Goal: Task Accomplishment & Management: Complete application form

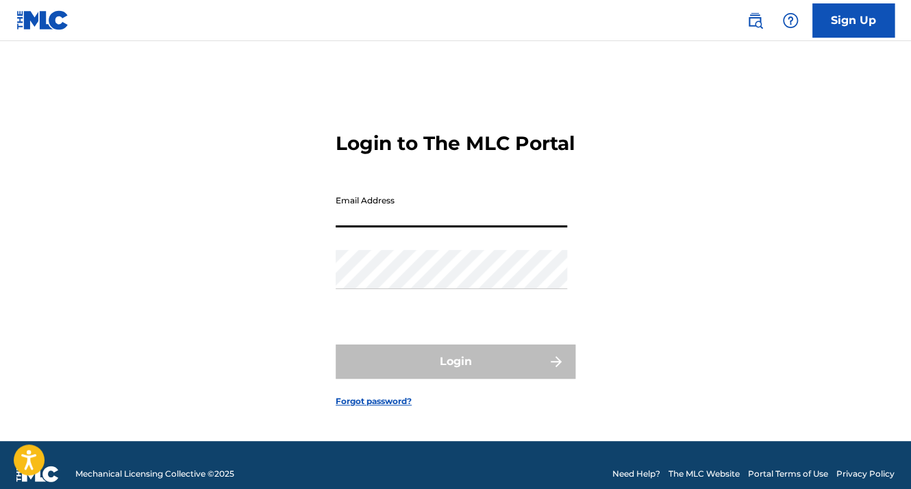
type input "[EMAIL_ADDRESS][DOMAIN_NAME]"
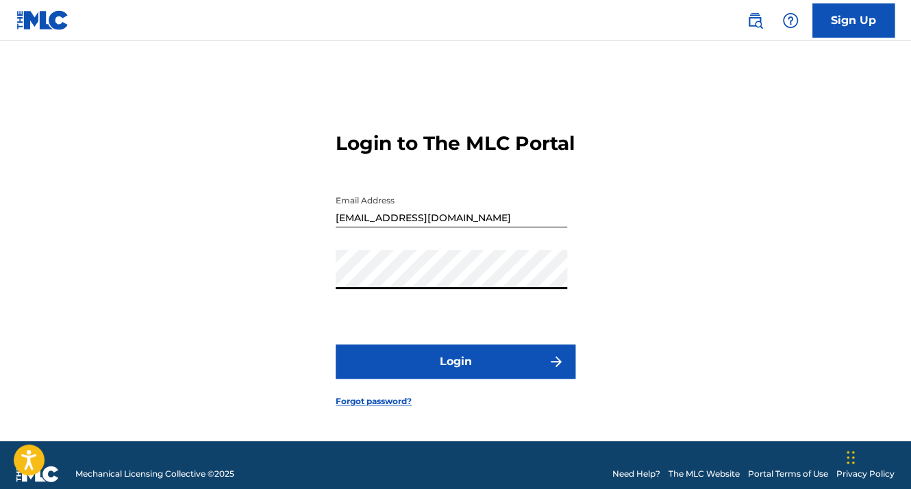
click at [336, 345] on button "Login" at bounding box center [456, 362] width 240 height 34
click at [533, 377] on button "Login" at bounding box center [456, 362] width 240 height 34
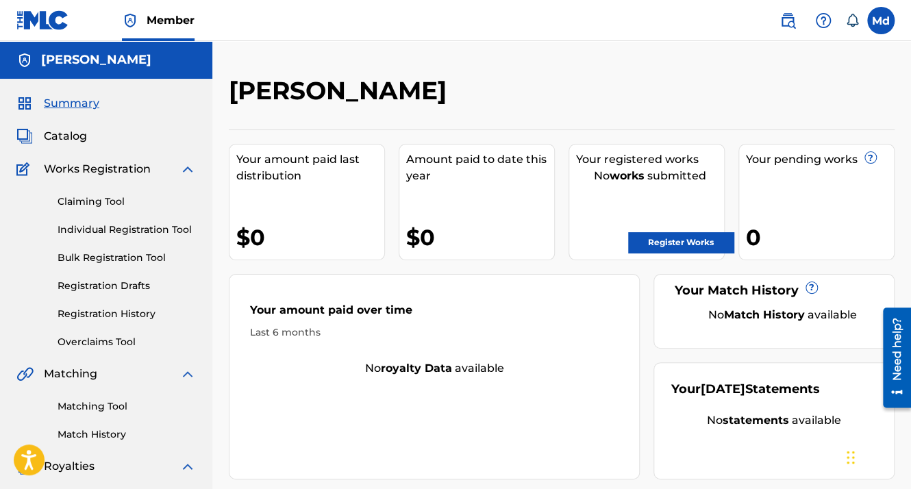
click at [158, 17] on span "Member" at bounding box center [171, 20] width 48 height 16
click at [33, 24] on img at bounding box center [42, 20] width 53 height 20
click at [878, 21] on label at bounding box center [880, 20] width 27 height 27
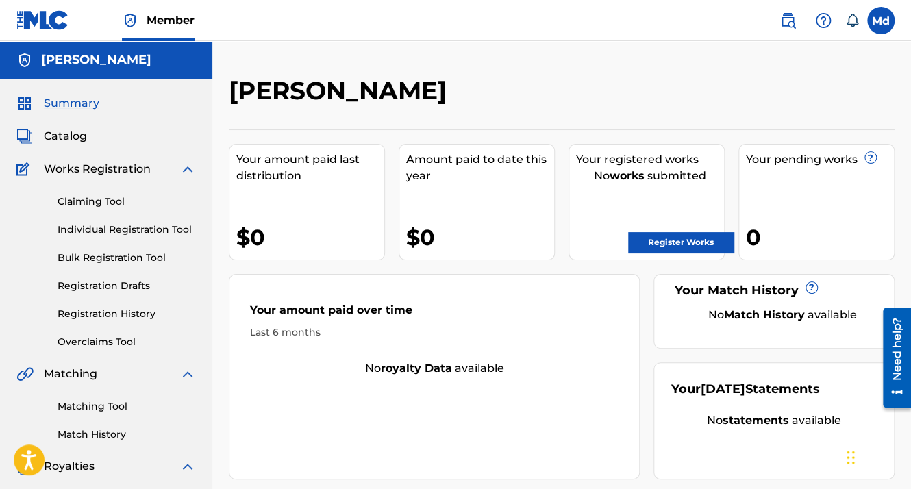
click at [881, 21] on input "Md [PERSON_NAME] [EMAIL_ADDRESS][DOMAIN_NAME] Notification Preferences Profile …" at bounding box center [881, 21] width 0 height 0
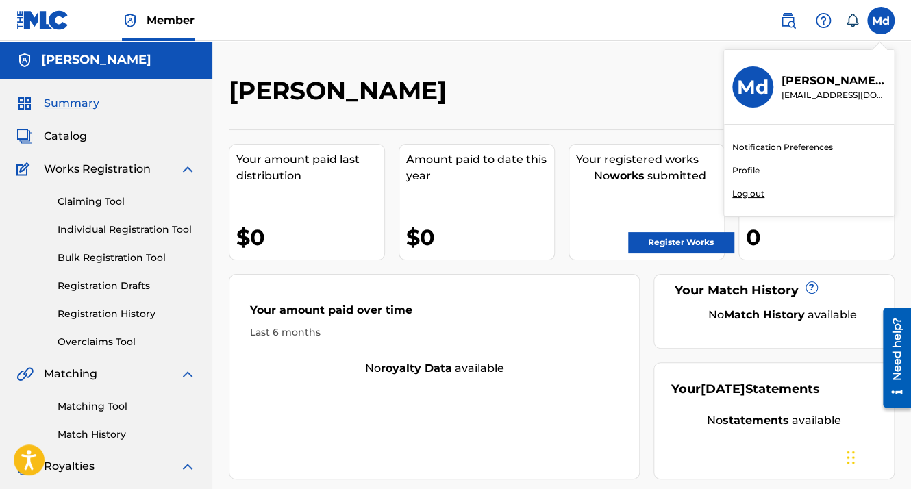
click at [749, 171] on link "Profile" at bounding box center [745, 170] width 27 height 12
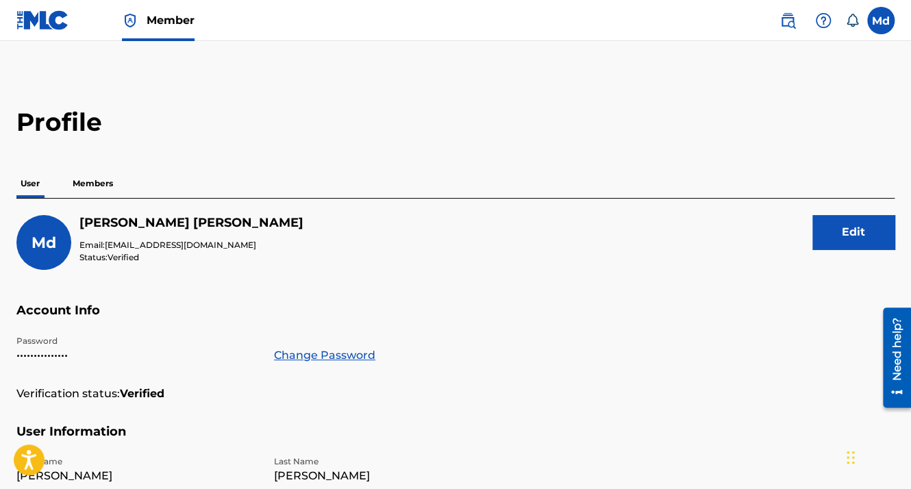
click at [101, 193] on p "Members" at bounding box center [93, 183] width 49 height 29
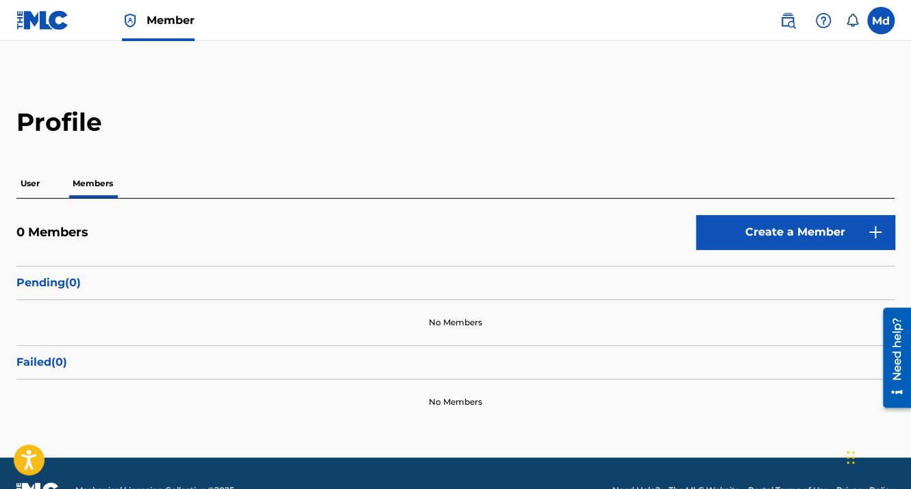
click at [13, 184] on div "Profile User Members 0 Members Create a Member Pending ( 0 ) No Members Failed …" at bounding box center [455, 266] width 911 height 318
click at [27, 182] on p "User" at bounding box center [29, 183] width 27 height 29
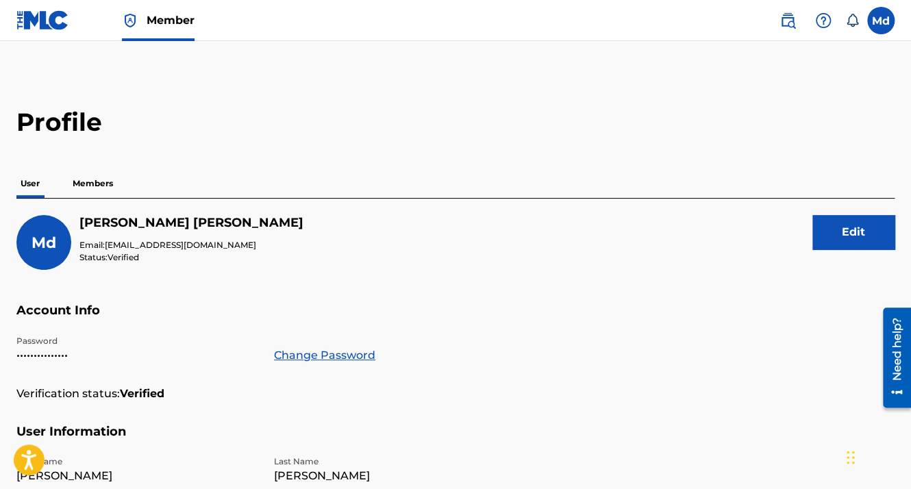
click at [877, 23] on label at bounding box center [880, 20] width 27 height 27
click at [881, 21] on input "Md [PERSON_NAME] [EMAIL_ADDRESS][DOMAIN_NAME] Notification Preferences Profile …" at bounding box center [881, 21] width 0 height 0
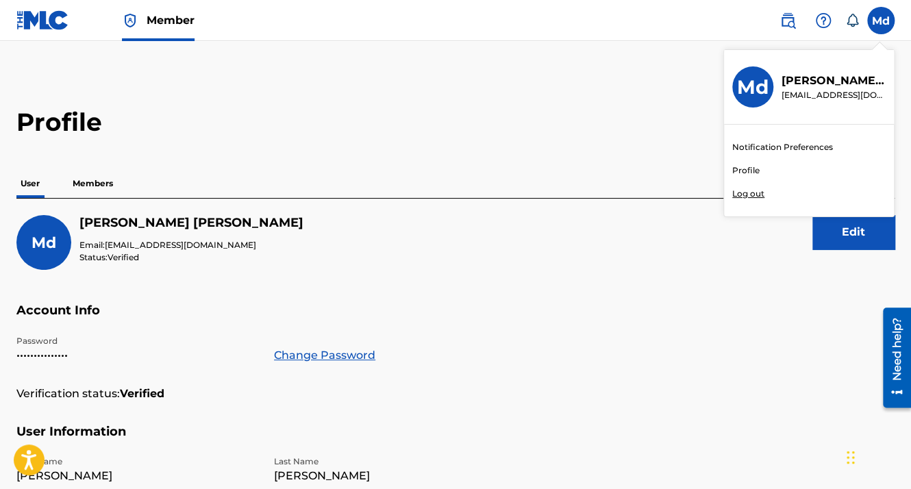
click at [754, 94] on h3 "Md" at bounding box center [753, 87] width 32 height 24
click at [881, 21] on input "Md [PERSON_NAME] [EMAIL_ADDRESS][DOMAIN_NAME] Notification Preferences Profile …" at bounding box center [881, 21] width 0 height 0
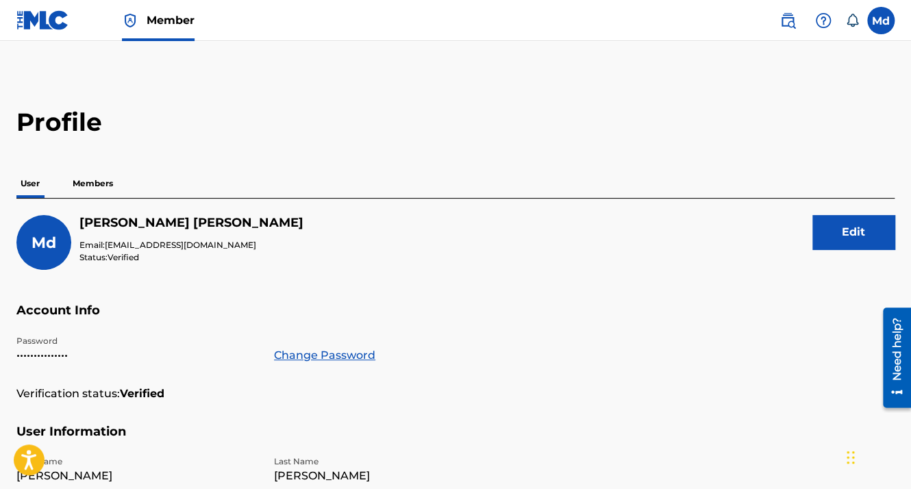
click at [34, 31] on link at bounding box center [42, 20] width 53 height 40
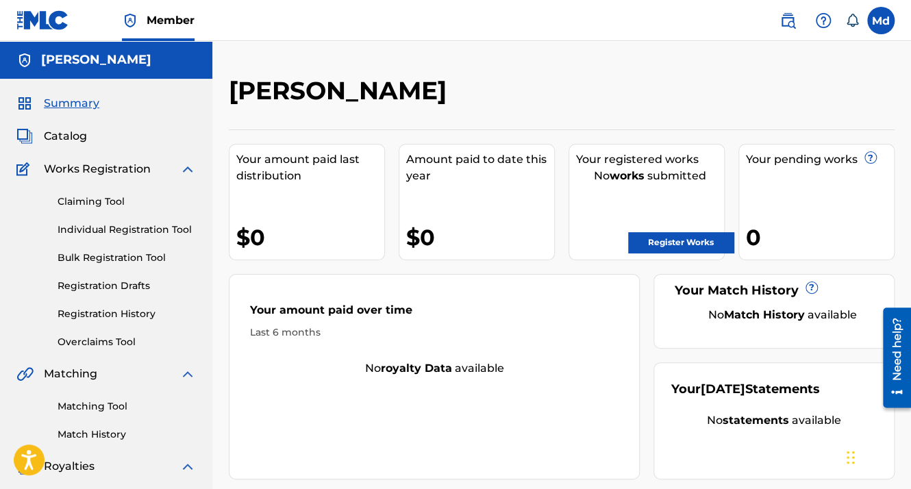
click at [645, 243] on link "Register Works" at bounding box center [680, 242] width 105 height 21
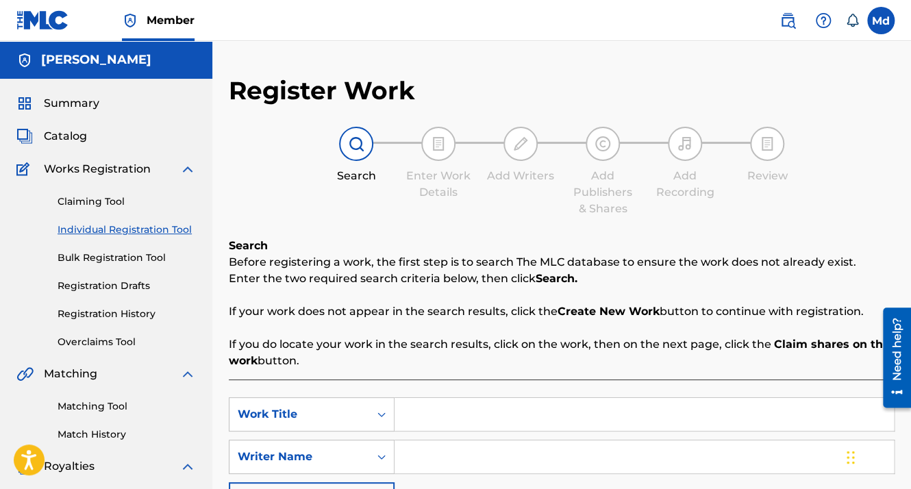
click at [62, 131] on span "Catalog" at bounding box center [65, 136] width 43 height 16
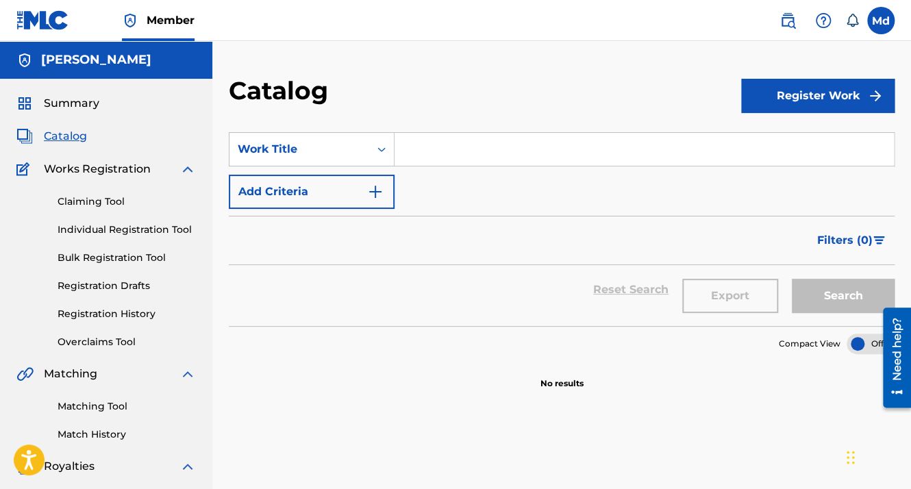
click at [808, 99] on button "Register Work" at bounding box center [817, 96] width 153 height 34
click at [792, 147] on link "Individual" at bounding box center [817, 140] width 153 height 33
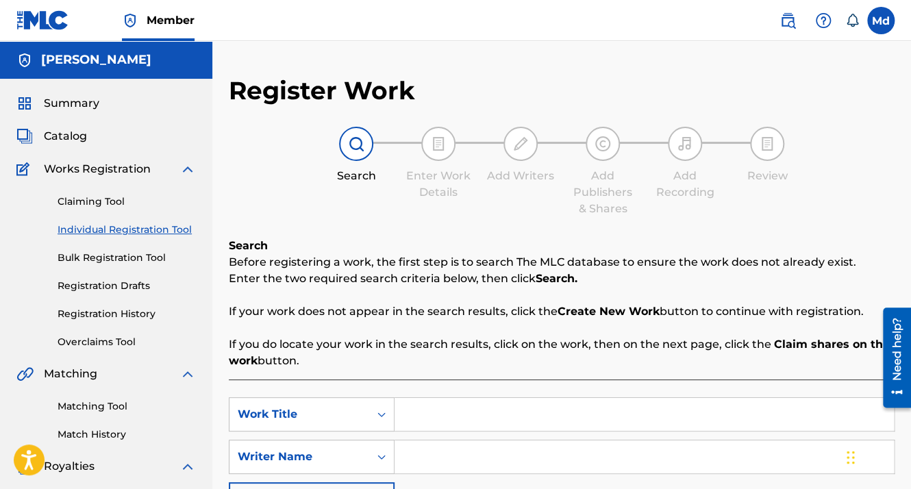
click at [108, 143] on div "Catalog" at bounding box center [105, 136] width 179 height 16
click at [62, 134] on span "Catalog" at bounding box center [65, 136] width 43 height 16
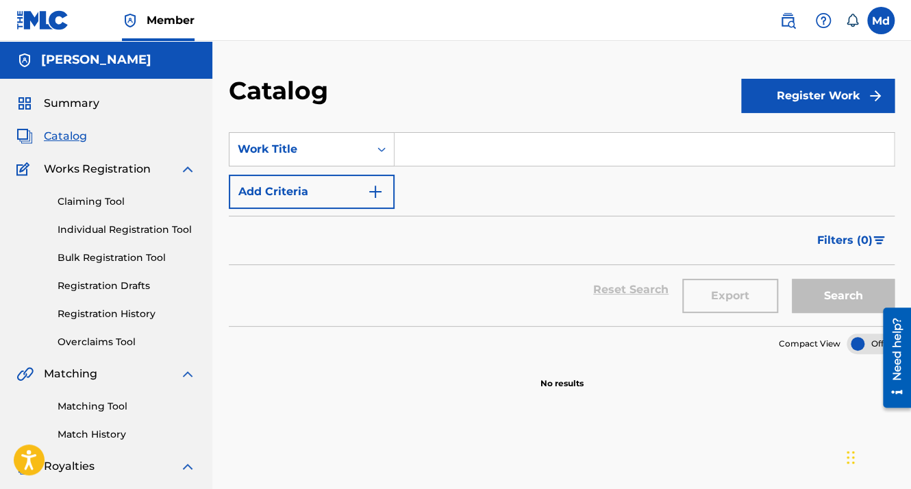
click at [793, 92] on button "Register Work" at bounding box center [817, 96] width 153 height 34
click at [778, 143] on link "Individual" at bounding box center [817, 140] width 153 height 33
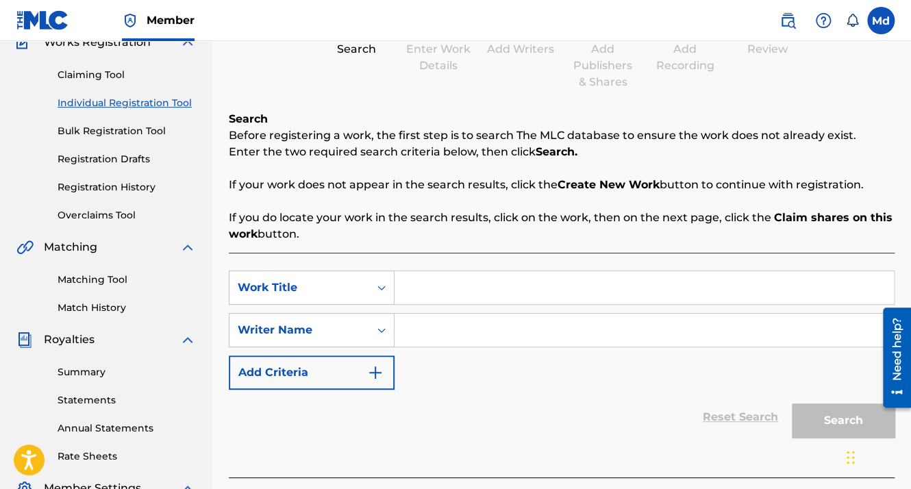
scroll to position [17, 0]
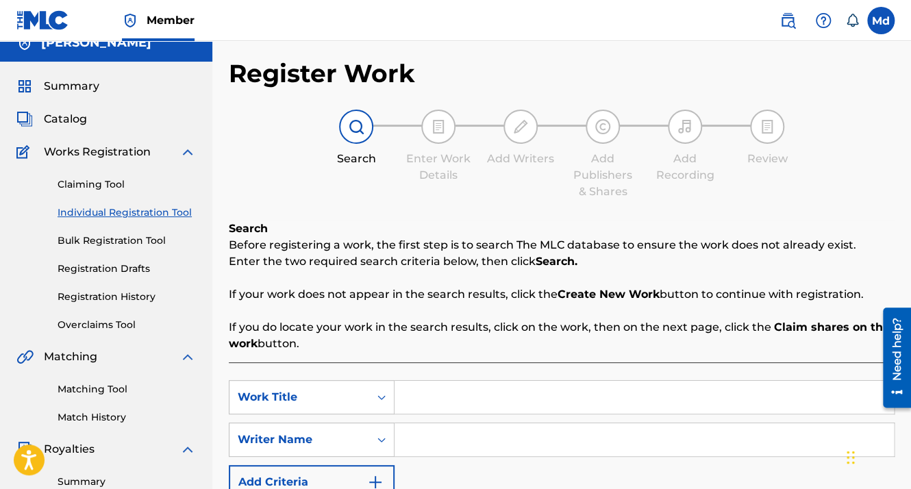
click at [460, 393] on input "Search Form" at bounding box center [644, 397] width 499 height 33
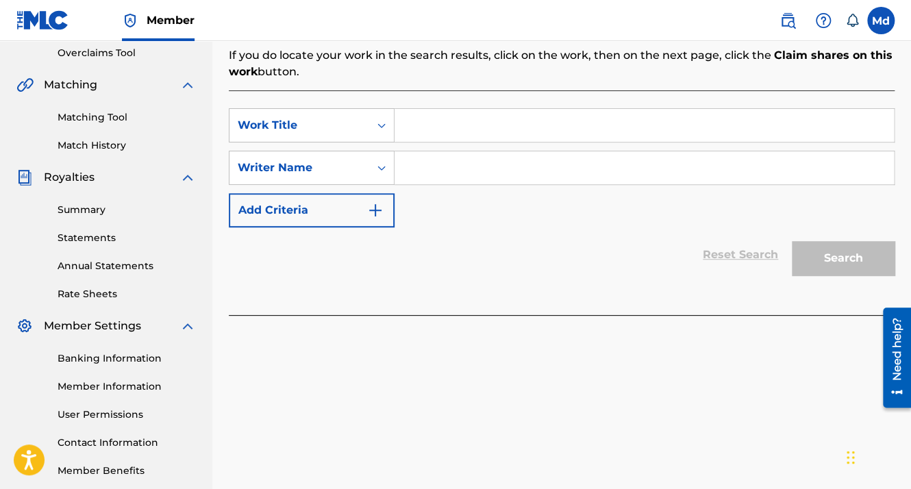
scroll to position [291, 0]
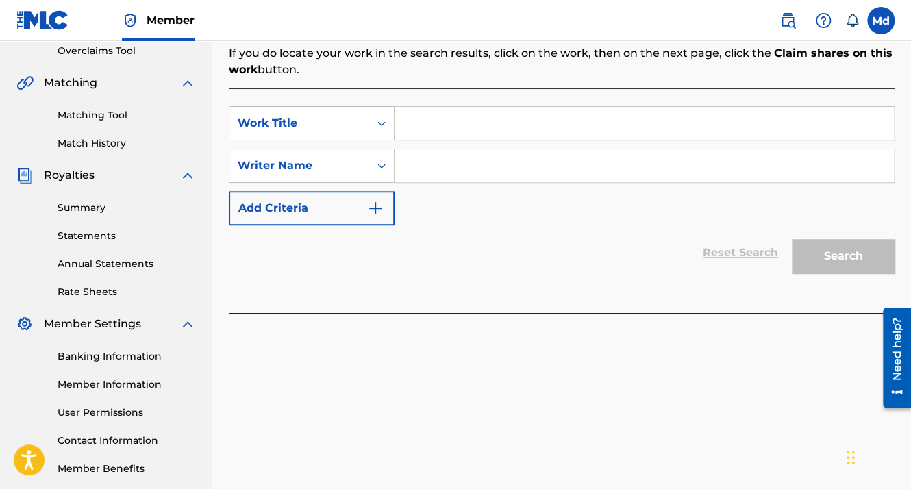
click at [427, 158] on input "Search Form" at bounding box center [644, 165] width 499 height 33
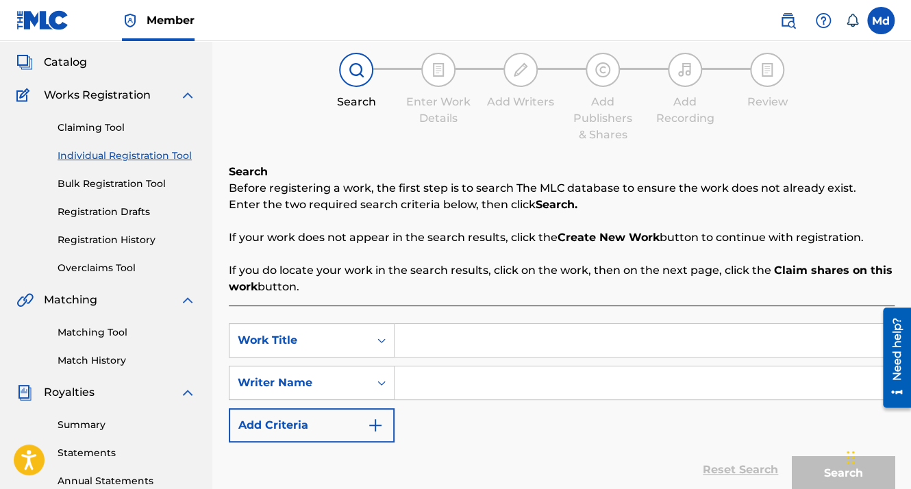
scroll to position [0, 0]
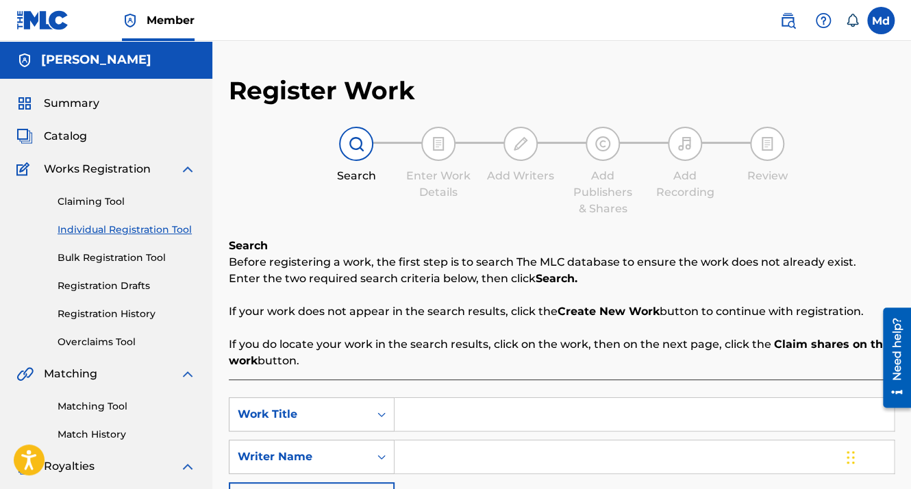
click at [99, 206] on link "Claiming Tool" at bounding box center [127, 202] width 138 height 14
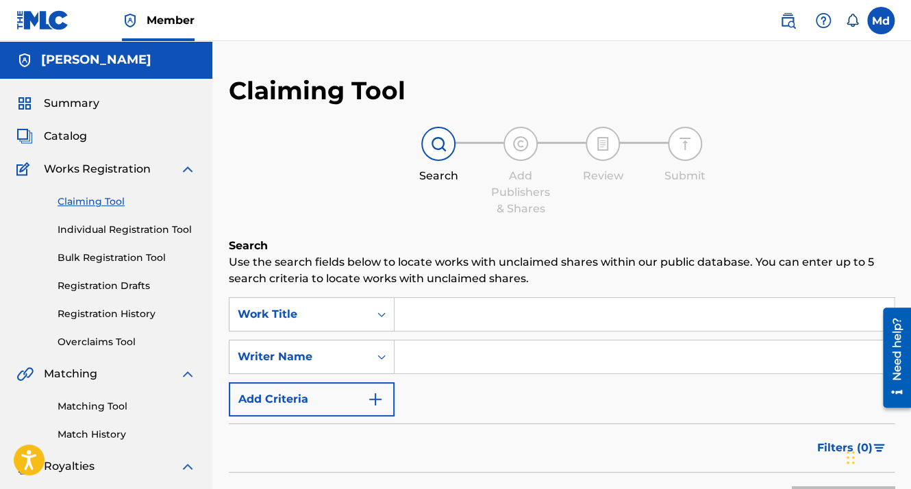
click at [34, 111] on link "Summary" at bounding box center [57, 103] width 83 height 16
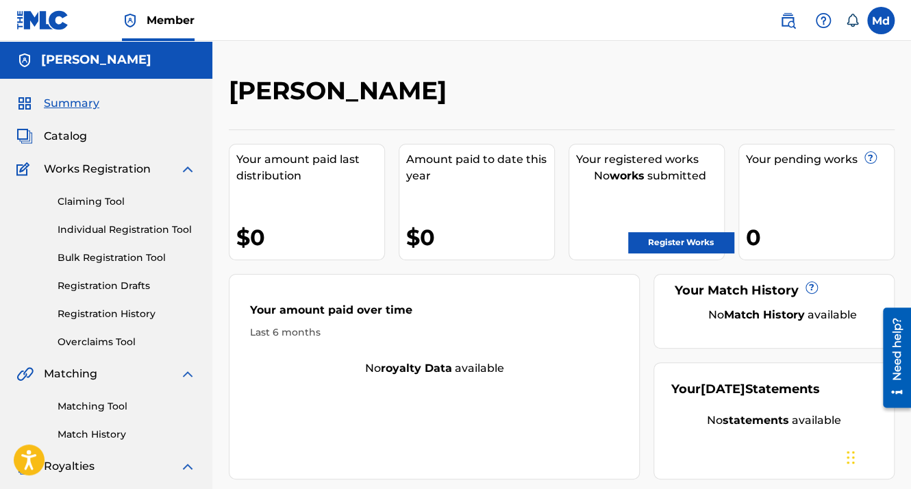
click at [695, 239] on link "Register Works" at bounding box center [680, 242] width 105 height 21
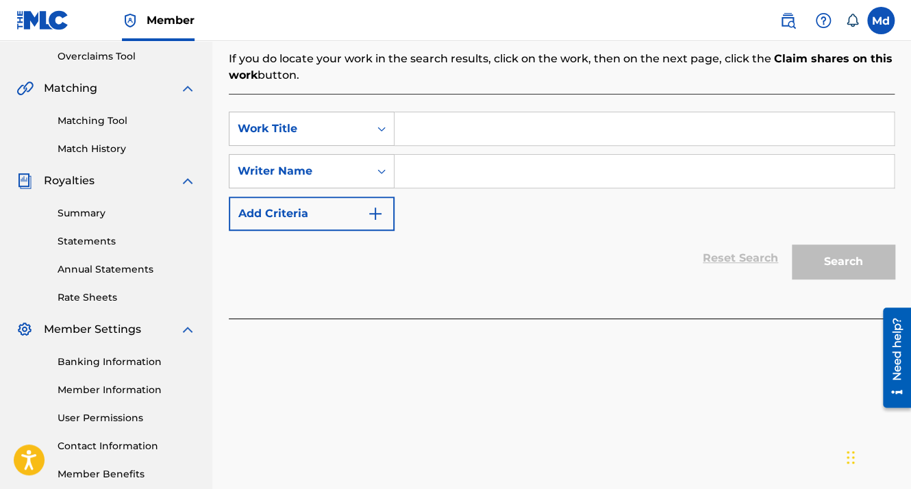
scroll to position [206, 0]
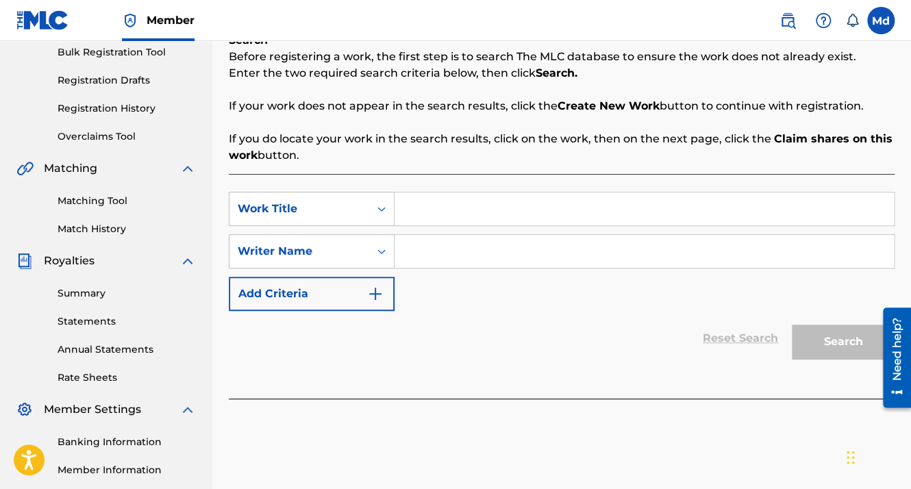
click at [486, 219] on input "Search Form" at bounding box center [644, 208] width 499 height 33
click at [486, 206] on input "Search Form" at bounding box center [644, 208] width 499 height 33
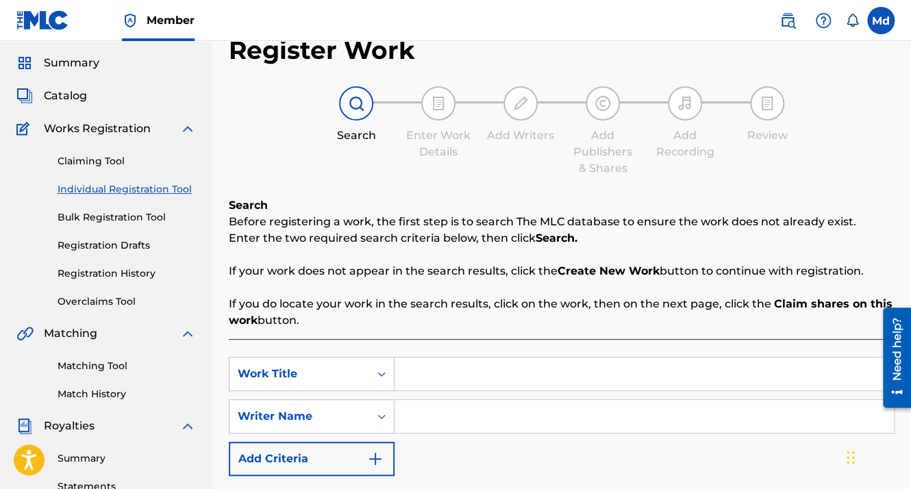
scroll to position [17, 0]
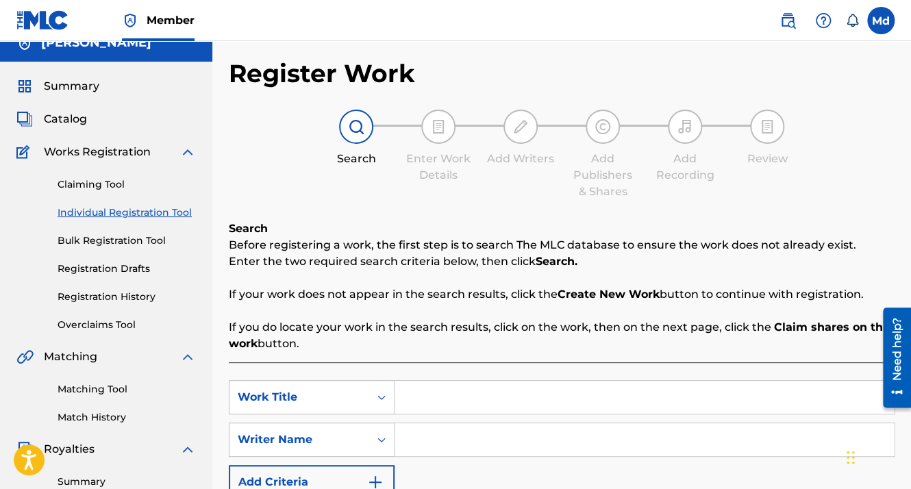
click at [467, 407] on input "Search Form" at bounding box center [644, 397] width 499 height 33
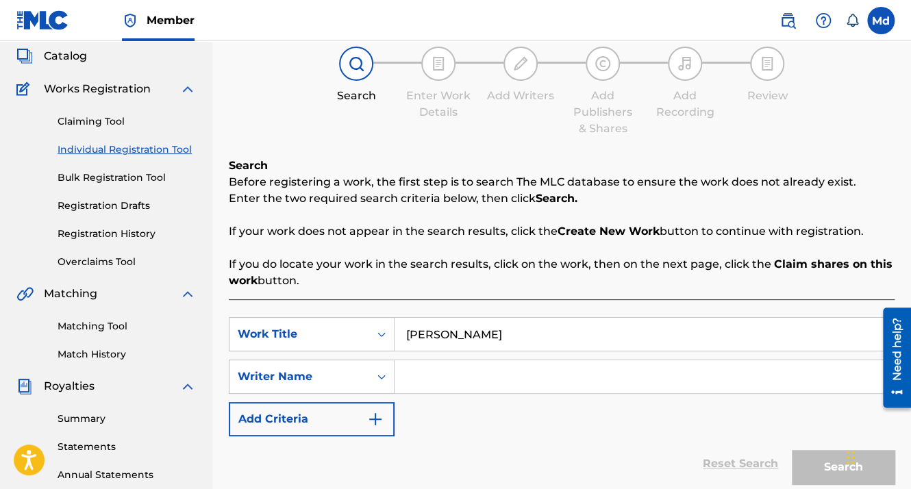
scroll to position [154, 0]
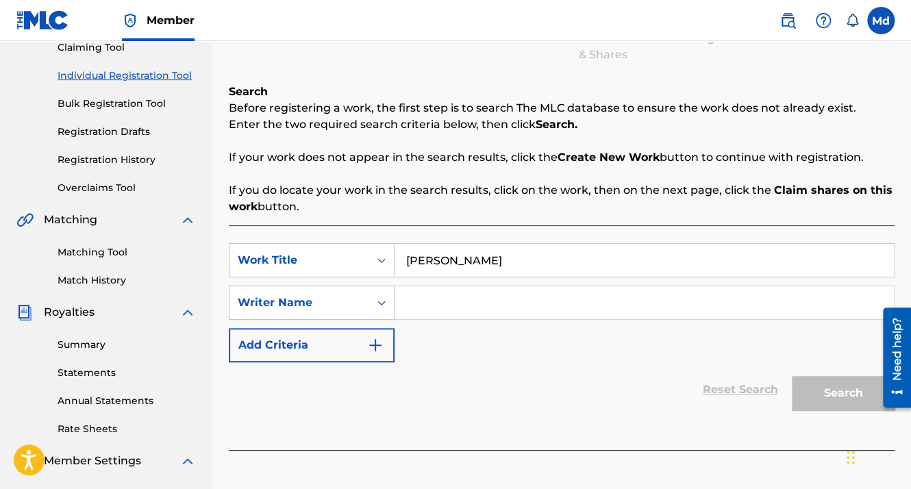
type input "[PERSON_NAME]"
click at [419, 316] on input "Search Form" at bounding box center [644, 302] width 499 height 33
drag, startPoint x: 529, startPoint y: 260, endPoint x: 336, endPoint y: 279, distance: 193.4
click at [336, 279] on div "SearchWithCriteriad37e4c34-50e8-4db5-97af-c97c6f67c6e3 Work Title [PERSON_NAME]…" at bounding box center [562, 302] width 666 height 119
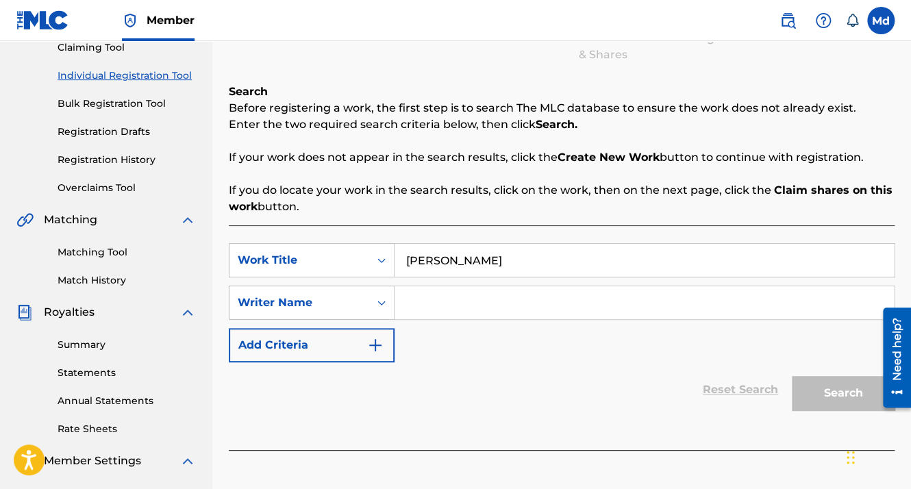
paste input "[PERSON_NAME]"
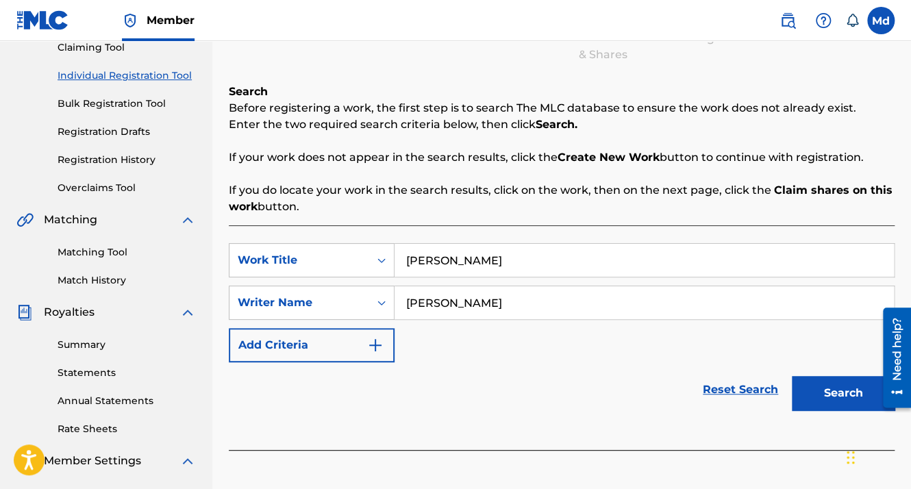
type input "[PERSON_NAME]"
drag, startPoint x: 534, startPoint y: 266, endPoint x: 335, endPoint y: 248, distance: 199.5
click at [335, 248] on div "SearchWithCriteriad37e4c34-50e8-4db5-97af-c97c6f67c6e3 Work Title [PERSON_NAME]" at bounding box center [562, 260] width 666 height 34
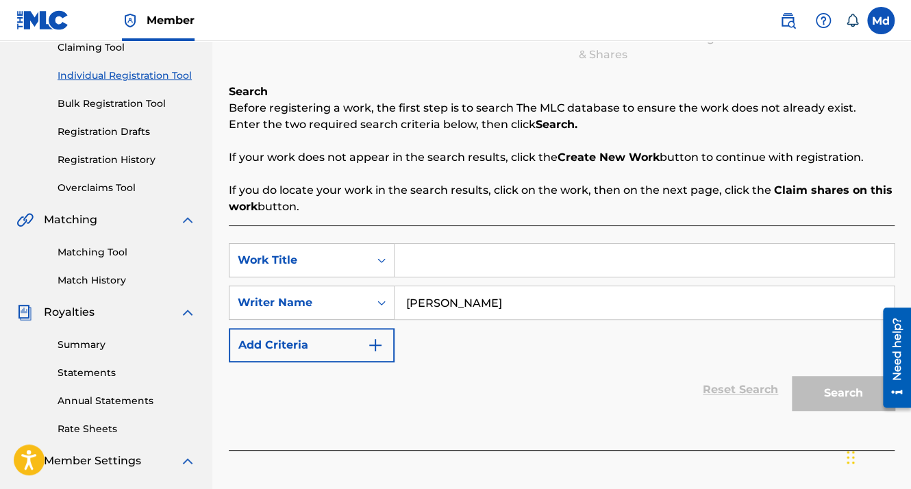
click at [387, 340] on button "Add Criteria" at bounding box center [312, 345] width 166 height 34
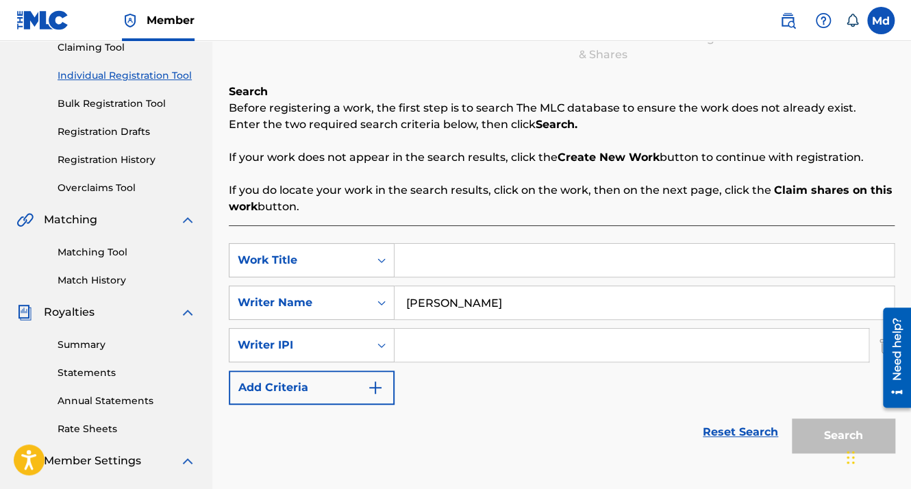
click at [434, 335] on input "Search Form" at bounding box center [632, 345] width 474 height 33
type input "01051143609"
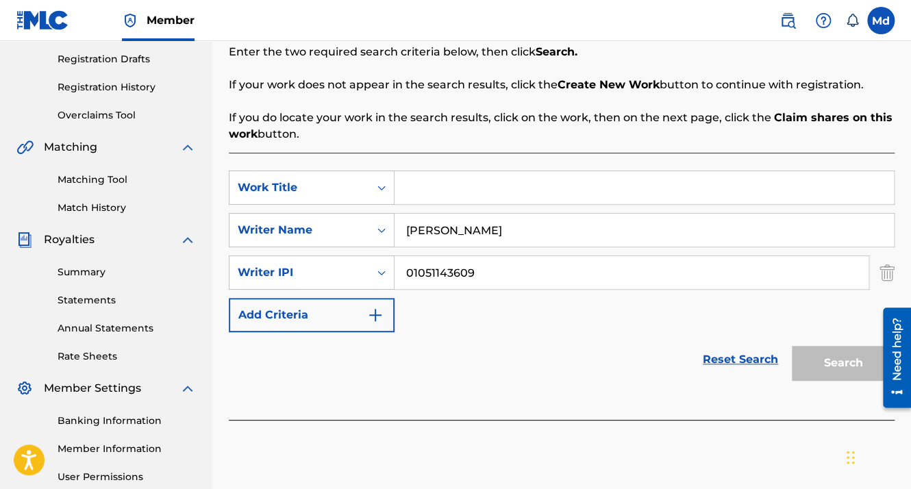
scroll to position [291, 0]
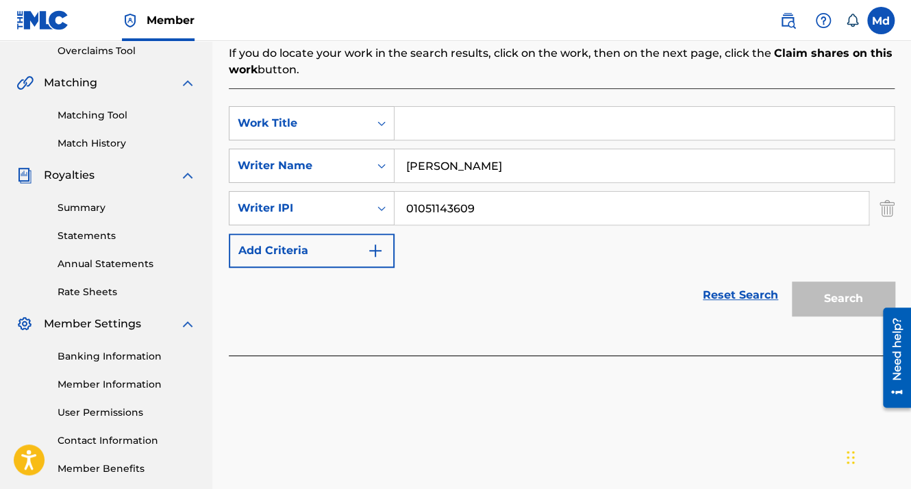
click at [427, 125] on input "Search Form" at bounding box center [644, 123] width 499 height 33
paste input "No Me Encuentro"
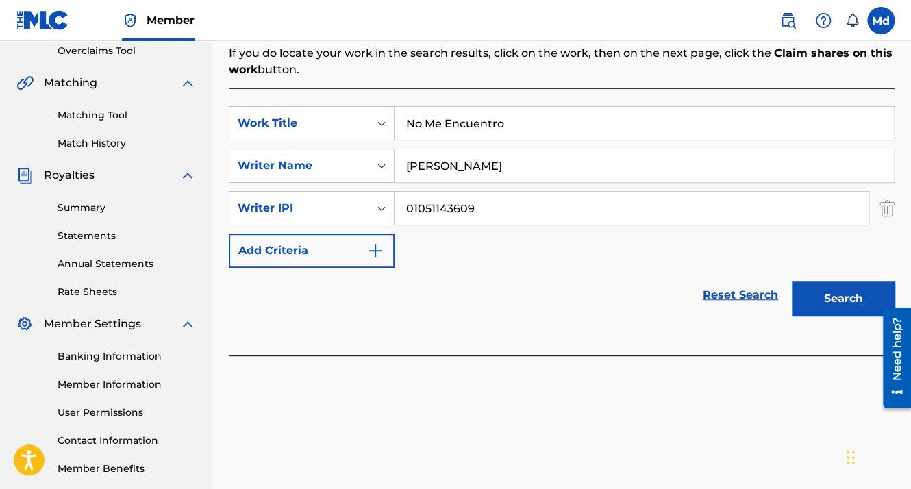
type input "No Me Encuentro"
click at [834, 295] on button "Search" at bounding box center [843, 299] width 103 height 34
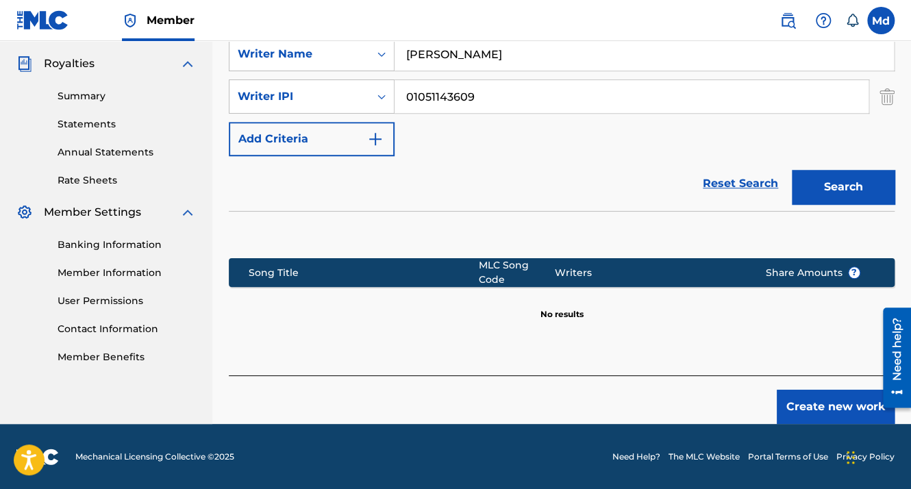
click at [807, 401] on button "Create new work" at bounding box center [836, 407] width 118 height 34
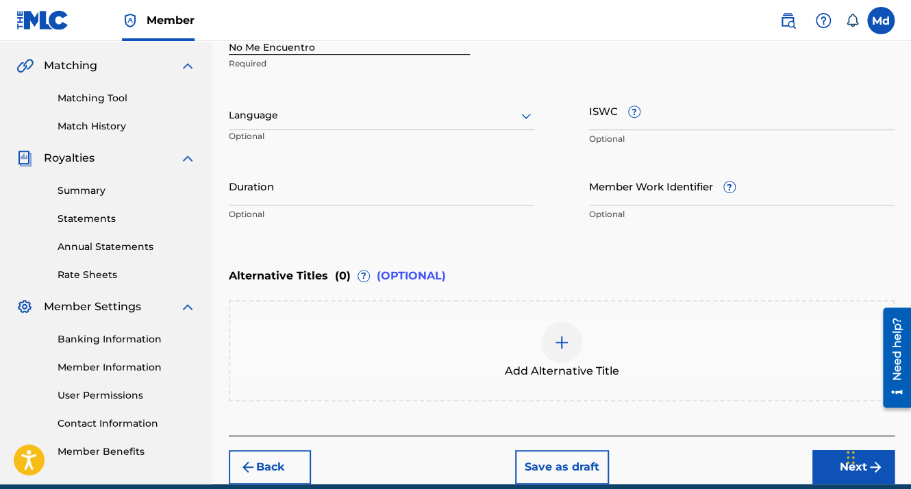
scroll to position [162, 0]
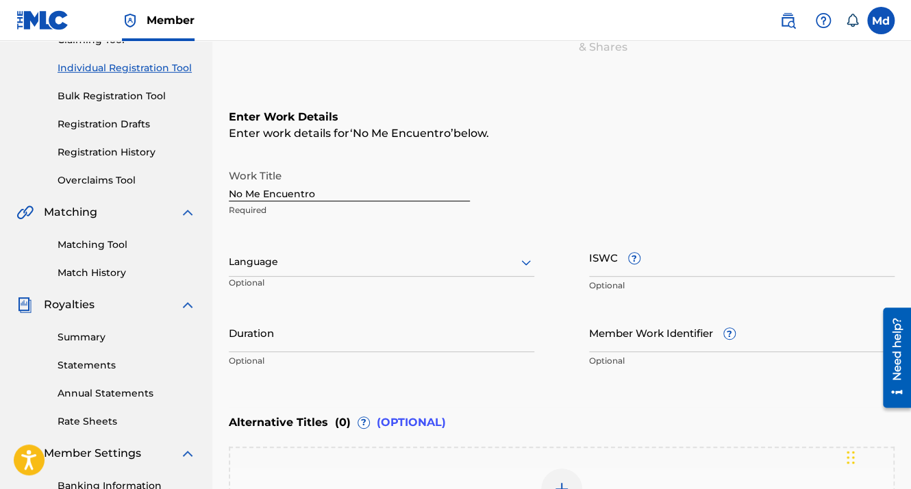
click at [282, 258] on div at bounding box center [382, 261] width 306 height 17
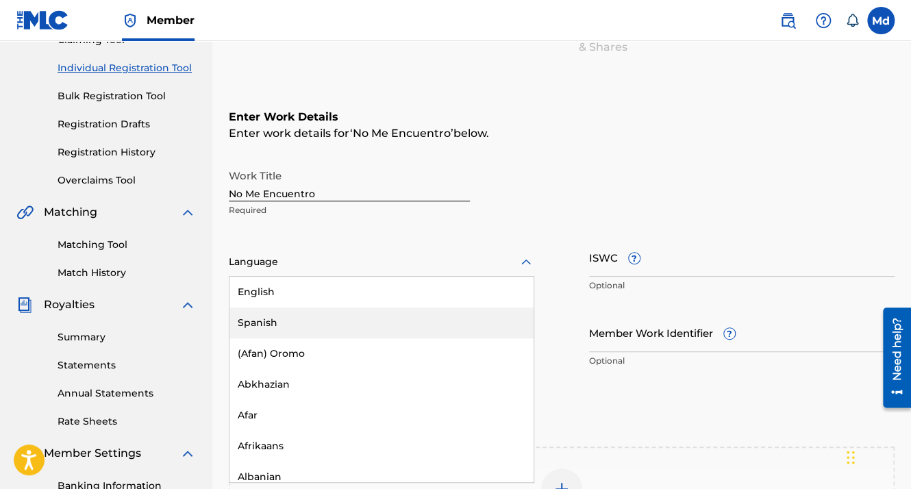
click at [271, 318] on div "Spanish" at bounding box center [381, 323] width 304 height 31
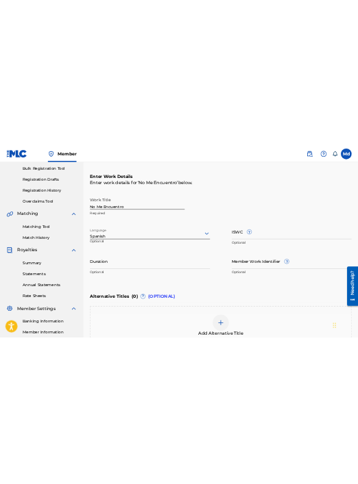
scroll to position [230, 0]
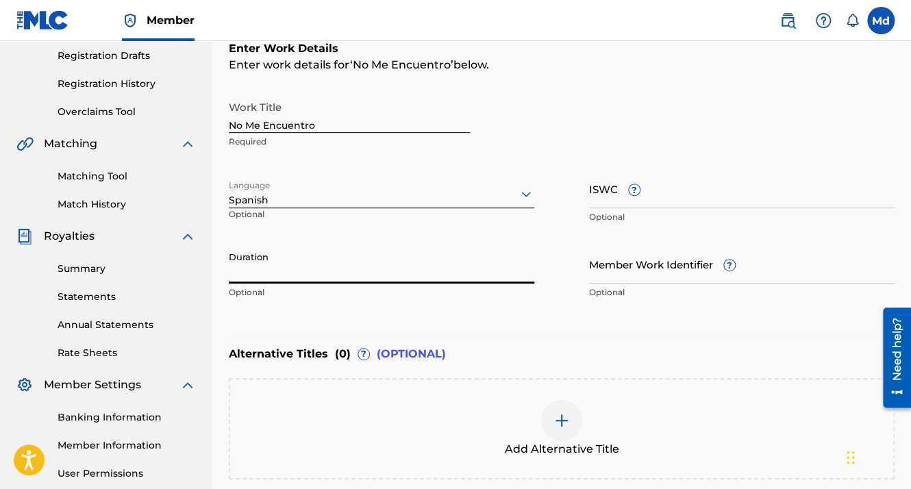
click at [258, 270] on input "Duration" at bounding box center [382, 264] width 306 height 39
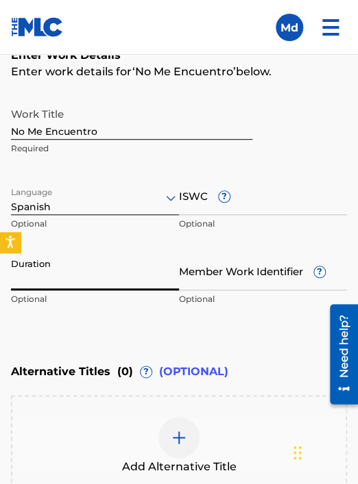
scroll to position [938, 0]
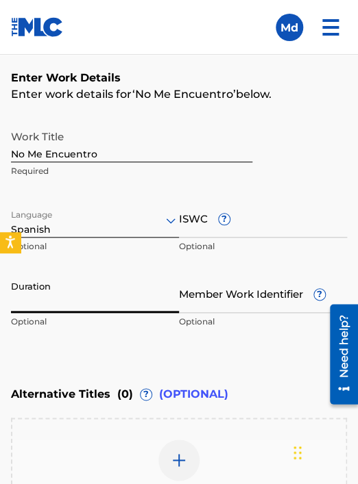
paste input "01:48"
type input "01:48"
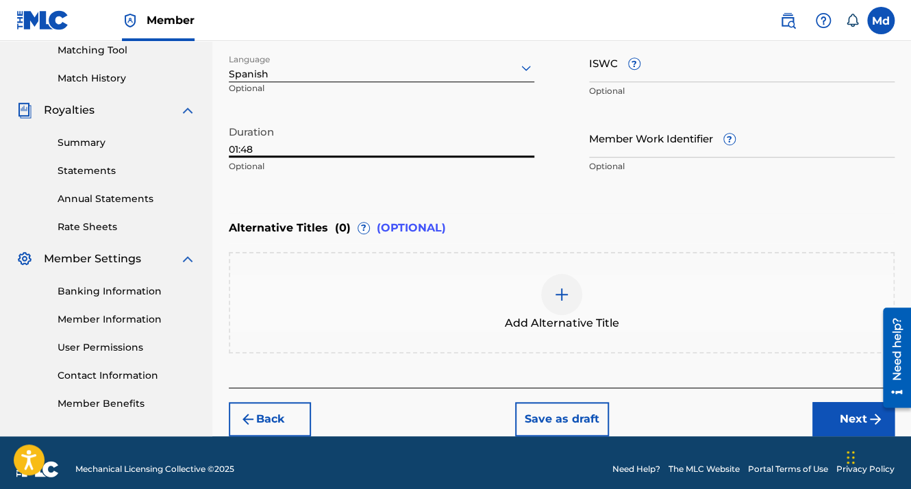
scroll to position [367, 0]
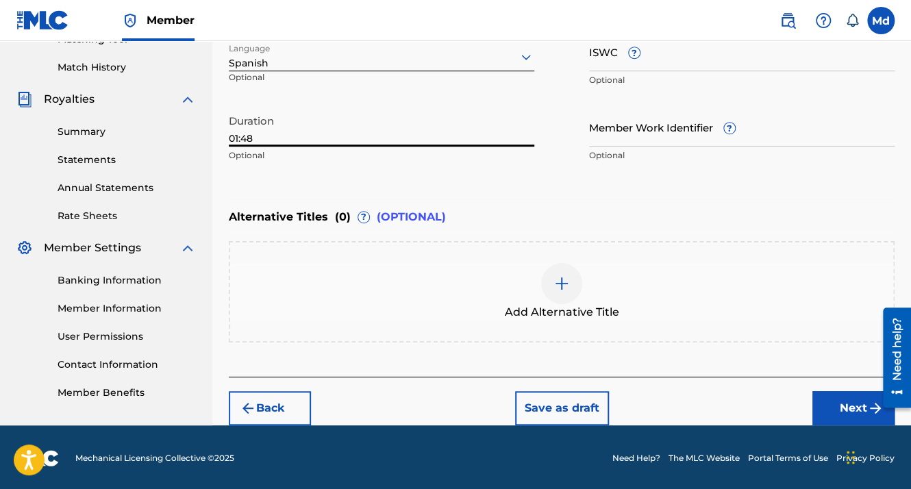
click at [823, 412] on button "Next" at bounding box center [853, 408] width 82 height 34
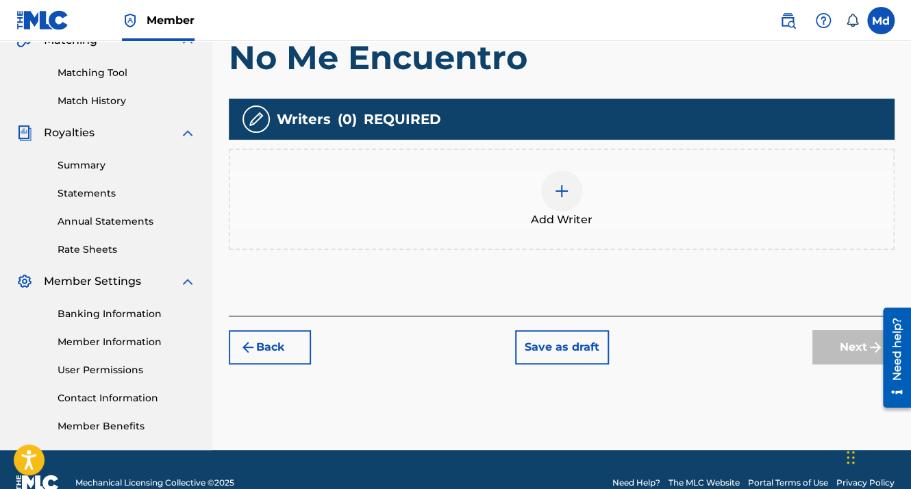
scroll to position [336, 0]
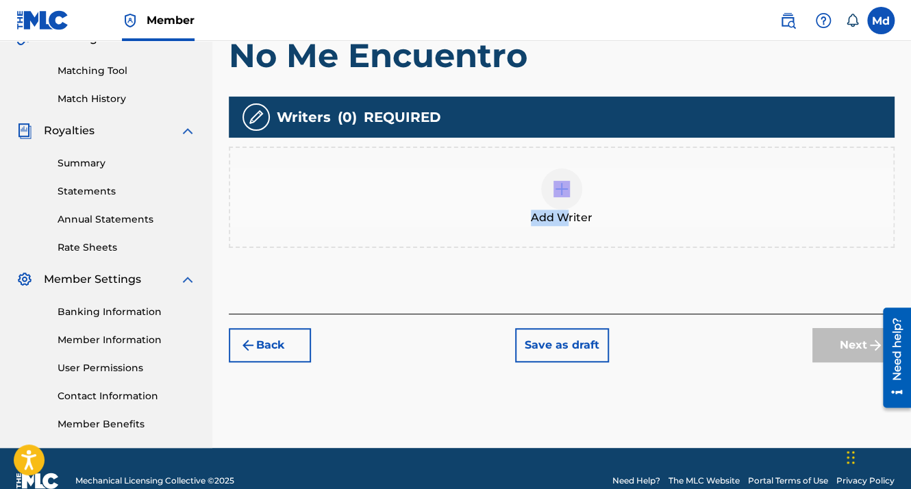
click at [564, 208] on div "Add Writer" at bounding box center [561, 198] width 663 height 58
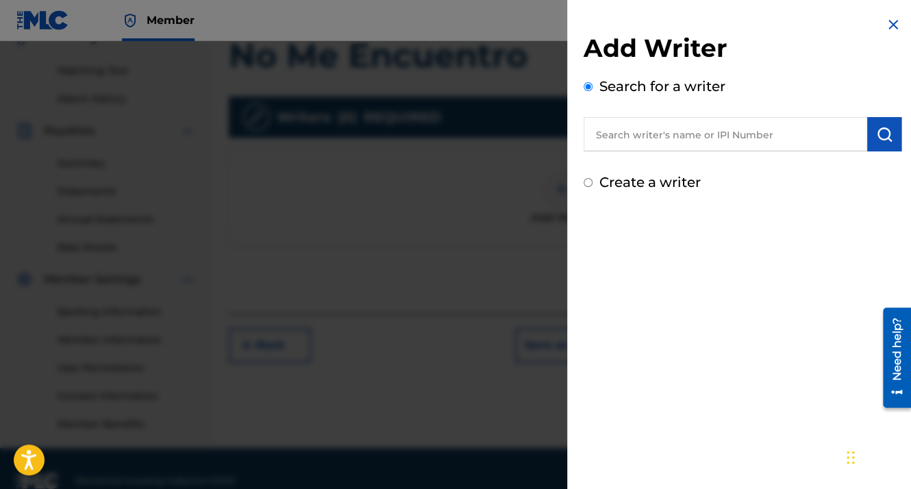
drag, startPoint x: 564, startPoint y: 208, endPoint x: 752, endPoint y: 137, distance: 200.5
click at [752, 140] on input "text" at bounding box center [726, 134] width 284 height 34
click at [752, 137] on input "text" at bounding box center [726, 134] width 284 height 34
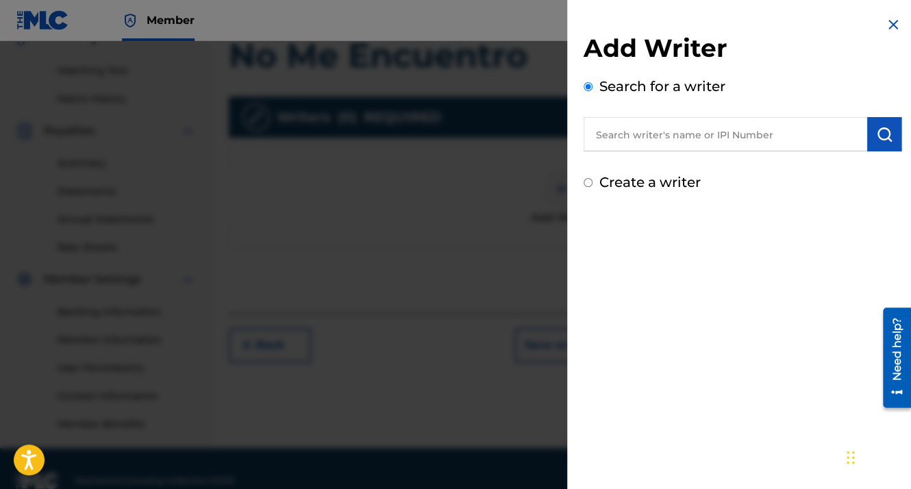
click at [752, 137] on input "text" at bounding box center [726, 134] width 284 height 34
click at [882, 134] on img "submit" at bounding box center [884, 134] width 16 height 16
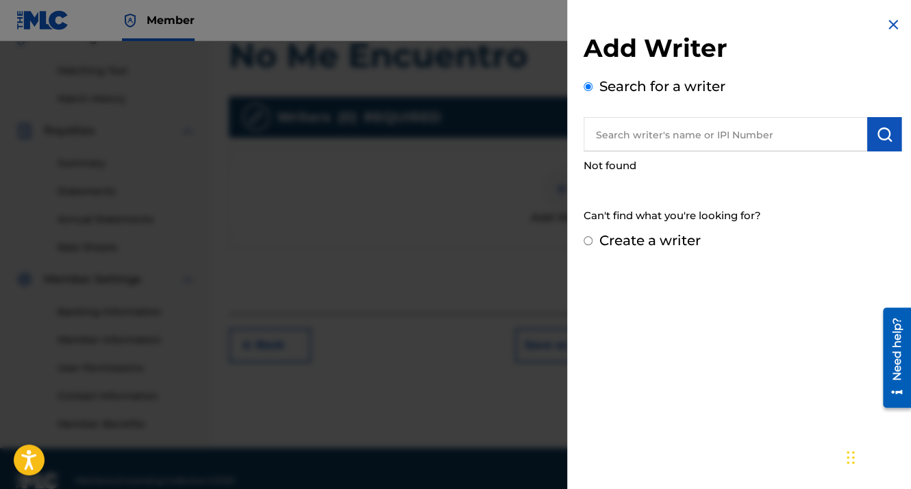
click at [639, 143] on input "text" at bounding box center [726, 134] width 284 height 34
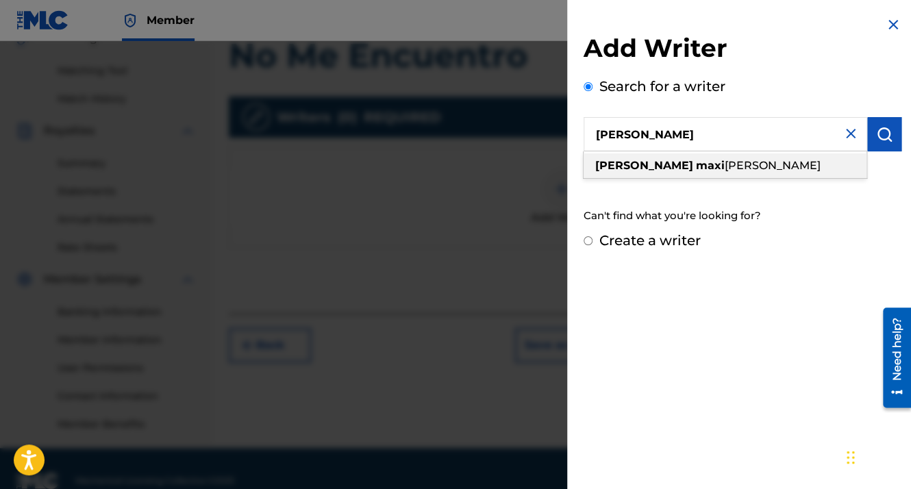
click at [696, 164] on strong "maxi" at bounding box center [710, 165] width 29 height 13
type input "[PERSON_NAME]"
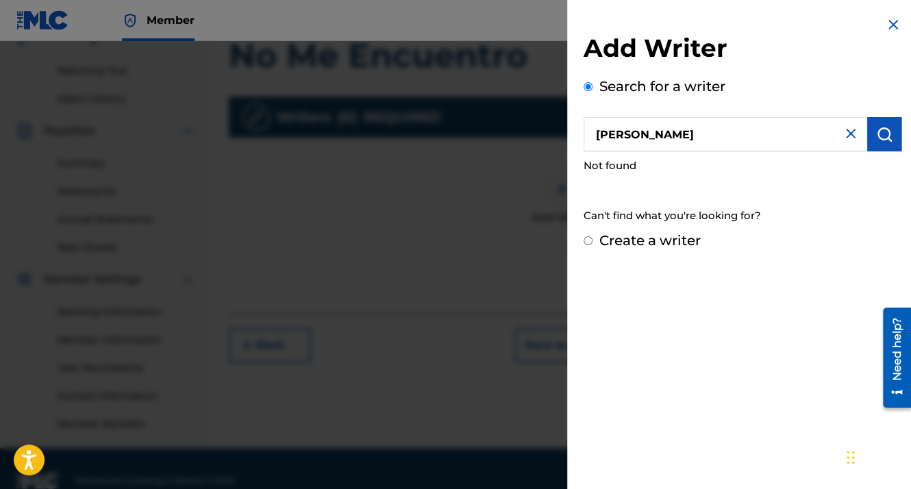
click at [880, 138] on img "submit" at bounding box center [884, 134] width 16 height 16
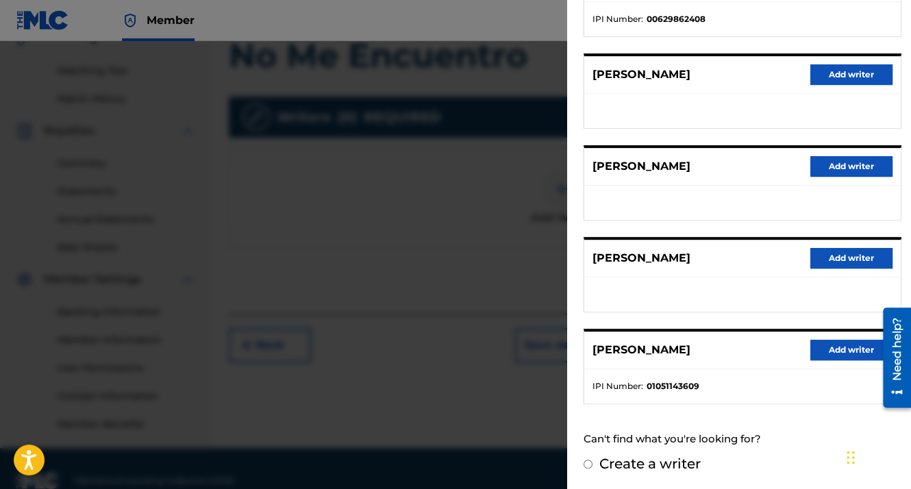
scroll to position [231, 0]
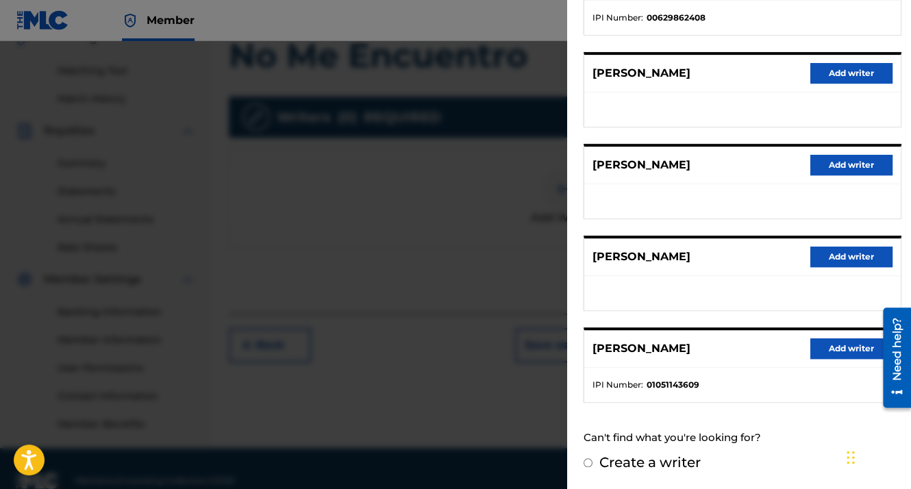
click at [835, 349] on button "Add writer" at bounding box center [851, 348] width 82 height 21
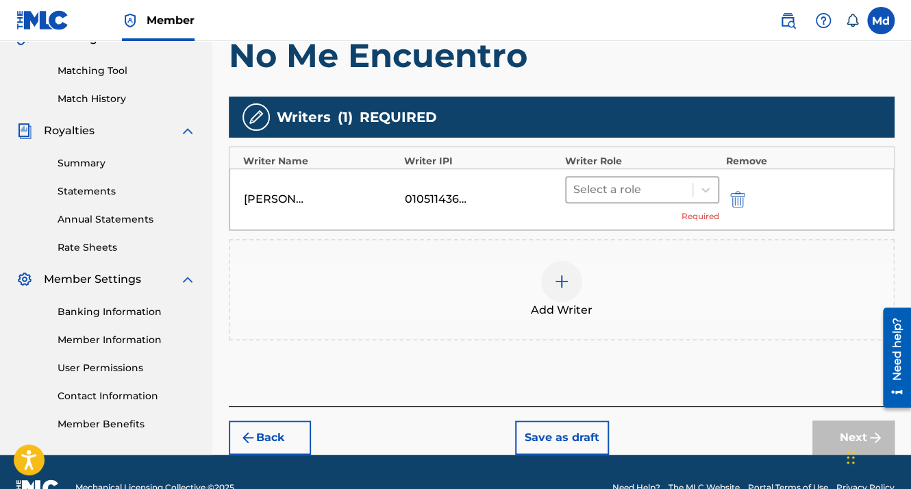
click at [611, 182] on div at bounding box center [629, 189] width 112 height 19
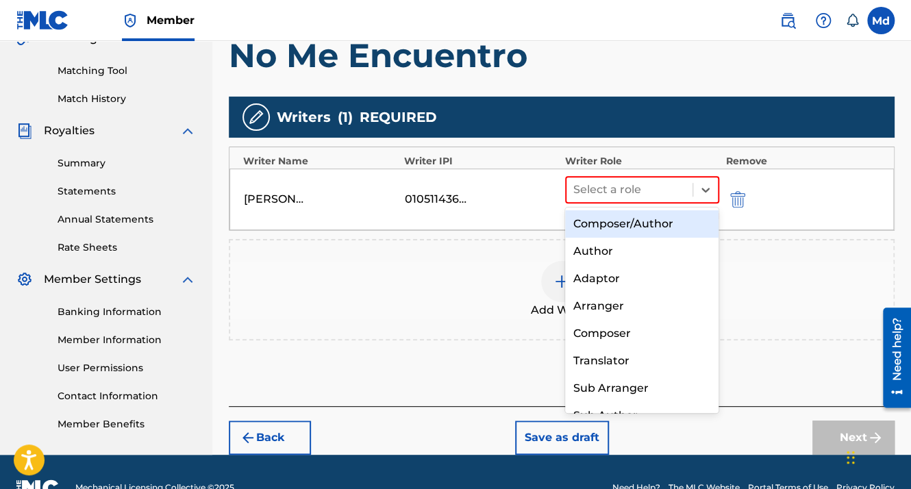
click at [597, 218] on div "Composer/Author" at bounding box center [642, 223] width 154 height 27
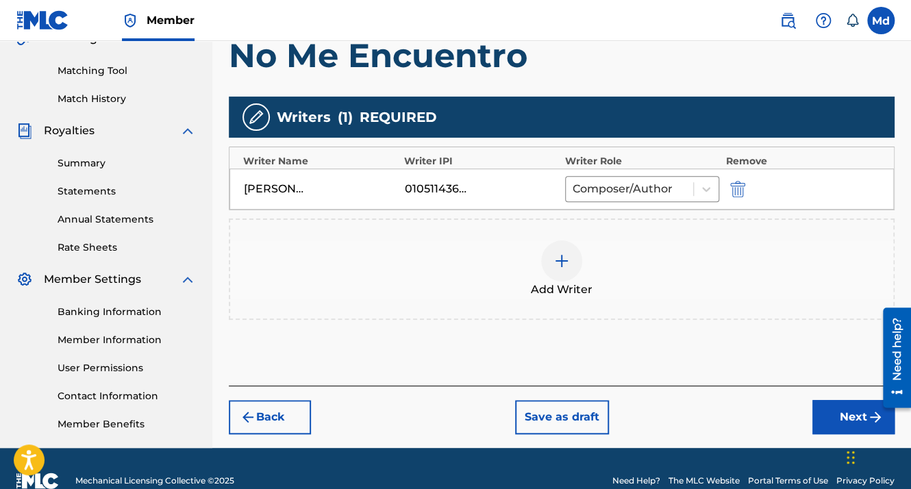
scroll to position [360, 0]
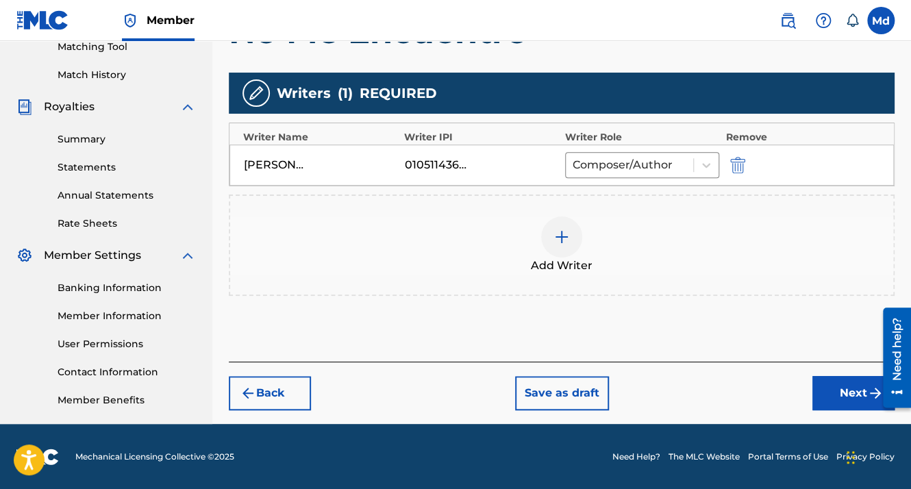
click at [816, 390] on button "Next" at bounding box center [853, 393] width 82 height 34
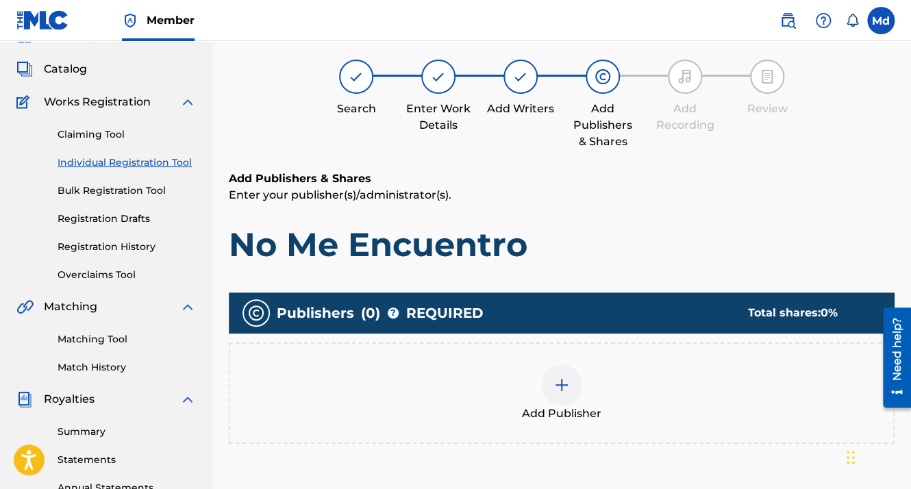
scroll to position [62, 0]
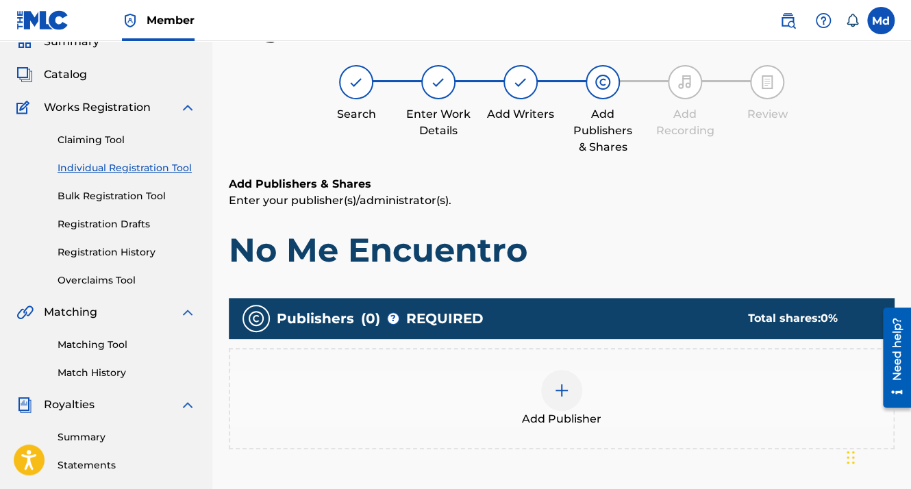
click at [540, 382] on div "Add Publisher" at bounding box center [561, 399] width 663 height 58
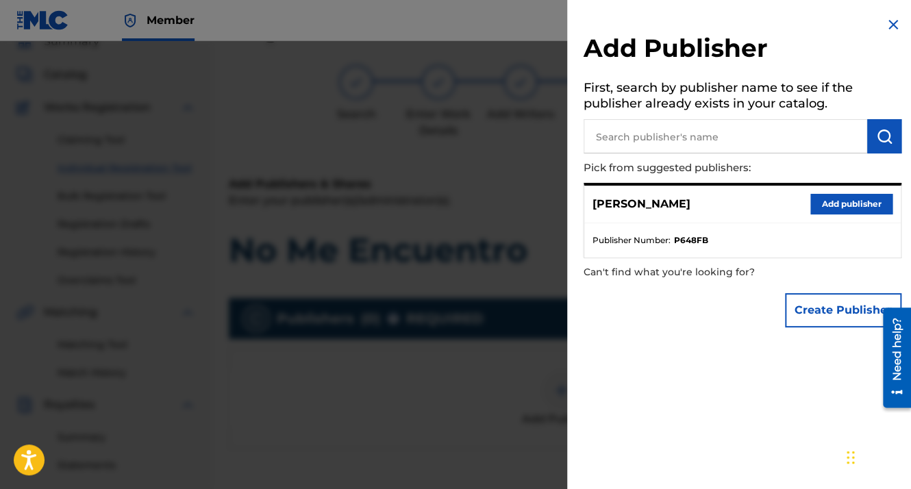
click at [826, 206] on button "Add publisher" at bounding box center [851, 204] width 82 height 21
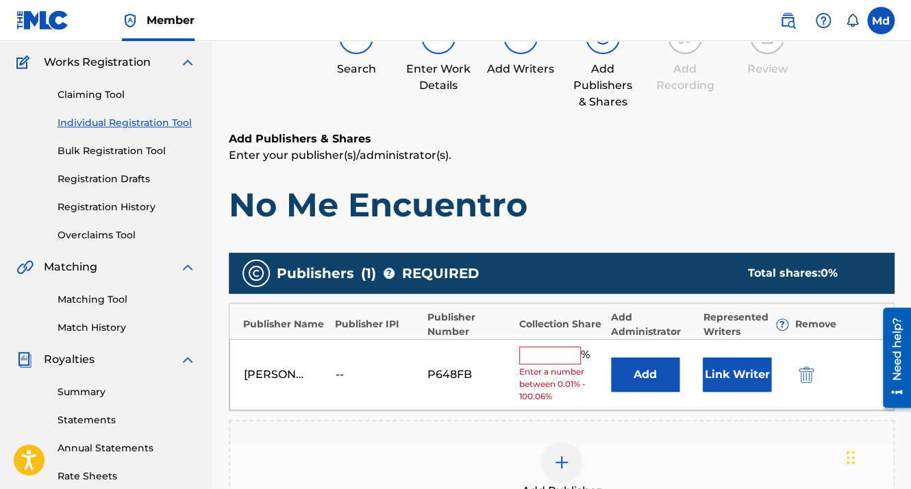
scroll to position [130, 0]
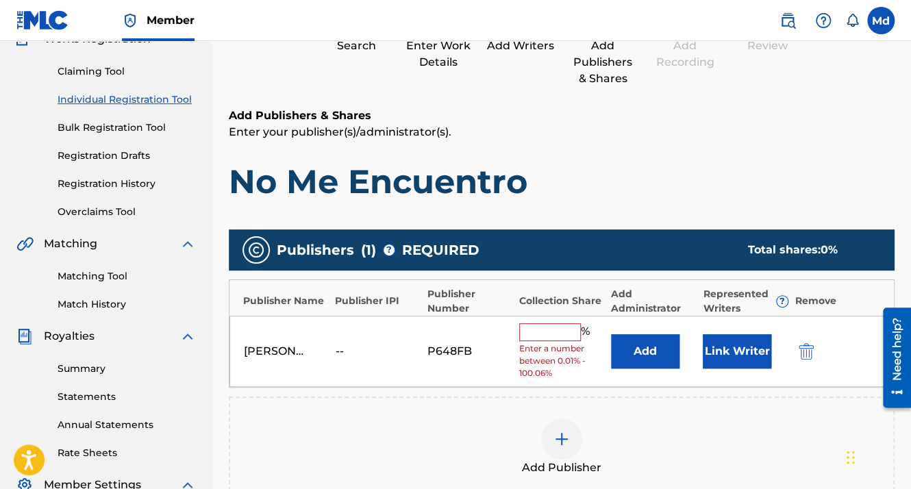
click at [547, 330] on input "text" at bounding box center [550, 332] width 62 height 18
type input "100"
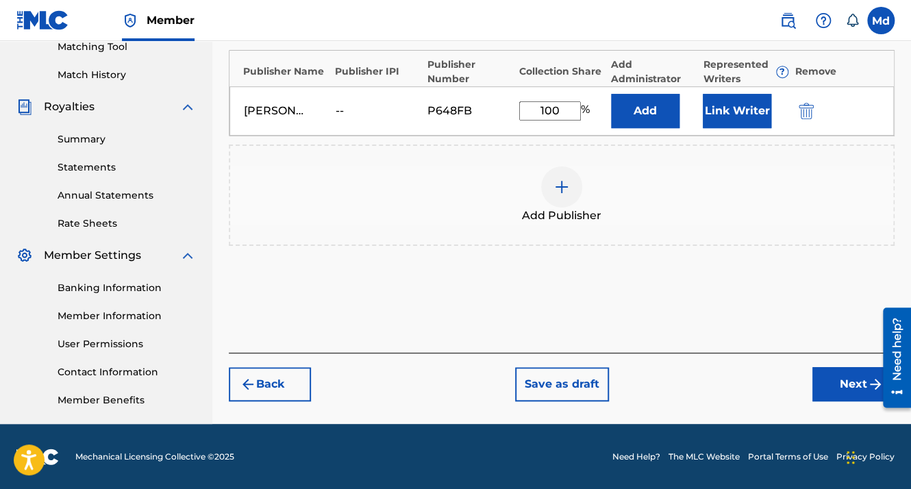
click at [832, 379] on button "Next" at bounding box center [853, 384] width 82 height 34
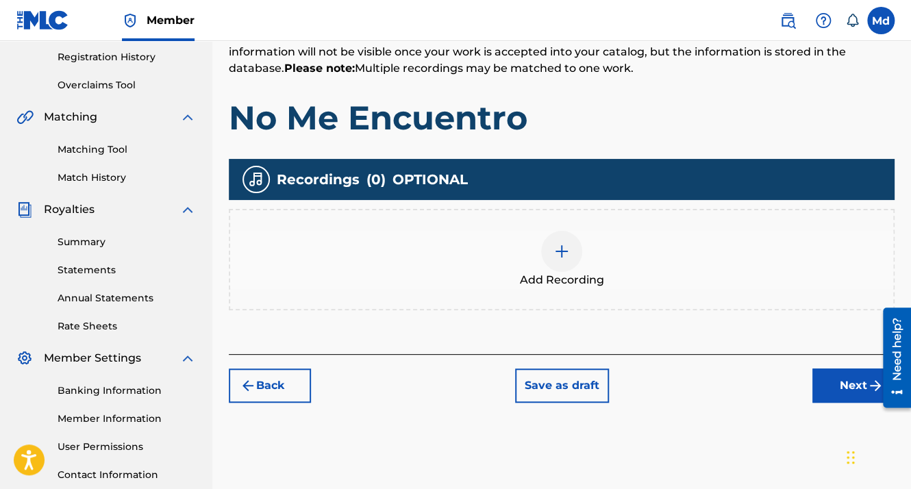
scroll to position [267, 0]
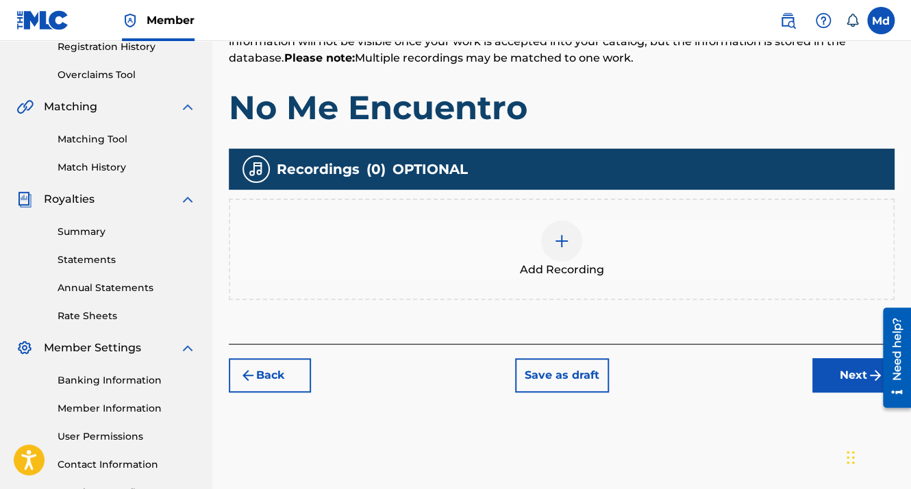
click at [562, 243] on img at bounding box center [562, 241] width 16 height 16
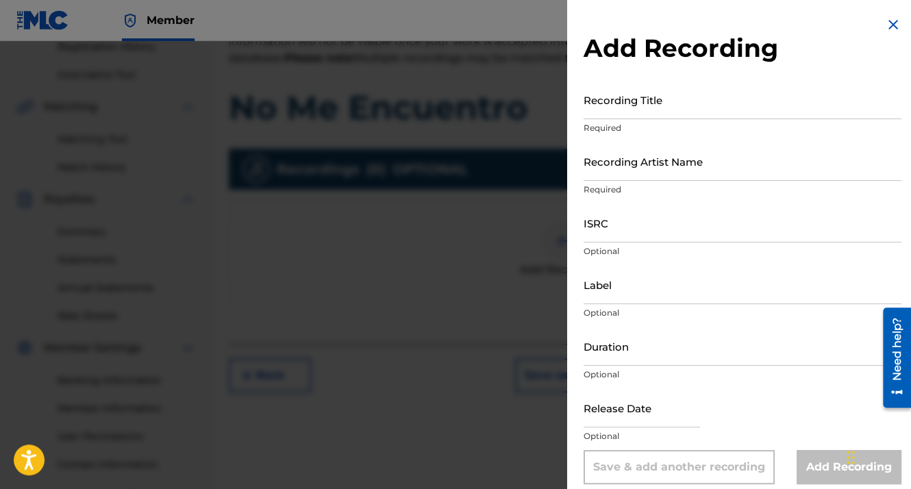
click at [618, 99] on input "Recording Title" at bounding box center [743, 99] width 318 height 39
paste input "01:48"
type input "01:48"
drag, startPoint x: 612, startPoint y: 105, endPoint x: 569, endPoint y: 105, distance: 43.2
click at [569, 105] on div "Add Recording Recording Title 01:48 Required Recording Artist Name Required ISR…" at bounding box center [742, 250] width 351 height 501
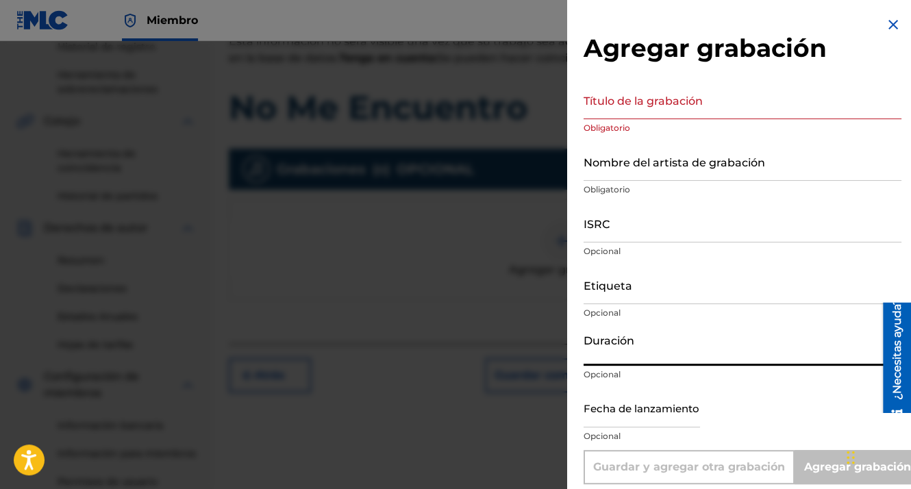
paste input "01:48"
type input "01:48"
click at [595, 108] on input "Título de la grabación" at bounding box center [743, 99] width 318 height 39
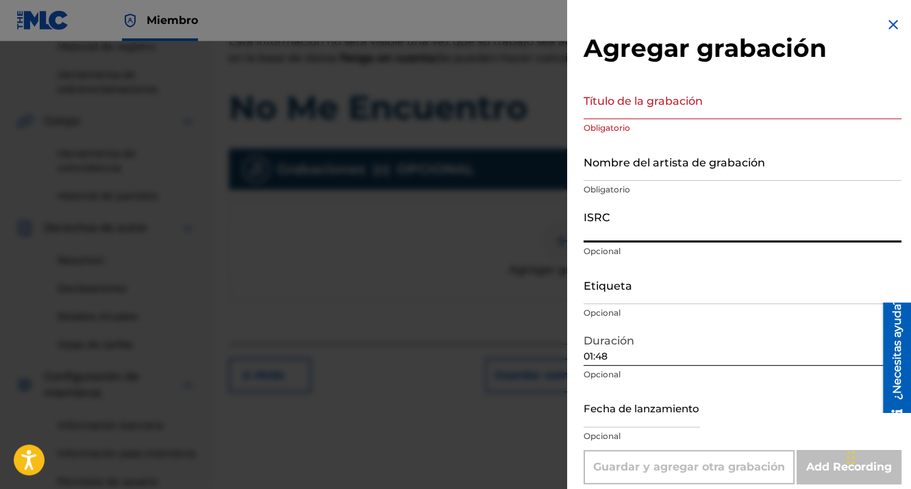
paste input "GXHAF2551798"
type input "GXHAF2551798"
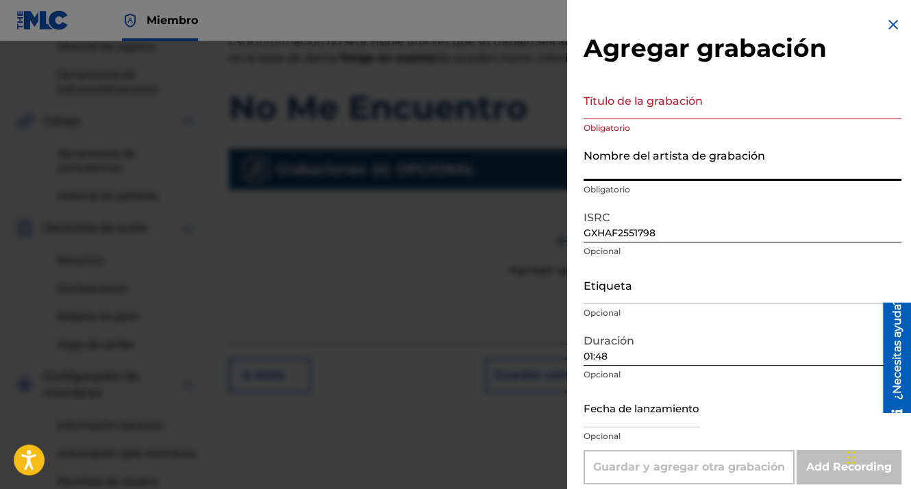
click at [634, 166] on input "Nombre del artista de grabación" at bounding box center [743, 161] width 318 height 39
paste input "MDCMUSIC"
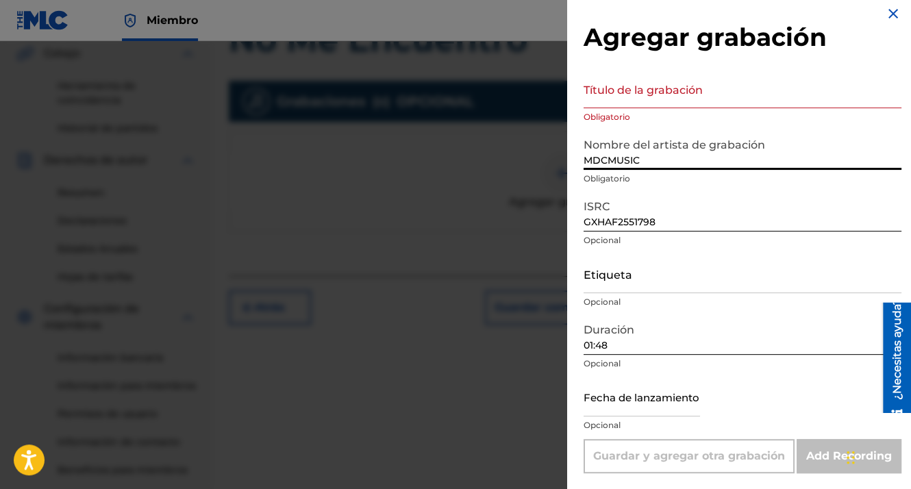
scroll to position [336, 0]
type input "MDCMUSIC"
drag, startPoint x: 610, startPoint y: 414, endPoint x: 609, endPoint y: 407, distance: 7.6
click at [610, 414] on input "text" at bounding box center [642, 396] width 116 height 39
select select "7"
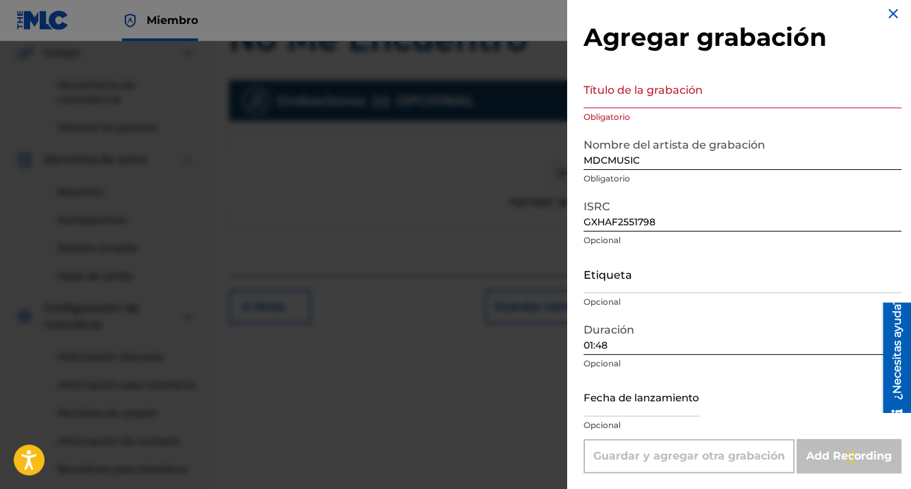
select select "2025"
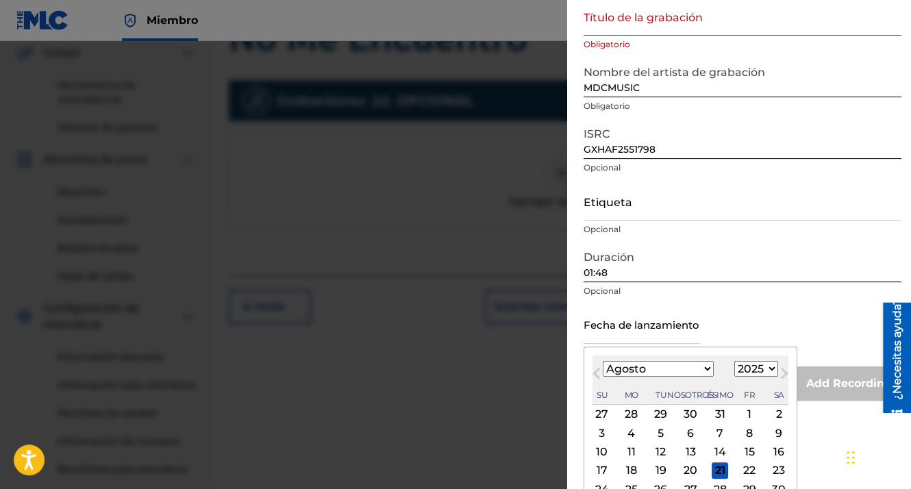
scroll to position [138, 0]
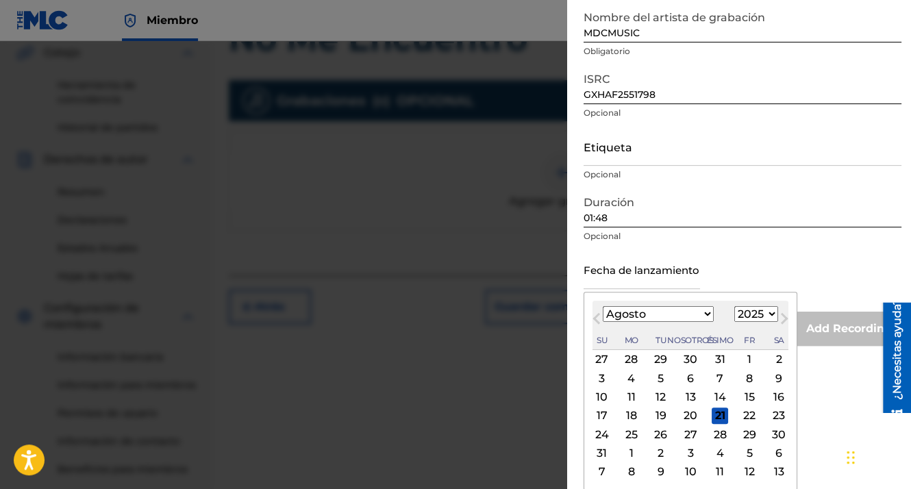
click at [627, 377] on div "4" at bounding box center [631, 378] width 16 height 16
type input "[DATE]"
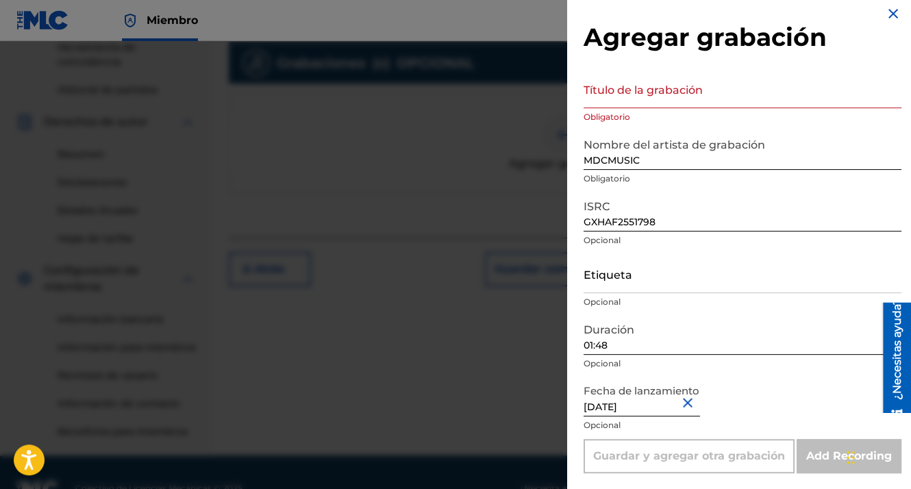
scroll to position [404, 0]
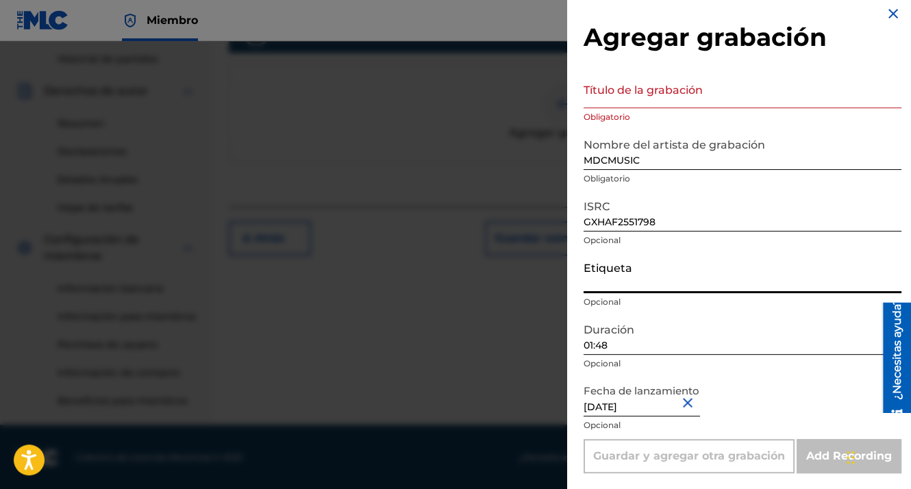
click at [616, 274] on input "Etiqueta" at bounding box center [743, 273] width 318 height 39
click at [606, 103] on input "Título de la grabación" at bounding box center [743, 88] width 318 height 39
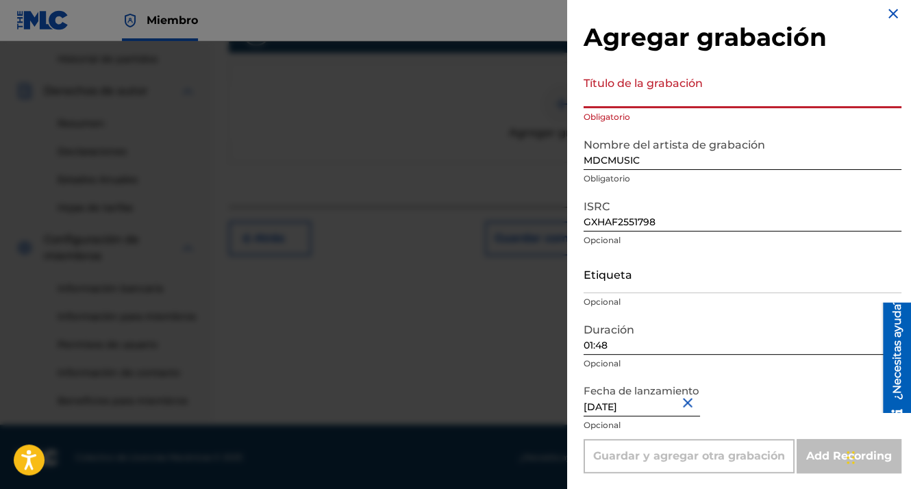
paste input "No Me Encuentro"
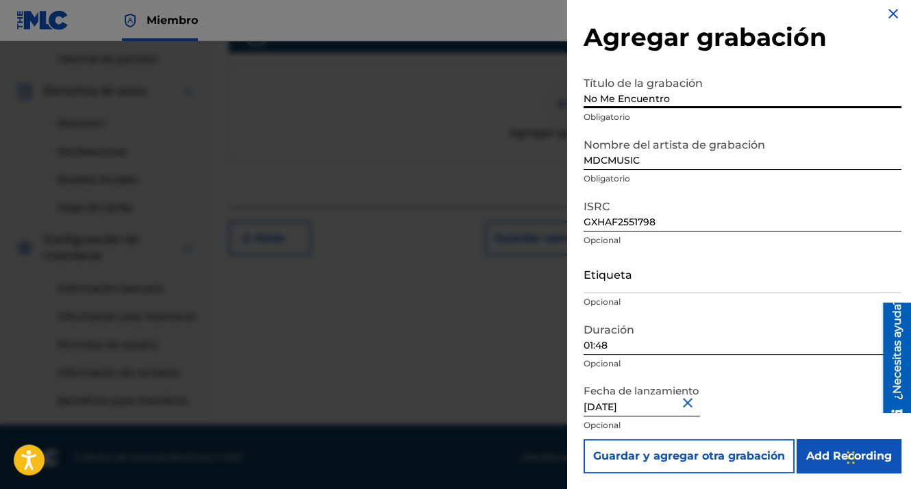
type input "No Me Encuentro"
click at [821, 448] on input "Add Recording" at bounding box center [849, 456] width 105 height 34
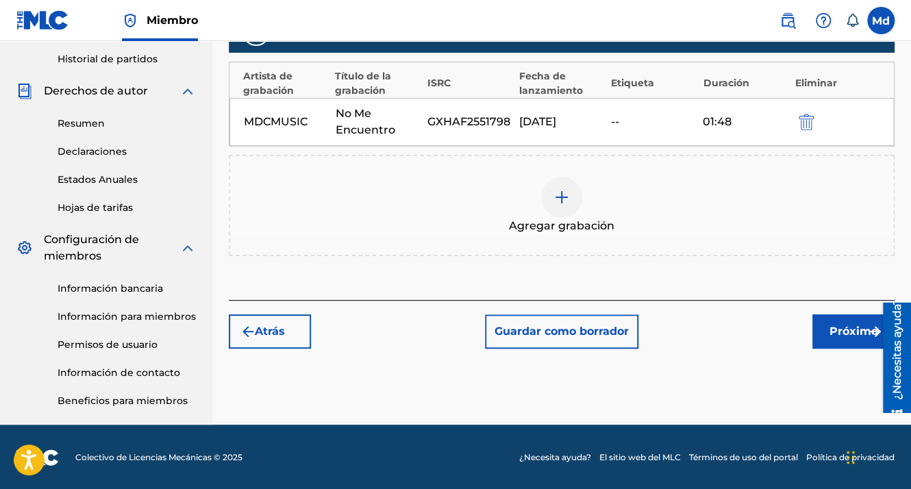
click at [830, 323] on font "Próximo" at bounding box center [854, 331] width 49 height 16
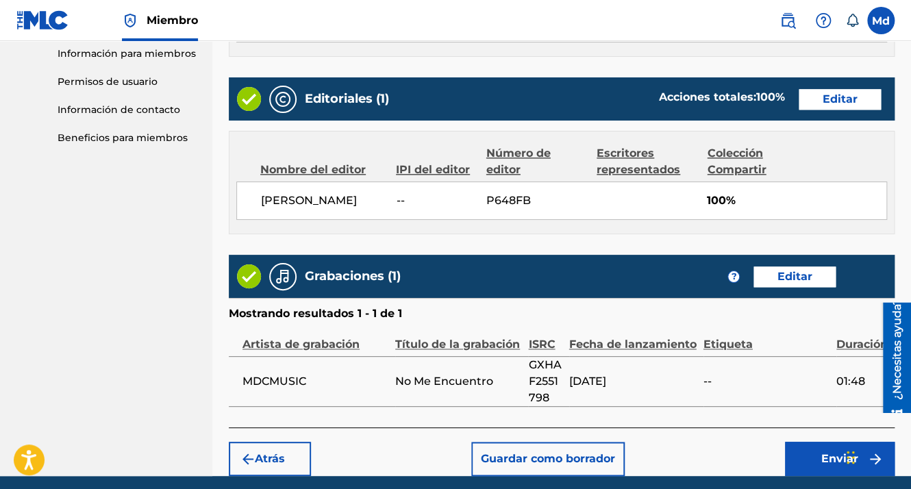
scroll to position [724, 0]
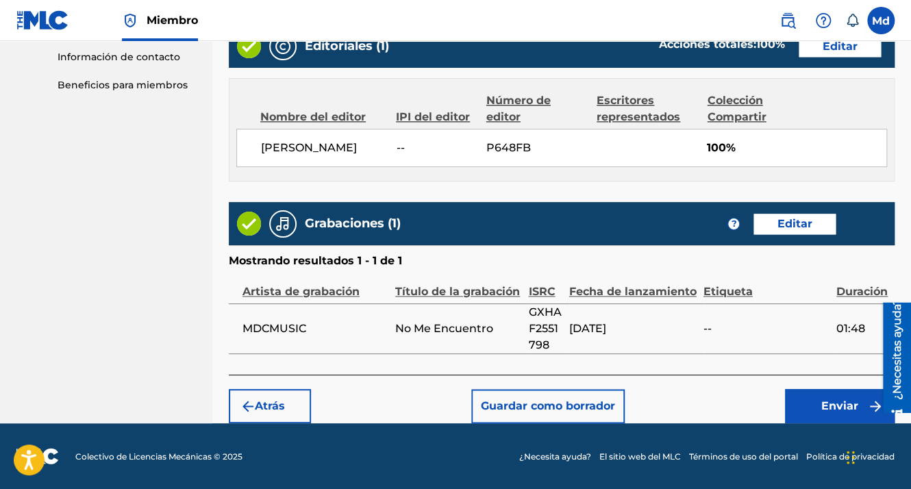
click at [831, 415] on button "Enviar" at bounding box center [840, 406] width 110 height 34
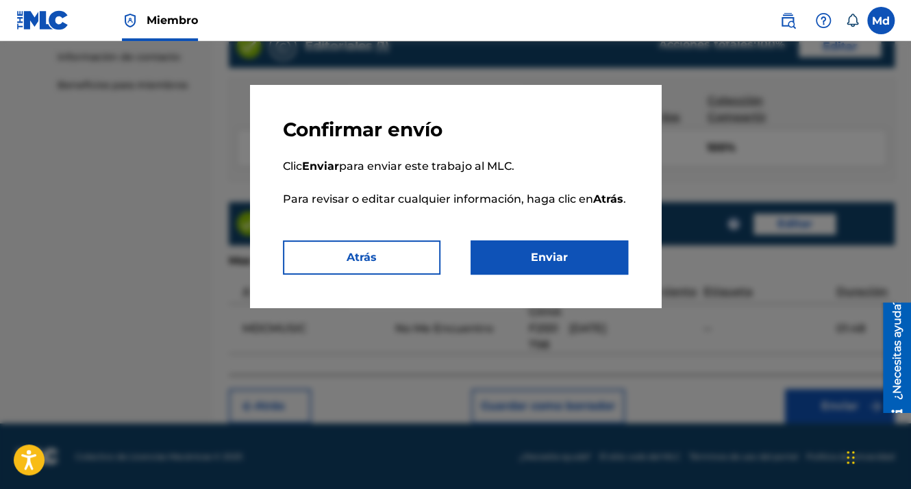
click at [521, 271] on button "Enviar" at bounding box center [550, 257] width 158 height 34
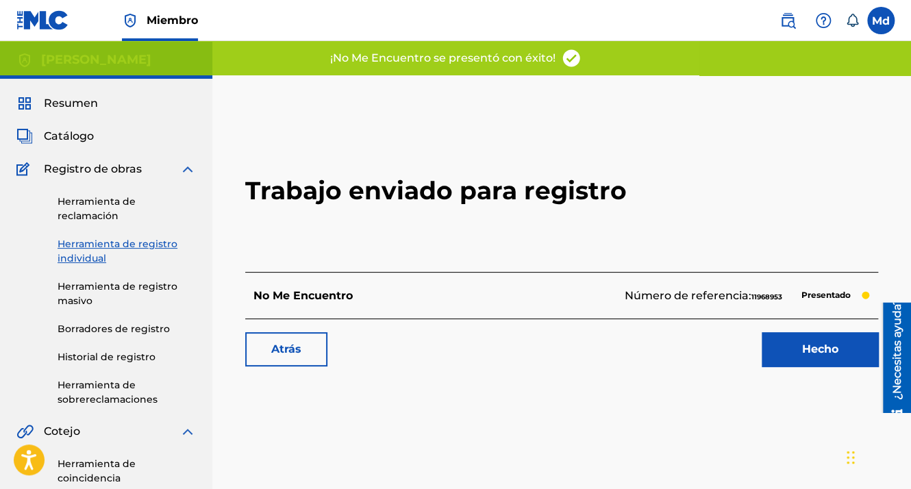
click at [791, 338] on link "Hecho" at bounding box center [820, 349] width 116 height 34
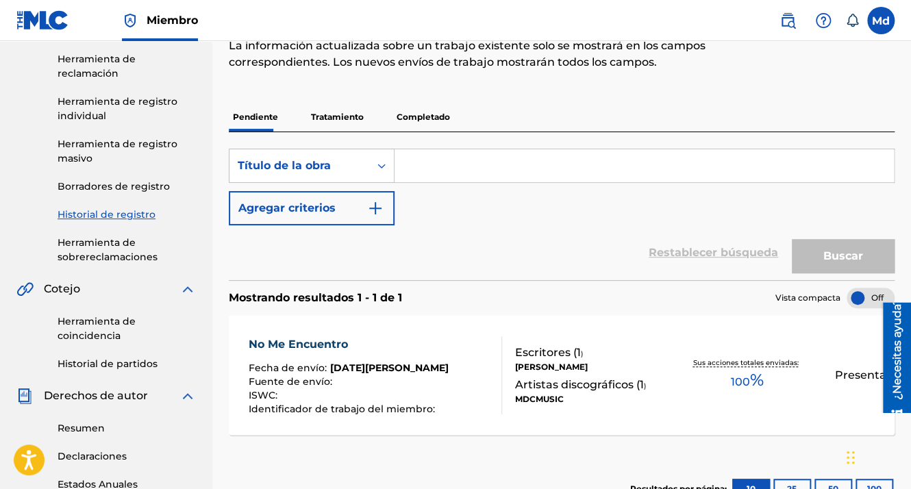
scroll to position [137, 0]
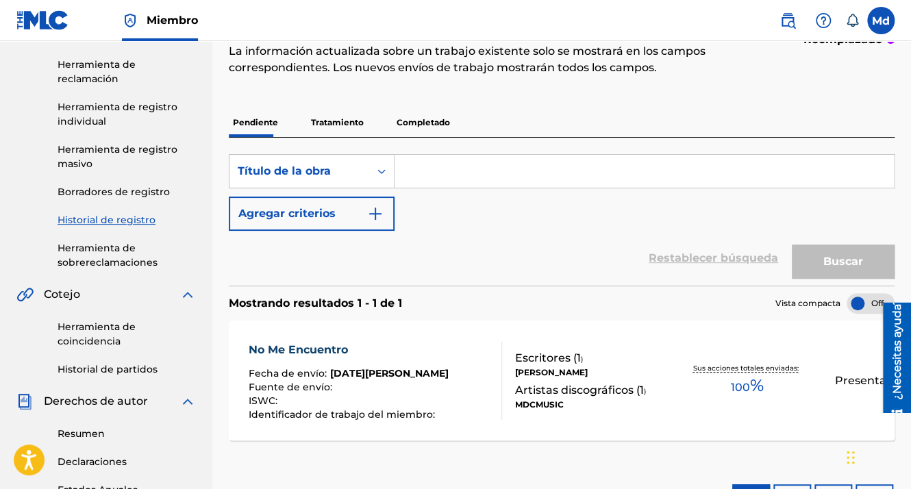
click at [423, 166] on input "Formulario de búsqueda" at bounding box center [644, 171] width 499 height 33
paste input "No Me Quiero Ir"
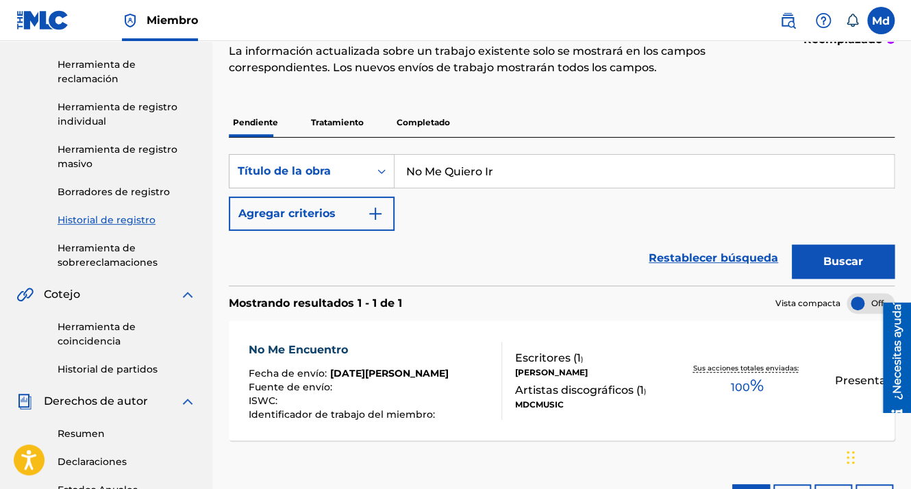
type input "No Me Quiero Ir"
click at [382, 220] on img "Formulario de búsqueda" at bounding box center [375, 214] width 16 height 16
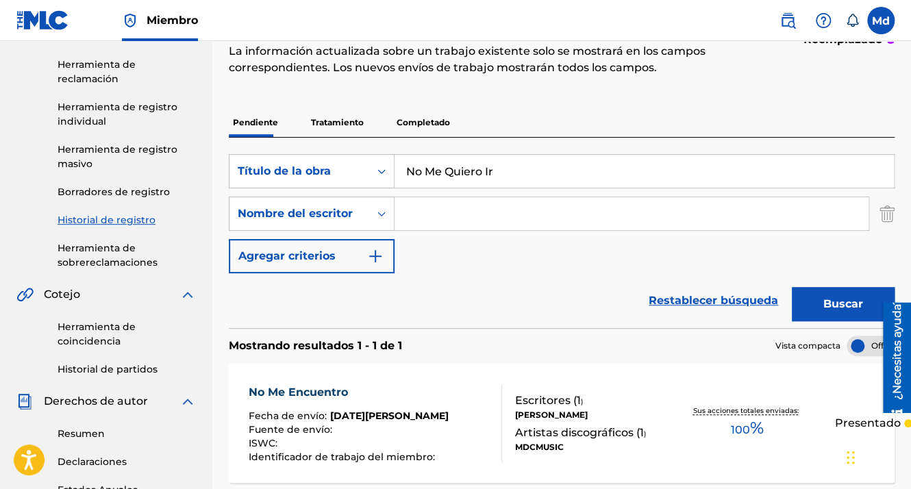
click at [407, 229] on input "Formulario de búsqueda" at bounding box center [632, 213] width 474 height 33
type input "[PERSON_NAME]"
click at [386, 259] on button "Agregar criterios" at bounding box center [312, 256] width 166 height 34
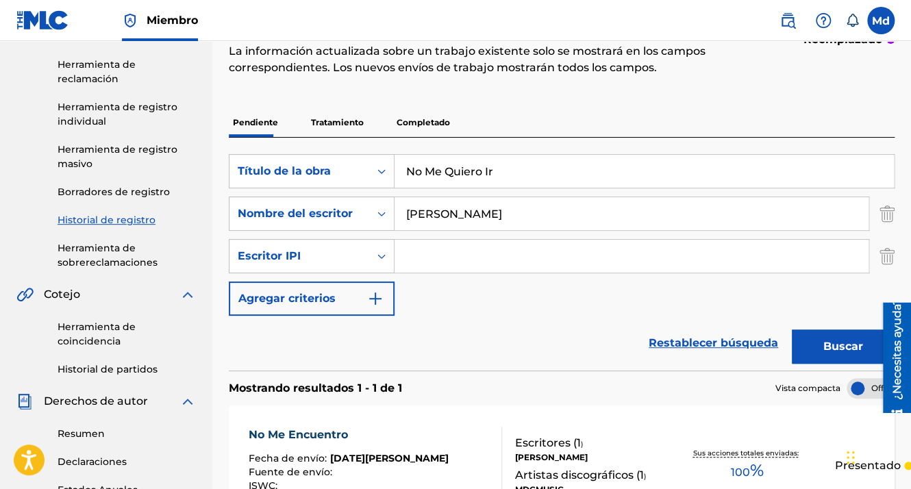
click at [462, 253] on input "Formulario de búsqueda" at bounding box center [632, 256] width 474 height 33
type input "01051143609"
click at [806, 336] on button "Buscar" at bounding box center [843, 347] width 103 height 34
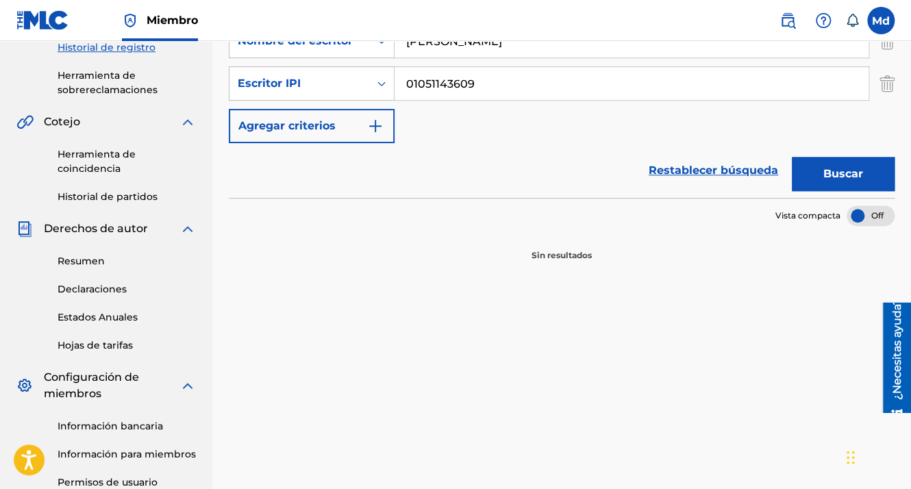
scroll to position [174, 0]
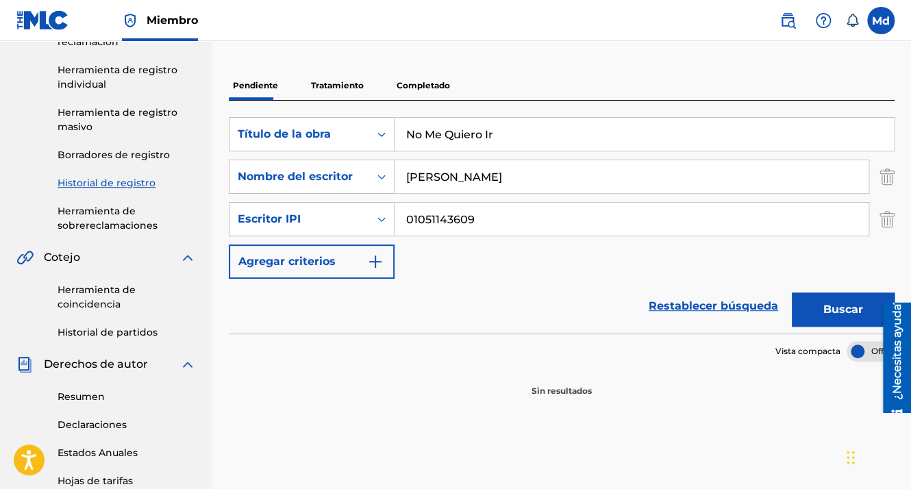
click at [795, 316] on button "Buscar" at bounding box center [843, 310] width 103 height 34
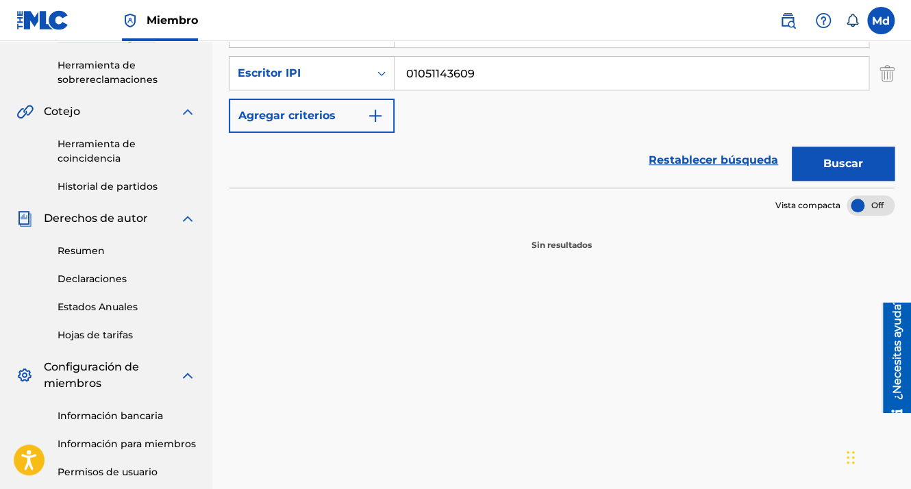
scroll to position [311, 0]
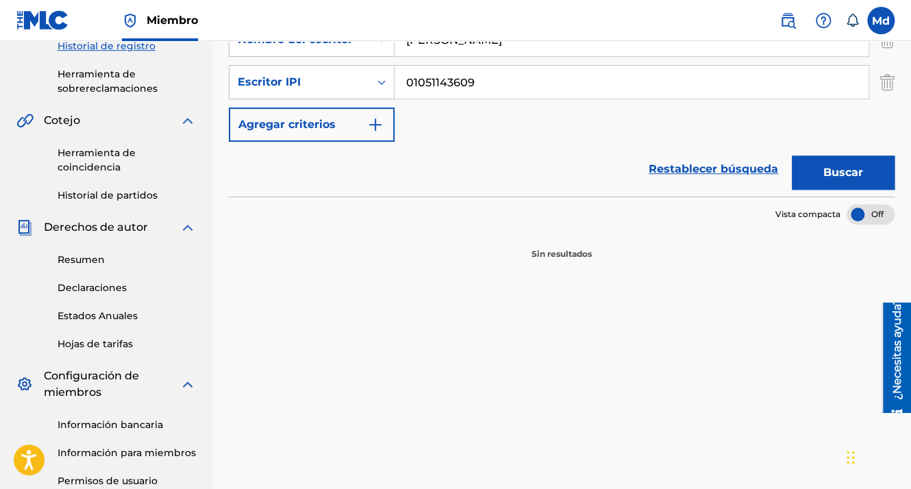
click at [842, 179] on button "Buscar" at bounding box center [843, 173] width 103 height 34
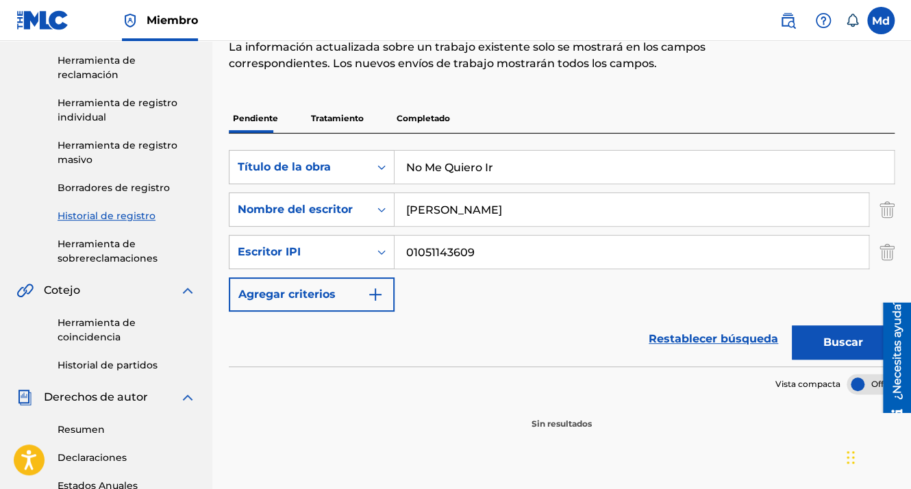
scroll to position [105, 0]
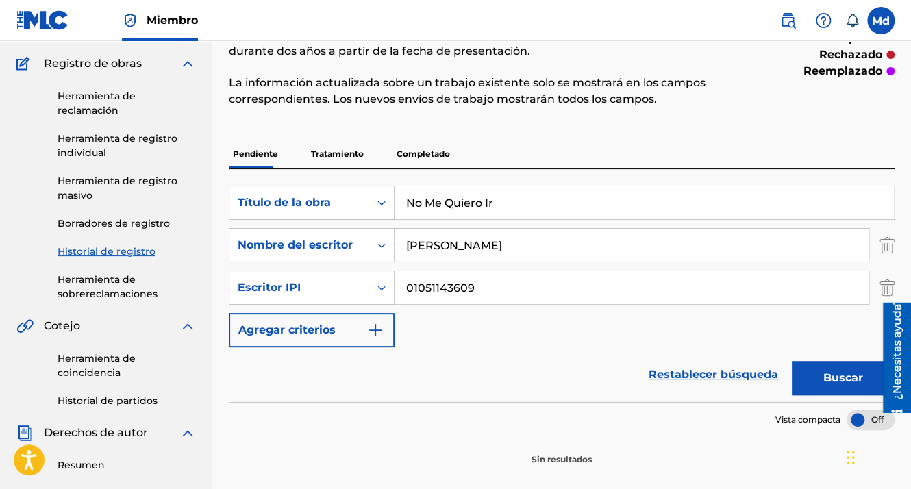
click at [800, 370] on button "Buscar" at bounding box center [843, 378] width 103 height 34
click at [749, 374] on link "Restablecer búsqueda" at bounding box center [713, 375] width 143 height 30
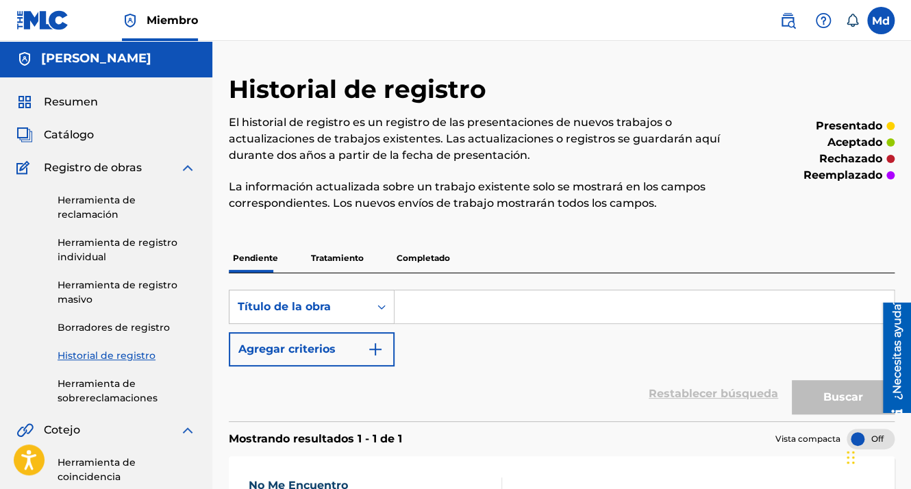
scroll to position [0, 0]
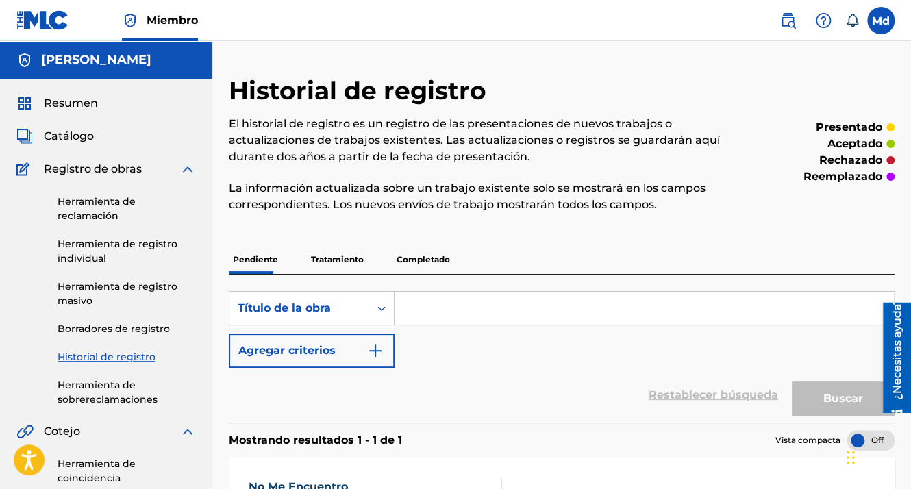
click at [66, 93] on div "Resumen Catálogo Registro de obras Herramienta de reclamación Herramienta de re…" at bounding box center [106, 475] width 212 height 793
click at [67, 100] on span "Resumen" at bounding box center [71, 103] width 54 height 16
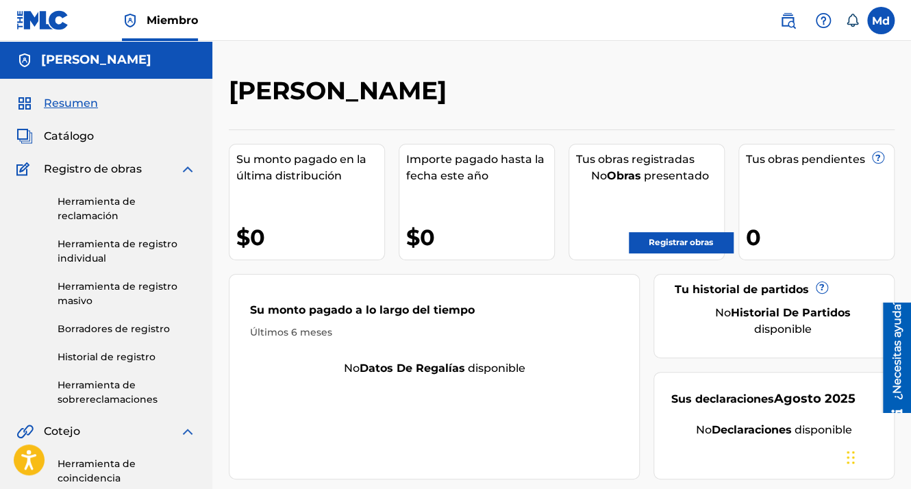
click at [80, 133] on span "Catálogo" at bounding box center [69, 136] width 50 height 16
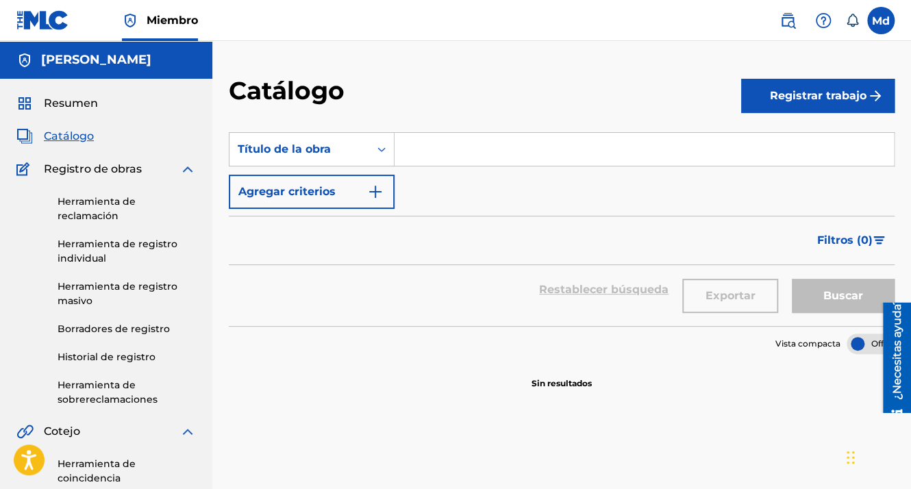
click at [777, 93] on font "Registrar trabajo" at bounding box center [818, 96] width 97 height 16
click at [838, 138] on link "Individual" at bounding box center [817, 140] width 153 height 33
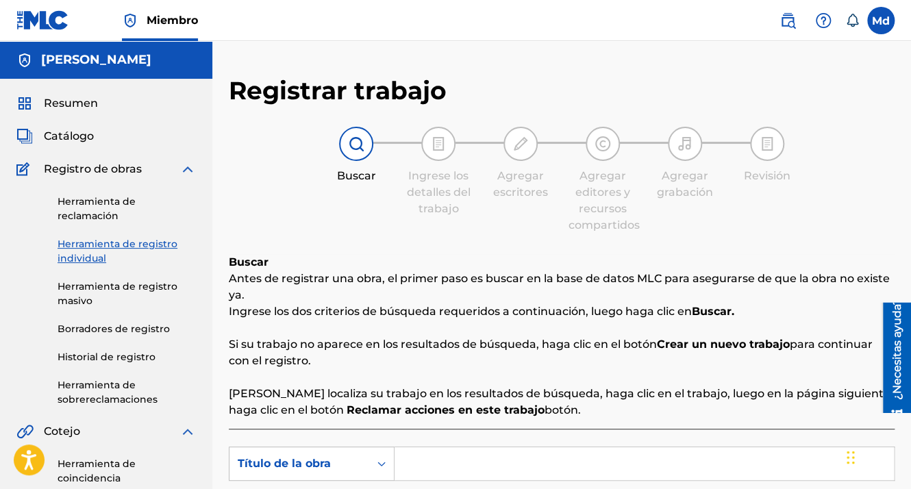
scroll to position [274, 0]
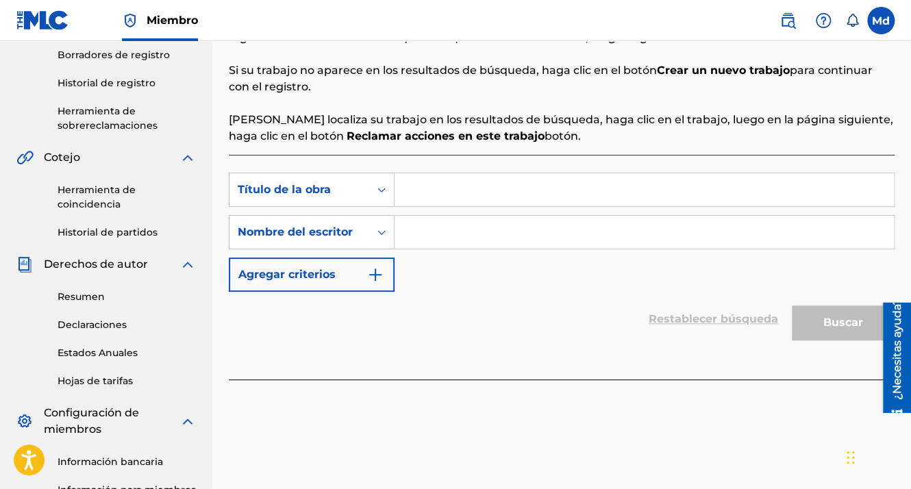
paste input "No Me Quiero Ir"
type input "No Me Quiero Ir"
click at [426, 224] on input "Formulario de búsqueda" at bounding box center [644, 232] width 499 height 33
click at [434, 230] on input "Formulario de búsqueda" at bounding box center [644, 232] width 499 height 33
click at [434, 231] on input "Formulario de búsqueda" at bounding box center [644, 232] width 499 height 33
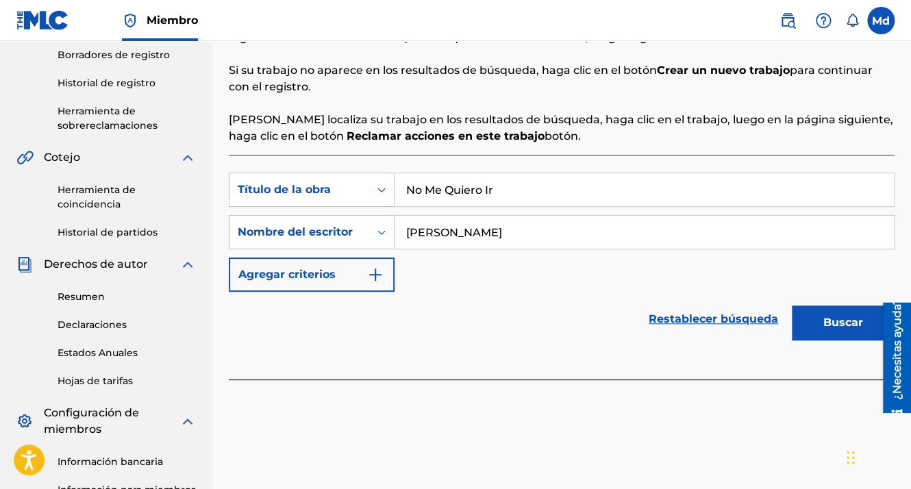
type input "[PERSON_NAME]"
click at [382, 273] on img "Formulario de búsqueda" at bounding box center [375, 274] width 16 height 16
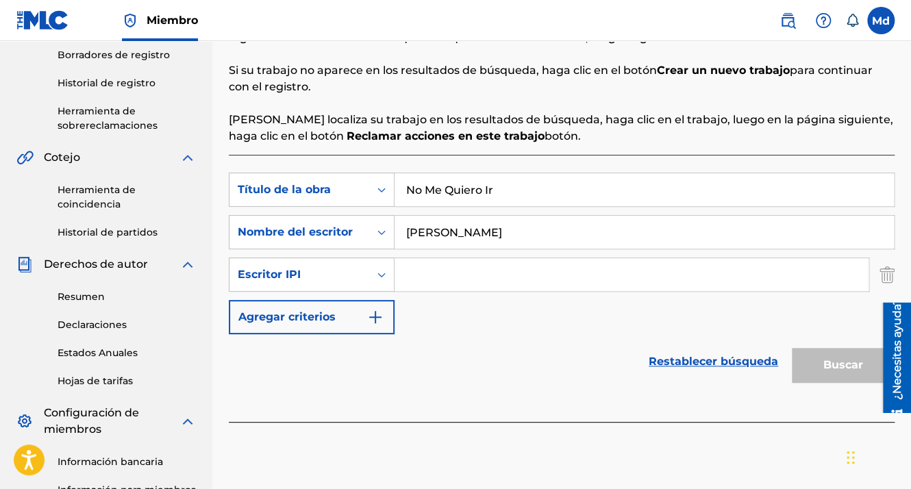
drag, startPoint x: 395, startPoint y: 273, endPoint x: 417, endPoint y: 273, distance: 21.9
click at [417, 273] on input "Formulario de búsqueda" at bounding box center [632, 274] width 474 height 33
type input "01051143609"
click at [802, 360] on button "Buscar" at bounding box center [843, 365] width 103 height 34
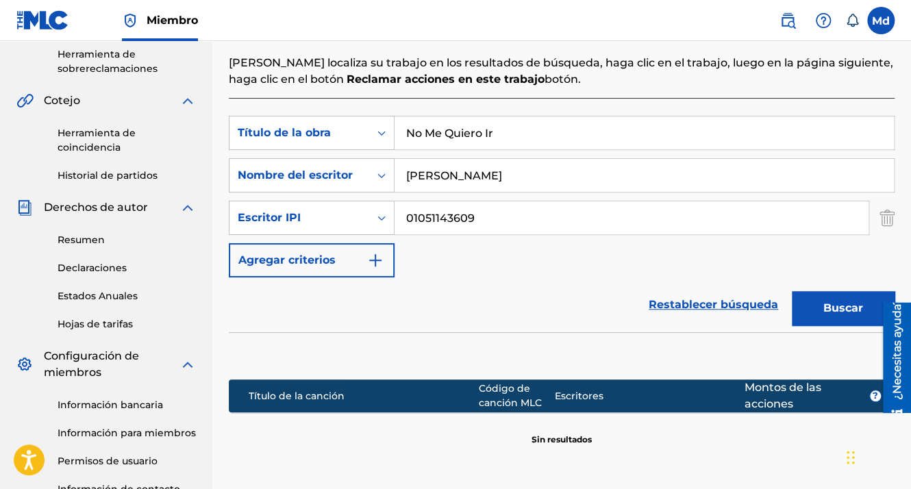
scroll to position [456, 0]
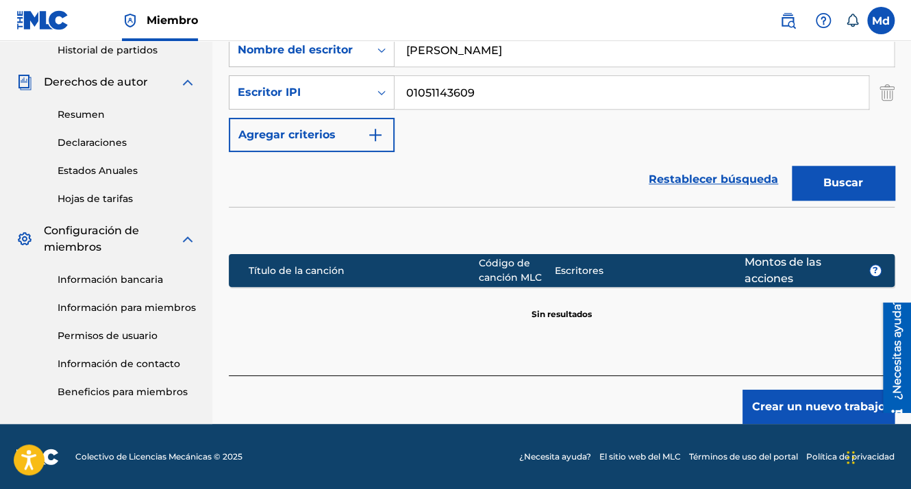
click at [767, 403] on button "Crear un nuevo trabajo" at bounding box center [819, 407] width 152 height 34
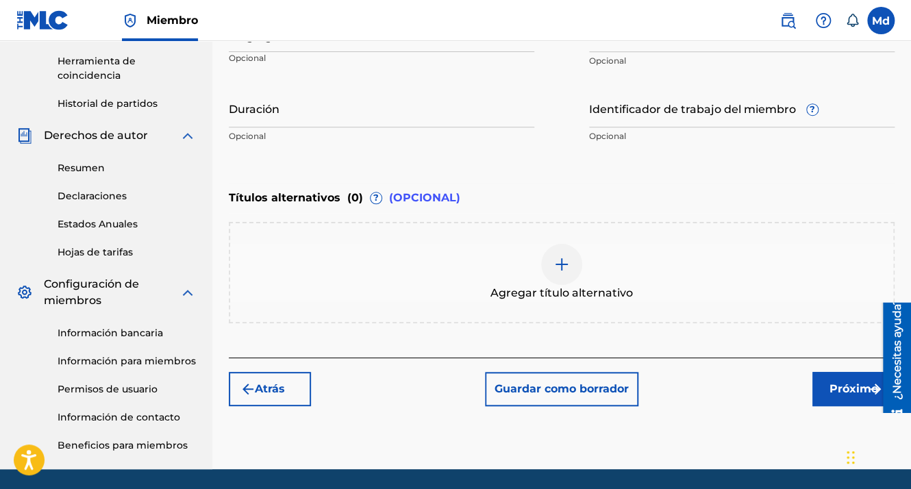
scroll to position [243, 0]
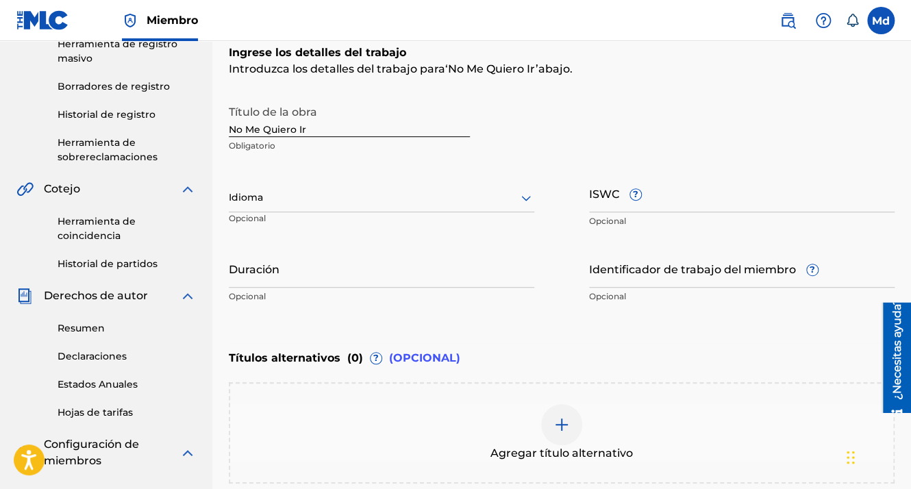
click at [284, 199] on div at bounding box center [382, 197] width 306 height 17
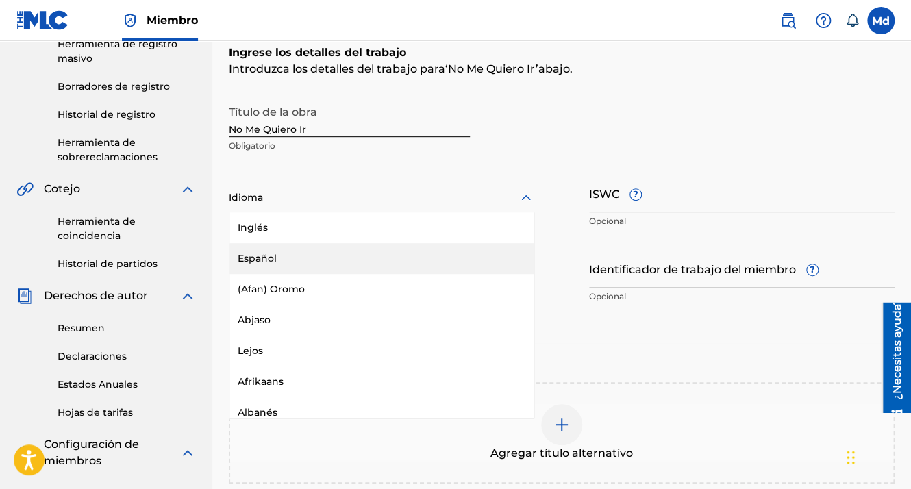
click at [273, 266] on div "Español" at bounding box center [381, 258] width 304 height 31
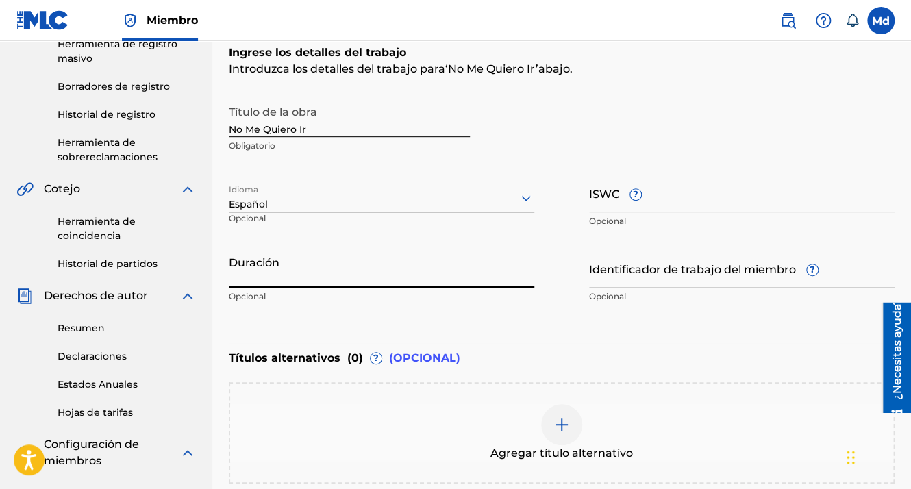
click at [266, 258] on input "Duración" at bounding box center [382, 268] width 306 height 39
paste input "01:58"
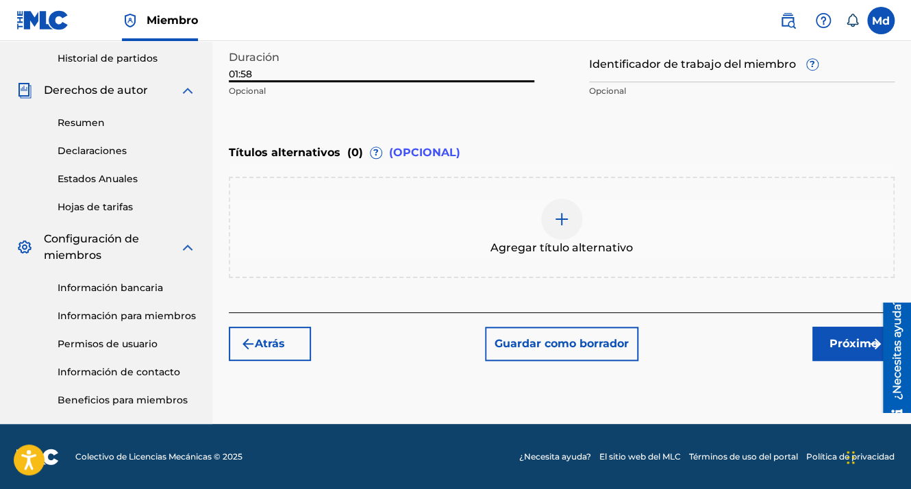
type input "01:58"
click at [847, 337] on font "Próximo" at bounding box center [854, 344] width 49 height 16
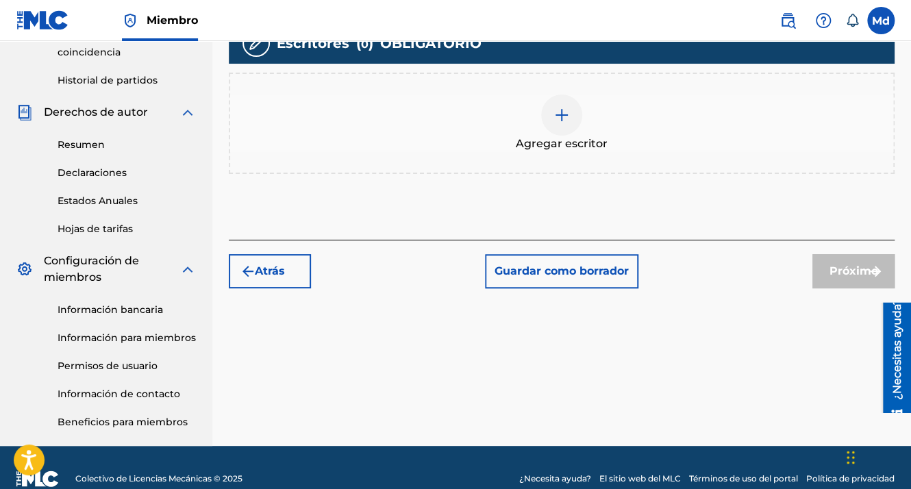
scroll to position [448, 0]
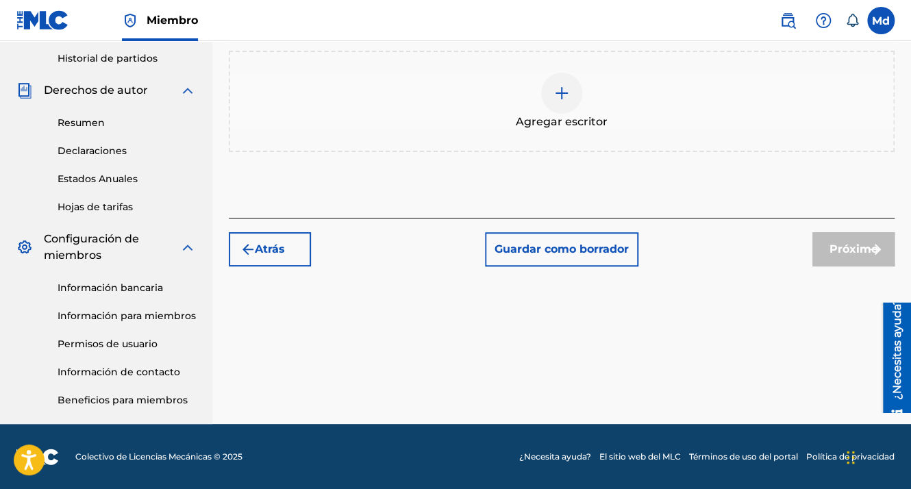
click at [564, 114] on span "Agregar escritor" at bounding box center [562, 122] width 92 height 16
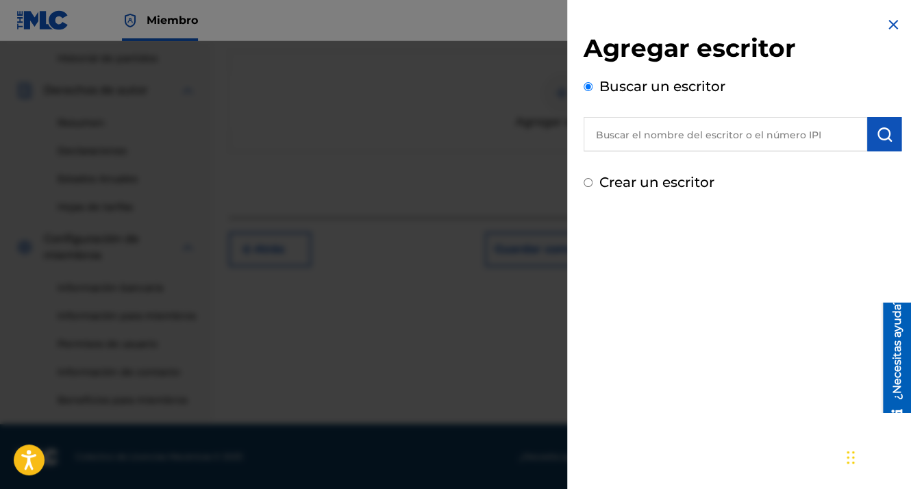
click at [737, 141] on input "text" at bounding box center [726, 134] width 284 height 34
click at [737, 140] on input "text" at bounding box center [726, 134] width 284 height 34
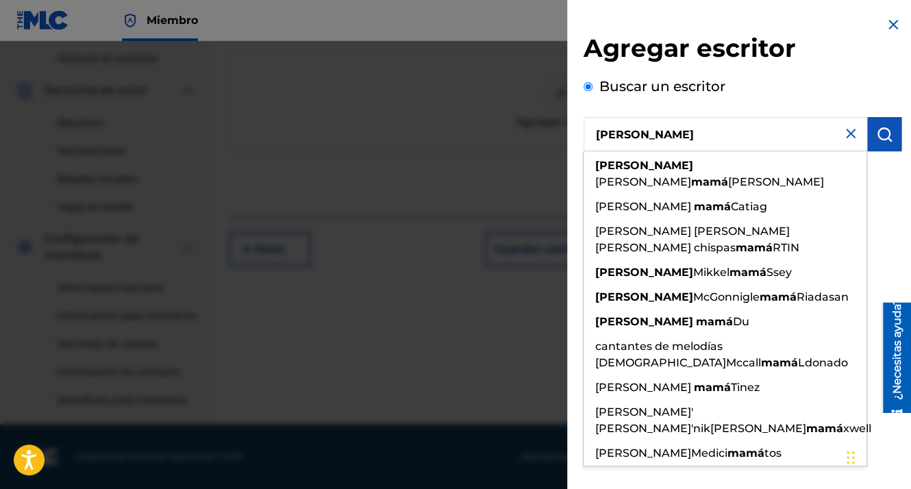
type input "[PERSON_NAME]"
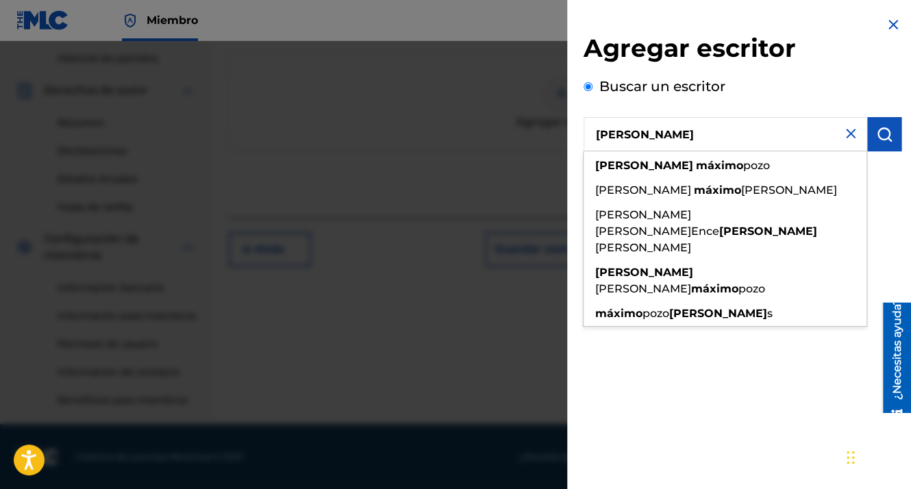
scroll to position [0, 0]
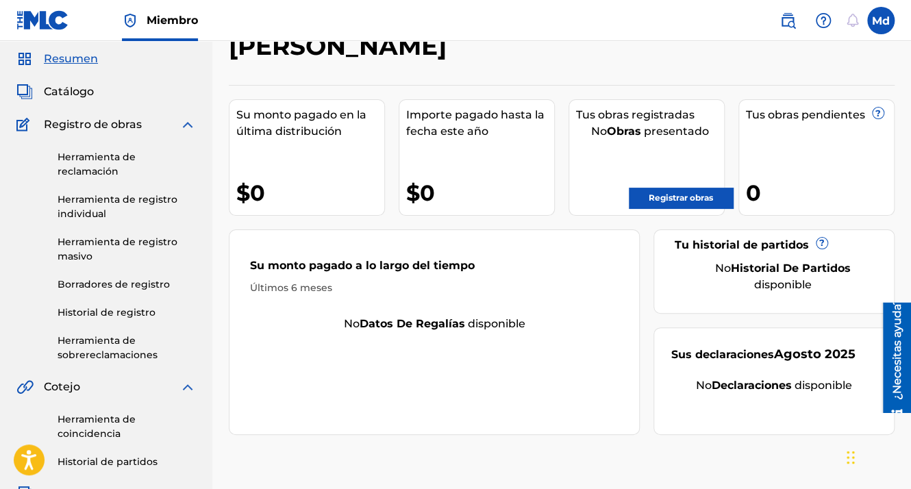
scroll to position [69, 0]
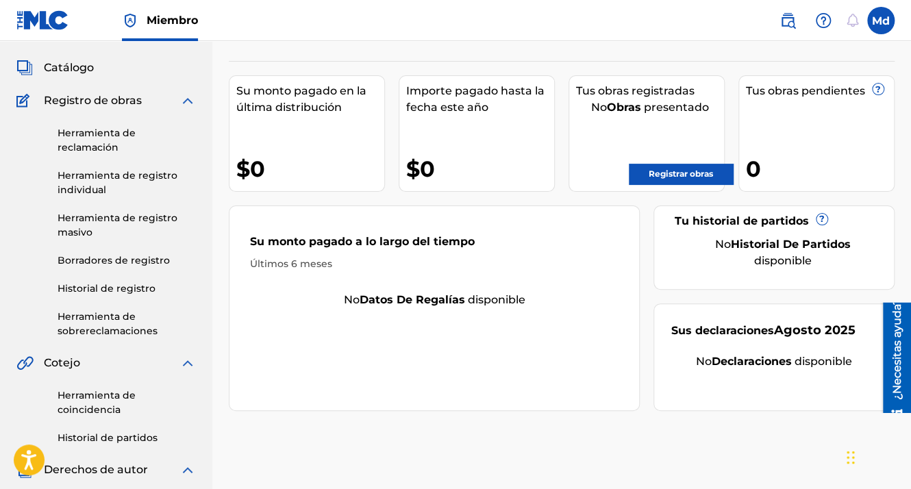
click at [651, 177] on link "Registrar obras" at bounding box center [681, 174] width 104 height 21
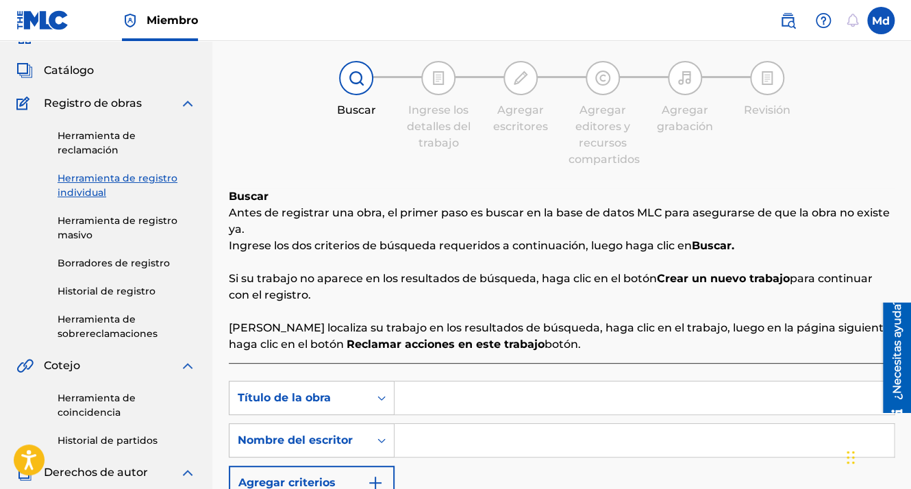
scroll to position [274, 0]
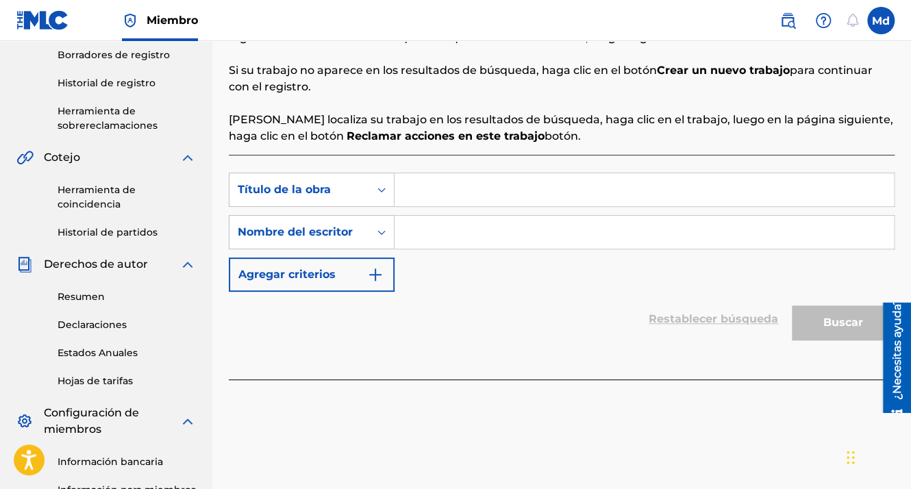
click at [519, 199] on input "Formulario de búsqueda" at bounding box center [644, 189] width 499 height 33
paste input "No Me Quiero Ir"
type input "No Me Quiero Ir"
click at [443, 245] on input "Formulario de búsqueda" at bounding box center [644, 232] width 499 height 33
click at [440, 240] on input "Formulario de búsqueda" at bounding box center [644, 232] width 499 height 33
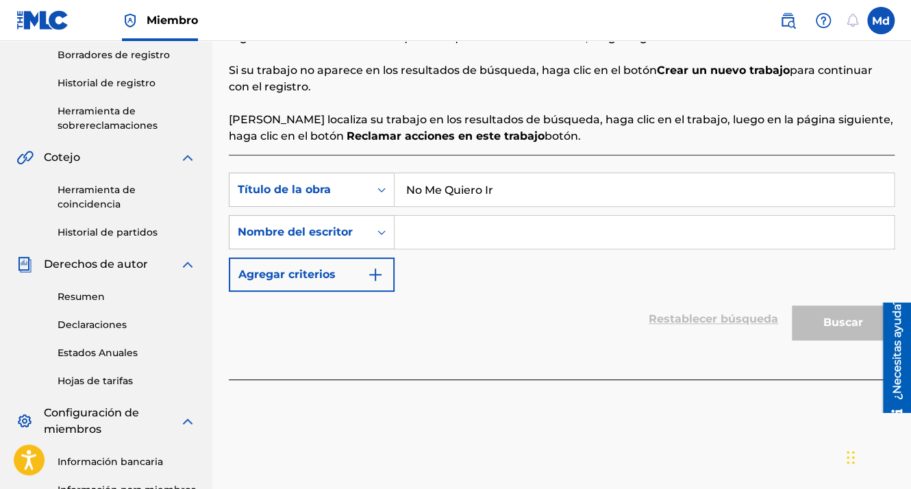
click at [440, 240] on input "Formulario de búsqueda" at bounding box center [644, 232] width 499 height 33
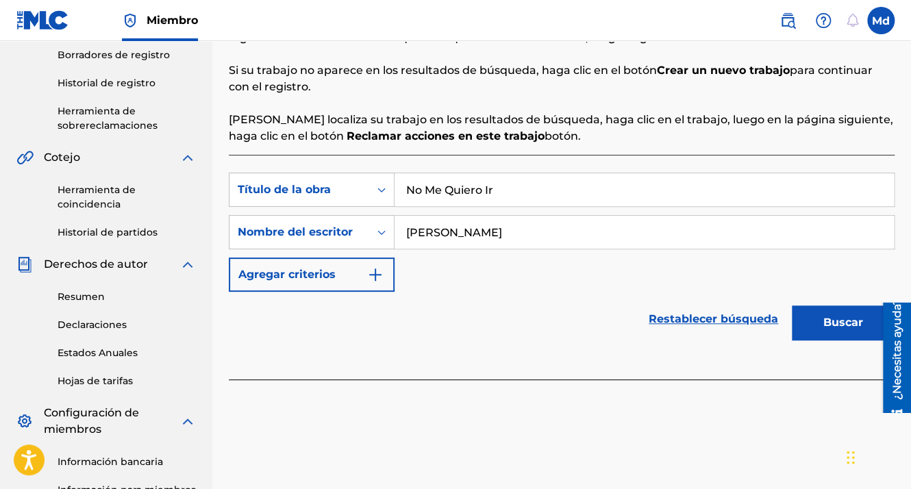
type input "[PERSON_NAME]"
click at [384, 273] on img "Formulario de búsqueda" at bounding box center [375, 274] width 16 height 16
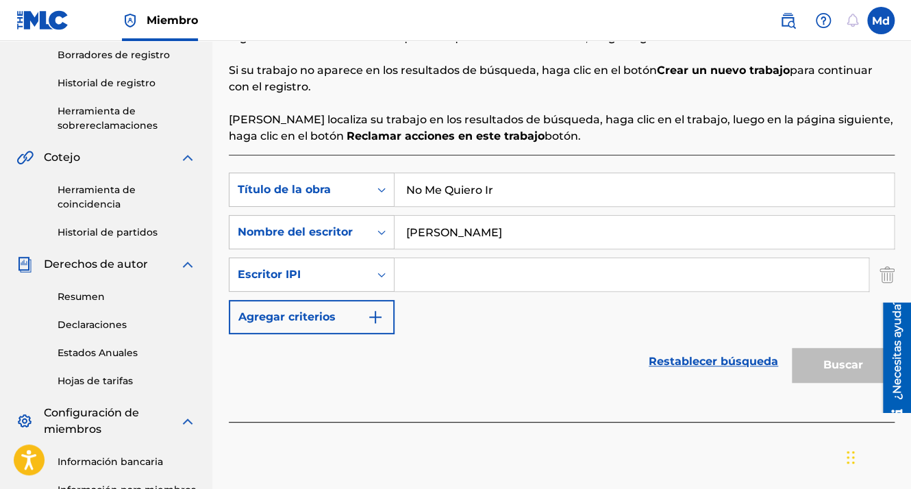
click at [434, 292] on div "SearchWithCriteriad37e4c34-50e8-4db5-97af-c97c6f67c6e3 Título de la obra No Me …" at bounding box center [562, 254] width 666 height 162
click at [438, 274] on input "Formulario de búsqueda" at bounding box center [632, 274] width 474 height 33
type input "01051143609"
drag, startPoint x: 860, startPoint y: 367, endPoint x: 847, endPoint y: 366, distance: 13.8
click at [852, 367] on button "Buscar" at bounding box center [843, 365] width 103 height 34
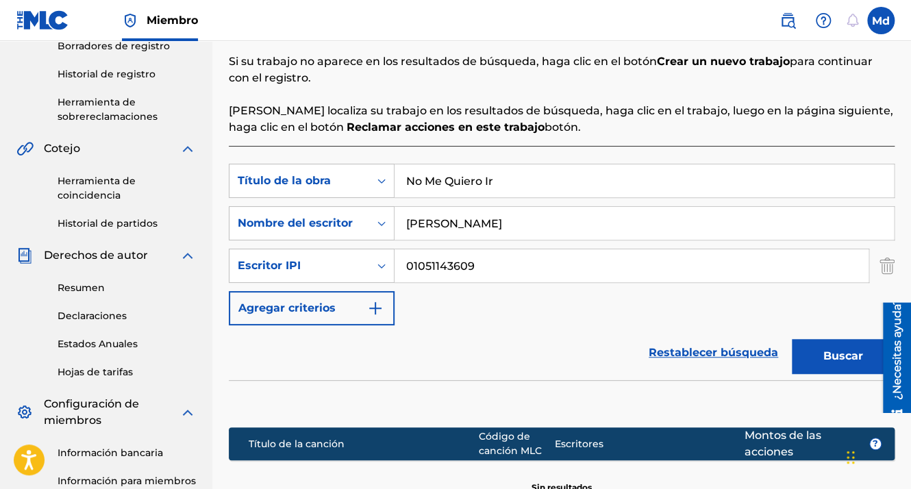
scroll to position [411, 0]
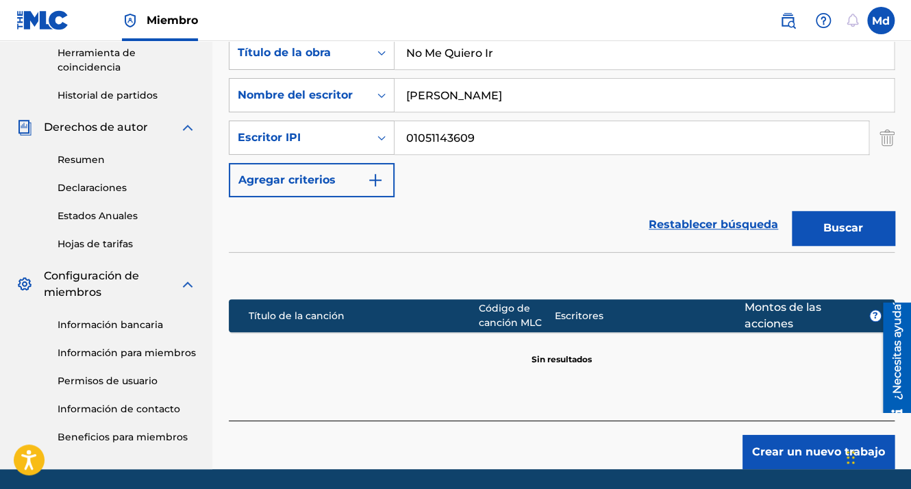
click at [819, 445] on button "Crear un nuevo trabajo" at bounding box center [819, 452] width 152 height 34
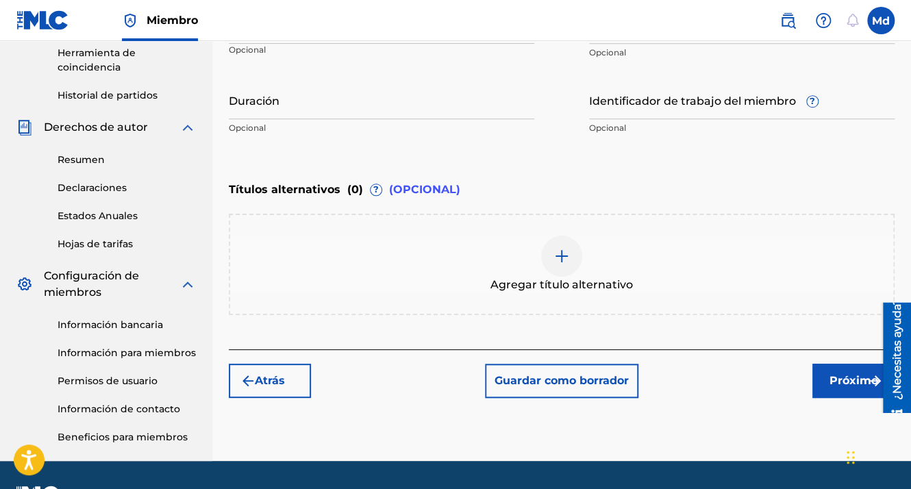
click at [275, 108] on input "Duración" at bounding box center [382, 99] width 306 height 39
paste input "01:58"
type input "01:58"
click at [847, 391] on button "Próximo" at bounding box center [853, 381] width 82 height 34
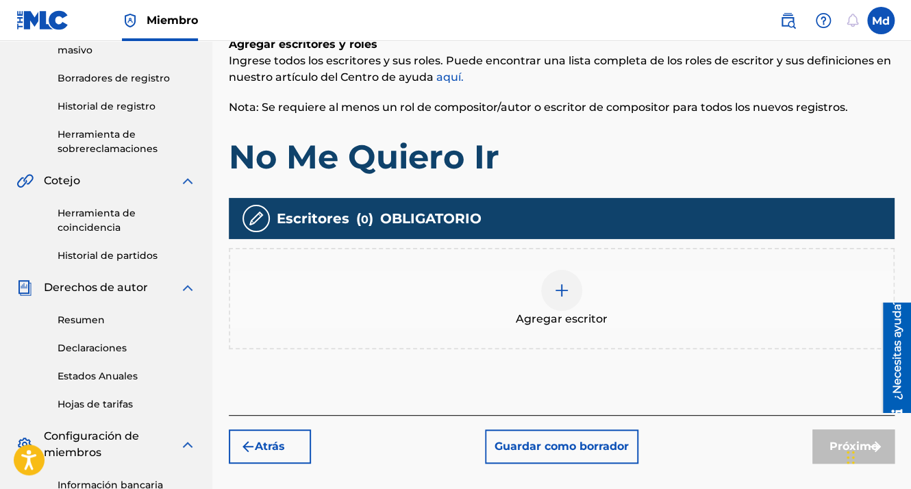
scroll to position [243, 0]
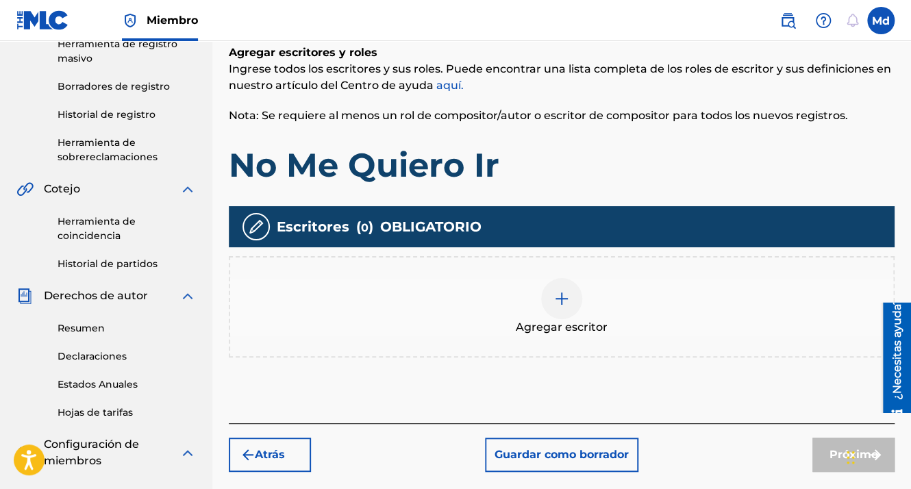
click at [565, 292] on img at bounding box center [562, 298] width 16 height 16
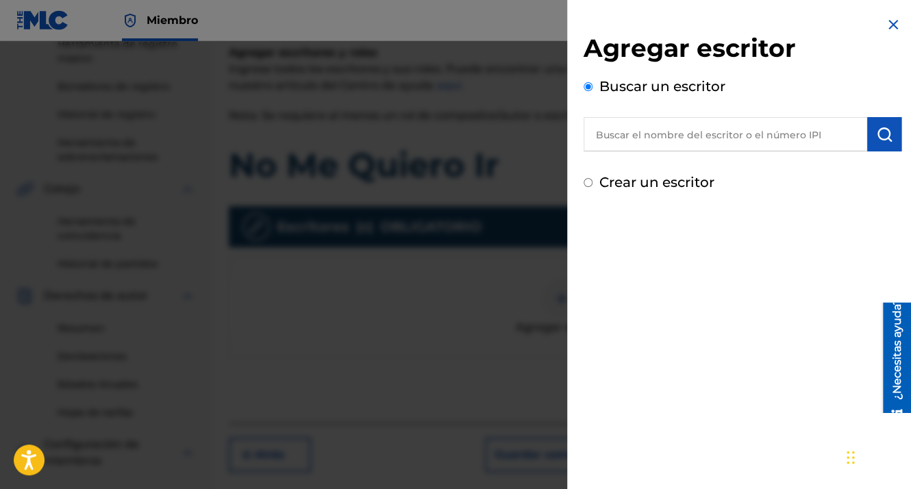
click at [627, 122] on input "text" at bounding box center [726, 134] width 284 height 34
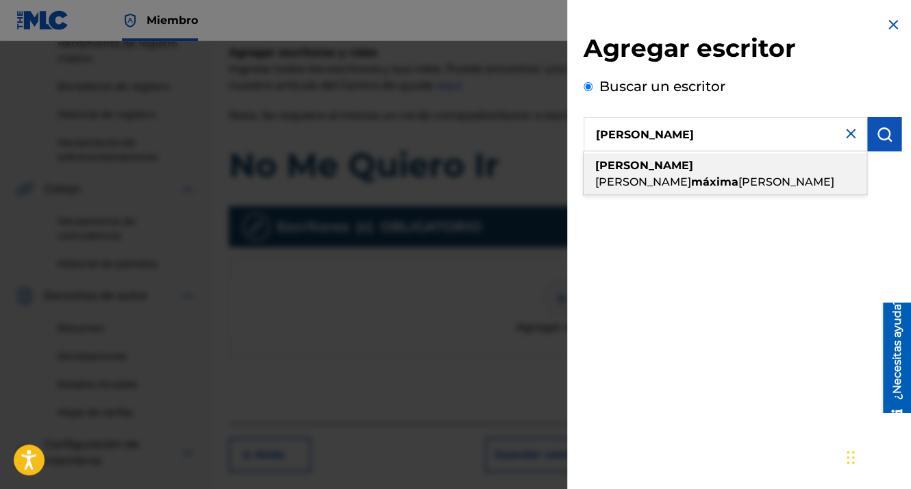
click at [654, 175] on span "[PERSON_NAME]" at bounding box center [643, 181] width 96 height 13
type input "[PERSON_NAME]"
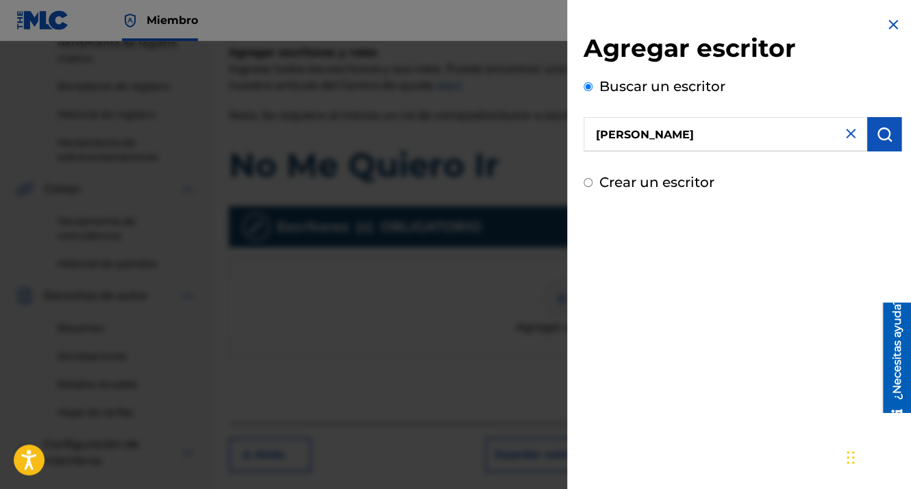
click at [869, 151] on div "Agregar escritor Buscar un escritor [PERSON_NAME] un escritor" at bounding box center [743, 113] width 318 height 160
click at [871, 149] on button "submit" at bounding box center [884, 134] width 34 height 34
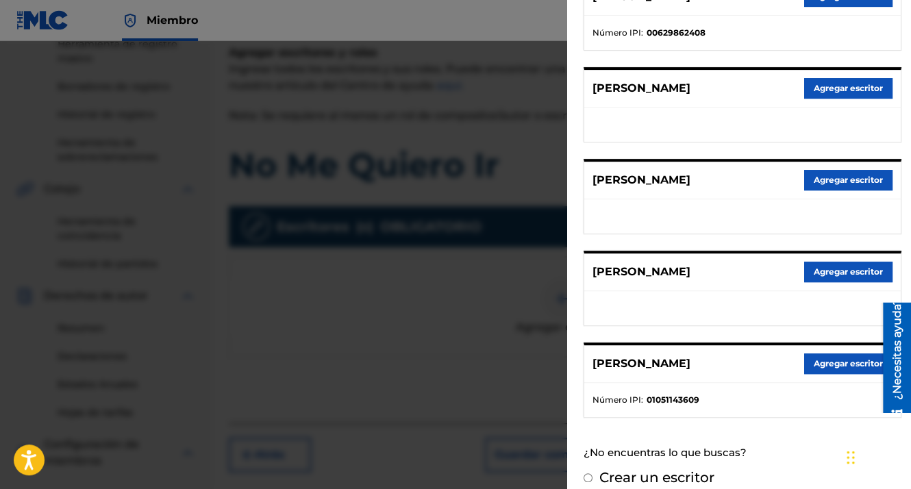
scroll to position [231, 0]
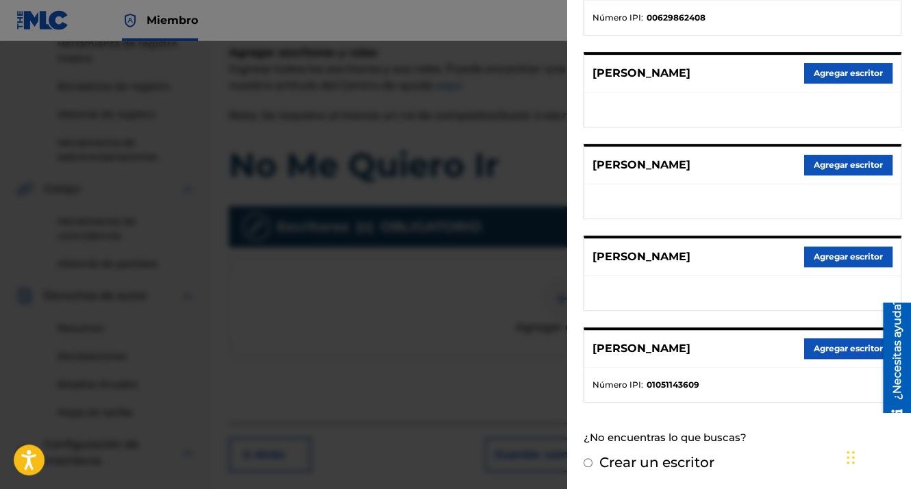
click at [836, 346] on button "Agregar escritor" at bounding box center [848, 348] width 88 height 21
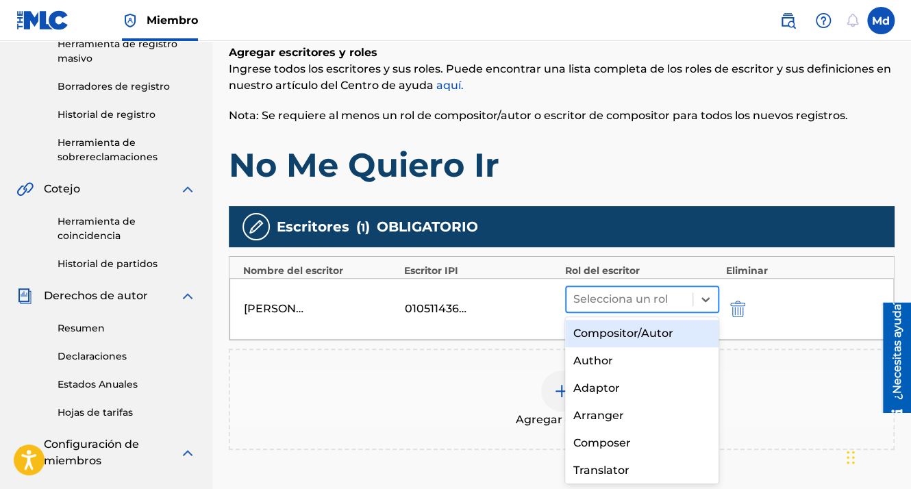
click at [618, 303] on div at bounding box center [629, 299] width 112 height 19
click at [593, 331] on div "Compositor/Autor" at bounding box center [642, 333] width 154 height 27
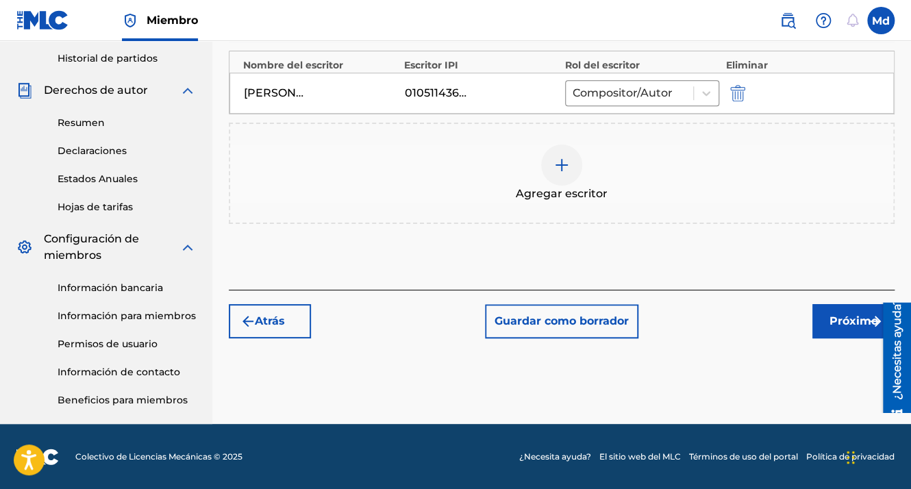
click at [840, 314] on font "Próximo" at bounding box center [854, 321] width 49 height 16
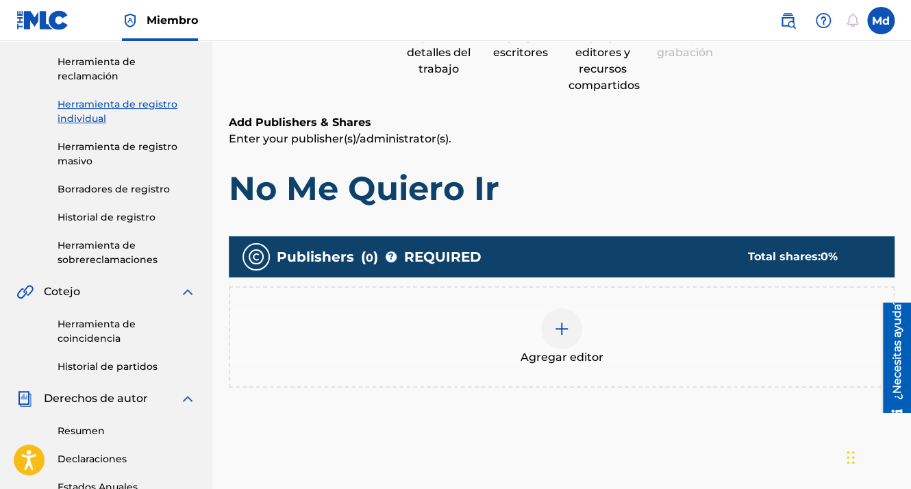
scroll to position [199, 0]
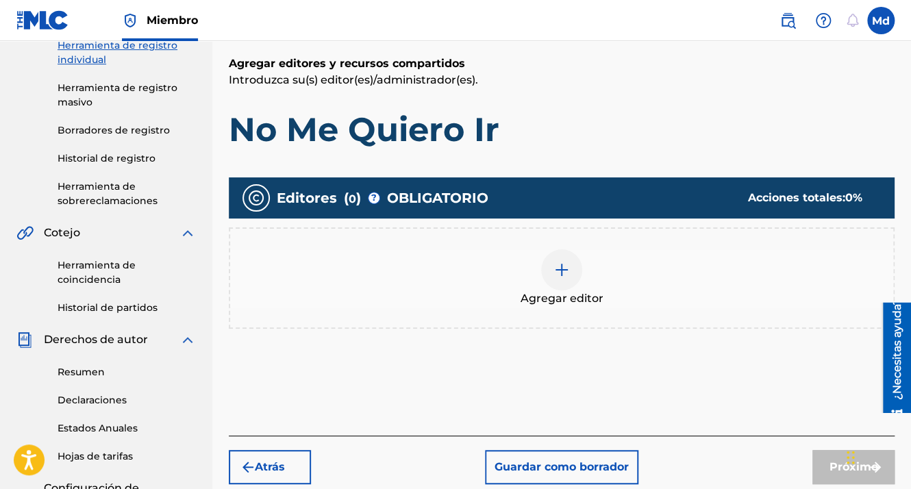
click at [587, 256] on div "Agregar editor" at bounding box center [561, 278] width 663 height 58
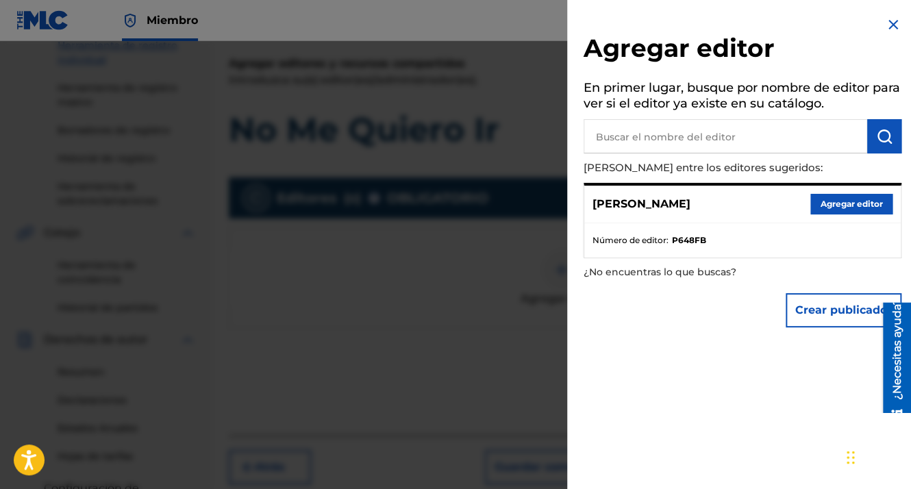
click at [816, 204] on button "Agregar editor" at bounding box center [851, 204] width 82 height 21
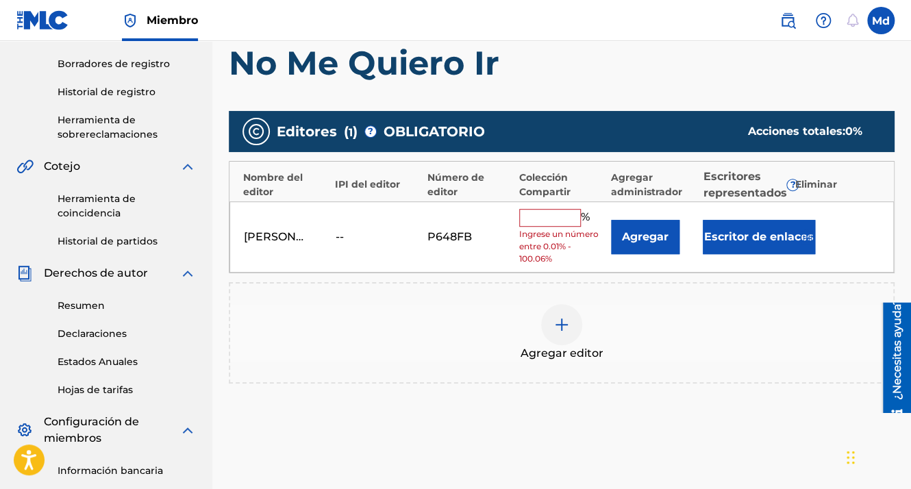
scroll to position [267, 0]
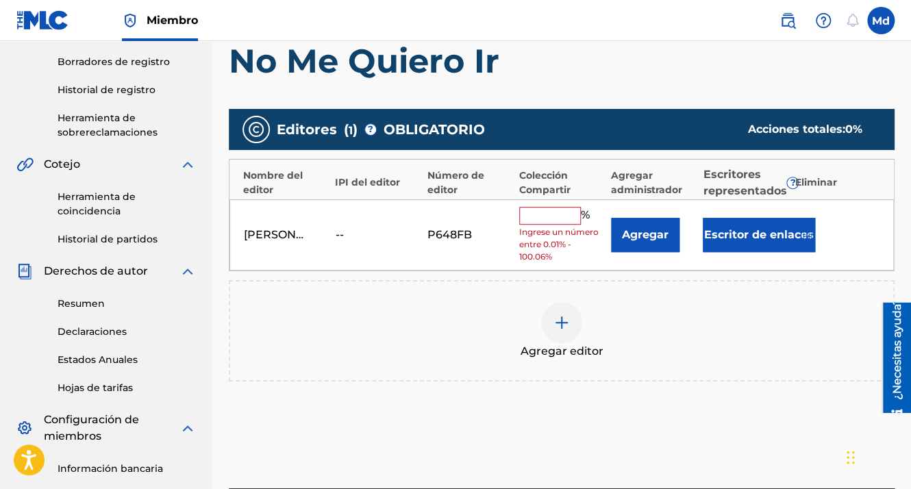
click at [558, 216] on input "text" at bounding box center [550, 216] width 62 height 18
type input "100"
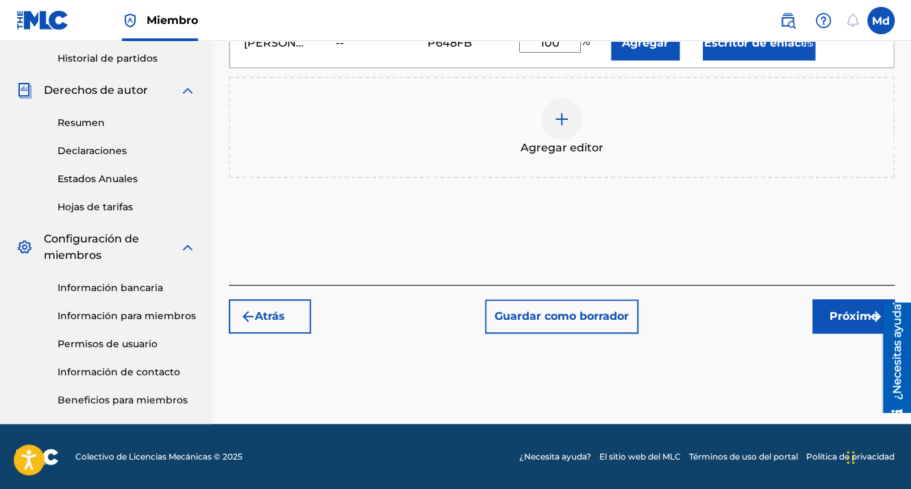
click at [835, 299] on button "Próximo" at bounding box center [853, 316] width 82 height 34
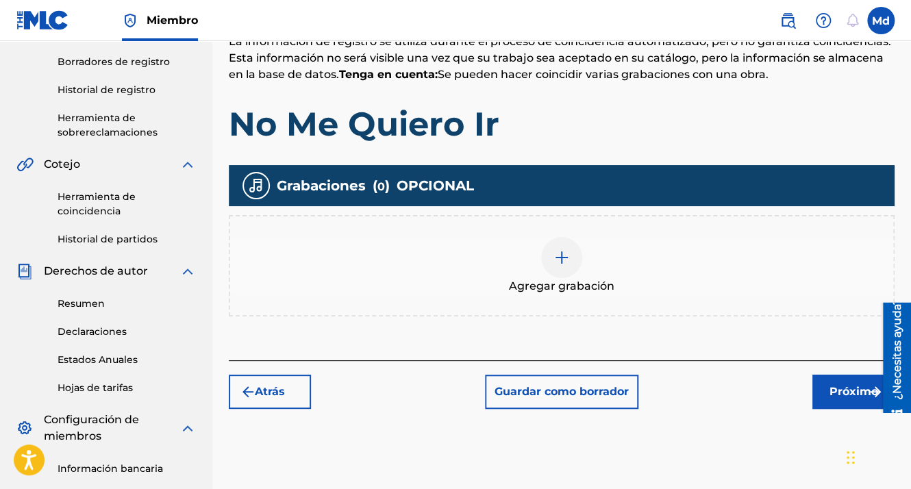
click at [571, 251] on div at bounding box center [561, 257] width 41 height 41
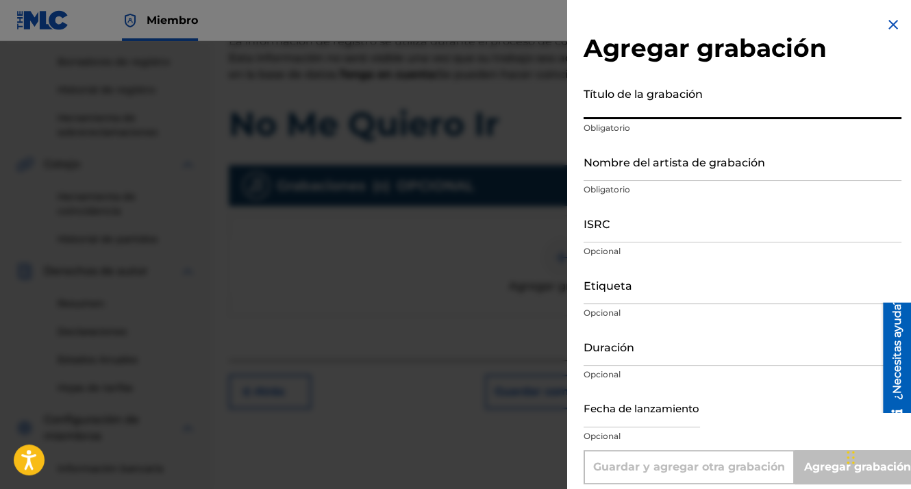
click at [608, 114] on input "Título de la grabación" at bounding box center [743, 99] width 318 height 39
drag, startPoint x: 609, startPoint y: 105, endPoint x: 597, endPoint y: 184, distance: 79.6
click at [597, 184] on p "Obligatorio" at bounding box center [743, 190] width 318 height 12
click at [597, 124] on p "Obligatorio" at bounding box center [743, 128] width 318 height 12
click at [594, 113] on input "Título de la grabación" at bounding box center [743, 99] width 318 height 39
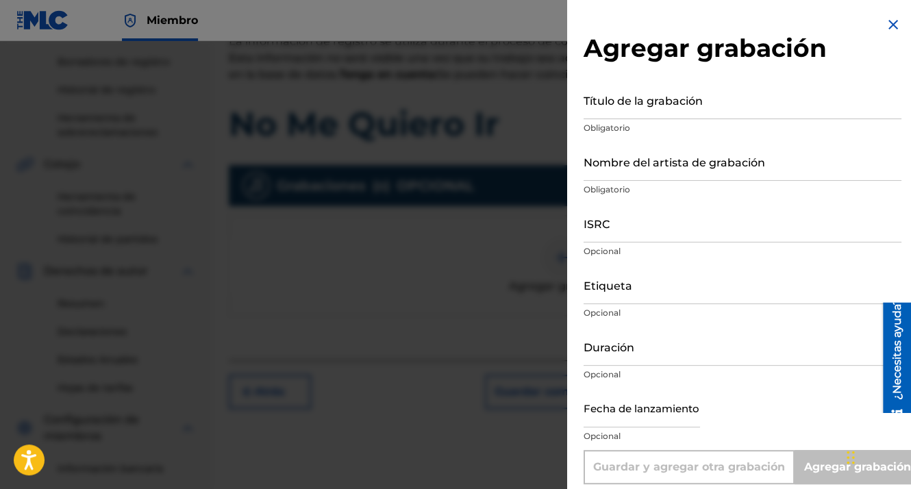
drag, startPoint x: 594, startPoint y: 113, endPoint x: 575, endPoint y: 247, distance: 134.9
click at [575, 247] on div "Agregar grabación Título de la grabación Obligatorio Nombre del artista de grab…" at bounding box center [742, 250] width 351 height 501
drag, startPoint x: 617, startPoint y: 366, endPoint x: 608, endPoint y: 353, distance: 14.8
drag, startPoint x: 608, startPoint y: 353, endPoint x: 590, endPoint y: 105, distance: 248.7
paste input "01:58"
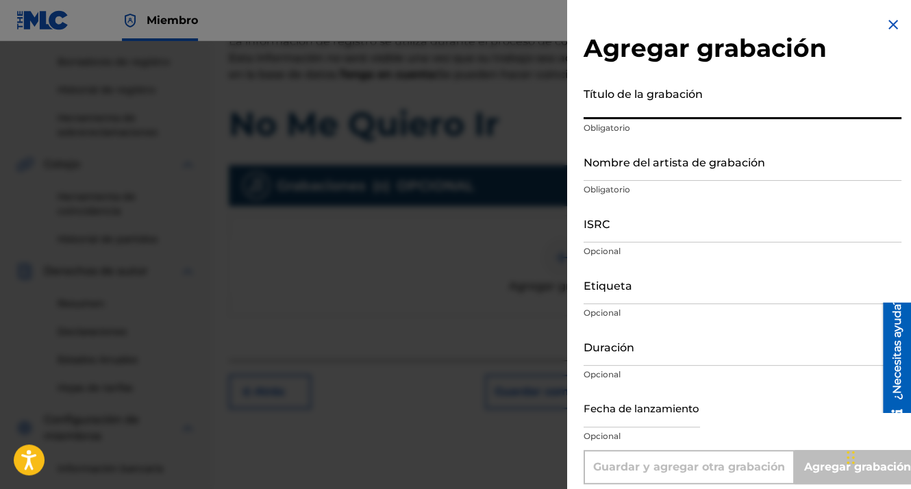
type input "01:58"
type input "Add Recording"
type input "0"
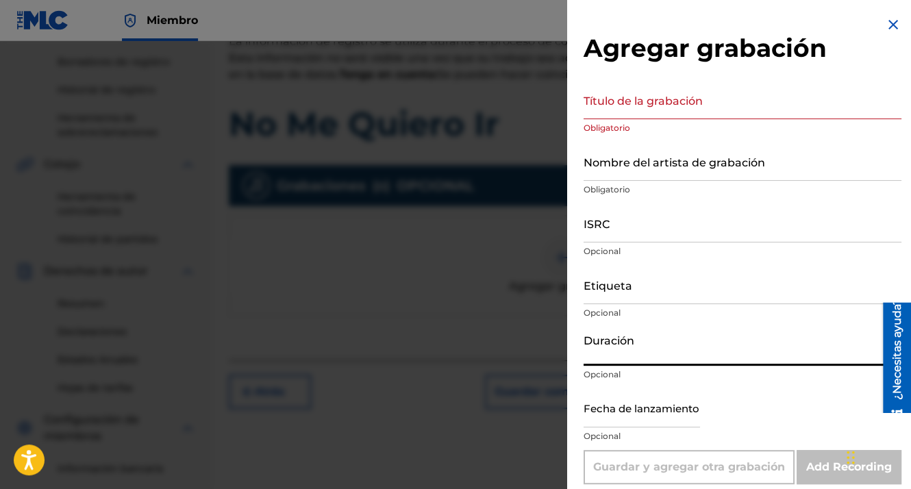
paste input "01:58"
type input "01:58"
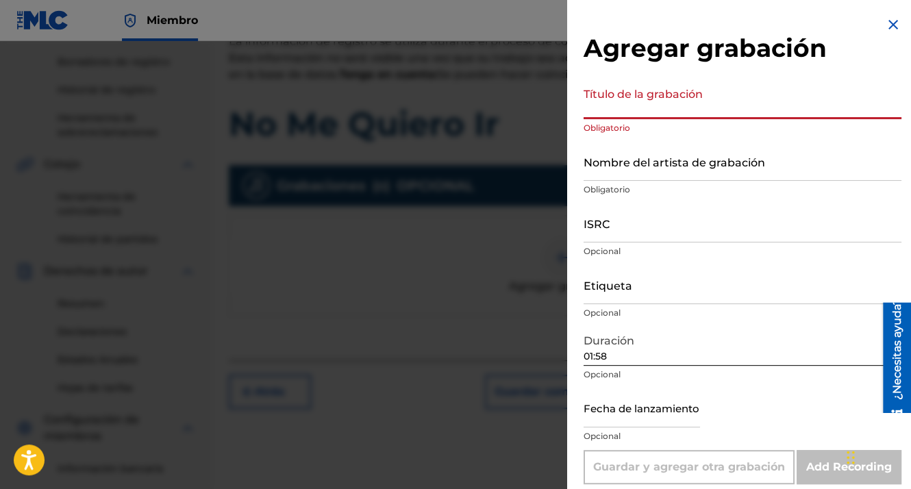
paste input "No Me Quiero Ir"
type input "No Me Quiero Ir"
click at [621, 179] on input "Nombre del artista de grabación" at bounding box center [743, 161] width 318 height 39
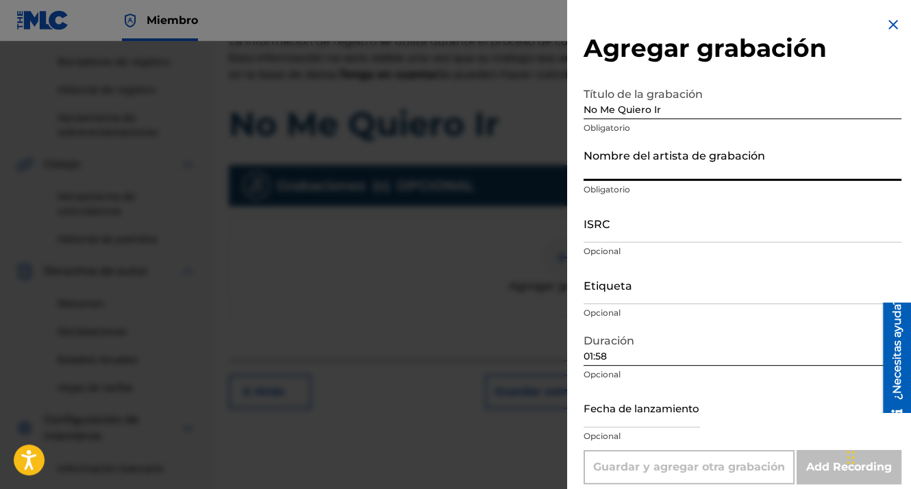
type input "MDCMUSIC"
type input "GXHAF2551798"
type input "[DATE]"
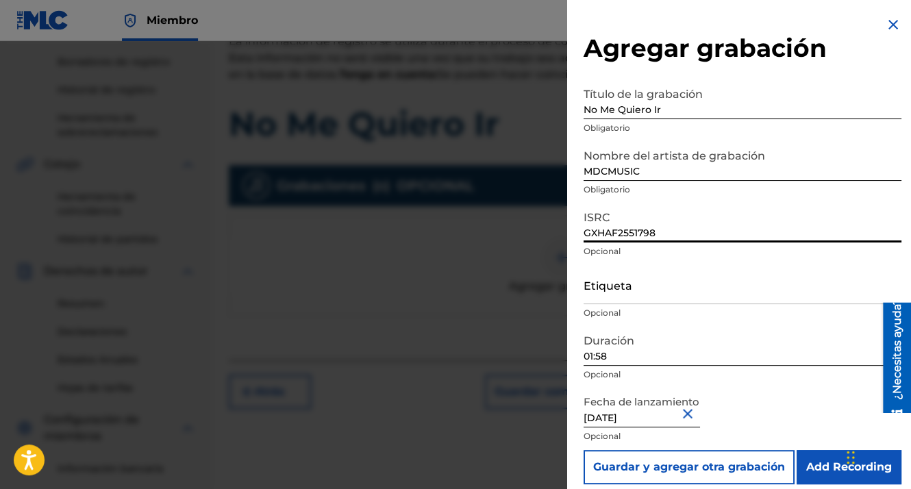
drag, startPoint x: 675, startPoint y: 233, endPoint x: 565, endPoint y: 219, distance: 110.5
click at [565, 219] on div "Agregar grabación Título de la grabación No Me Quiero Ir Obligatorio Nombre del…" at bounding box center [455, 265] width 911 height 448
paste input "GXHAF2551799"
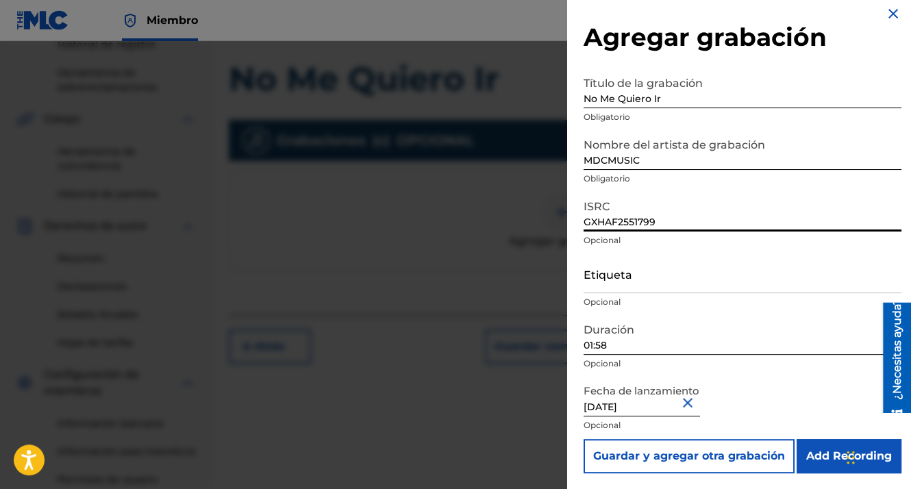
scroll to position [336, 0]
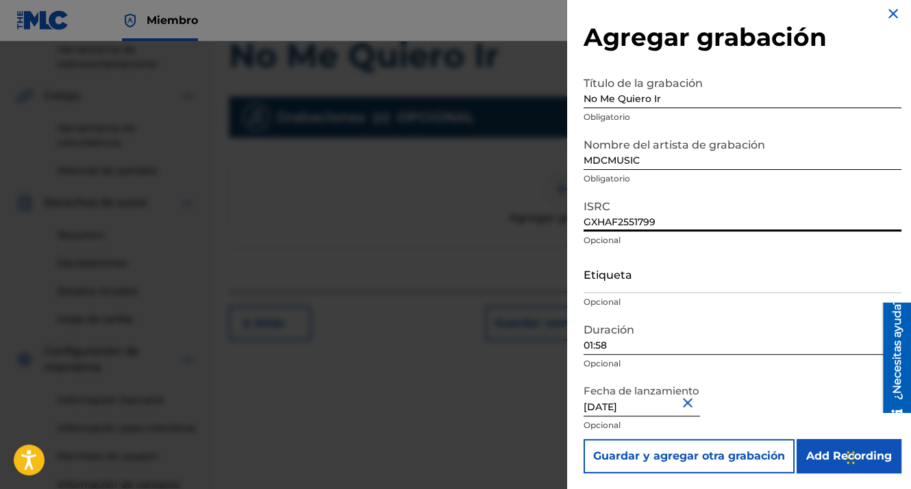
type input "GXHAF2551799"
click at [813, 462] on input "Add Recording" at bounding box center [849, 456] width 105 height 34
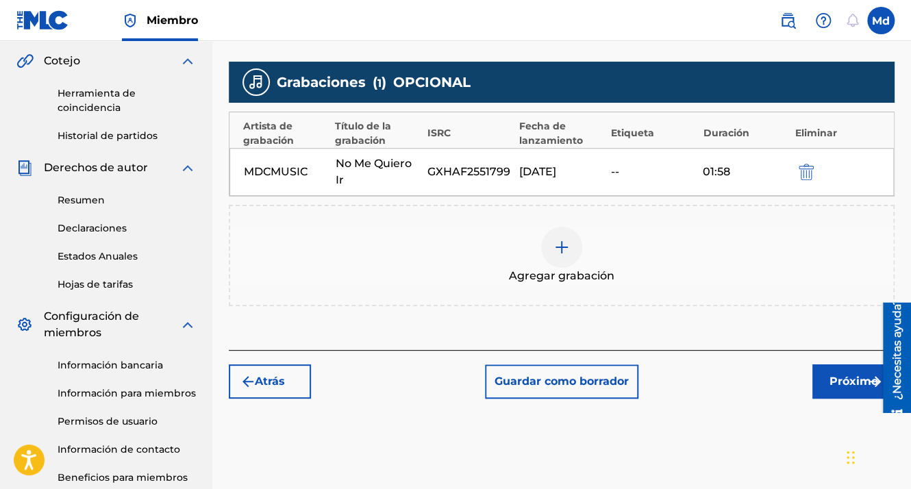
scroll to position [404, 0]
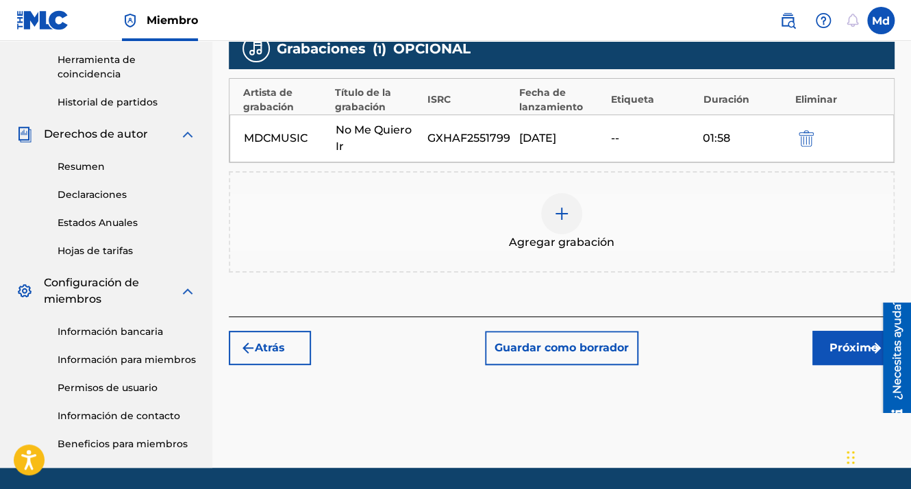
click at [821, 344] on button "Próximo" at bounding box center [853, 348] width 82 height 34
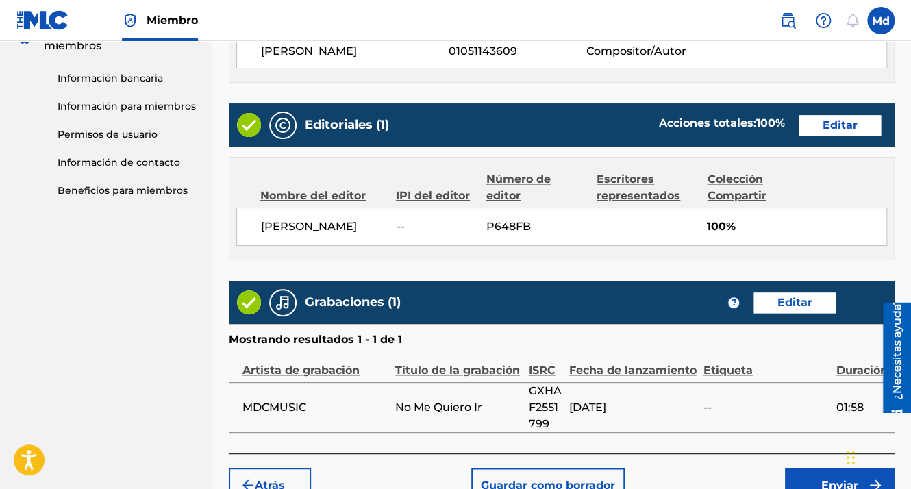
scroll to position [741, 0]
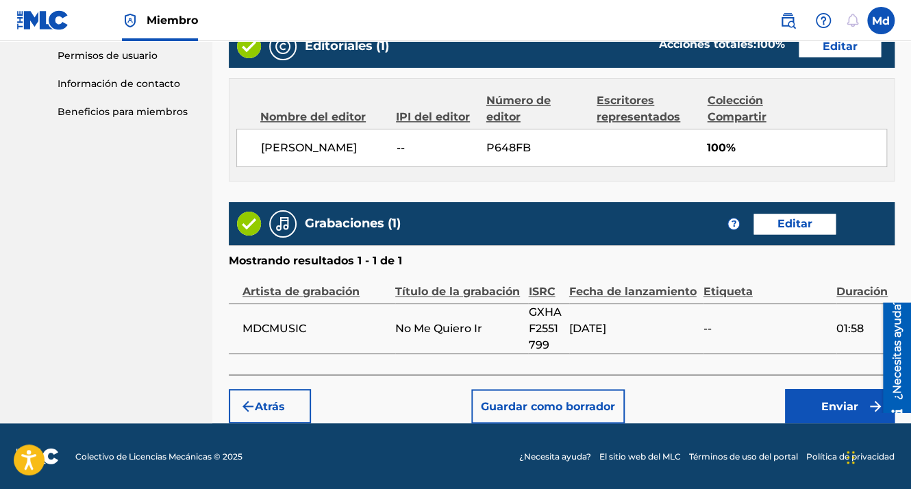
click at [808, 403] on button "Enviar" at bounding box center [840, 406] width 110 height 34
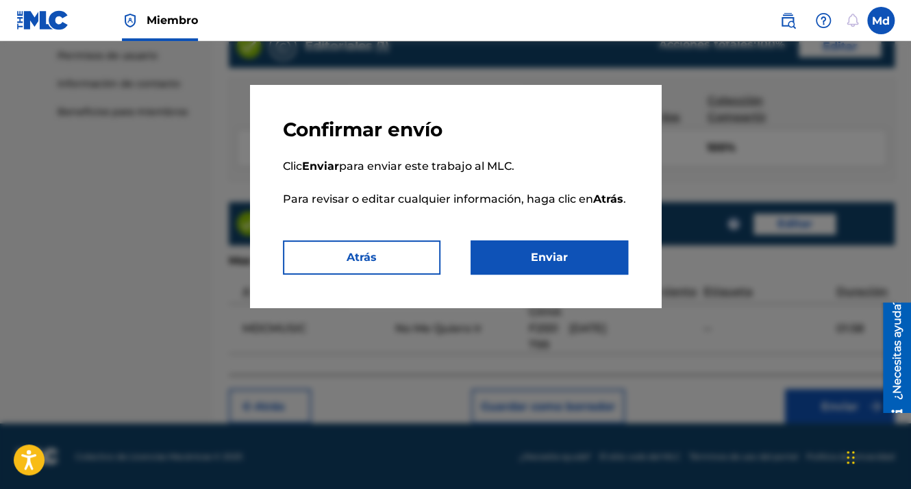
click at [563, 252] on button "Enviar" at bounding box center [550, 257] width 158 height 34
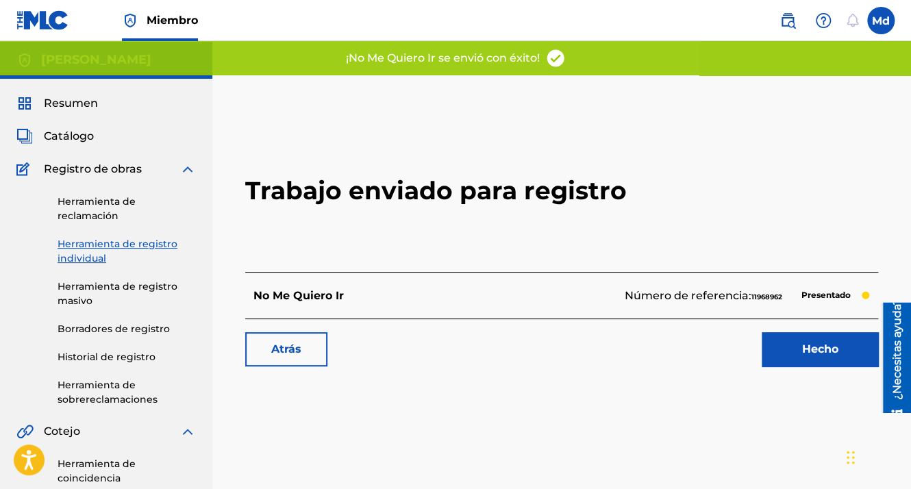
click at [780, 356] on link "Hecho" at bounding box center [820, 349] width 116 height 34
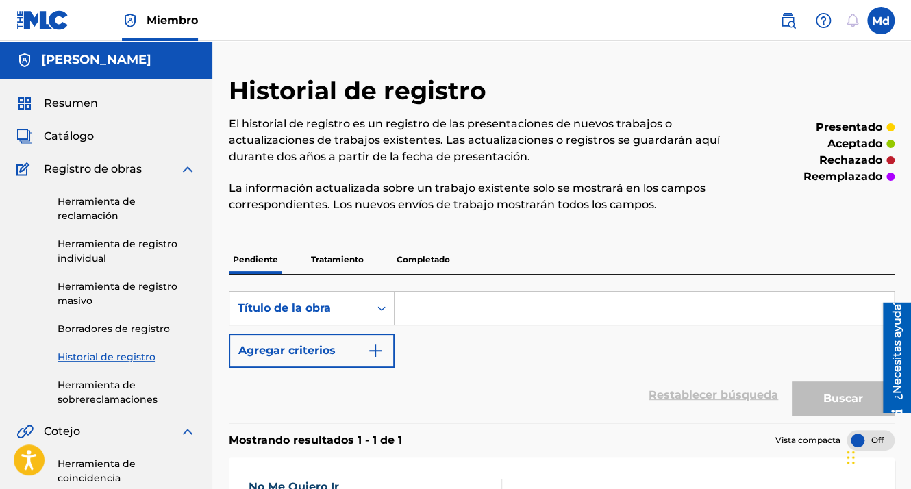
click at [77, 130] on span "Catálogo" at bounding box center [69, 136] width 50 height 16
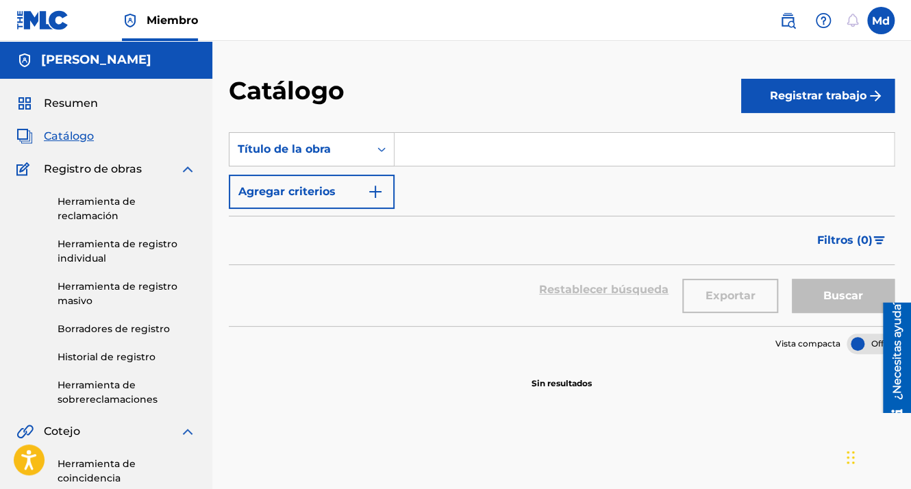
click at [767, 99] on button "Registrar trabajo" at bounding box center [817, 96] width 153 height 34
click at [786, 132] on link "Individual" at bounding box center [817, 140] width 153 height 33
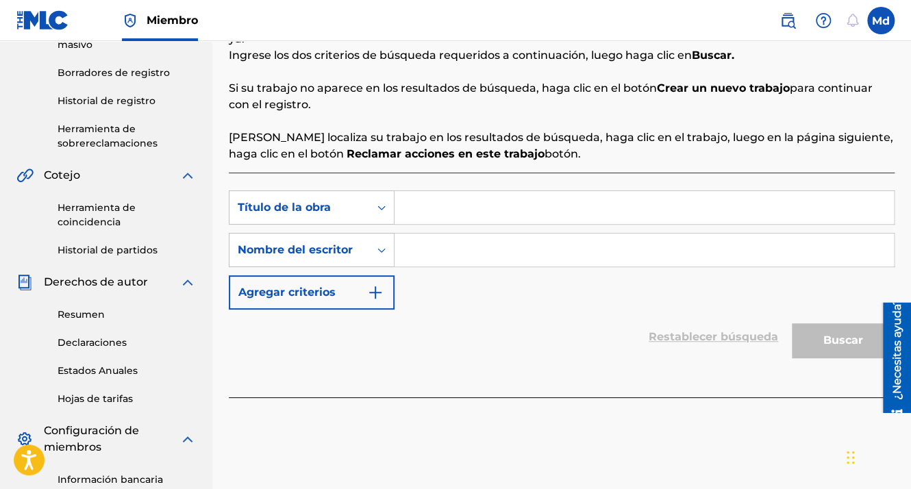
scroll to position [274, 0]
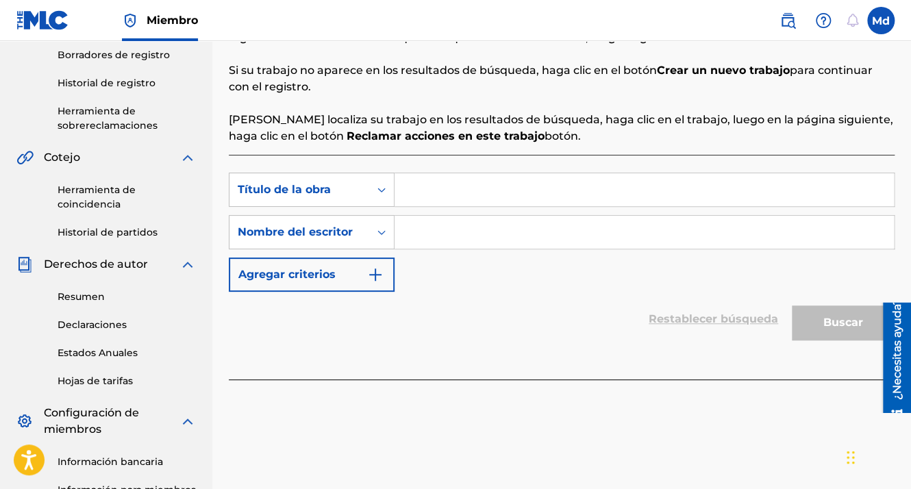
click at [427, 199] on input "Formulario de búsqueda" at bounding box center [644, 189] width 499 height 33
paste input "No Miente"
type input "No Miente"
click at [433, 235] on input "Formulario de búsqueda" at bounding box center [644, 232] width 499 height 33
click at [422, 207] on div "SearchWithCriteriad37e4c34-50e8-4db5-97af-c97c6f67c6e3 Título de la obra No Mie…" at bounding box center [562, 232] width 666 height 119
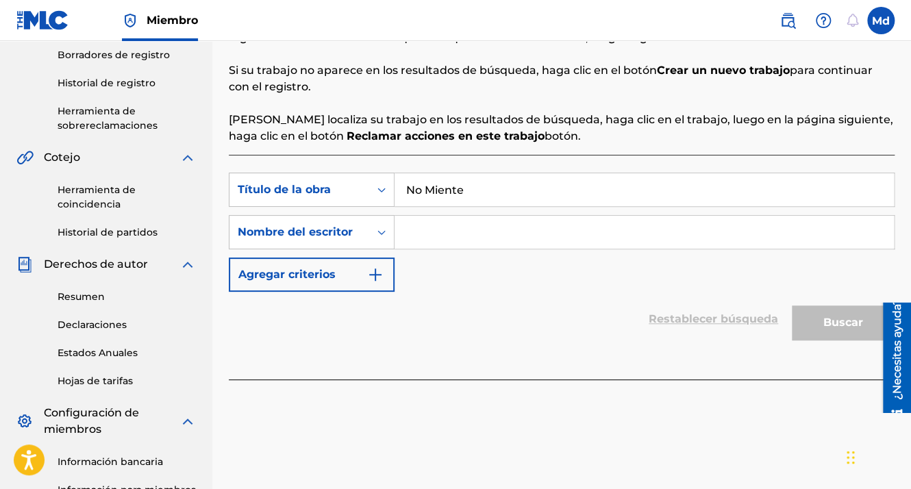
click at [430, 226] on input "Formulario de búsqueda" at bounding box center [644, 232] width 499 height 33
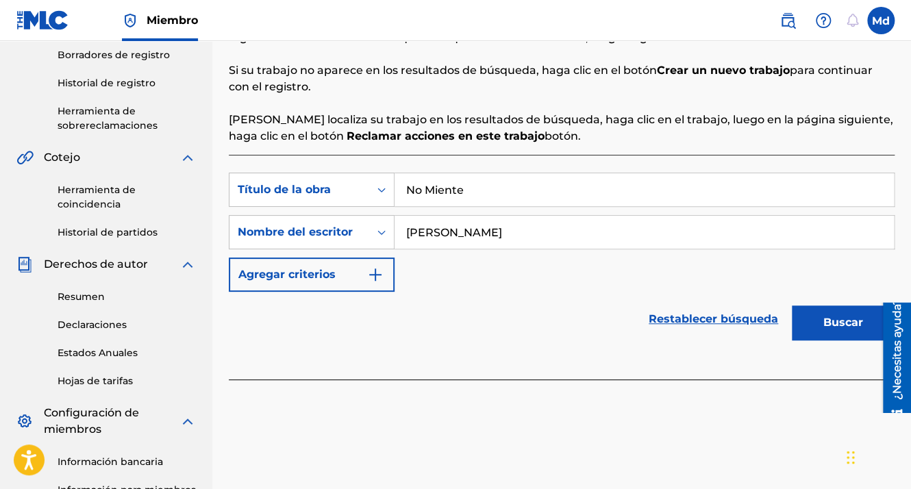
type input "[PERSON_NAME]"
click at [369, 273] on img "Formulario de búsqueda" at bounding box center [375, 274] width 16 height 16
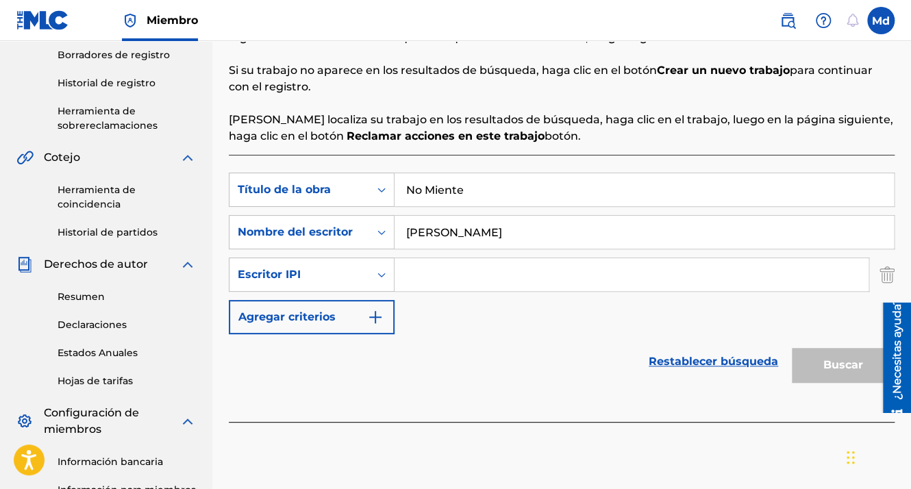
drag, startPoint x: 479, startPoint y: 292, endPoint x: 466, endPoint y: 282, distance: 16.2
click at [477, 292] on div "SearchWithCriteriad37e4c34-50e8-4db5-97af-c97c6f67c6e3 Título de la obra No Mie…" at bounding box center [562, 254] width 666 height 162
click at [459, 273] on input "Formulario de búsqueda" at bounding box center [632, 274] width 474 height 33
type input "01051143609"
click at [828, 366] on button "Buscar" at bounding box center [843, 365] width 103 height 34
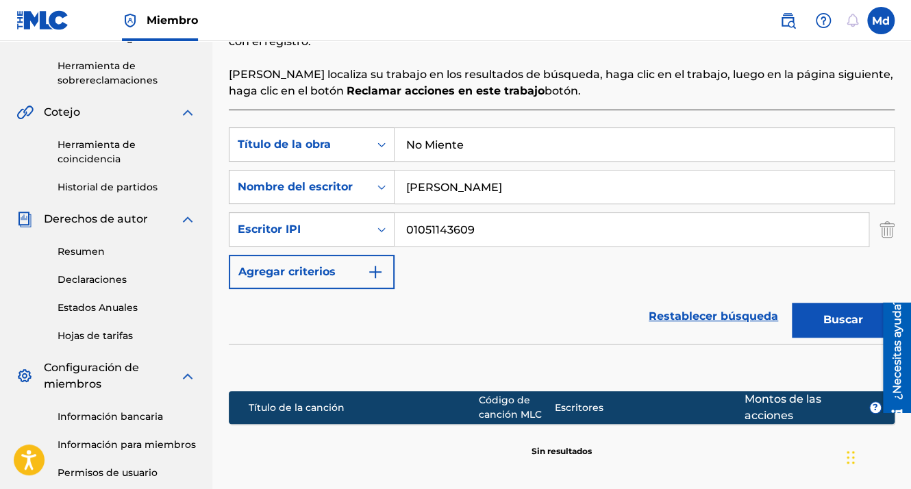
scroll to position [343, 0]
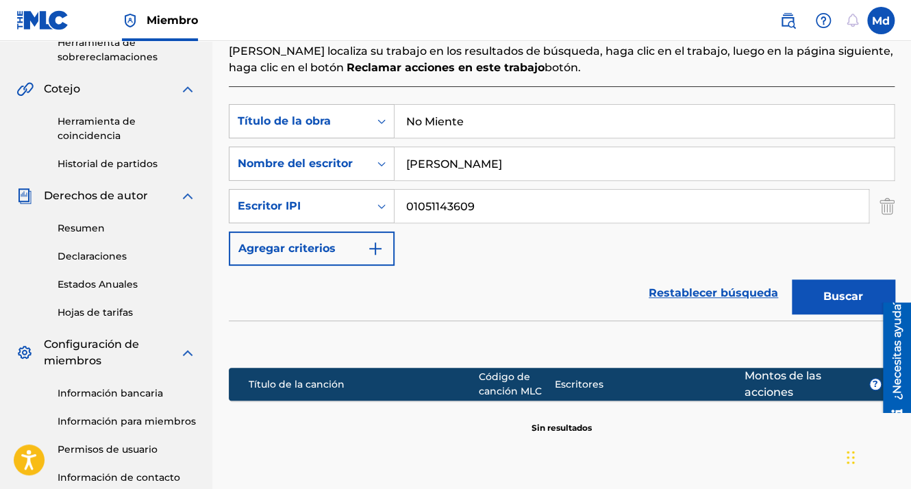
click at [525, 160] on input "[PERSON_NAME]" at bounding box center [644, 163] width 499 height 33
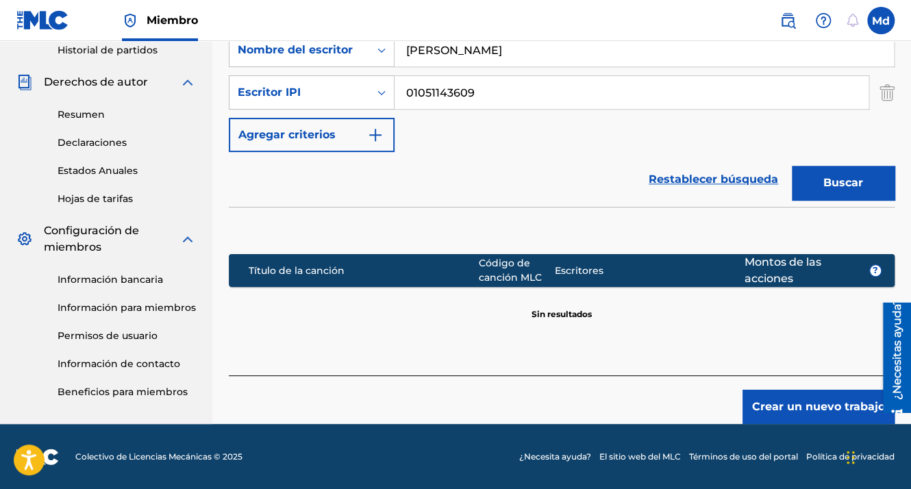
type input "[PERSON_NAME]"
click at [832, 185] on button "Buscar" at bounding box center [843, 183] width 103 height 34
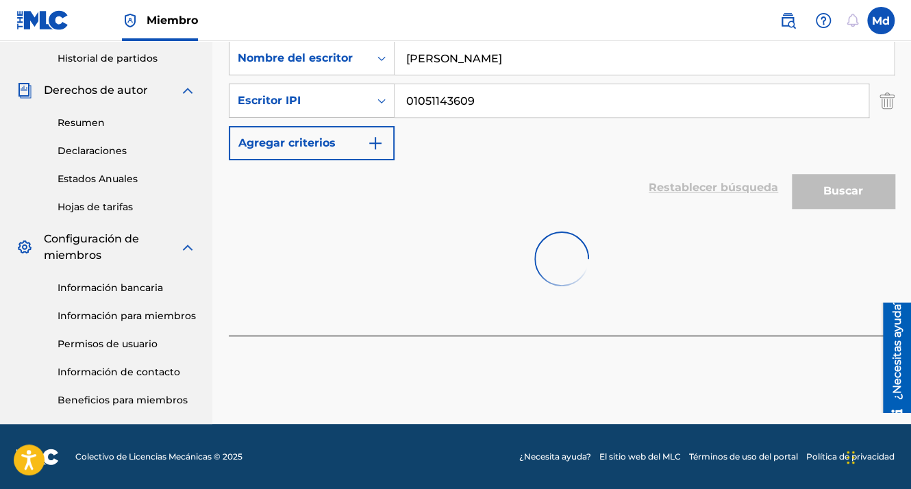
scroll to position [456, 0]
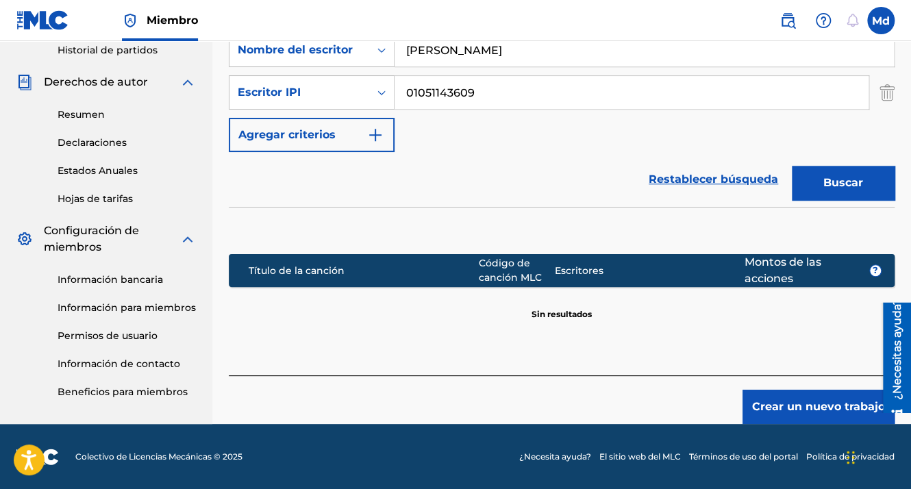
click at [769, 410] on button "Crear un nuevo trabajo" at bounding box center [819, 407] width 152 height 34
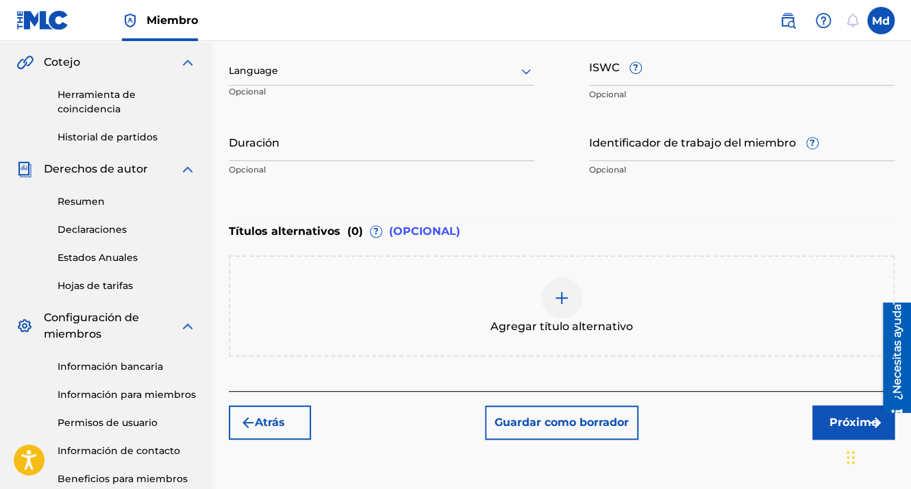
scroll to position [243, 0]
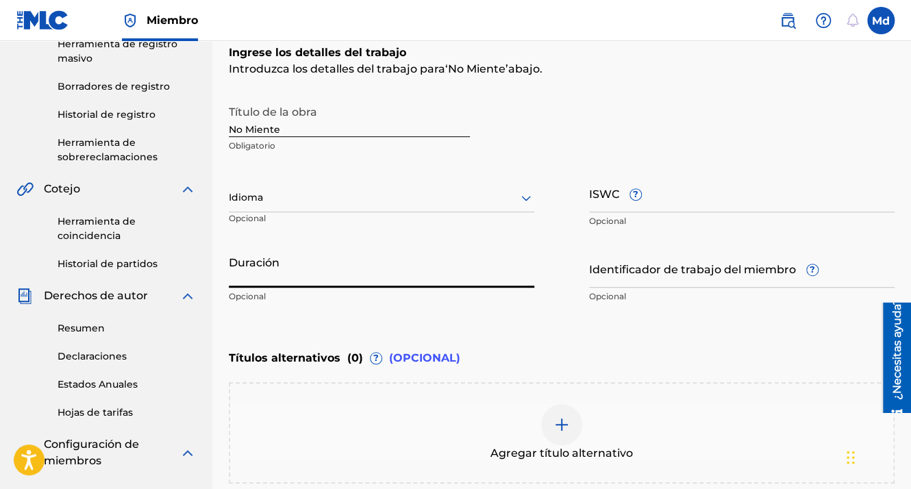
click at [279, 282] on input "Duración" at bounding box center [382, 268] width 306 height 39
drag, startPoint x: 290, startPoint y: 172, endPoint x: 290, endPoint y: 179, distance: 7.6
click at [290, 174] on div "Título de la obra No Miente Obligatorio Idioma Opcional ISWC ? Opcional Duració…" at bounding box center [562, 204] width 666 height 212
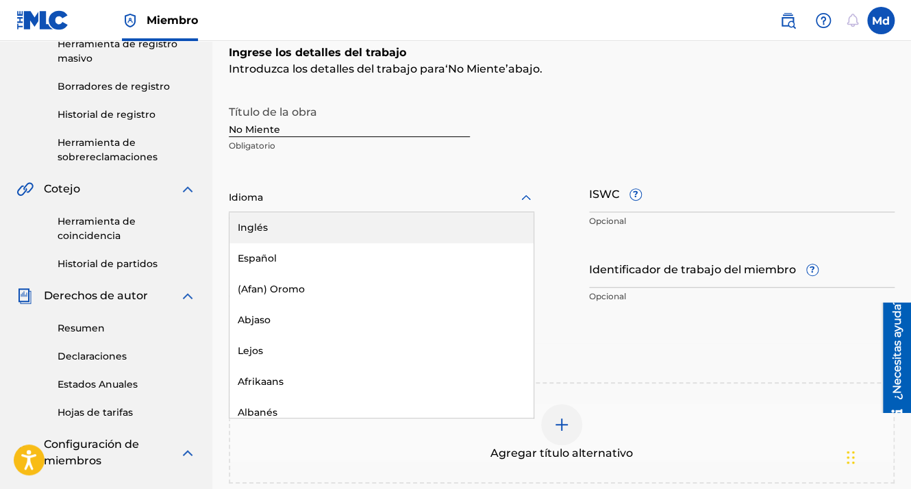
click at [297, 200] on div at bounding box center [382, 197] width 306 height 17
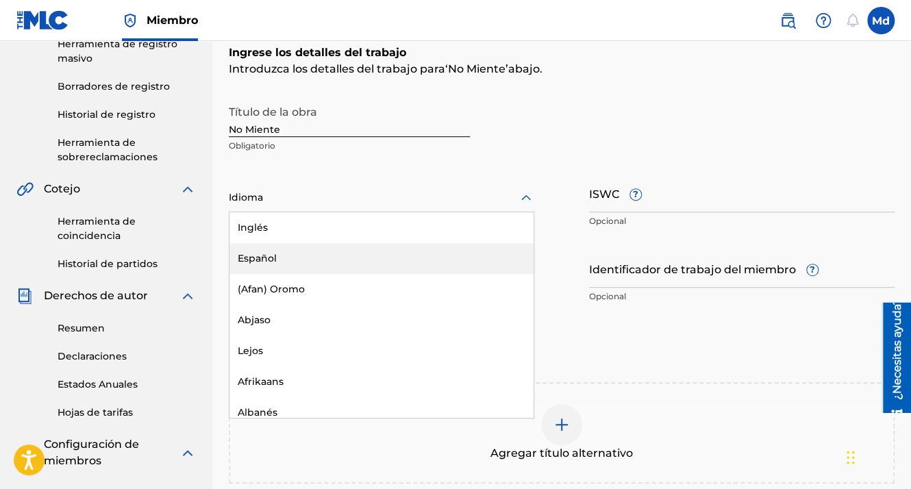
click at [291, 263] on div "Español" at bounding box center [381, 258] width 304 height 31
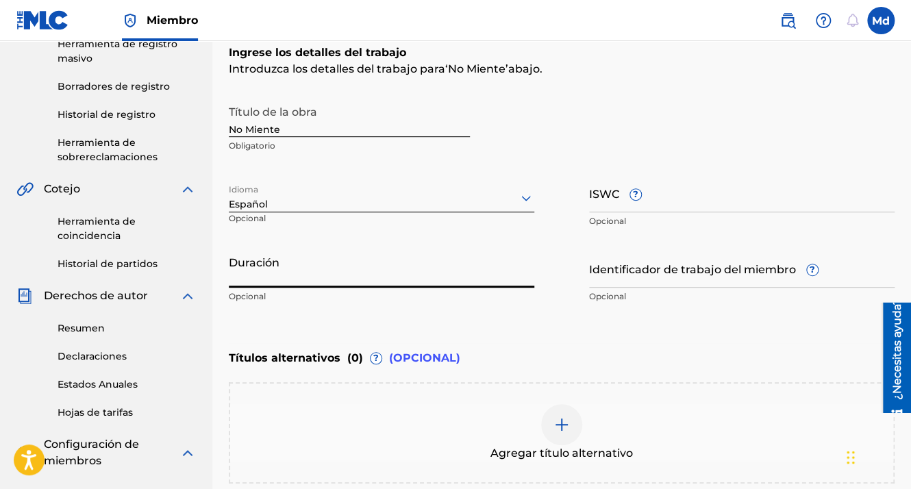
paste input "01:58"
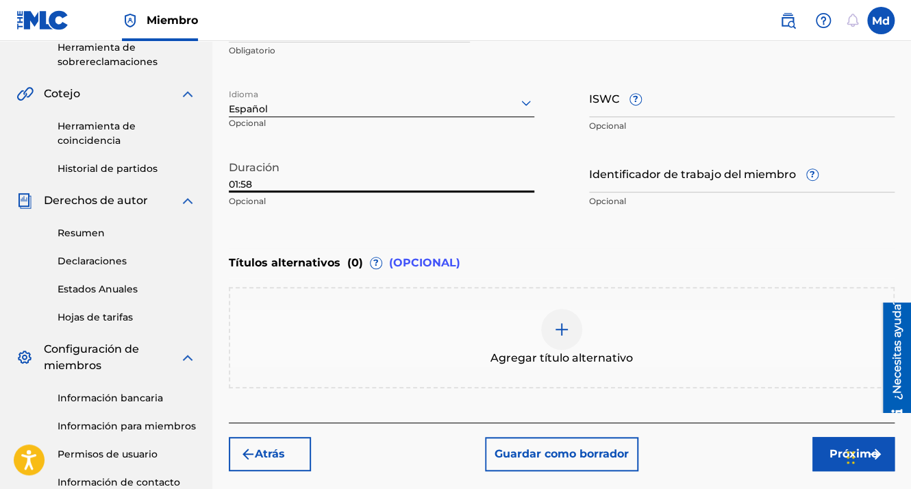
scroll to position [448, 0]
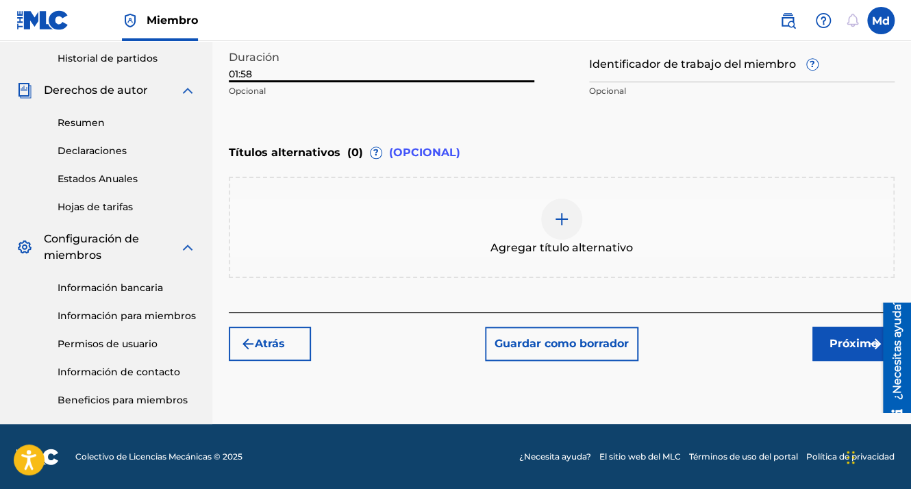
type input "01:58"
click at [843, 341] on font "Próximo" at bounding box center [854, 344] width 49 height 16
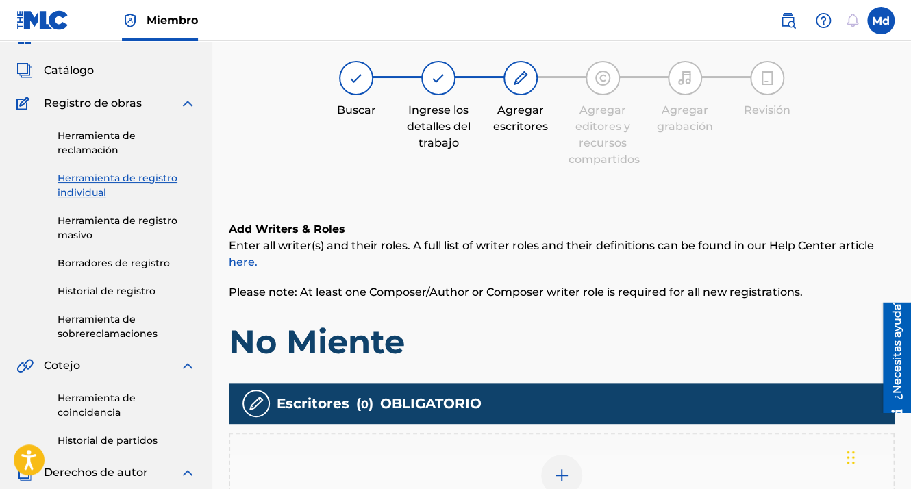
scroll to position [267, 0]
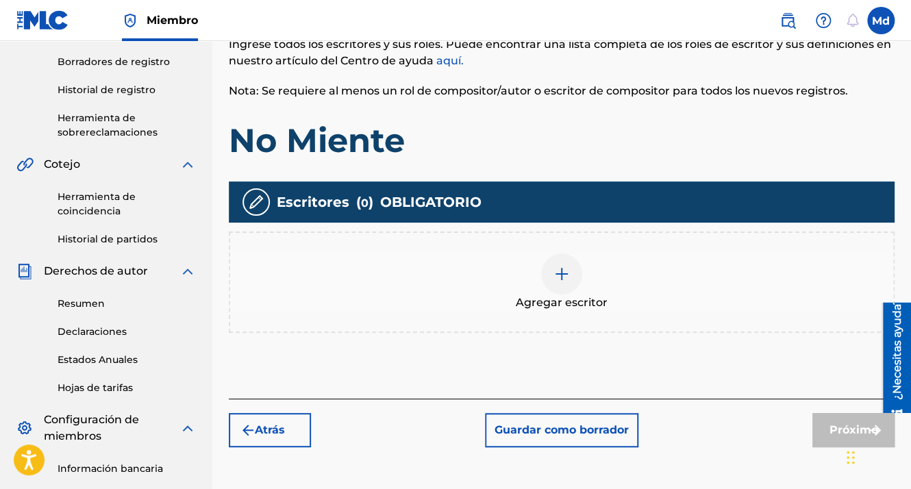
click at [559, 305] on span "Agregar escritor" at bounding box center [562, 303] width 92 height 16
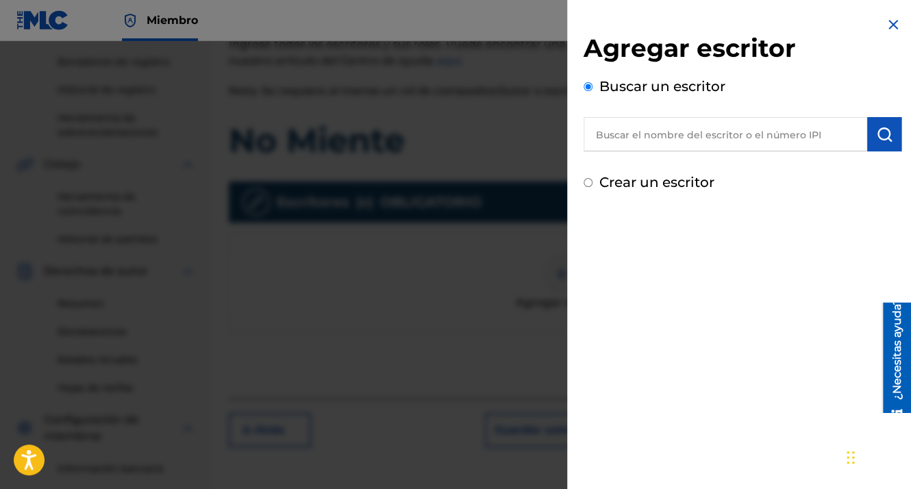
click at [615, 133] on input "text" at bounding box center [726, 134] width 284 height 34
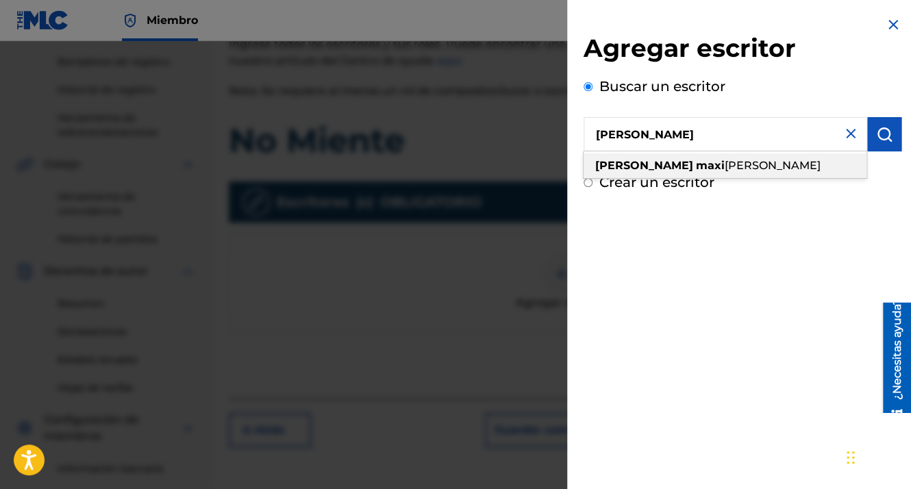
click at [696, 162] on strong "maxi" at bounding box center [710, 165] width 29 height 13
type input "[PERSON_NAME]"
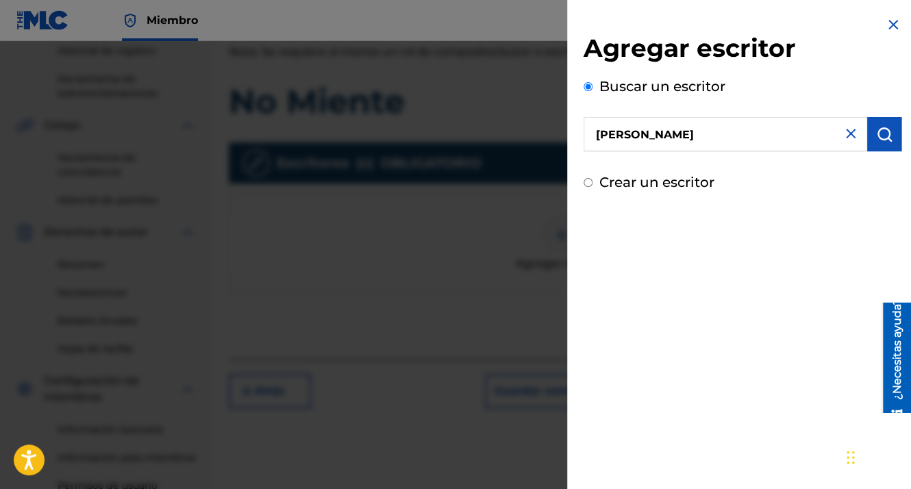
scroll to position [336, 0]
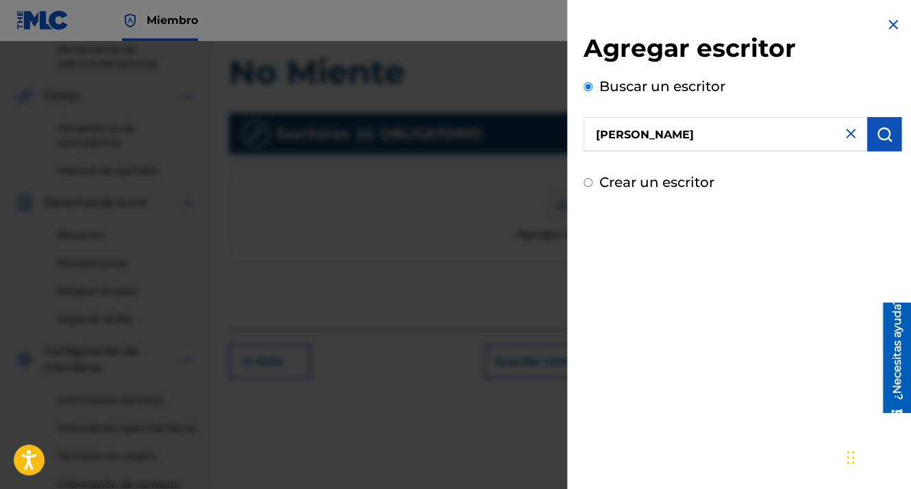
click at [884, 127] on img "submit" at bounding box center [884, 134] width 16 height 16
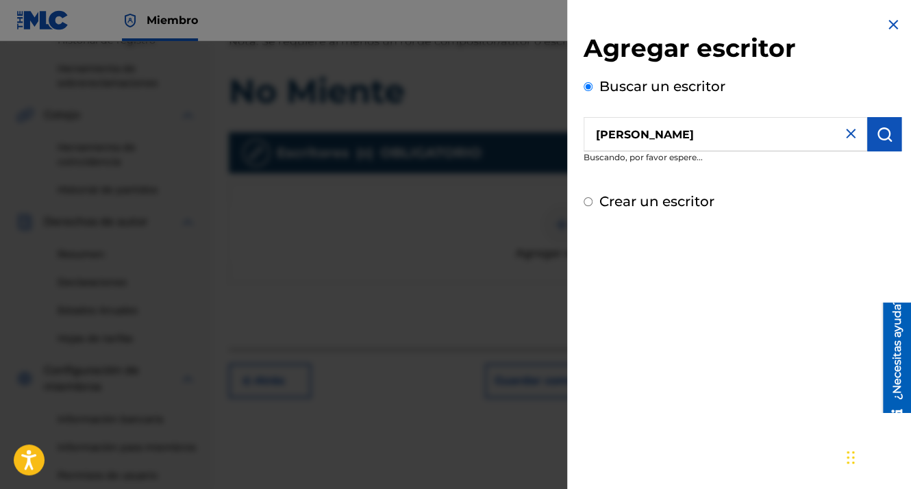
scroll to position [311, 0]
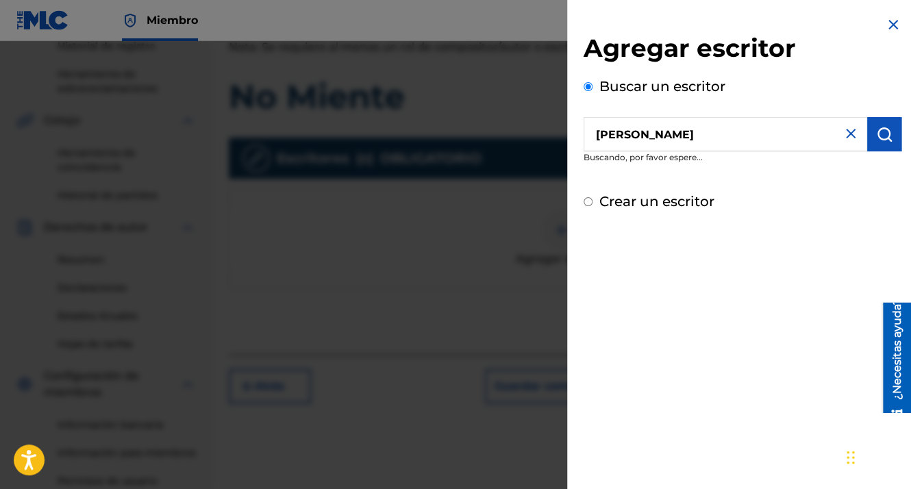
click at [875, 144] on button "submit" at bounding box center [884, 134] width 34 height 34
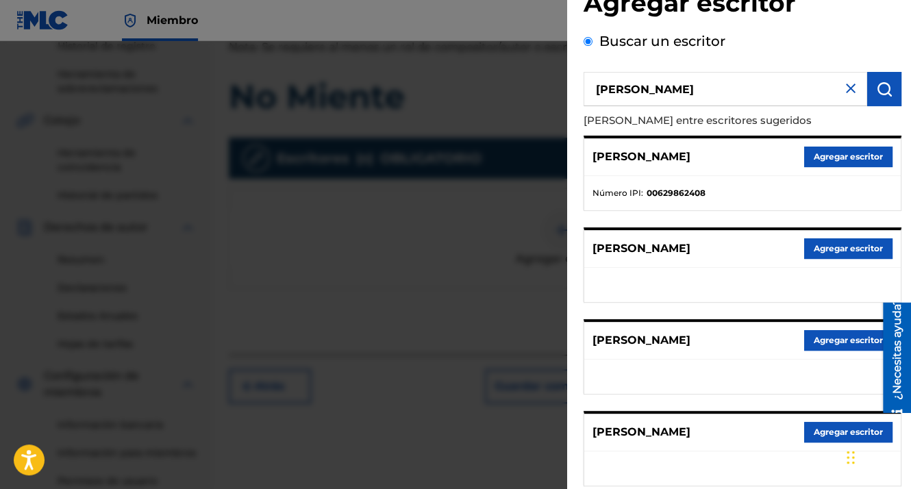
scroll to position [231, 0]
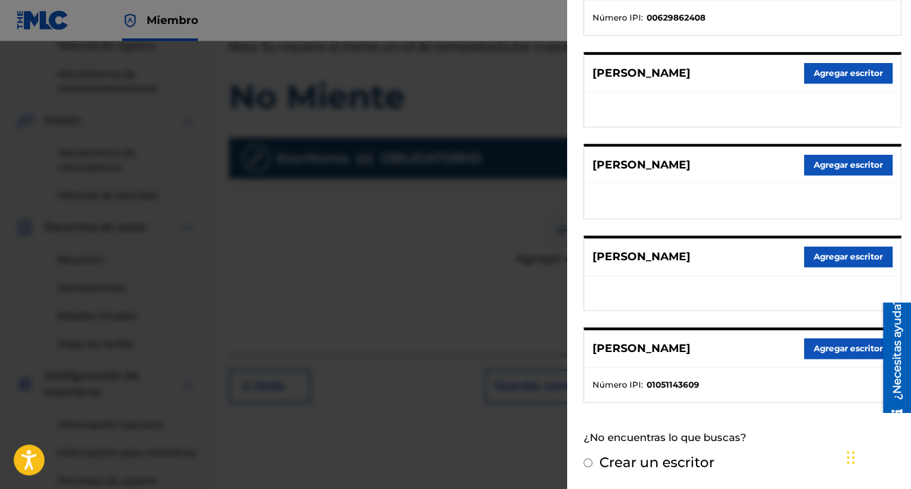
click at [827, 347] on button "Agregar escritor" at bounding box center [848, 348] width 88 height 21
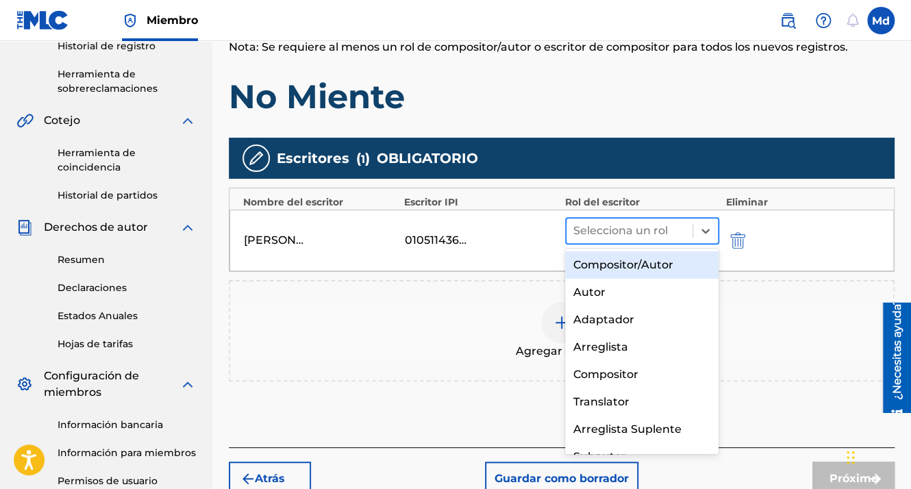
click at [601, 227] on div at bounding box center [629, 230] width 112 height 19
click at [610, 262] on div "Compositor/Autor" at bounding box center [642, 264] width 154 height 27
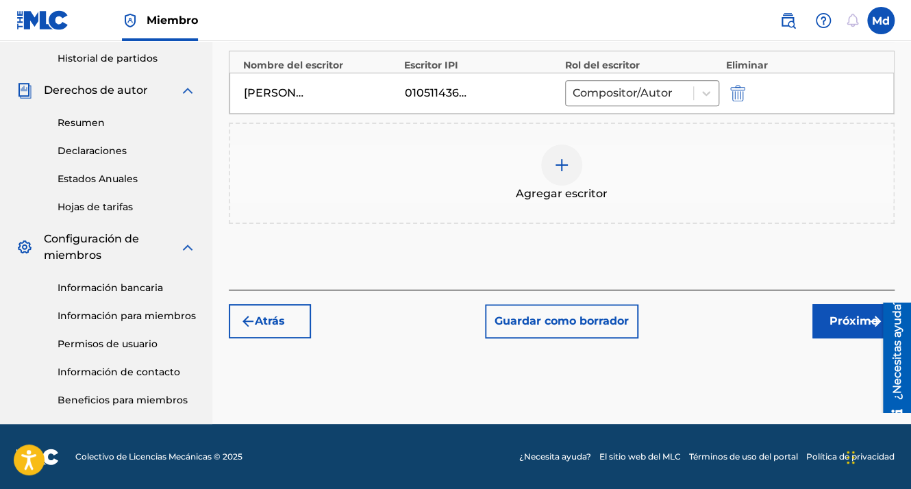
click at [847, 314] on font "Próximo" at bounding box center [854, 321] width 49 height 16
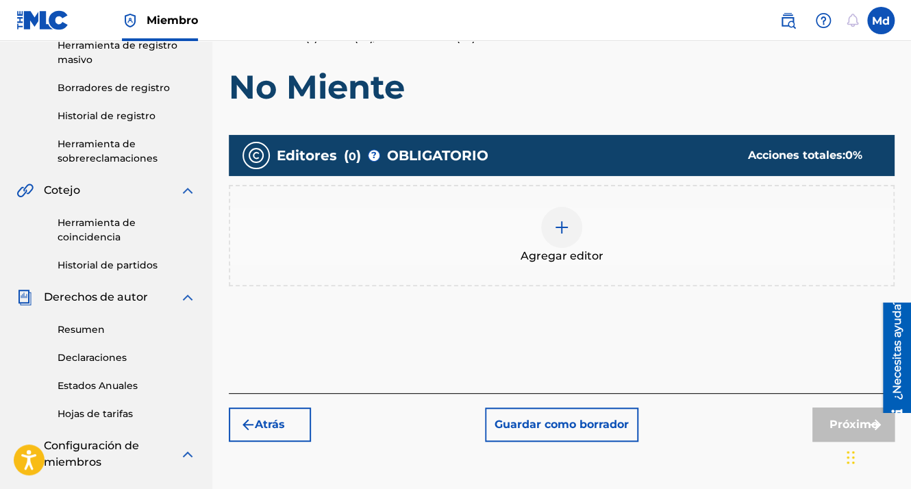
scroll to position [336, 0]
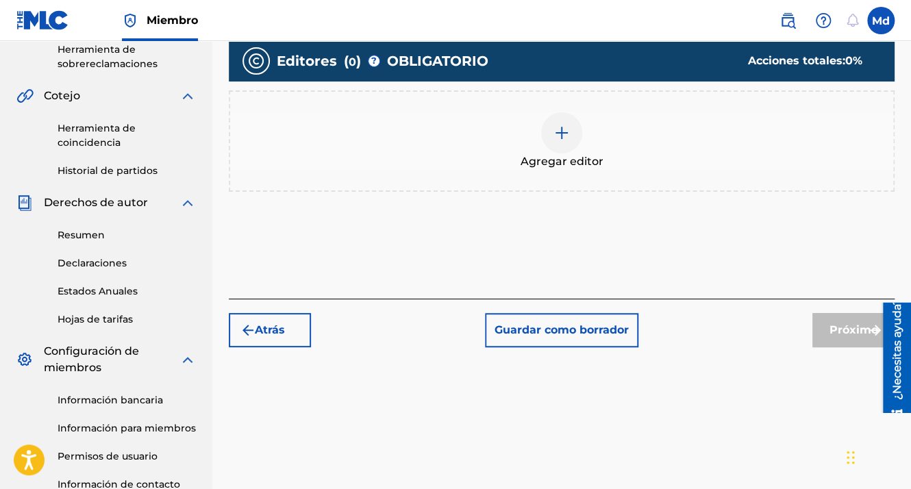
click at [552, 135] on div at bounding box center [561, 132] width 41 height 41
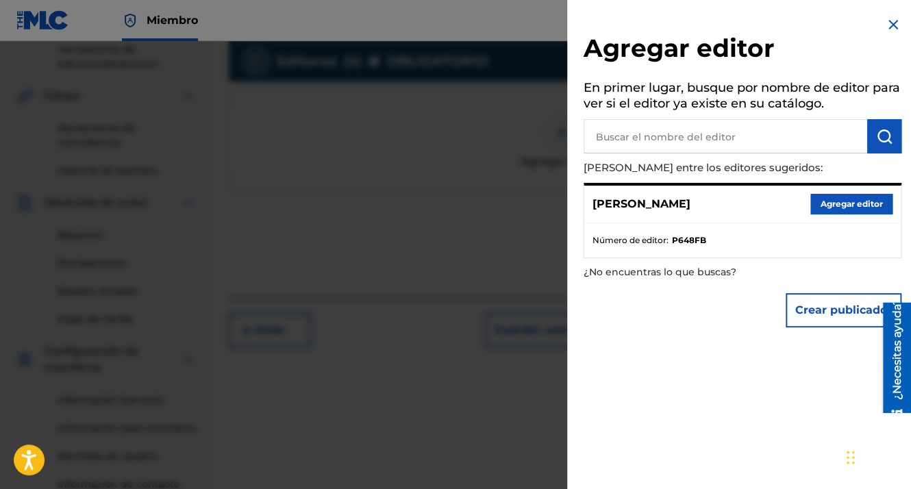
click at [822, 197] on button "Agregar editor" at bounding box center [851, 204] width 82 height 21
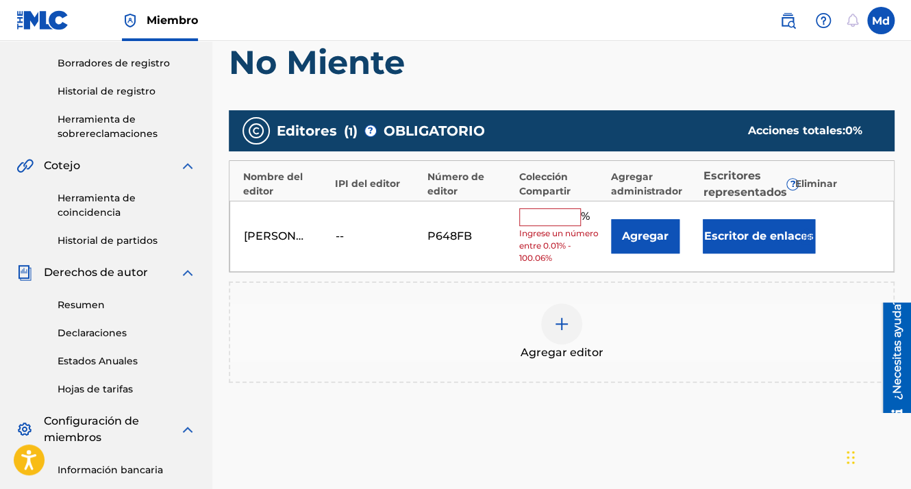
scroll to position [243, 0]
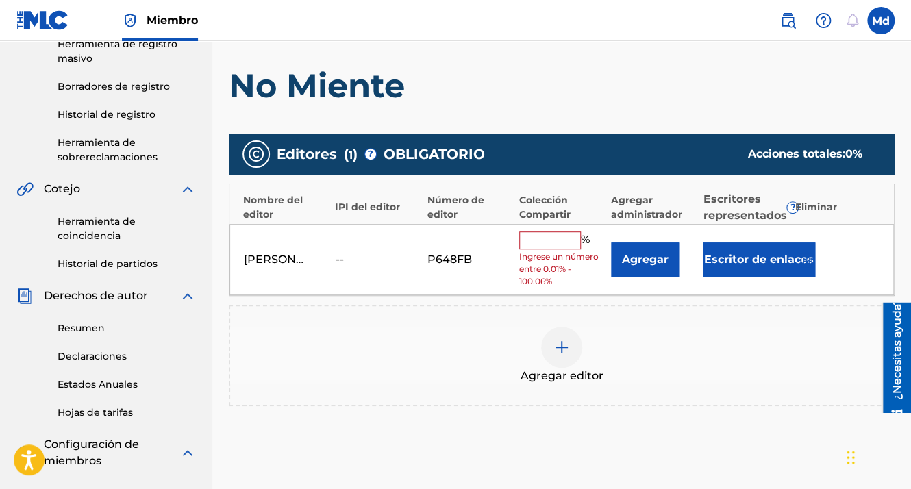
click at [551, 246] on input "text" at bounding box center [550, 241] width 62 height 18
type input "100"
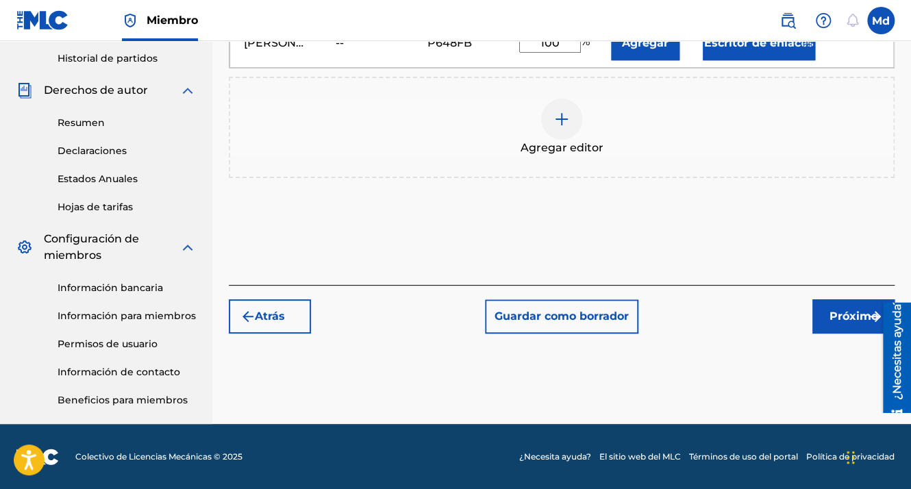
click at [836, 309] on font "Próximo" at bounding box center [854, 316] width 49 height 16
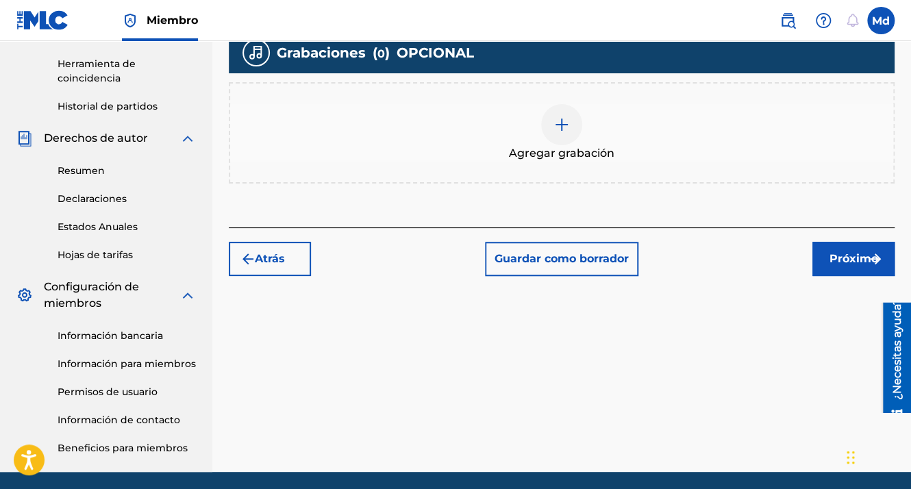
scroll to position [404, 0]
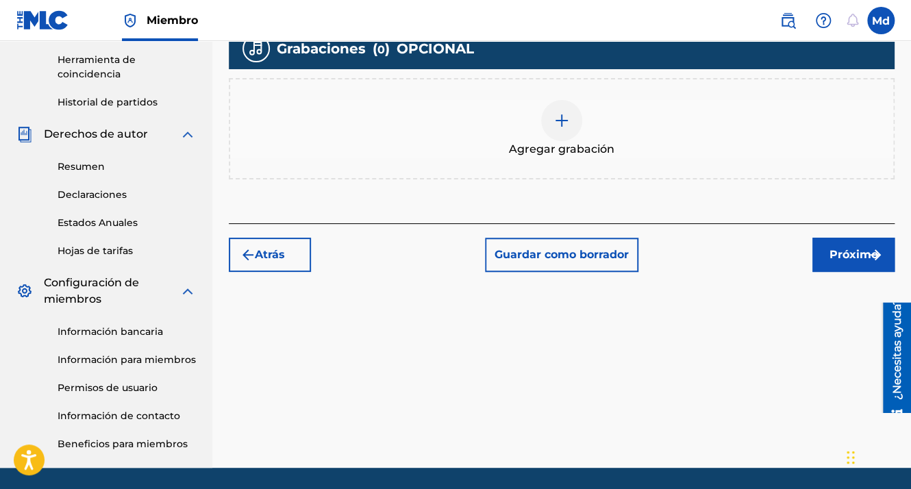
click at [828, 256] on button "Próximo" at bounding box center [853, 255] width 82 height 34
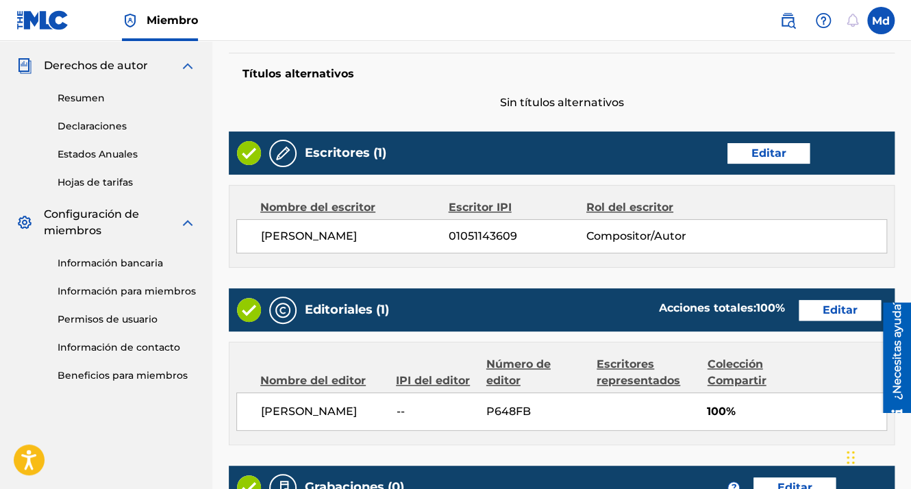
scroll to position [677, 0]
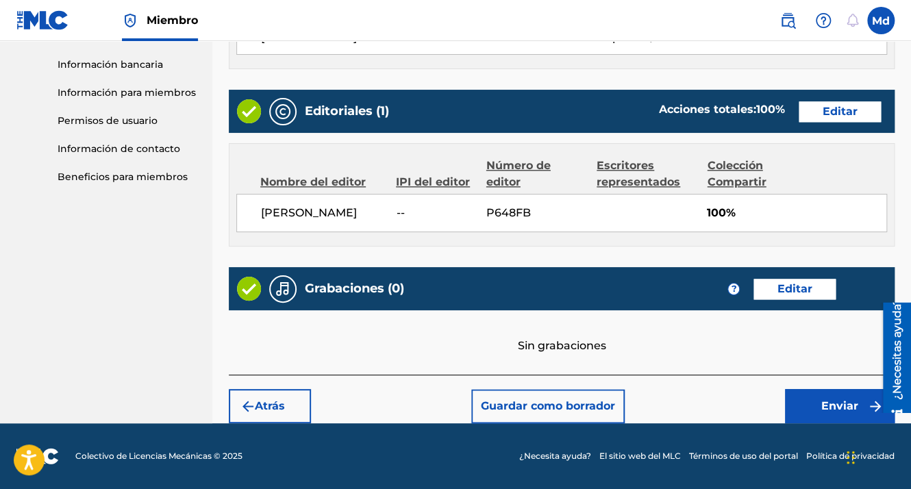
click at [825, 415] on button "Enviar" at bounding box center [840, 406] width 110 height 34
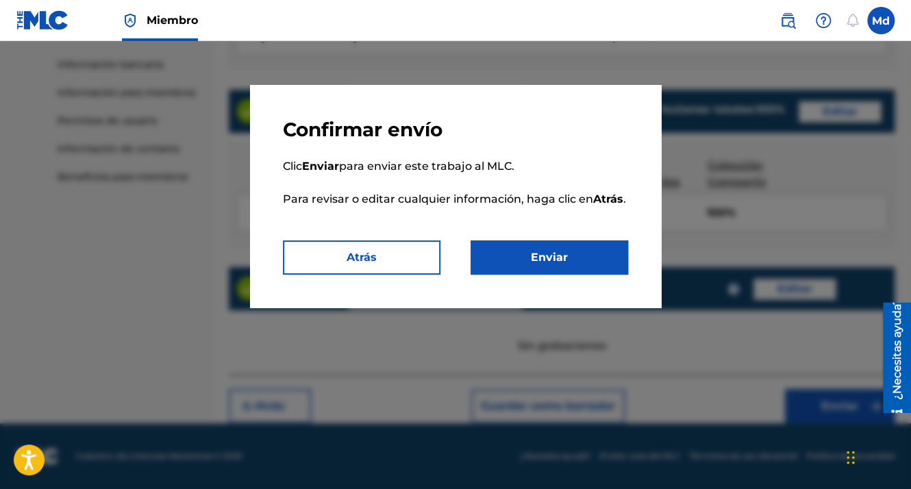
click at [551, 251] on button "Enviar" at bounding box center [550, 257] width 158 height 34
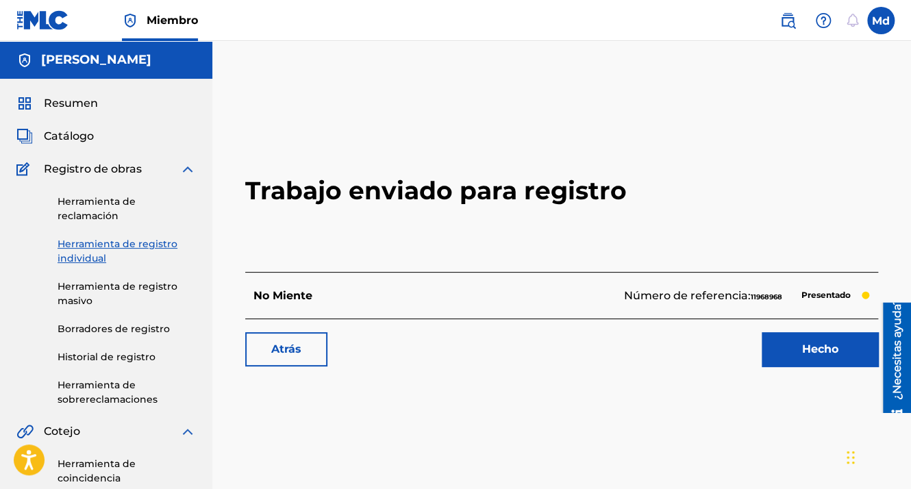
click at [803, 355] on link "Hecho" at bounding box center [820, 349] width 116 height 34
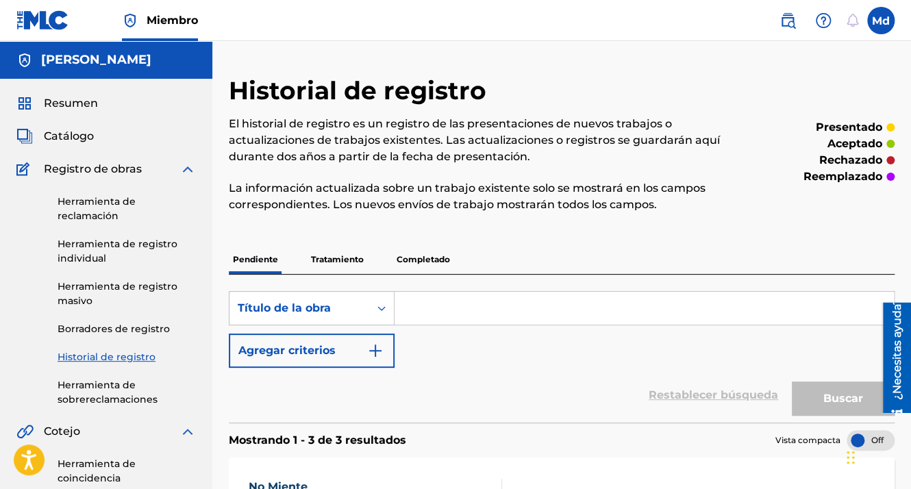
click at [70, 105] on span "Resumen" at bounding box center [71, 103] width 54 height 16
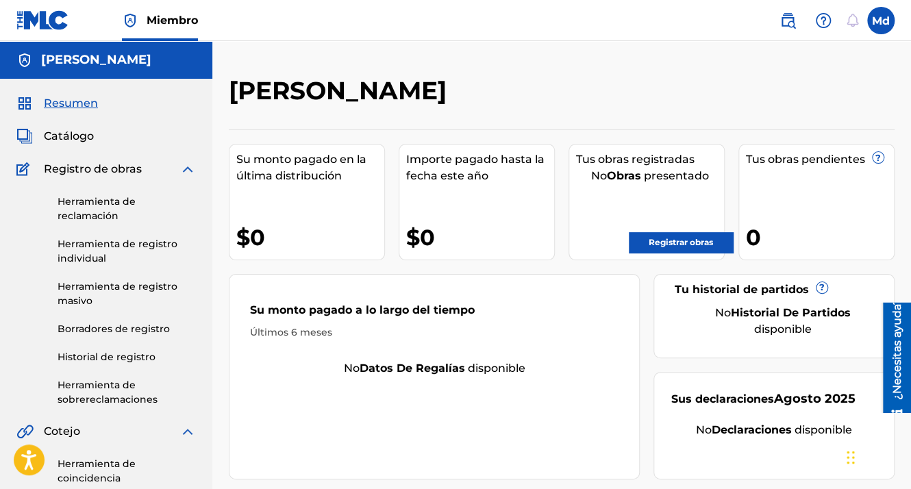
click at [671, 247] on link "Registrar obras" at bounding box center [681, 242] width 104 height 21
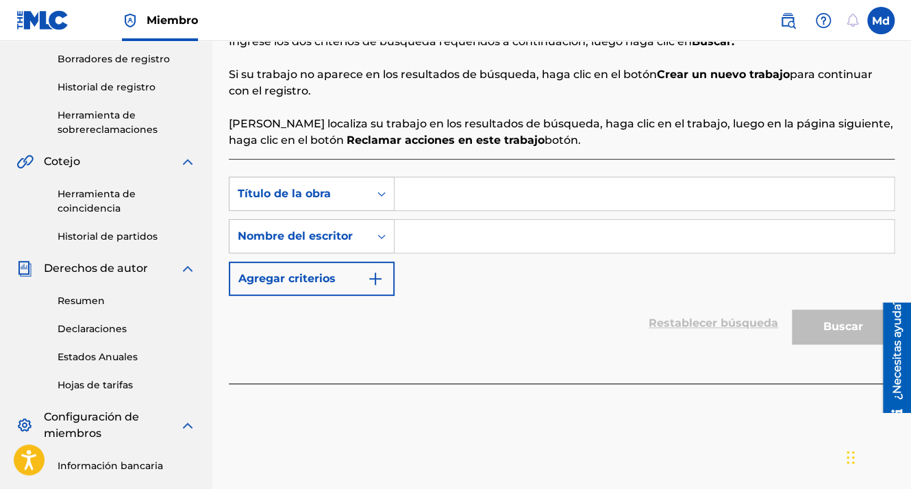
scroll to position [274, 0]
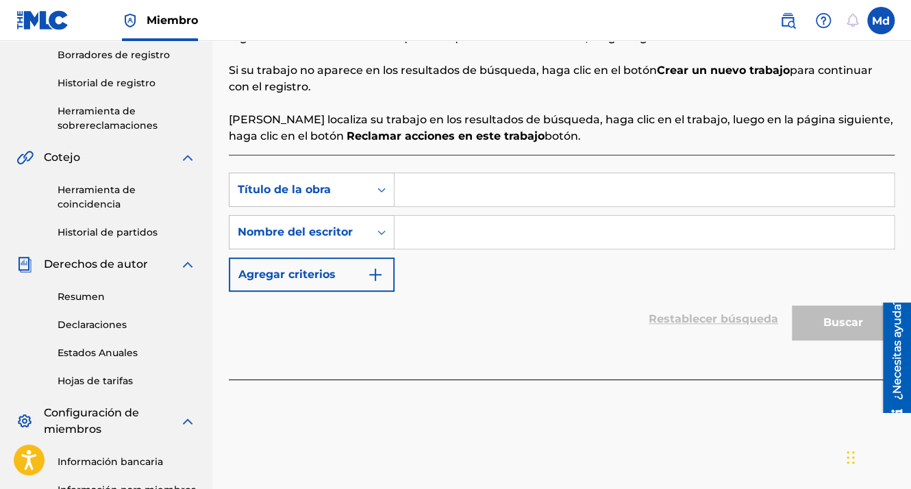
click at [451, 203] on input "Formulario de búsqueda" at bounding box center [644, 189] width 499 height 33
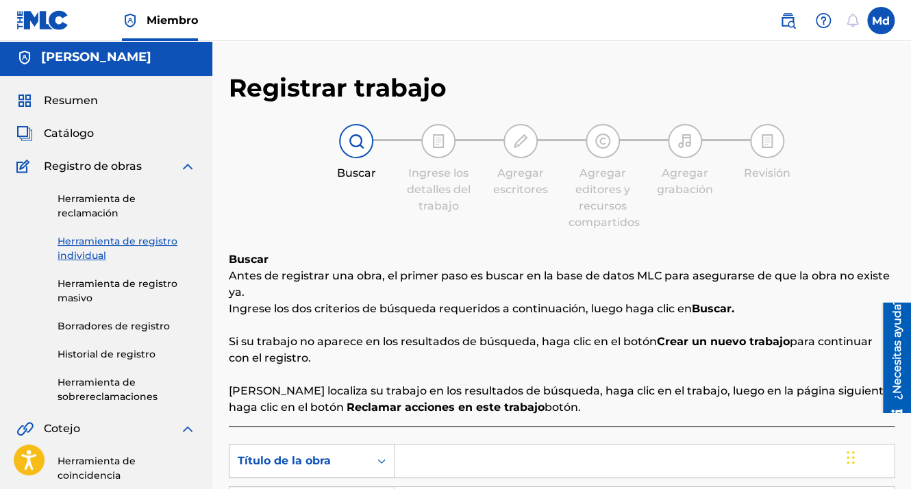
scroll to position [0, 0]
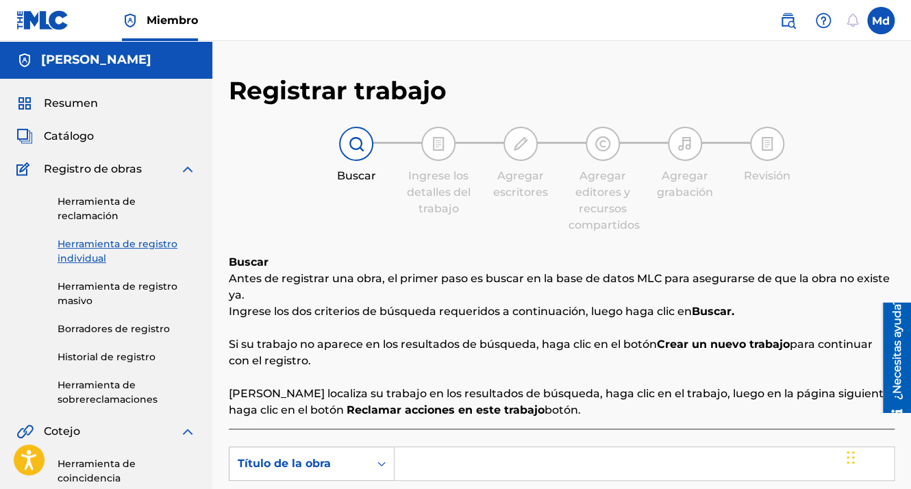
click at [69, 139] on span "Catálogo" at bounding box center [69, 136] width 50 height 16
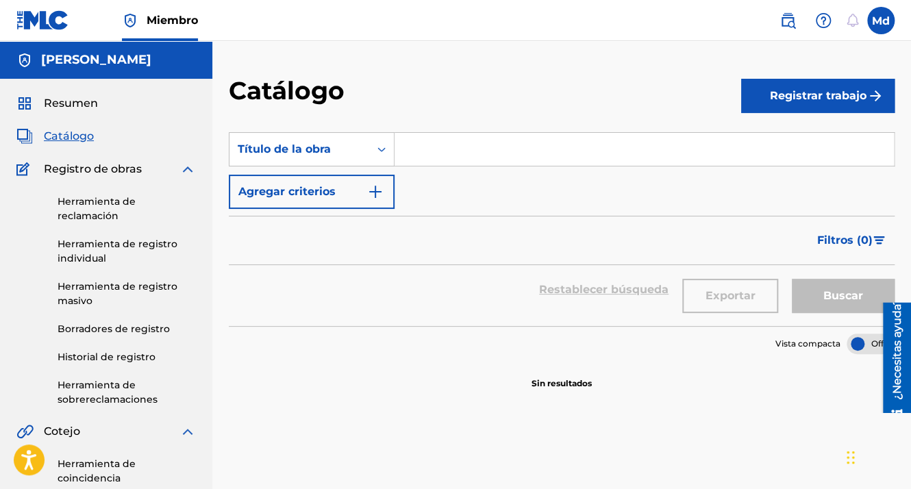
click at [66, 139] on span "Catálogo" at bounding box center [69, 136] width 50 height 16
click at [71, 100] on span "Resumen" at bounding box center [71, 103] width 54 height 16
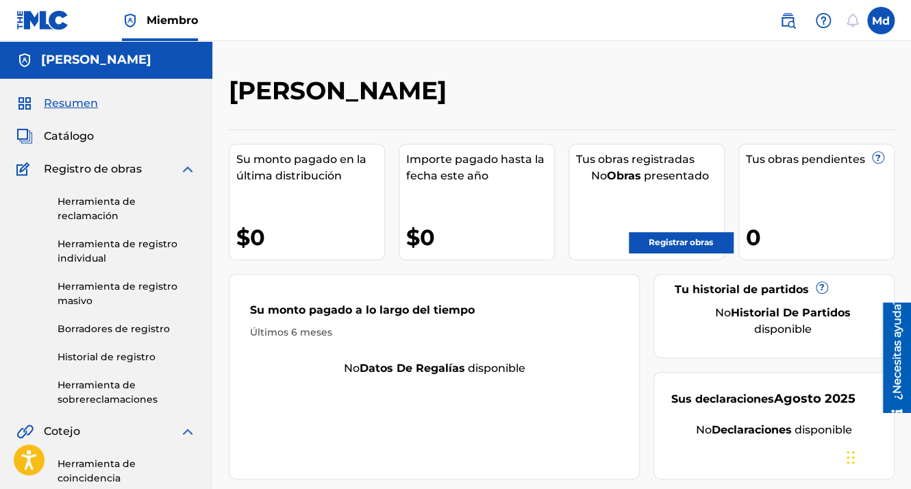
click at [88, 170] on span "Registro de obras" at bounding box center [93, 169] width 98 height 16
click at [47, 131] on span "Catálogo" at bounding box center [69, 136] width 50 height 16
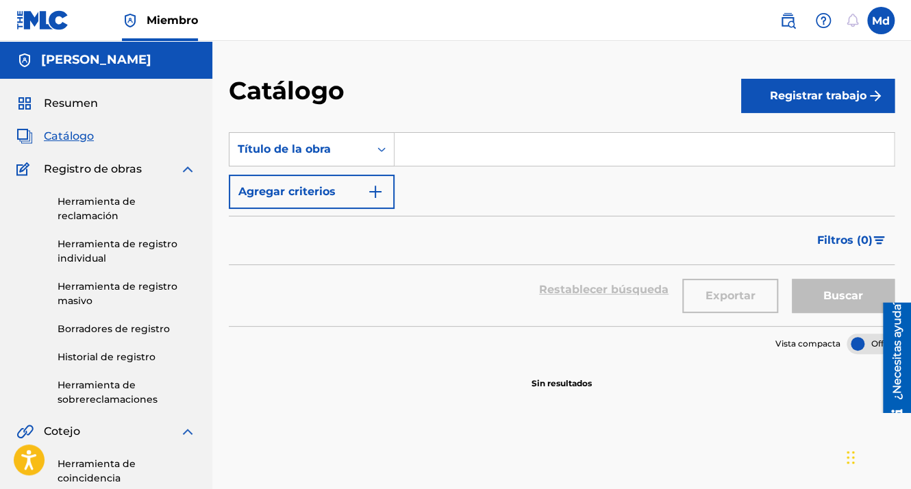
click at [772, 100] on font "Registrar trabajo" at bounding box center [818, 96] width 97 height 16
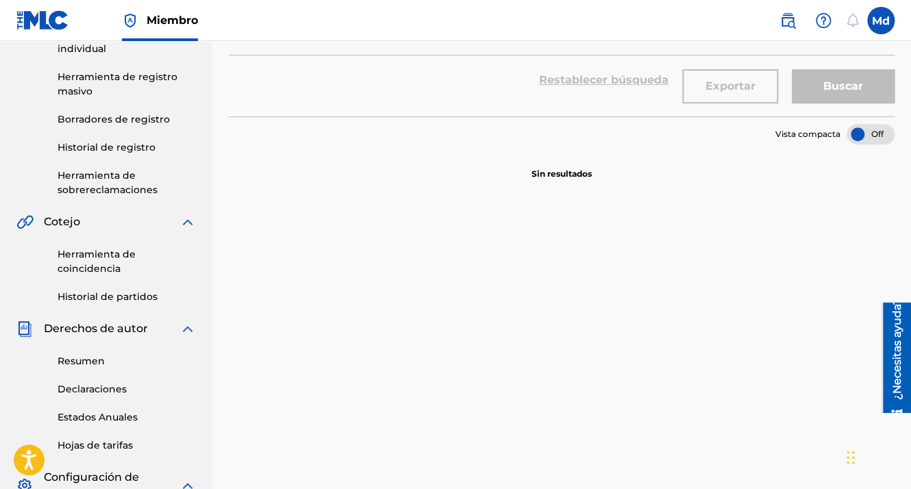
scroll to position [69, 0]
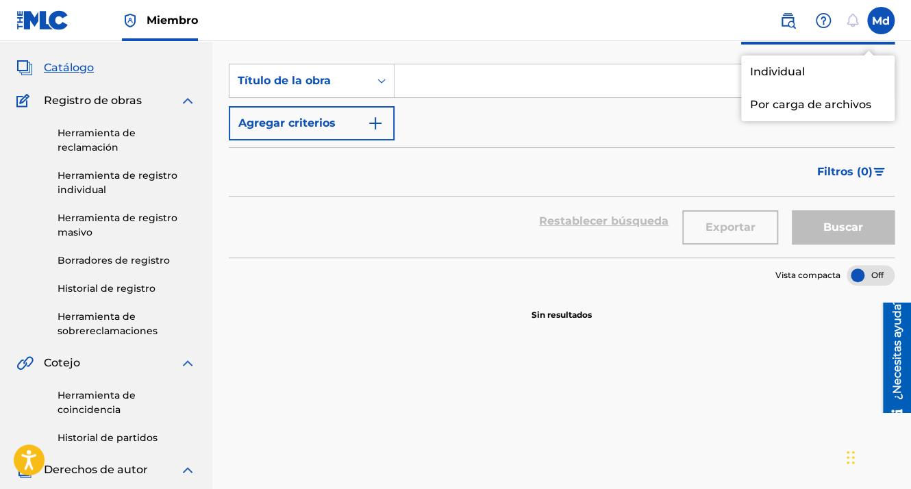
click at [795, 54] on section "SearchWithCriteria9a59fc6c-1da2-4d1d-8a04-0c537845255b Título de la obra Agrega…" at bounding box center [562, 152] width 666 height 210
click at [794, 64] on link "Individual" at bounding box center [817, 71] width 153 height 33
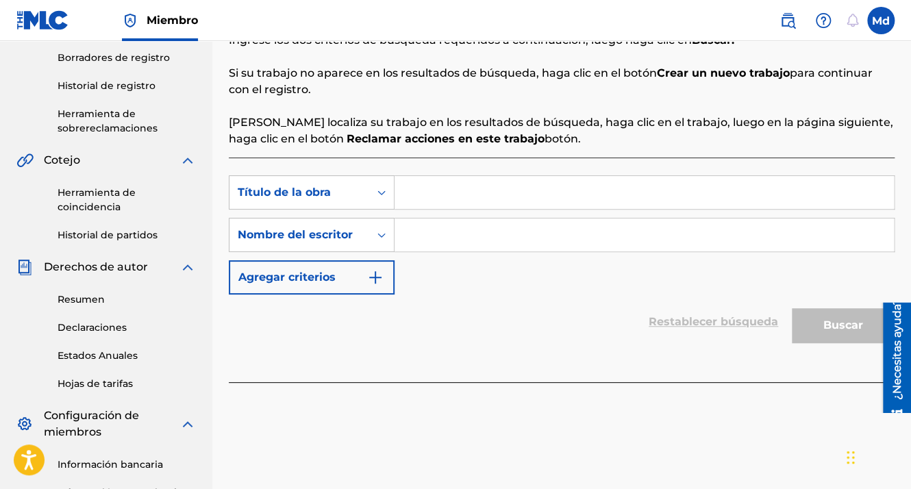
scroll to position [274, 0]
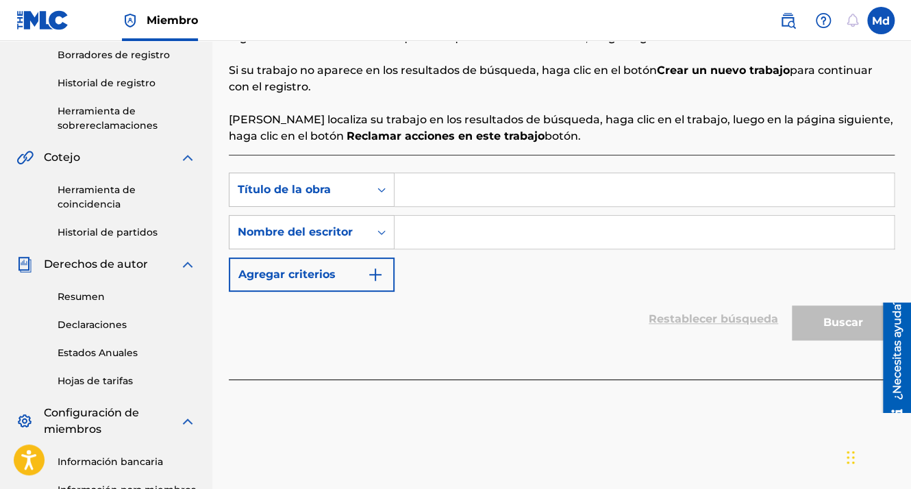
click at [508, 162] on div "SearchWithCriteriad37e4c34-50e8-4db5-97af-c97c6f67c6e3 Título de la obra Search…" at bounding box center [562, 267] width 666 height 225
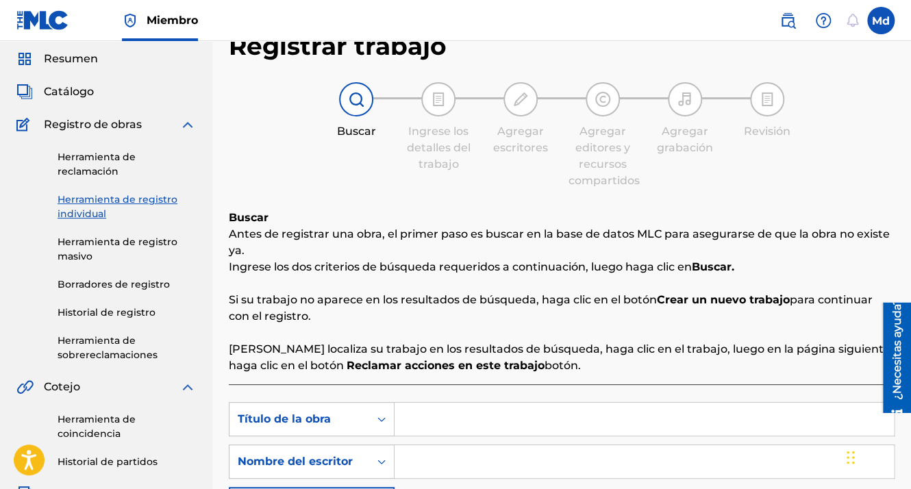
scroll to position [69, 0]
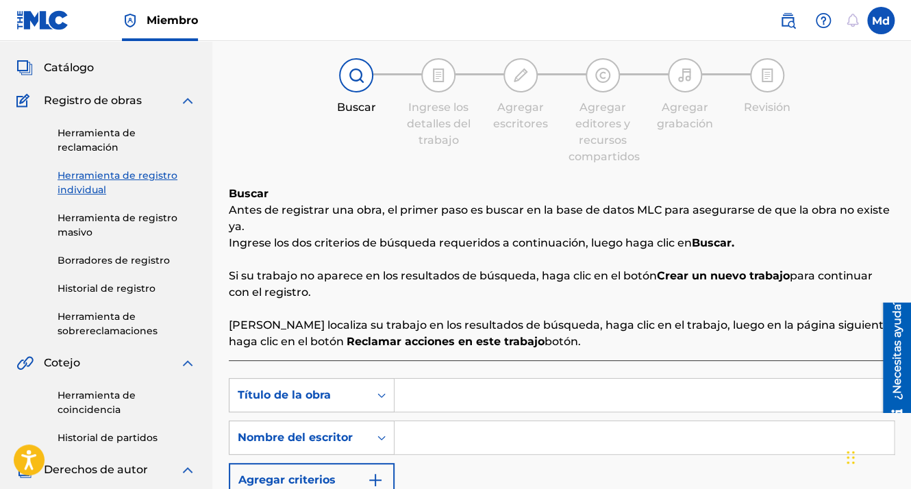
click at [84, 148] on link "Herramienta de reclamación" at bounding box center [127, 140] width 138 height 29
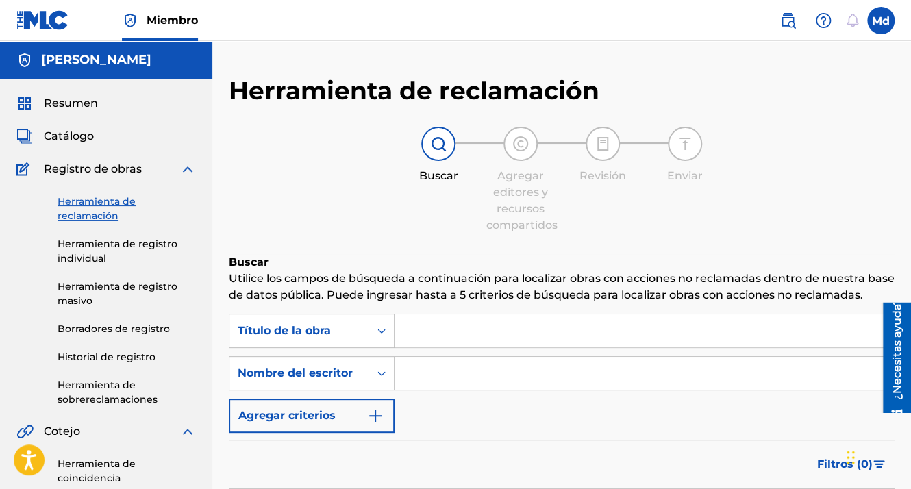
click at [80, 244] on link "Herramienta de registro individual" at bounding box center [127, 251] width 138 height 29
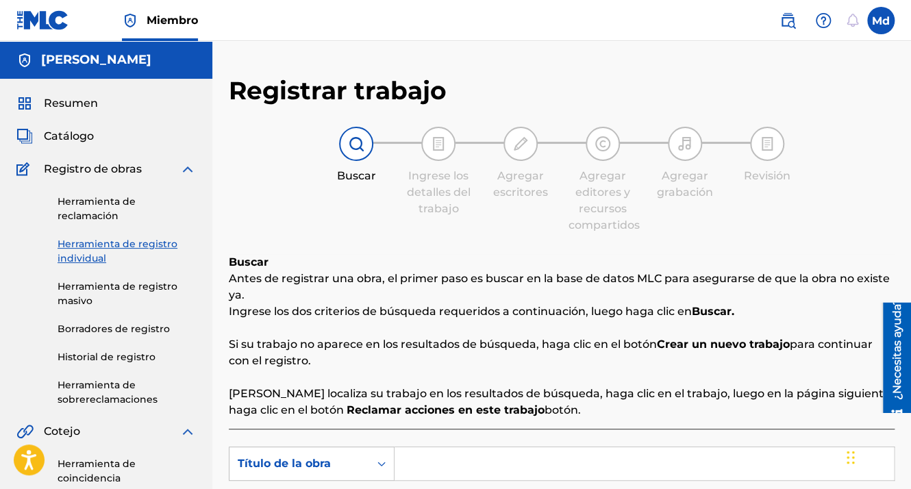
click at [118, 132] on div "Catálogo" at bounding box center [105, 136] width 179 height 16
click at [70, 140] on span "Catálogo" at bounding box center [69, 136] width 50 height 16
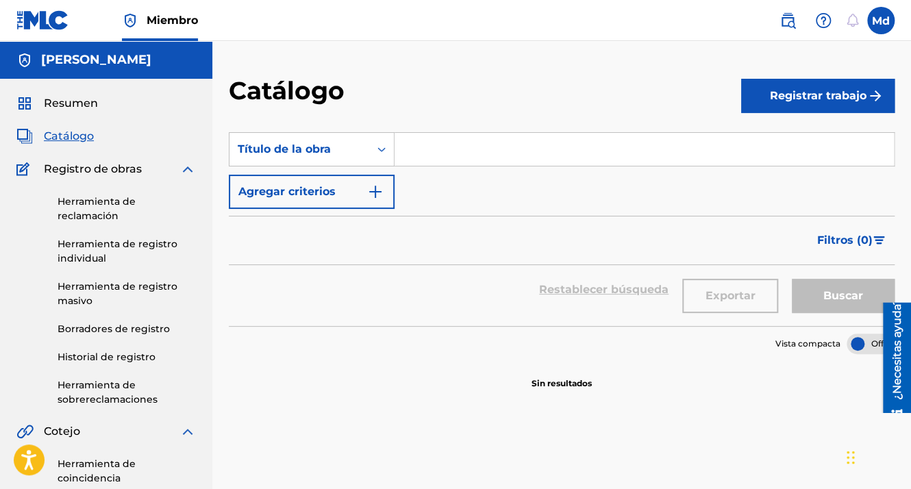
click at [71, 106] on span "Resumen" at bounding box center [71, 103] width 54 height 16
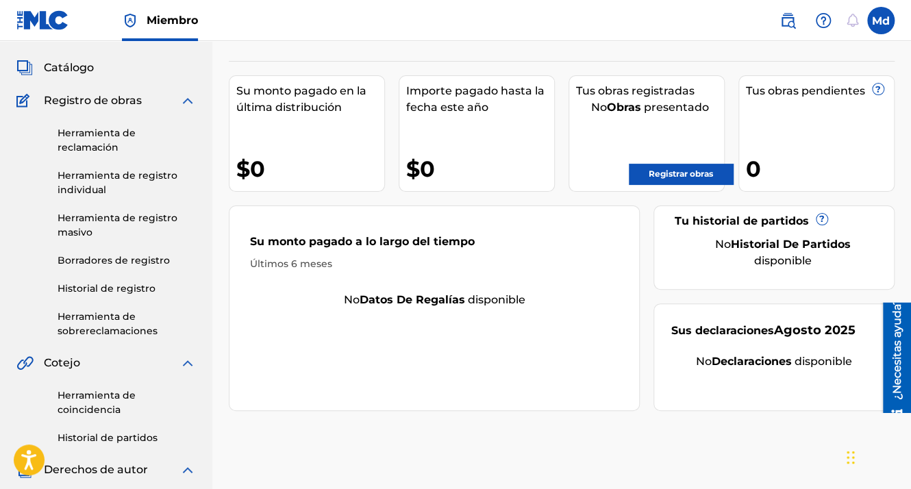
click at [629, 145] on div "Tus obras registradas No Obras presentado Registrar obras" at bounding box center [647, 133] width 156 height 116
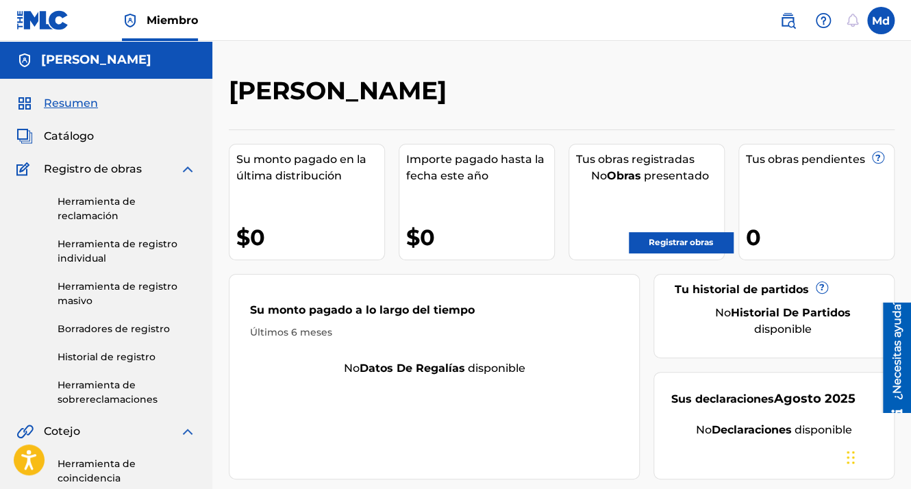
click at [351, 158] on font "Su monto pagado en la última distribución" at bounding box center [310, 167] width 148 height 33
click at [823, 149] on div "Tus obras pendientes ? 0" at bounding box center [816, 202] width 156 height 116
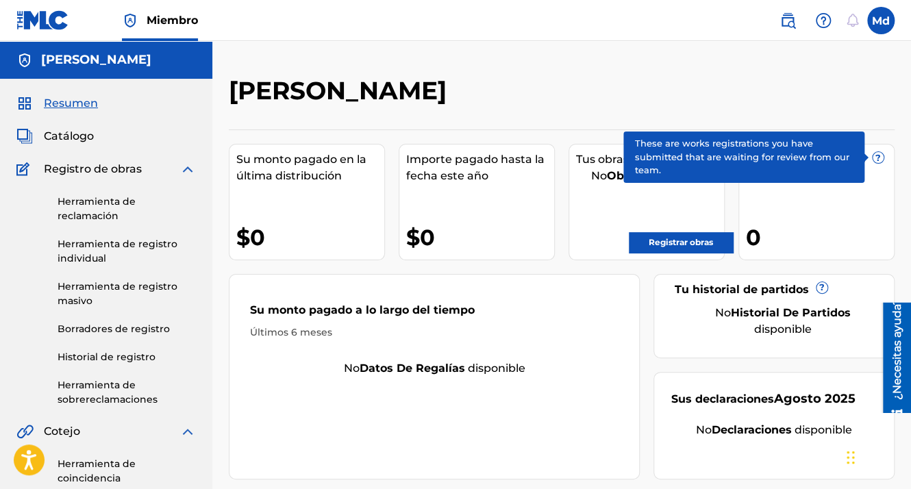
click at [877, 157] on span "?" at bounding box center [878, 157] width 11 height 11
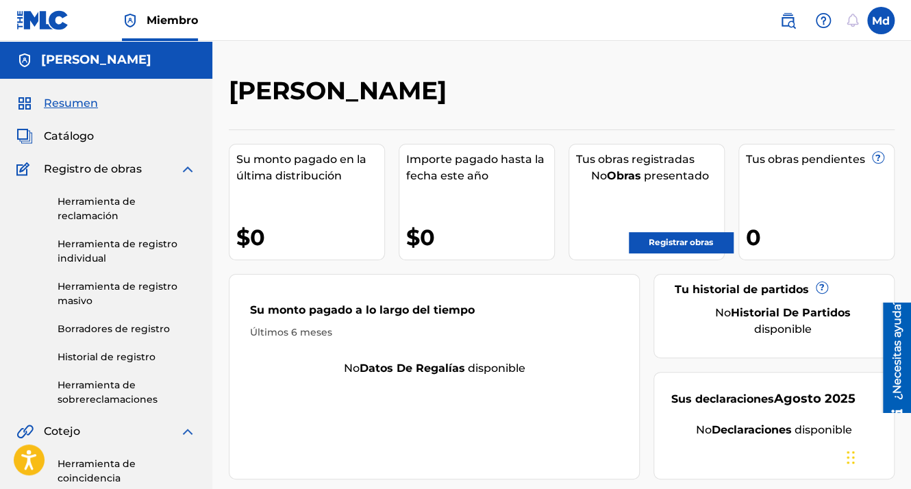
click at [58, 141] on span "Catálogo" at bounding box center [69, 136] width 50 height 16
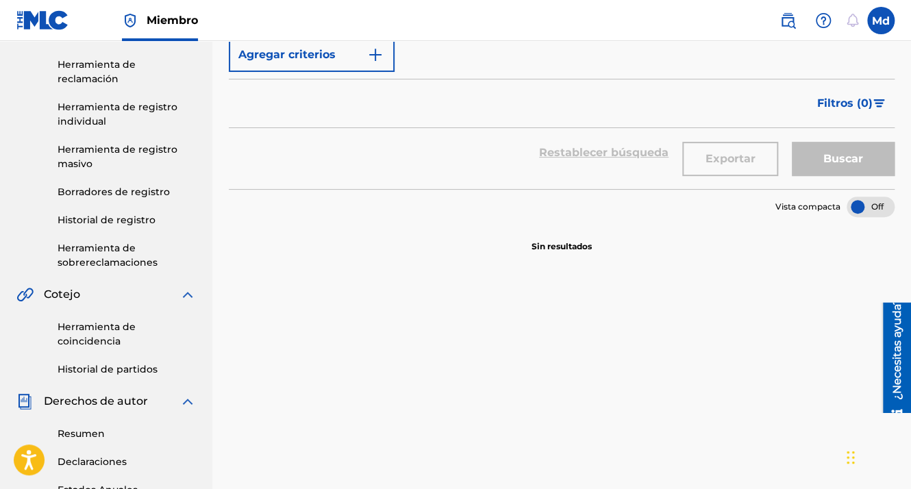
scroll to position [69, 0]
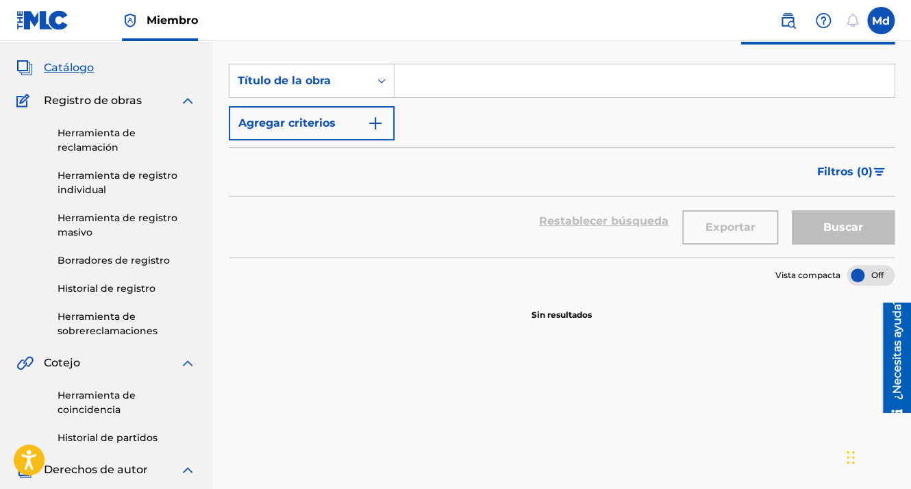
click at [417, 101] on div "SearchWithCriteria9a59fc6c-1da2-4d1d-8a04-0c537845255b Título de la obra Agrega…" at bounding box center [562, 102] width 666 height 77
click at [414, 84] on input "Formulario de búsqueda" at bounding box center [644, 80] width 499 height 33
click at [488, 421] on html "Guía del lector de pantalla de accesibilidad, comentarios e informes de problem…" at bounding box center [455, 175] width 911 height 489
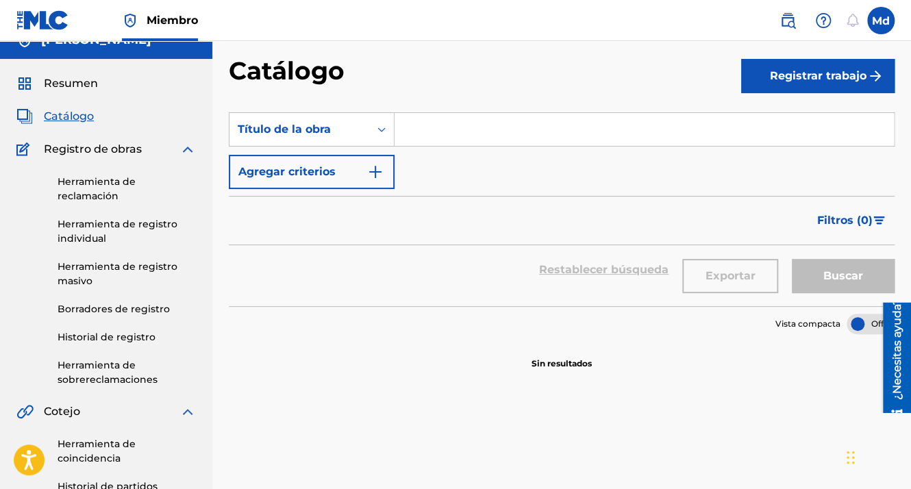
scroll to position [0, 0]
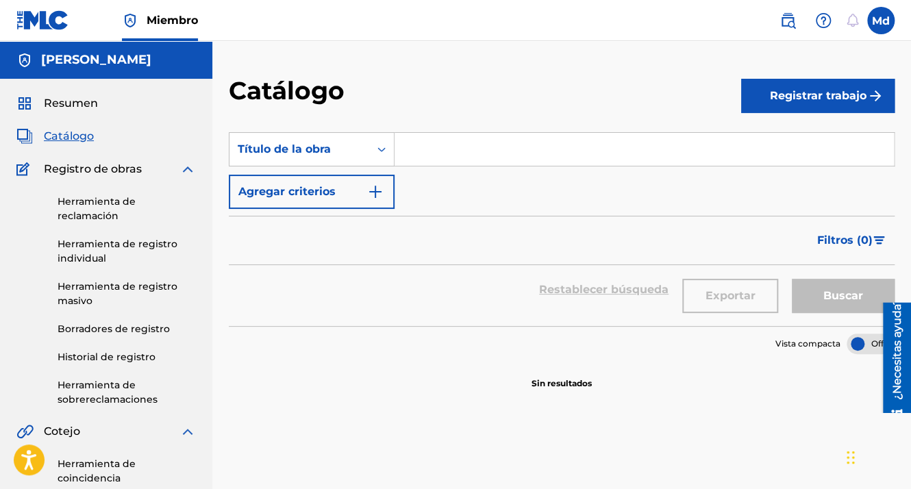
click at [460, 133] on input "Formulario de búsqueda" at bounding box center [644, 149] width 499 height 33
click at [487, 158] on input "Formulario de búsqueda" at bounding box center [644, 149] width 499 height 33
click at [771, 114] on div "Registrar trabajo" at bounding box center [817, 95] width 153 height 40
click at [768, 106] on button "Registrar trabajo" at bounding box center [817, 96] width 153 height 34
click at [790, 140] on link "Individual" at bounding box center [817, 140] width 153 height 33
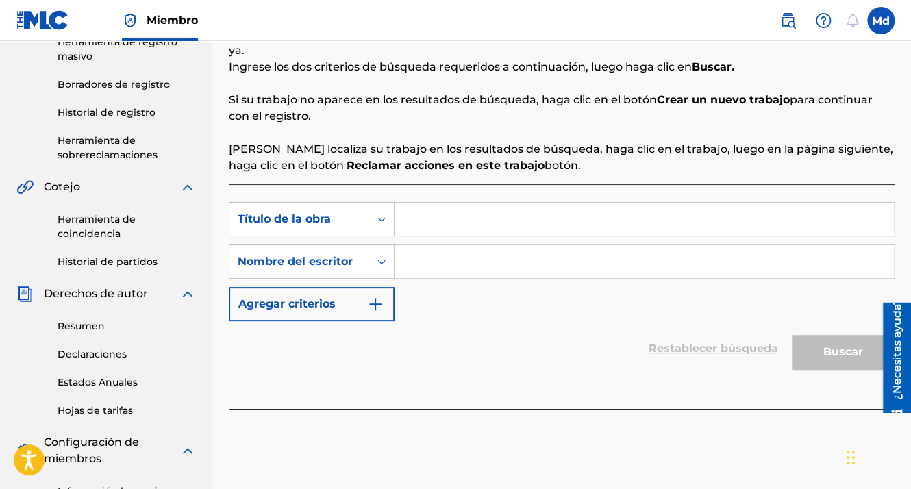
scroll to position [274, 0]
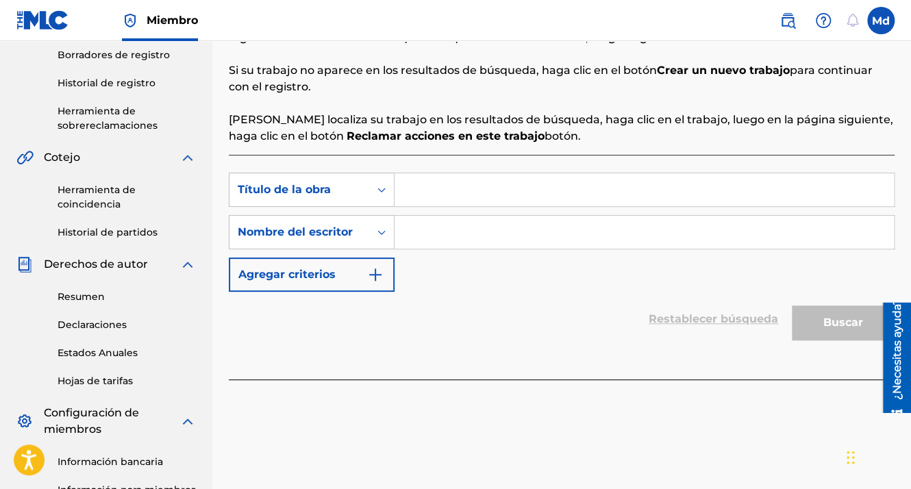
click at [422, 196] on input "Formulario de búsqueda" at bounding box center [644, 189] width 499 height 33
paste input "Plenitud"
type input "Plenitud"
drag, startPoint x: 432, startPoint y: 255, endPoint x: 429, endPoint y: 243, distance: 12.6
click at [432, 253] on div "SearchWithCriteriad37e4c34-50e8-4db5-97af-c97c6f67c6e3 Título de la obra Plenit…" at bounding box center [562, 232] width 666 height 119
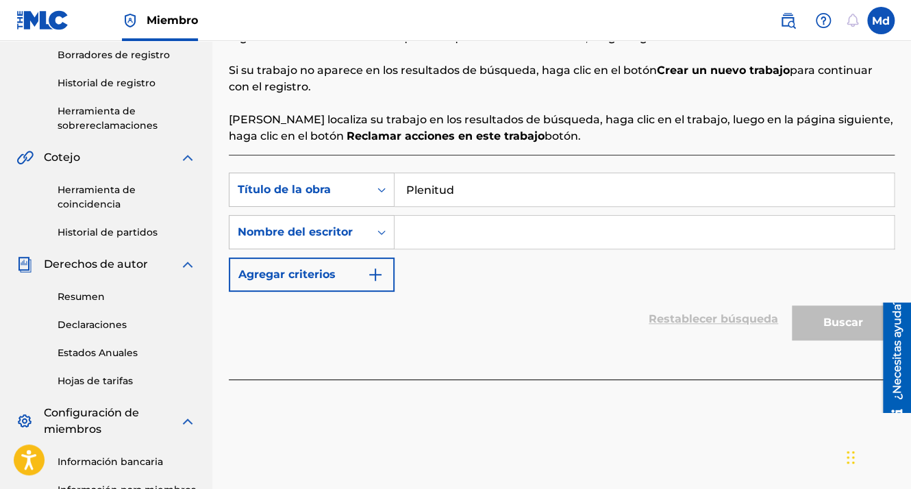
click at [427, 240] on input "Formulario de búsqueda" at bounding box center [644, 232] width 499 height 33
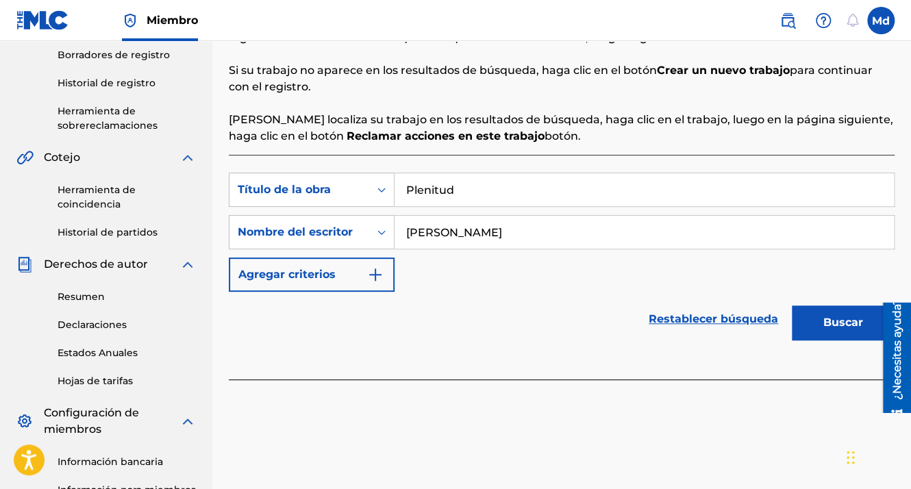
type input "[PERSON_NAME]"
click at [836, 338] on button "Buscar" at bounding box center [843, 323] width 103 height 34
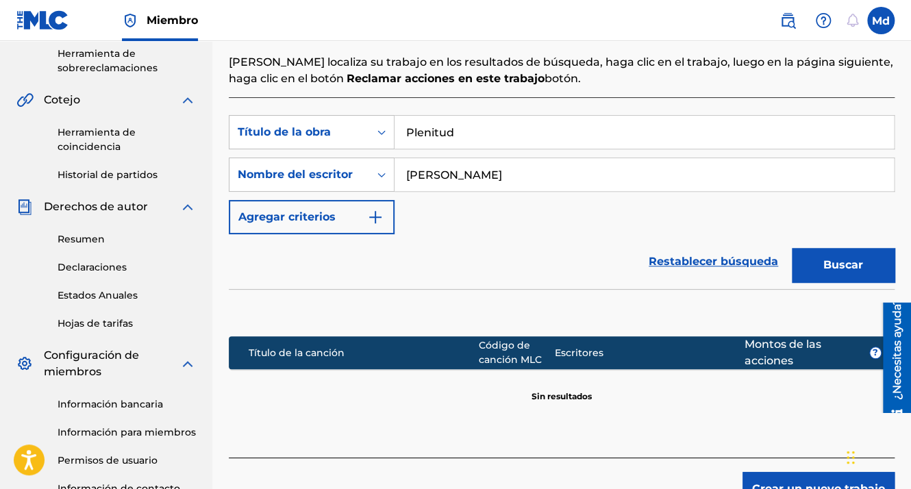
scroll to position [448, 0]
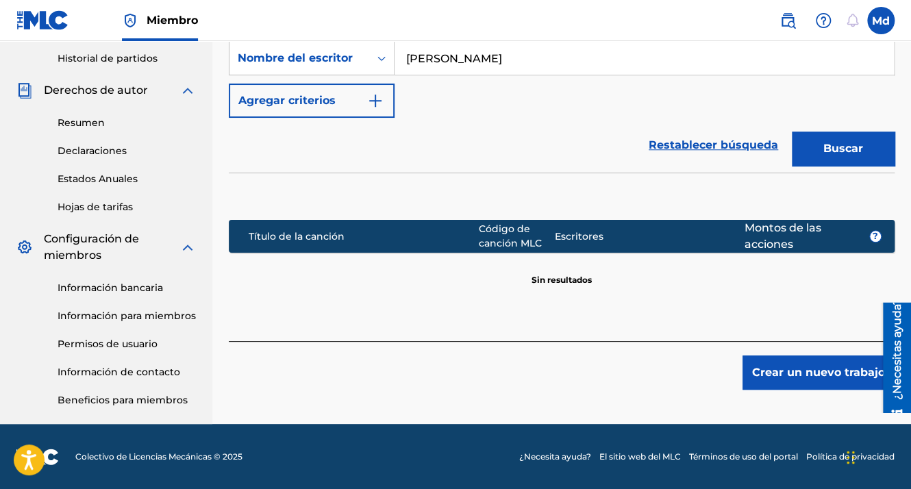
click at [765, 363] on button "Crear un nuevo trabajo" at bounding box center [819, 373] width 152 height 34
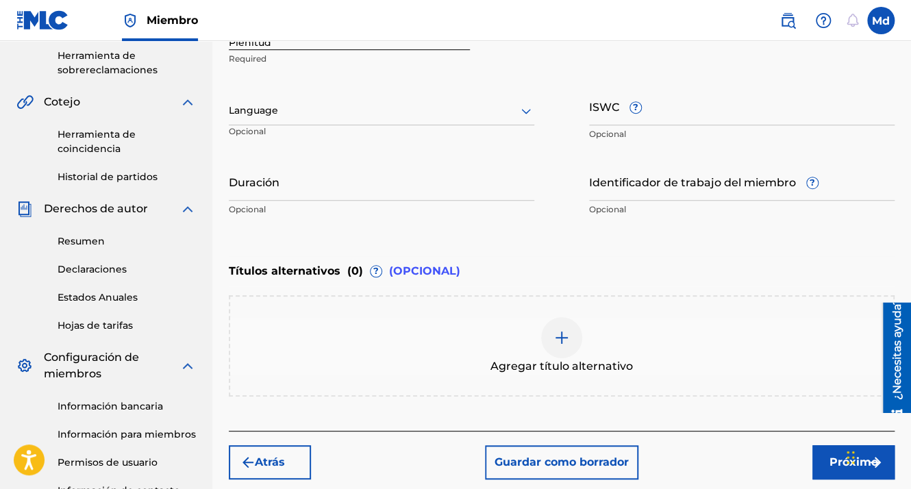
scroll to position [311, 0]
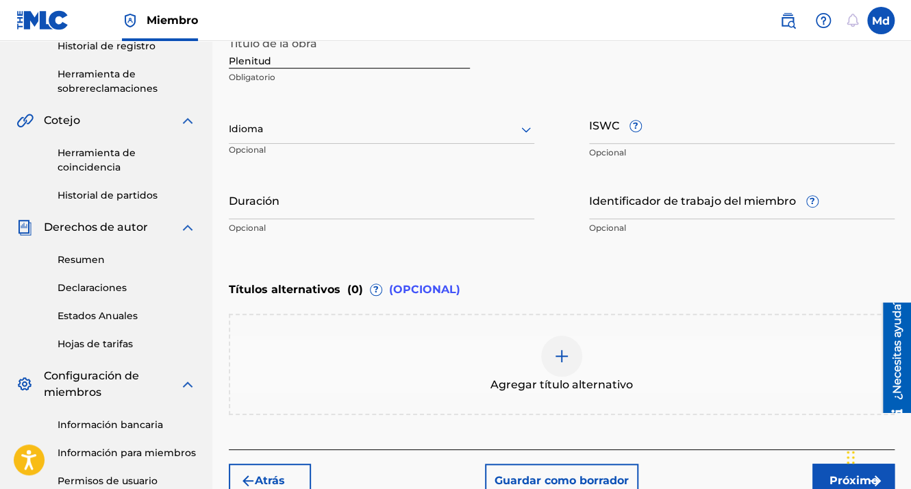
click at [280, 114] on div "Idioma Opcional" at bounding box center [382, 136] width 306 height 62
click at [290, 138] on div "Idioma" at bounding box center [382, 129] width 306 height 29
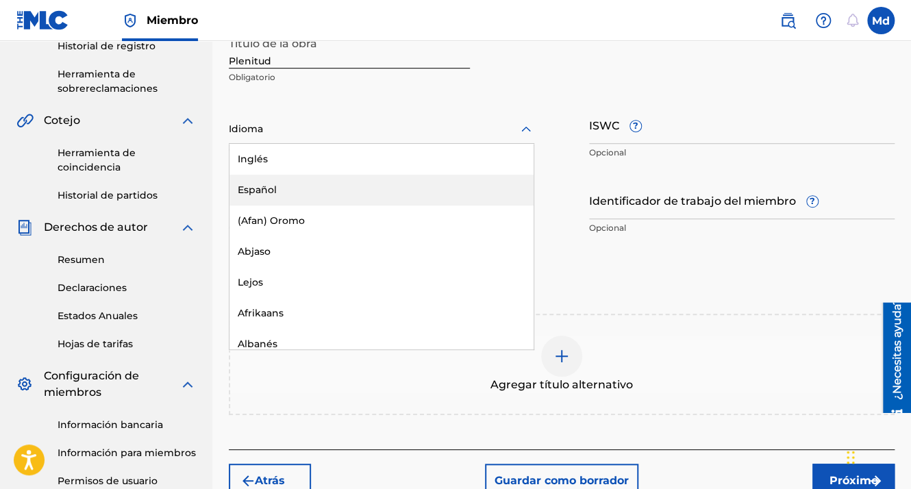
click at [271, 191] on div "Español" at bounding box center [381, 190] width 304 height 31
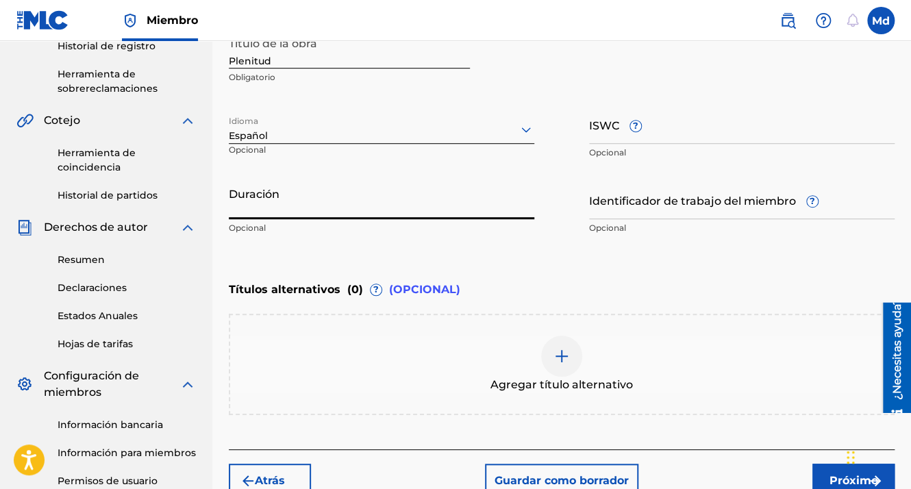
click at [251, 212] on input "Duración" at bounding box center [382, 199] width 306 height 39
paste input "01:58"
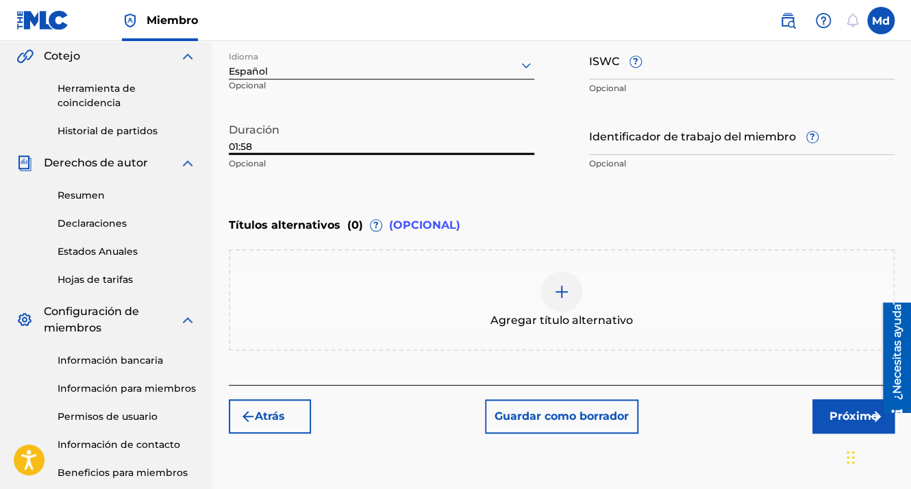
scroll to position [448, 0]
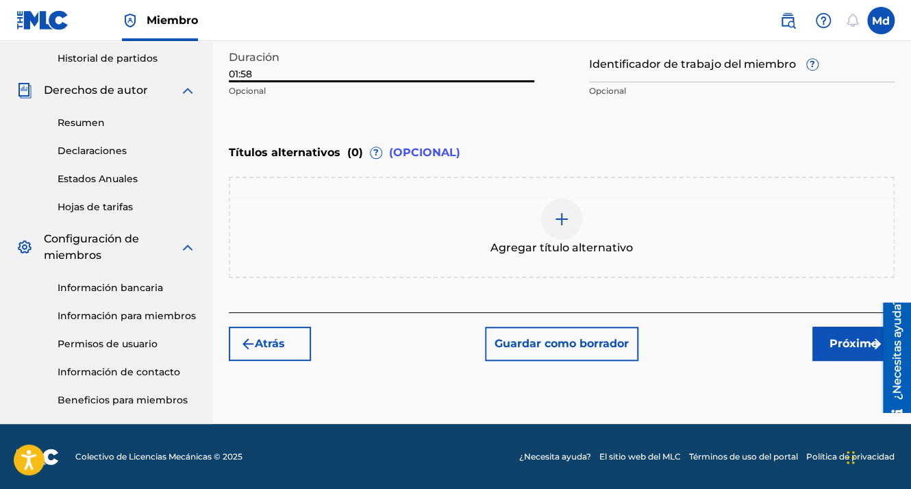
type input "01:58"
click at [835, 349] on font "Próximo" at bounding box center [854, 344] width 49 height 16
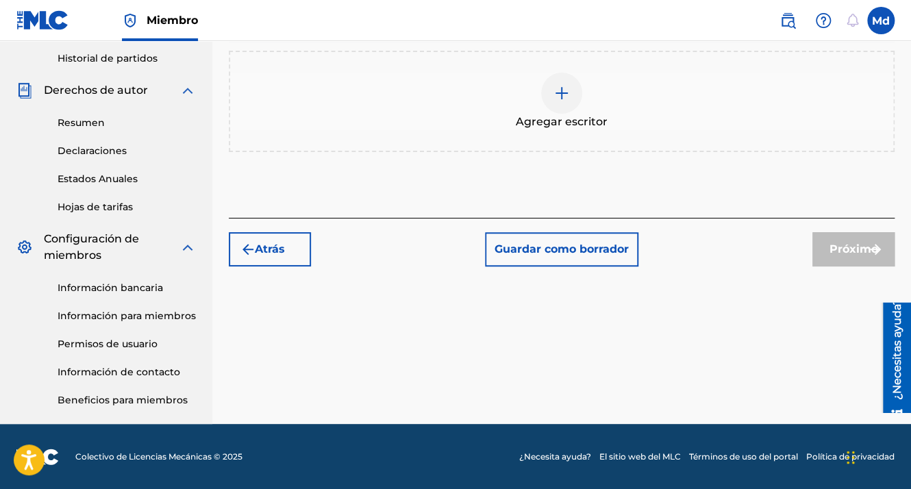
click at [552, 105] on div at bounding box center [561, 93] width 41 height 41
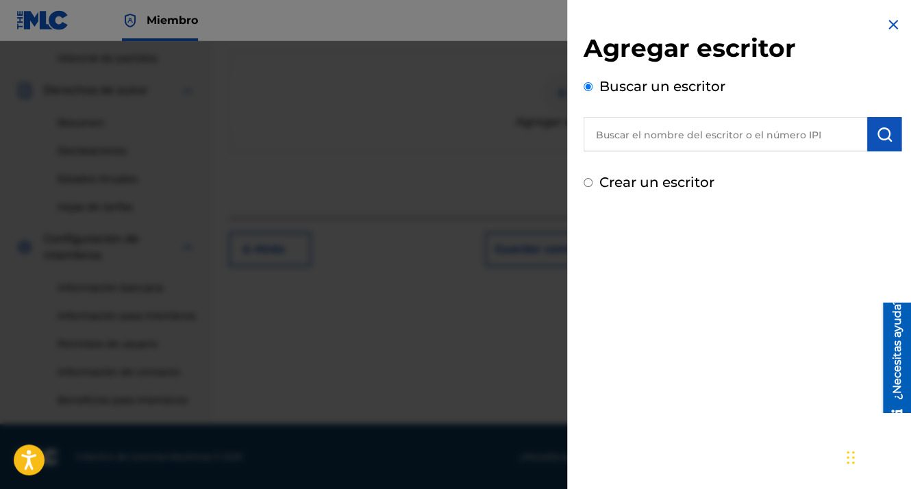
click at [622, 127] on input "text" at bounding box center [726, 134] width 284 height 34
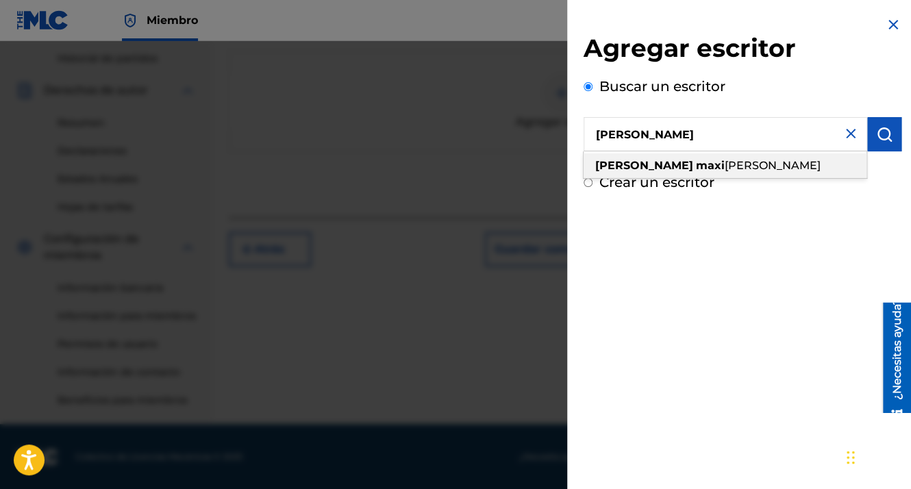
click at [696, 165] on strong "maxi" at bounding box center [710, 165] width 29 height 13
type input "[PERSON_NAME]"
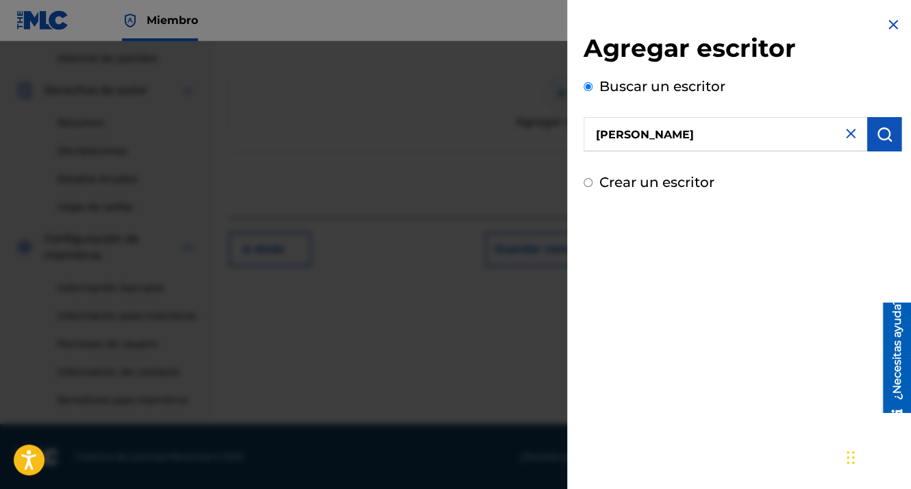
click at [878, 140] on img "submit" at bounding box center [884, 134] width 16 height 16
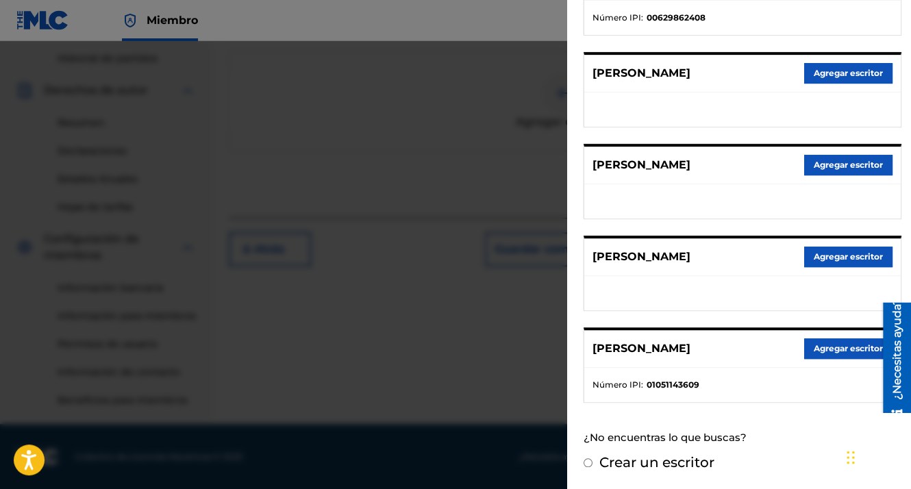
scroll to position [231, 0]
click at [825, 348] on button "Agregar escritor" at bounding box center [848, 348] width 88 height 21
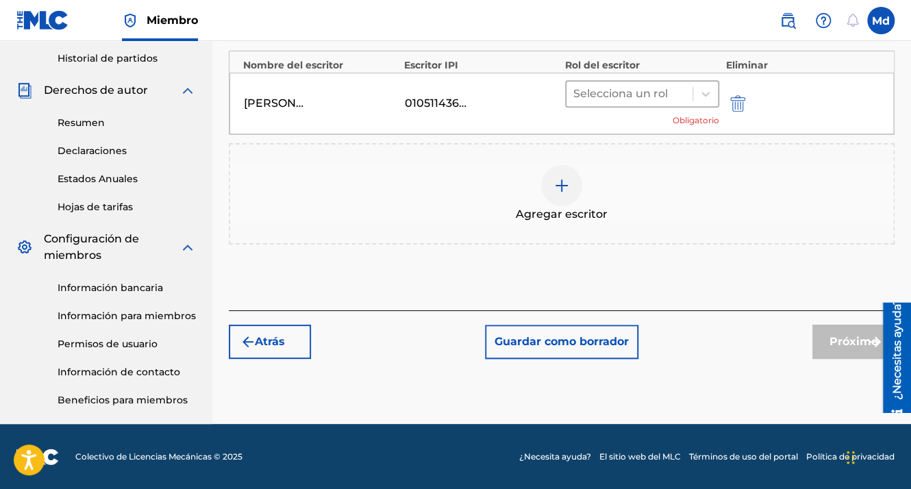
click at [591, 97] on div at bounding box center [629, 93] width 112 height 19
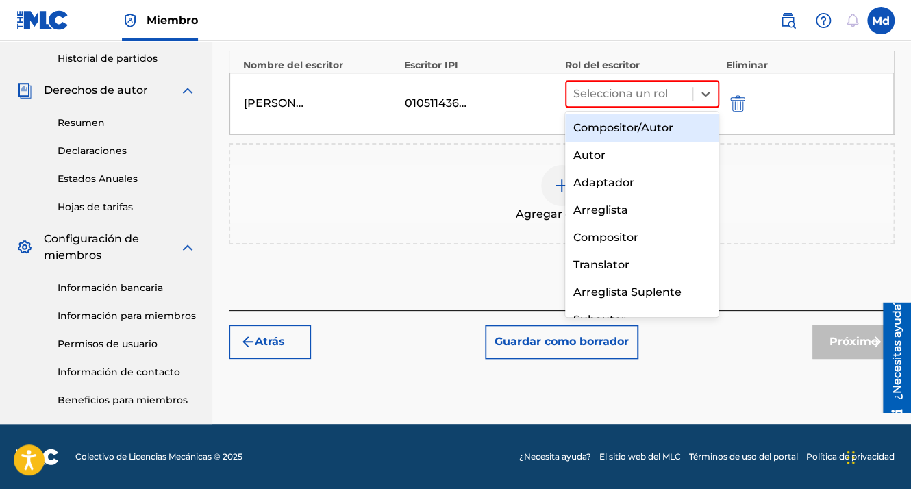
click at [598, 116] on div "Compositor/Autor" at bounding box center [642, 127] width 154 height 27
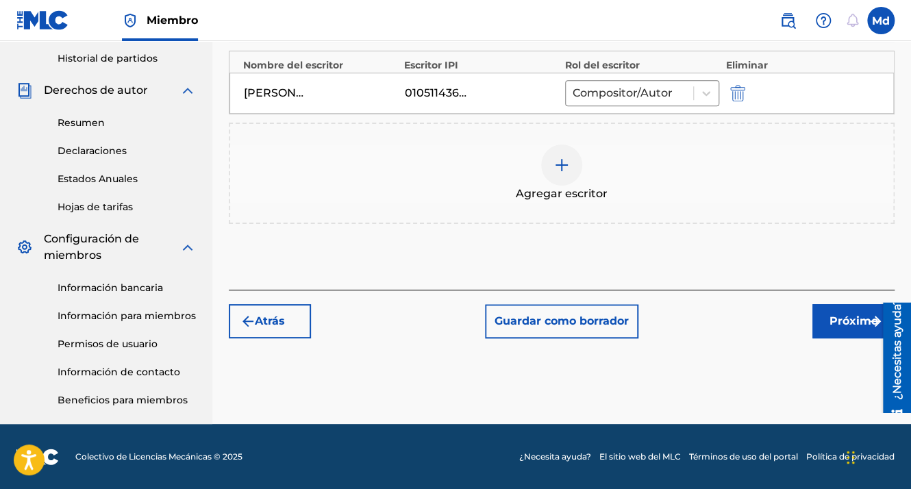
click at [836, 329] on button "Próximo" at bounding box center [853, 321] width 82 height 34
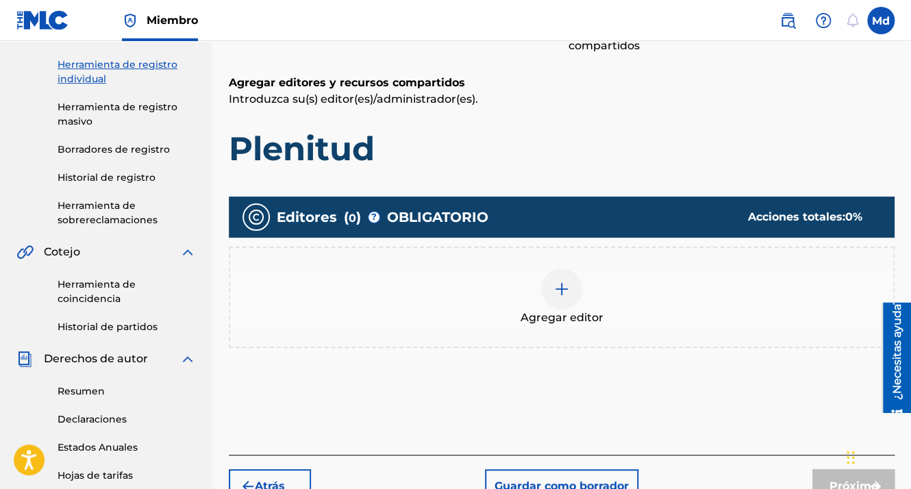
scroll to position [336, 0]
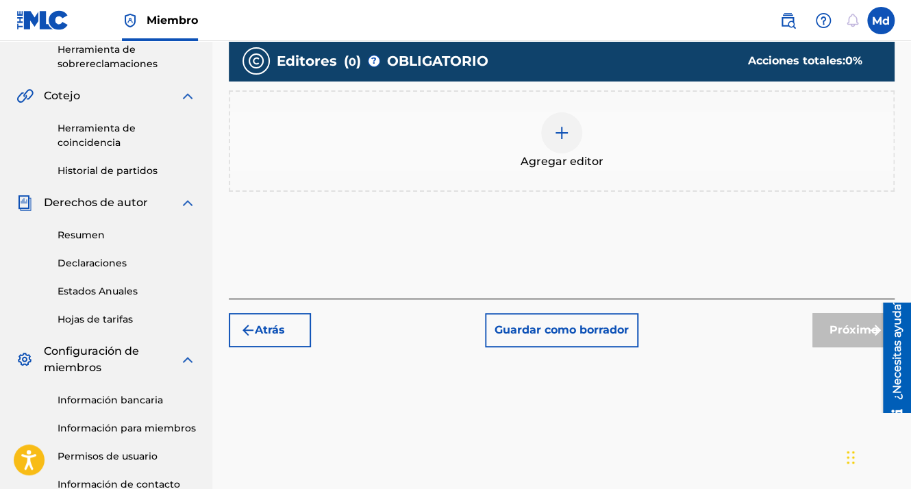
click at [562, 120] on div at bounding box center [561, 132] width 41 height 41
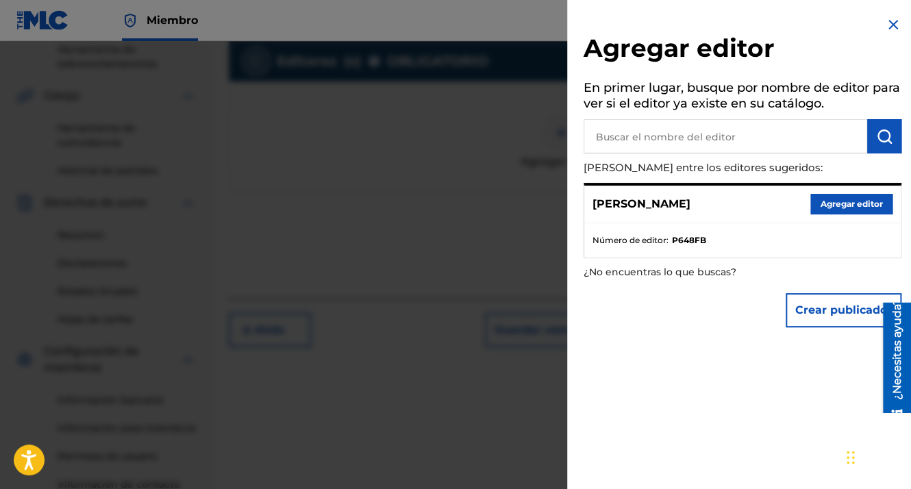
click at [818, 207] on button "Agregar editor" at bounding box center [851, 204] width 82 height 21
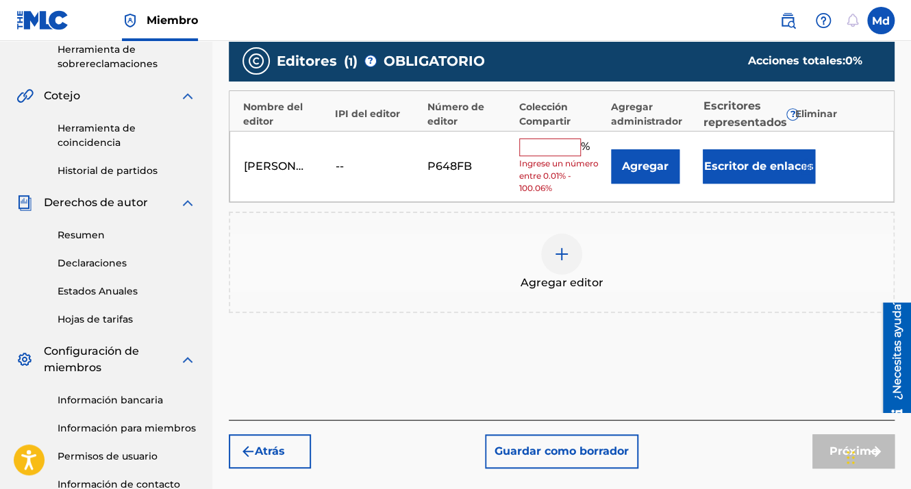
click at [538, 136] on div "[PERSON_NAME] -- P648FB % Ingrese un número entre 0.01% - 100.06% Agregar Escri…" at bounding box center [561, 167] width 664 height 72
click at [540, 149] on input "text" at bounding box center [550, 147] width 62 height 18
type input "100"
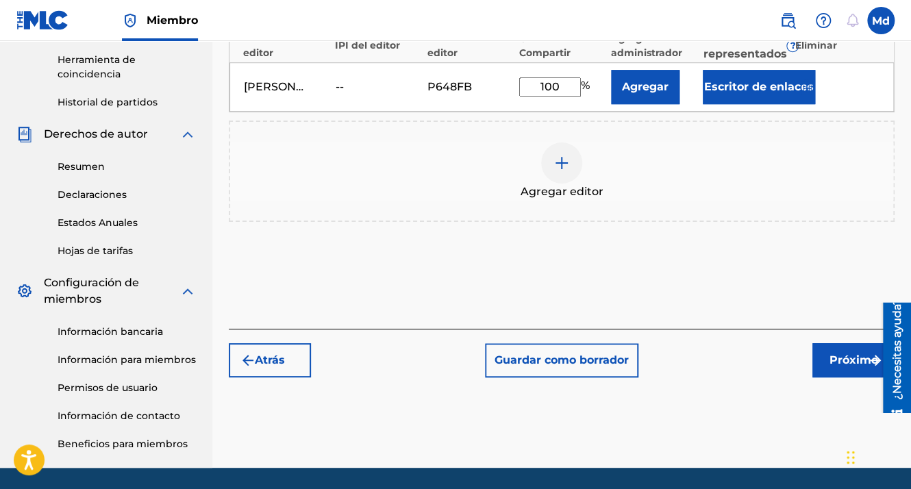
click at [837, 366] on font "Próximo" at bounding box center [854, 360] width 49 height 16
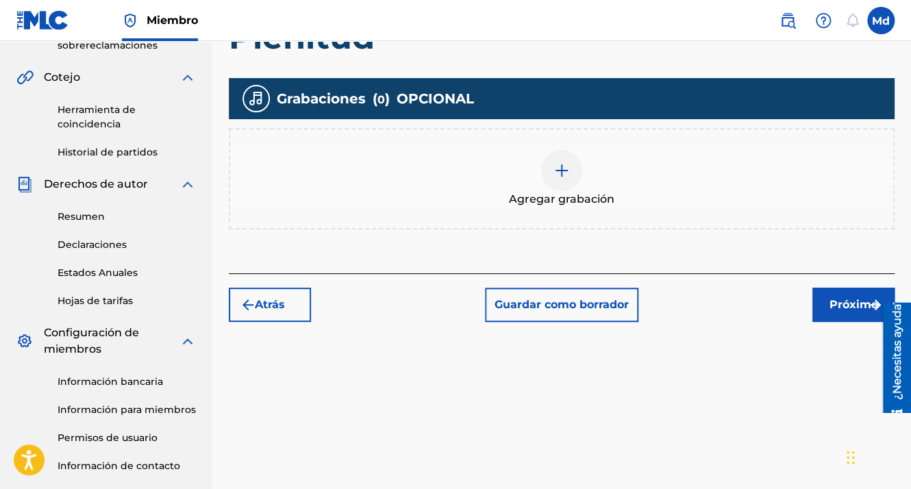
scroll to position [404, 0]
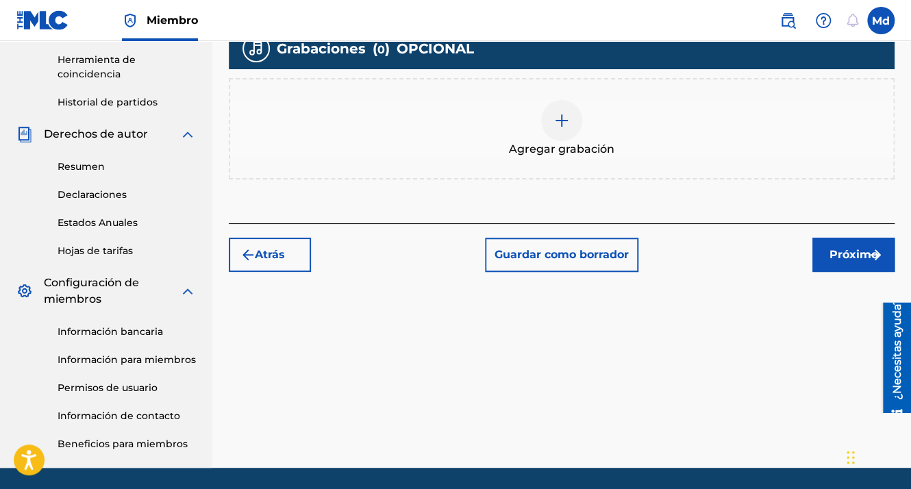
click at [568, 122] on img at bounding box center [562, 120] width 16 height 16
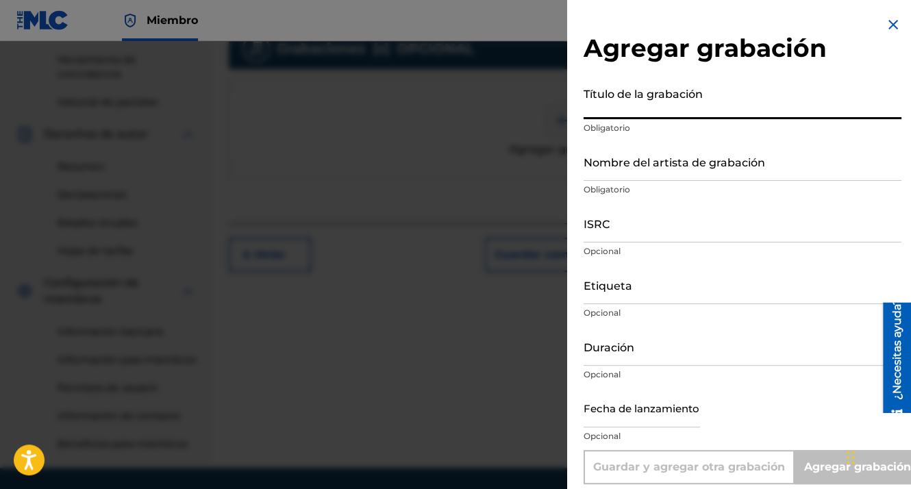
click at [618, 115] on input "Título de la grabación" at bounding box center [743, 99] width 318 height 39
drag, startPoint x: 604, startPoint y: 108, endPoint x: 592, endPoint y: 111, distance: 12.6
click at [592, 111] on input "Título de la grabación" at bounding box center [743, 99] width 318 height 39
drag, startPoint x: 592, startPoint y: 111, endPoint x: 593, endPoint y: 86, distance: 25.4
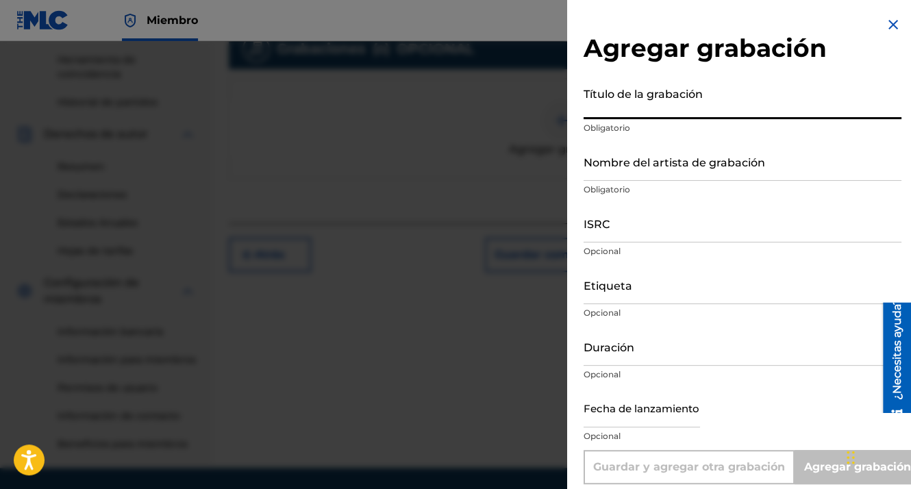
click at [593, 86] on input "Título de la grabación" at bounding box center [743, 99] width 318 height 39
paste input "01:58"
type input "01:58"
type input "Add Recording"
type input "0"
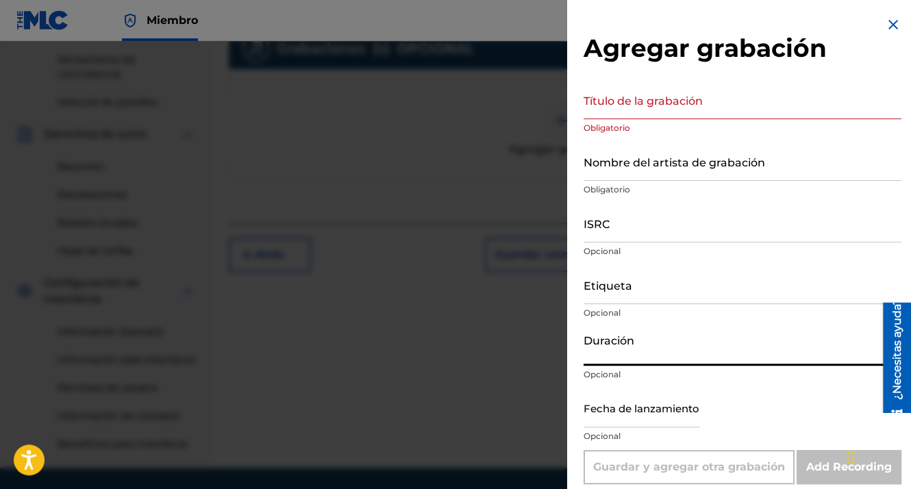
paste input "01:58"
type input "01:58"
type input "No Me Quiero Ir"
type input "MDCMUSIC"
type input "GXHAF2551799"
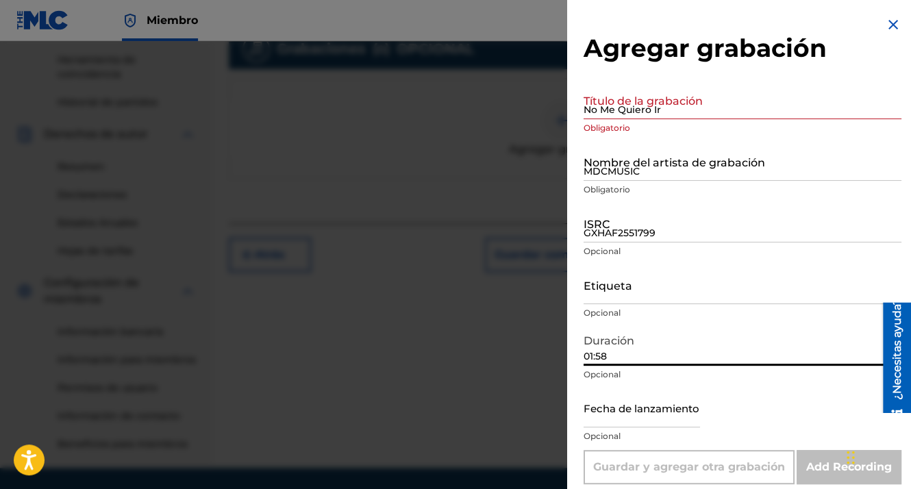
type input "[DATE]"
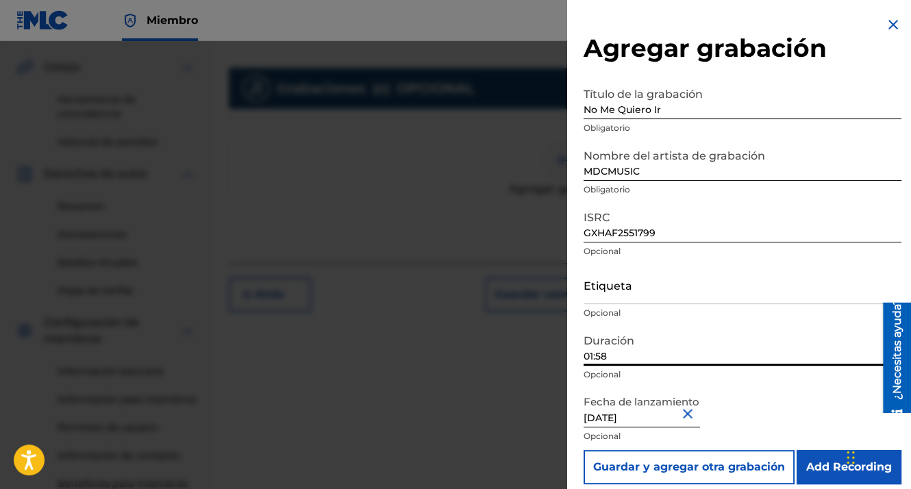
scroll to position [336, 0]
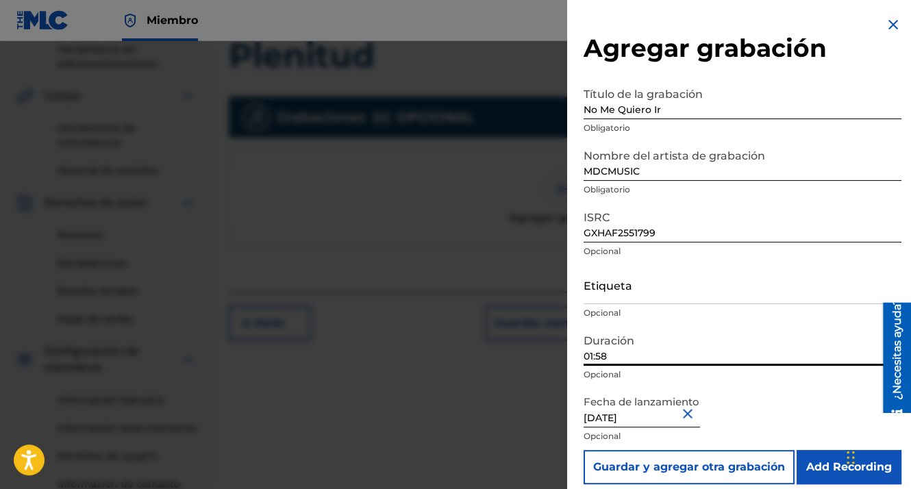
type input "01:58"
drag, startPoint x: 690, startPoint y: 112, endPoint x: 582, endPoint y: 109, distance: 107.6
click at [582, 109] on div "Agregar grabación Título de la grabación No Me Quiero Ir Obligatorio Nombre del…" at bounding box center [742, 250] width 351 height 501
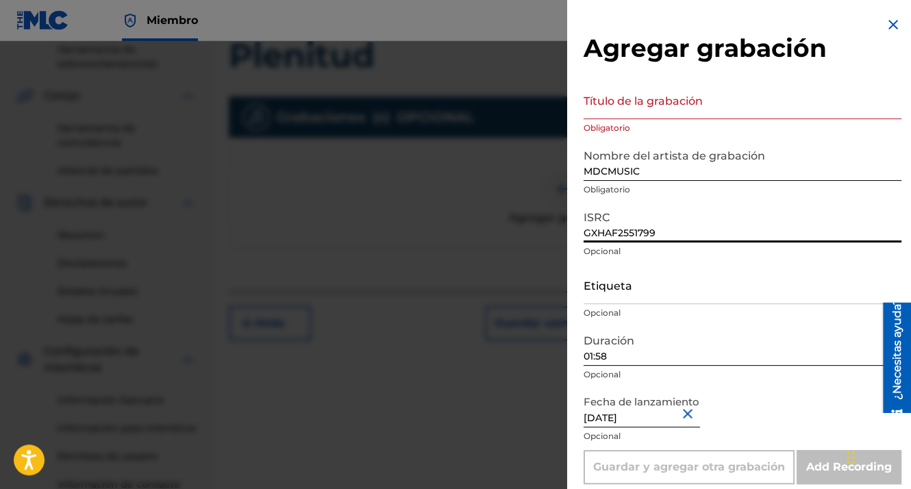
drag, startPoint x: 617, startPoint y: 229, endPoint x: 537, endPoint y: 227, distance: 80.2
click at [537, 227] on div "Agregar grabación Título de la grabación Obligatorio Nombre del artista de grab…" at bounding box center [455, 265] width 911 height 448
paste input "GXHAF2551801"
type input "GXHAF2551801"
click at [612, 112] on input "Título de la grabación" at bounding box center [743, 99] width 318 height 39
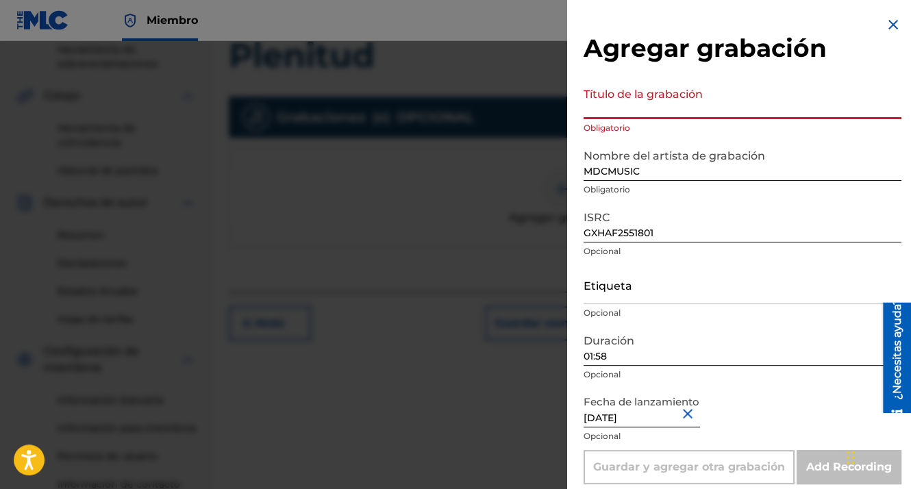
paste input "Plenitud"
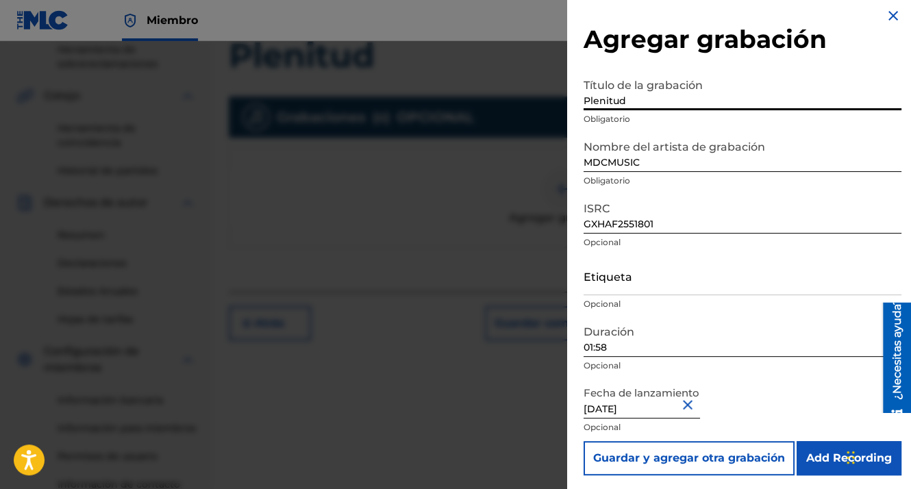
scroll to position [11, 0]
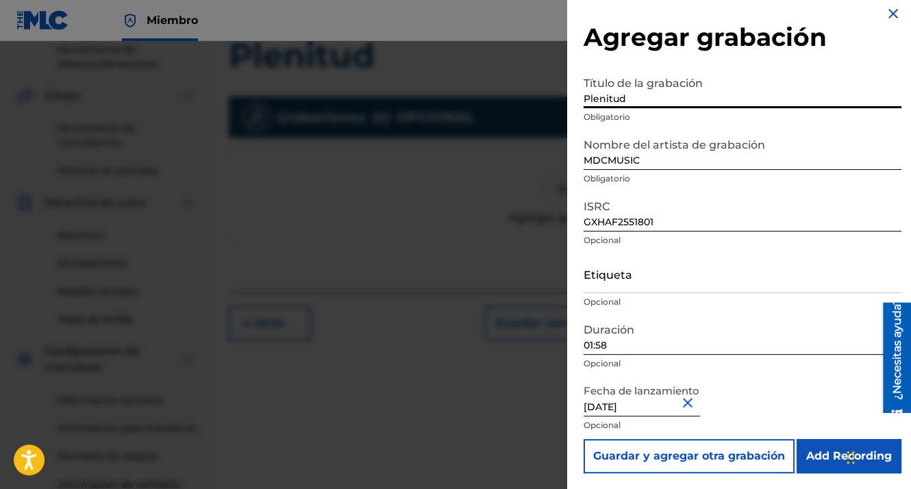
type input "Plenitud"
click at [820, 456] on input "Add Recording" at bounding box center [849, 456] width 105 height 34
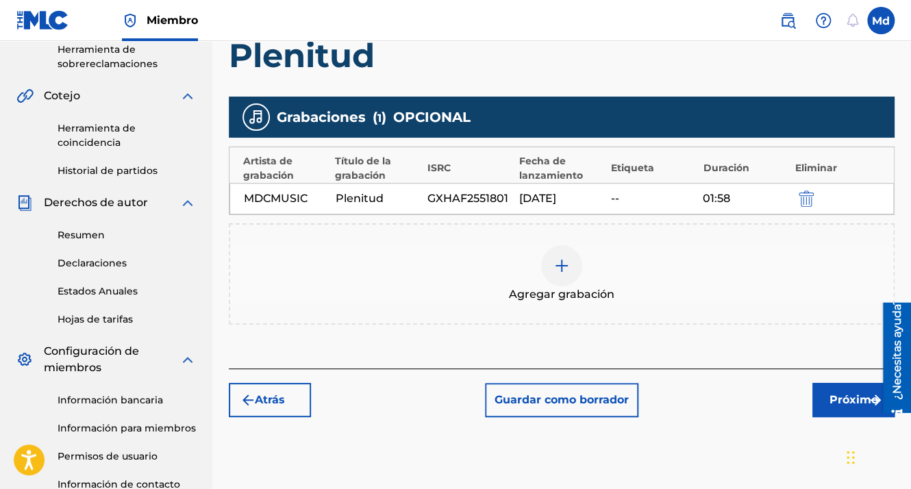
click at [853, 392] on font "Próximo" at bounding box center [854, 400] width 49 height 16
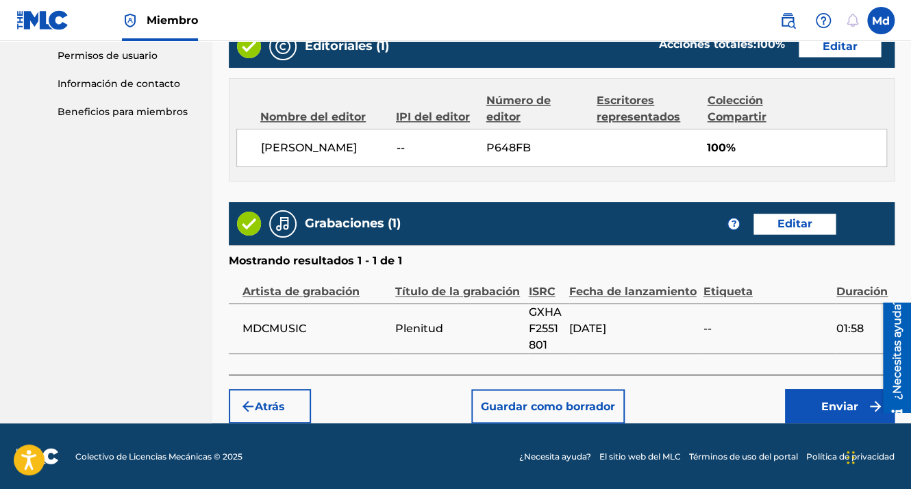
scroll to position [741, 0]
click at [830, 413] on font "Enviar" at bounding box center [839, 406] width 37 height 16
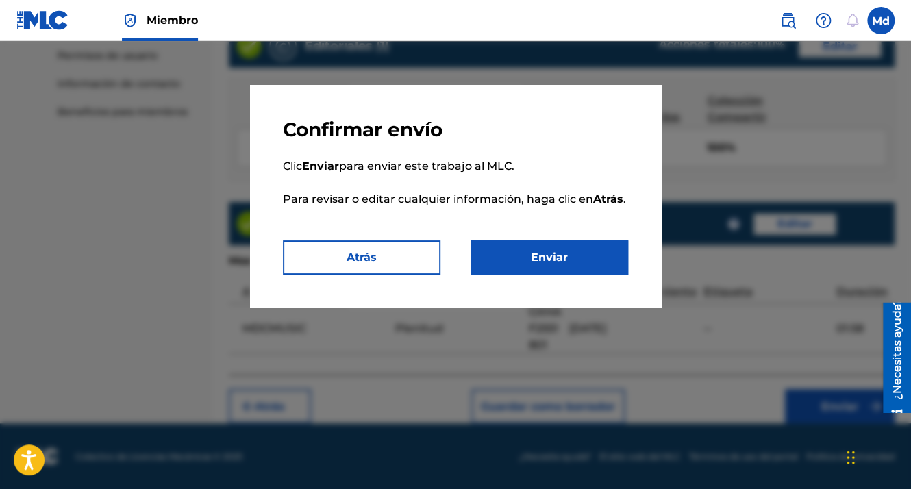
click at [520, 260] on button "Enviar" at bounding box center [550, 257] width 158 height 34
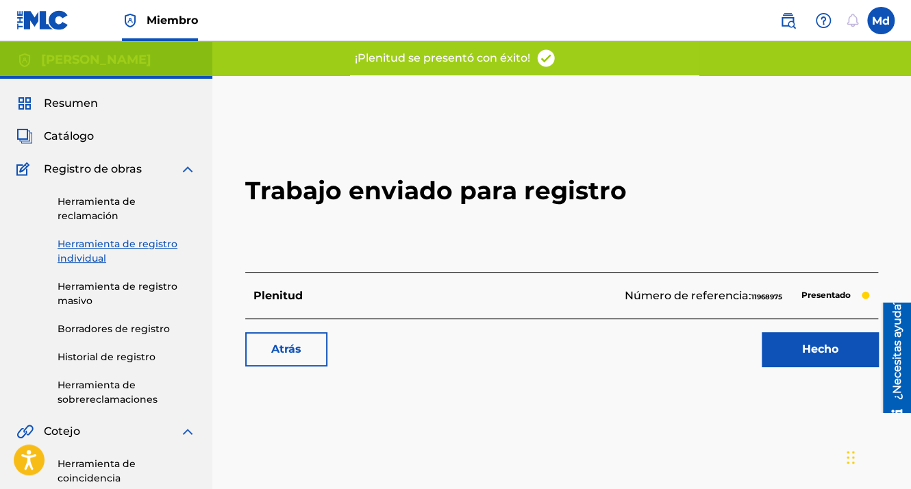
click at [786, 334] on link "Hecho" at bounding box center [820, 349] width 116 height 34
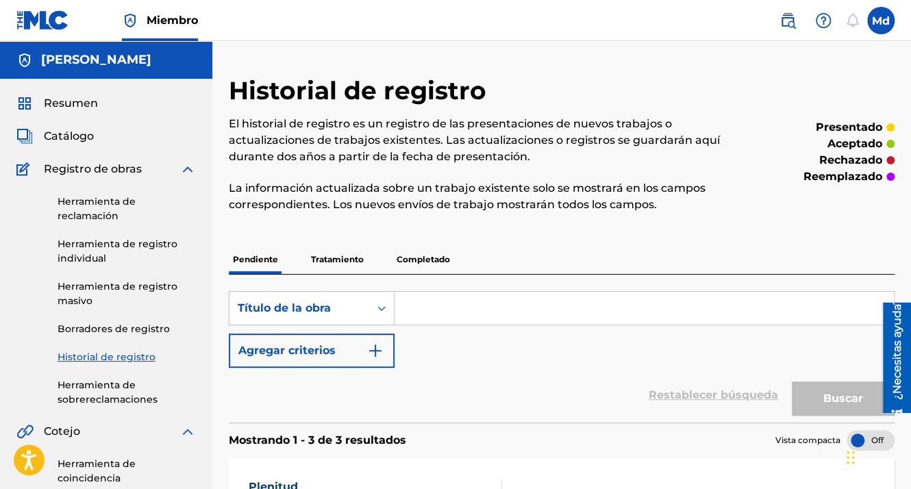
click at [79, 130] on span "Catálogo" at bounding box center [69, 136] width 50 height 16
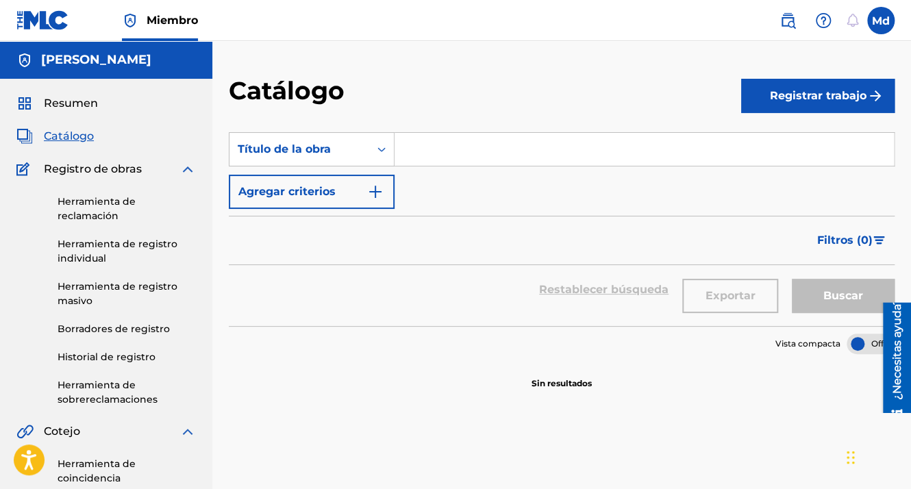
click at [825, 94] on font "Registrar trabajo" at bounding box center [818, 96] width 97 height 16
click at [771, 150] on link "Individual" at bounding box center [817, 140] width 153 height 33
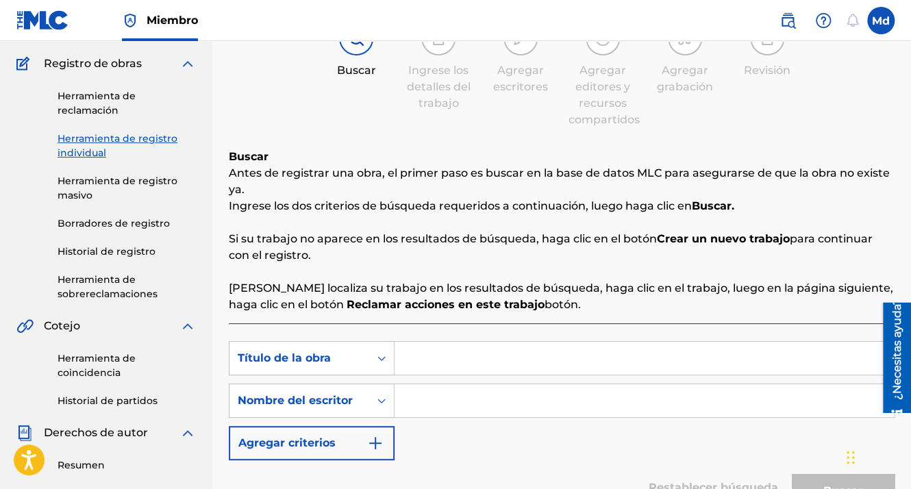
scroll to position [274, 0]
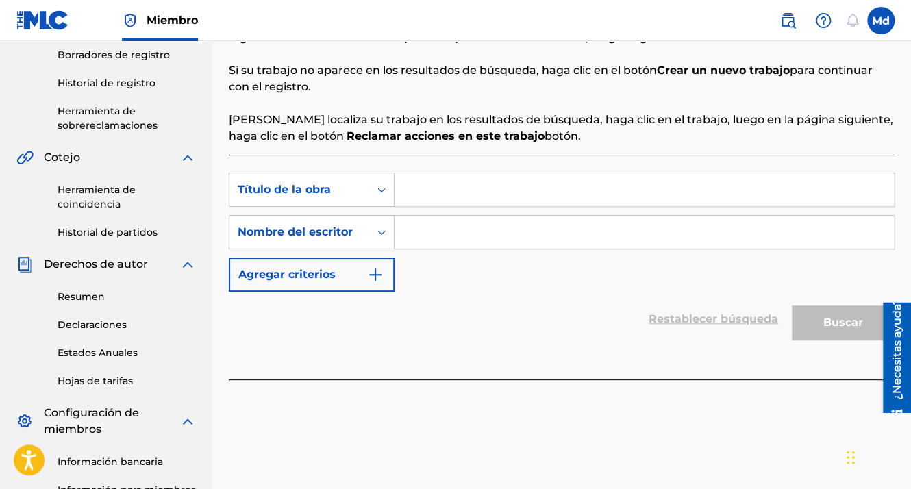
click at [460, 198] on input "Formulario de búsqueda" at bounding box center [644, 189] width 499 height 33
paste input "Por Ti"
type input "Por Ti"
click at [439, 234] on input "Formulario de búsqueda" at bounding box center [644, 232] width 499 height 33
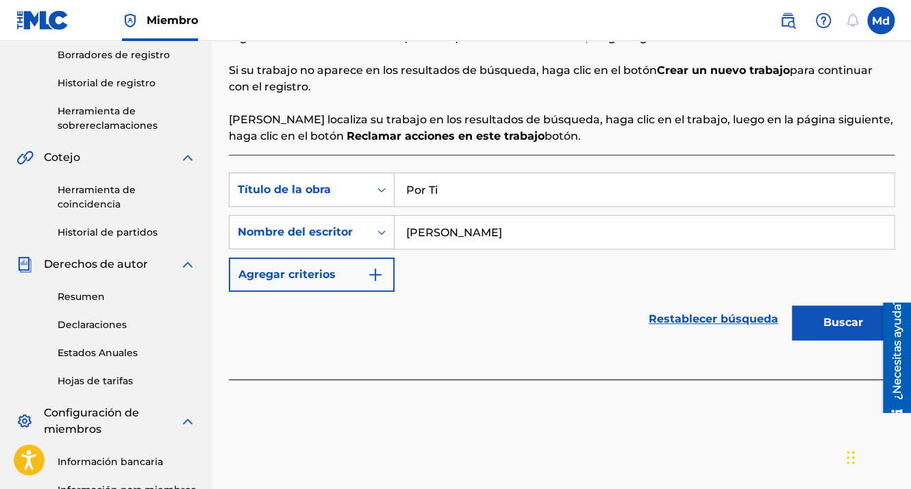
type input "[PERSON_NAME]"
click at [792, 306] on button "Buscar" at bounding box center [843, 323] width 103 height 34
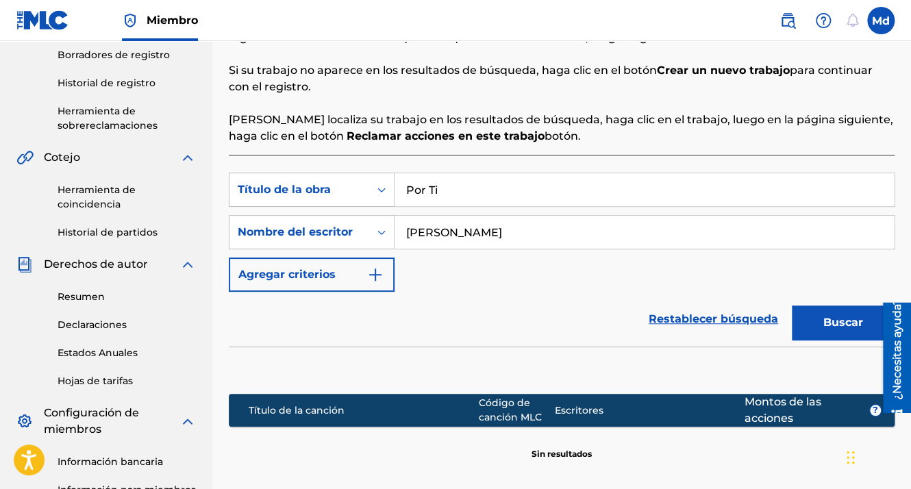
scroll to position [448, 0]
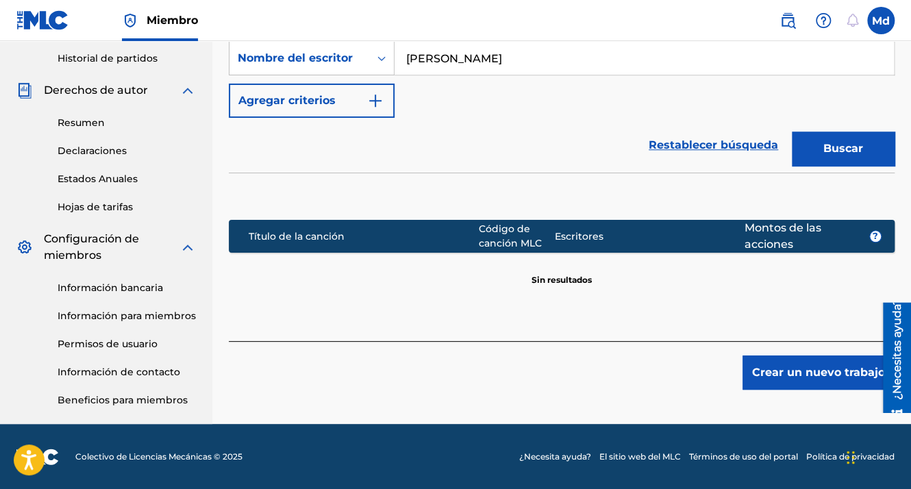
click at [788, 378] on button "Crear un nuevo trabajo" at bounding box center [819, 373] width 152 height 34
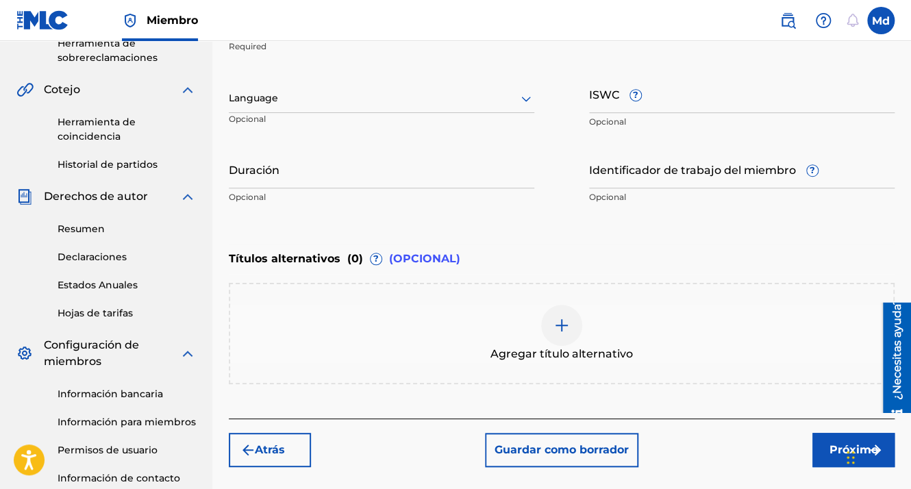
scroll to position [243, 0]
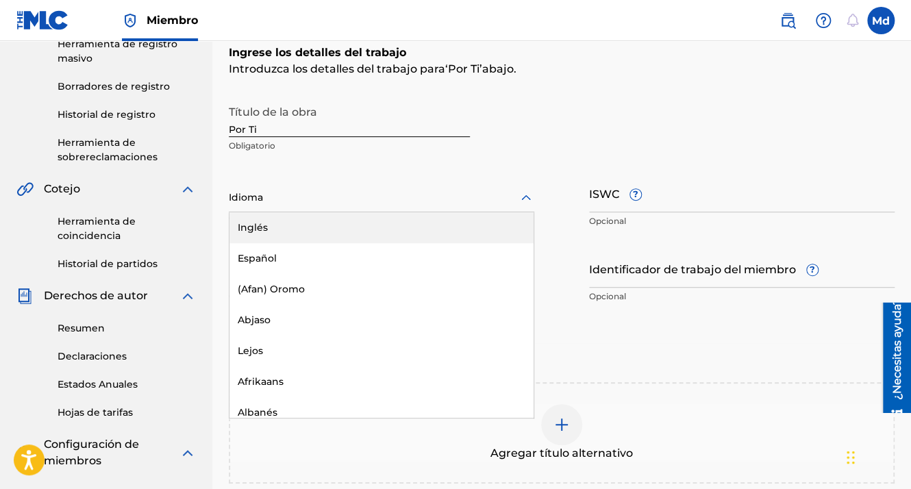
click at [306, 207] on div "Idioma" at bounding box center [382, 198] width 306 height 29
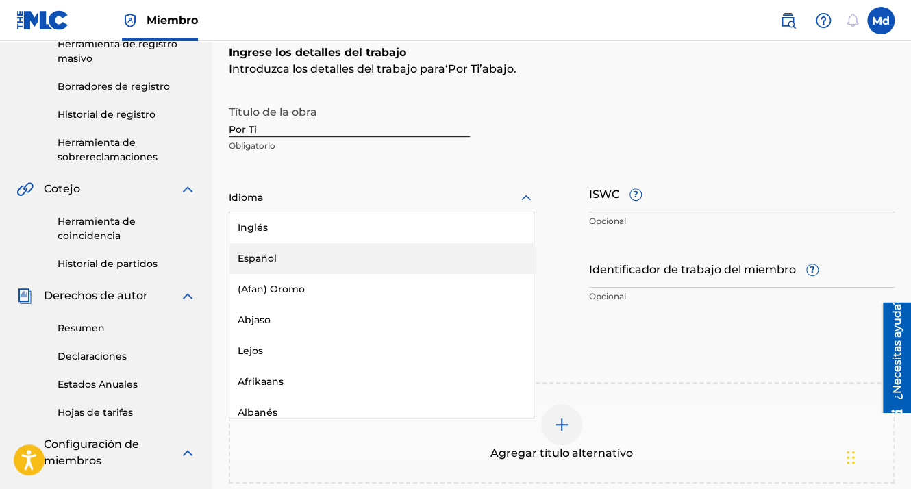
click at [301, 253] on div "Español" at bounding box center [381, 258] width 304 height 31
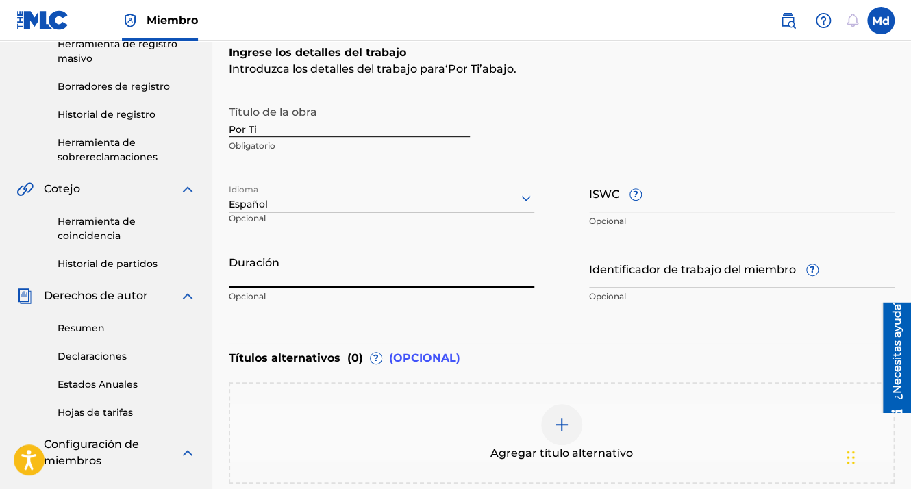
click at [253, 273] on input "Duración" at bounding box center [382, 268] width 306 height 39
paste input "01:58"
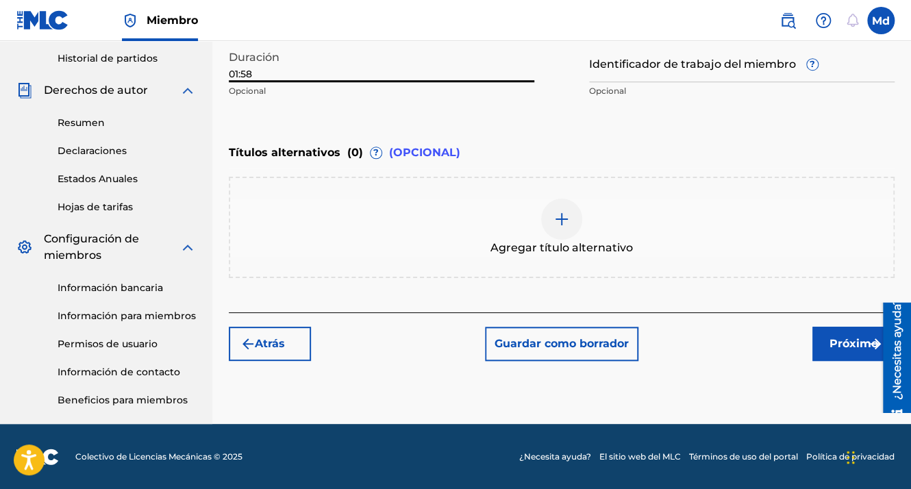
type input "01:58"
click at [844, 356] on button "Próximo" at bounding box center [853, 344] width 82 height 34
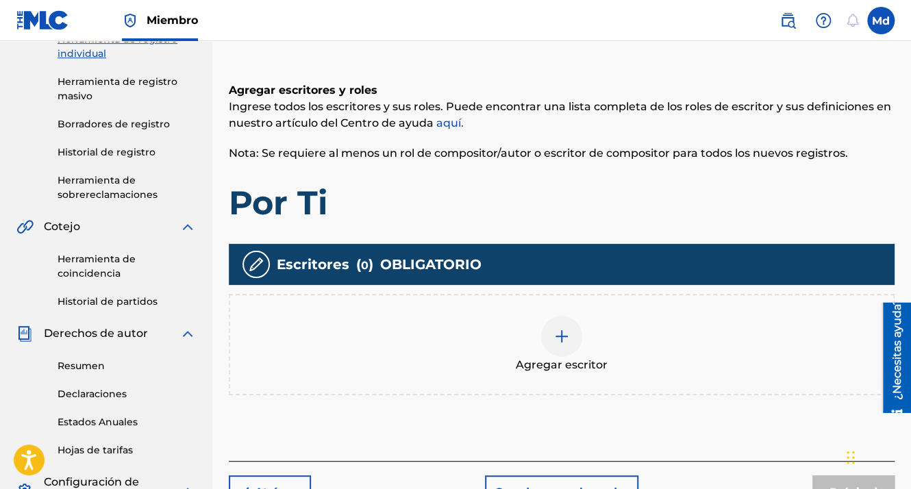
scroll to position [174, 0]
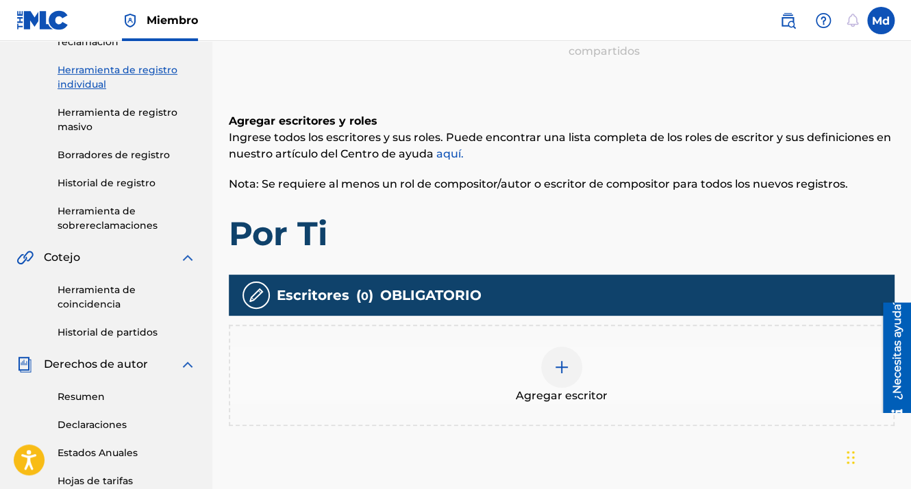
click at [561, 367] on img at bounding box center [562, 367] width 16 height 16
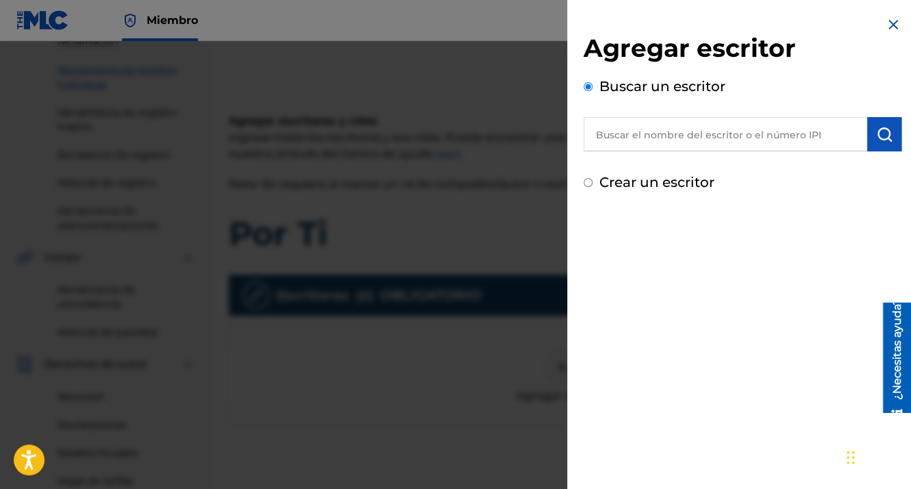
click at [623, 133] on input "text" at bounding box center [726, 134] width 284 height 34
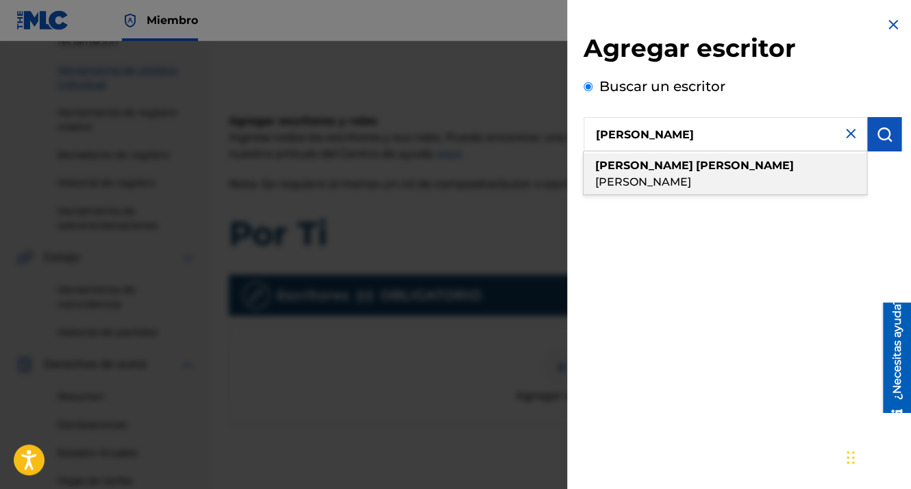
click at [691, 175] on span "[PERSON_NAME]" at bounding box center [643, 181] width 96 height 13
type input "[PERSON_NAME]"
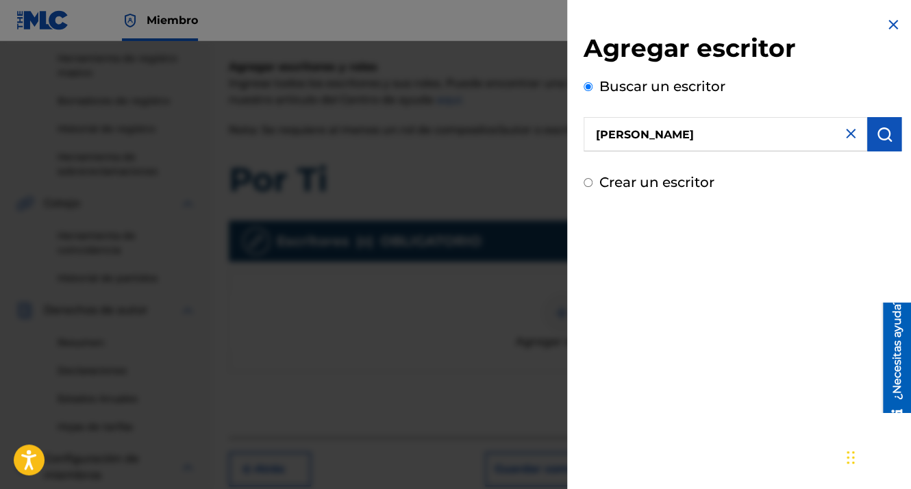
scroll to position [311, 0]
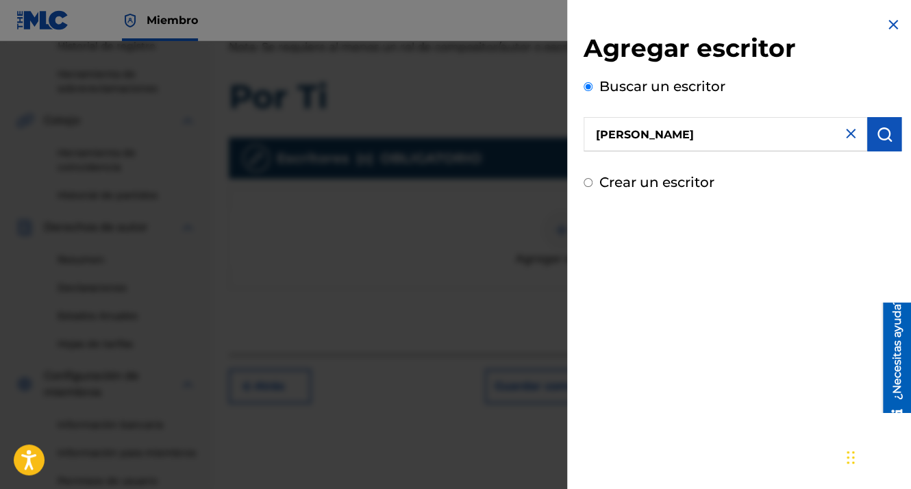
click at [876, 139] on img "submit" at bounding box center [884, 134] width 16 height 16
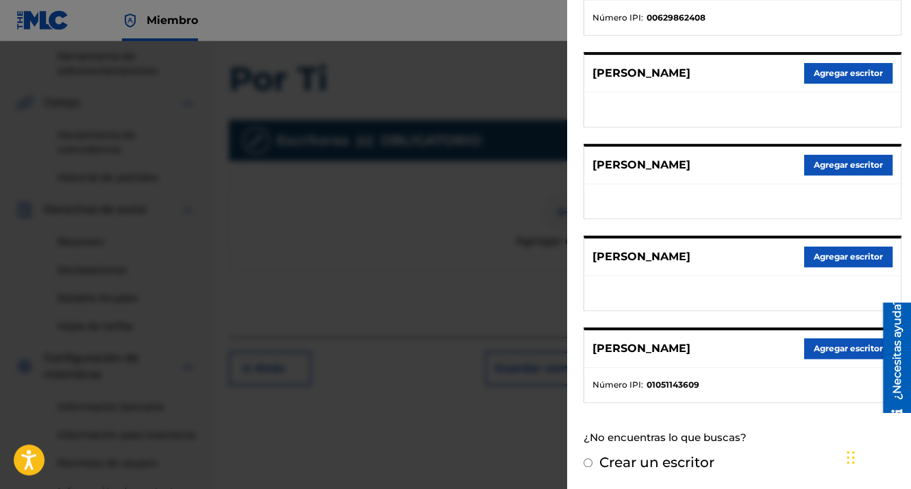
scroll to position [380, 0]
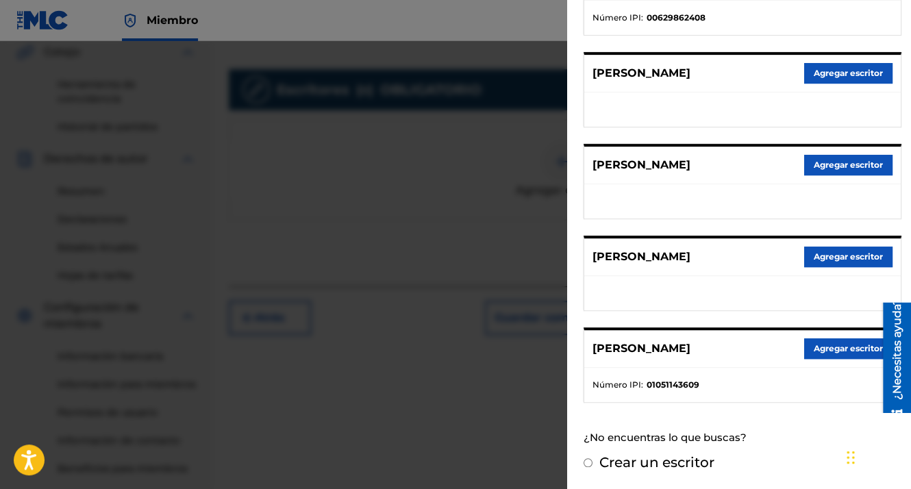
click at [817, 338] on button "Agregar escritor" at bounding box center [848, 348] width 88 height 21
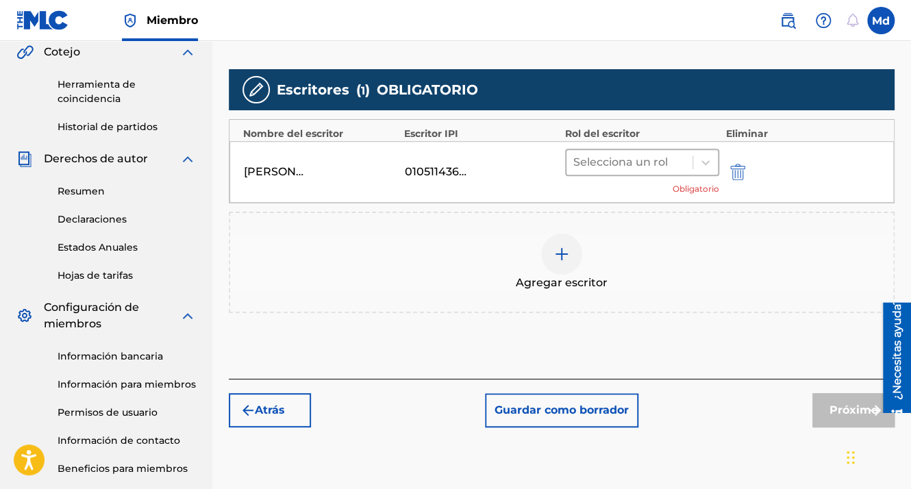
click at [607, 161] on div at bounding box center [629, 162] width 112 height 19
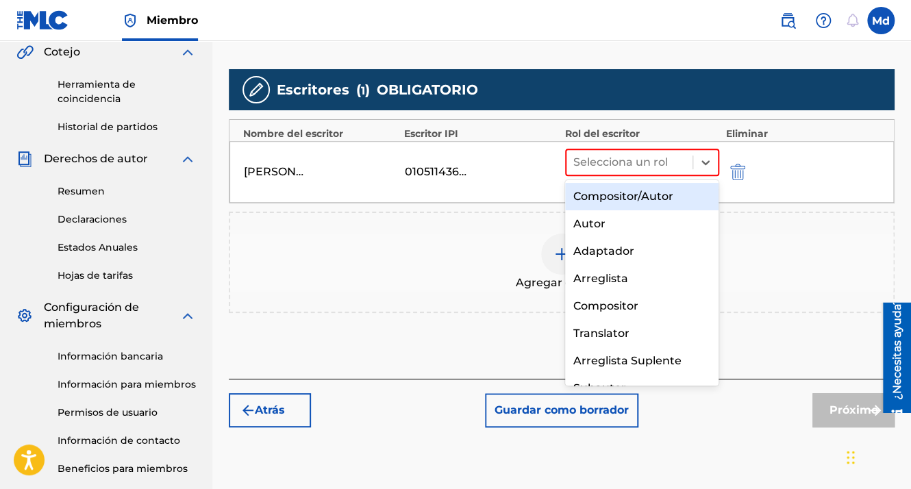
click at [593, 195] on div "Compositor/Autor" at bounding box center [642, 196] width 154 height 27
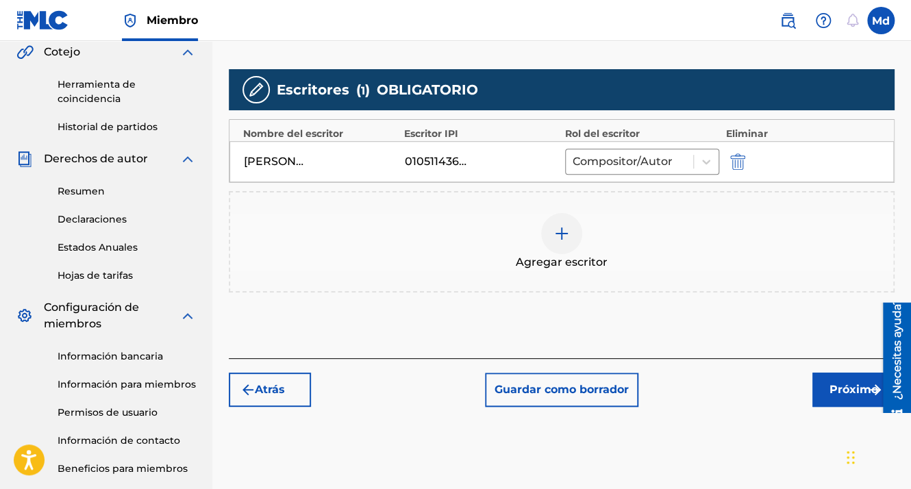
click at [822, 393] on button "Próximo" at bounding box center [853, 390] width 82 height 34
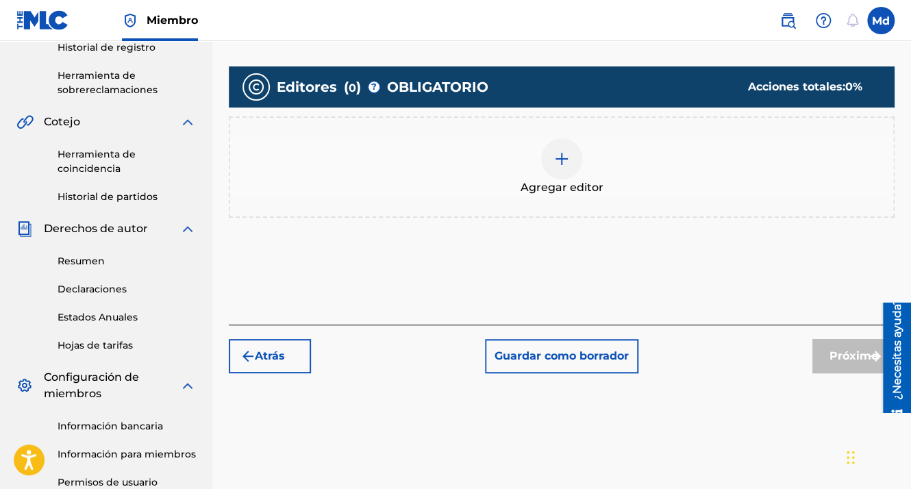
scroll to position [199, 0]
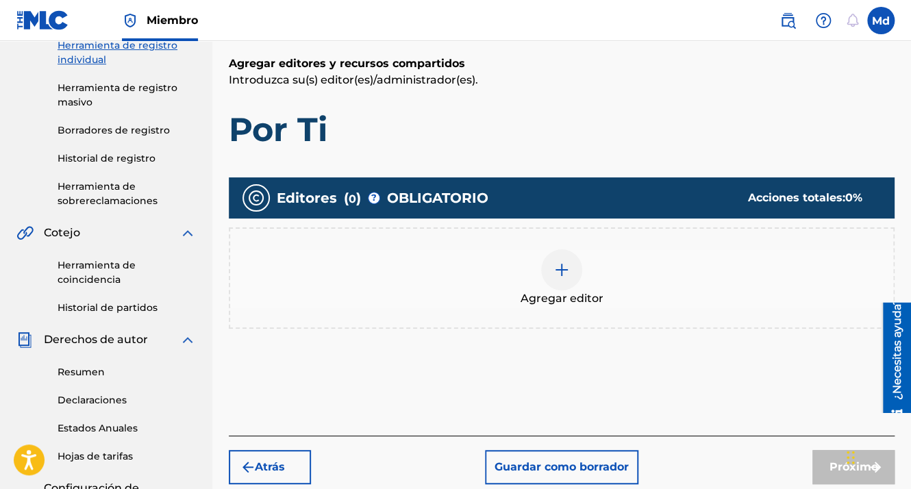
click at [562, 275] on img at bounding box center [562, 270] width 16 height 16
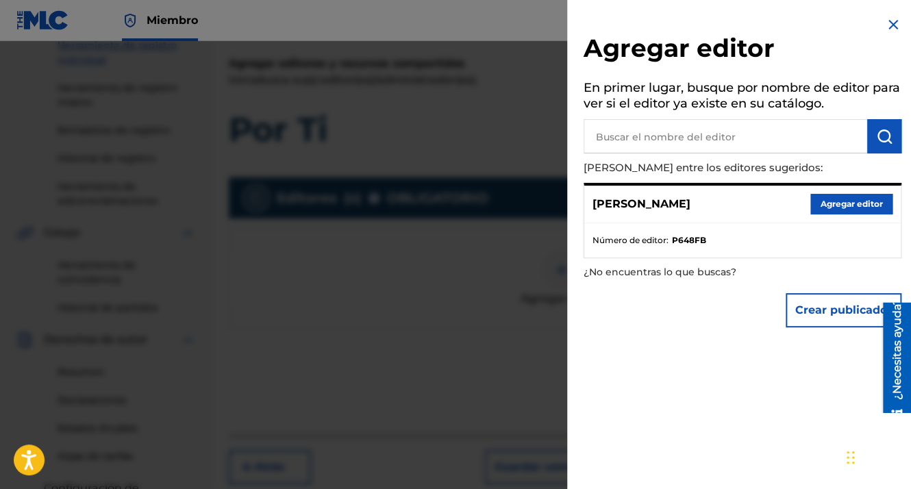
click at [819, 201] on button "Agregar editor" at bounding box center [851, 204] width 82 height 21
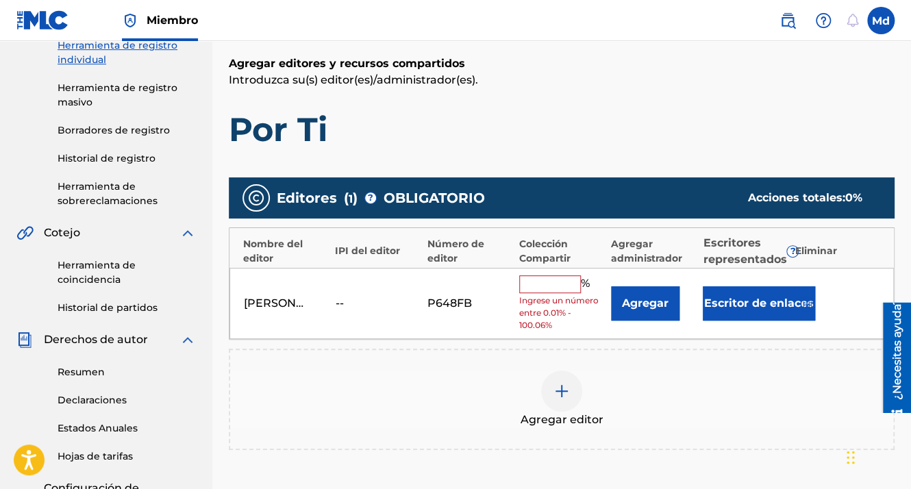
click at [532, 275] on input "text" at bounding box center [550, 284] width 62 height 18
type input "100"
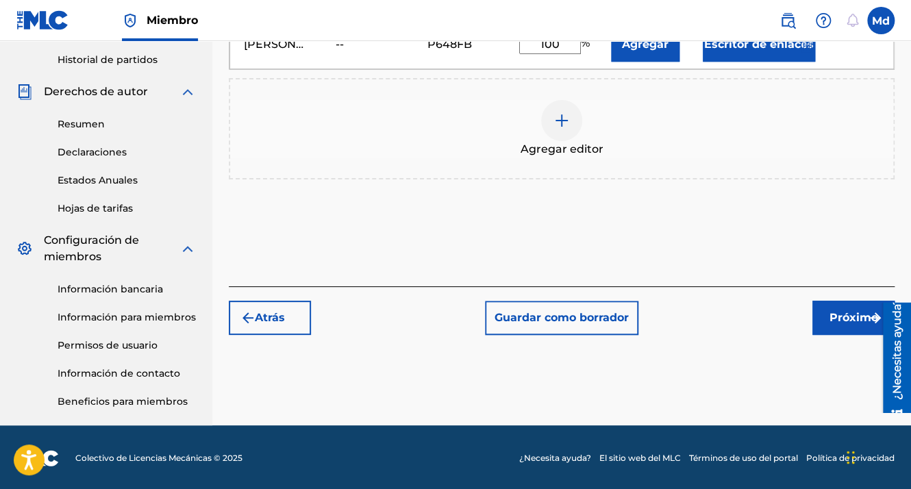
scroll to position [448, 0]
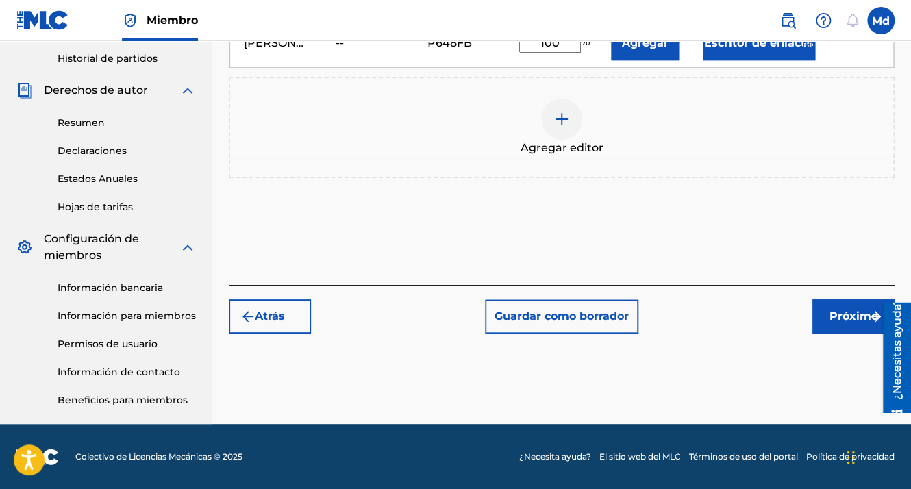
click at [841, 322] on font "Próximo" at bounding box center [854, 316] width 49 height 16
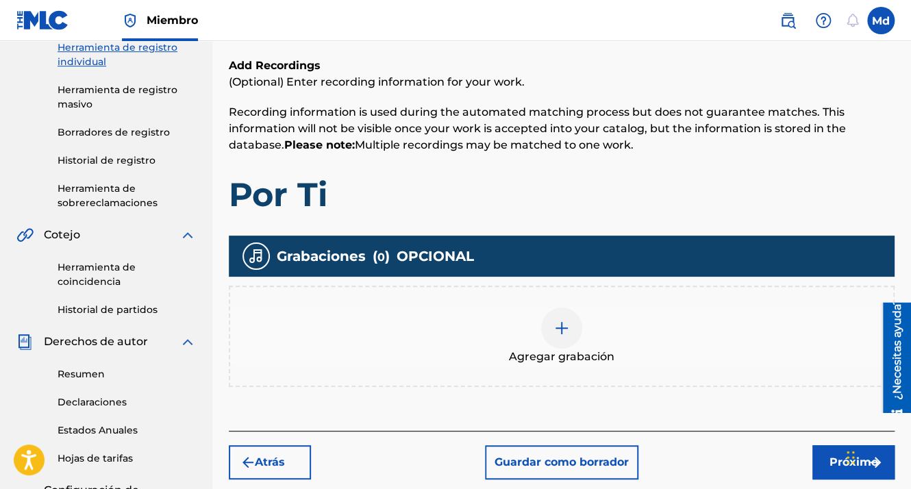
scroll to position [199, 0]
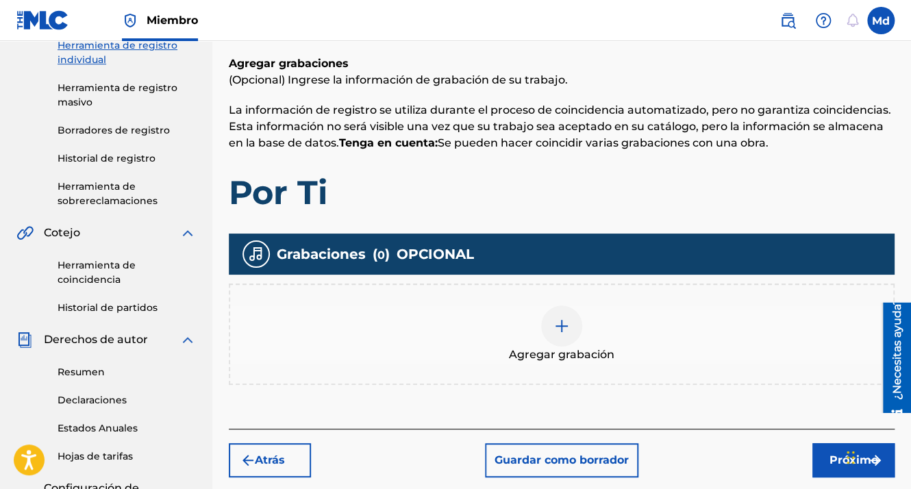
click at [560, 324] on img at bounding box center [562, 326] width 16 height 16
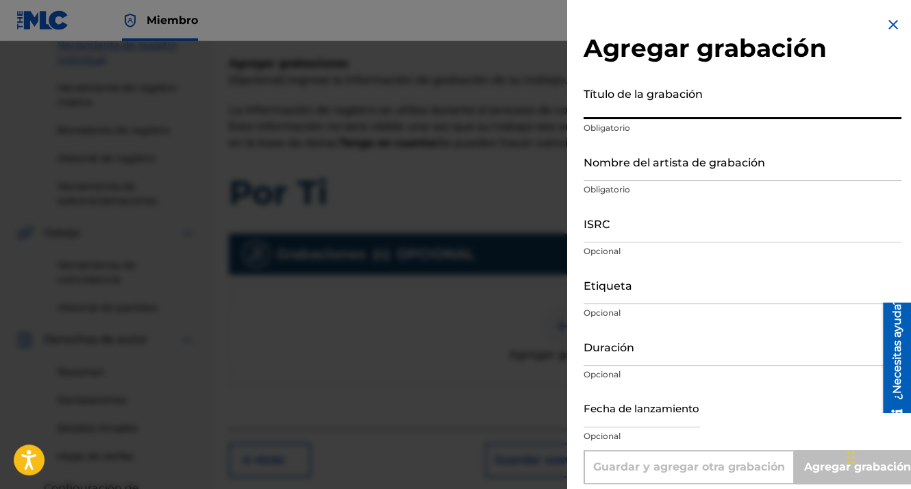
click at [625, 116] on input "Título de la grabación" at bounding box center [743, 99] width 318 height 39
type input "Plenitud"
type input "MDCMUSIC"
type input "GXHAF2551801"
type input "01:58"
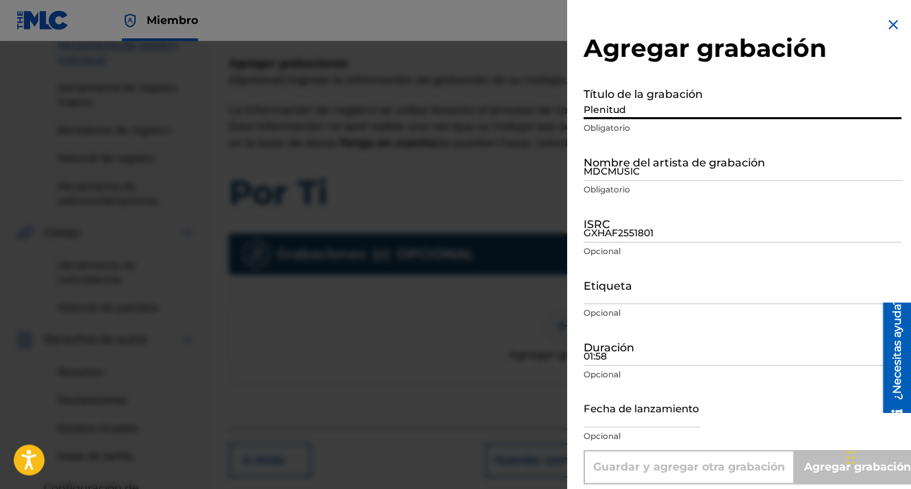
type input "[DATE]"
type input "Add Recording"
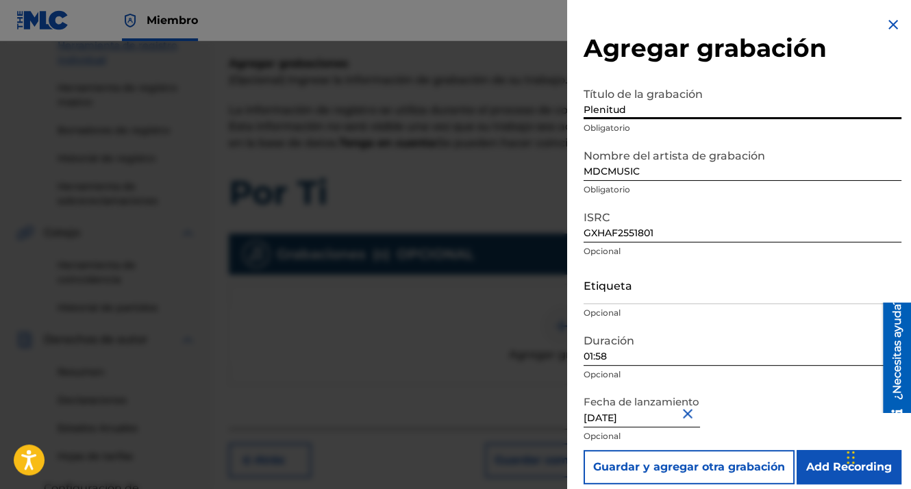
drag, startPoint x: 633, startPoint y: 108, endPoint x: 547, endPoint y: 119, distance: 86.9
click at [547, 119] on div "Agregar grabación Título de la grabación Plenitud Obligatorio Nombre del artist…" at bounding box center [455, 265] width 911 height 448
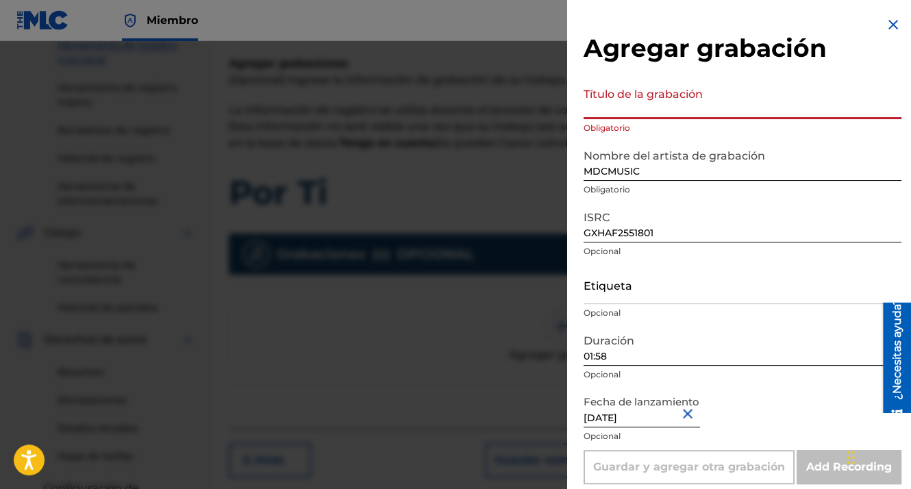
paste input "01:58"
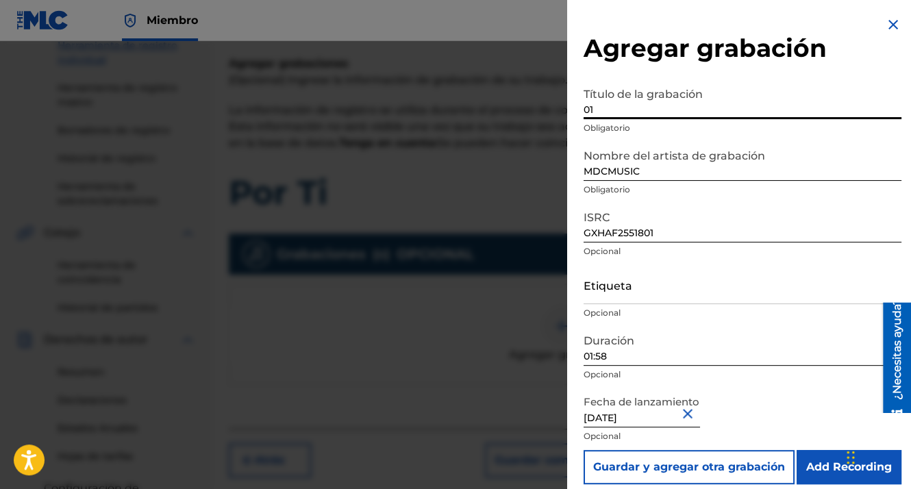
type input "0"
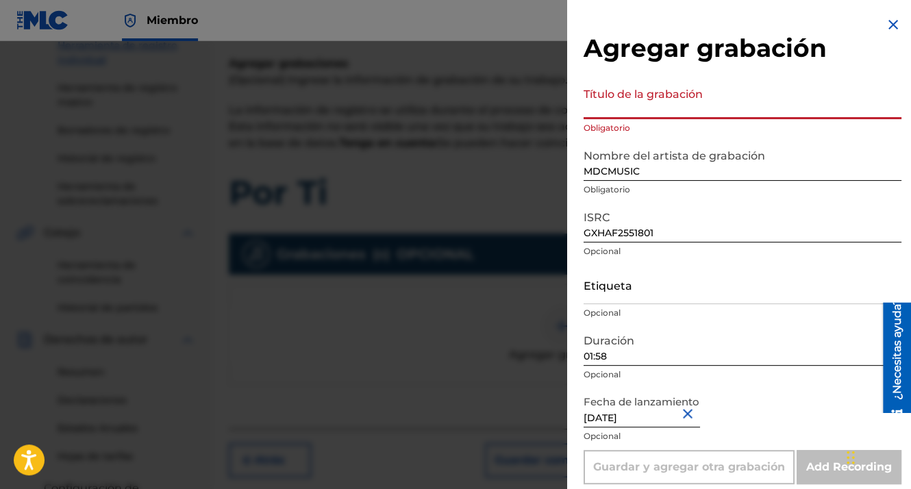
click at [606, 106] on input "Título de la grabación" at bounding box center [743, 99] width 318 height 39
click at [608, 111] on input "Título de la grabación" at bounding box center [743, 99] width 318 height 39
paste input "Por Ti"
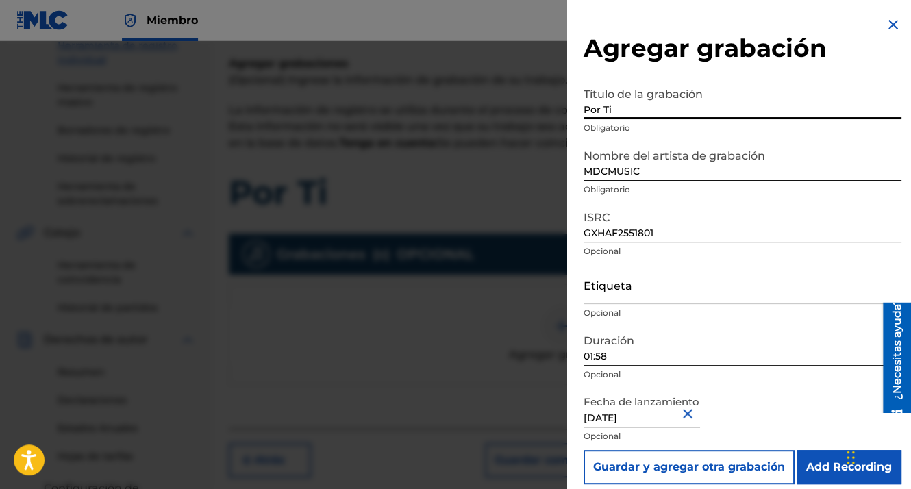
type input "Por Ti"
click at [836, 477] on input "Add Recording" at bounding box center [849, 467] width 105 height 34
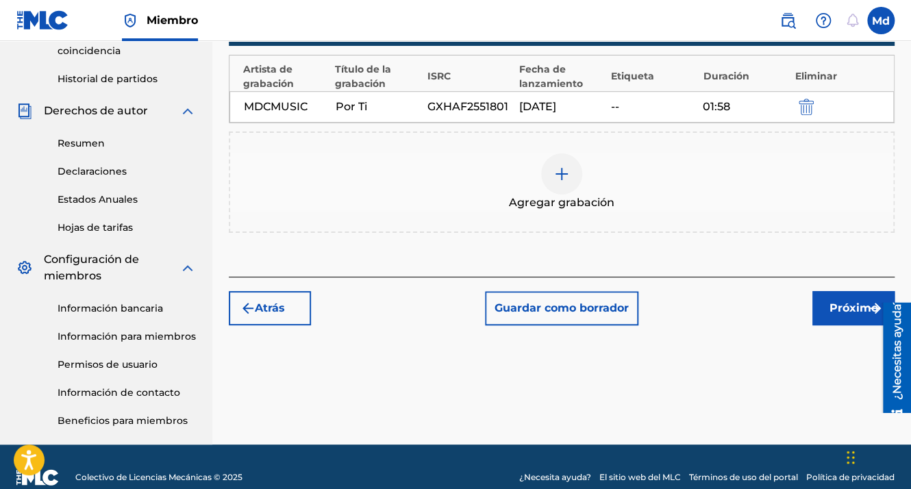
scroll to position [448, 0]
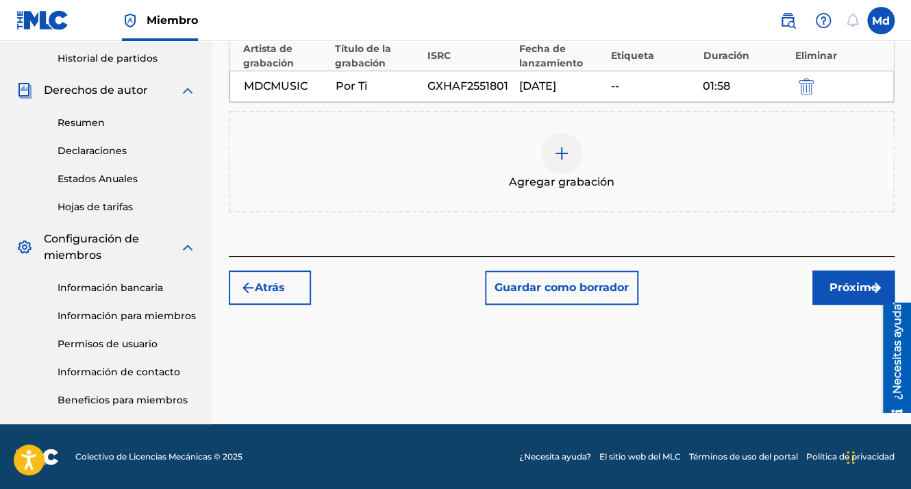
click at [839, 279] on font "Próximo" at bounding box center [854, 287] width 49 height 16
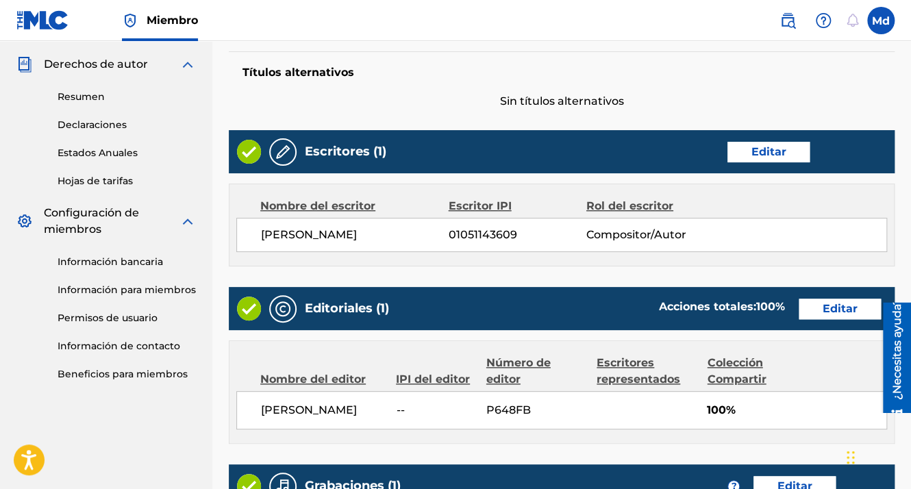
scroll to position [741, 0]
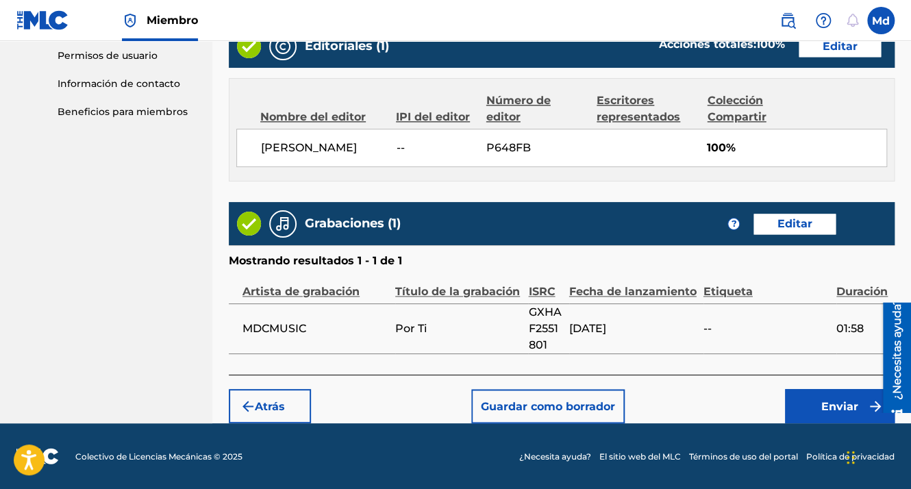
click at [821, 396] on button "Enviar" at bounding box center [840, 406] width 110 height 34
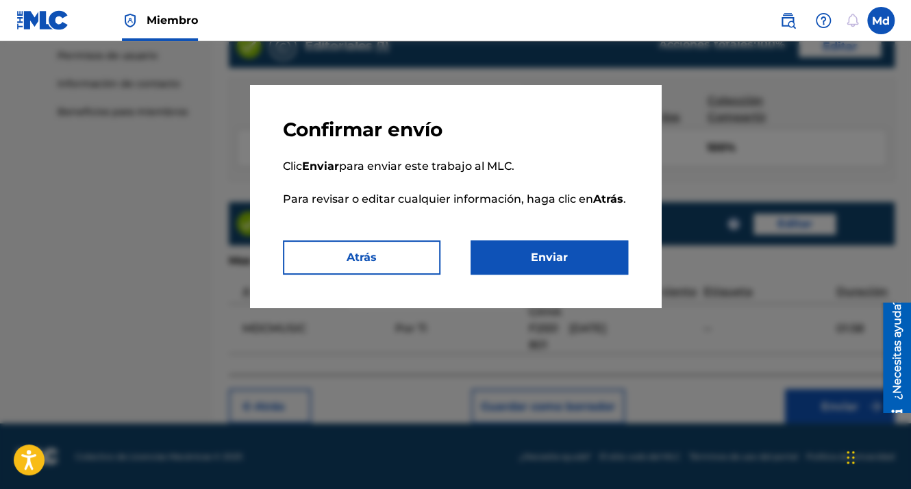
click at [534, 264] on button "Enviar" at bounding box center [550, 257] width 158 height 34
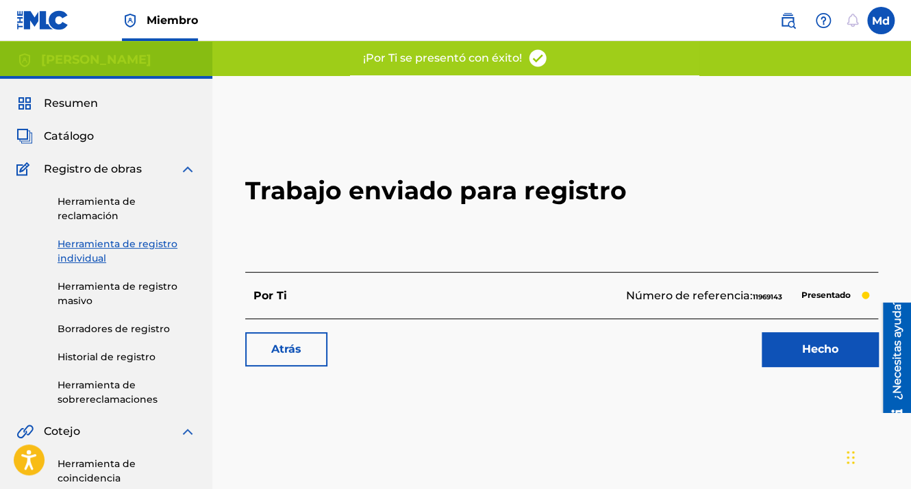
click at [797, 358] on link "Hecho" at bounding box center [820, 349] width 116 height 34
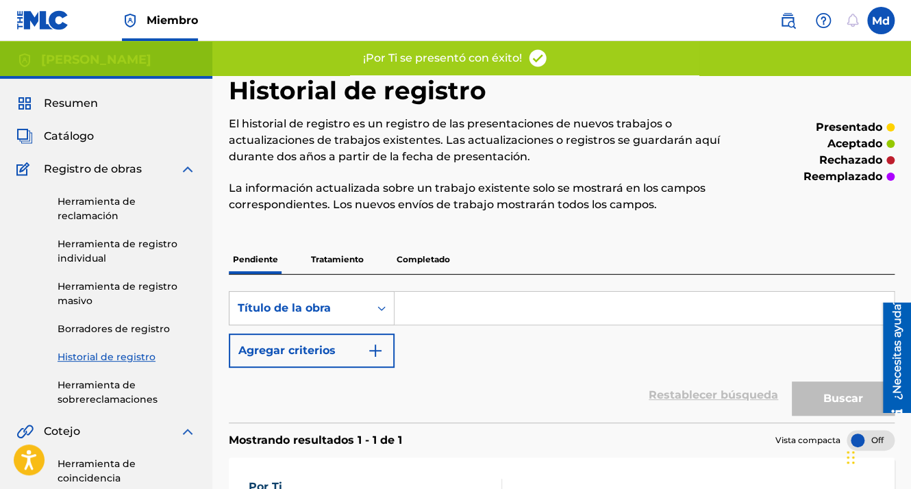
click at [469, 311] on input "Formulario de búsqueda" at bounding box center [644, 308] width 499 height 33
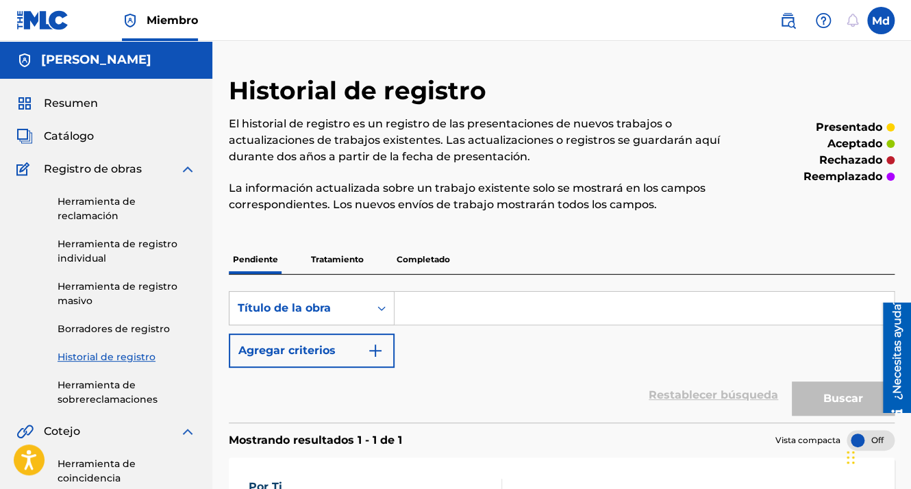
click at [413, 312] on input "Formulario de búsqueda" at bounding box center [644, 308] width 499 height 33
paste input "Posteo"
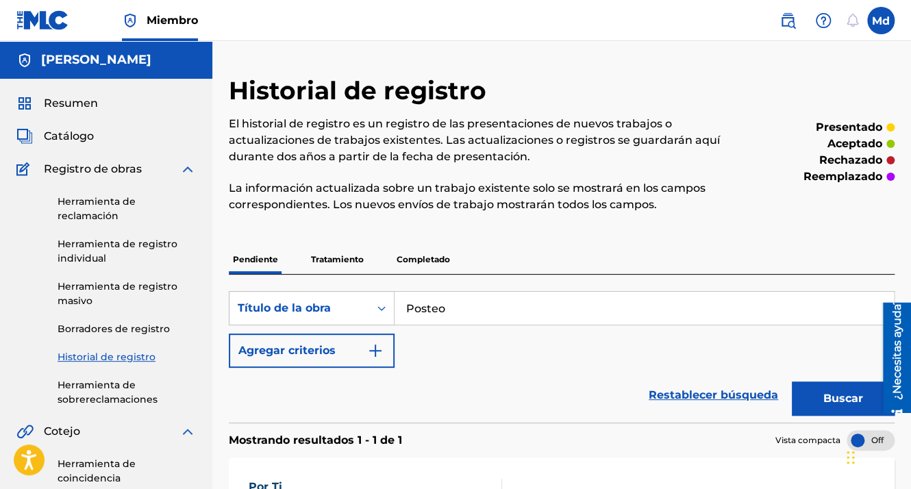
type input "Posteo"
click at [384, 347] on button "Agregar criterios" at bounding box center [312, 351] width 166 height 34
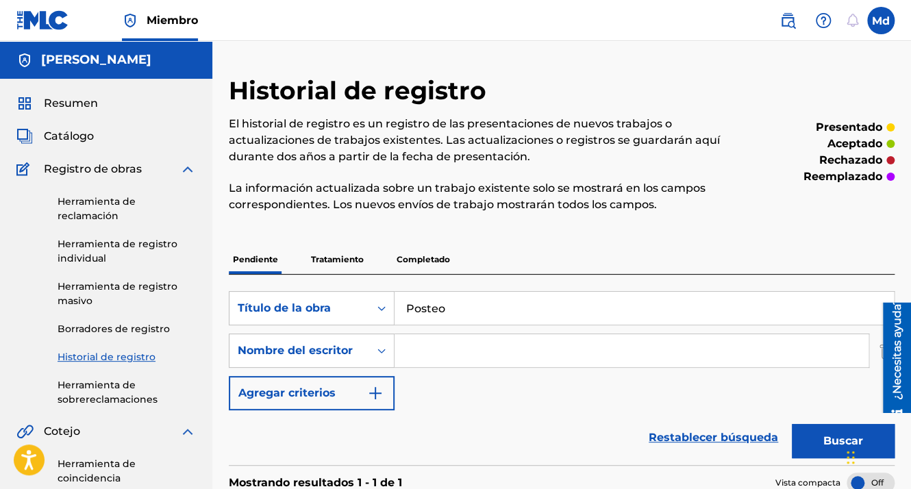
click at [436, 347] on input "Formulario de búsqueda" at bounding box center [632, 350] width 474 height 33
type input "[PERSON_NAME]"
click at [389, 385] on button "Agregar criterios" at bounding box center [312, 393] width 166 height 34
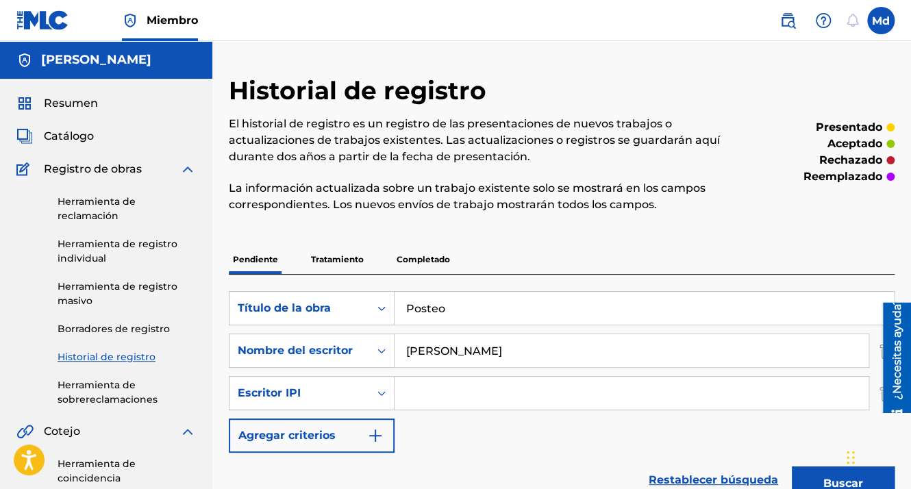
click at [443, 382] on input "Formulario de búsqueda" at bounding box center [632, 393] width 474 height 33
type input "01051143609"
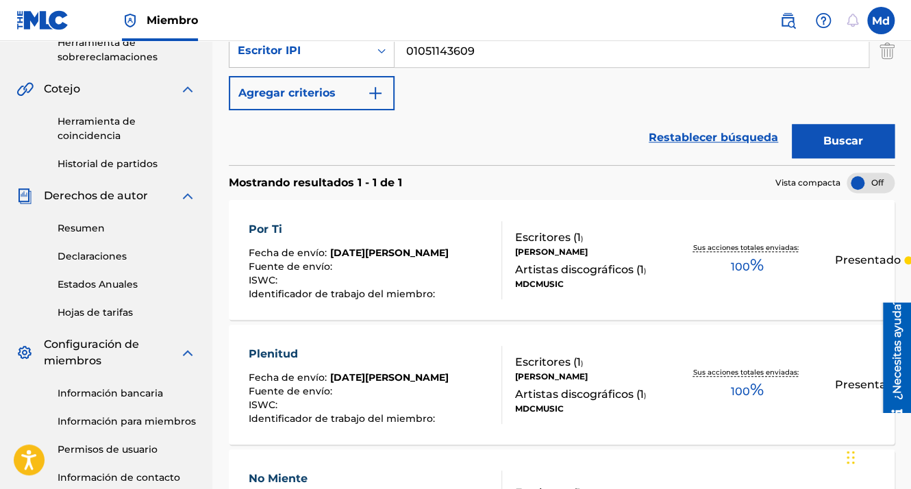
click at [857, 144] on button "Buscar" at bounding box center [843, 141] width 103 height 34
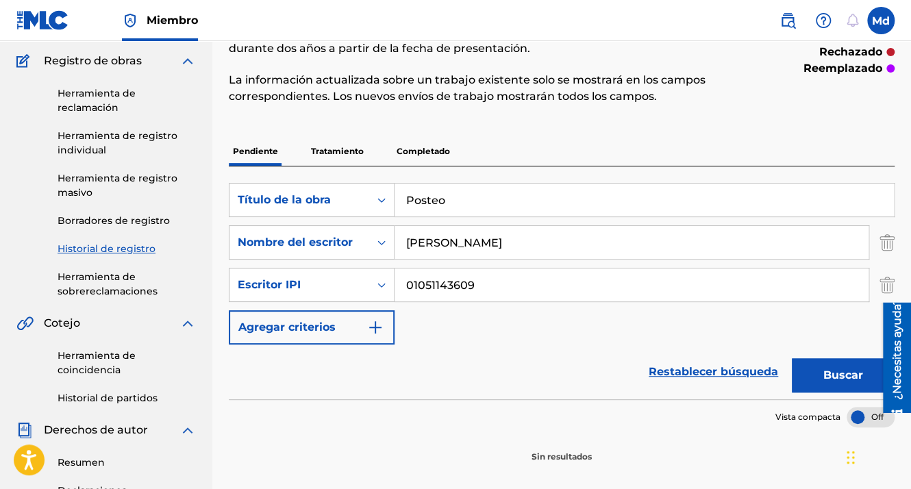
scroll to position [105, 0]
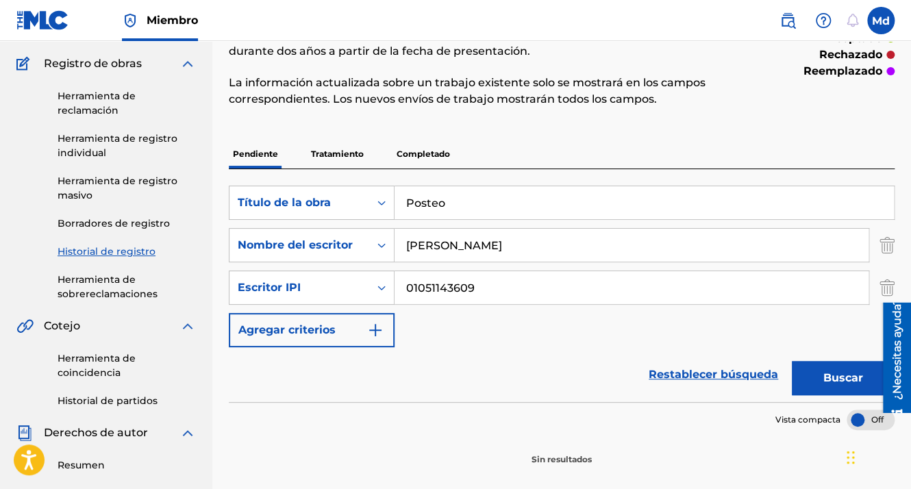
click at [62, 29] on img at bounding box center [42, 20] width 53 height 20
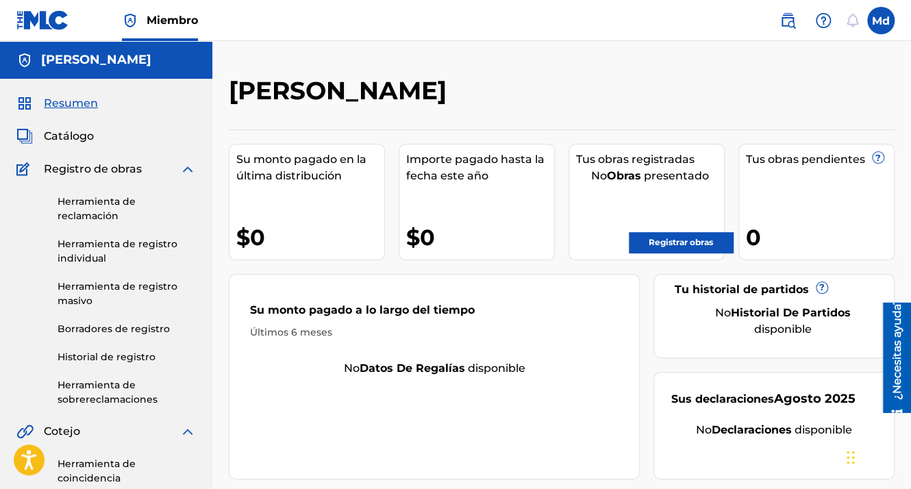
click at [683, 248] on link "Registrar obras" at bounding box center [681, 242] width 104 height 21
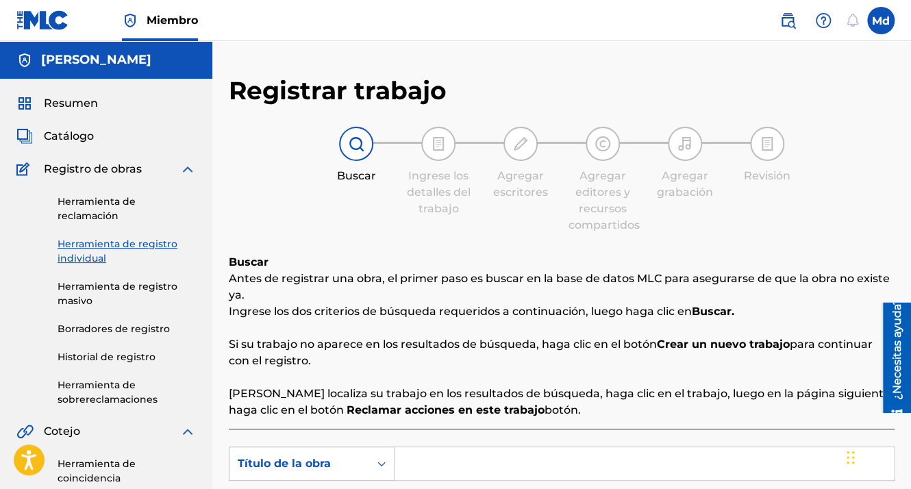
scroll to position [274, 0]
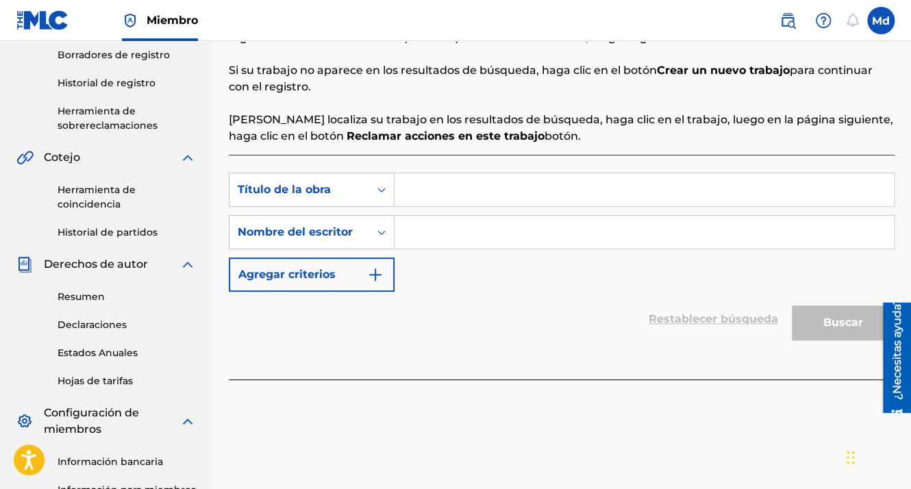
click at [436, 199] on input "Formulario de búsqueda" at bounding box center [644, 189] width 499 height 33
click at [438, 197] on input "Formulario de búsqueda" at bounding box center [644, 189] width 499 height 33
paste input "Posteo"
type input "Posteo"
click at [440, 233] on input "Formulario de búsqueda" at bounding box center [644, 232] width 499 height 33
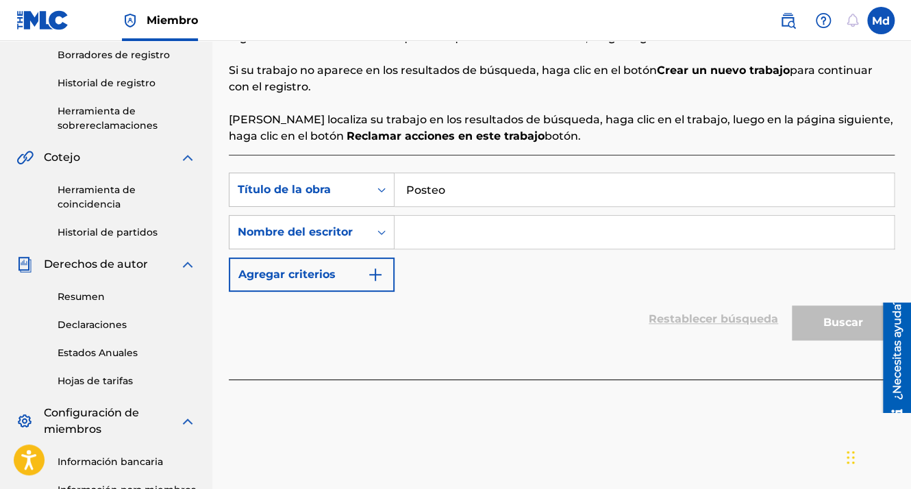
click at [443, 231] on input "Formulario de búsqueda" at bounding box center [644, 232] width 499 height 33
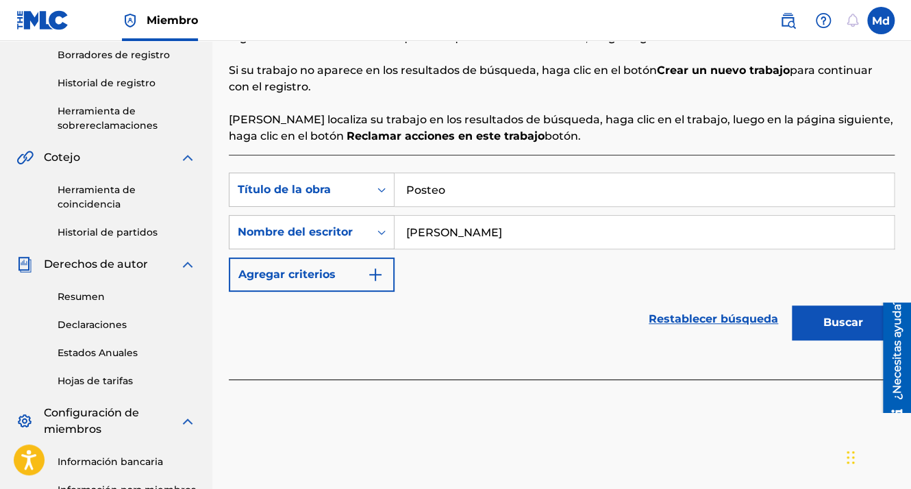
type input "[PERSON_NAME]"
click at [792, 306] on button "Buscar" at bounding box center [843, 323] width 103 height 34
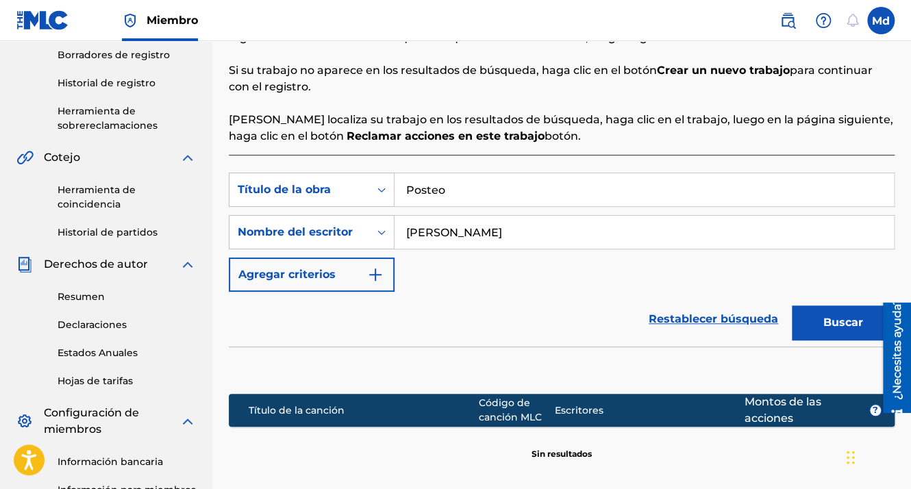
scroll to position [448, 0]
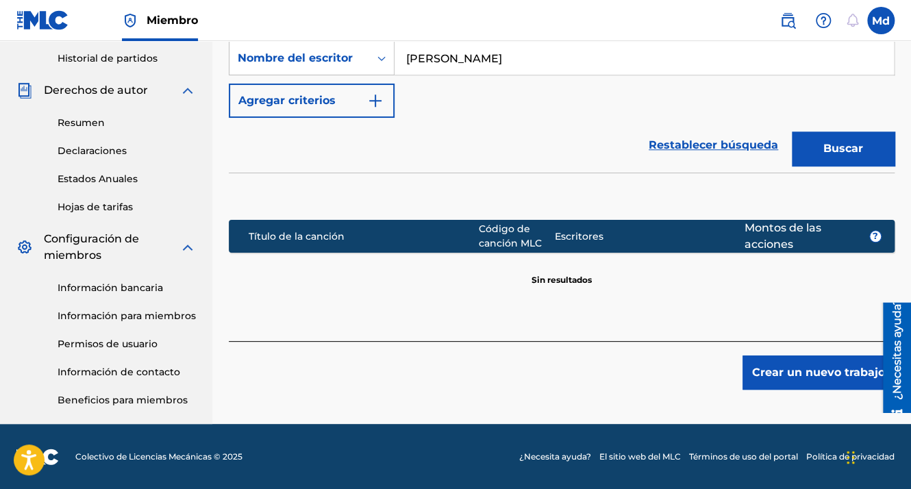
click at [797, 375] on button "Crear un nuevo trabajo" at bounding box center [819, 373] width 152 height 34
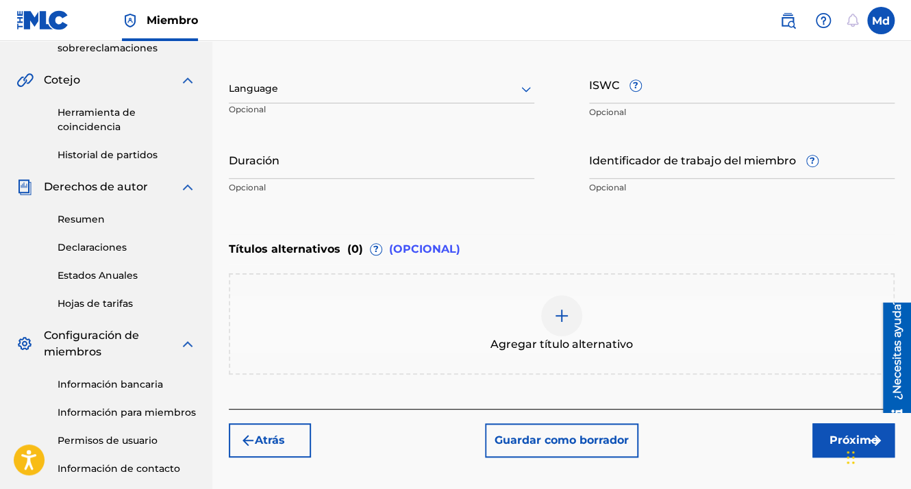
scroll to position [243, 0]
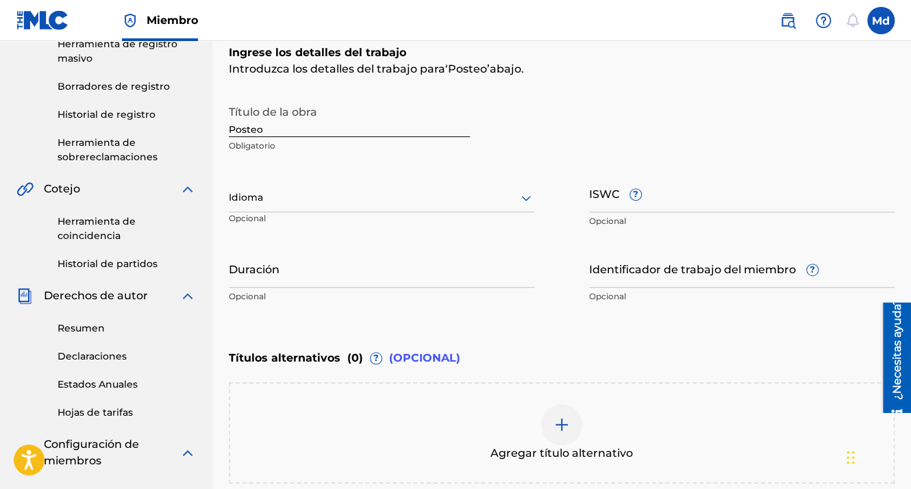
click at [241, 266] on input "Duración" at bounding box center [382, 268] width 306 height 39
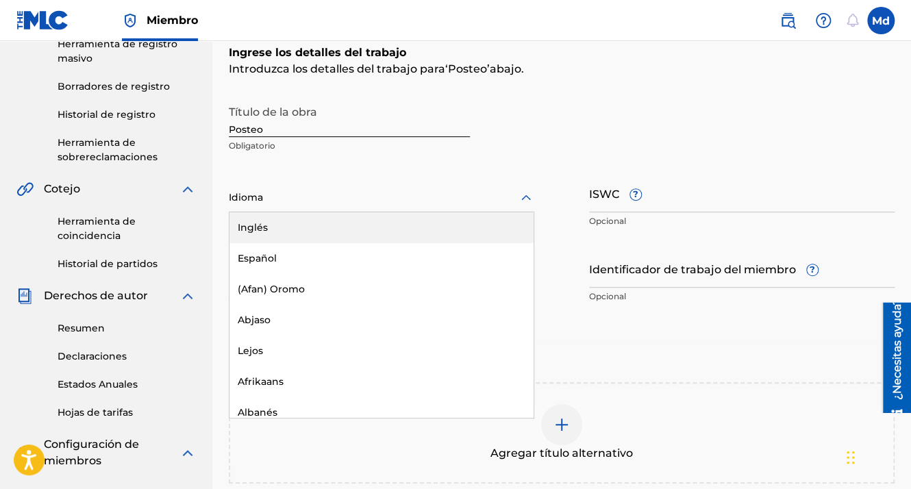
click at [300, 195] on div at bounding box center [382, 197] width 306 height 17
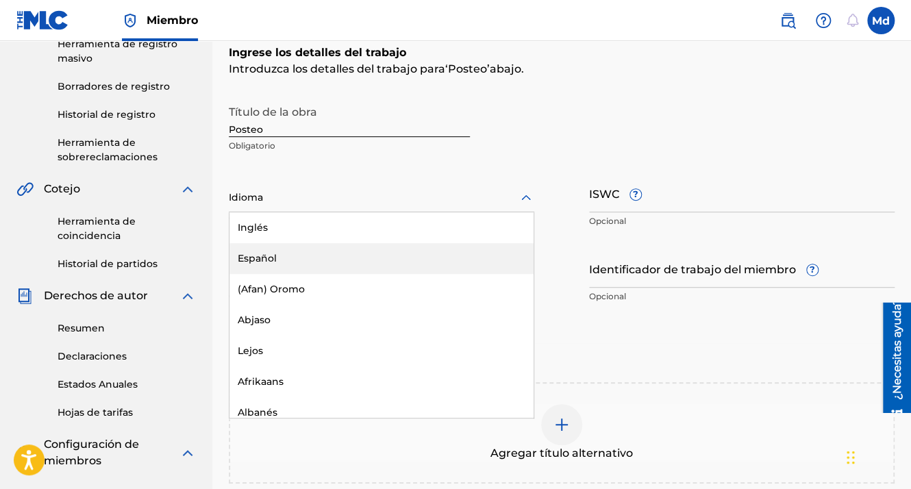
click at [291, 250] on div "Español" at bounding box center [381, 258] width 304 height 31
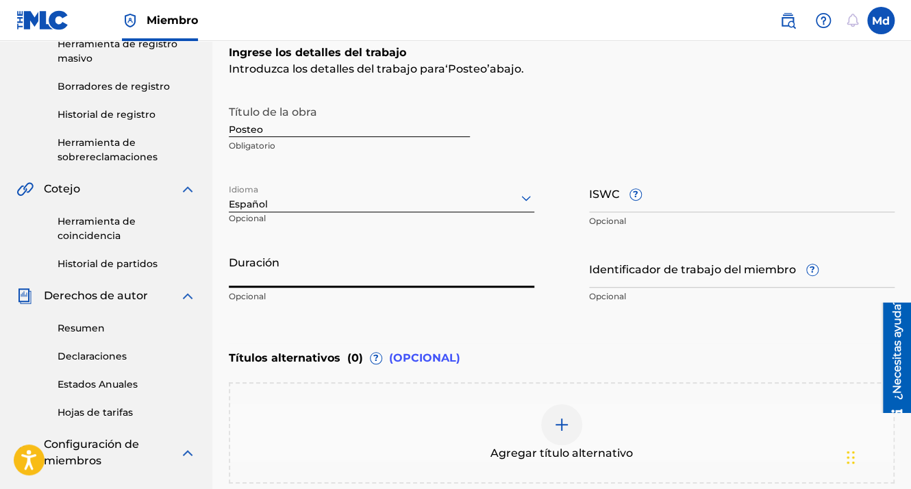
click at [290, 262] on input "Duración" at bounding box center [382, 268] width 306 height 39
paste input "01:58"
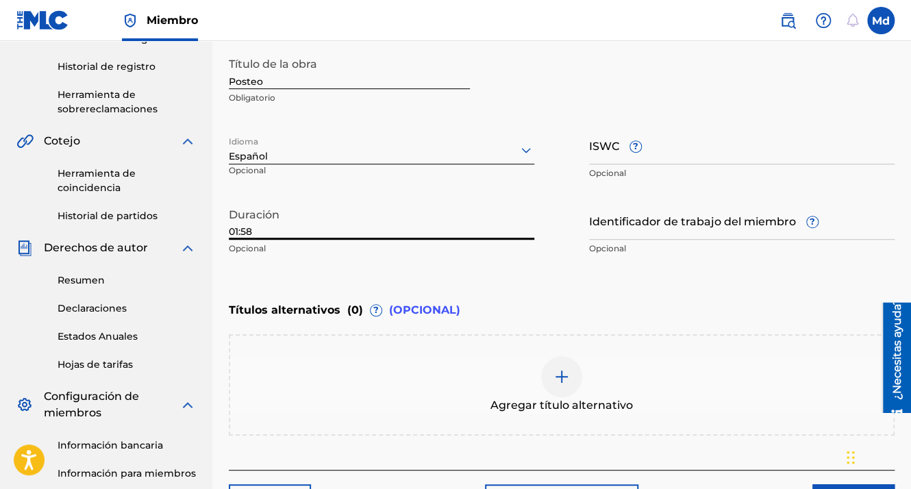
scroll to position [448, 0]
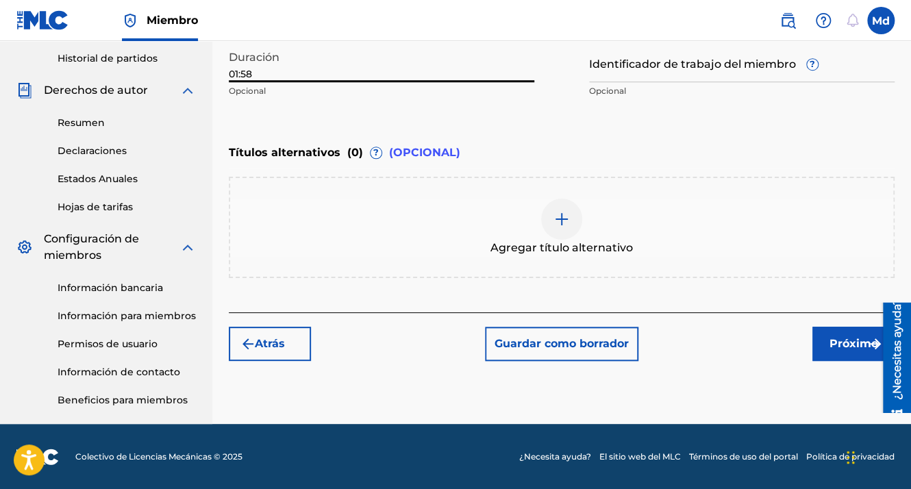
type input "01:58"
click at [834, 360] on div "Registrar trabajo Buscar Ingrese los detalles del trabajo Agregar escritores Ag…" at bounding box center [561, 25] width 699 height 797
click at [835, 358] on button "Próximo" at bounding box center [853, 344] width 82 height 34
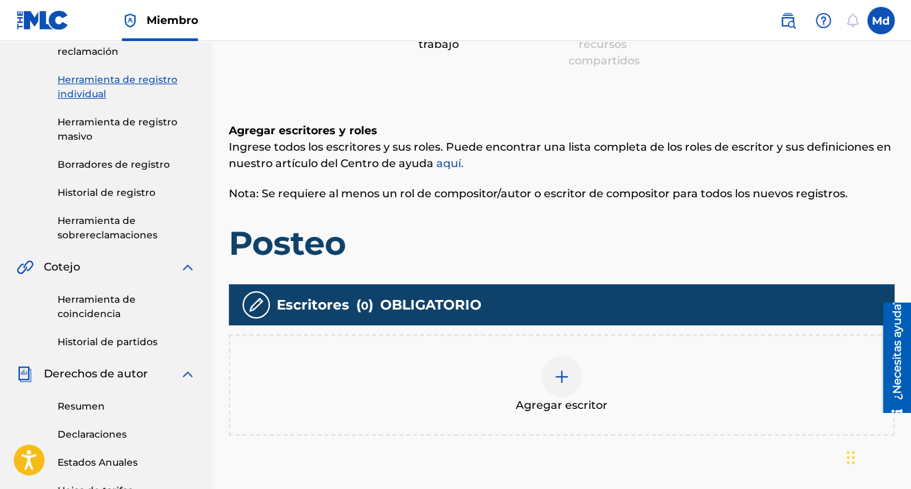
scroll to position [336, 0]
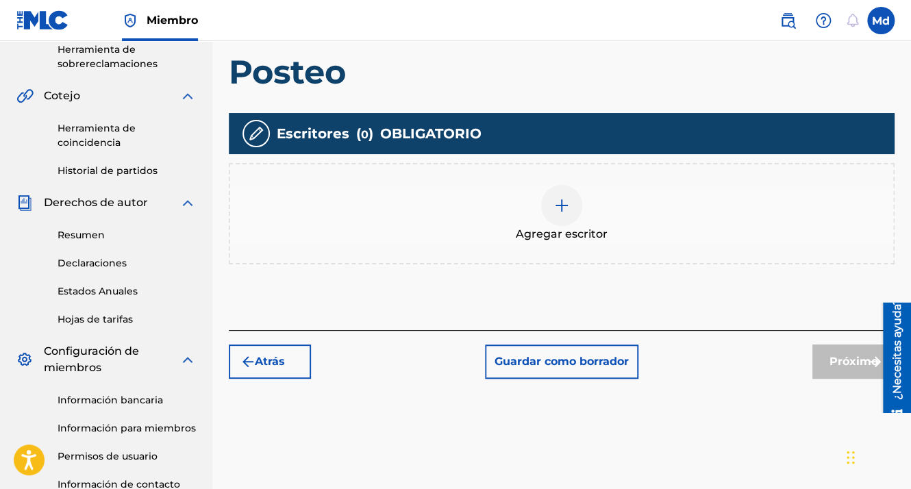
click at [564, 227] on span "Agregar escritor" at bounding box center [562, 234] width 92 height 16
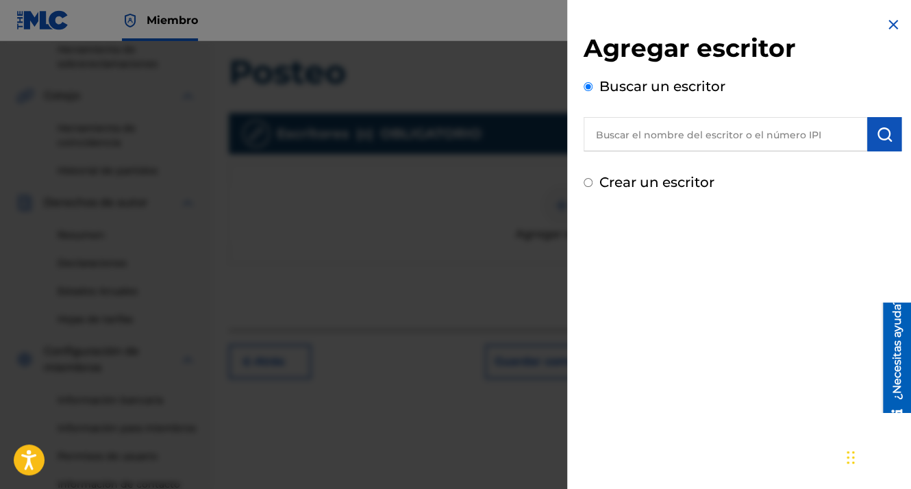
click at [638, 127] on input "text" at bounding box center [726, 134] width 284 height 34
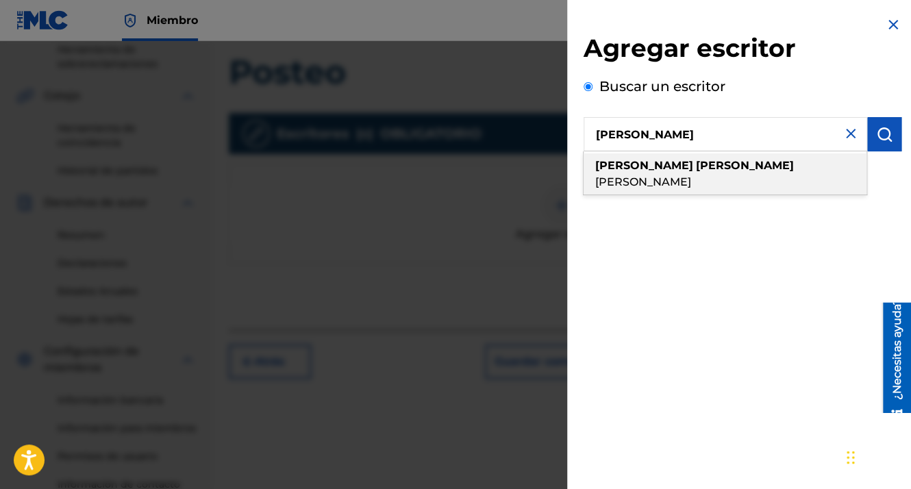
click at [696, 166] on strong "[PERSON_NAME]" at bounding box center [745, 165] width 98 height 13
type input "[PERSON_NAME]"
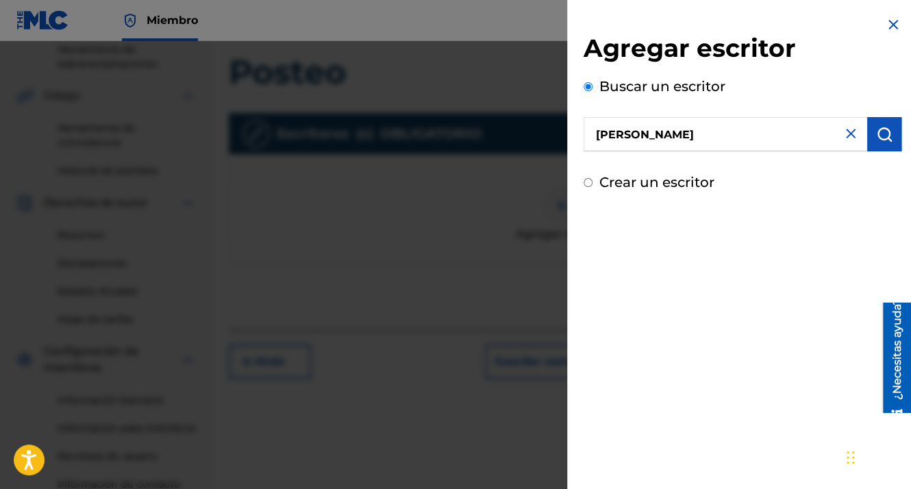
click at [870, 129] on button "submit" at bounding box center [884, 134] width 34 height 34
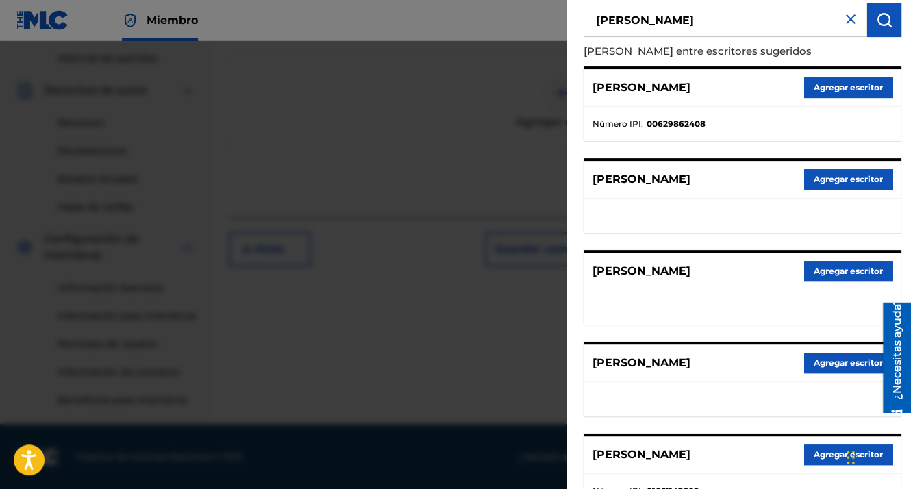
scroll to position [231, 0]
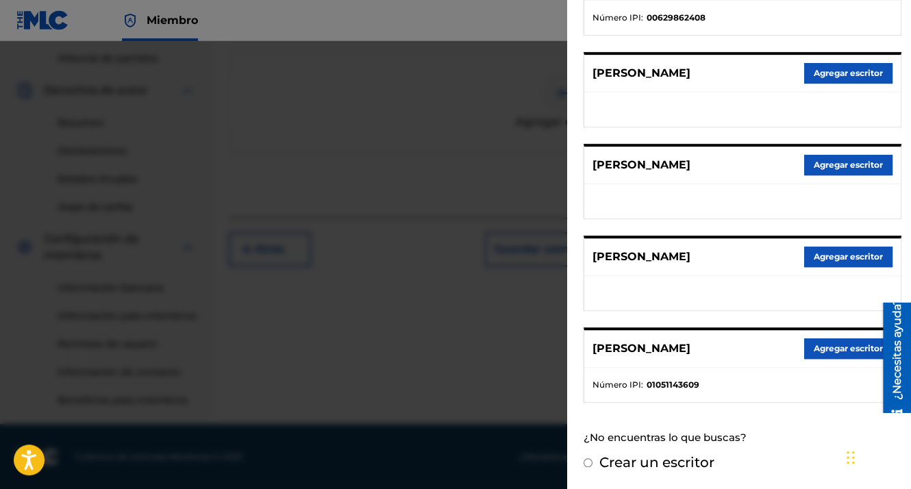
click at [814, 345] on button "Agregar escritor" at bounding box center [848, 348] width 88 height 21
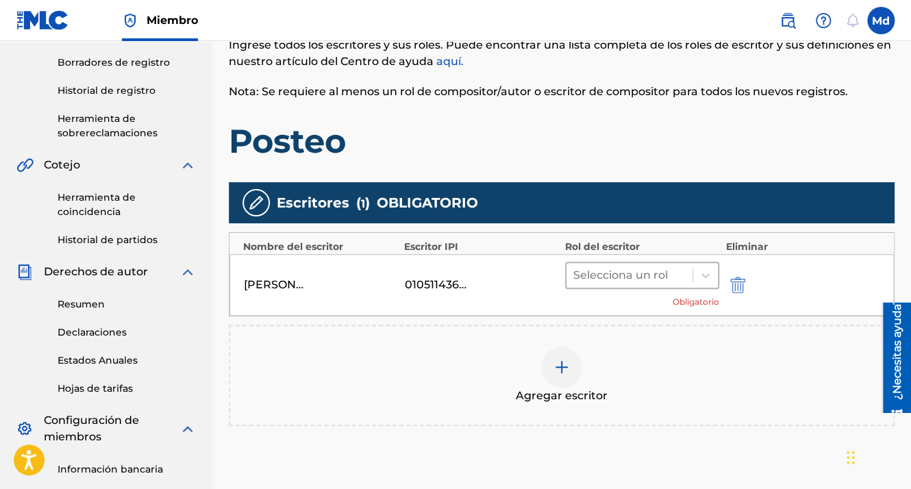
scroll to position [243, 0]
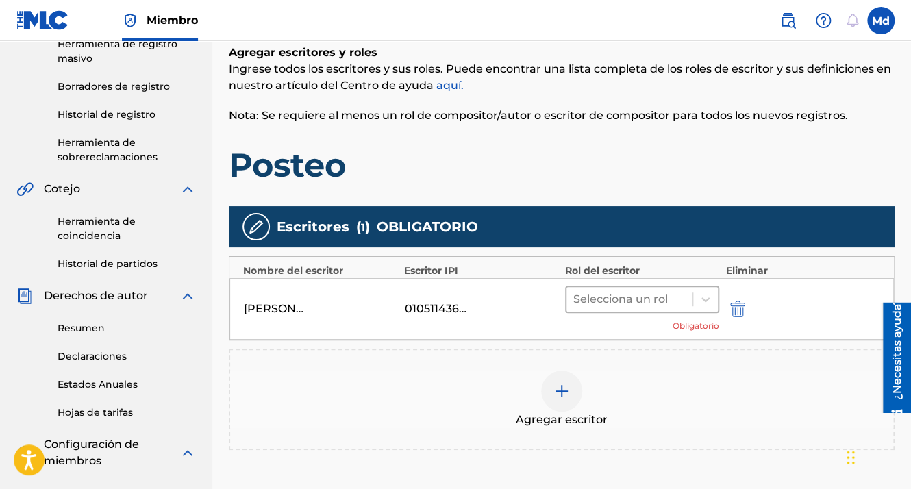
click at [599, 299] on div at bounding box center [629, 299] width 112 height 19
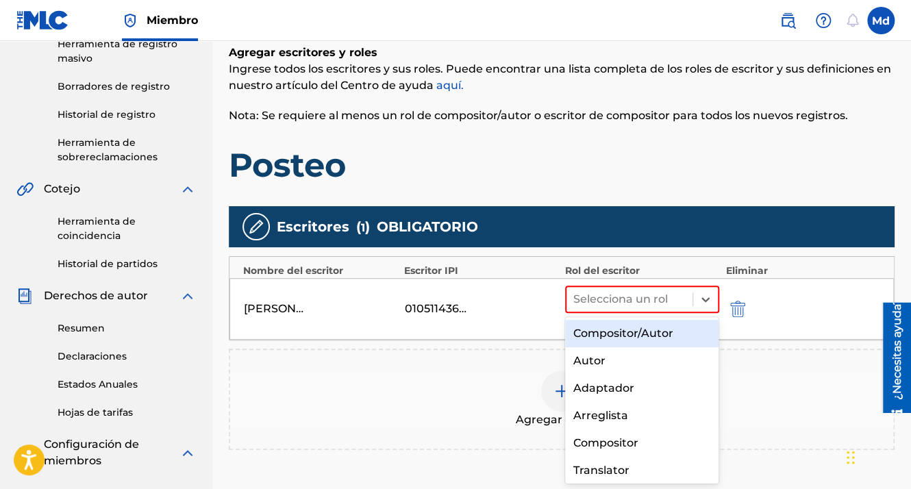
click at [591, 341] on div "Compositor/Autor" at bounding box center [642, 333] width 154 height 27
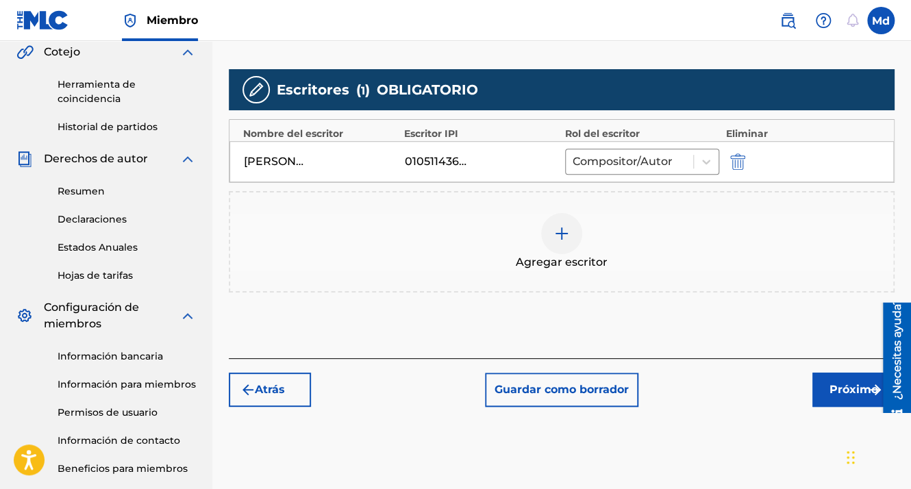
click at [833, 384] on font "Próximo" at bounding box center [854, 390] width 49 height 16
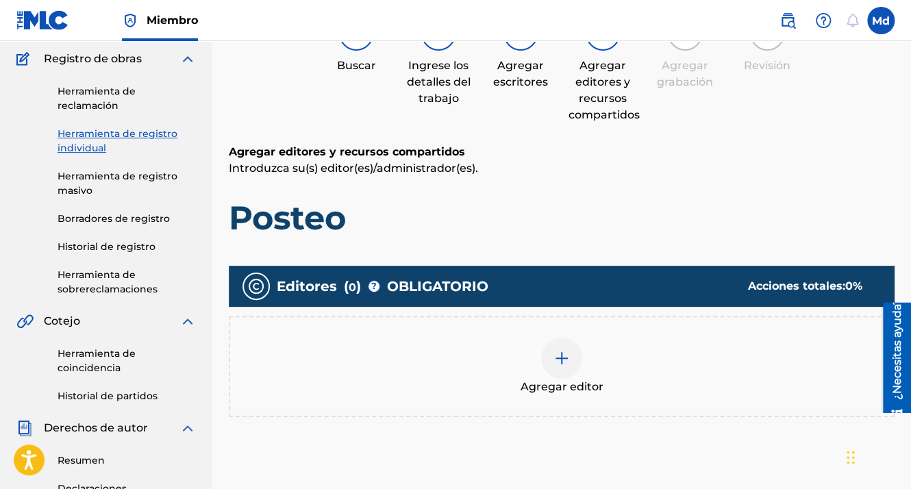
scroll to position [199, 0]
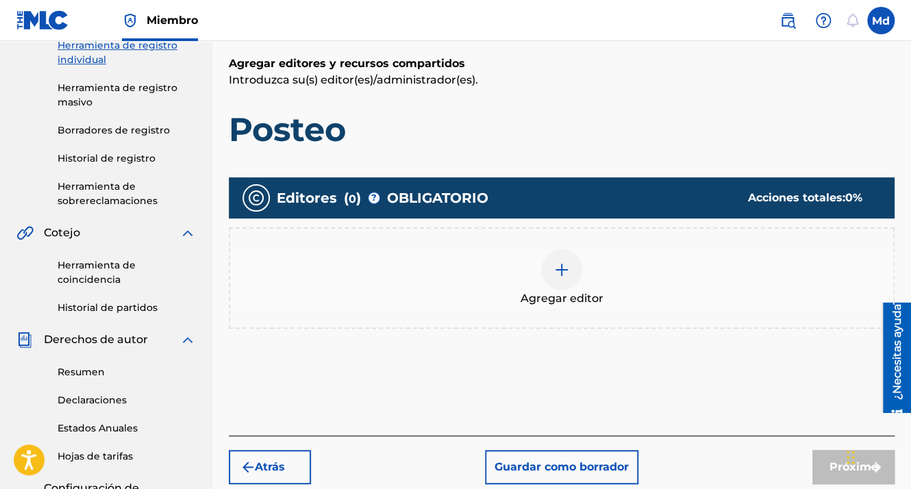
click at [538, 283] on div "Agregar editor" at bounding box center [561, 278] width 663 height 58
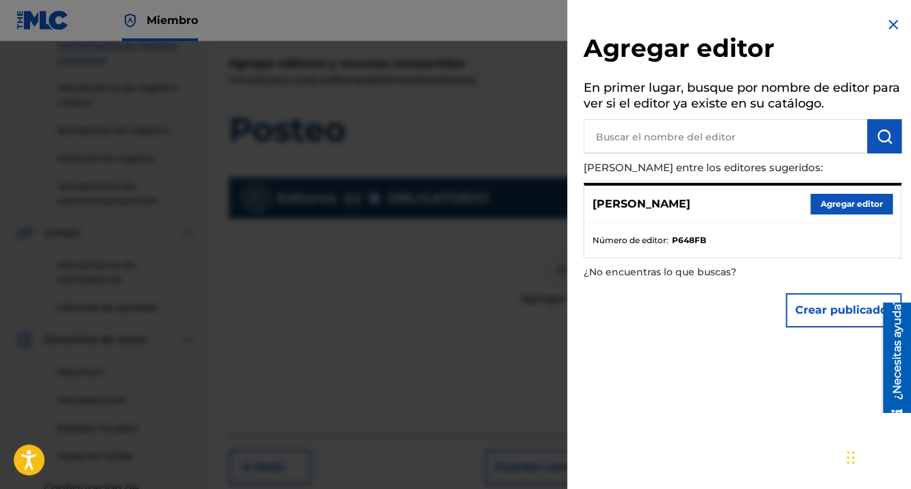
click at [833, 198] on button "Agregar editor" at bounding box center [851, 204] width 82 height 21
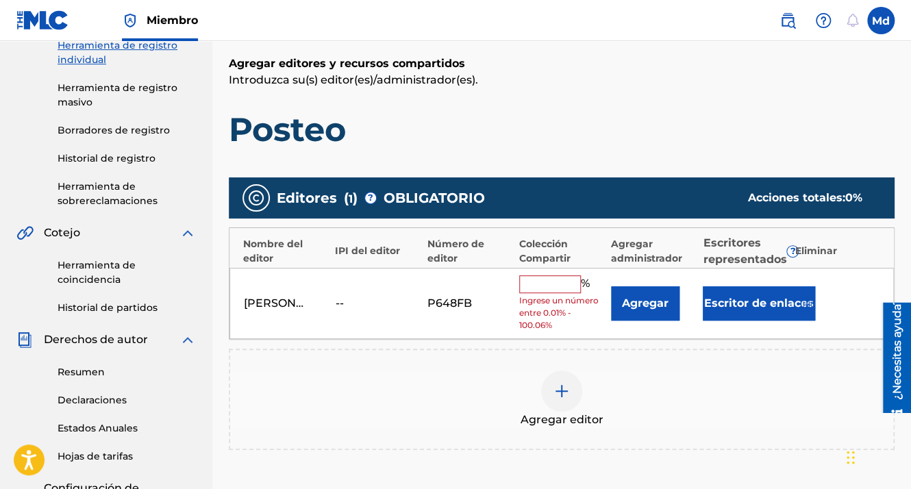
drag, startPoint x: 556, startPoint y: 271, endPoint x: 550, endPoint y: 282, distance: 11.6
click at [551, 282] on div "[PERSON_NAME] -- P648FB % Ingrese un número entre 0.01% - 100.06% Agregar Escri…" at bounding box center [561, 304] width 664 height 72
click at [550, 282] on input "text" at bounding box center [550, 284] width 62 height 18
type input "100"
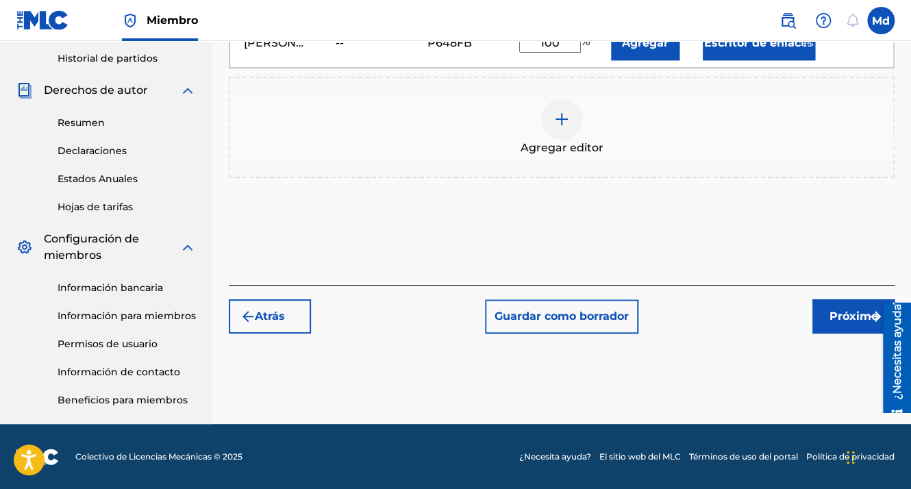
click at [836, 312] on font "Próximo" at bounding box center [854, 316] width 49 height 16
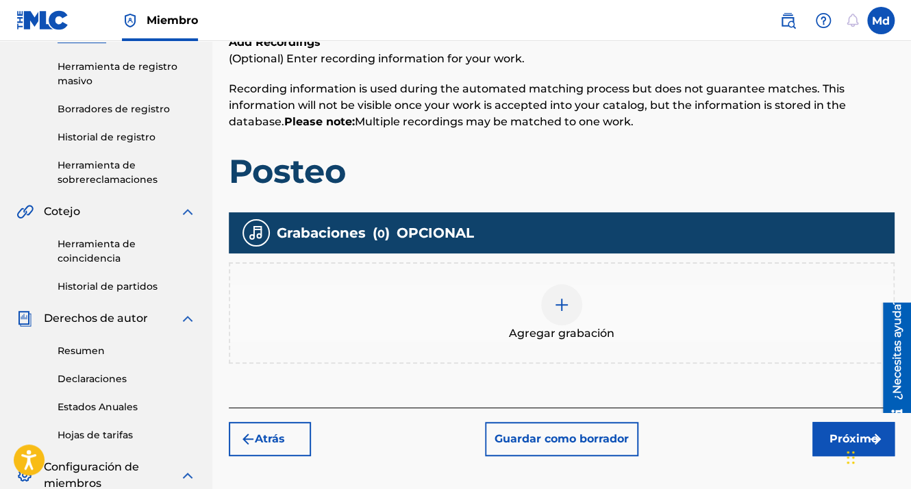
scroll to position [268, 0]
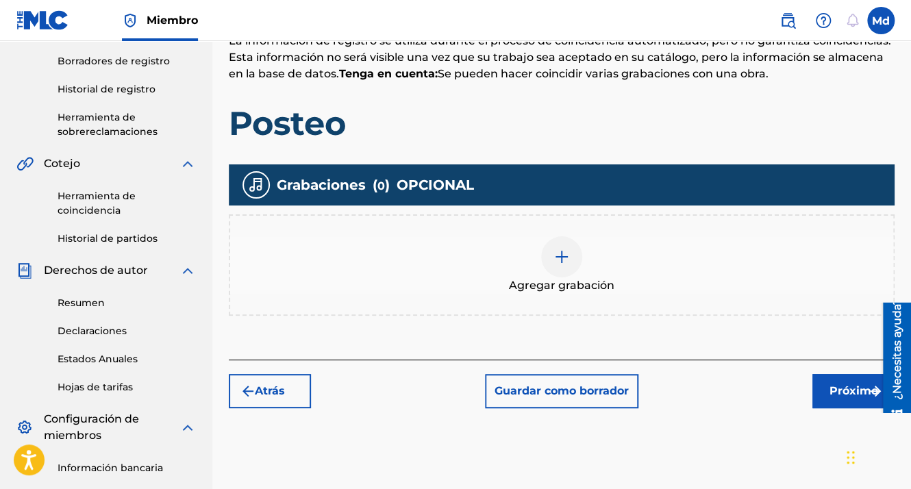
click at [552, 268] on div at bounding box center [561, 256] width 41 height 41
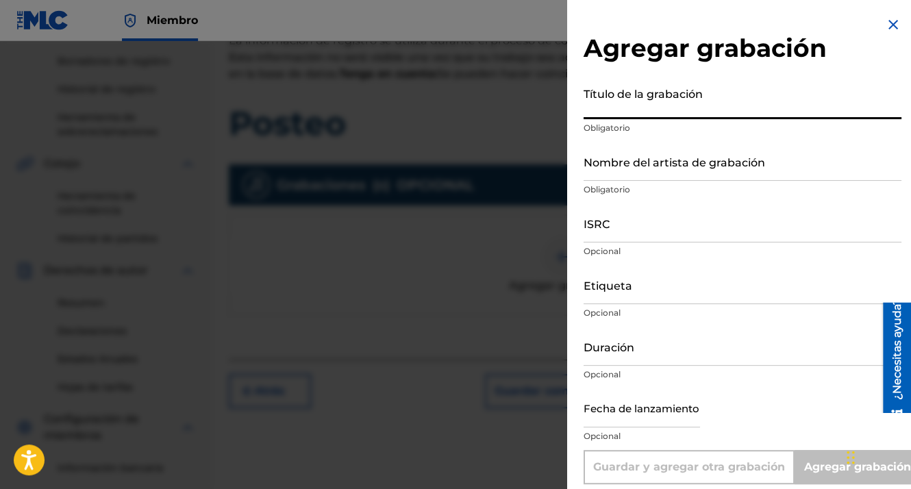
click at [611, 105] on input "Título de la grabación" at bounding box center [743, 99] width 318 height 39
drag, startPoint x: 610, startPoint y: 107, endPoint x: 591, endPoint y: 169, distance: 64.8
click at [586, 176] on input "Nombre del artista de grabación" at bounding box center [743, 161] width 318 height 39
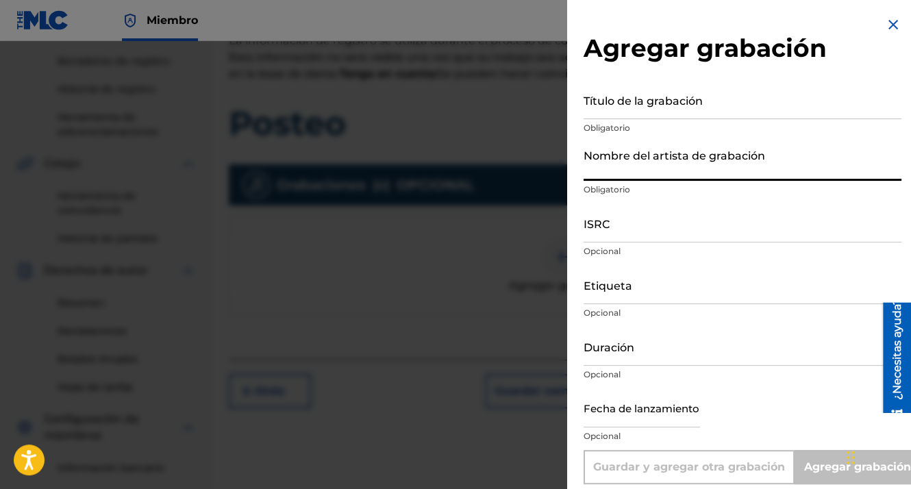
type input "MDCMUSIC"
type input "Por Ti"
type input "GXHAF2551801"
type input "01:58"
type input "[DATE]"
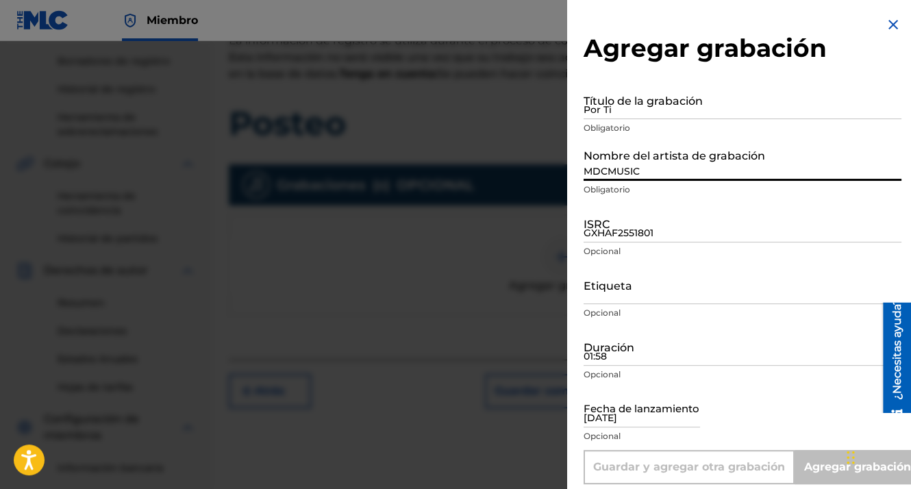
type input "Add Recording"
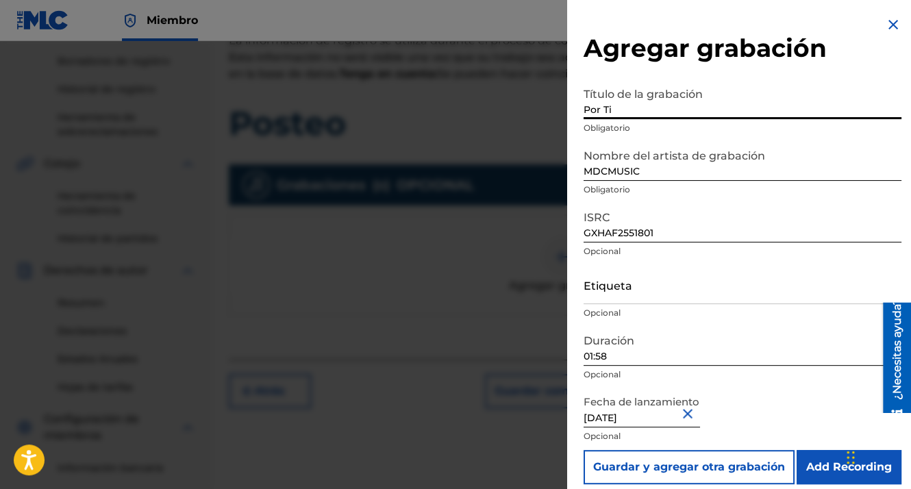
drag, startPoint x: 637, startPoint y: 116, endPoint x: 624, endPoint y: 111, distance: 14.1
click at [624, 111] on input "Por Ti" at bounding box center [743, 99] width 318 height 39
click at [623, 111] on input "Por Ti" at bounding box center [743, 99] width 318 height 39
drag, startPoint x: 627, startPoint y: 101, endPoint x: 572, endPoint y: 108, distance: 55.8
click at [539, 111] on div "Agregar grabación Título de la grabación Por Ti Obligatorio Nombre del artista …" at bounding box center [455, 265] width 911 height 448
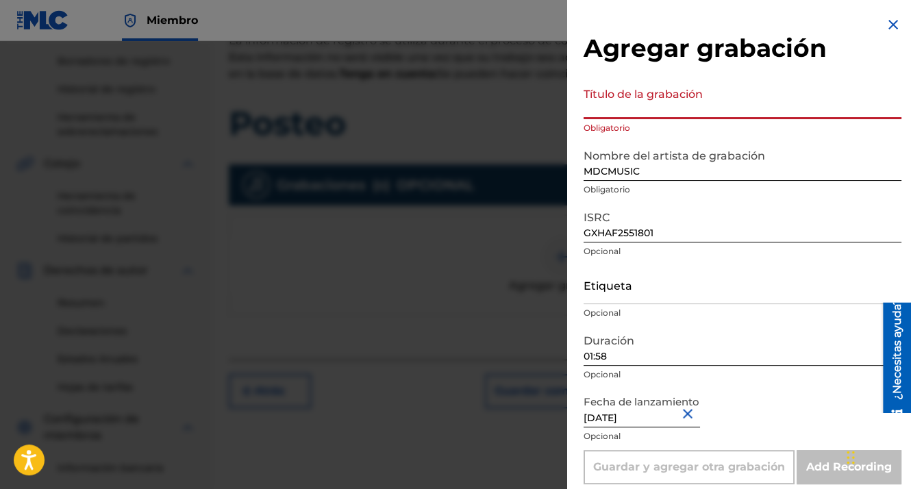
paste input "01:58"
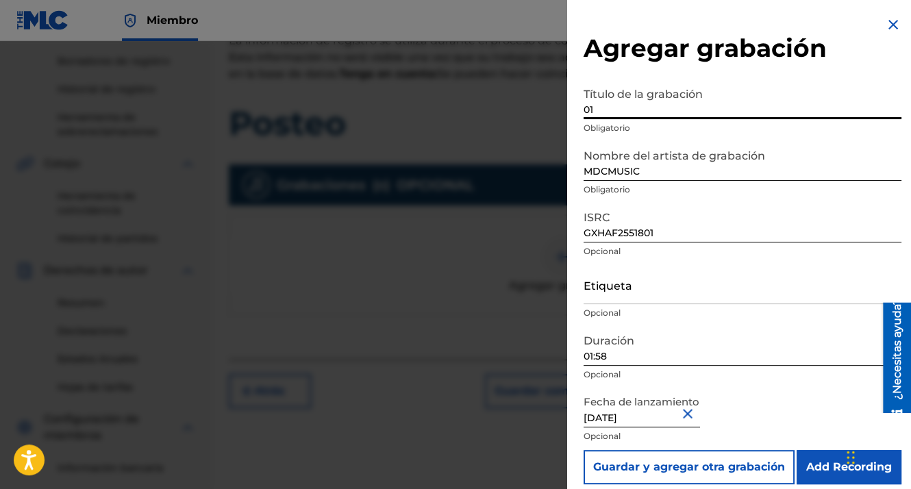
type input "0"
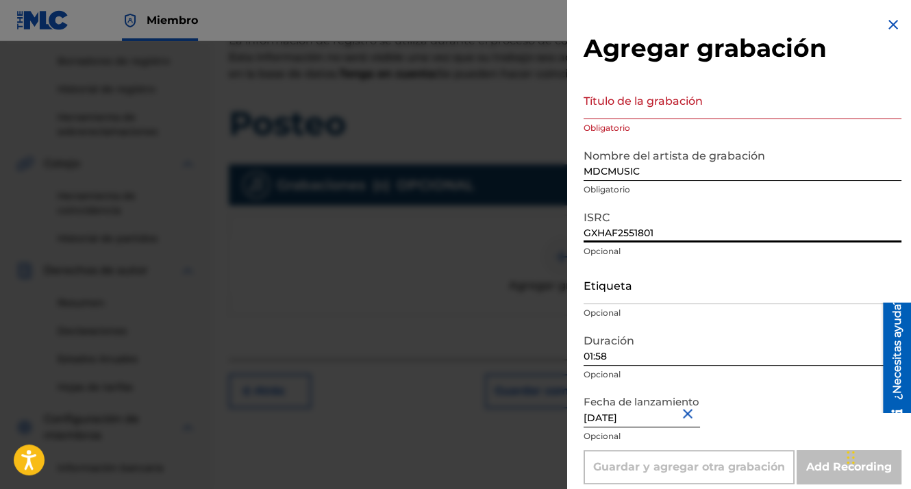
drag, startPoint x: 674, startPoint y: 231, endPoint x: 541, endPoint y: 236, distance: 133.0
click at [541, 236] on div "Agregar grabación Título de la grabación Obligatorio Nombre del artista de grab…" at bounding box center [455, 265] width 911 height 448
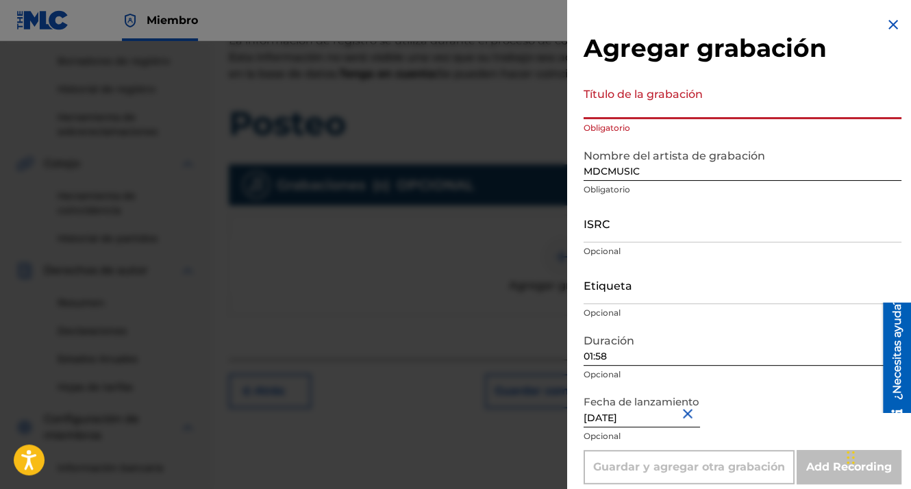
paste input "Posteo"
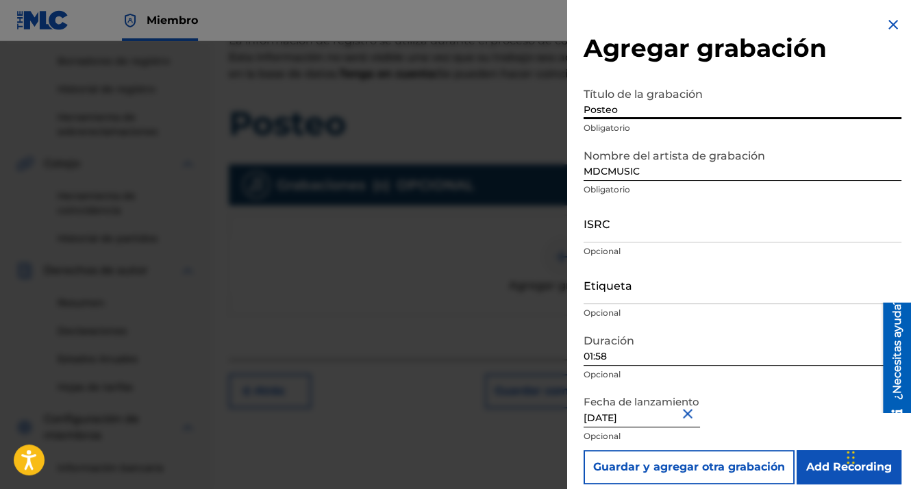
type input "Posteo"
paste input "GXHAF2551803"
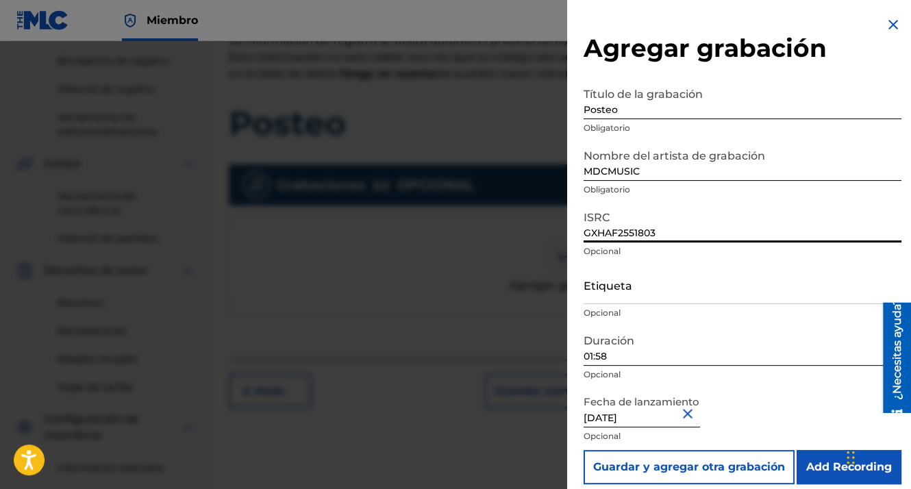
scroll to position [11, 0]
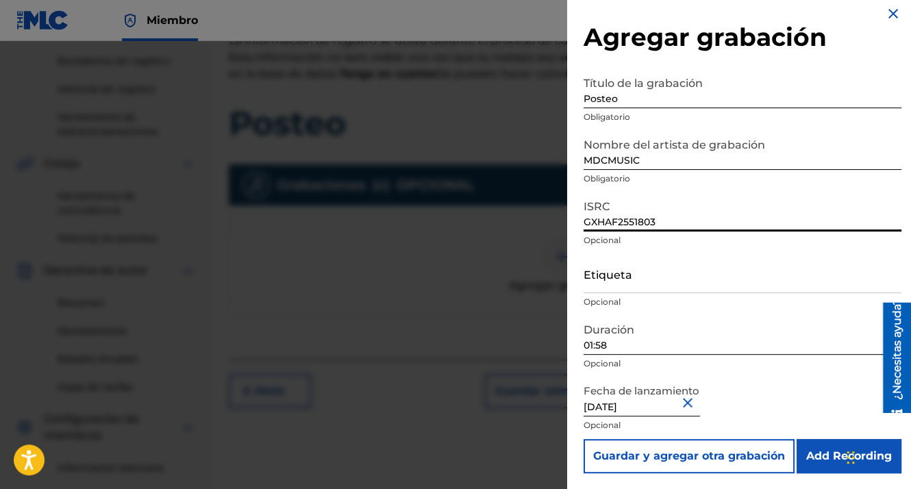
type input "GXHAF2551803"
click at [809, 462] on input "Add Recording" at bounding box center [849, 456] width 105 height 34
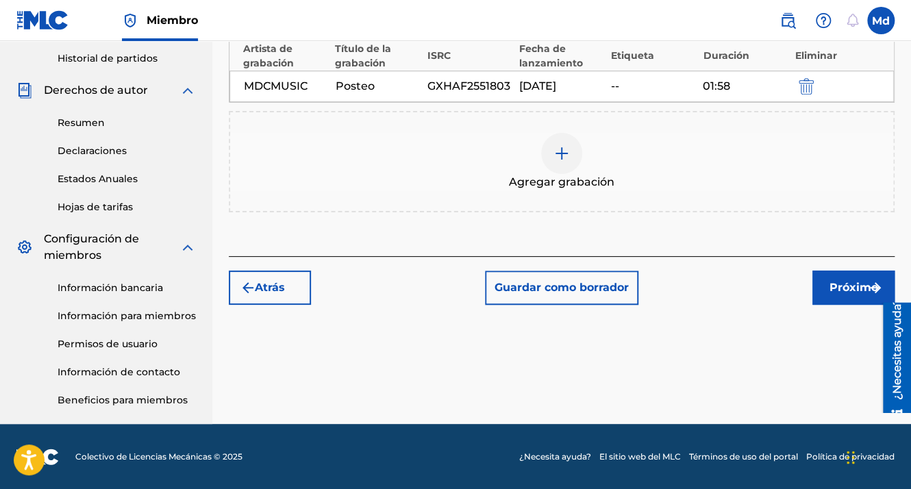
click at [833, 297] on button "Próximo" at bounding box center [853, 288] width 82 height 34
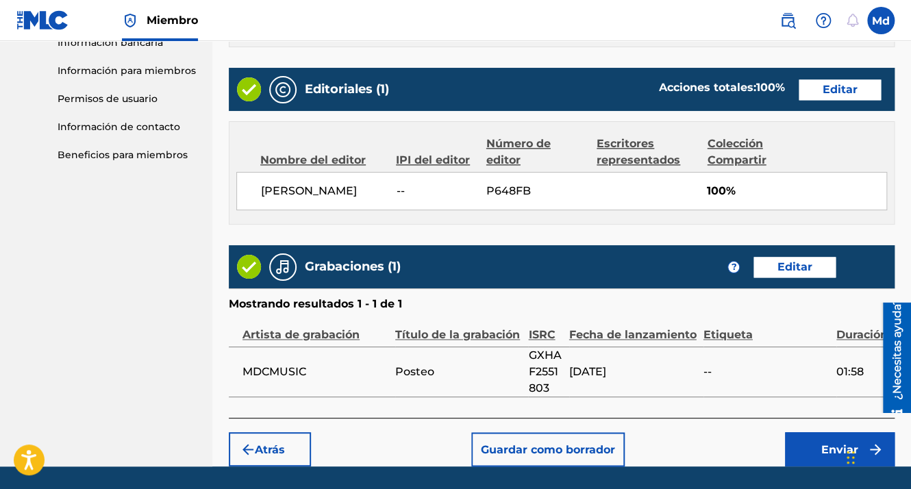
scroll to position [741, 0]
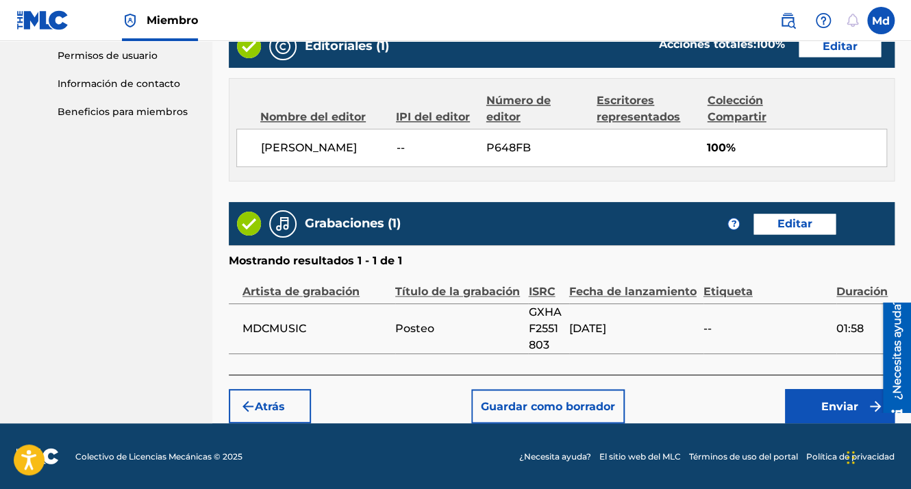
click at [811, 413] on button "Enviar" at bounding box center [840, 406] width 110 height 34
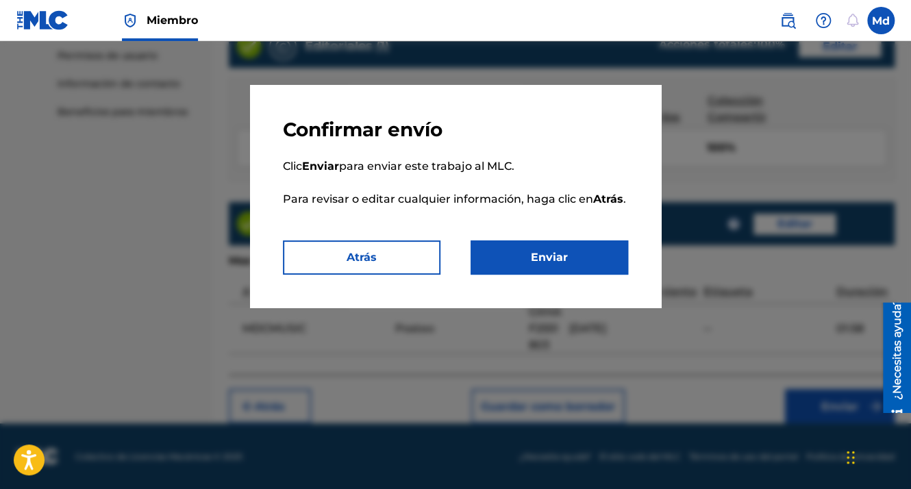
click at [535, 256] on button "Enviar" at bounding box center [550, 257] width 158 height 34
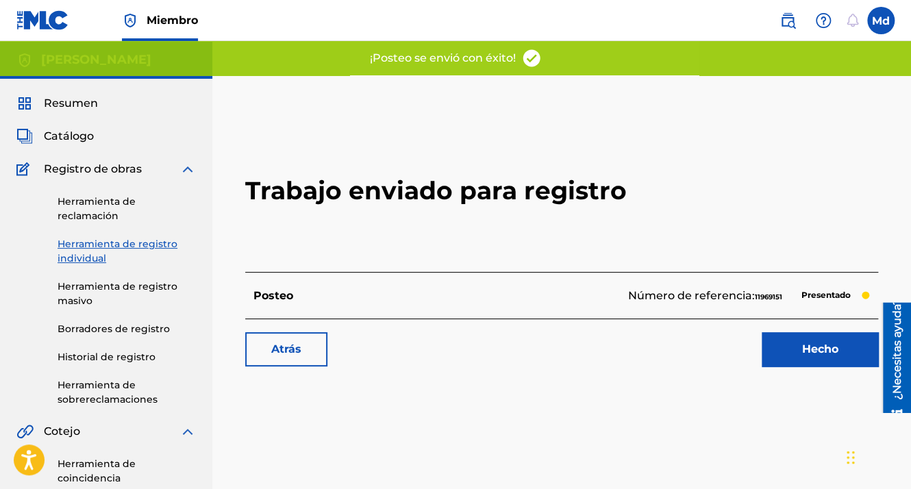
click at [821, 357] on div "Trabajo enviado para registro Posteo Número de referencia: 11969151 Presentado …" at bounding box center [562, 245] width 666 height 271
drag, startPoint x: 817, startPoint y: 355, endPoint x: 809, endPoint y: 349, distance: 9.9
click at [809, 349] on link "Hecho" at bounding box center [820, 349] width 116 height 34
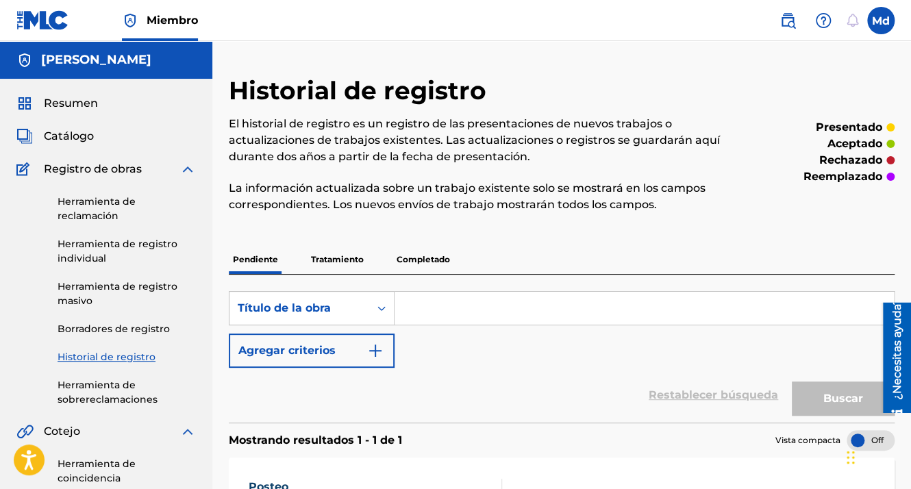
click at [47, 105] on span "Resumen" at bounding box center [71, 103] width 54 height 16
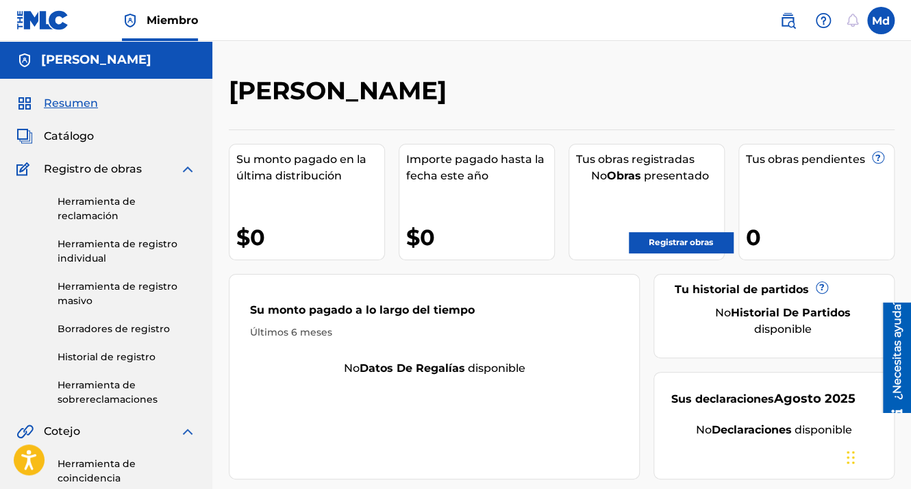
click at [691, 235] on link "Registrar obras" at bounding box center [681, 242] width 104 height 21
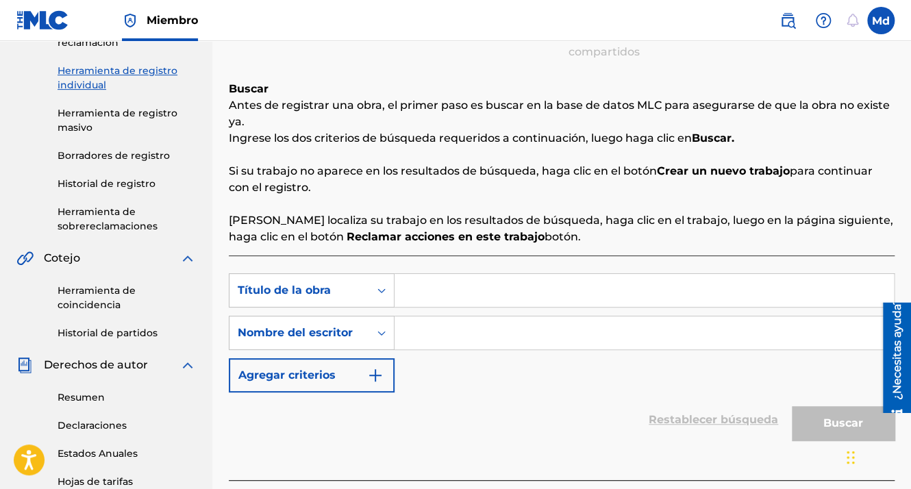
scroll to position [343, 0]
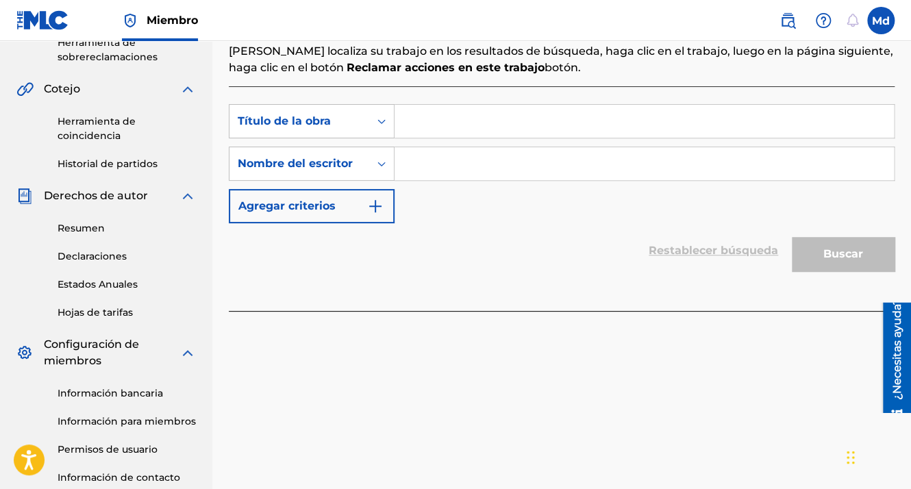
click at [442, 132] on input "Formulario de búsqueda" at bounding box center [644, 121] width 499 height 33
drag, startPoint x: 436, startPoint y: 122, endPoint x: 52, endPoint y: 25, distance: 395.8
click at [52, 25] on img at bounding box center [42, 20] width 53 height 20
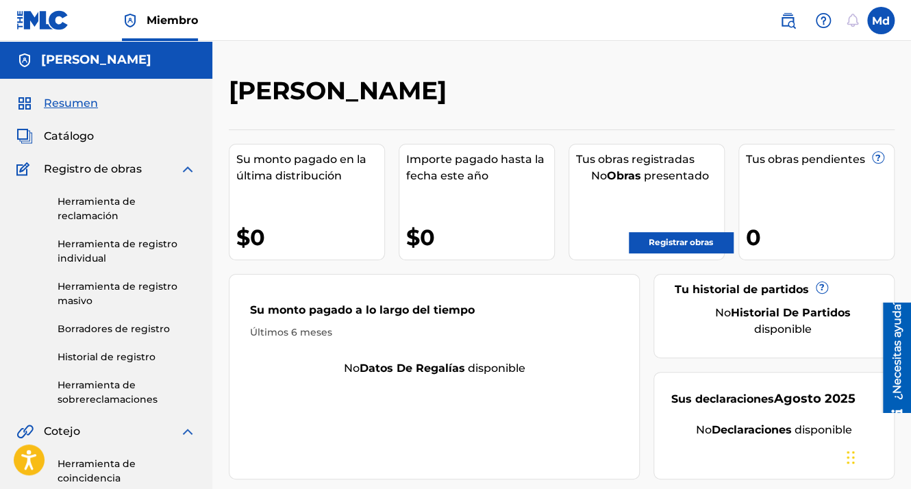
click at [675, 244] on link "Registrar obras" at bounding box center [681, 242] width 104 height 21
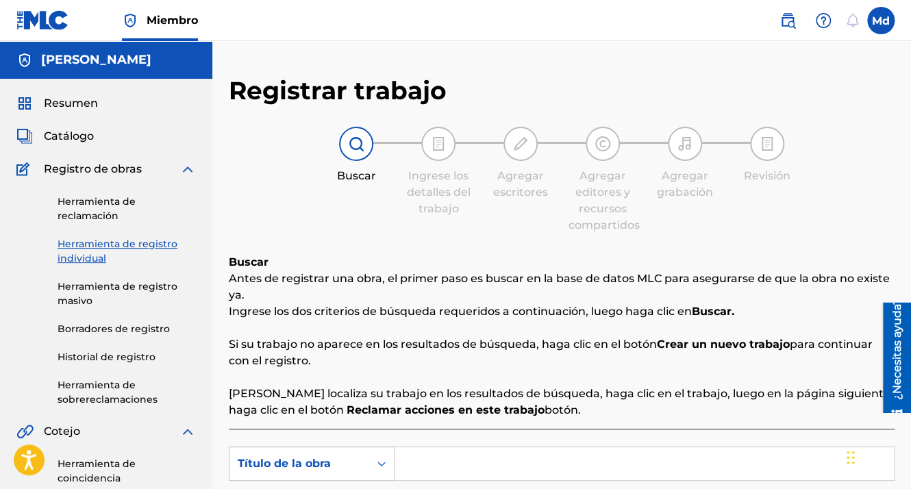
scroll to position [343, 0]
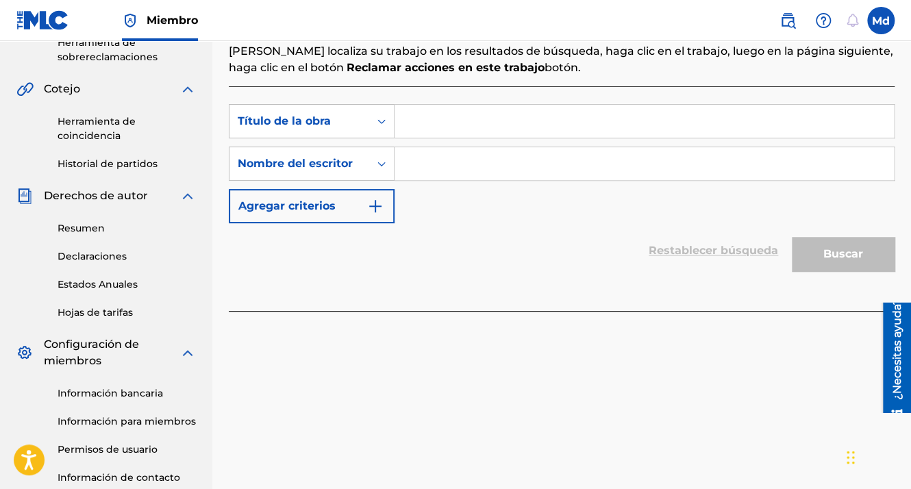
paste input "Prenderlo"
type input "Prenderlo"
click at [426, 161] on input "Formulario de búsqueda" at bounding box center [644, 163] width 499 height 33
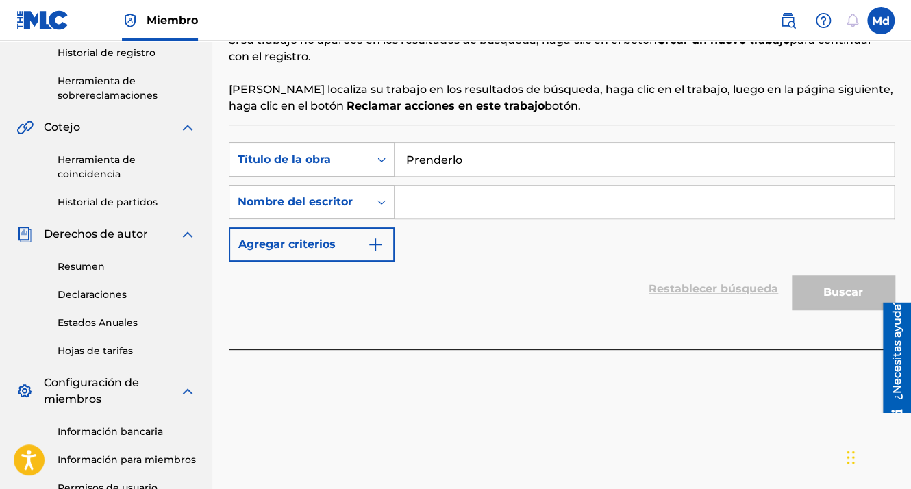
scroll to position [274, 0]
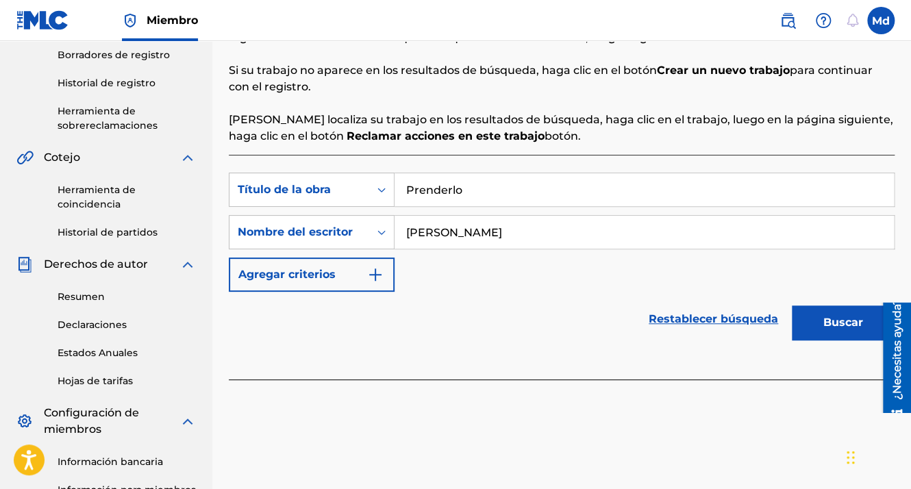
type input "[PERSON_NAME]"
click at [817, 317] on button "Buscar" at bounding box center [843, 323] width 103 height 34
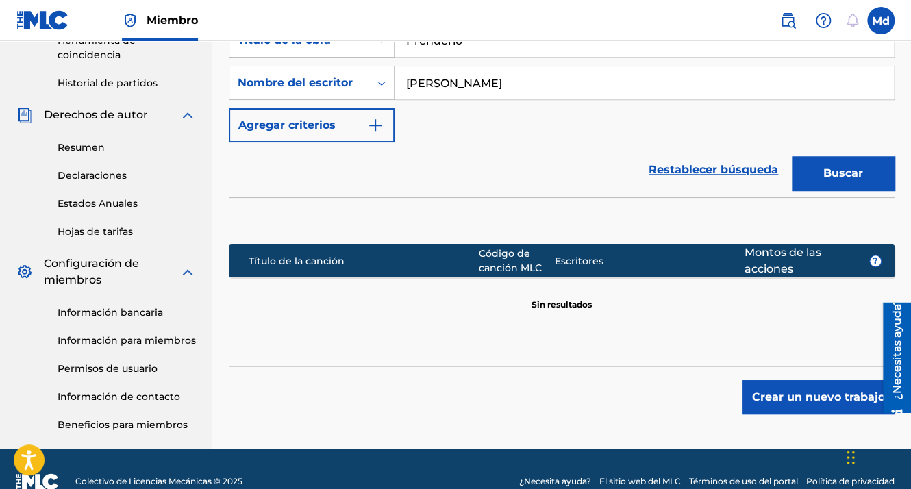
scroll to position [448, 0]
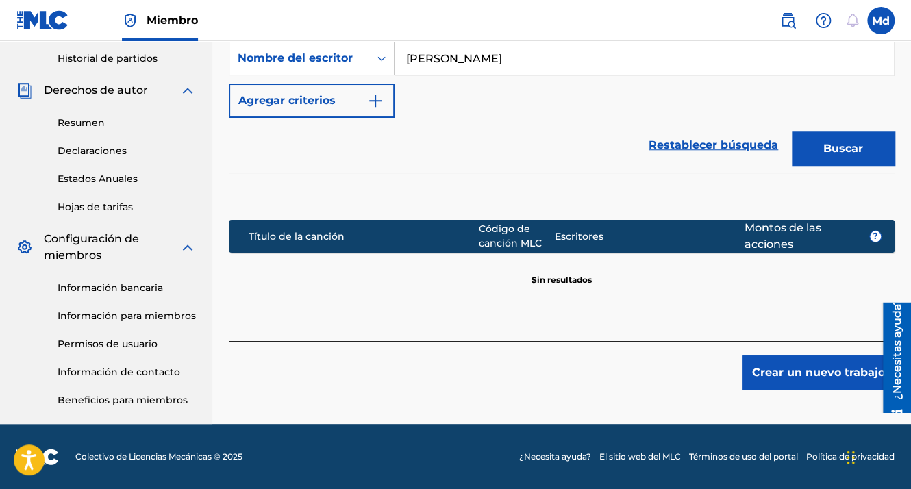
click at [768, 382] on button "Crear un nuevo trabajo" at bounding box center [819, 373] width 152 height 34
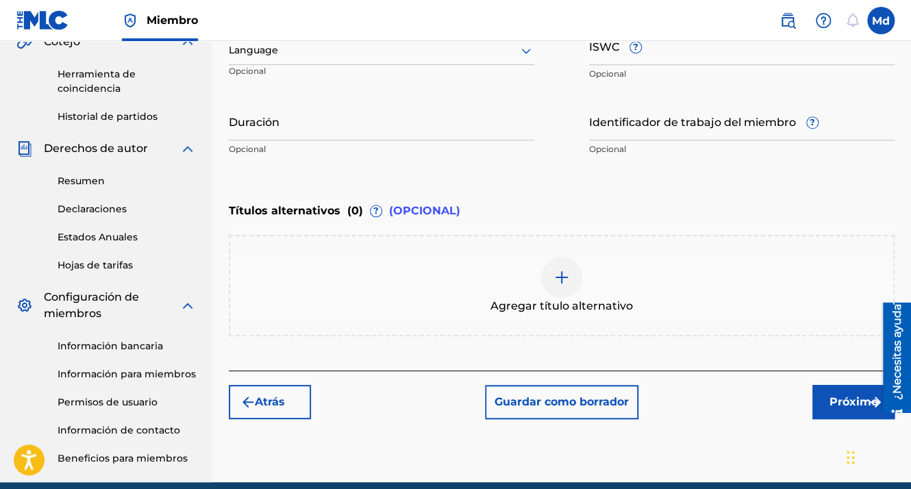
scroll to position [311, 0]
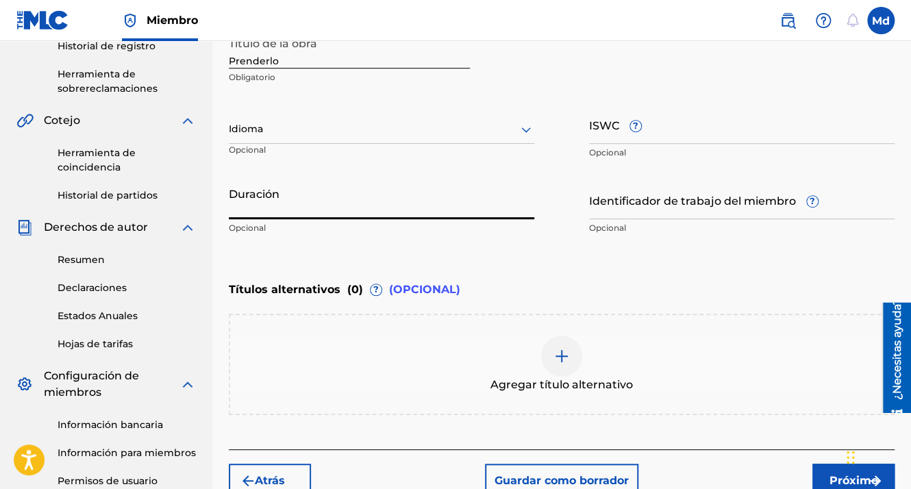
click at [245, 201] on input "Duración" at bounding box center [382, 199] width 306 height 39
paste input "01:36"
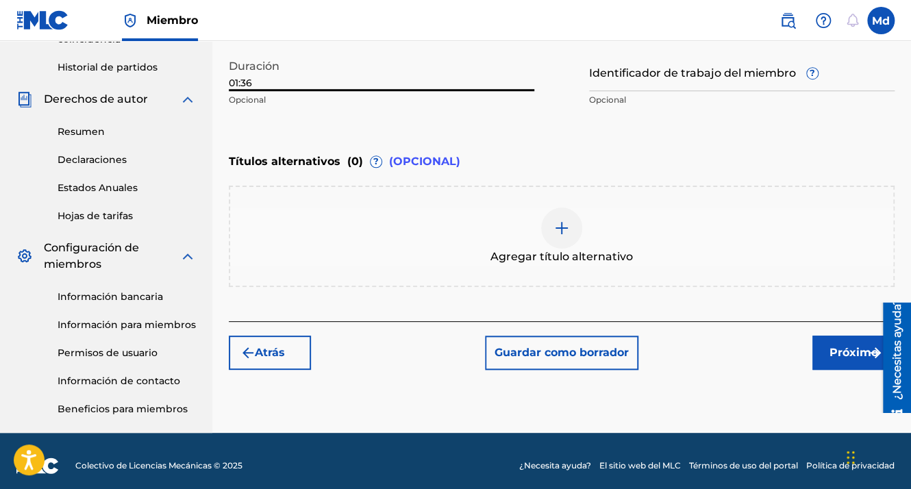
scroll to position [448, 0]
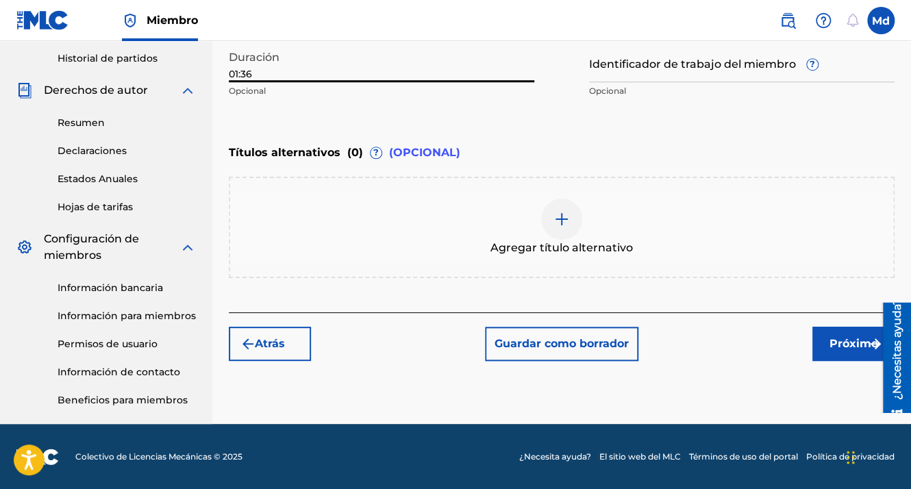
type input "01:36"
click at [836, 336] on font "Próximo" at bounding box center [854, 344] width 49 height 16
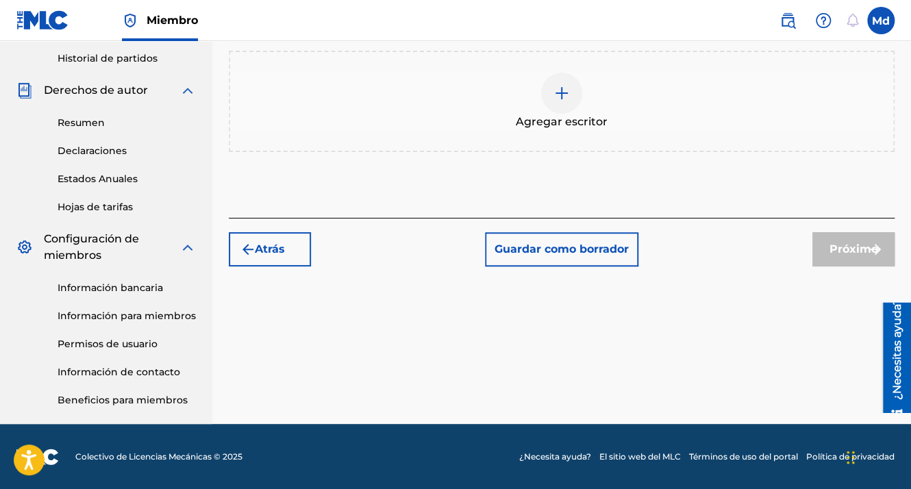
click at [562, 110] on div at bounding box center [561, 93] width 41 height 41
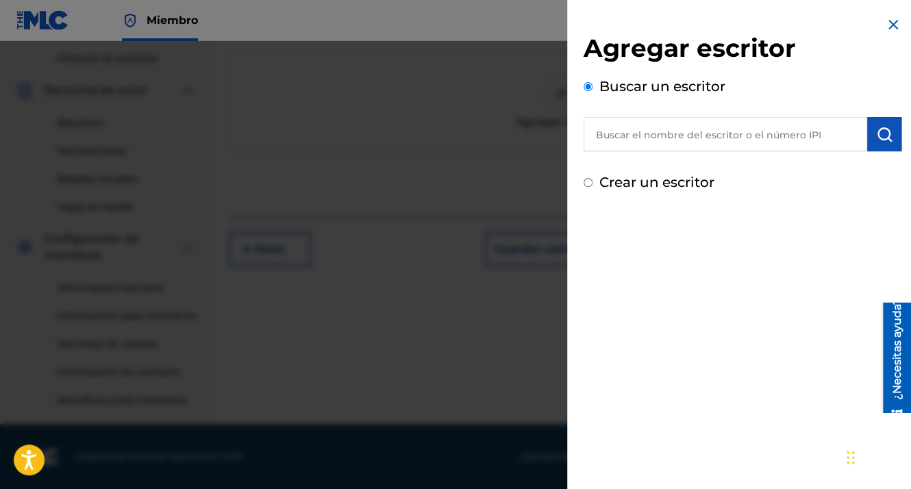
click at [669, 138] on input "text" at bounding box center [726, 134] width 284 height 34
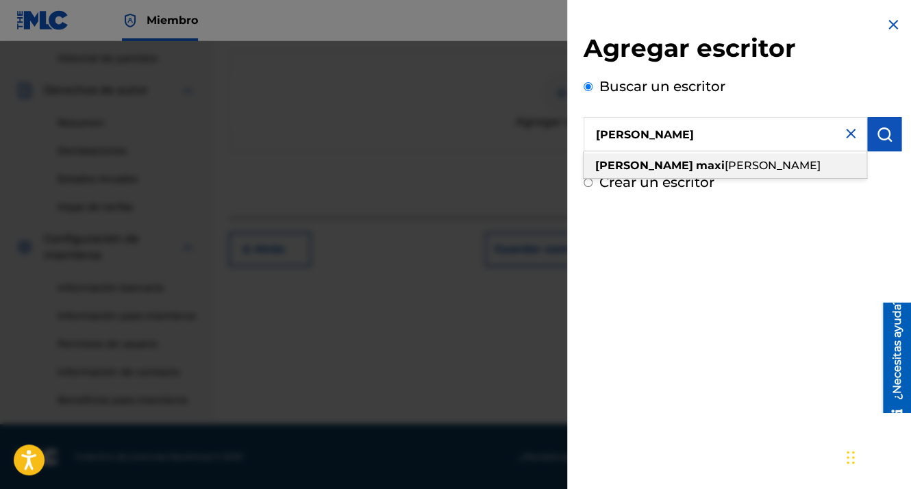
click at [725, 162] on span "[PERSON_NAME]" at bounding box center [773, 165] width 96 height 13
type input "[PERSON_NAME]"
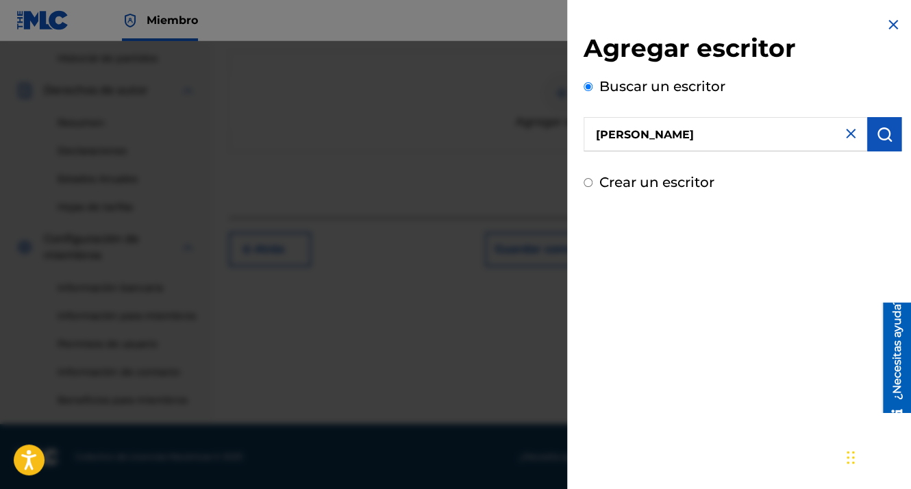
click at [881, 125] on button "submit" at bounding box center [884, 134] width 34 height 34
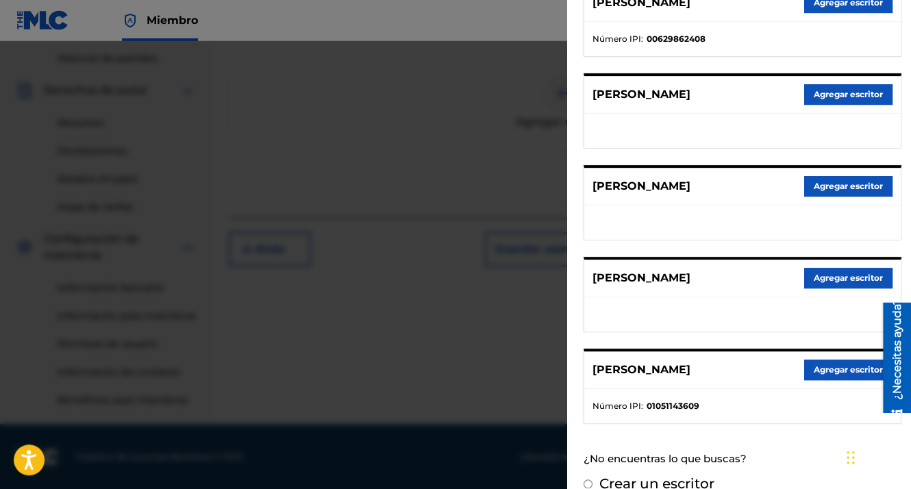
scroll to position [231, 0]
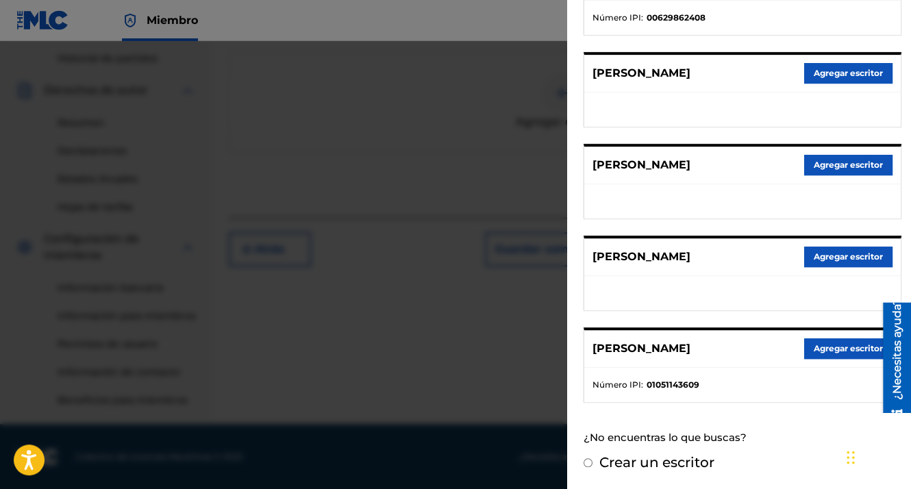
click at [820, 347] on button "Agregar escritor" at bounding box center [848, 348] width 88 height 21
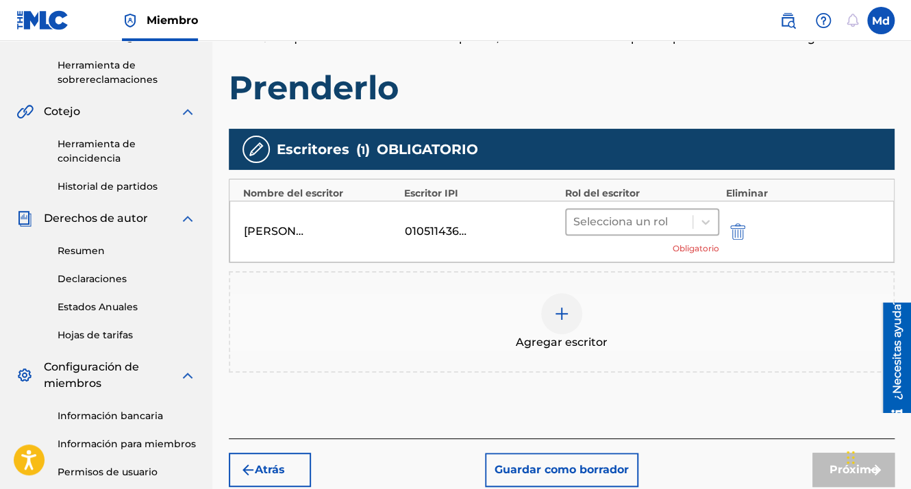
scroll to position [311, 0]
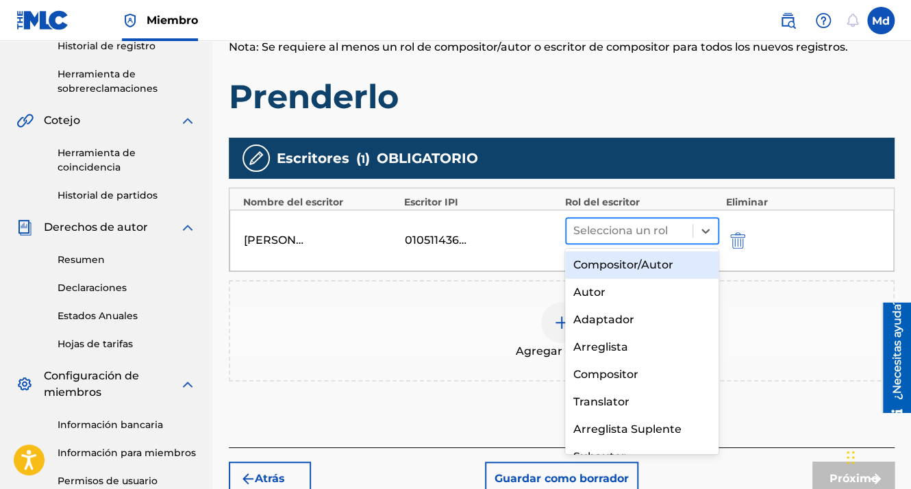
click at [638, 234] on div at bounding box center [629, 230] width 112 height 19
click at [625, 264] on div "Compositor/Autor" at bounding box center [642, 264] width 154 height 27
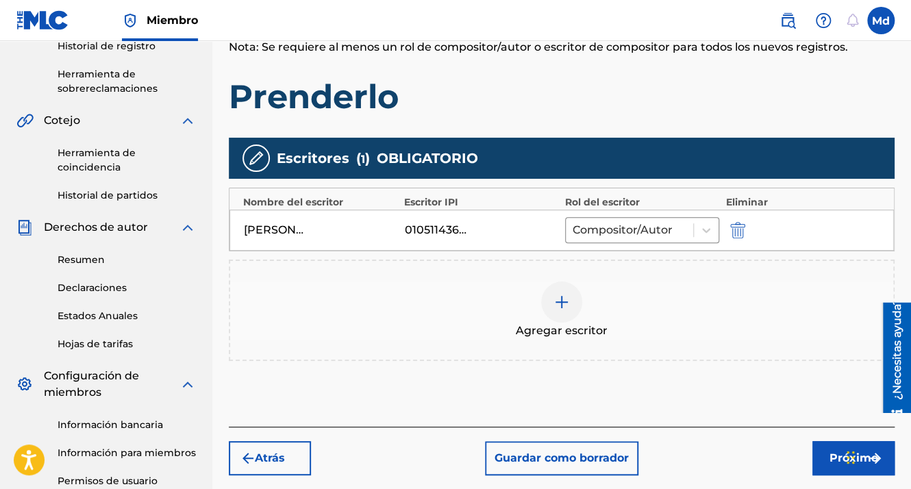
click at [823, 451] on button "Próximo" at bounding box center [853, 458] width 82 height 34
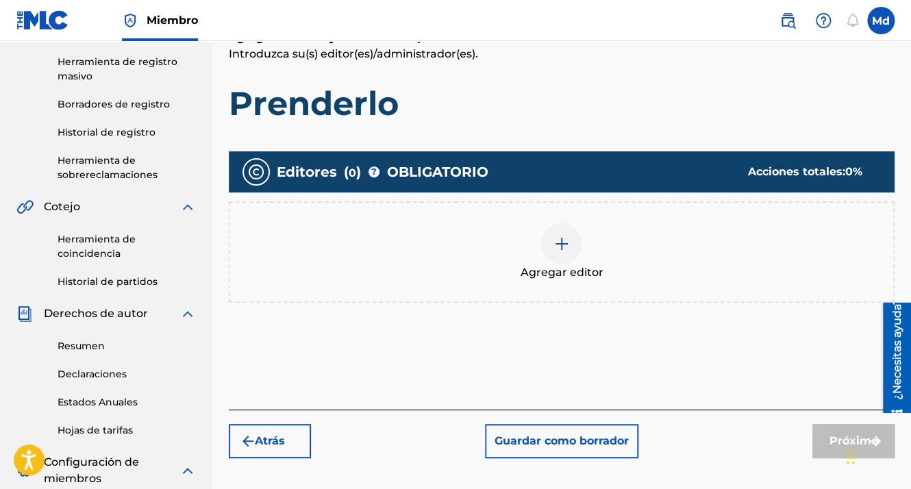
scroll to position [199, 0]
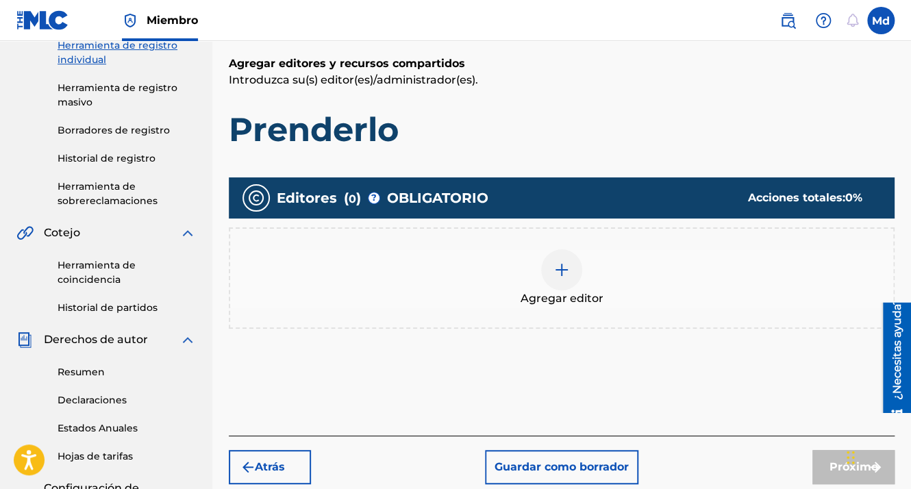
click at [571, 254] on div at bounding box center [561, 269] width 41 height 41
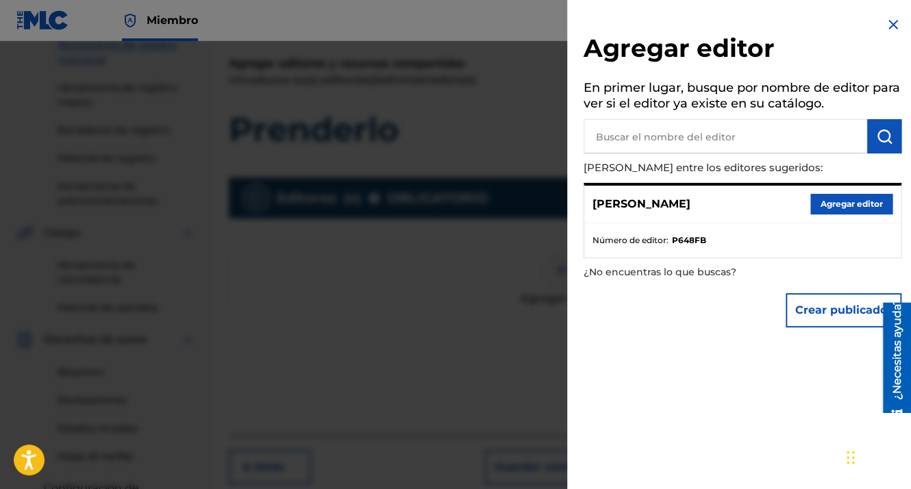
click at [830, 201] on button "Agregar editor" at bounding box center [851, 204] width 82 height 21
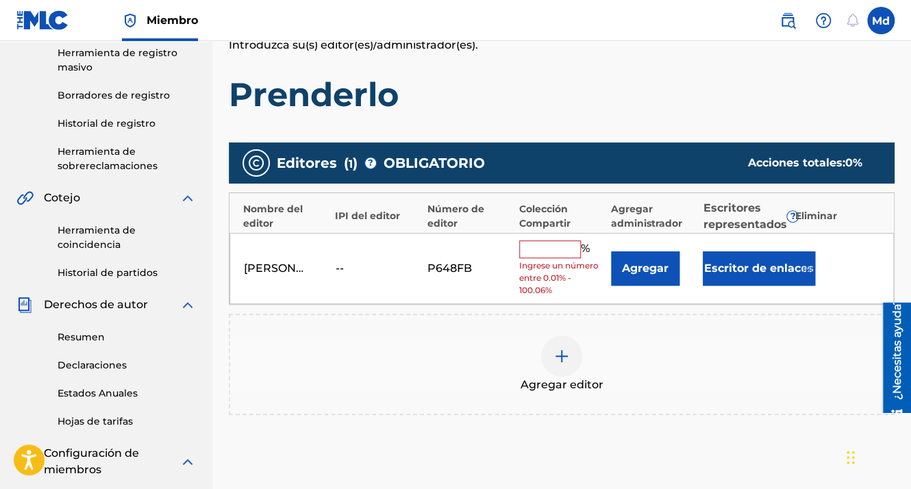
scroll to position [267, 0]
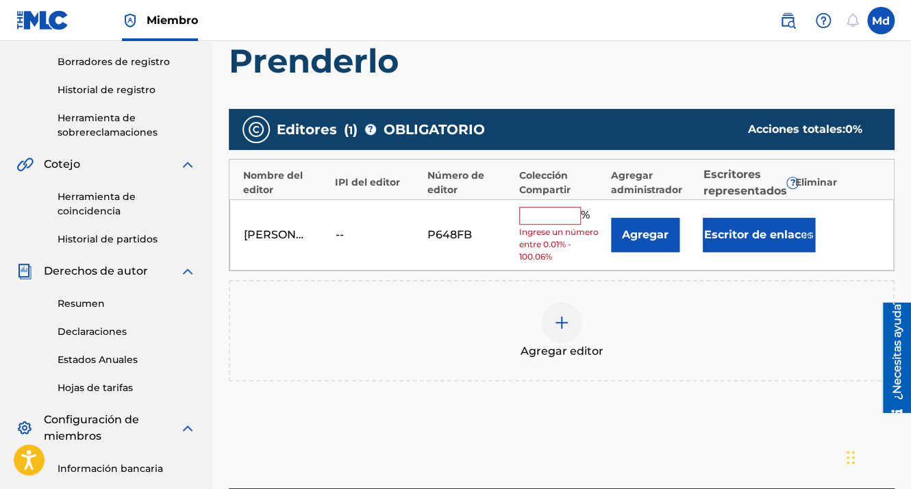
click at [535, 216] on input "text" at bounding box center [550, 216] width 62 height 18
type input "100"
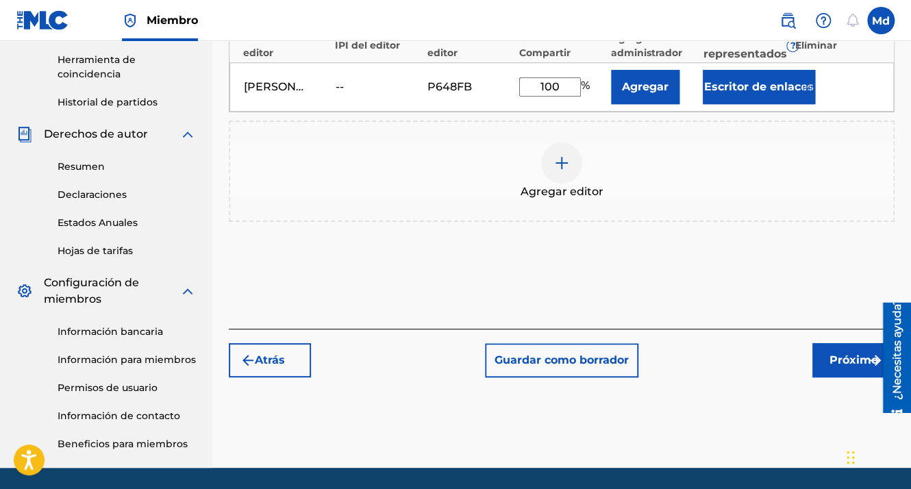
click at [838, 360] on font "Próximo" at bounding box center [854, 360] width 49 height 16
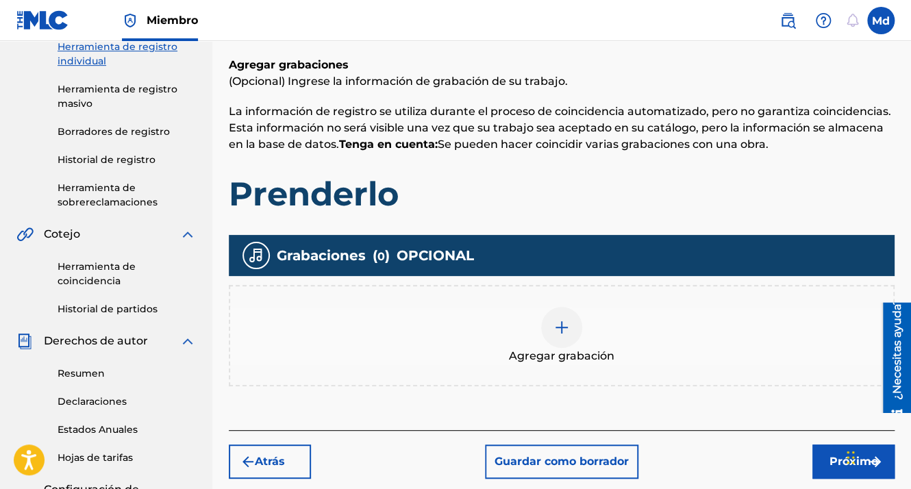
scroll to position [199, 0]
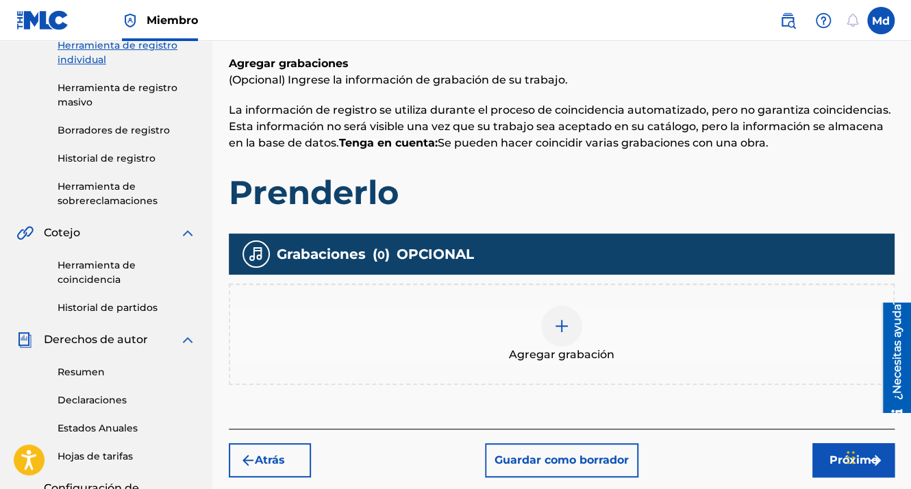
click at [565, 321] on img at bounding box center [562, 326] width 16 height 16
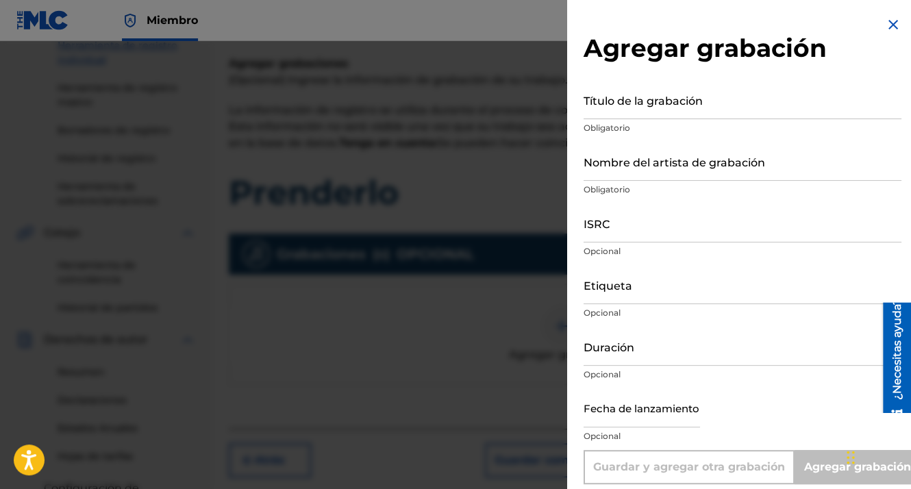
click at [602, 109] on input "Título de la grabación" at bounding box center [743, 99] width 318 height 39
paste input "01:36"
type input "01:36"
type input "Add Recording"
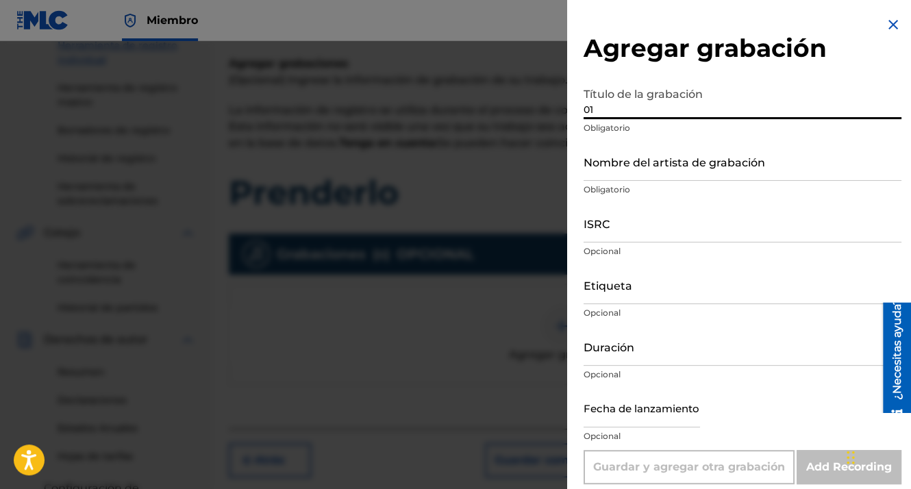
type input "0"
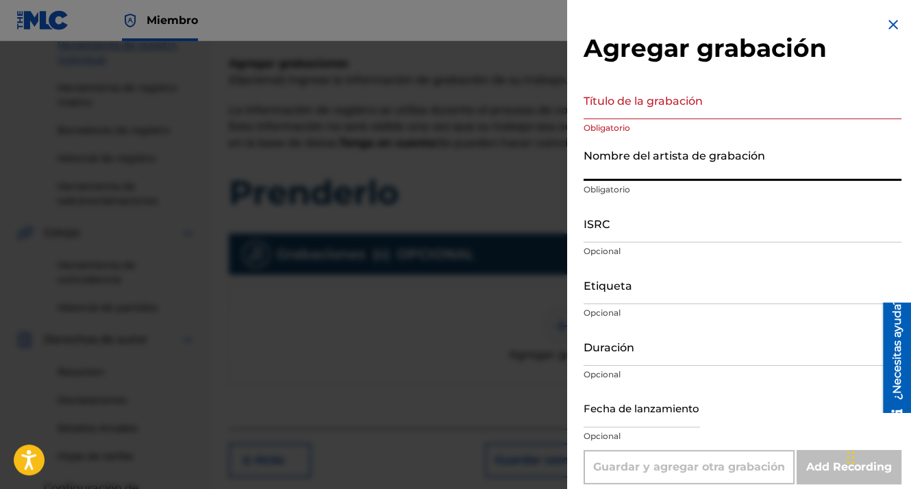
click at [619, 172] on input "Nombre del artista de grabación" at bounding box center [743, 161] width 318 height 39
type input "MDCMUSIC"
type input "Posteo"
type input "GXHAF2551803"
type input "01:58"
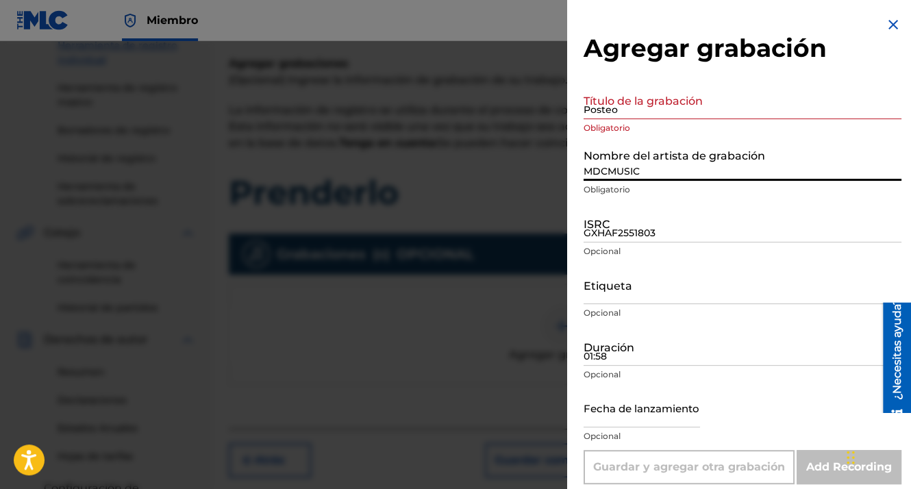
type input "[DATE]"
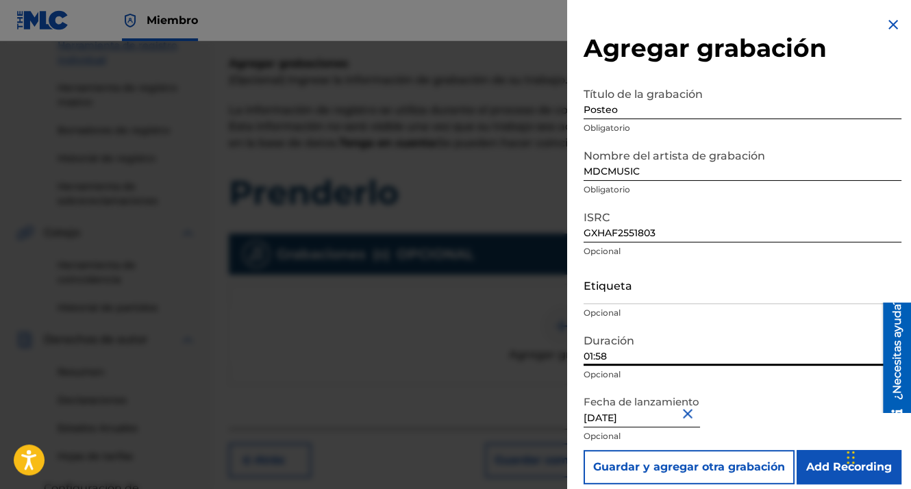
drag, startPoint x: 617, startPoint y: 355, endPoint x: 512, endPoint y: 349, distance: 105.0
click at [512, 349] on div "Agregar grabación Título de la grabación Posteo Obligatorio Nombre del artista …" at bounding box center [455, 265] width 911 height 448
paste input "01:36"
type input "01:36"
drag, startPoint x: 620, startPoint y: 106, endPoint x: 564, endPoint y: 105, distance: 56.2
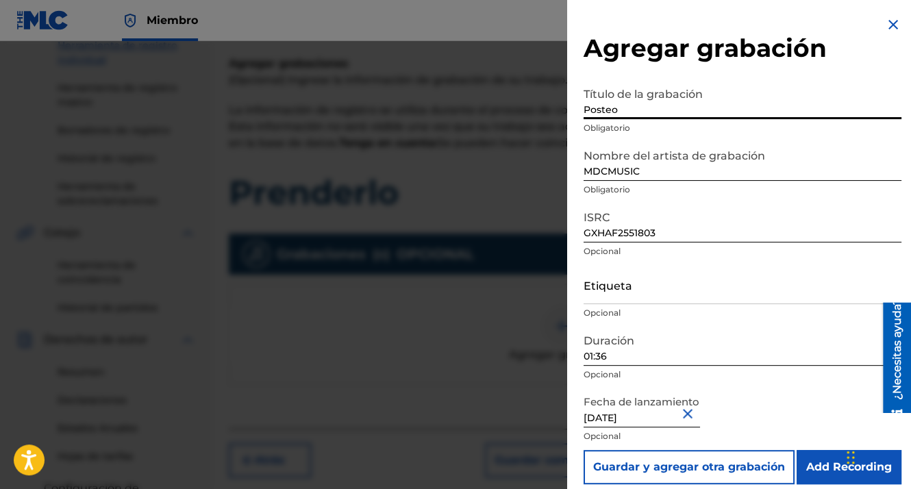
click at [564, 105] on div "Agregar grabación Título de la grabación Posteo Obligatorio Nombre del artista …" at bounding box center [455, 265] width 911 height 448
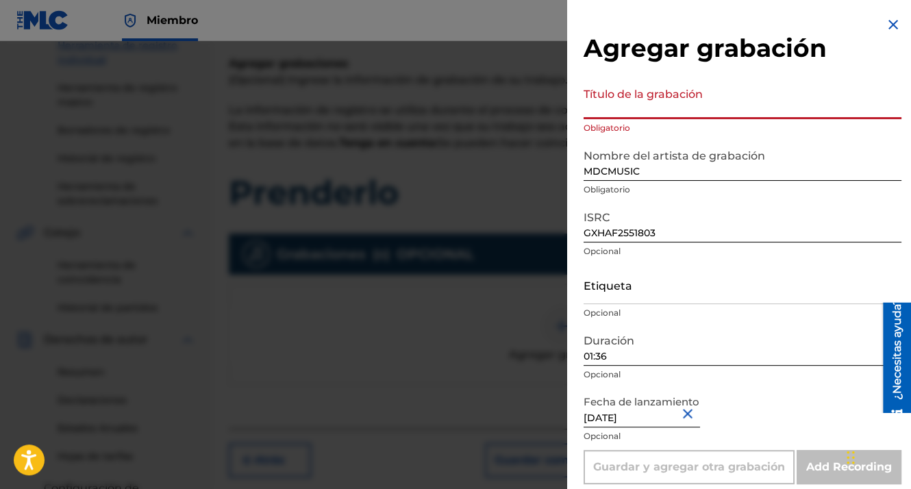
paste input "Prenderlo"
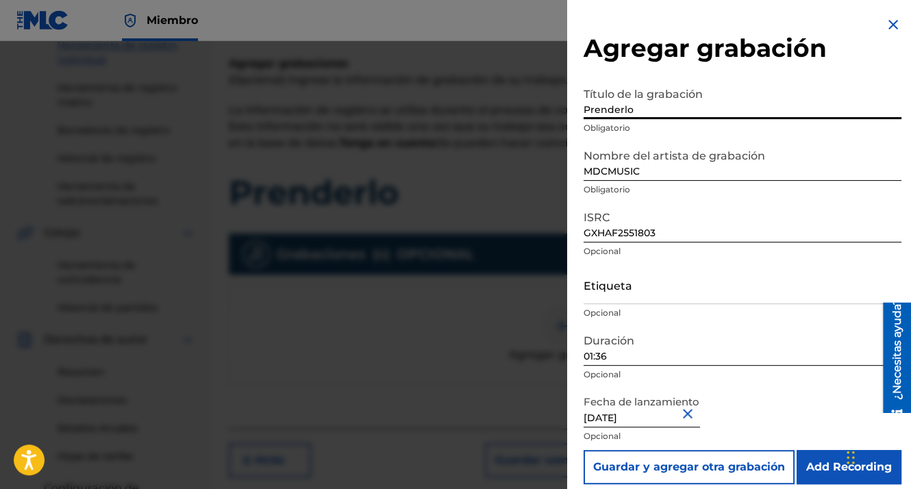
type input "Prenderlo"
drag, startPoint x: 674, startPoint y: 233, endPoint x: 539, endPoint y: 232, distance: 135.0
click at [539, 232] on div "Agregar grabación Título de la grabación Prenderlo Obligatorio Nombre del artis…" at bounding box center [455, 265] width 911 height 448
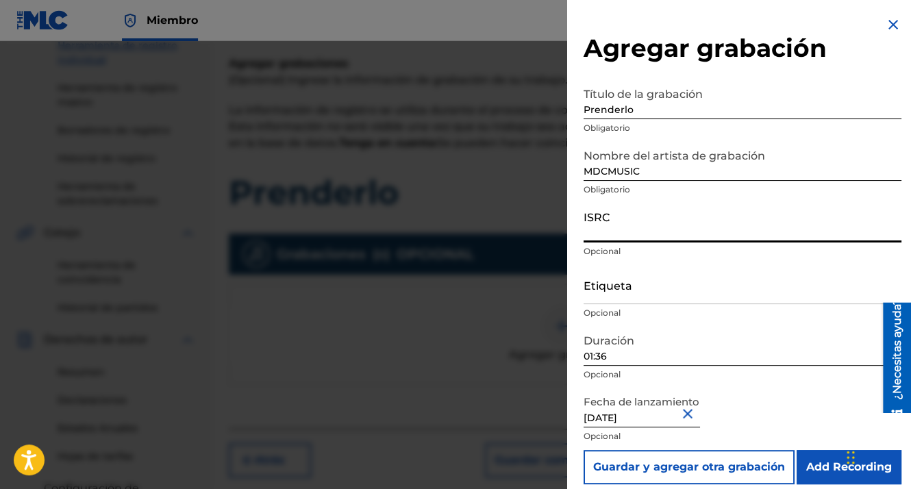
paste input "GXHAF2551804"
type input "GXHAF2551804"
click at [831, 464] on input "Add Recording" at bounding box center [849, 467] width 105 height 34
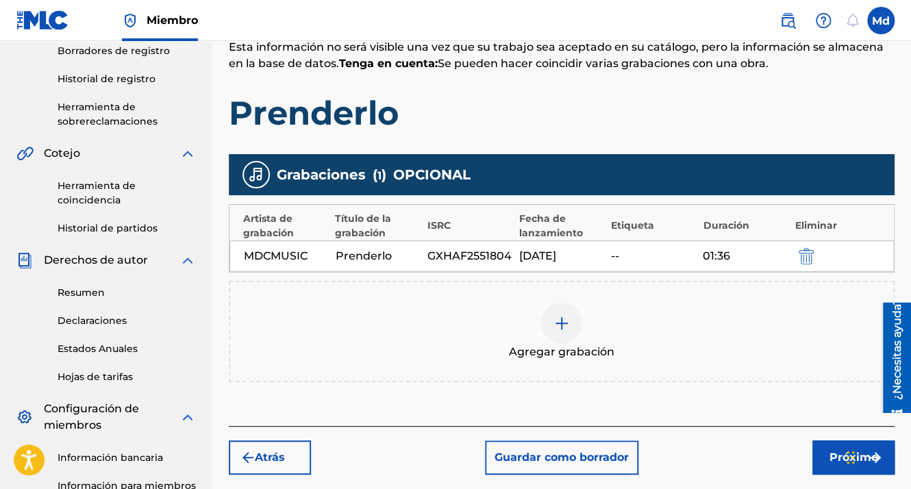
scroll to position [448, 0]
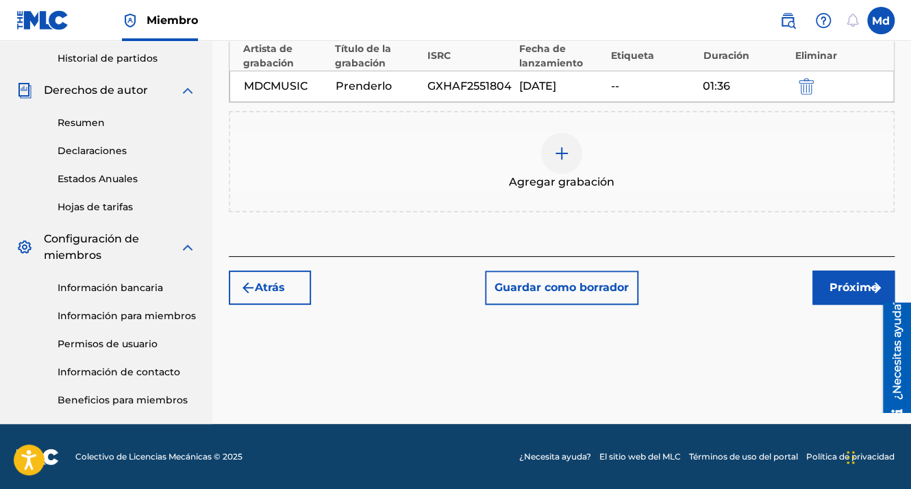
click at [833, 286] on font "Próximo" at bounding box center [854, 287] width 49 height 16
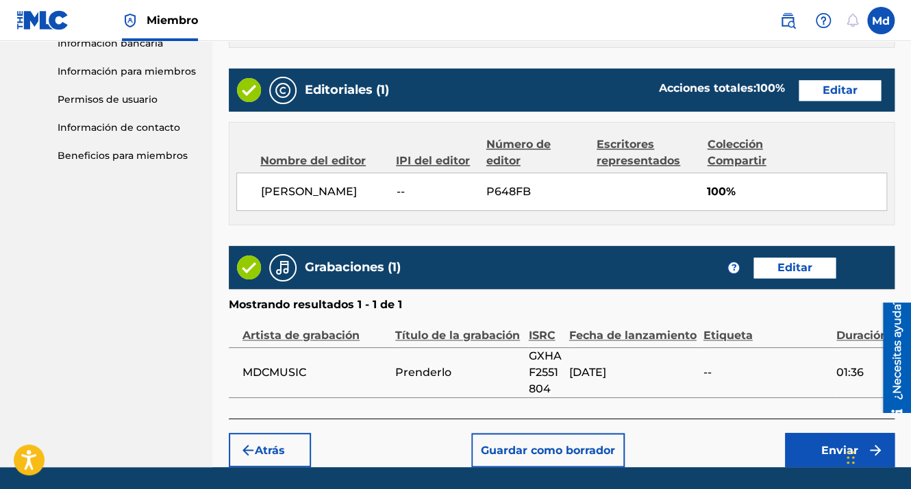
scroll to position [741, 0]
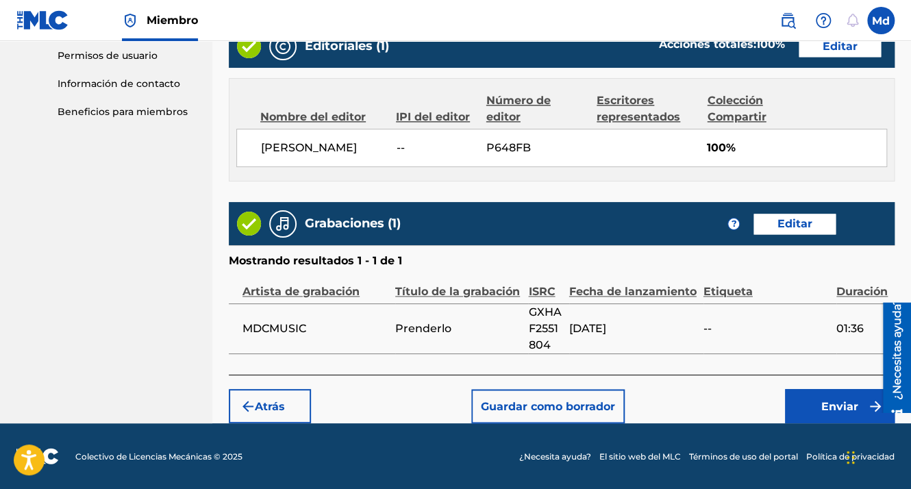
click at [847, 406] on font "Enviar" at bounding box center [839, 406] width 37 height 16
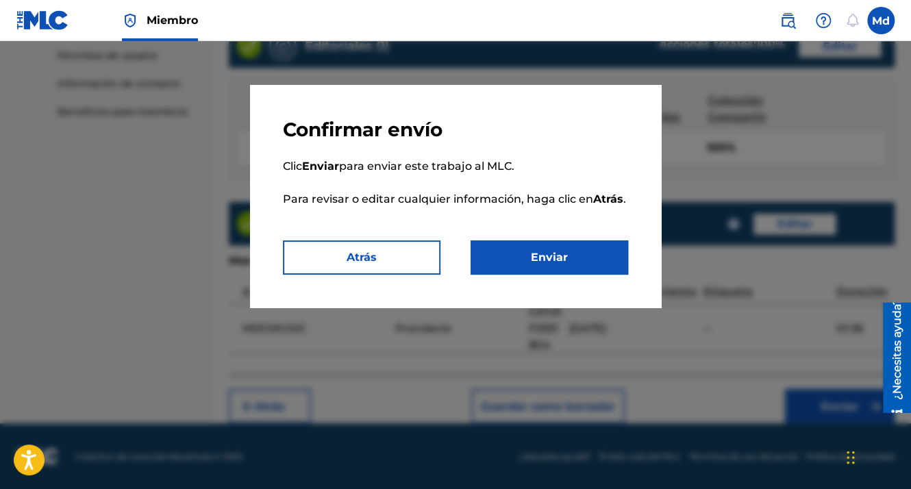
click at [575, 250] on button "Enviar" at bounding box center [550, 257] width 158 height 34
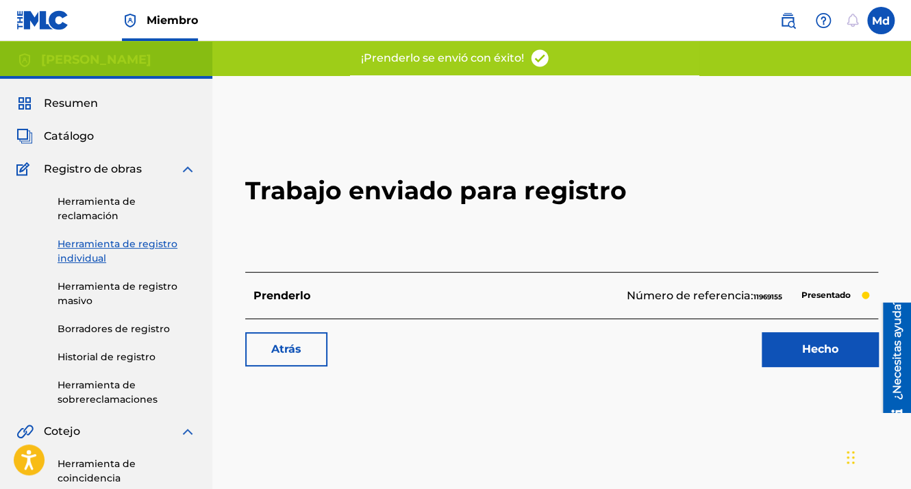
click at [815, 366] on div "Trabajo enviado para registro Prenderlo Número de referencia: 11969155 Presenta…" at bounding box center [562, 245] width 666 height 271
click at [805, 357] on link "Hecho" at bounding box center [820, 349] width 116 height 34
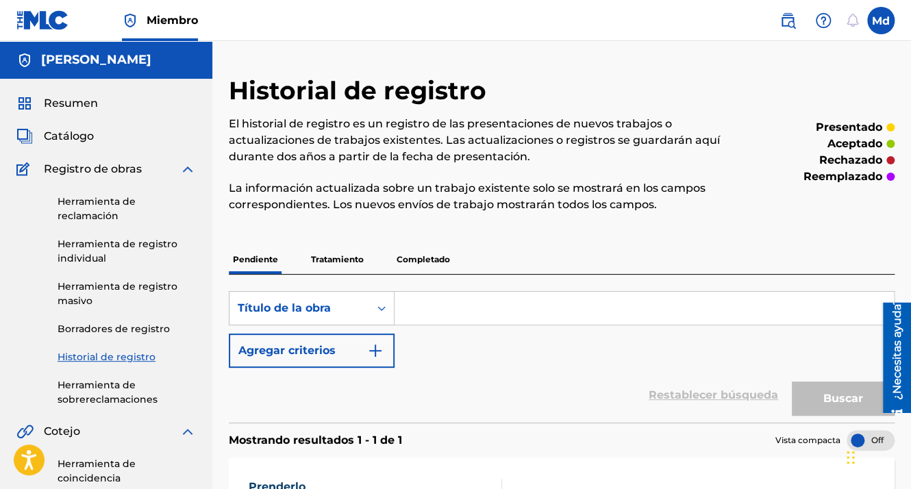
click at [43, 18] on img at bounding box center [42, 20] width 53 height 20
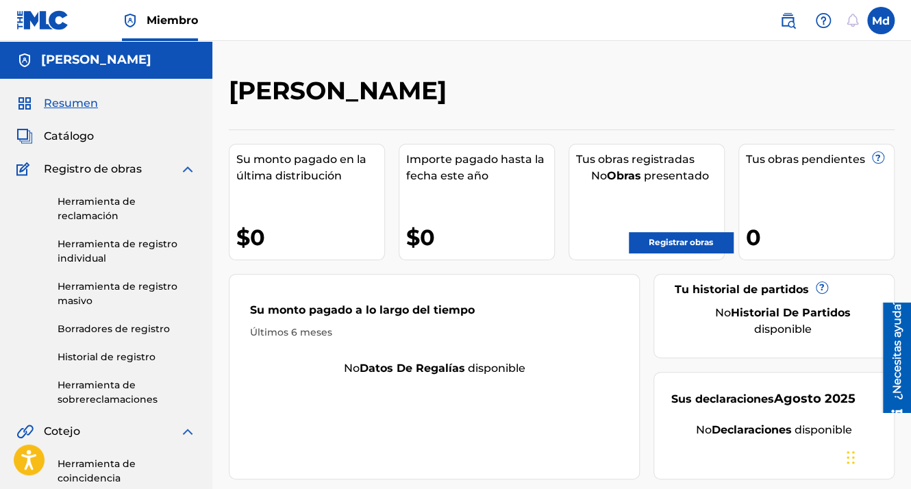
click at [665, 243] on link "Registrar obras" at bounding box center [681, 242] width 104 height 21
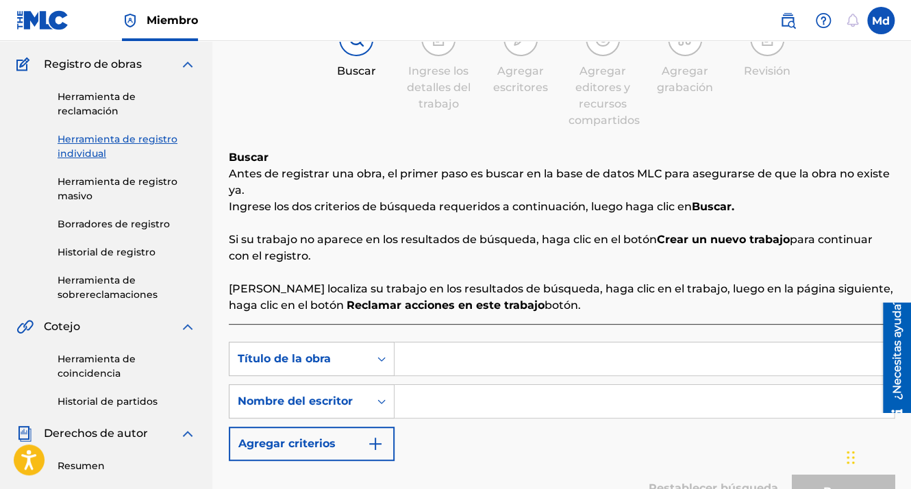
scroll to position [206, 0]
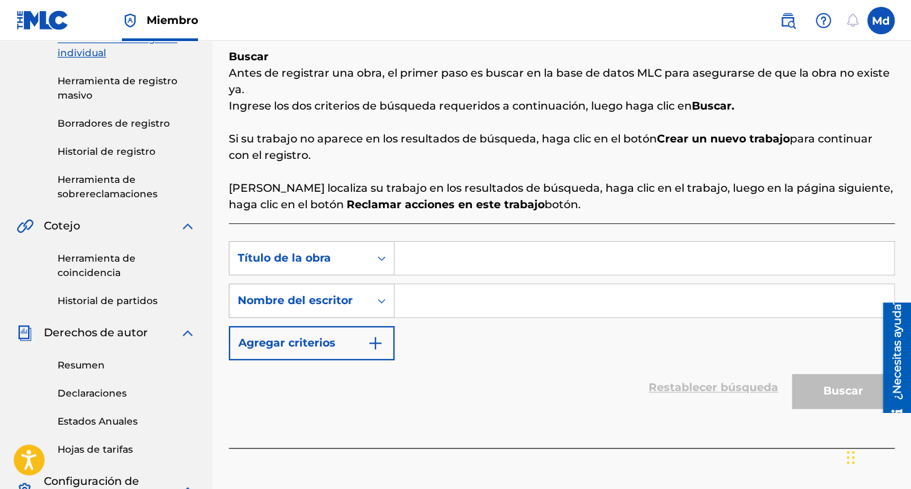
click at [475, 257] on input "Formulario de búsqueda" at bounding box center [644, 258] width 499 height 33
paste input "Rota"
type input "Rota"
click at [435, 303] on input "Formulario de búsqueda" at bounding box center [644, 300] width 499 height 33
click at [430, 305] on input "Formulario de búsqueda" at bounding box center [644, 300] width 499 height 33
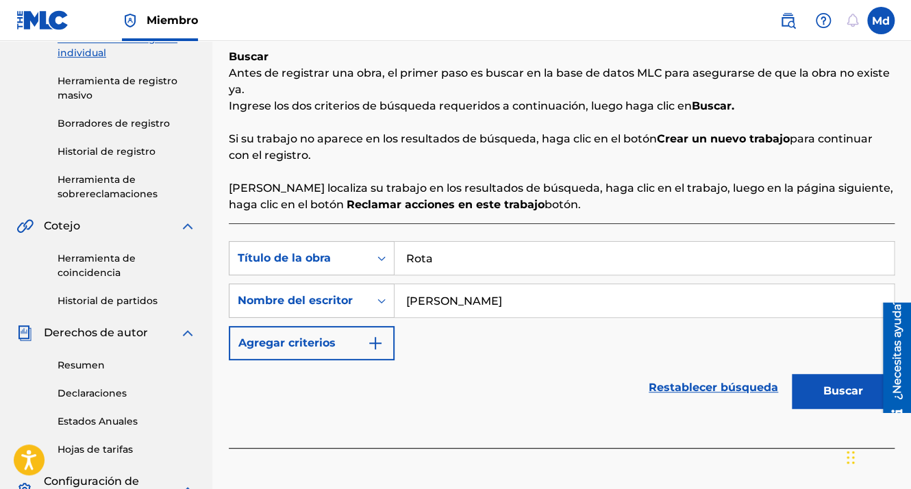
type input "[PERSON_NAME]"
click at [792, 374] on button "Buscar" at bounding box center [843, 391] width 103 height 34
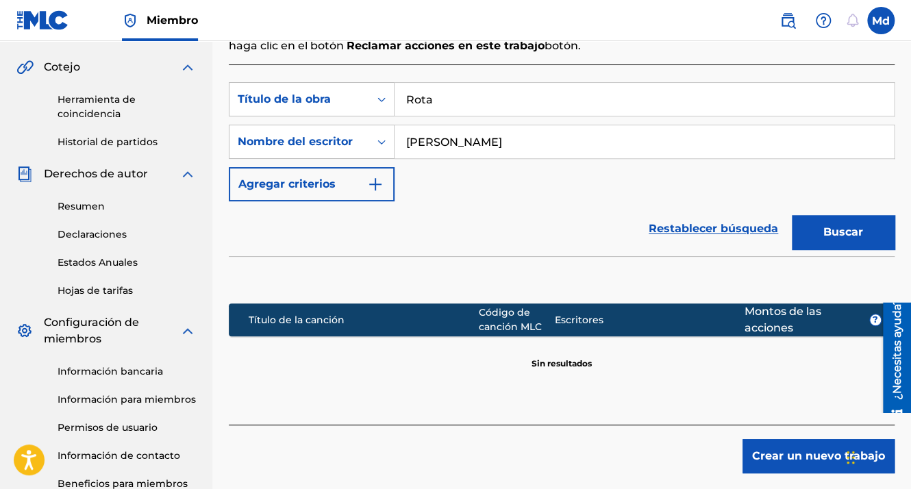
scroll to position [448, 0]
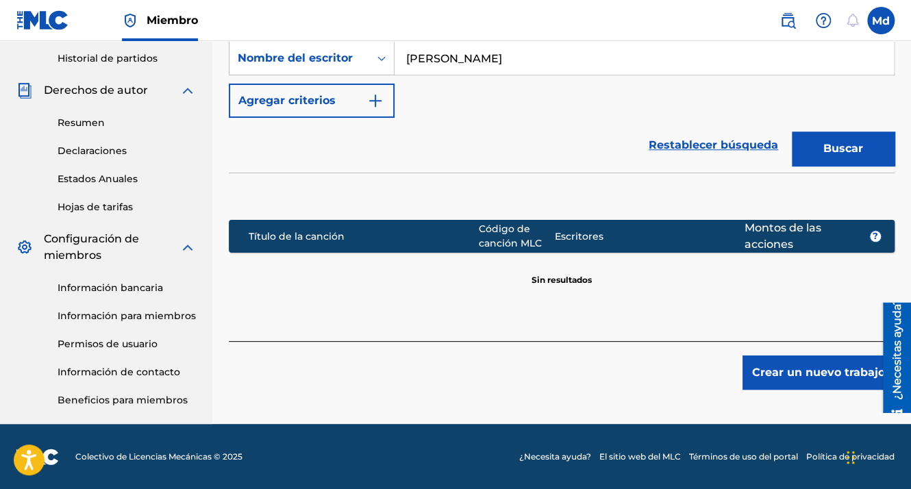
click at [761, 371] on button "Crear un nuevo trabajo" at bounding box center [819, 373] width 152 height 34
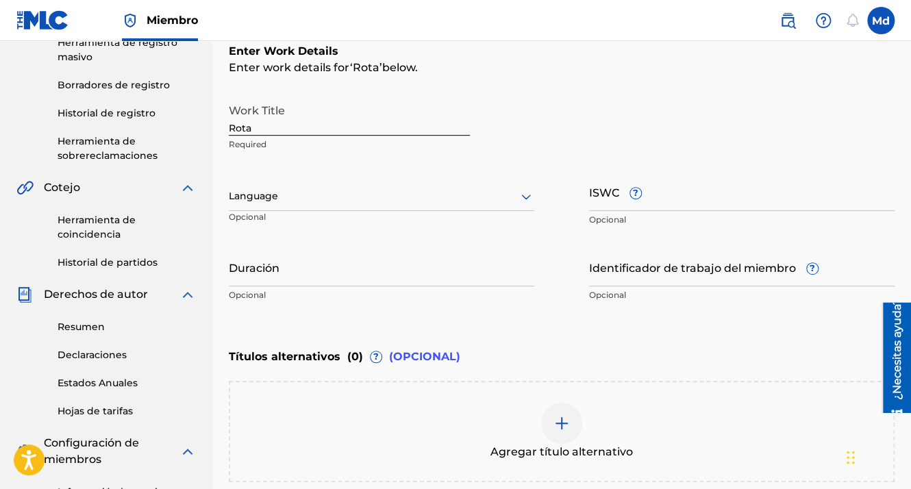
scroll to position [243, 0]
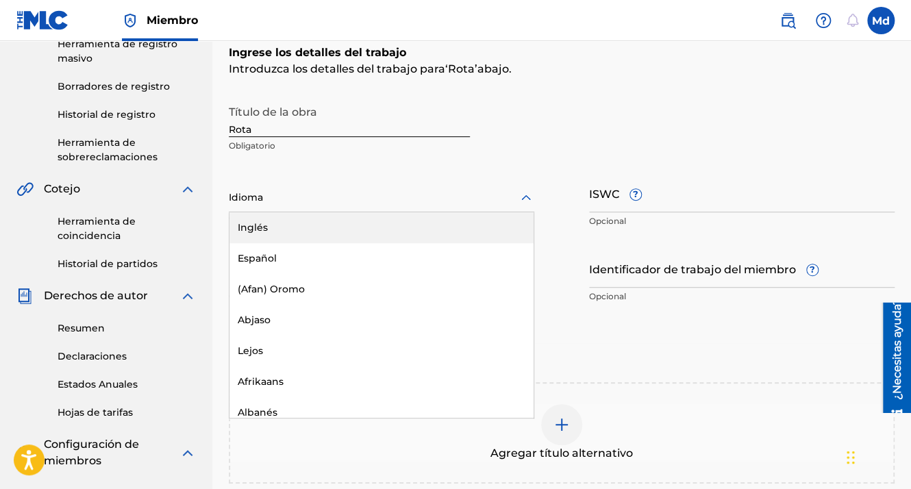
click at [271, 194] on div at bounding box center [382, 197] width 306 height 17
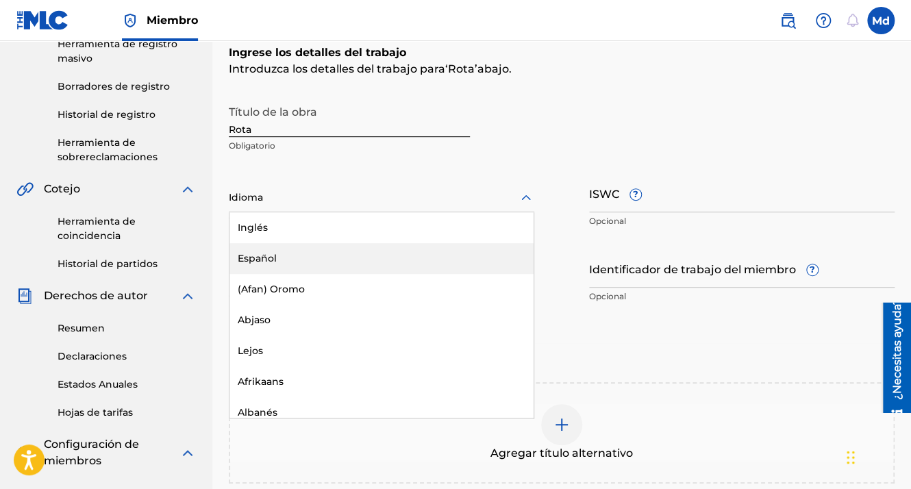
click at [269, 260] on div "Español" at bounding box center [381, 258] width 304 height 31
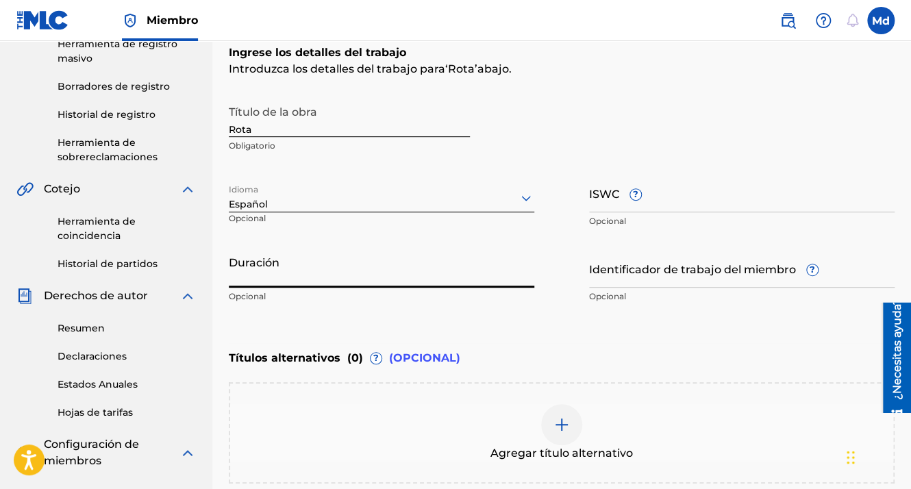
click at [262, 258] on input "Duración" at bounding box center [382, 268] width 306 height 39
paste input "01:58"
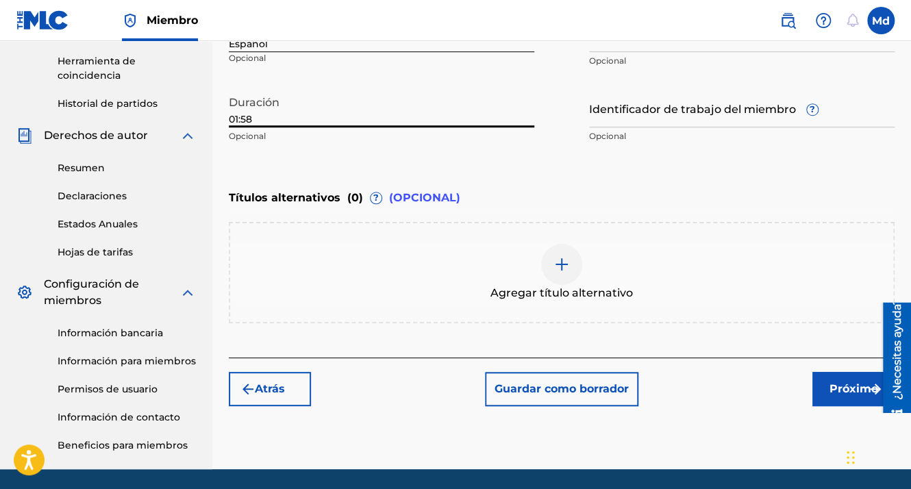
scroll to position [448, 0]
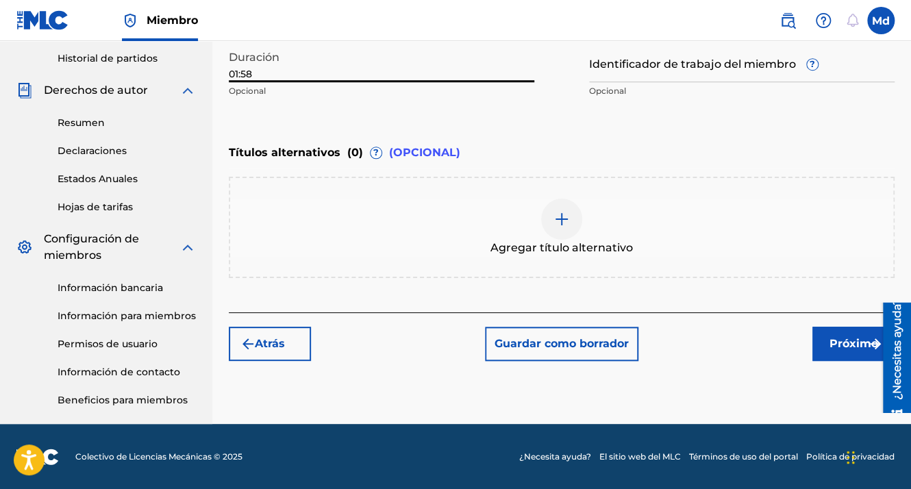
type input "01:58"
click at [843, 341] on font "Próximo" at bounding box center [854, 344] width 49 height 16
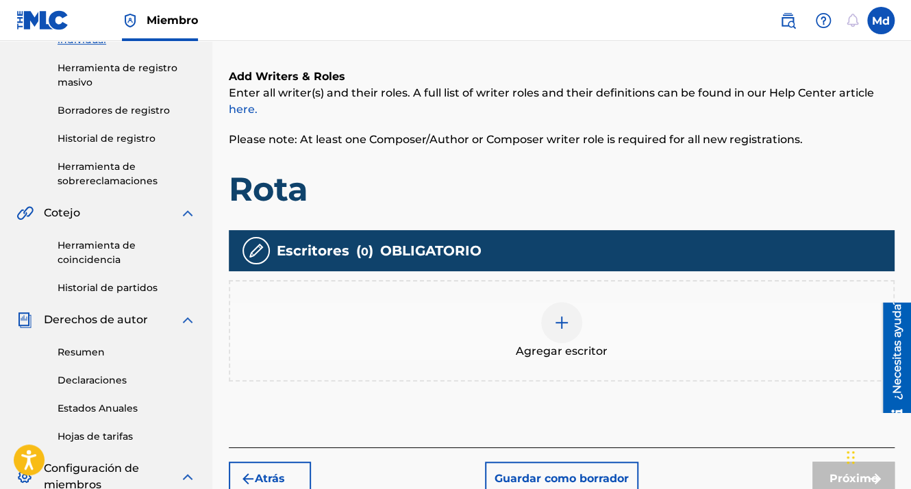
scroll to position [267, 0]
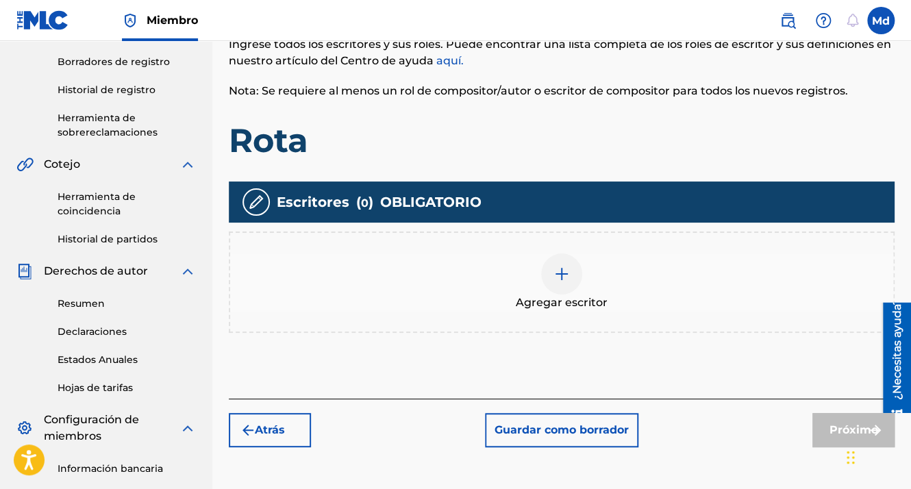
click at [562, 269] on img at bounding box center [562, 274] width 16 height 16
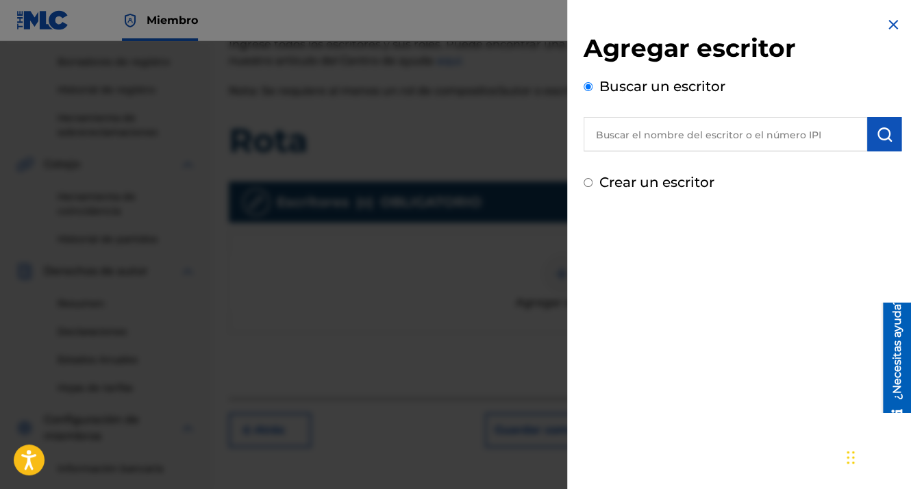
click at [671, 134] on input "text" at bounding box center [726, 134] width 284 height 34
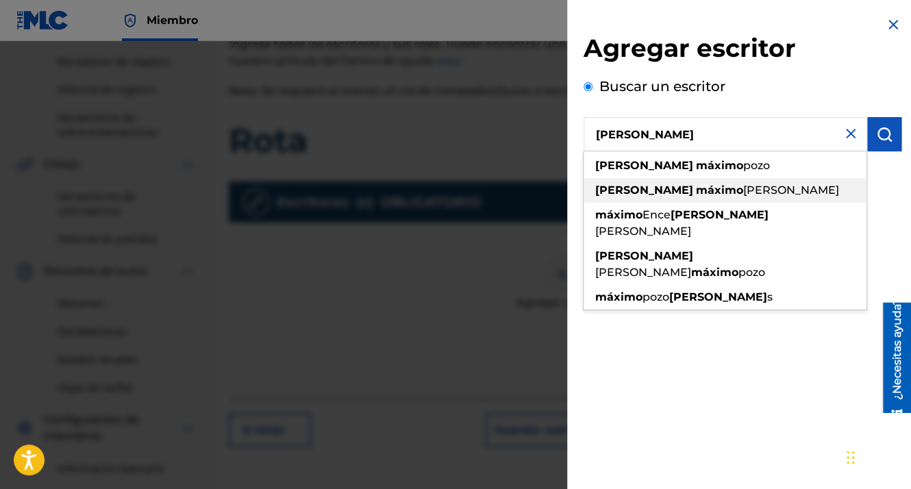
click at [743, 184] on span "[PERSON_NAME]" at bounding box center [791, 190] width 96 height 13
type input "[PERSON_NAME]"
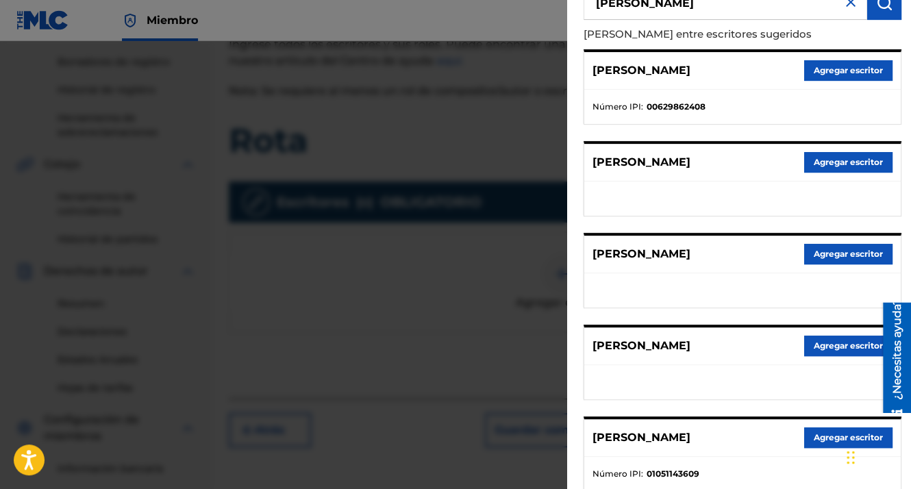
scroll to position [206, 0]
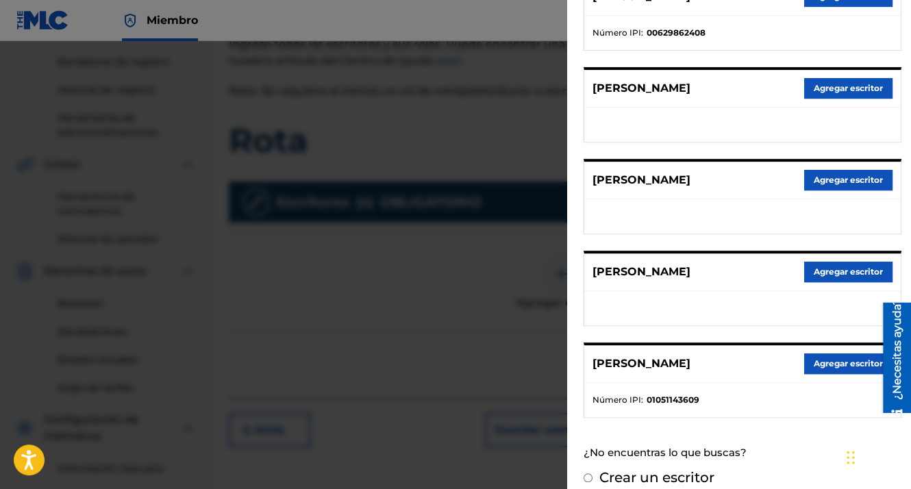
click at [821, 363] on button "Agregar escritor" at bounding box center [848, 363] width 88 height 21
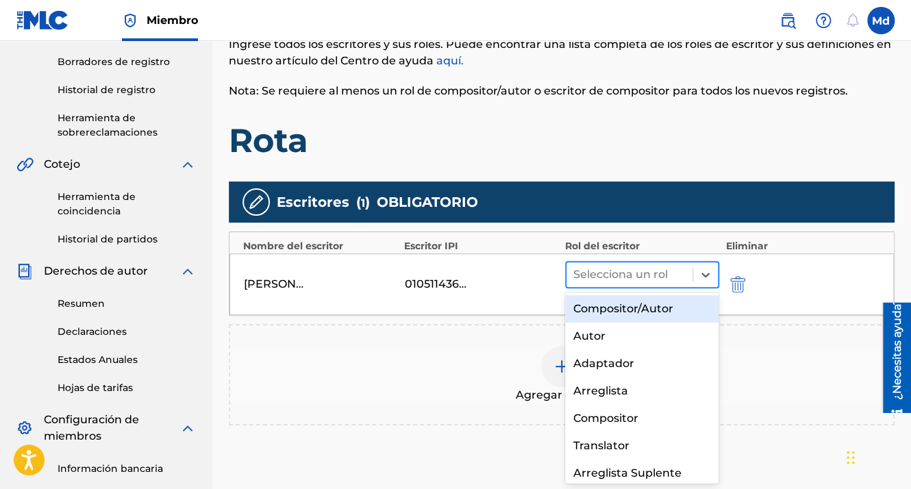
click at [603, 270] on div at bounding box center [629, 274] width 112 height 19
click at [595, 317] on div "Compositor/Autor" at bounding box center [642, 308] width 154 height 27
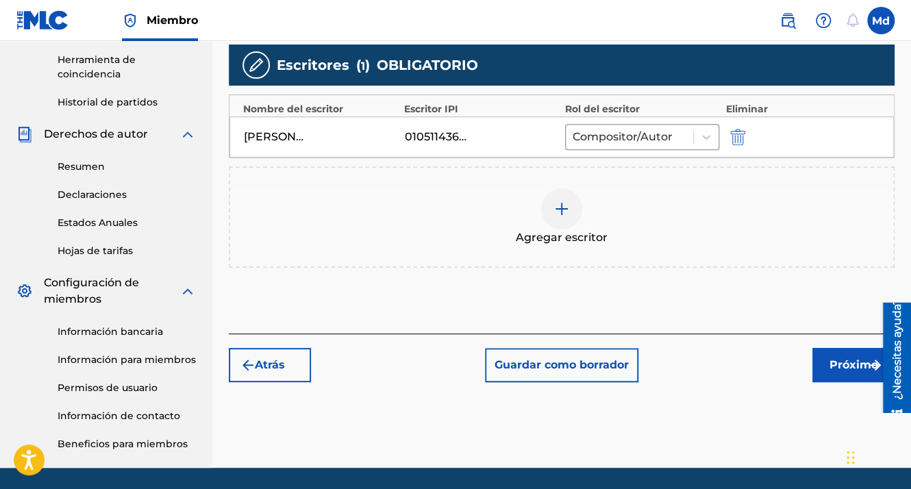
click at [836, 360] on font "Próximo" at bounding box center [854, 365] width 49 height 16
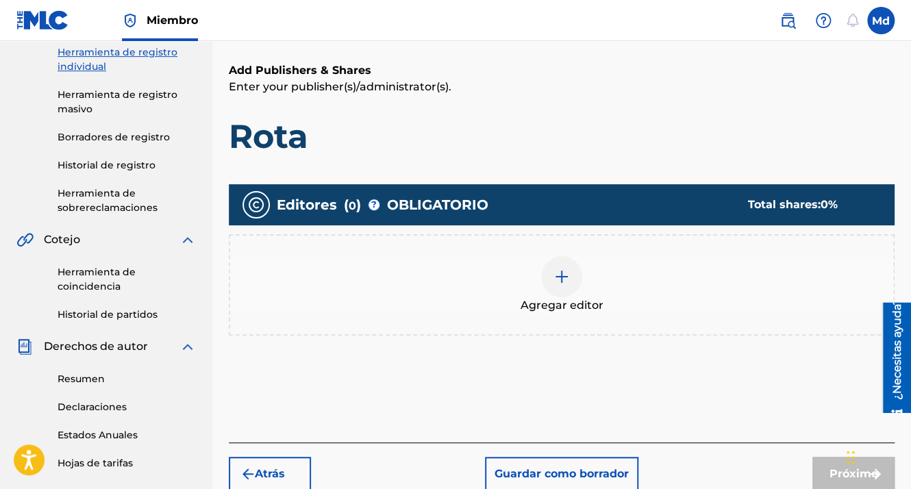
scroll to position [199, 0]
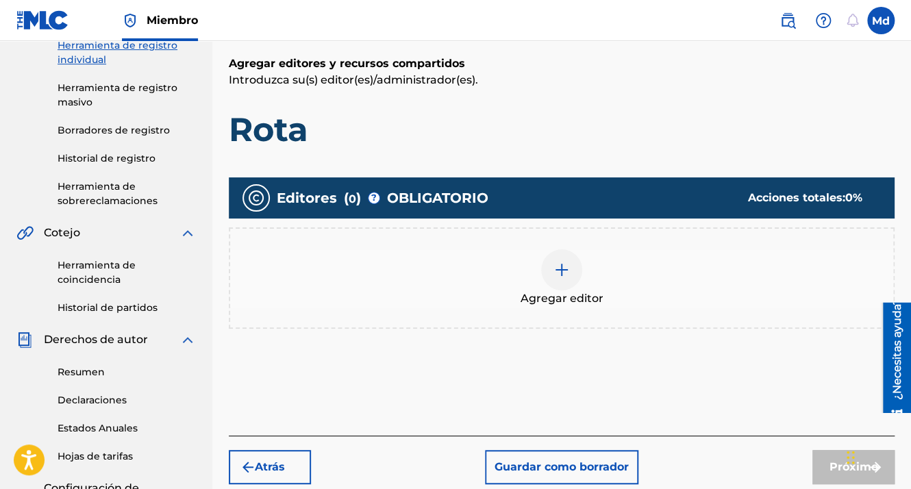
click at [543, 285] on div "Agregar editor" at bounding box center [561, 278] width 663 height 58
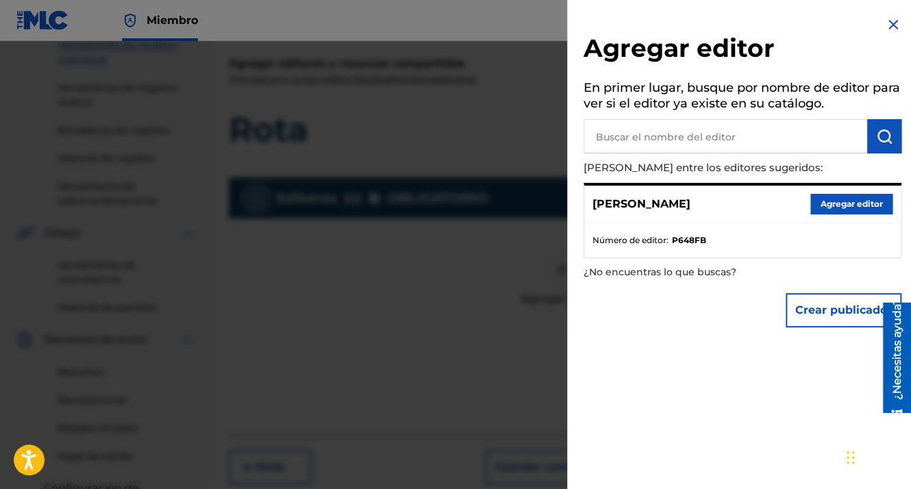
click at [845, 202] on button "Agregar editor" at bounding box center [851, 204] width 82 height 21
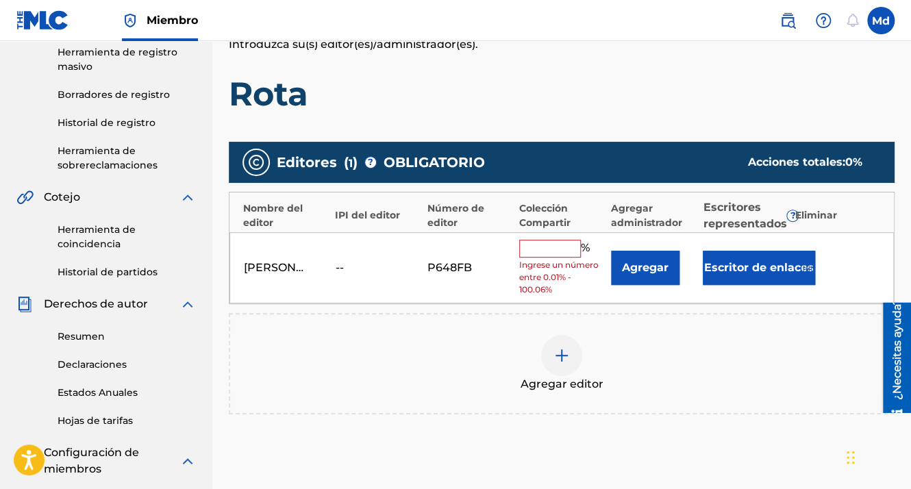
scroll to position [267, 0]
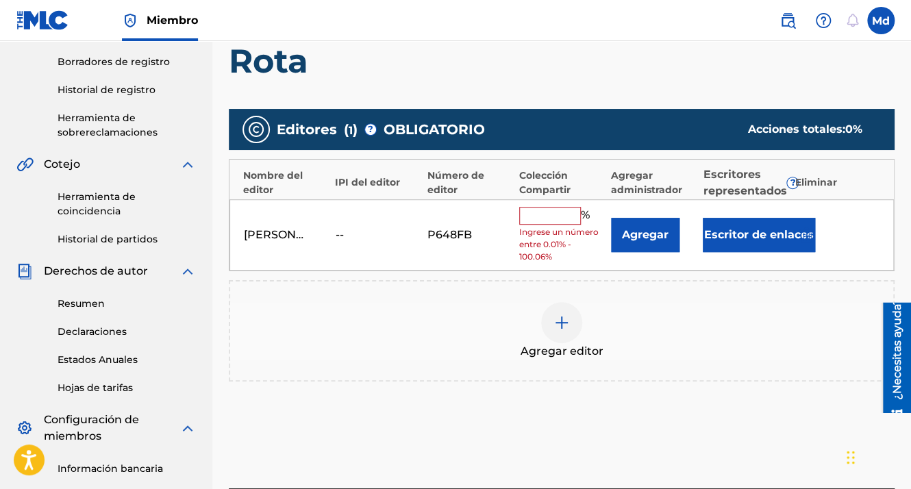
click at [534, 223] on input "text" at bounding box center [550, 216] width 62 height 18
type input "100"
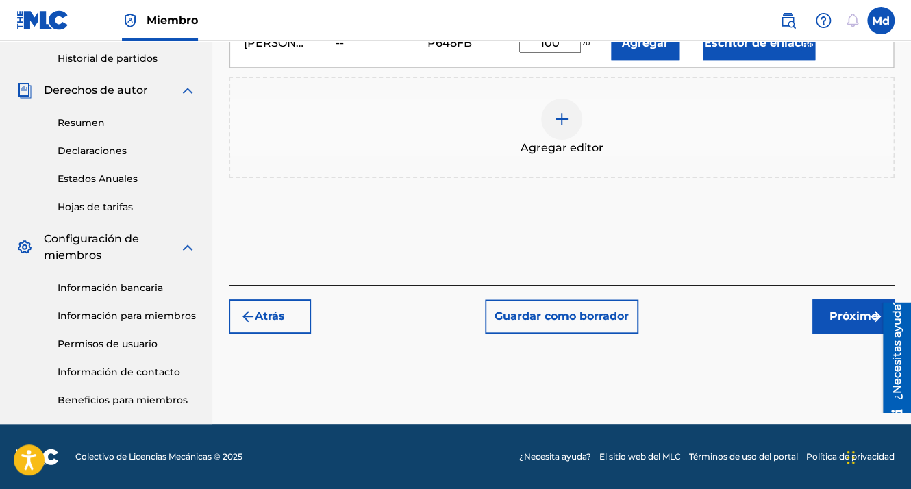
click at [834, 311] on font "Próximo" at bounding box center [854, 316] width 49 height 16
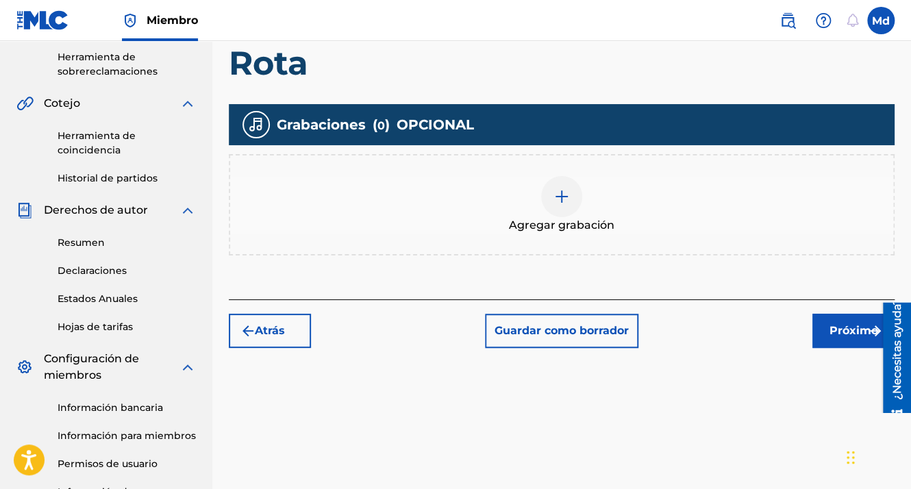
scroll to position [411, 0]
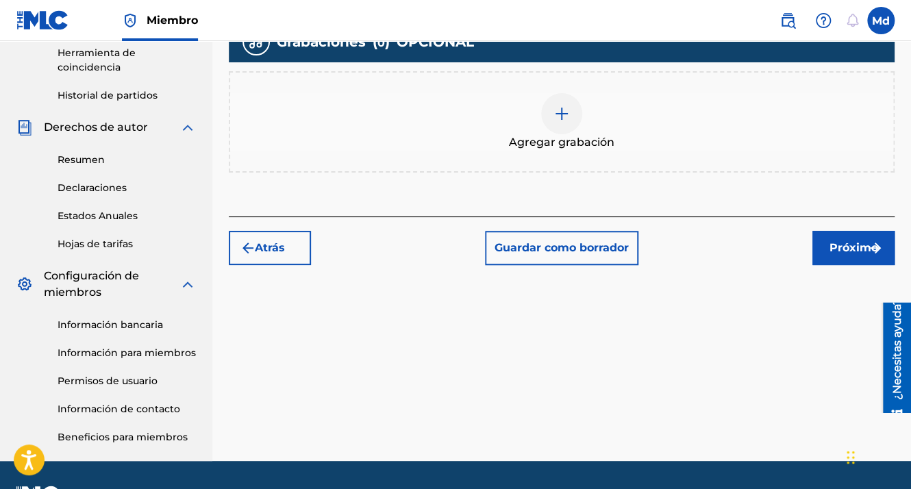
click at [563, 93] on div at bounding box center [561, 113] width 41 height 41
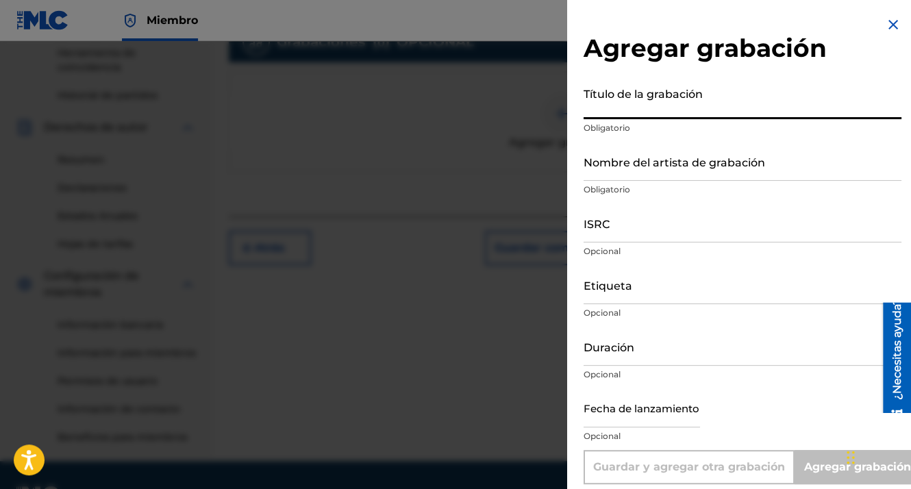
click at [660, 109] on input "Título de la grabación" at bounding box center [743, 99] width 318 height 39
paste input "01:58"
type input "01:58"
type input "Add Recording"
drag, startPoint x: 595, startPoint y: 104, endPoint x: 540, endPoint y: 107, distance: 54.2
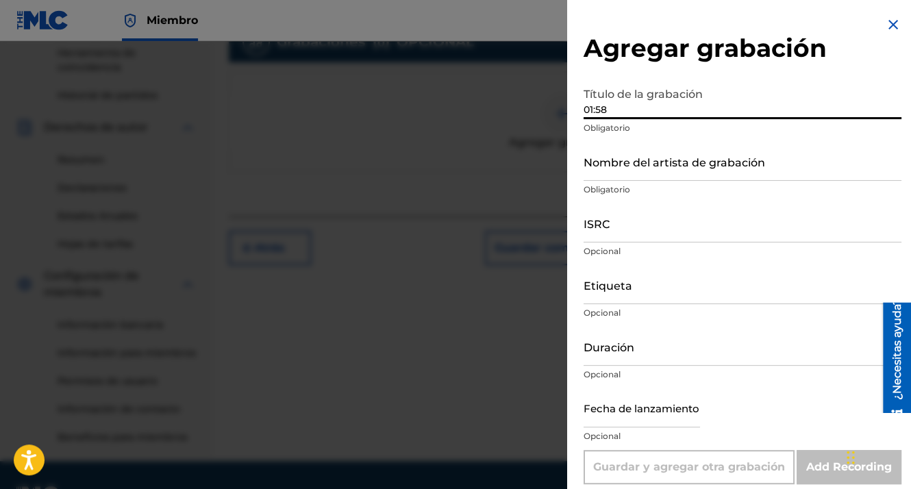
click at [540, 107] on div "Agregar grabación Título de la grabación 01:58 Obligatorio Nombre del artista d…" at bounding box center [455, 265] width 911 height 448
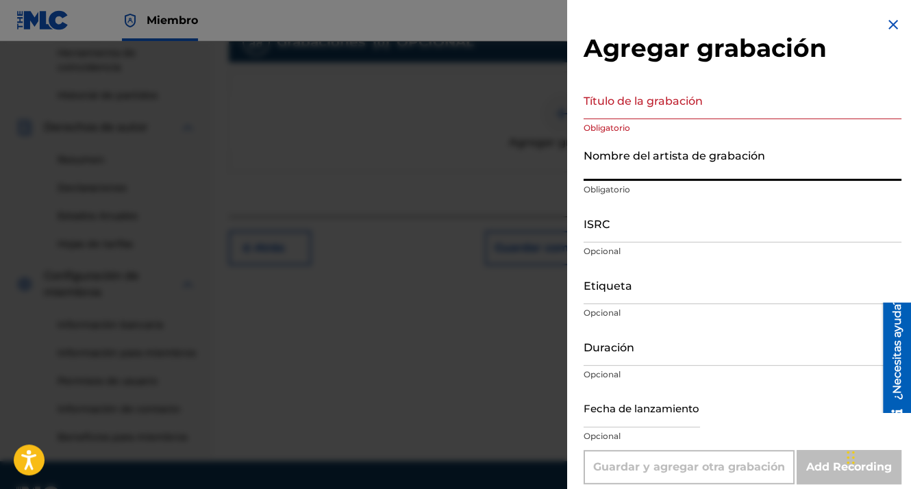
click at [614, 167] on input "Nombre del artista de grabación" at bounding box center [743, 161] width 318 height 39
type input "MDCMUSIC"
type input "Prenderlo"
type input "GXHAF2551804"
type input "01:36"
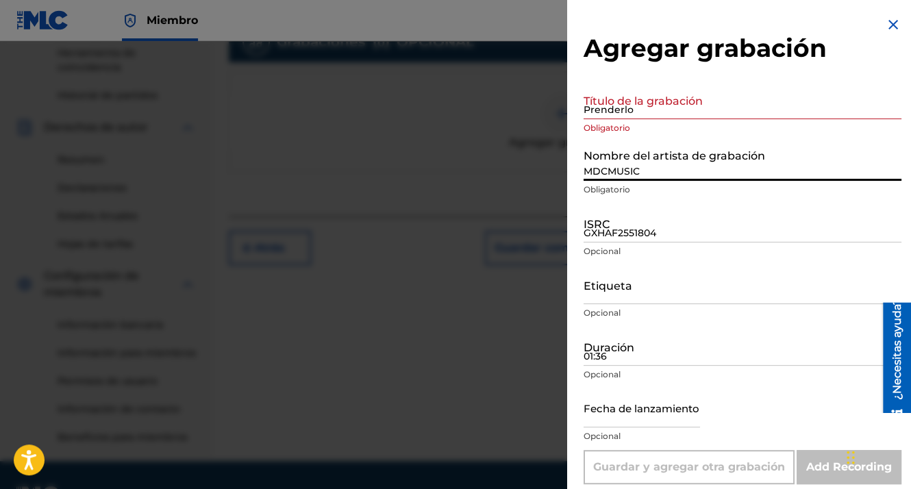
type input "[DATE]"
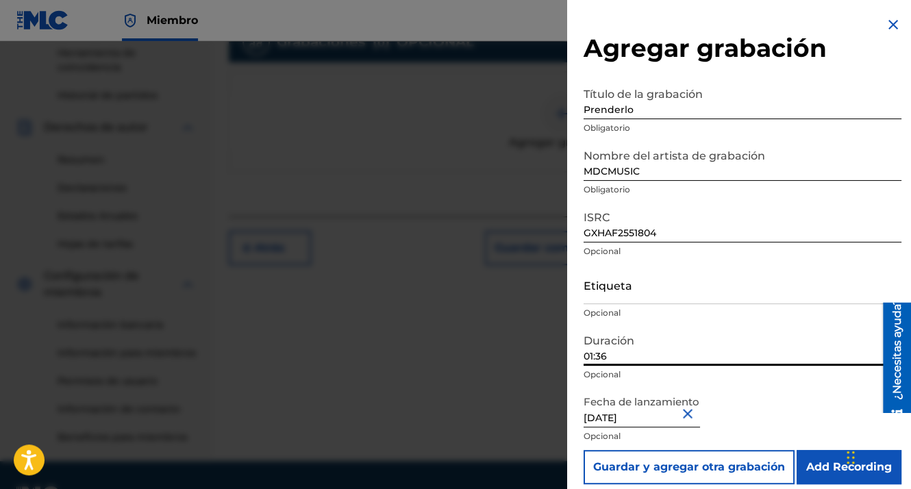
drag, startPoint x: 621, startPoint y: 358, endPoint x: 584, endPoint y: 345, distance: 39.9
click at [552, 357] on div "Agregar grabación Título de la grabación Prenderlo Obligatorio Nombre del artis…" at bounding box center [455, 265] width 911 height 448
paste input "01:58"
type input "01:58"
drag, startPoint x: 671, startPoint y: 234, endPoint x: 544, endPoint y: 232, distance: 126.8
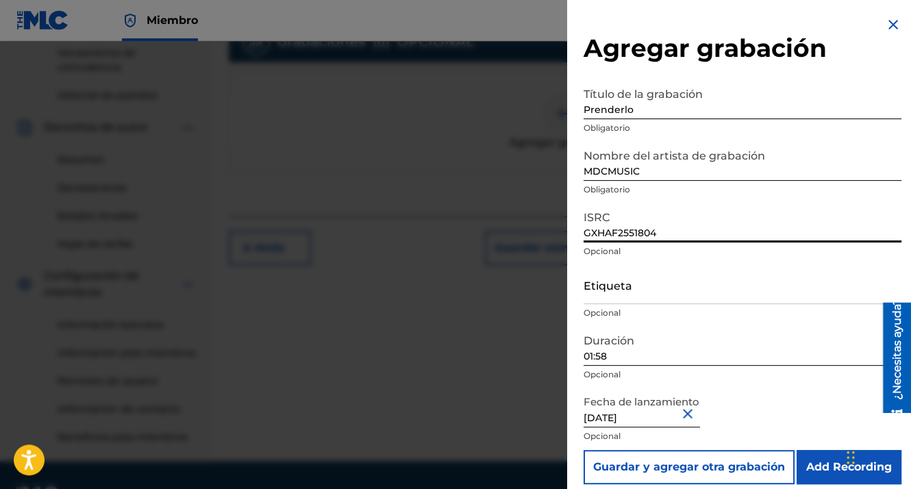
click at [472, 256] on div "Agregar grabación Título de la grabación Prenderlo Obligatorio Nombre del artis…" at bounding box center [455, 265] width 911 height 448
paste input "GXHAF2551805"
type input "GXHAF2551805"
drag, startPoint x: 646, startPoint y: 107, endPoint x: 542, endPoint y: 98, distance: 104.5
click at [542, 98] on div "Agregar grabación Título de la grabación Prenderlo Obligatorio Nombre del artis…" at bounding box center [455, 265] width 911 height 448
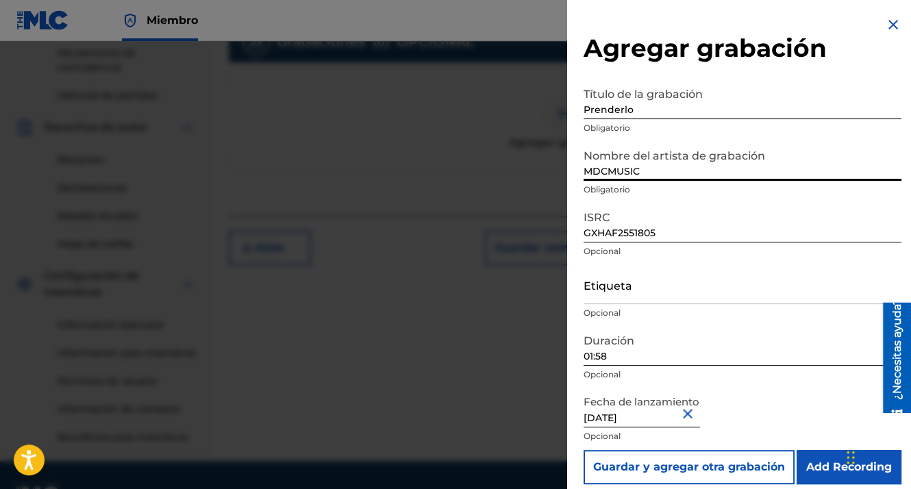
click at [585, 145] on input "MDCMUSIC" at bounding box center [743, 161] width 318 height 39
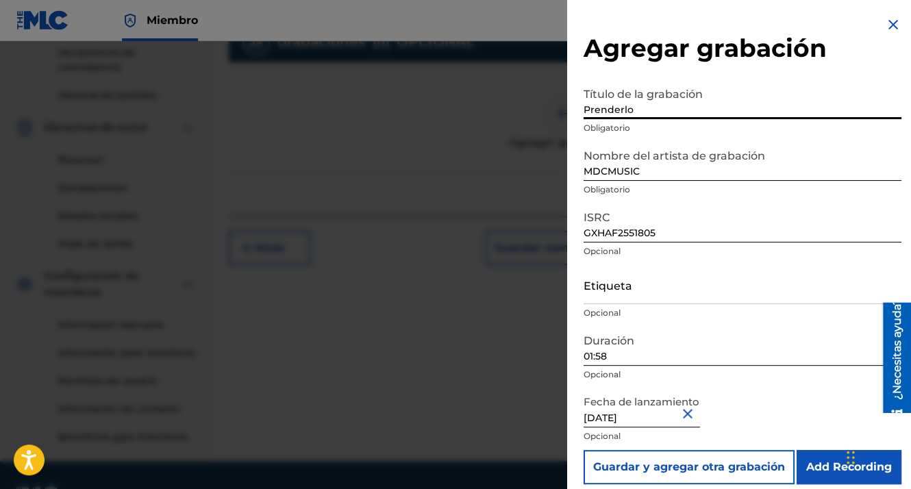
drag, startPoint x: 638, startPoint y: 101, endPoint x: 560, endPoint y: 111, distance: 78.1
click at [560, 111] on div "Agregar grabación Título de la grabación Prenderlo Obligatorio Nombre del artis…" at bounding box center [455, 265] width 911 height 448
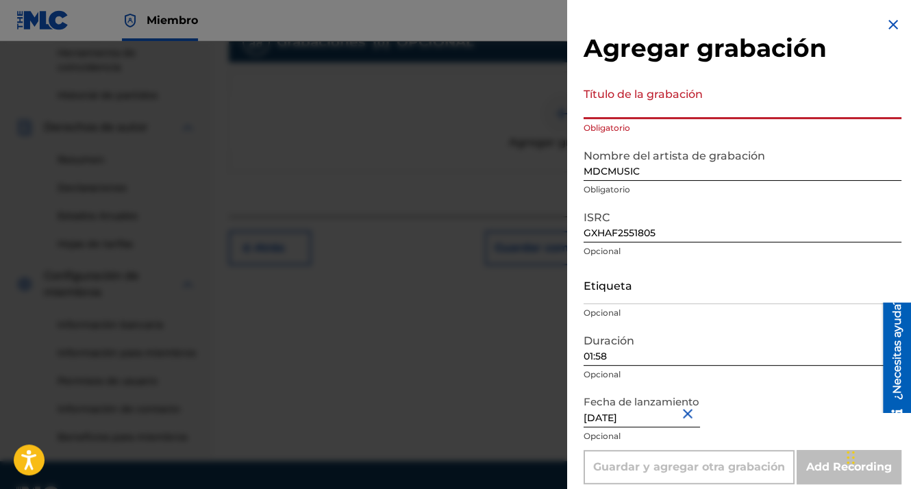
paste input "Rota"
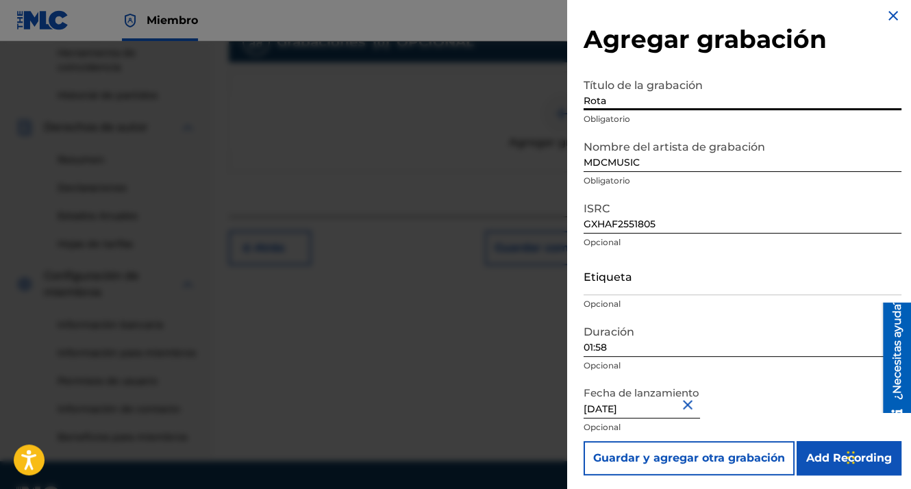
scroll to position [11, 0]
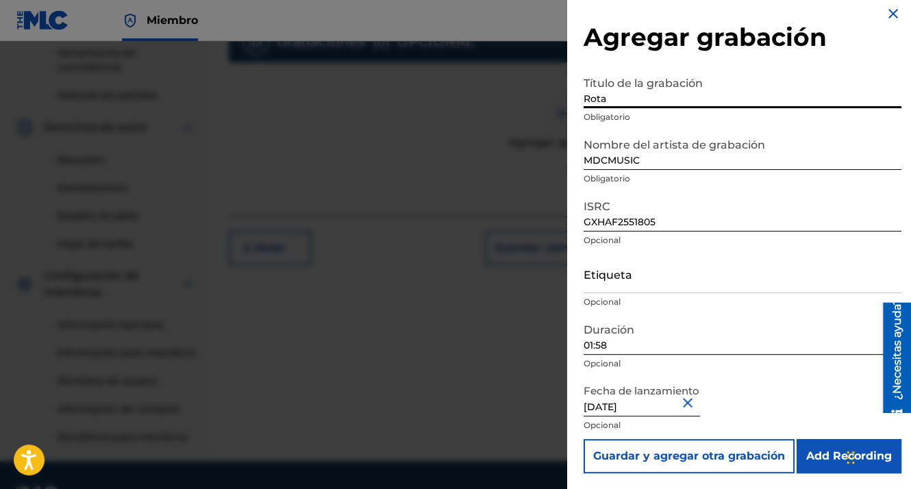
type input "Rota"
click at [819, 451] on input "Add Recording" at bounding box center [849, 456] width 105 height 34
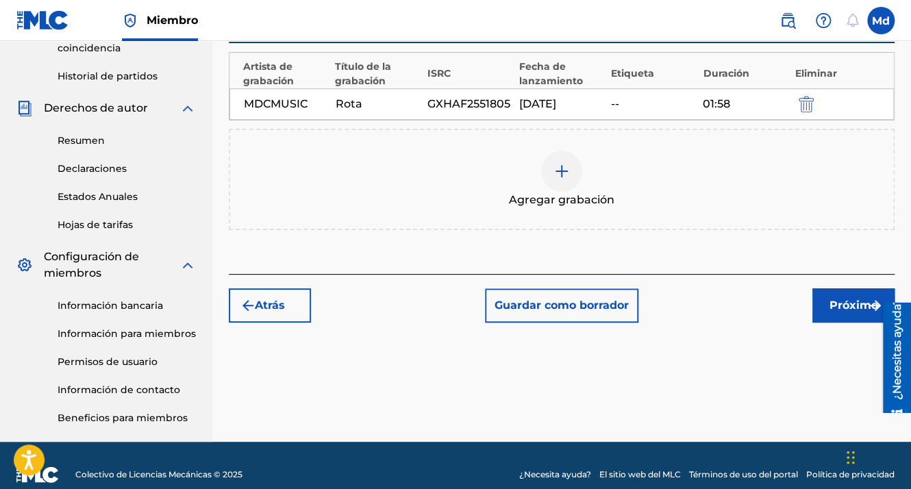
scroll to position [448, 0]
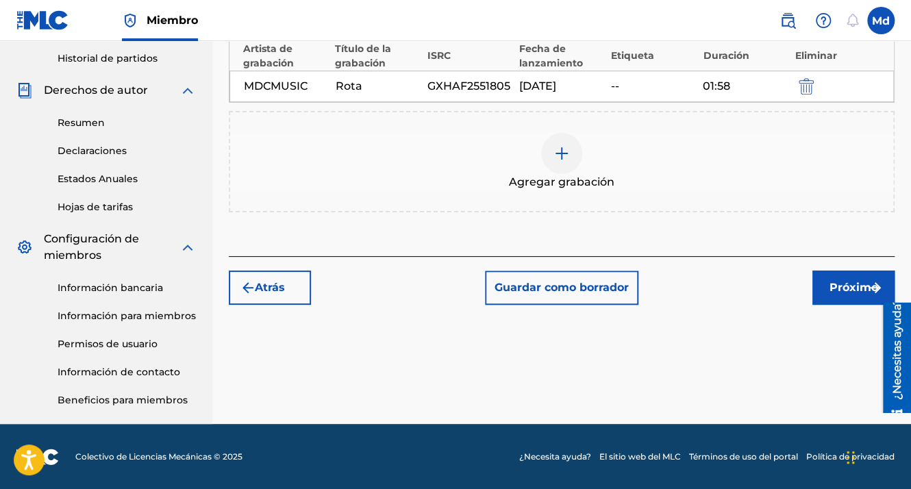
click at [836, 271] on button "Próximo" at bounding box center [853, 288] width 82 height 34
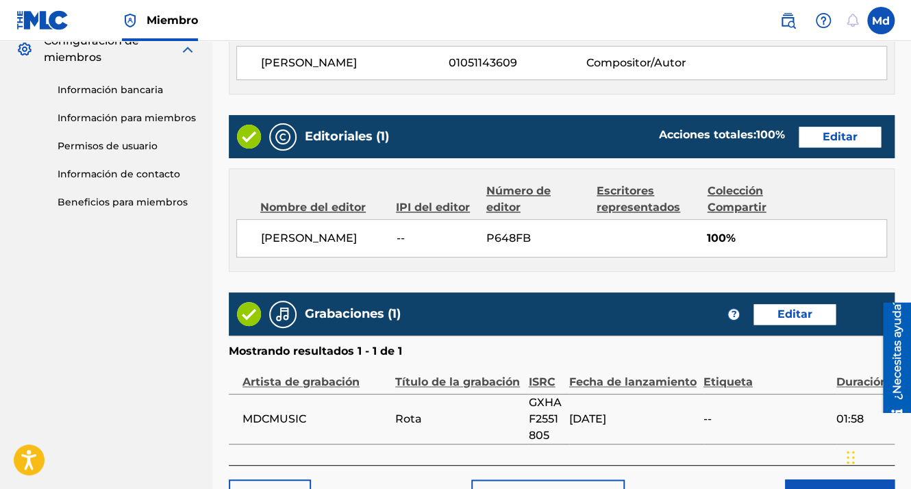
scroll to position [741, 0]
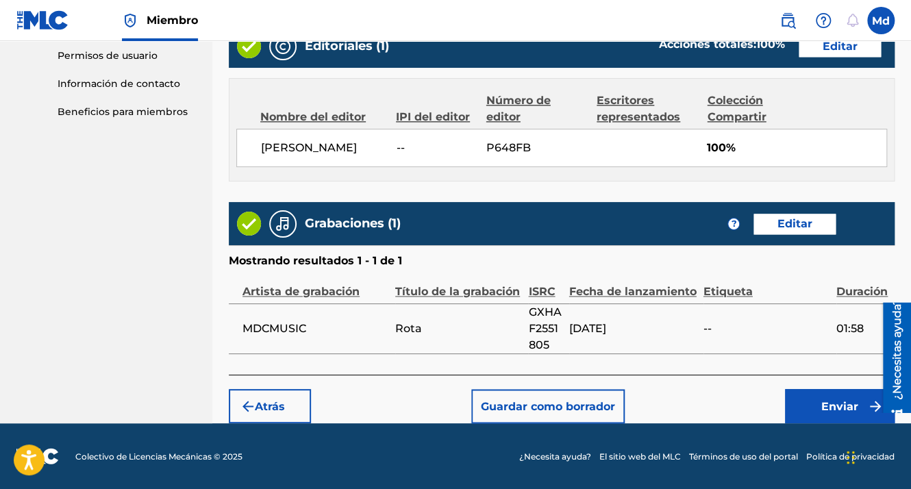
click at [836, 393] on button "Enviar" at bounding box center [840, 406] width 110 height 34
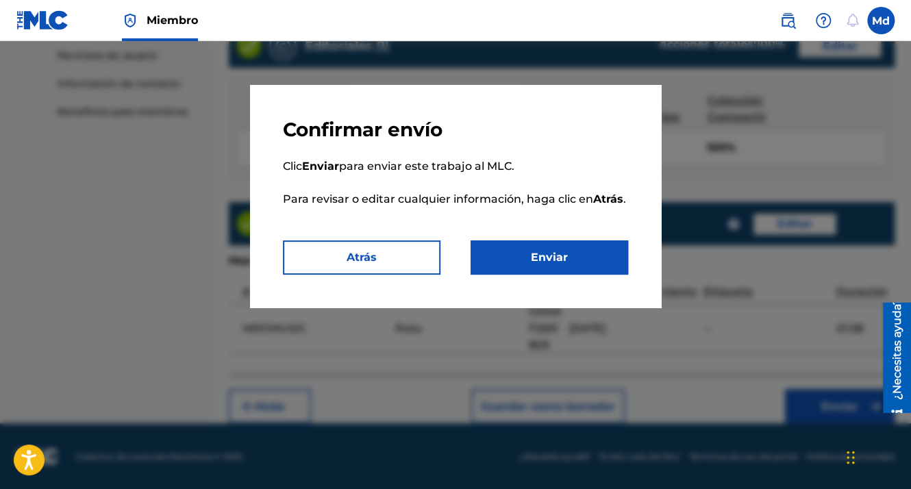
click at [573, 240] on button "Enviar" at bounding box center [550, 257] width 158 height 34
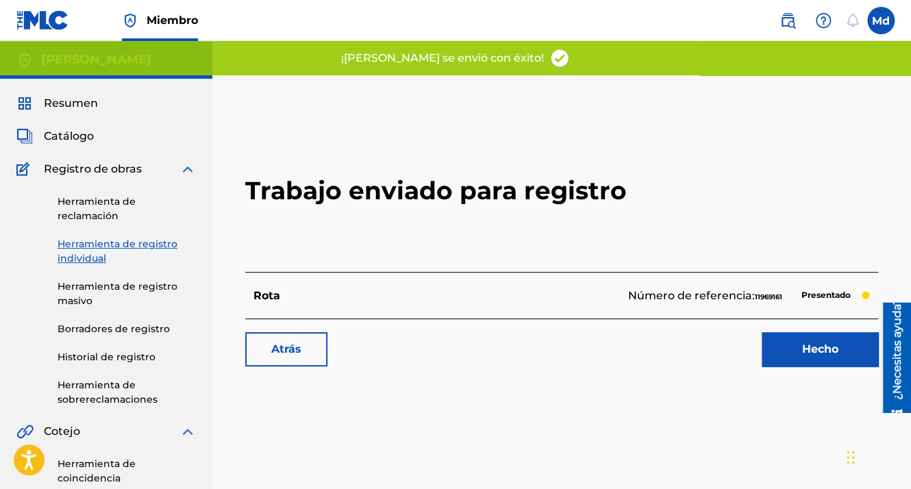
click at [792, 347] on link "Hecho" at bounding box center [820, 349] width 116 height 34
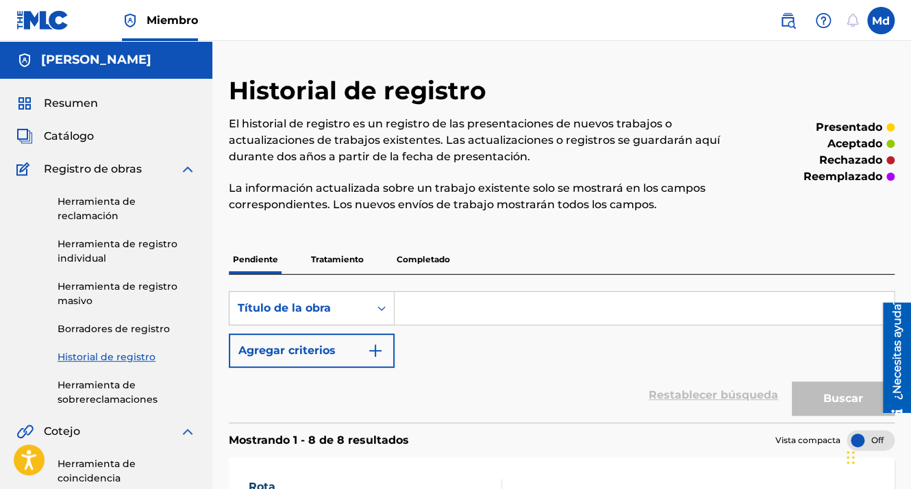
click at [30, 26] on img at bounding box center [42, 20] width 53 height 20
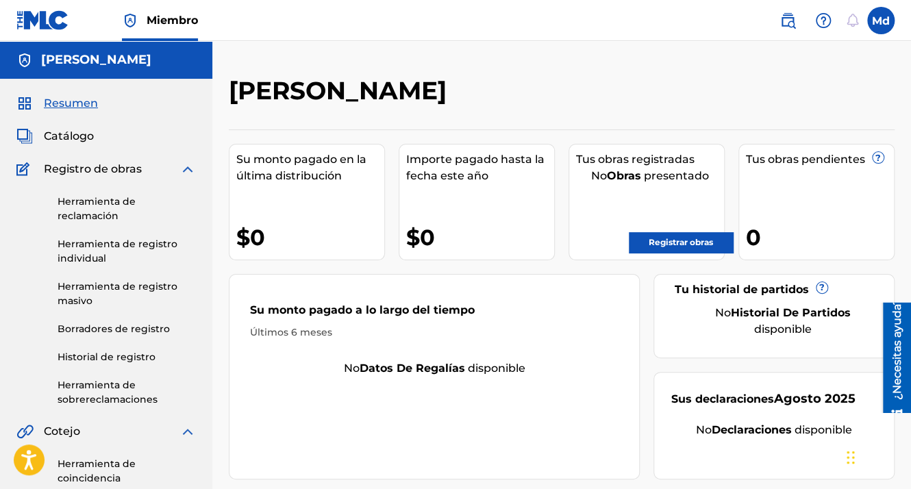
click at [656, 241] on link "Registrar obras" at bounding box center [681, 242] width 104 height 21
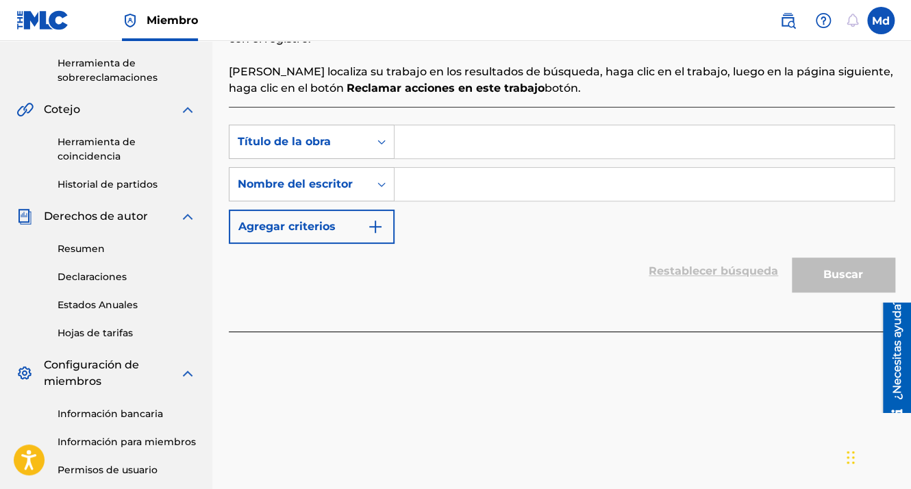
scroll to position [343, 0]
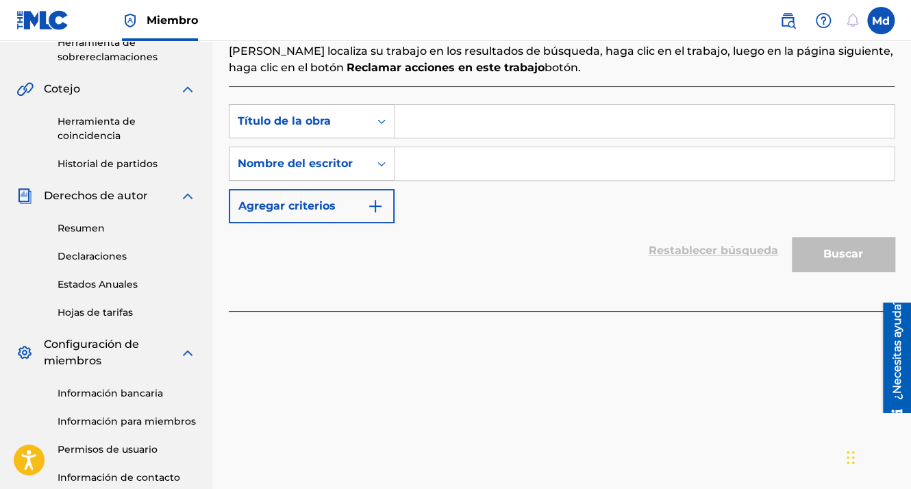
click at [450, 129] on input "Formulario de búsqueda" at bounding box center [644, 121] width 499 height 33
paste input "Sabe"
type input "Sabe"
click at [444, 169] on input "Formulario de búsqueda" at bounding box center [644, 163] width 499 height 33
click at [438, 168] on input "Formulario de búsqueda" at bounding box center [644, 163] width 499 height 33
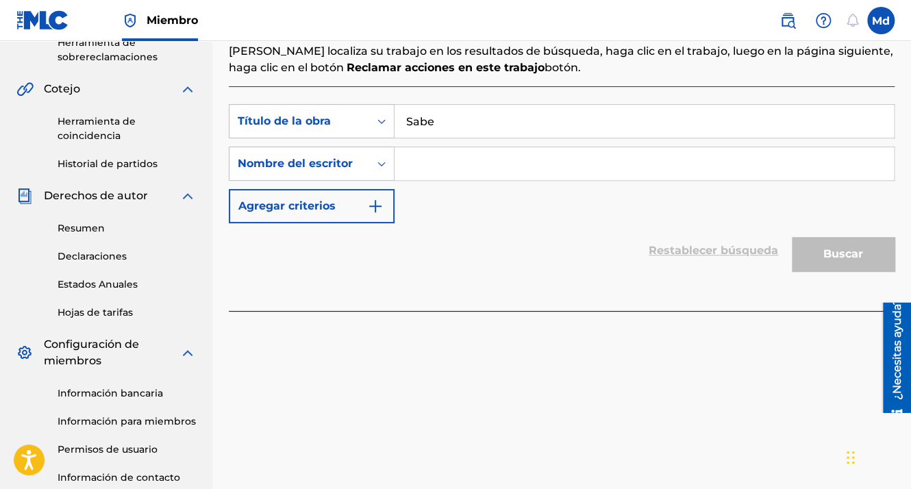
click at [438, 168] on input "Formulario de búsqueda" at bounding box center [644, 163] width 499 height 33
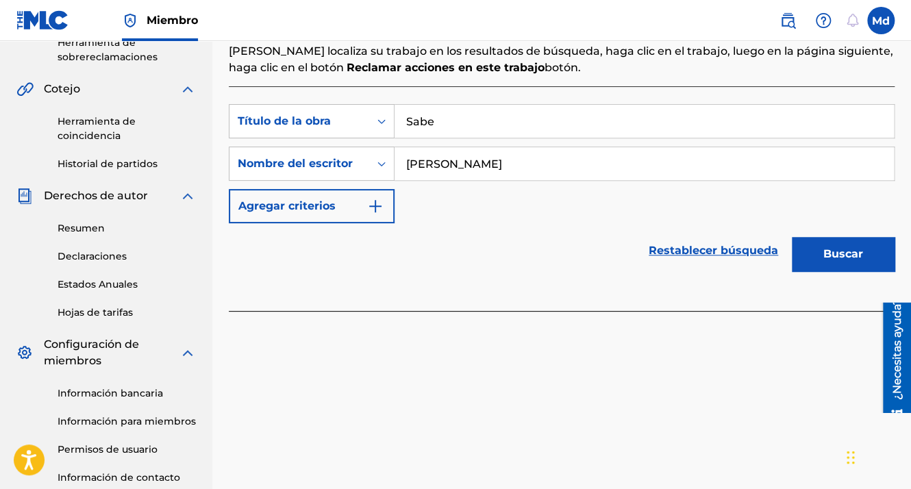
type input "[PERSON_NAME]"
click at [792, 237] on button "Buscar" at bounding box center [843, 254] width 103 height 34
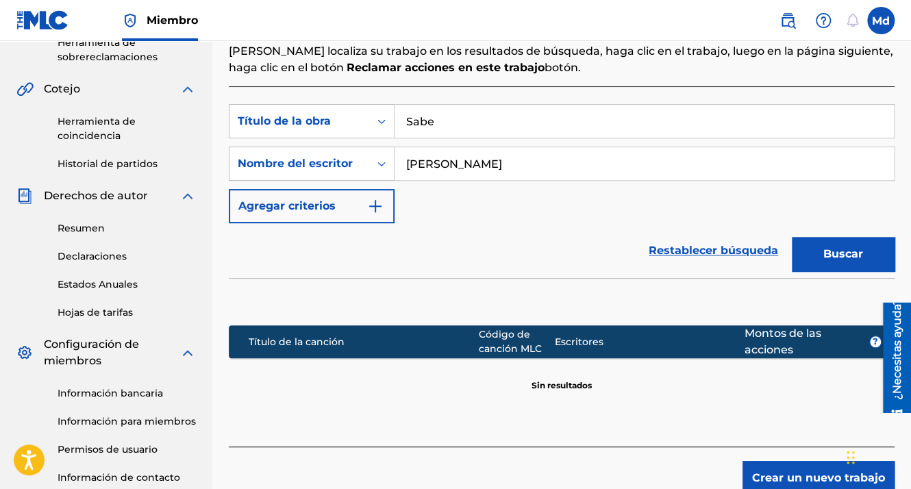
scroll to position [448, 0]
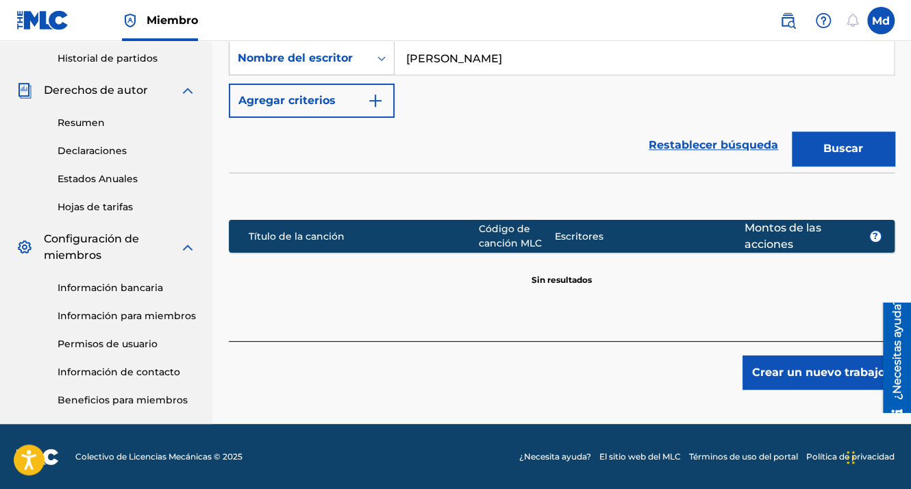
click at [780, 360] on button "Crear un nuevo trabajo" at bounding box center [819, 373] width 152 height 34
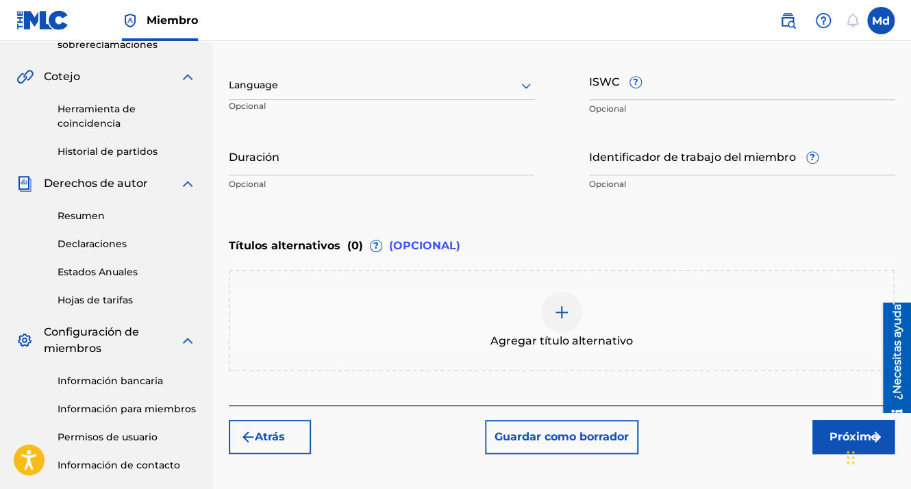
scroll to position [243, 0]
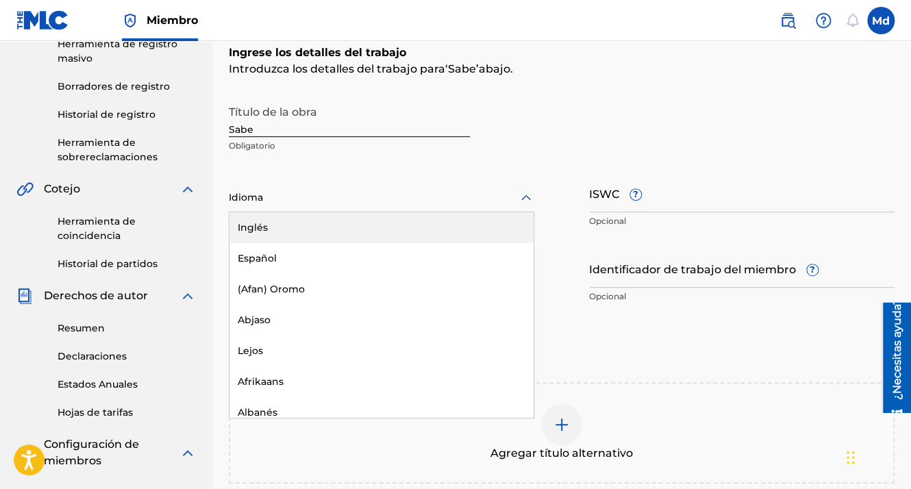
click at [249, 201] on div at bounding box center [382, 197] width 306 height 17
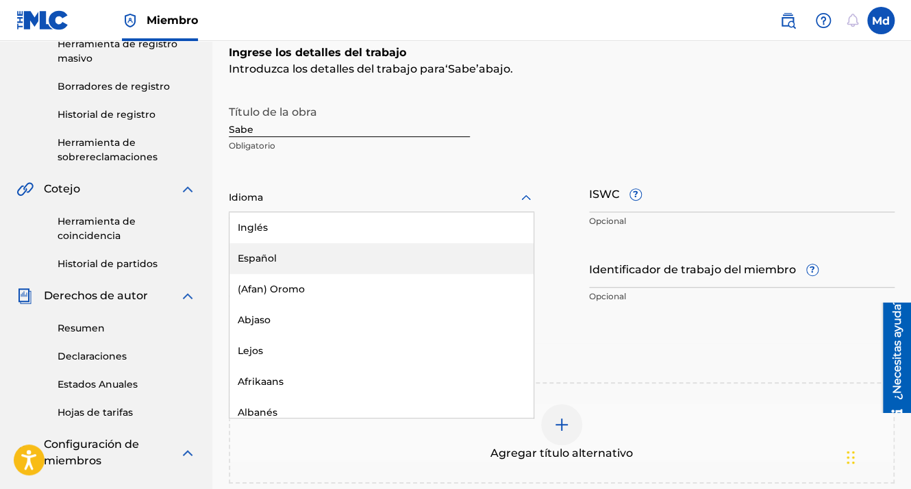
click at [252, 256] on div "Español" at bounding box center [381, 258] width 304 height 31
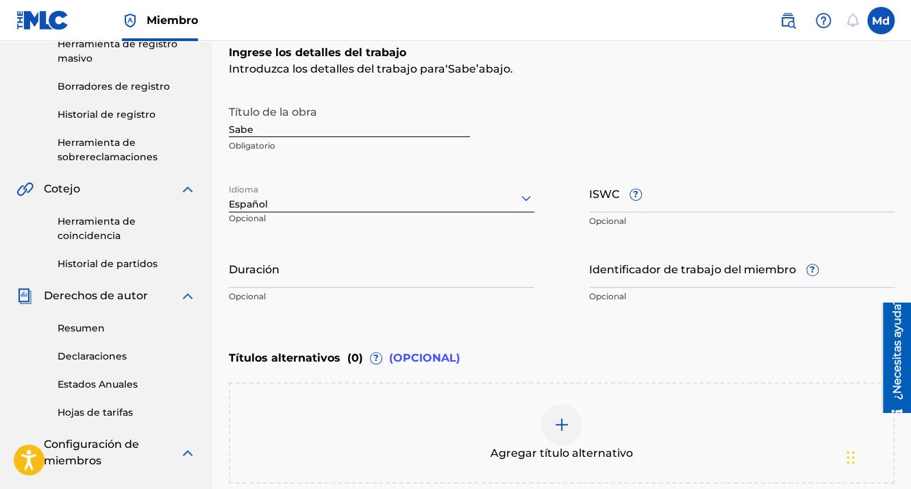
click at [266, 262] on input "Duración" at bounding box center [382, 268] width 306 height 39
paste input "01:58"
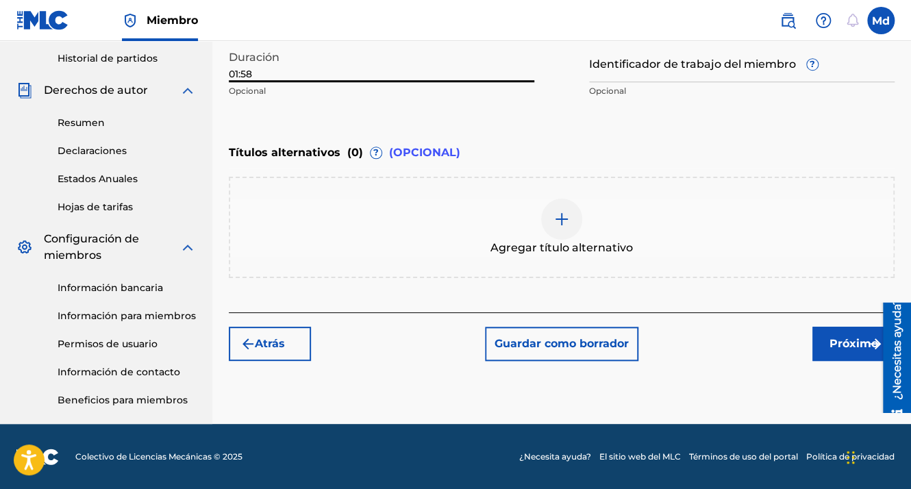
type input "01:58"
click at [843, 341] on font "Próximo" at bounding box center [854, 344] width 49 height 16
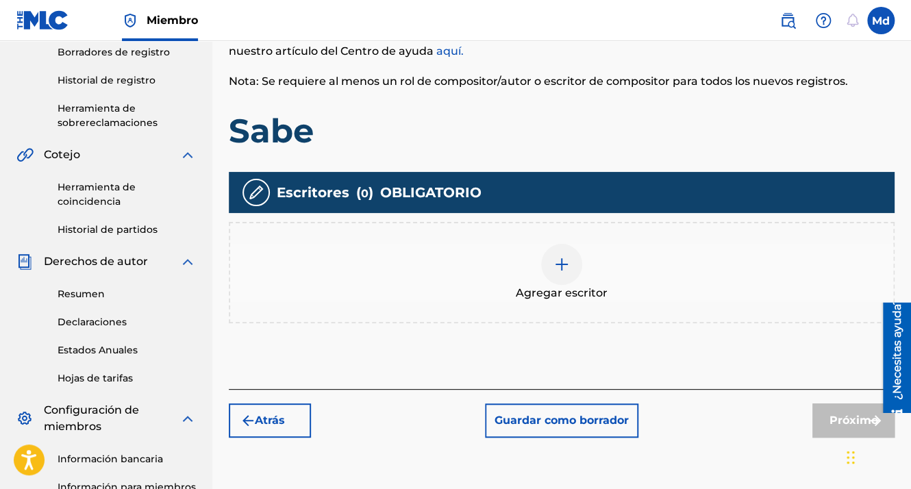
scroll to position [384, 0]
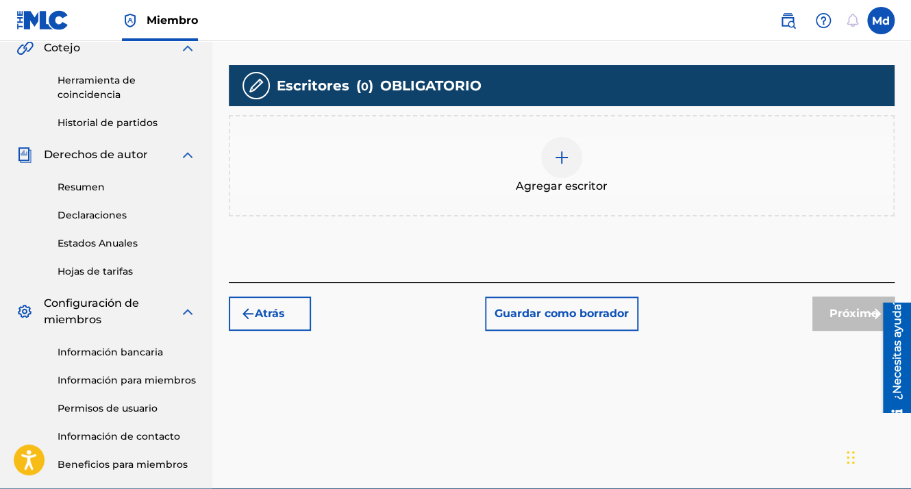
click at [567, 155] on img at bounding box center [562, 157] width 16 height 16
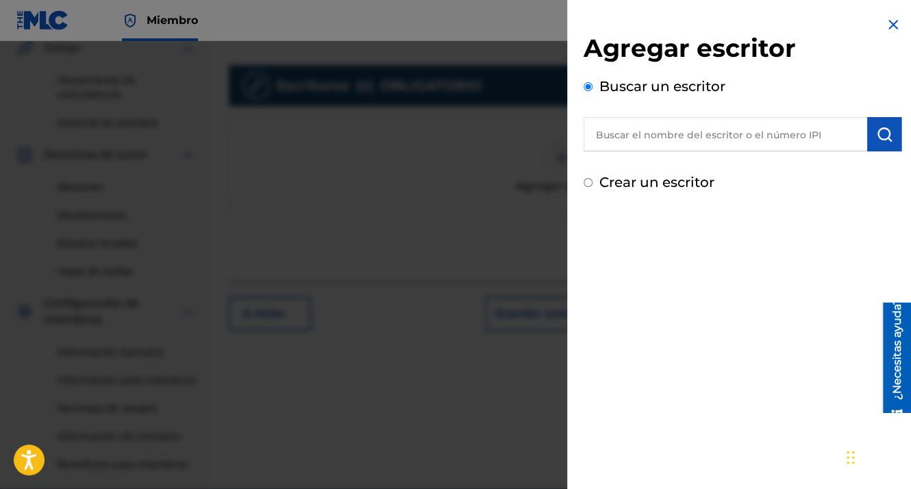
click at [647, 134] on input "text" at bounding box center [726, 134] width 284 height 34
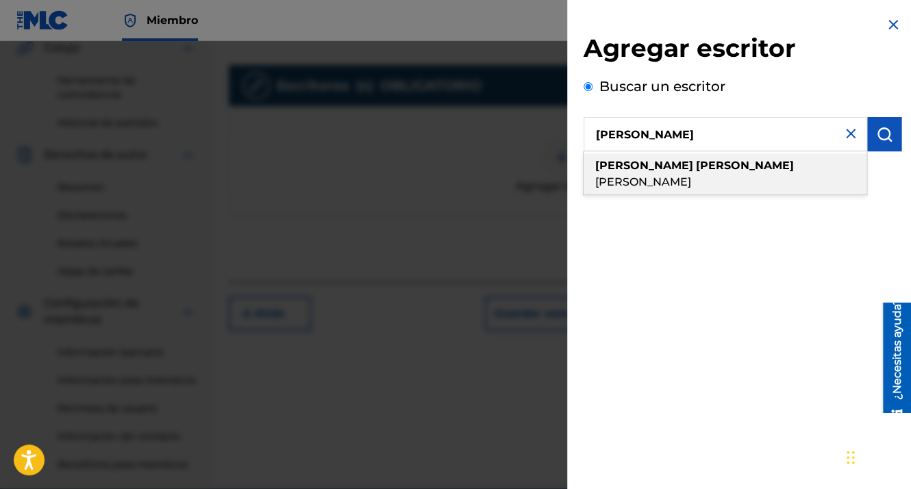
click at [696, 163] on strong "[PERSON_NAME]" at bounding box center [745, 165] width 98 height 13
type input "[PERSON_NAME]"
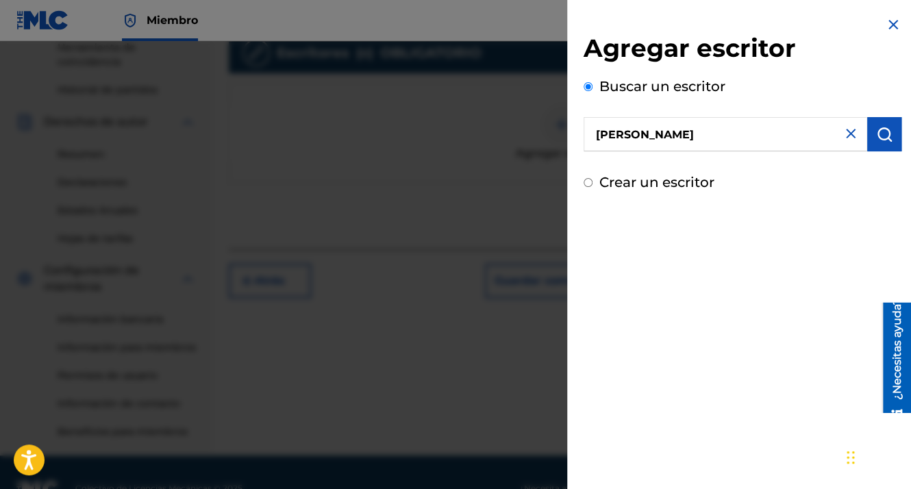
scroll to position [448, 0]
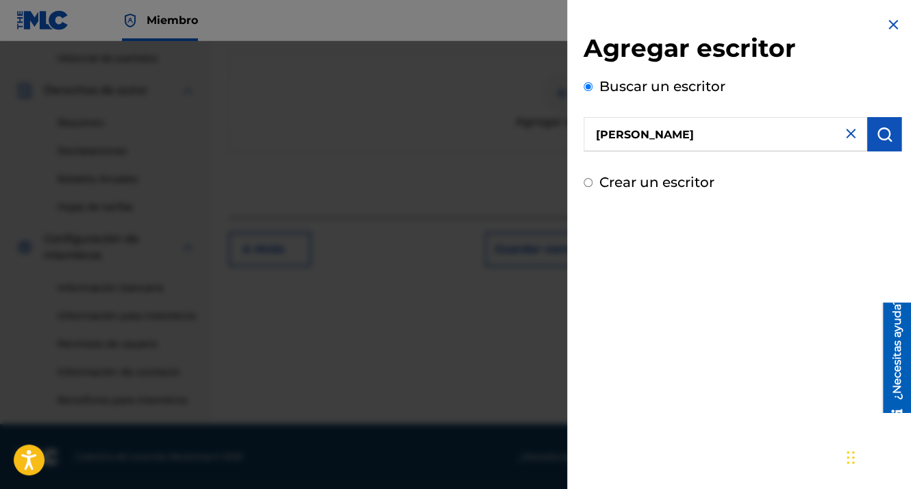
click at [883, 127] on img "submit" at bounding box center [884, 134] width 16 height 16
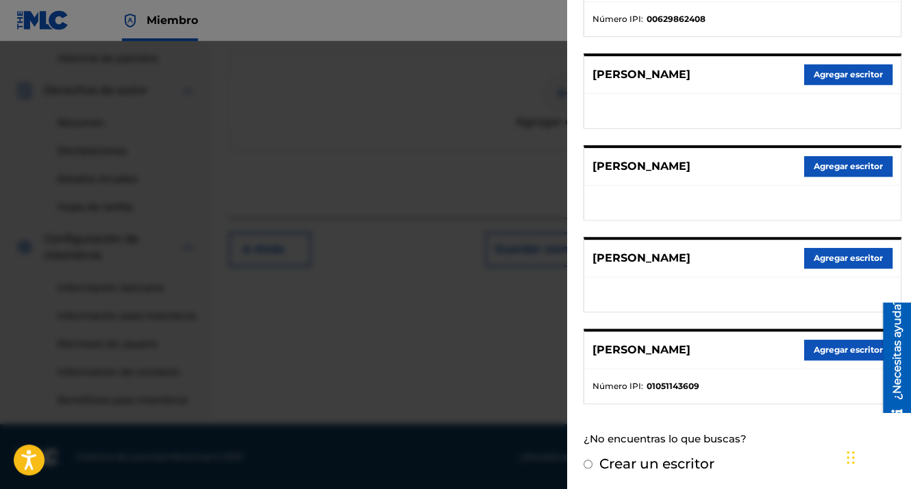
scroll to position [231, 0]
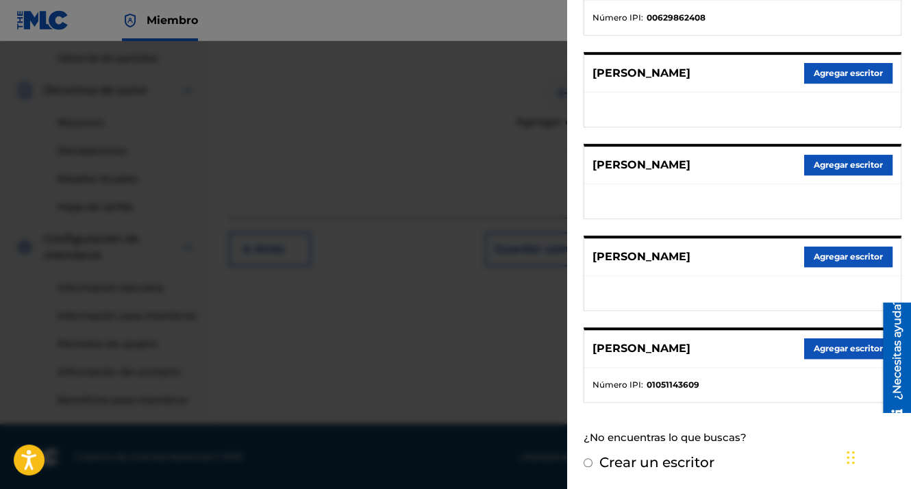
click at [811, 351] on button "Agregar escritor" at bounding box center [848, 348] width 88 height 21
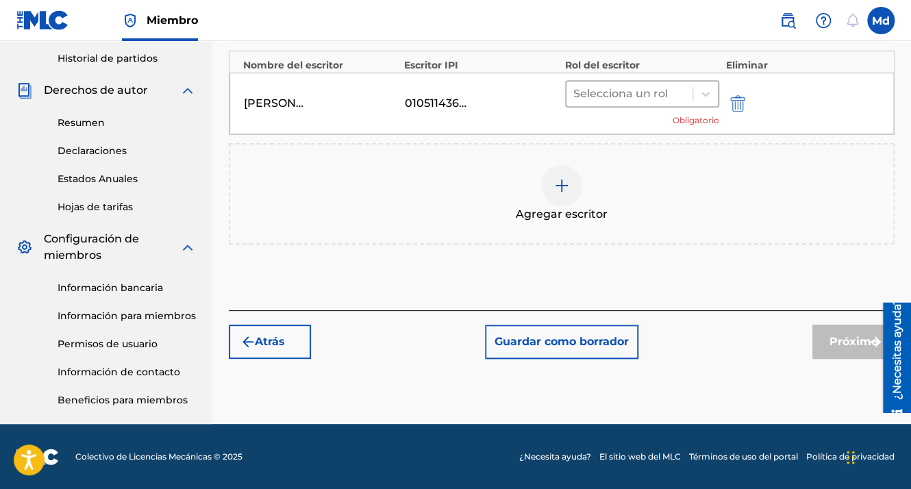
click at [632, 97] on div at bounding box center [629, 93] width 112 height 19
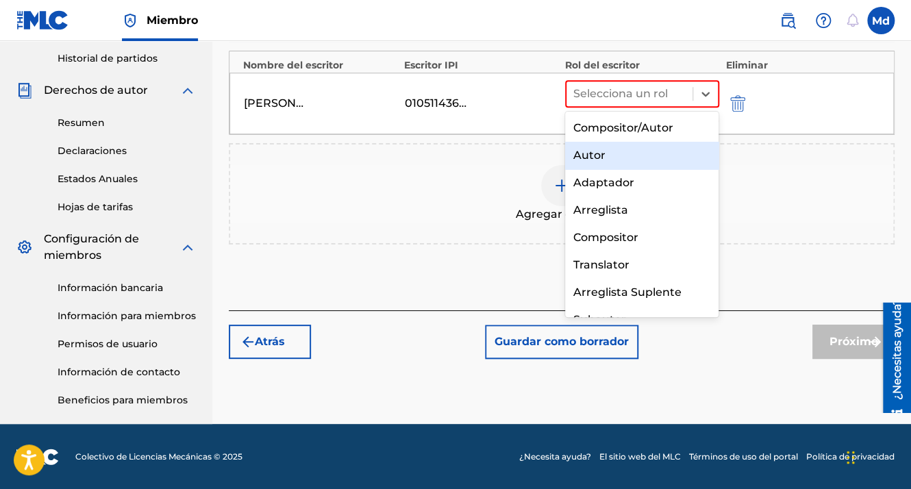
click at [619, 142] on div "Autor" at bounding box center [642, 155] width 154 height 27
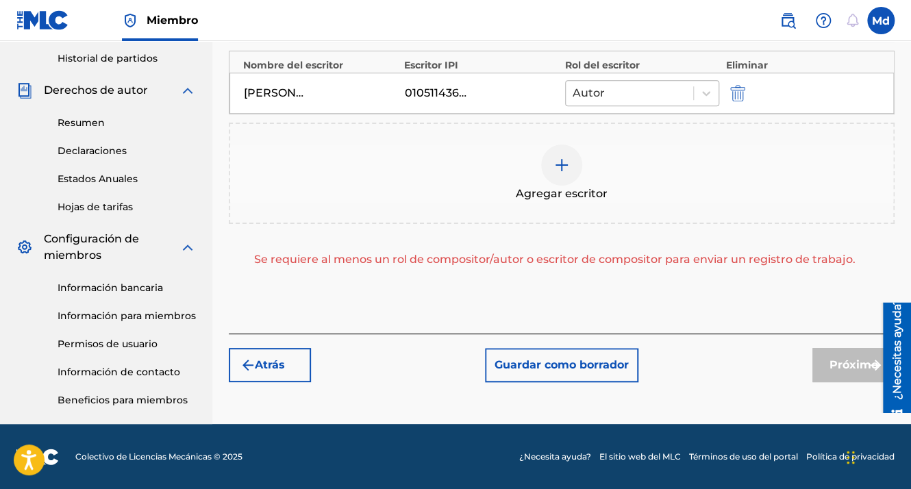
click at [604, 99] on div at bounding box center [630, 93] width 114 height 19
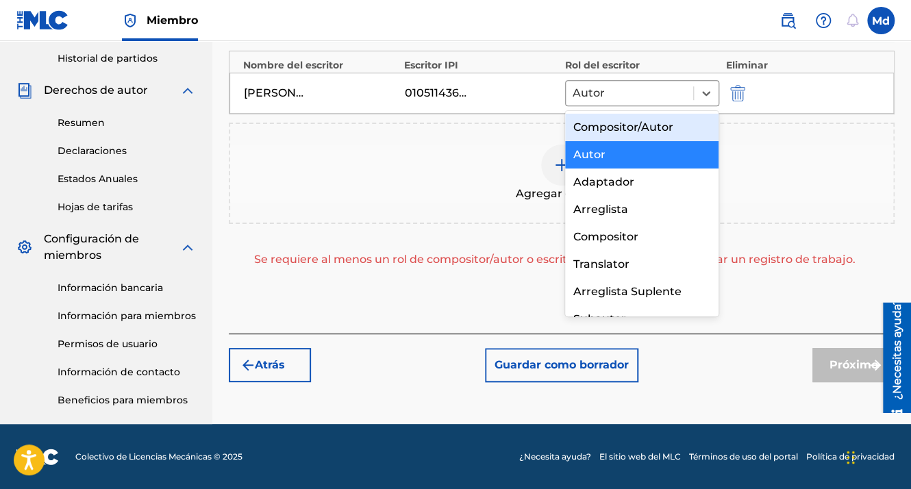
click at [606, 132] on div "Compositor/Autor" at bounding box center [642, 127] width 154 height 27
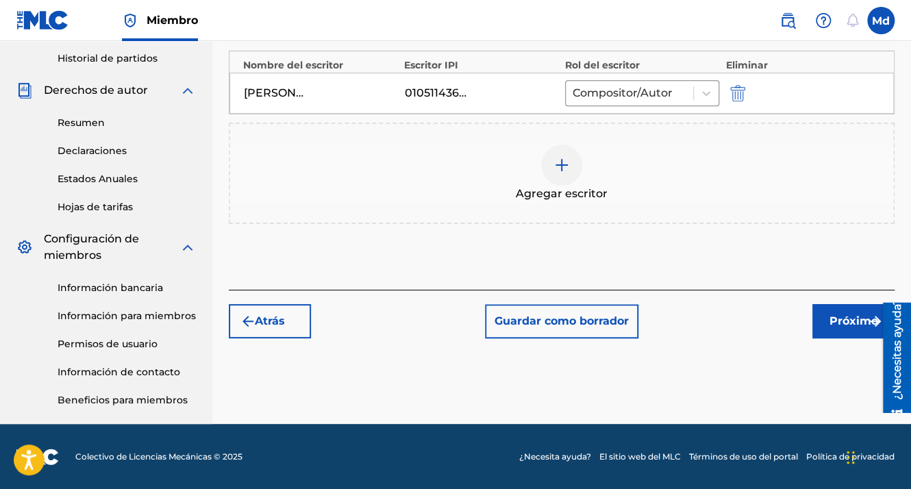
click at [834, 319] on font "Próximo" at bounding box center [854, 321] width 49 height 16
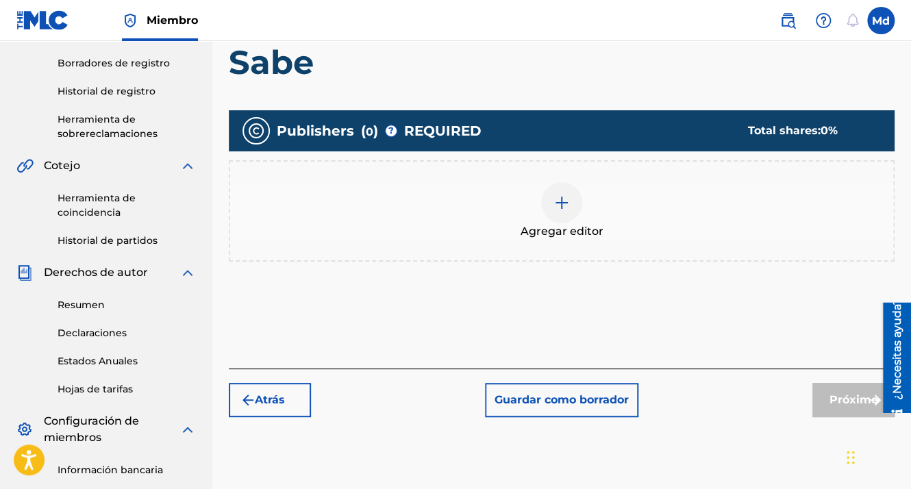
scroll to position [270, 0]
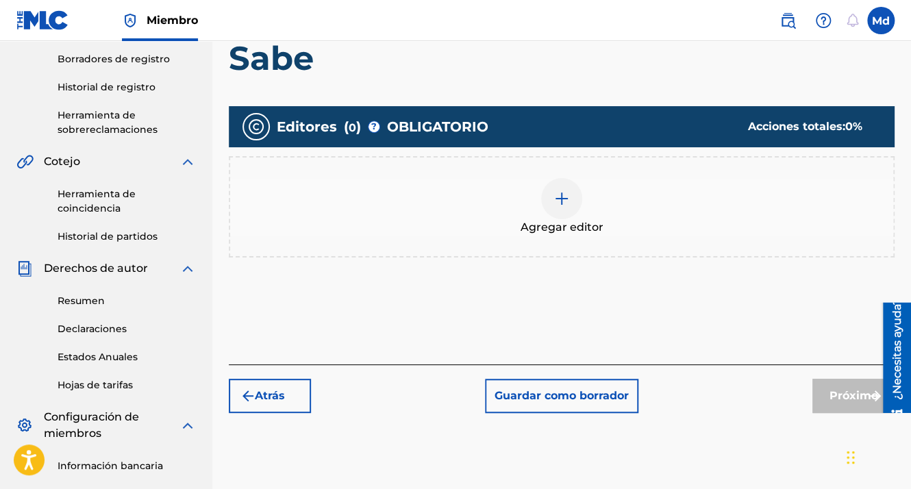
click at [567, 185] on div at bounding box center [561, 198] width 41 height 41
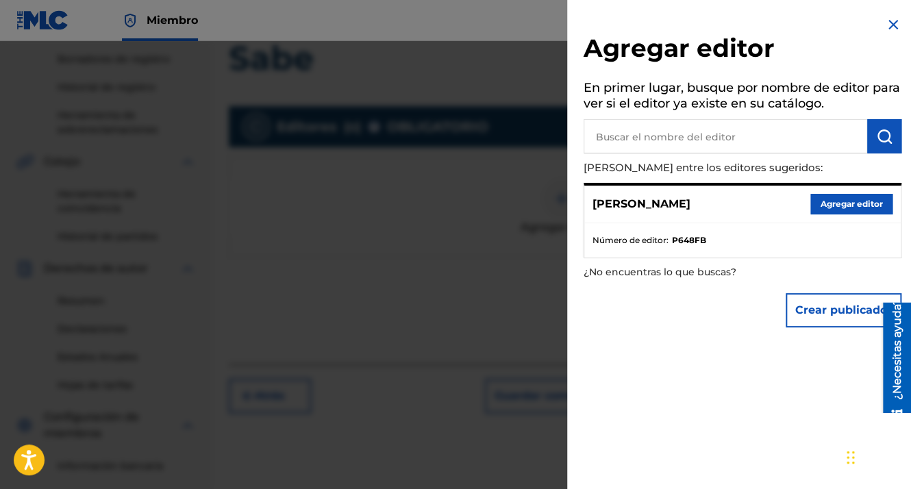
click at [841, 209] on button "Agregar editor" at bounding box center [851, 204] width 82 height 21
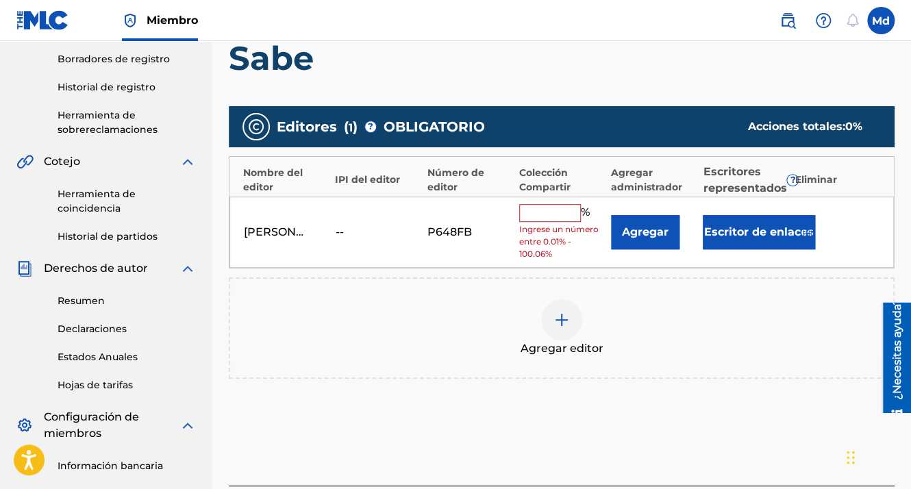
click at [551, 219] on input "text" at bounding box center [550, 213] width 62 height 18
type input "100"
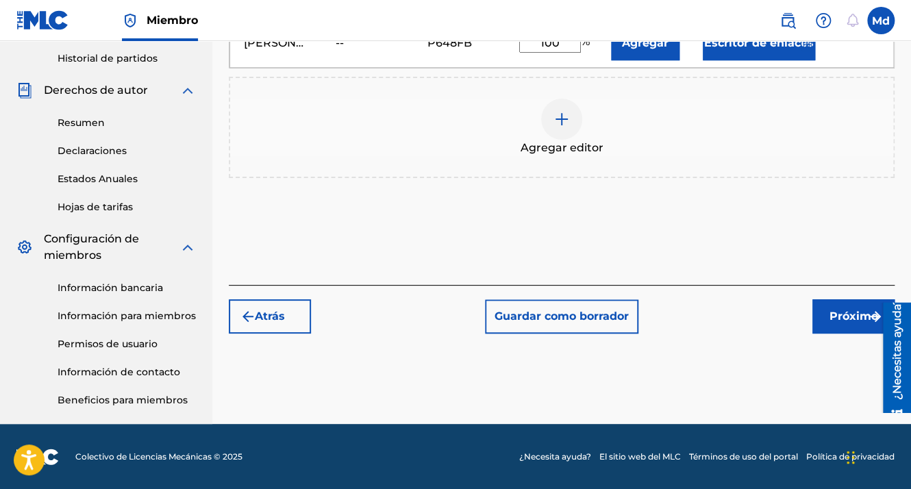
click at [829, 327] on button "Próximo" at bounding box center [853, 316] width 82 height 34
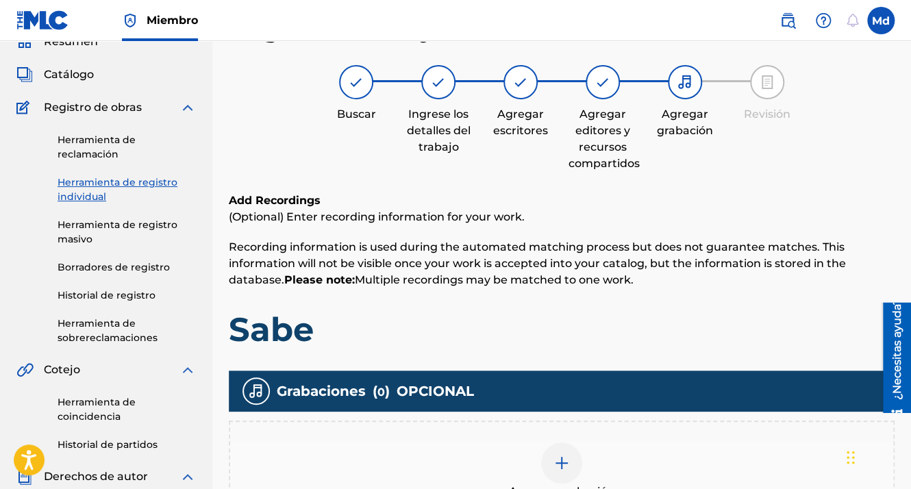
scroll to position [290, 0]
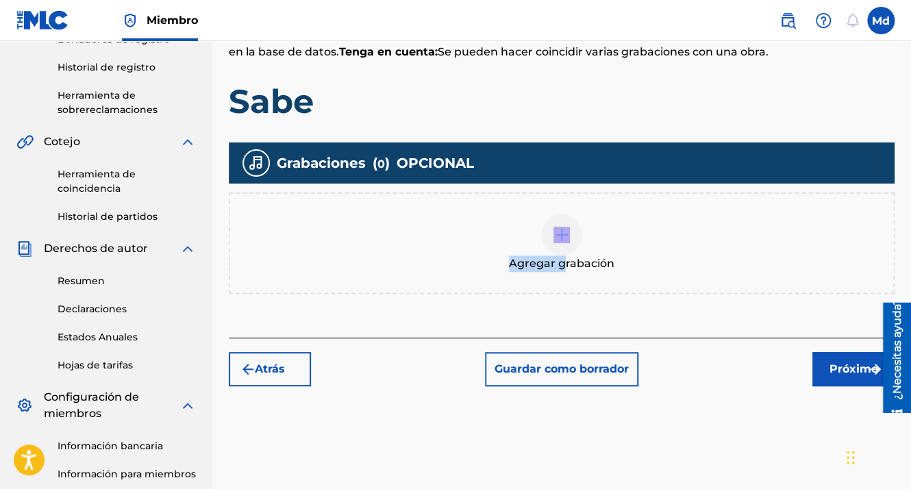
click at [564, 253] on div "Agregar grabación" at bounding box center [561, 243] width 663 height 58
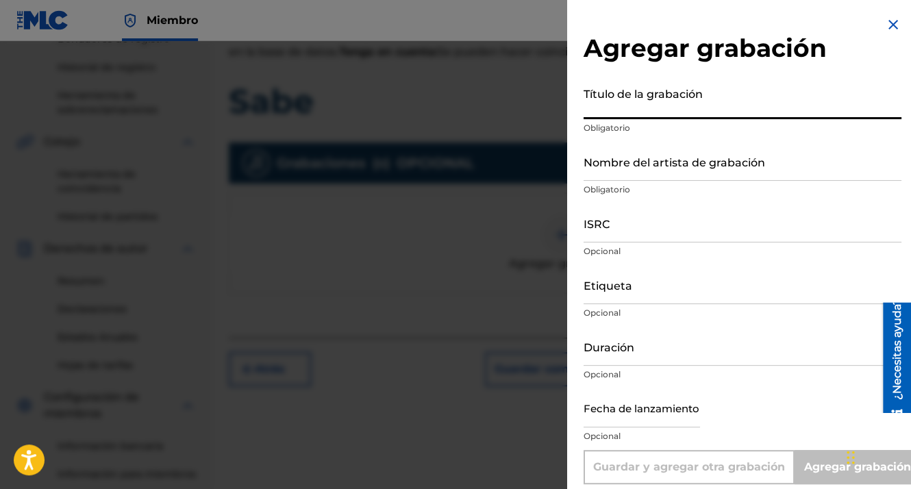
drag, startPoint x: 564, startPoint y: 253, endPoint x: 645, endPoint y: 104, distance: 169.5
click at [645, 104] on input "Título de la grabación" at bounding box center [743, 99] width 318 height 39
type input "Rota"
type input "MDCMUSIC"
type input "GXHAF2551805"
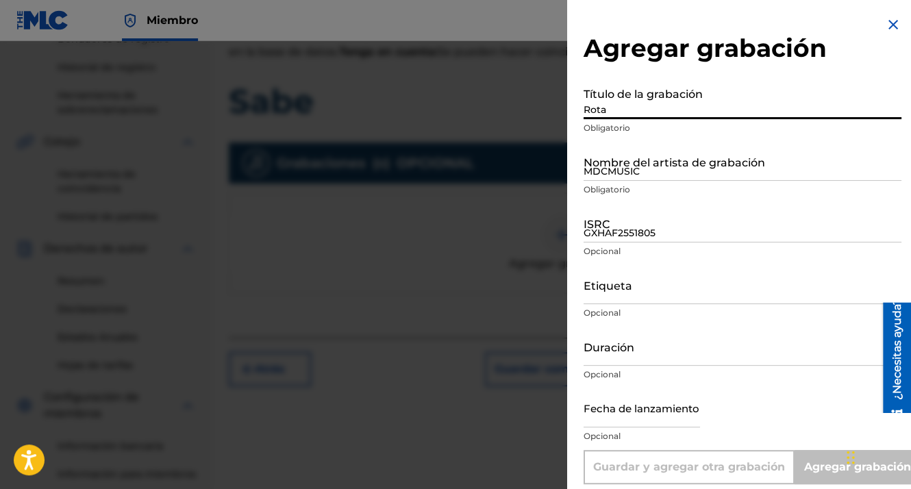
type input "01:58"
type input "[DATE]"
type input "Add Recording"
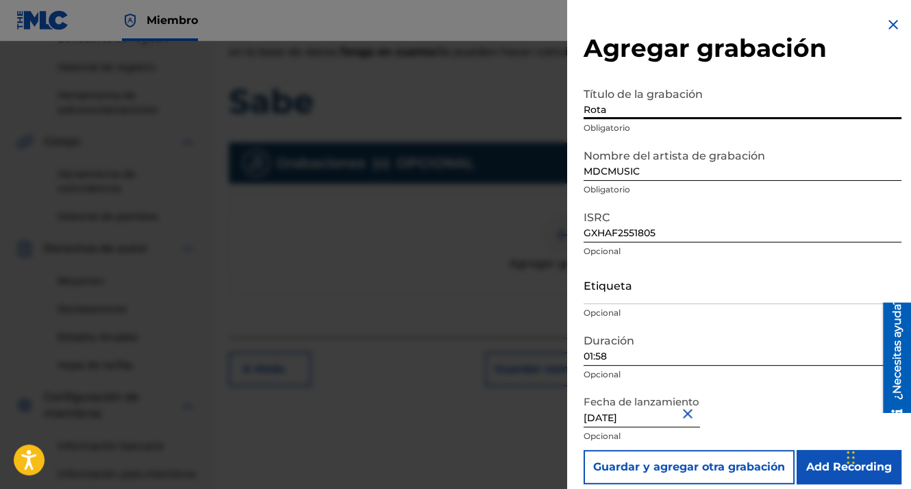
drag, startPoint x: 628, startPoint y: 114, endPoint x: 572, endPoint y: 116, distance: 56.2
click at [572, 116] on div "Agregar grabación Título de la grabación Rota Obligatorio Nombre del artista de…" at bounding box center [742, 250] width 351 height 501
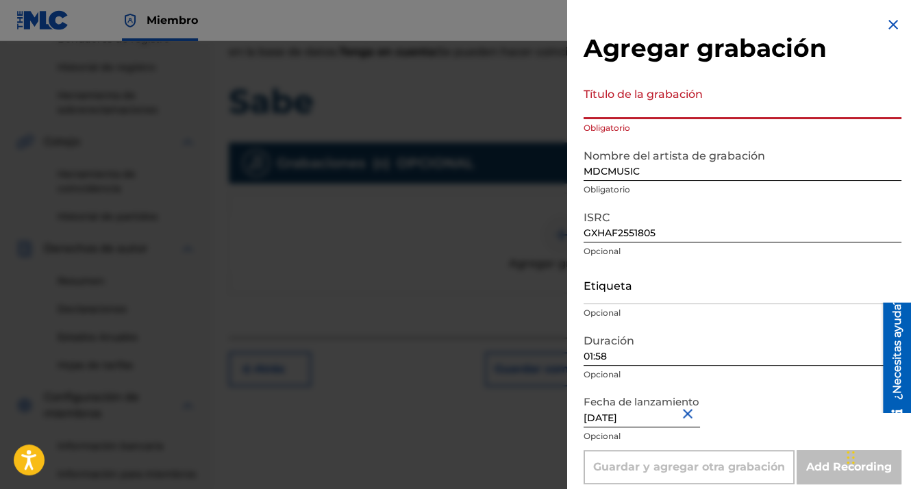
paste input "01:58"
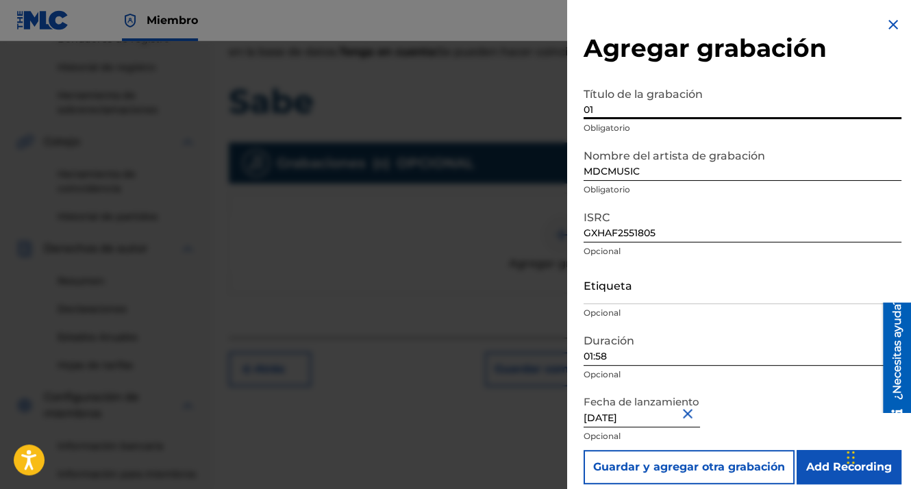
type input "0"
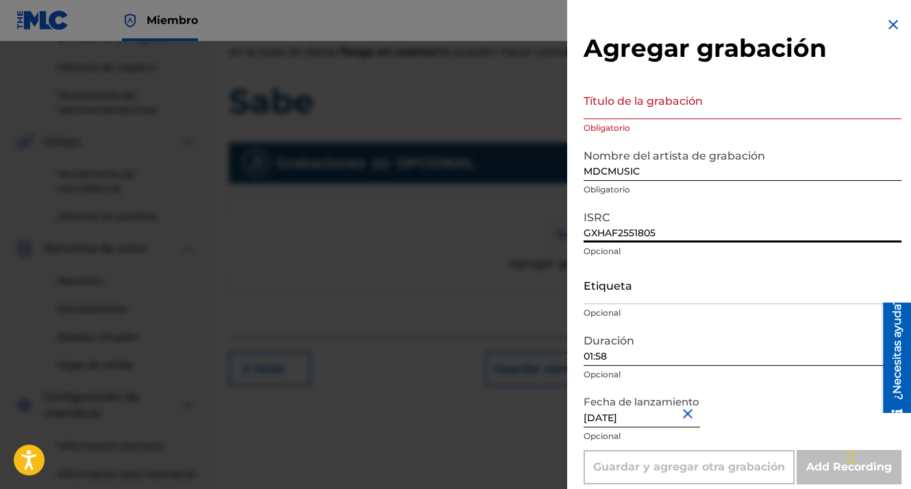
drag, startPoint x: 663, startPoint y: 227, endPoint x: 560, endPoint y: 230, distance: 102.8
click at [560, 230] on div "Agregar grabación Título de la grabación Obligatorio Nombre del artista de grab…" at bounding box center [455, 265] width 911 height 448
paste input "GXHAF2551806"
type input "GXHAF2551806"
click at [612, 98] on input "Título de la grabación" at bounding box center [743, 99] width 318 height 39
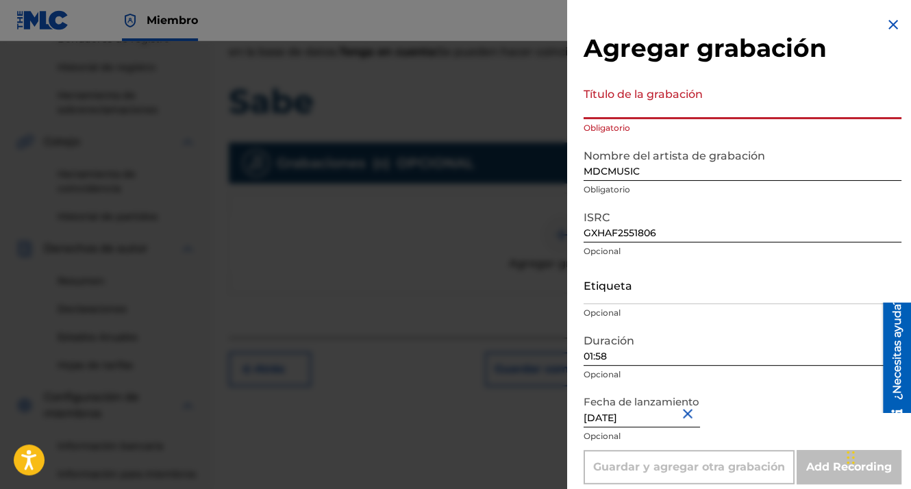
paste input "Sabe"
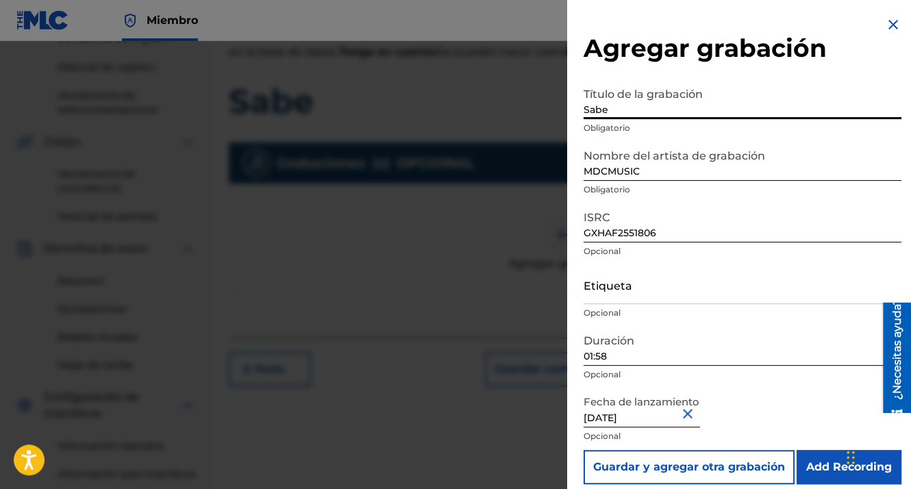
type input "Sabe"
click at [821, 475] on input "Add Recording" at bounding box center [849, 467] width 105 height 34
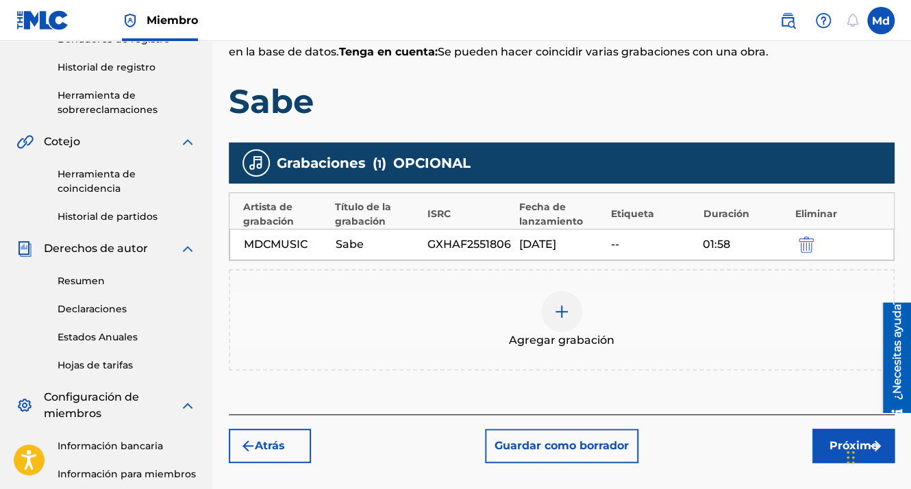
click at [830, 444] on font "Próximo" at bounding box center [854, 446] width 49 height 16
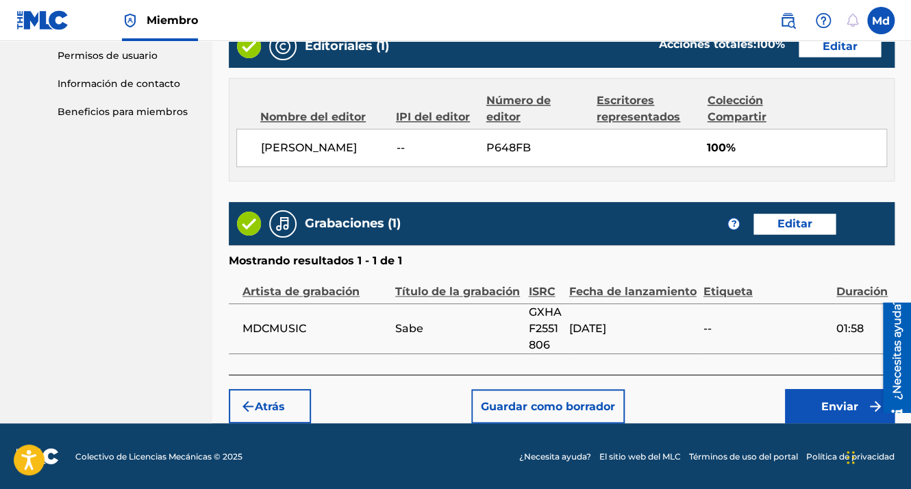
scroll to position [741, 0]
click at [817, 414] on button "Enviar" at bounding box center [840, 406] width 110 height 34
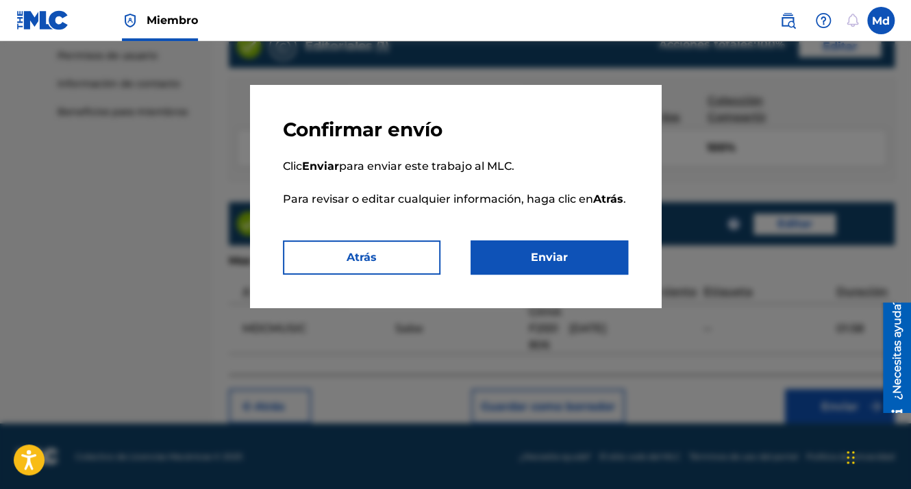
click at [562, 259] on button "Enviar" at bounding box center [550, 257] width 158 height 34
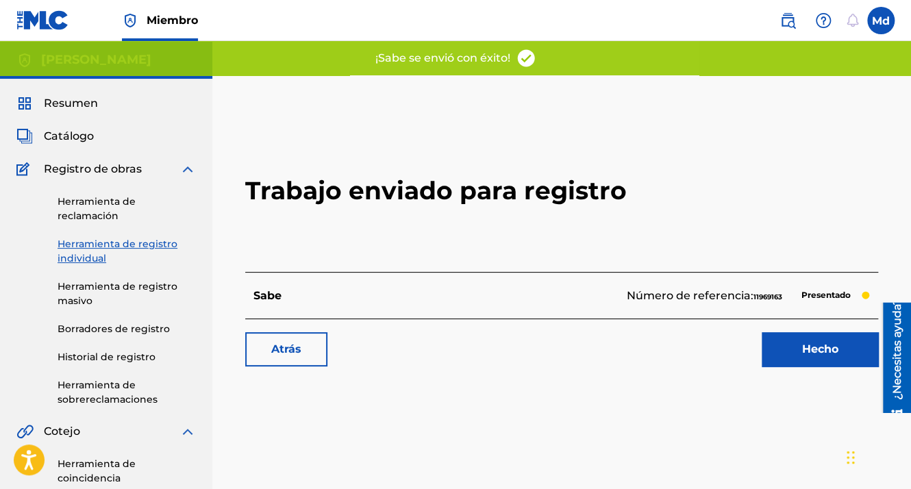
click at [788, 349] on link "Hecho" at bounding box center [820, 349] width 116 height 34
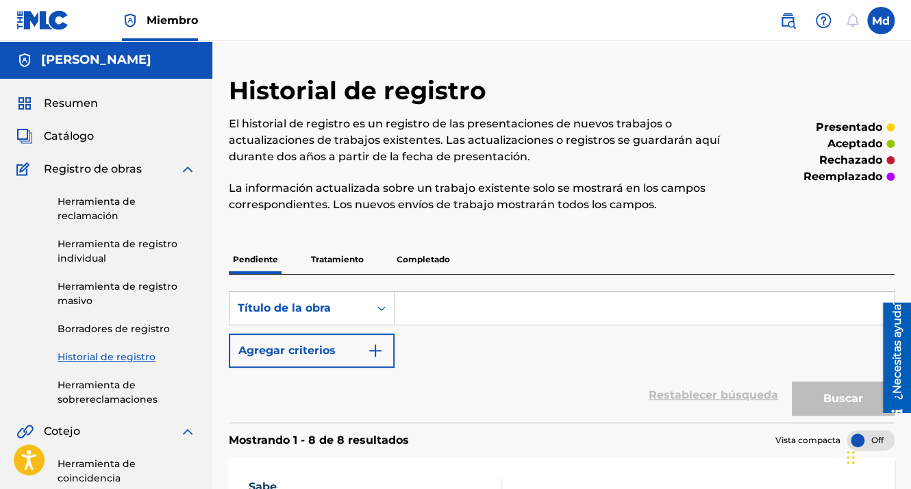
click at [70, 110] on span "Resumen" at bounding box center [71, 103] width 54 height 16
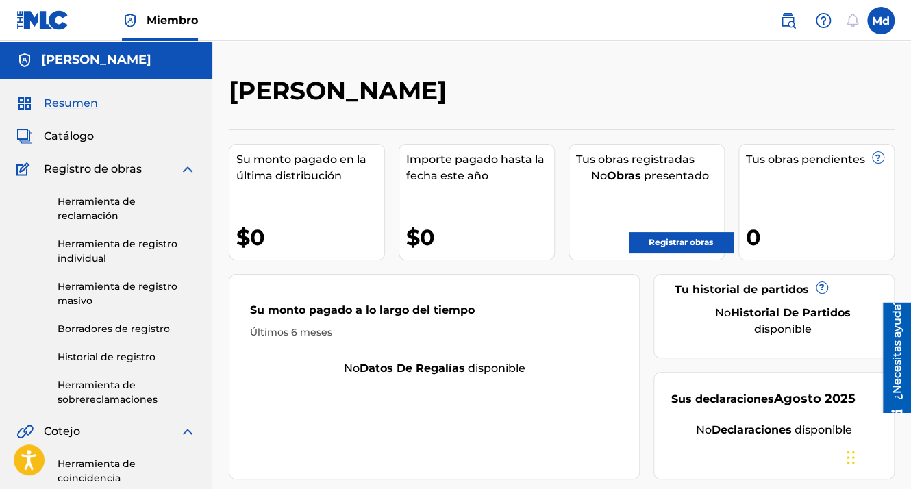
click at [643, 243] on link "Registrar obras" at bounding box center [681, 242] width 104 height 21
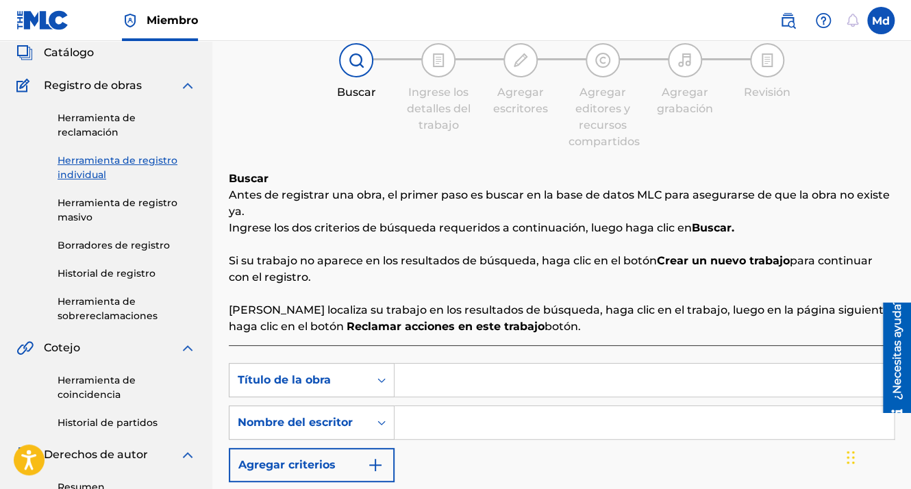
scroll to position [206, 0]
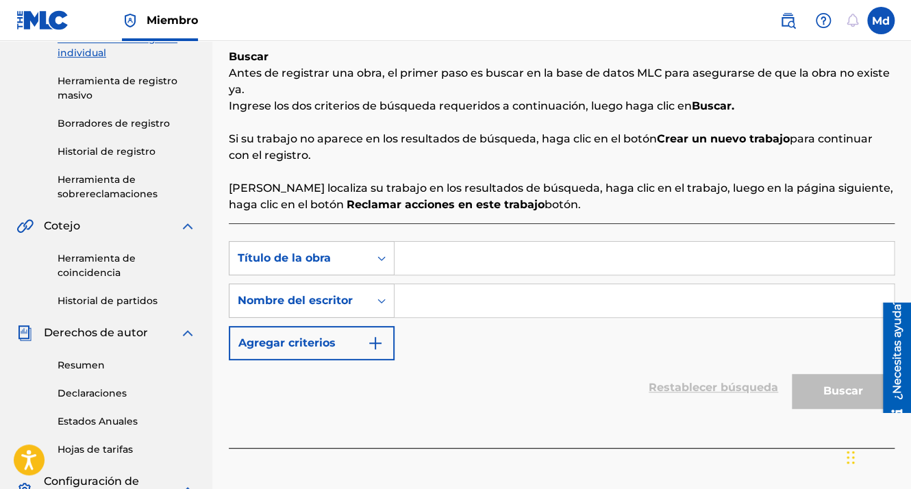
click at [459, 262] on input "Formulario de búsqueda" at bounding box center [644, 258] width 499 height 33
paste input "Neon Souls"
type input "Neon Souls"
click at [452, 287] on input "Formulario de búsqueda" at bounding box center [644, 300] width 499 height 33
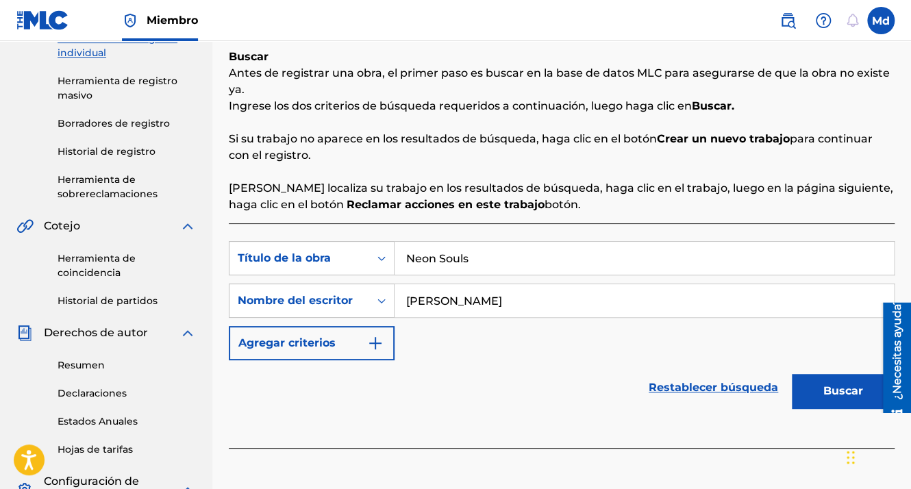
type input "[PERSON_NAME]"
click at [856, 380] on button "Buscar" at bounding box center [843, 391] width 103 height 34
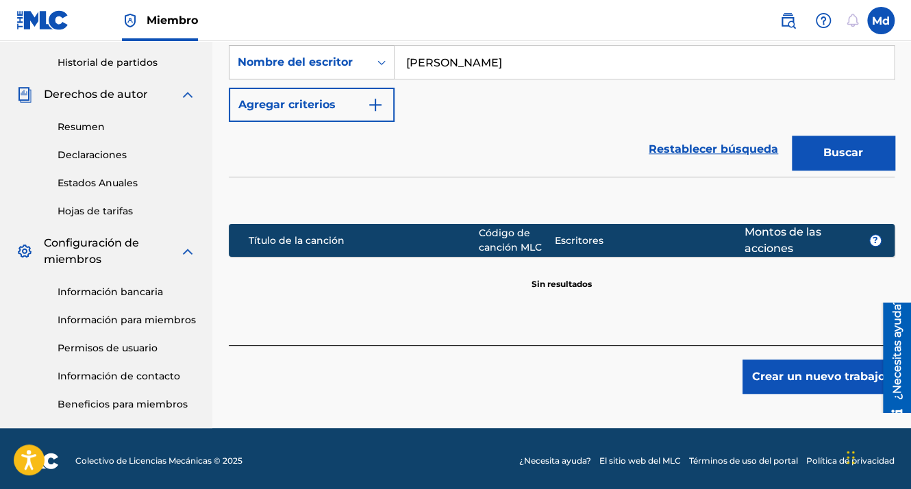
scroll to position [448, 0]
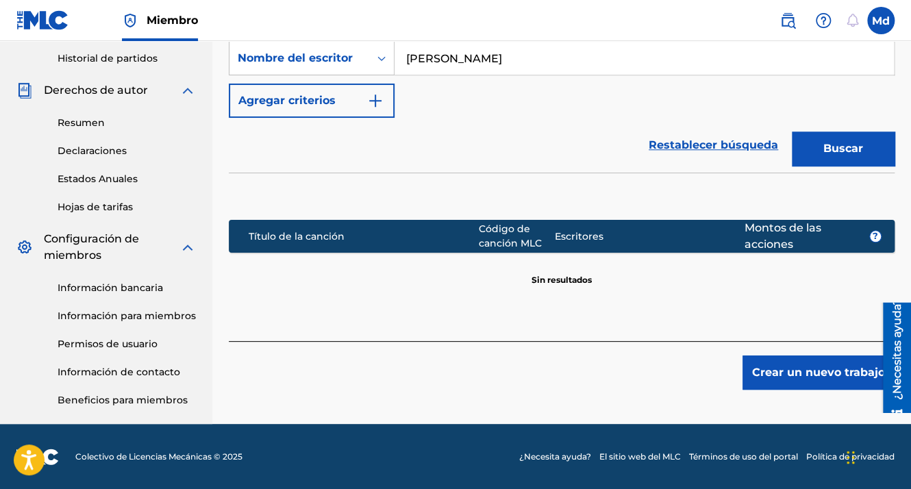
click at [819, 366] on button "Crear un nuevo trabajo" at bounding box center [819, 373] width 152 height 34
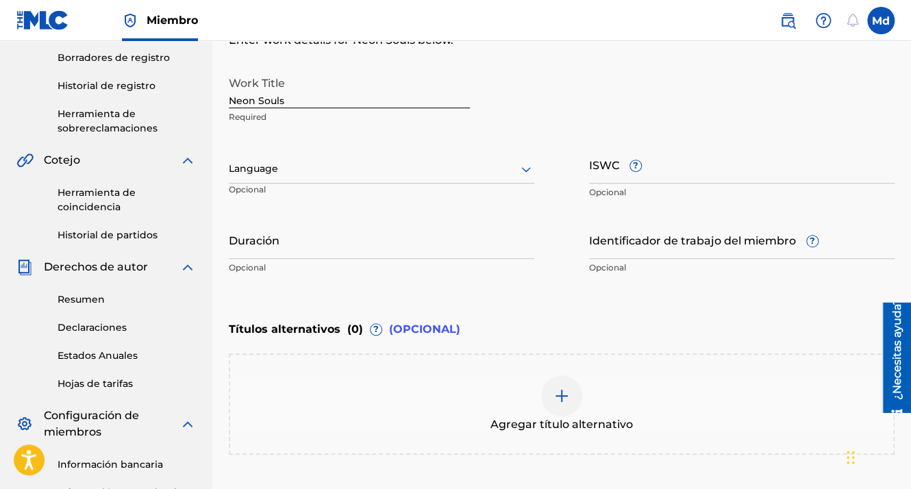
scroll to position [243, 0]
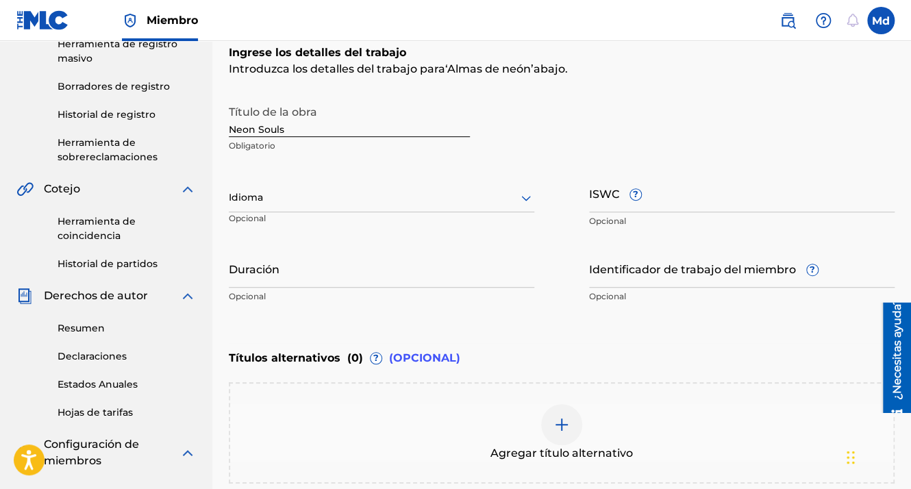
click at [247, 273] on input "Duración" at bounding box center [382, 268] width 306 height 39
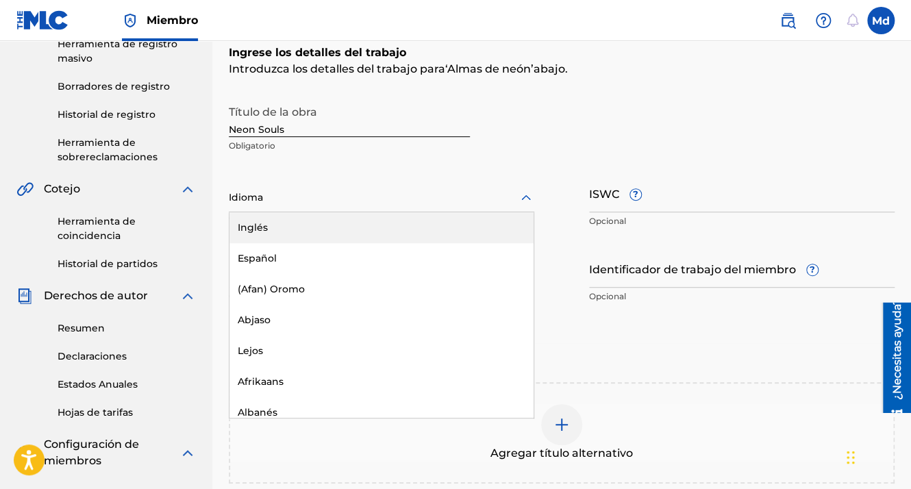
click at [243, 209] on div "Idioma" at bounding box center [382, 198] width 306 height 29
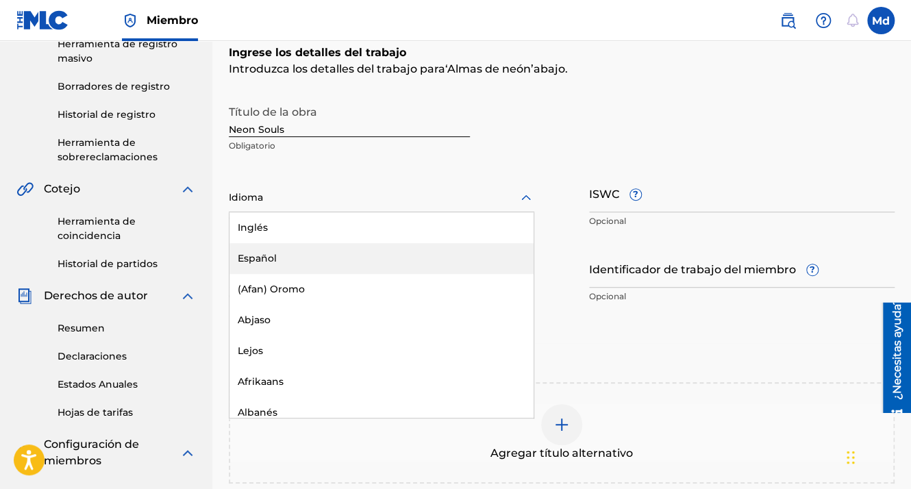
click at [262, 262] on div "Español" at bounding box center [381, 258] width 304 height 31
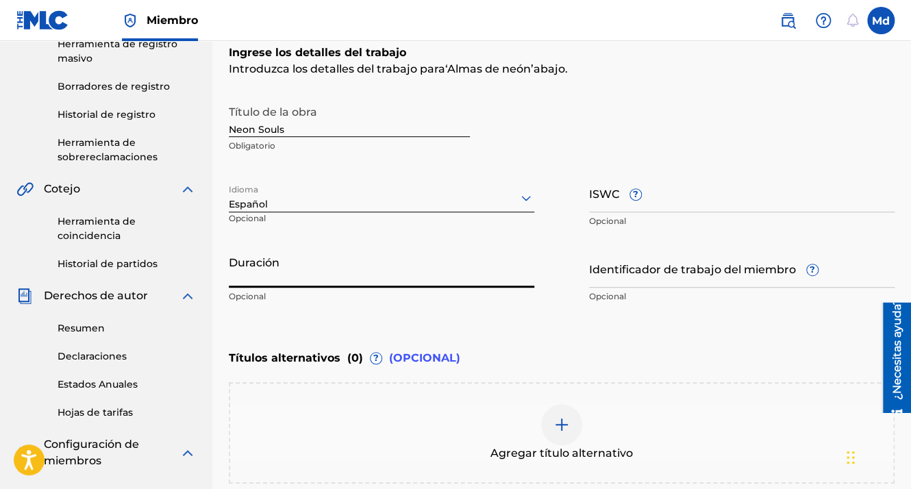
click at [270, 261] on input "Duración" at bounding box center [382, 268] width 306 height 39
paste input "Neon Souls"
type input "N"
paste input "01:58"
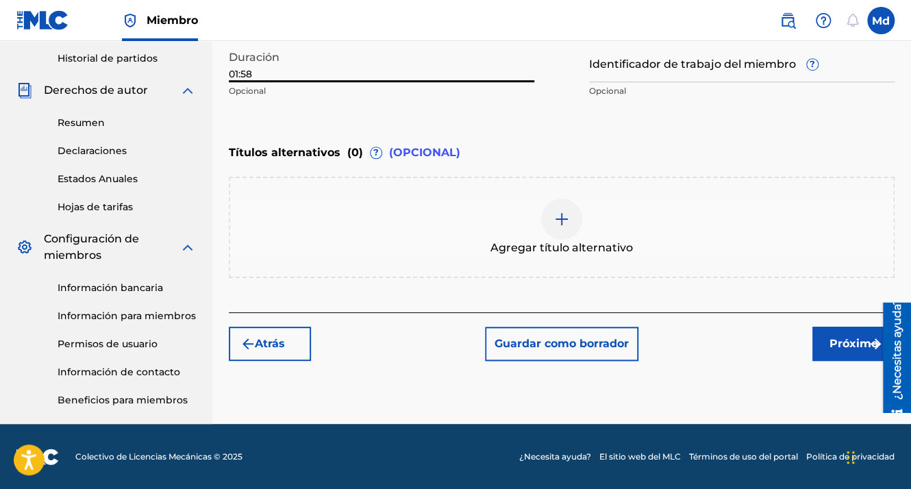
type input "01:58"
click at [862, 340] on font "Próximo" at bounding box center [854, 344] width 49 height 16
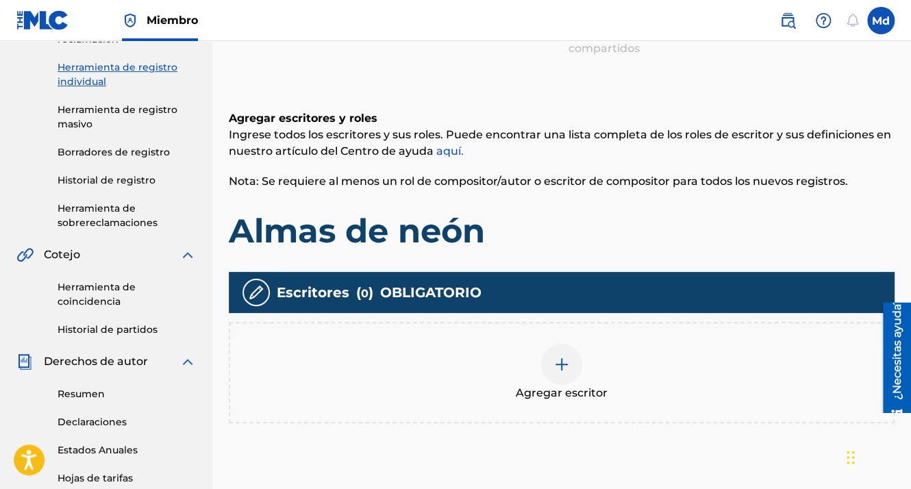
scroll to position [336, 0]
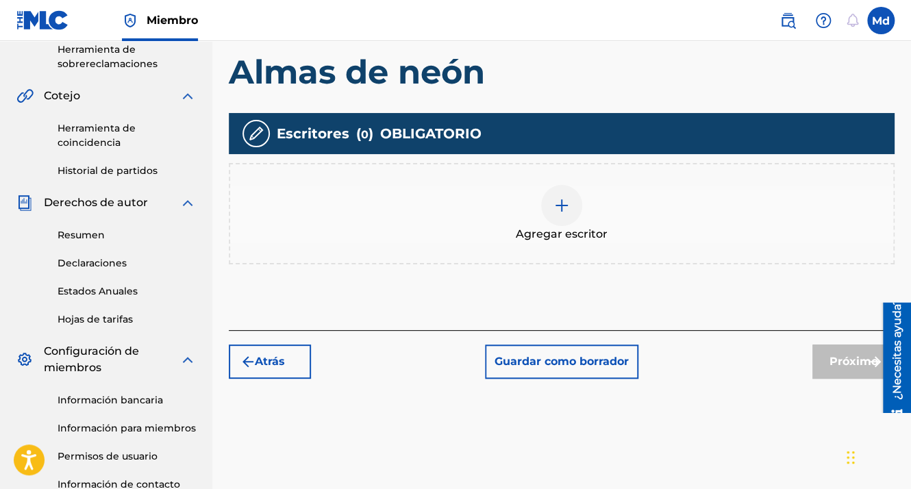
click at [570, 226] on span "Agregar escritor" at bounding box center [562, 234] width 92 height 16
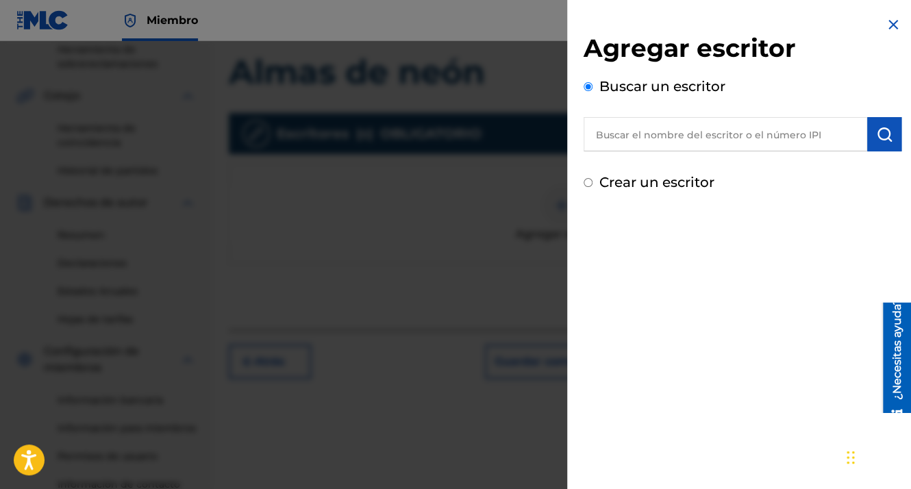
click at [625, 149] on input "text" at bounding box center [726, 134] width 284 height 34
click at [625, 148] on input "text" at bounding box center [726, 134] width 284 height 34
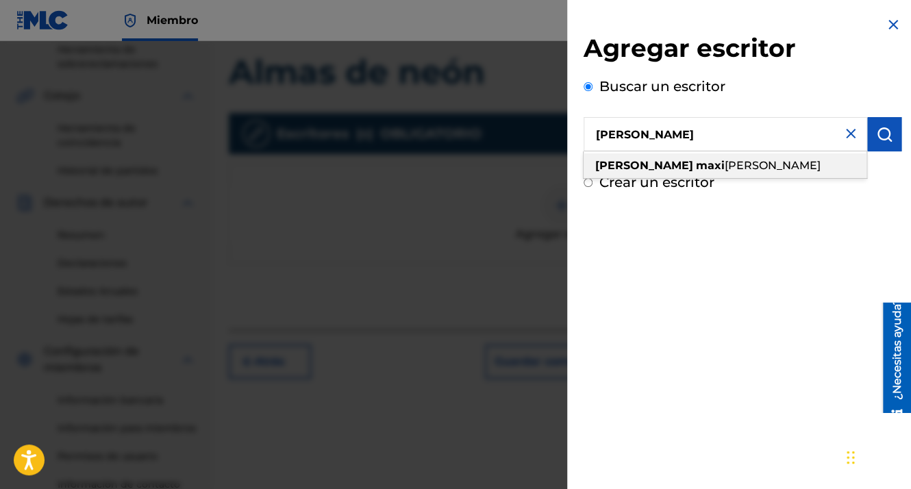
click at [632, 160] on strong "[PERSON_NAME]" at bounding box center [644, 165] width 98 height 13
type input "[PERSON_NAME]"
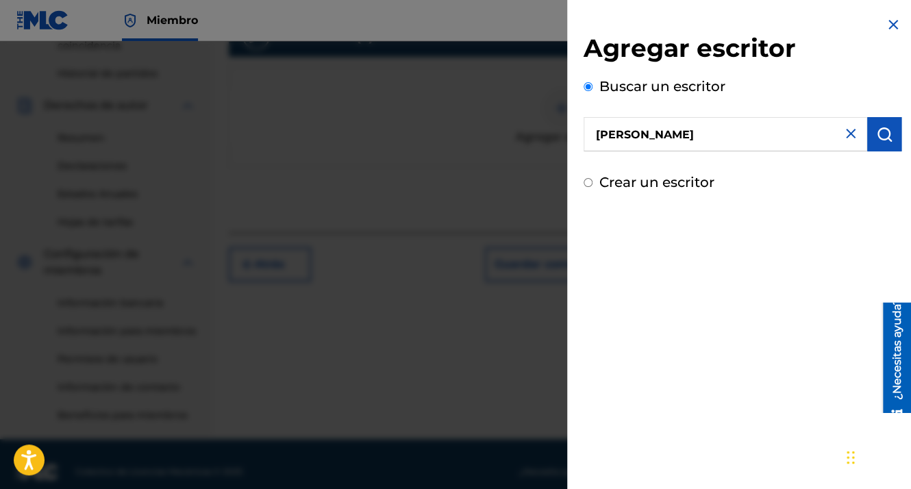
scroll to position [448, 0]
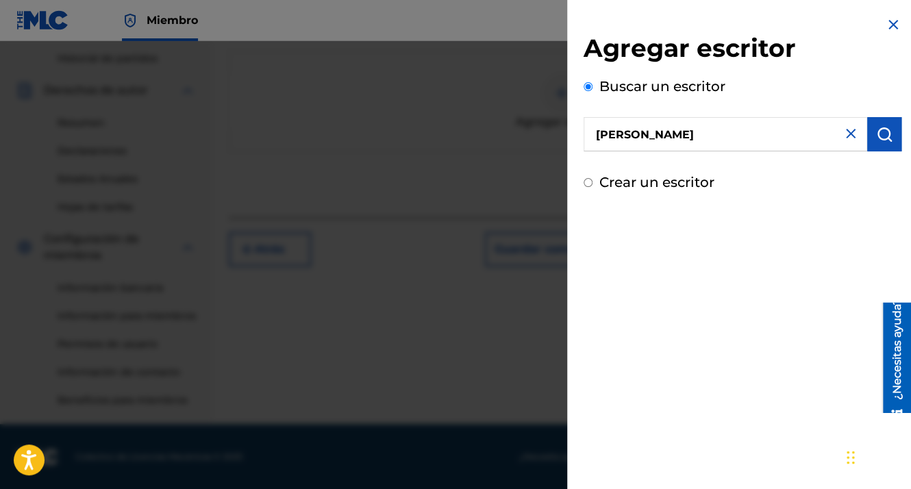
click at [875, 144] on button "submit" at bounding box center [884, 134] width 34 height 34
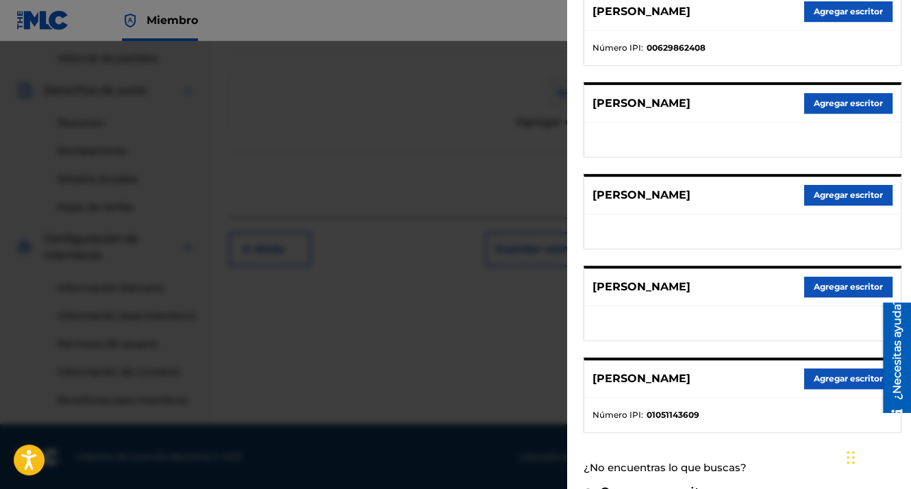
scroll to position [231, 0]
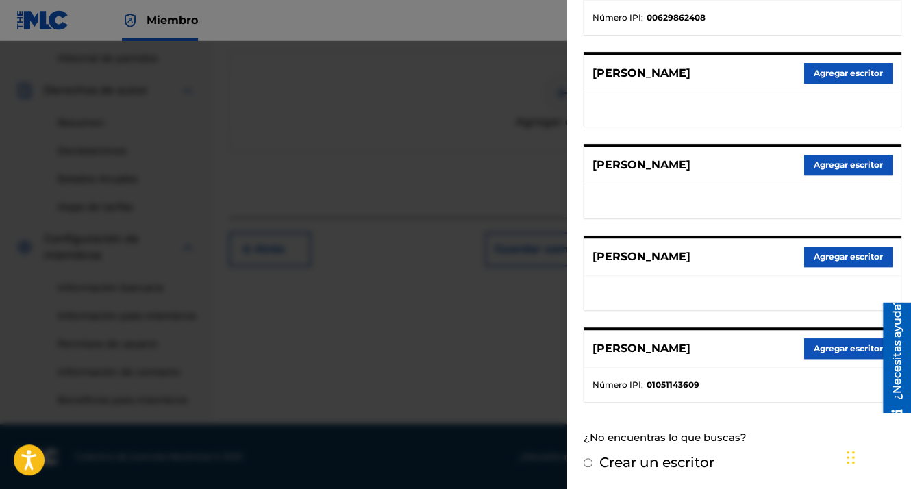
click at [817, 345] on button "Agregar escritor" at bounding box center [848, 348] width 88 height 21
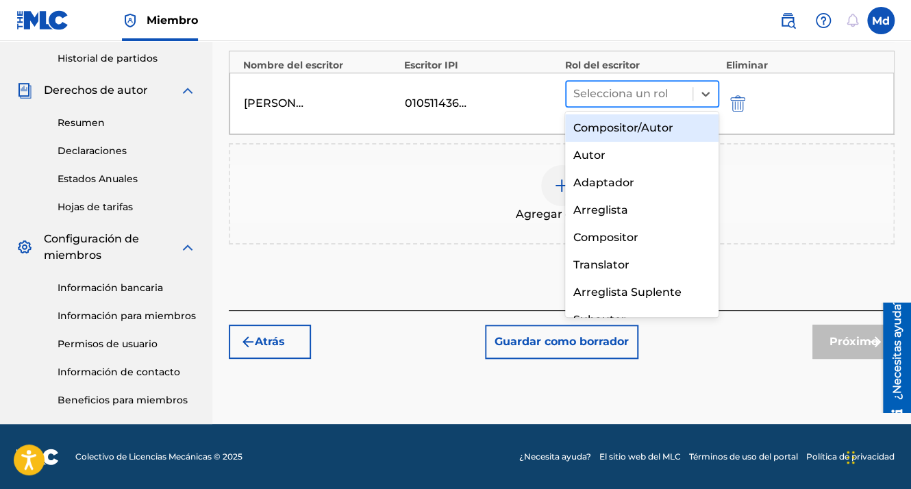
click at [621, 90] on div at bounding box center [629, 93] width 112 height 19
click at [606, 129] on div "Compositor/Autor" at bounding box center [642, 127] width 154 height 27
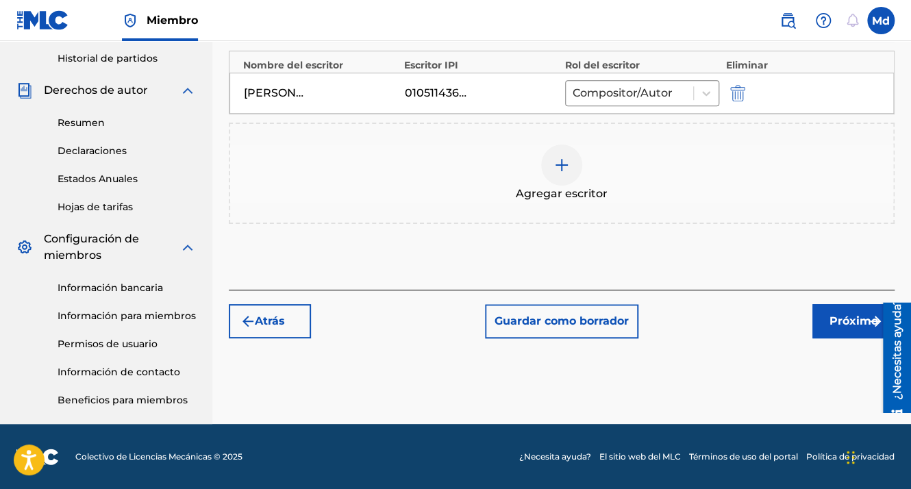
click at [841, 319] on font "Próximo" at bounding box center [854, 321] width 49 height 16
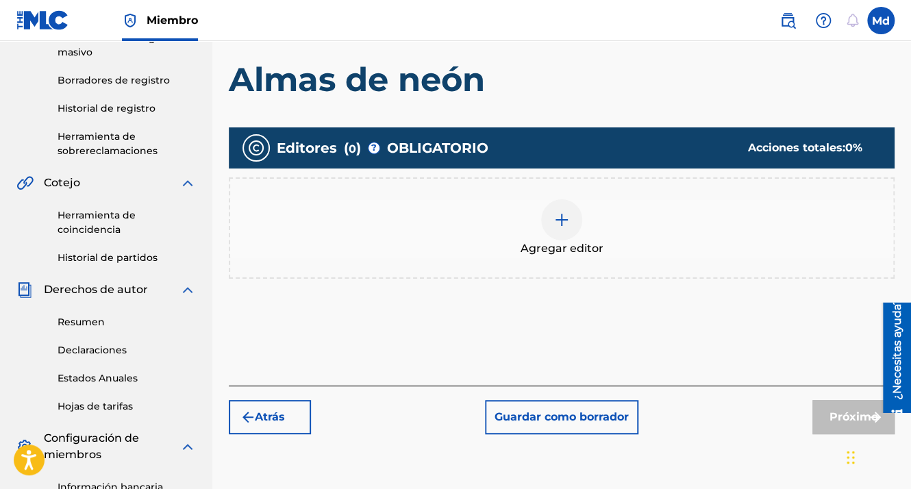
scroll to position [336, 0]
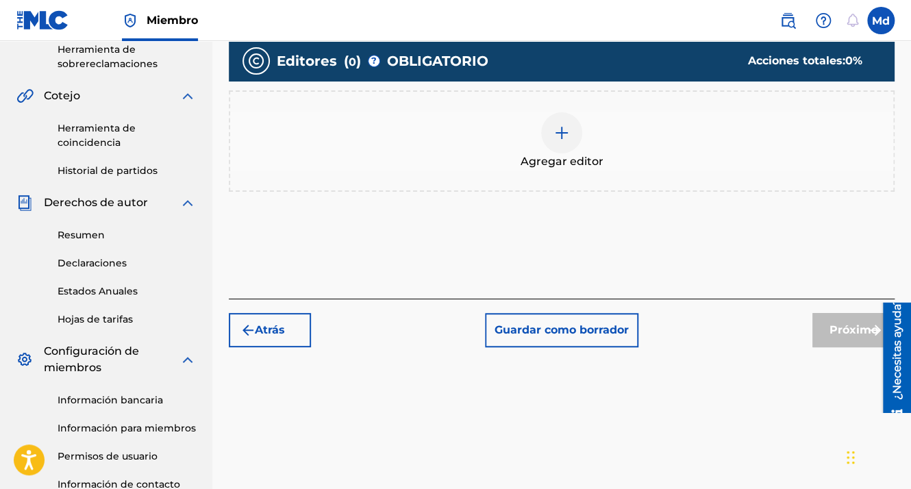
click at [565, 163] on span "Agregar editor" at bounding box center [562, 161] width 83 height 16
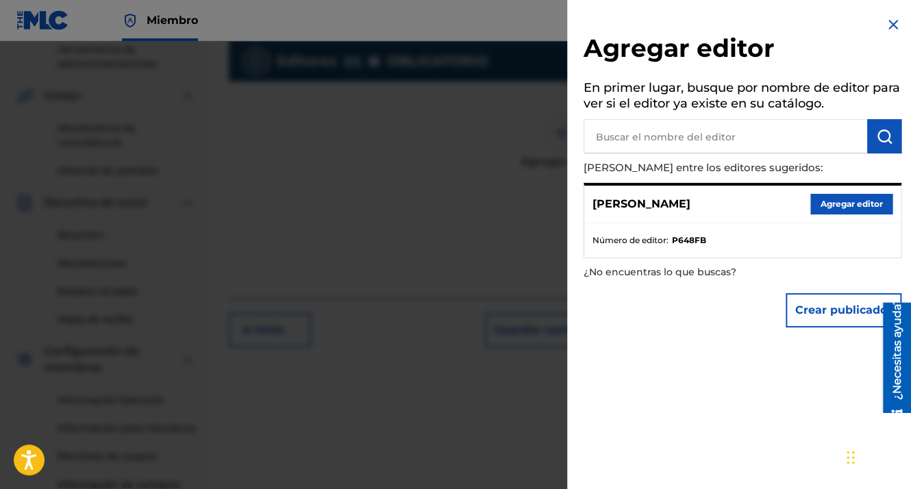
click at [817, 204] on button "Agregar editor" at bounding box center [851, 204] width 82 height 21
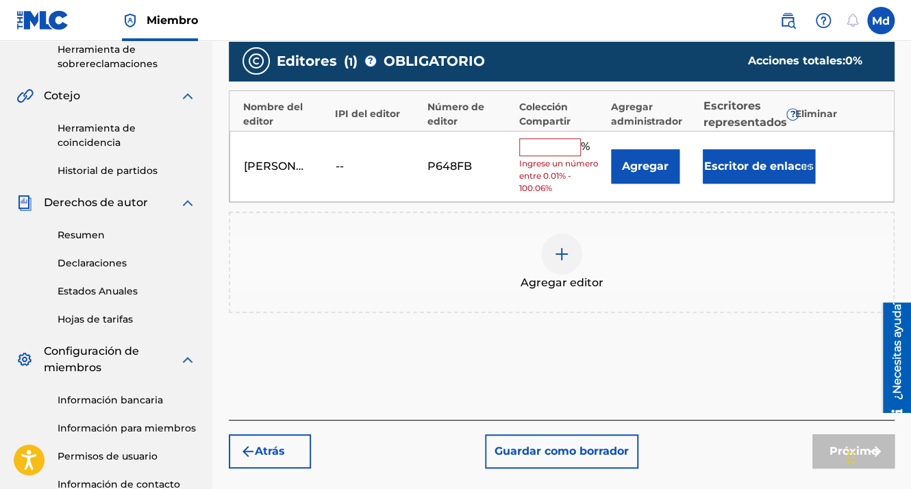
click at [539, 140] on input "text" at bounding box center [550, 147] width 62 height 18
type input "100"
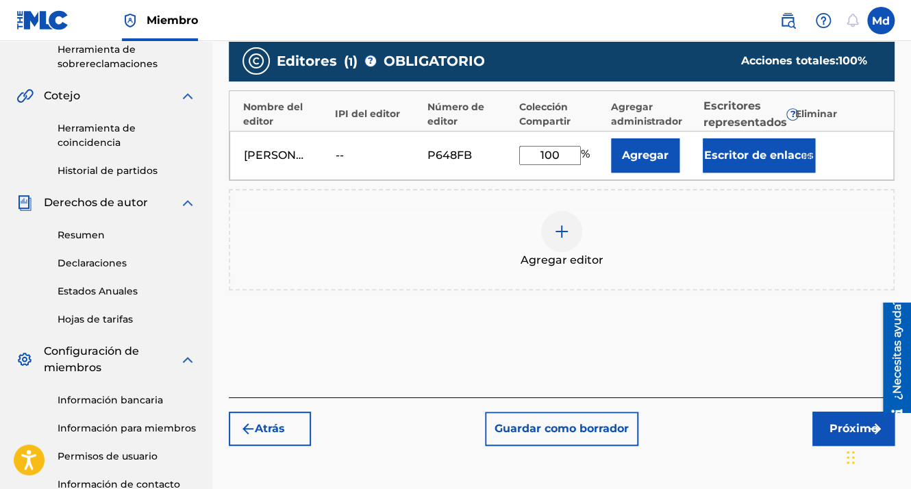
click at [821, 435] on button "Próximo" at bounding box center [853, 429] width 82 height 34
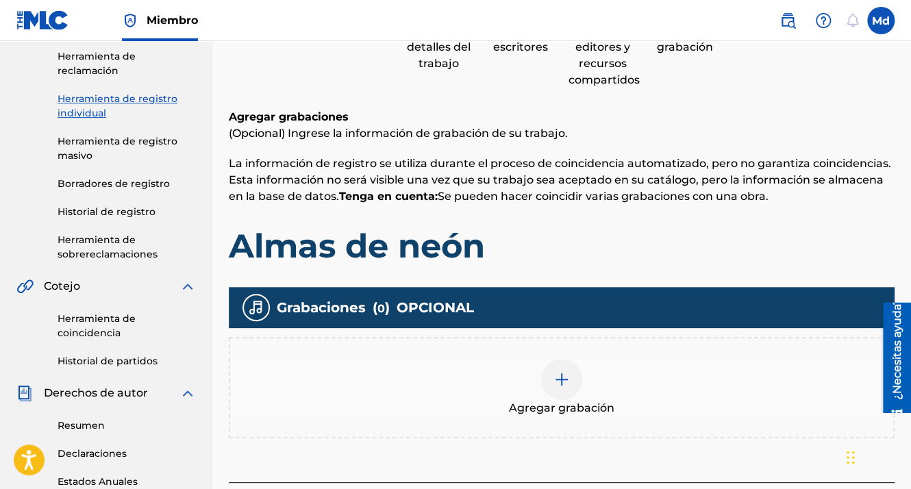
scroll to position [267, 0]
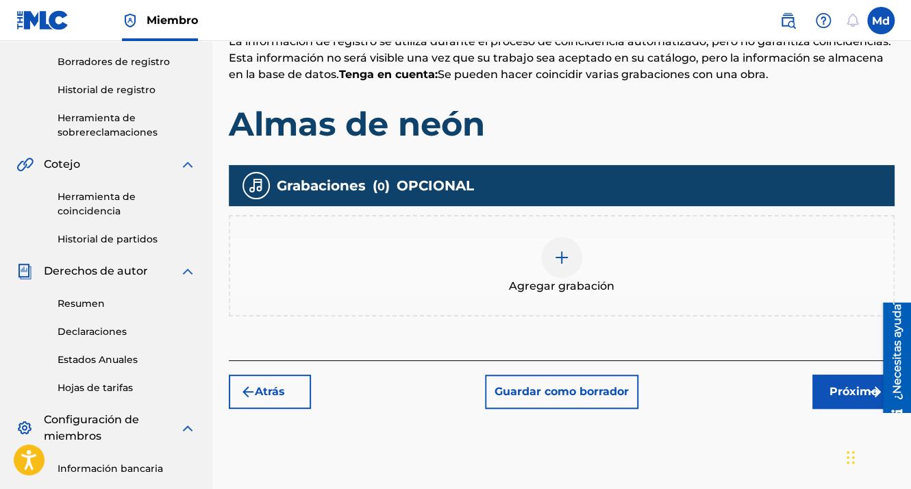
click at [551, 237] on div "Agregar grabación" at bounding box center [561, 266] width 663 height 58
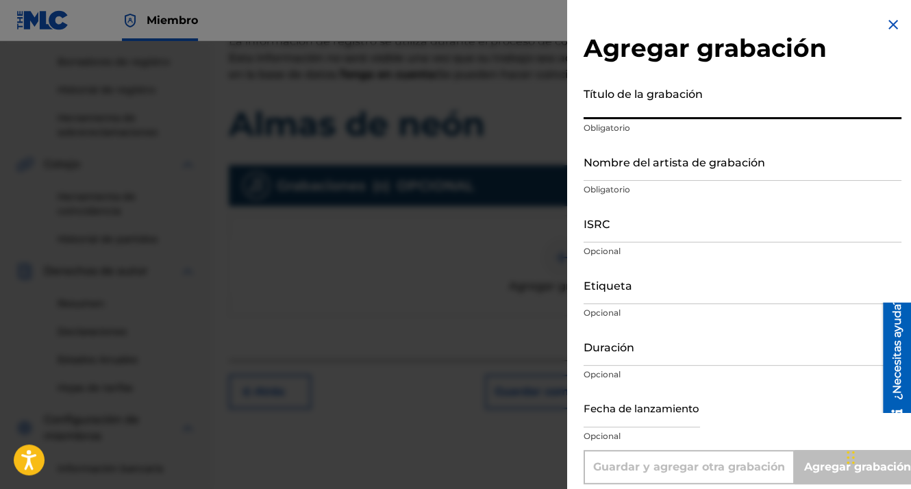
paste input "01:58"
type input "01:58"
type input "Add Recording"
type input "01:58"
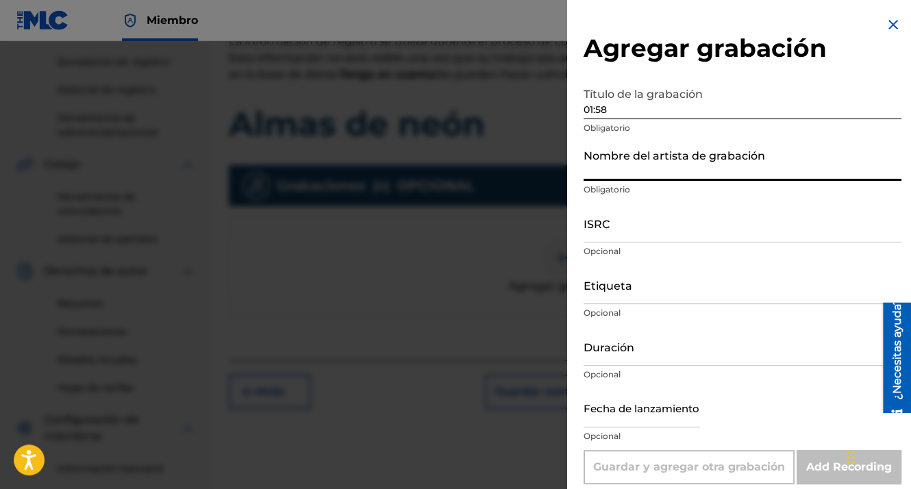
click at [605, 162] on input "Nombre del artista de grabación" at bounding box center [743, 161] width 318 height 39
type input "MDCMUSIC"
type input "GXHAF2551806"
type input "01:58"
type input "[DATE]"
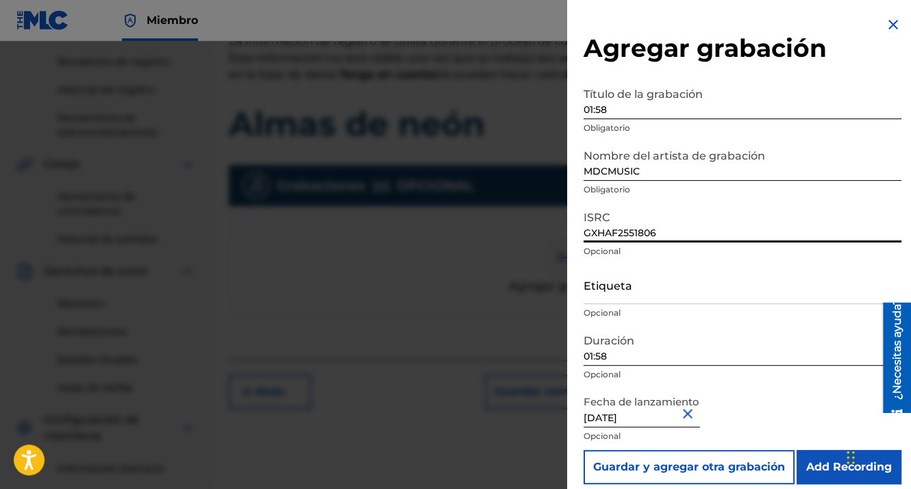
drag, startPoint x: 677, startPoint y: 230, endPoint x: 486, endPoint y: 238, distance: 191.3
click at [486, 238] on div "Agregar grabación Título de la grabación 01:58 Obligatorio Nombre del artista d…" at bounding box center [455, 265] width 911 height 448
paste input "GXHAF2551807"
type input "GXHAF2551807"
click at [615, 111] on input "01:58" at bounding box center [743, 99] width 318 height 39
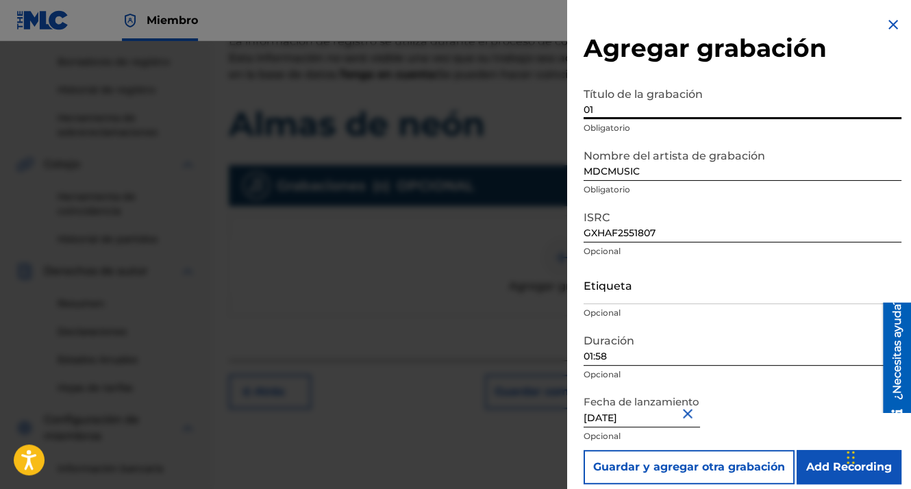
type input "0"
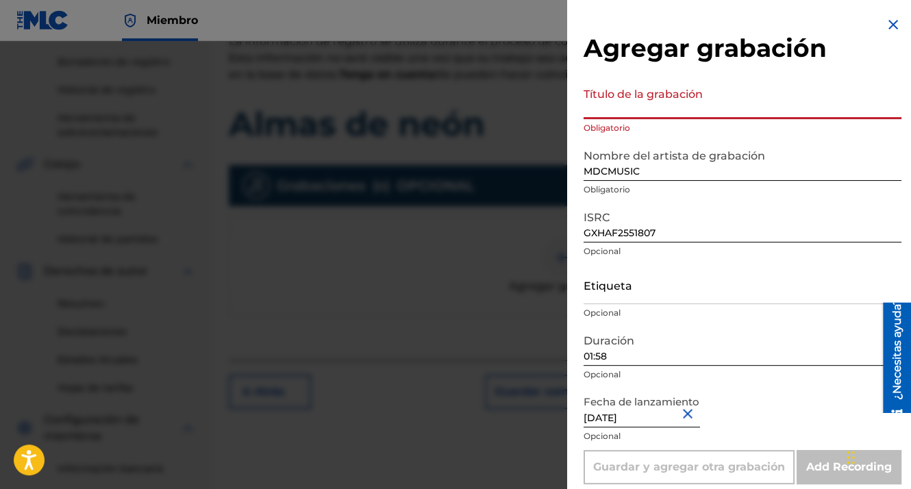
paste input "Neon Souls"
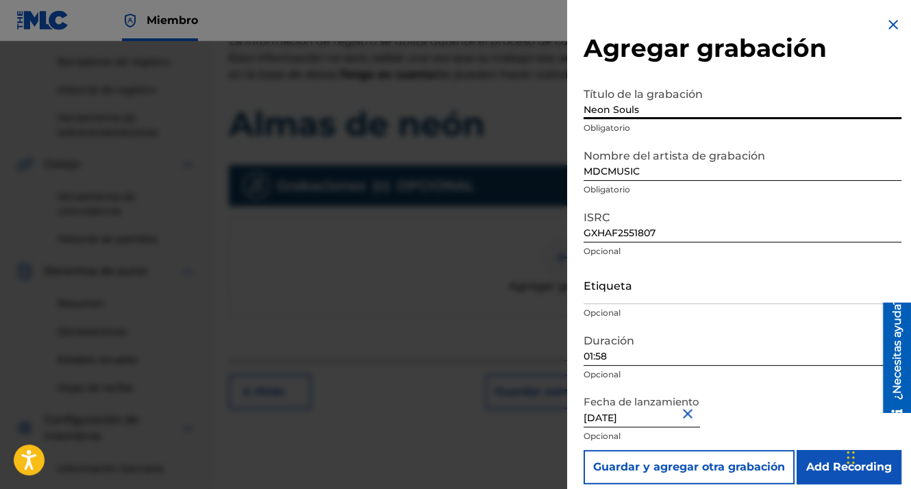
type input "Neon Souls"
click at [805, 475] on input "Add Recording" at bounding box center [849, 467] width 105 height 34
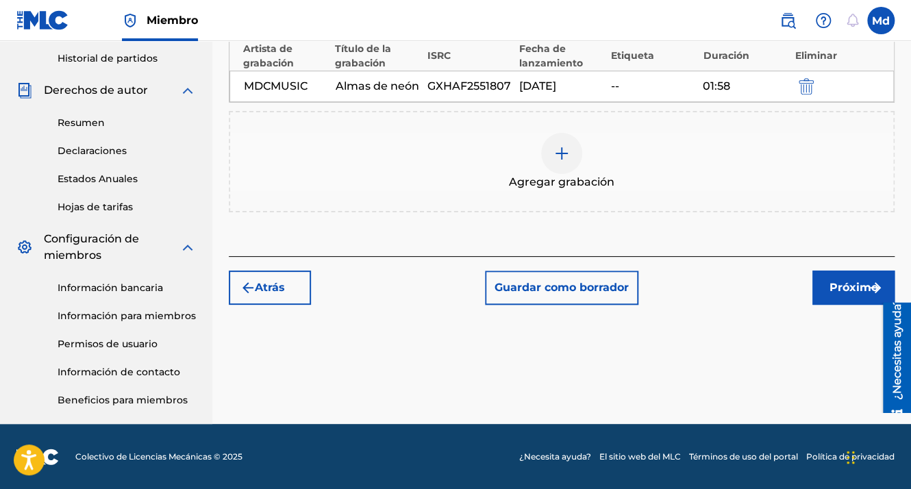
click at [834, 287] on font "Próximo" at bounding box center [854, 287] width 49 height 16
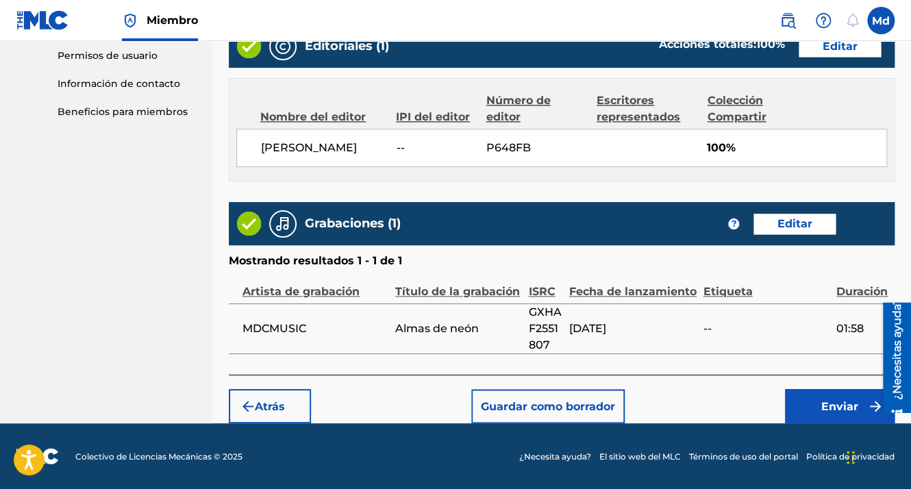
scroll to position [741, 0]
click at [838, 398] on font "Enviar" at bounding box center [839, 406] width 37 height 16
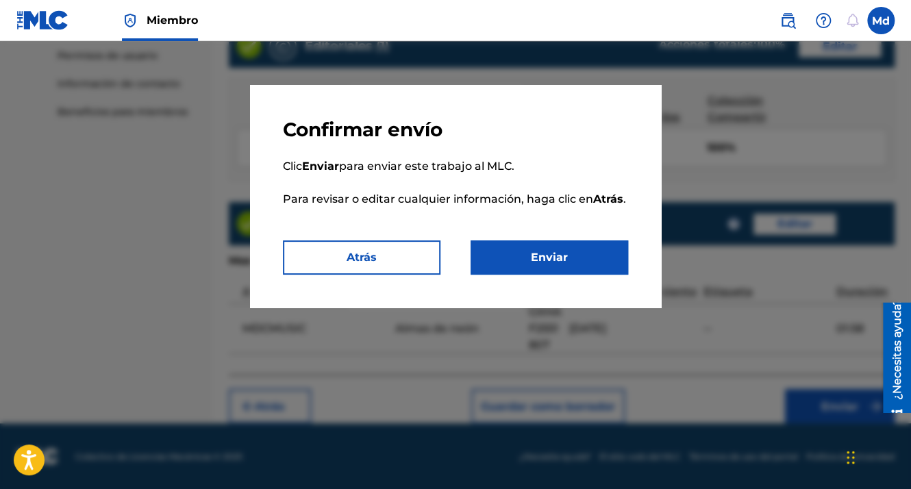
click at [550, 256] on button "Enviar" at bounding box center [550, 257] width 158 height 34
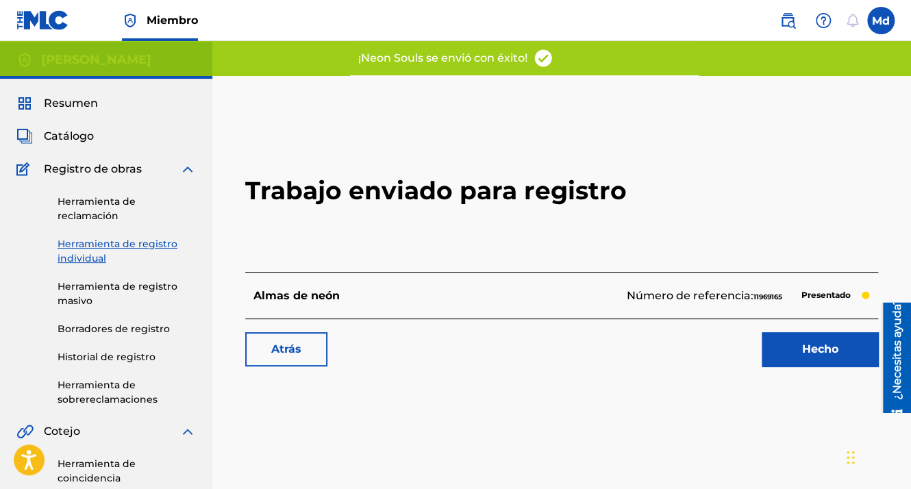
click at [786, 353] on link "Hecho" at bounding box center [820, 349] width 116 height 34
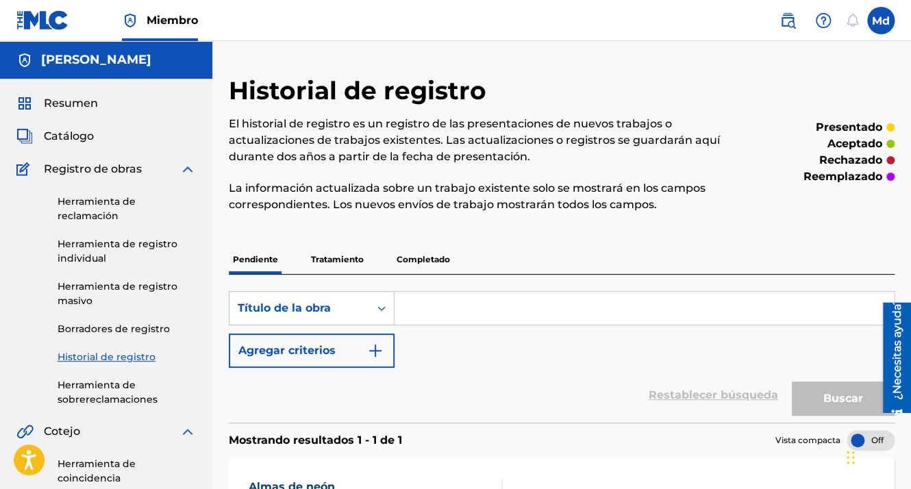
click at [55, 13] on img at bounding box center [42, 20] width 53 height 20
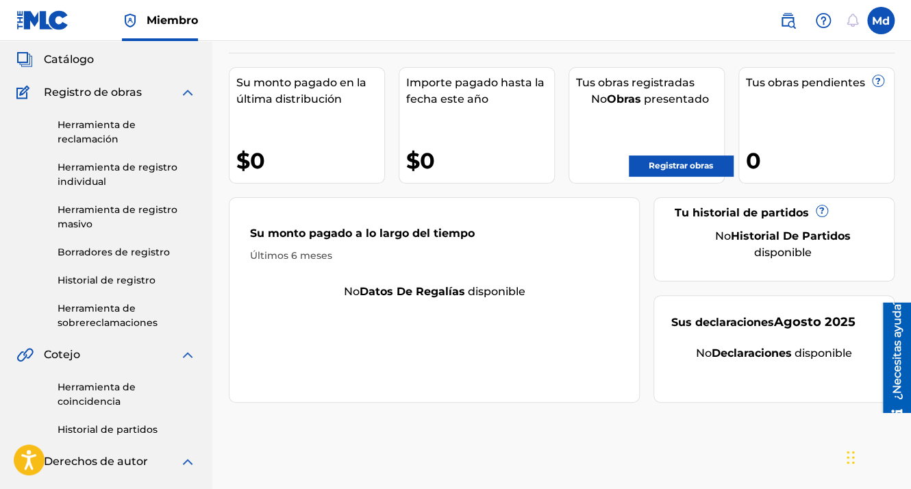
scroll to position [69, 0]
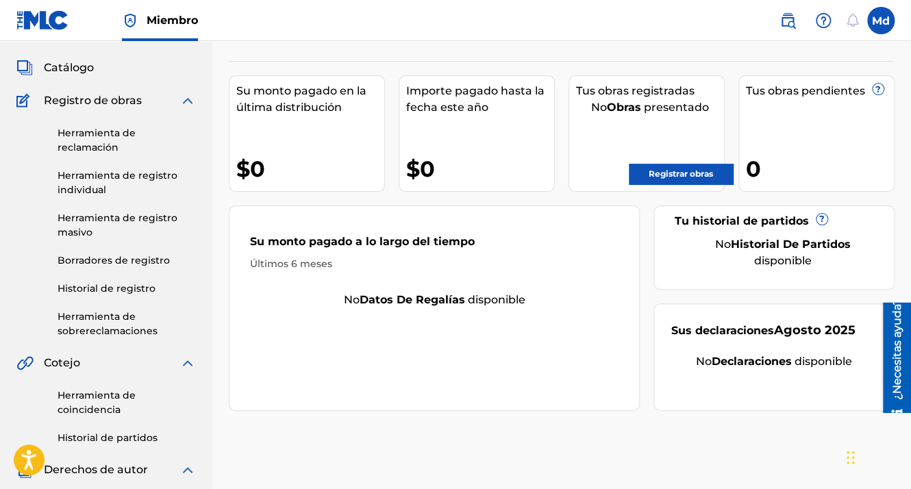
click at [682, 161] on div "Registrar obras" at bounding box center [650, 170] width 148 height 27
click at [679, 170] on link "Registrar obras" at bounding box center [681, 174] width 104 height 21
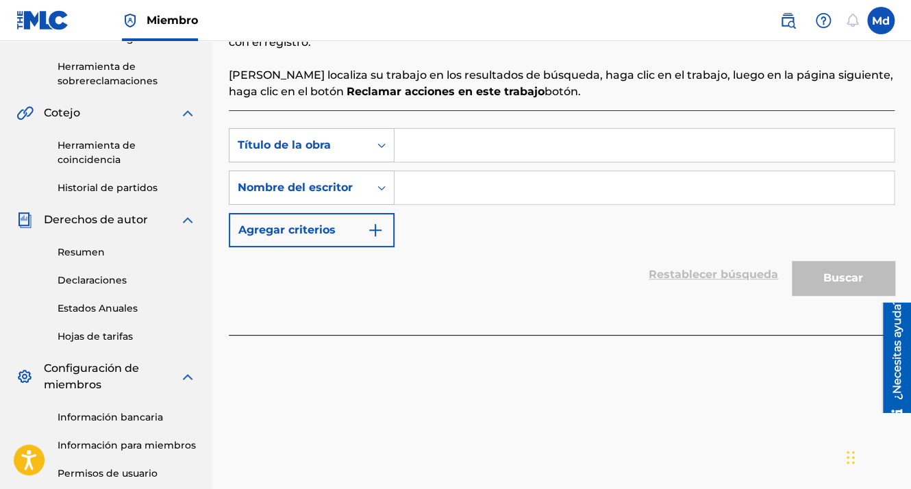
scroll to position [343, 0]
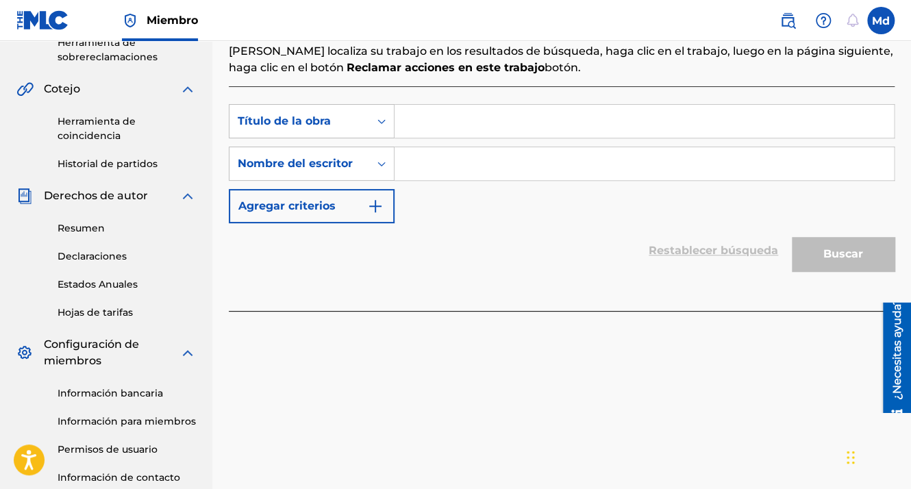
click at [422, 137] on input "Formulario de búsqueda" at bounding box center [644, 121] width 499 height 33
click at [423, 128] on input "Formulario de búsqueda" at bounding box center [644, 121] width 499 height 33
paste input "Cuchicheo"
type input "Cuchicheo"
click at [446, 160] on input "Formulario de búsqueda" at bounding box center [644, 163] width 499 height 33
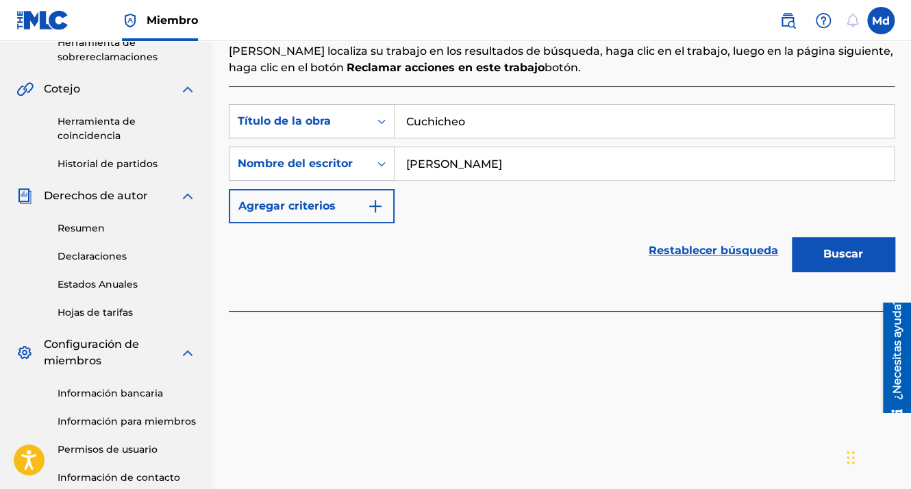
type input "[PERSON_NAME]"
click at [836, 255] on button "Buscar" at bounding box center [843, 254] width 103 height 34
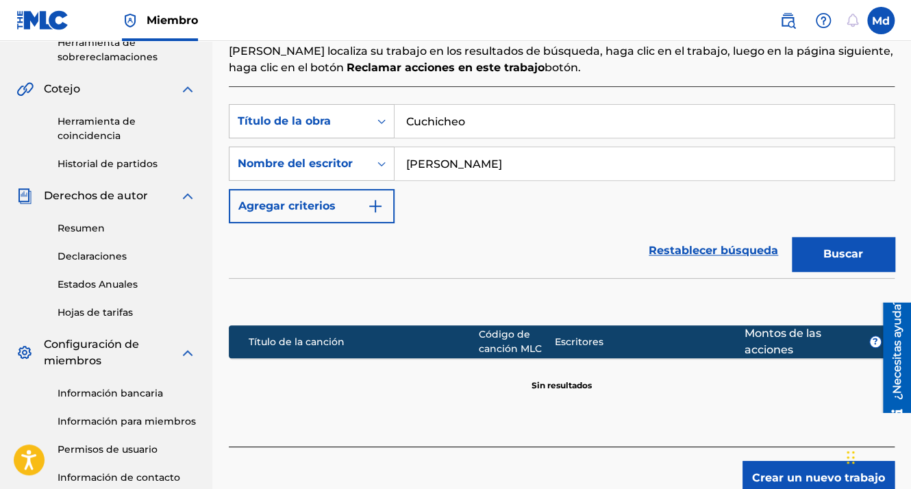
click at [381, 201] on img "Formulario de búsqueda" at bounding box center [375, 206] width 16 height 16
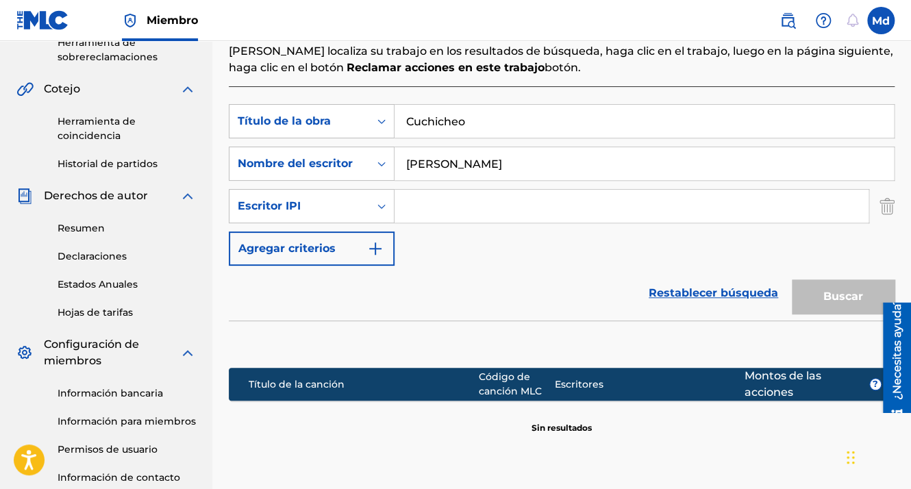
click at [477, 210] on input "Formulario de búsqueda" at bounding box center [632, 206] width 474 height 33
type input "01051143609"
click at [863, 285] on button "Buscar" at bounding box center [843, 296] width 103 height 34
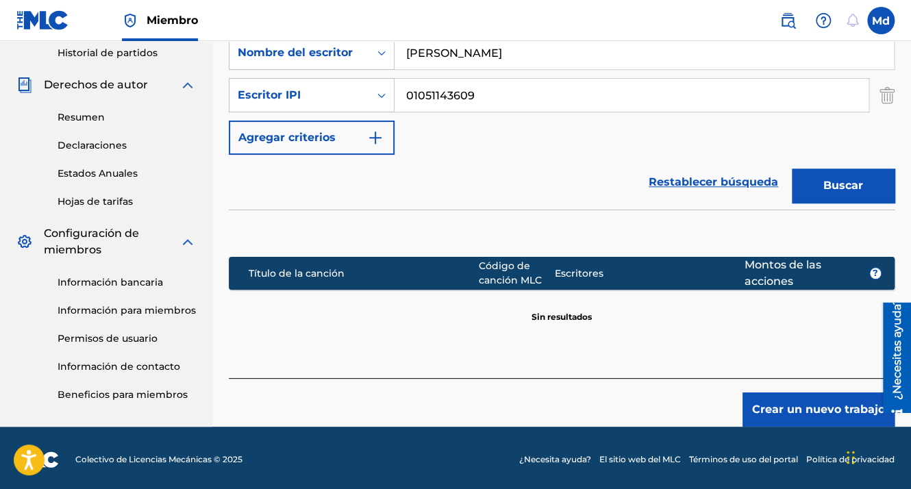
scroll to position [456, 0]
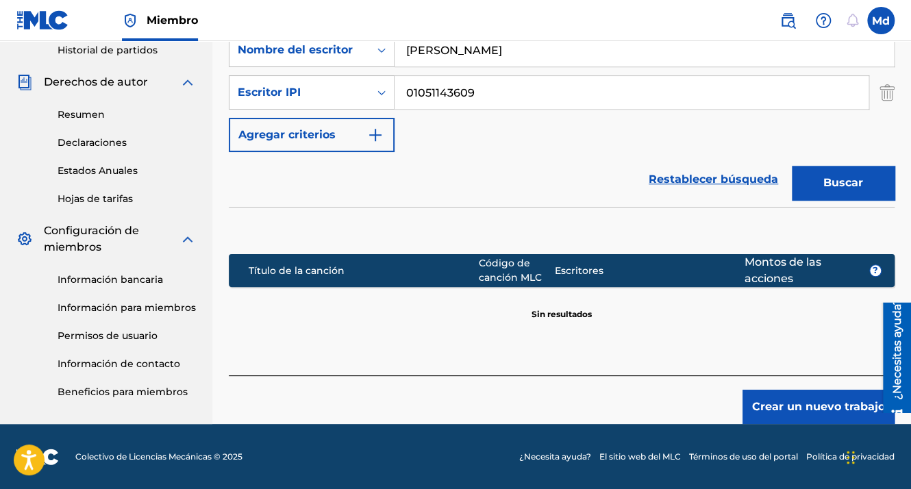
click at [765, 398] on button "Crear un nuevo trabajo" at bounding box center [819, 407] width 152 height 34
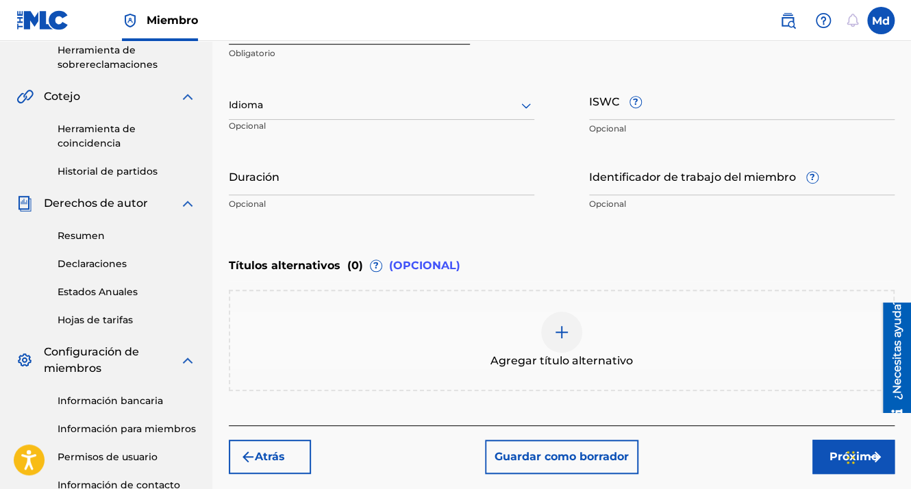
scroll to position [311, 0]
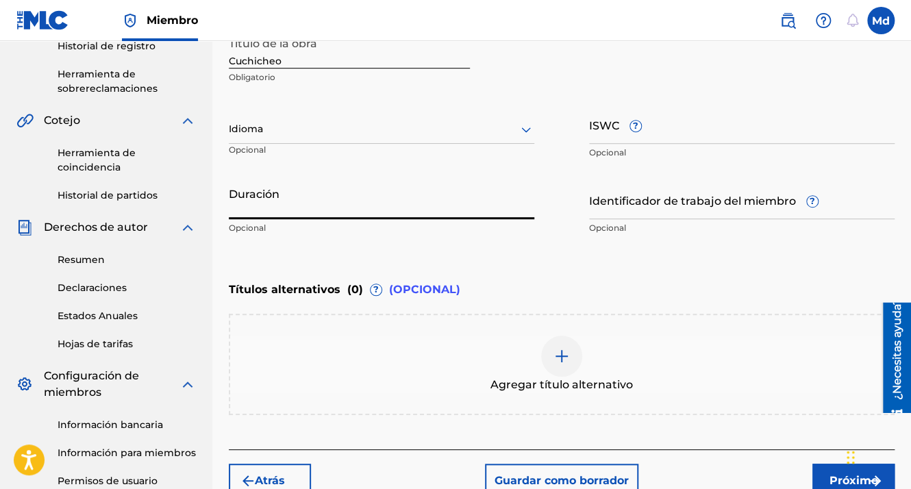
click at [244, 207] on input "Duración" at bounding box center [382, 199] width 306 height 39
click at [255, 110] on div "Idioma Opcional" at bounding box center [382, 136] width 306 height 62
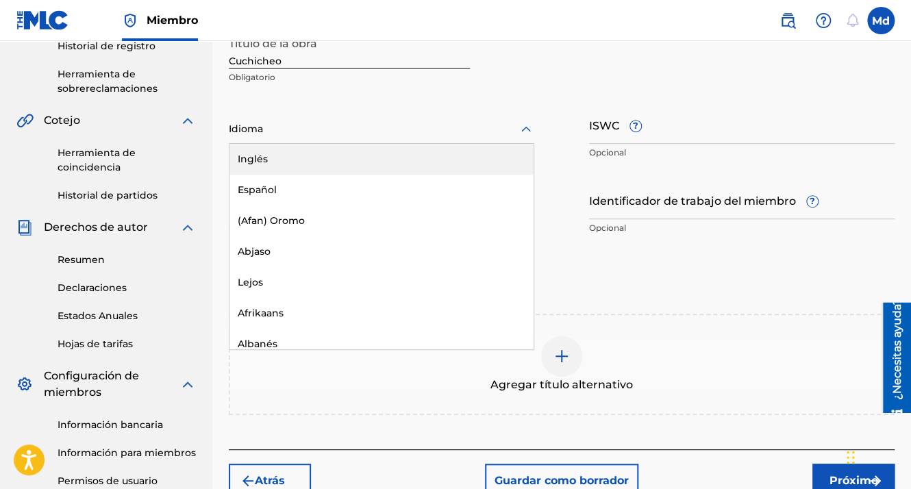
click at [257, 116] on div "Idioma" at bounding box center [382, 129] width 306 height 29
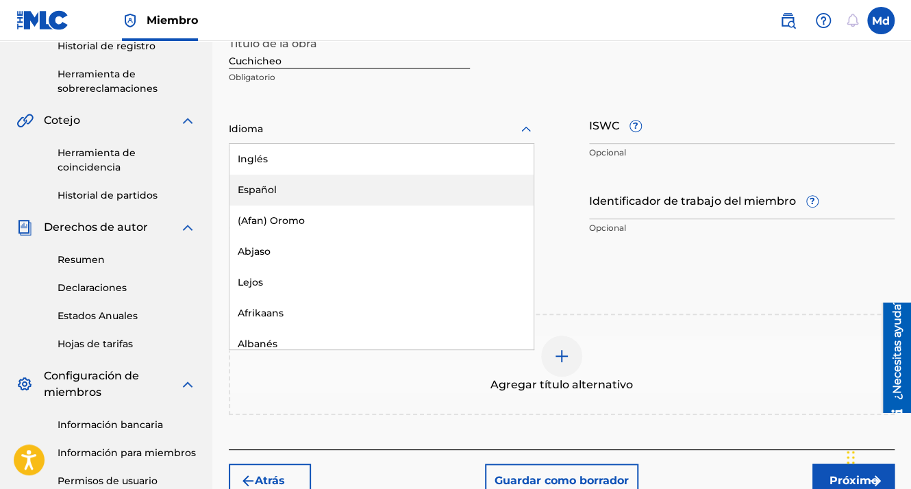
click at [262, 186] on div "Español" at bounding box center [381, 190] width 304 height 31
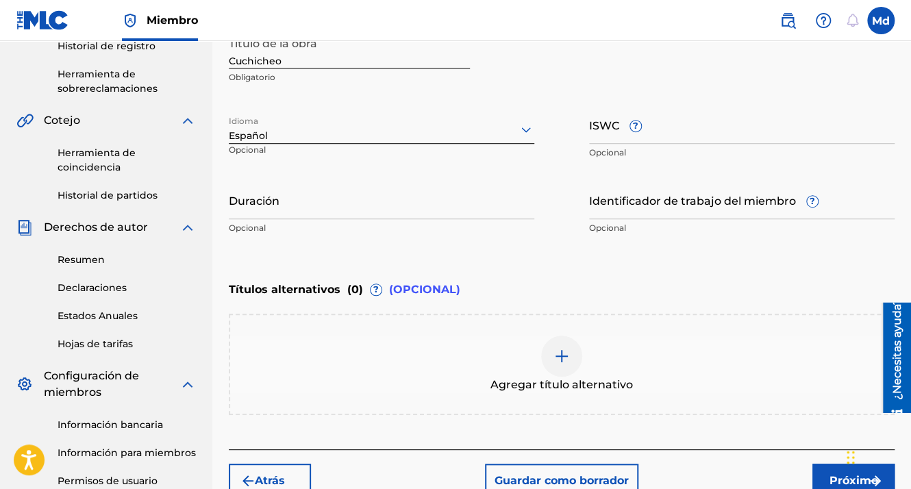
drag, startPoint x: 267, startPoint y: 187, endPoint x: 264, endPoint y: 206, distance: 19.4
paste input "01:55"
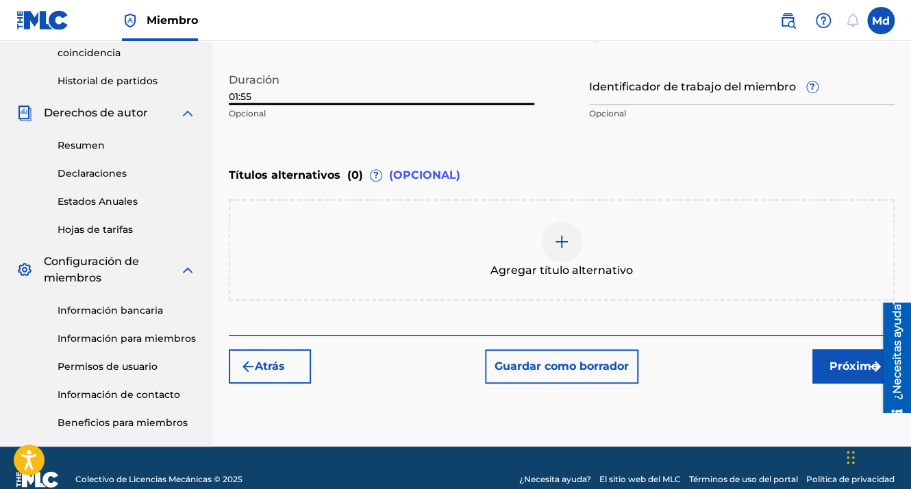
scroll to position [448, 0]
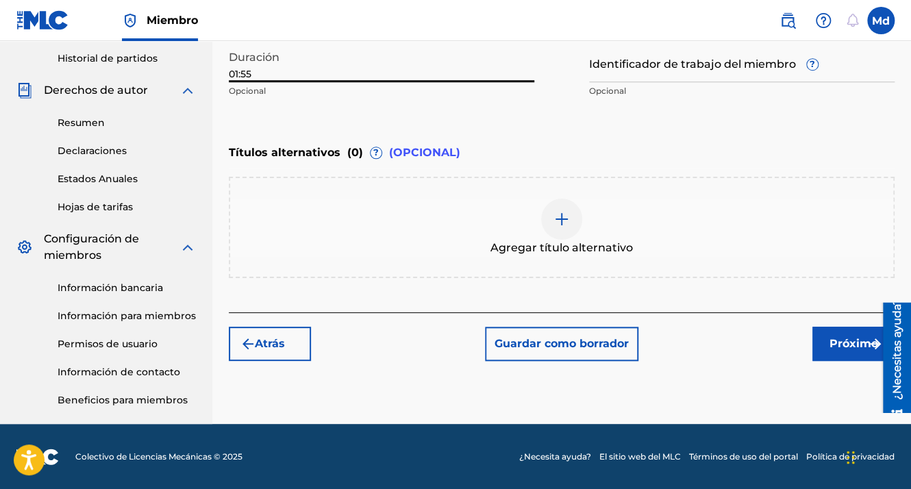
type input "01:55"
click at [838, 344] on font "Próximo" at bounding box center [854, 344] width 49 height 16
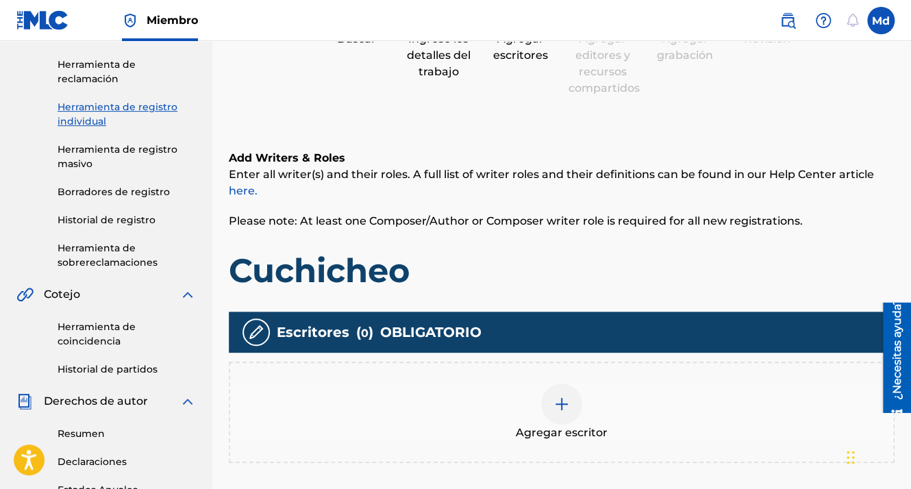
scroll to position [267, 0]
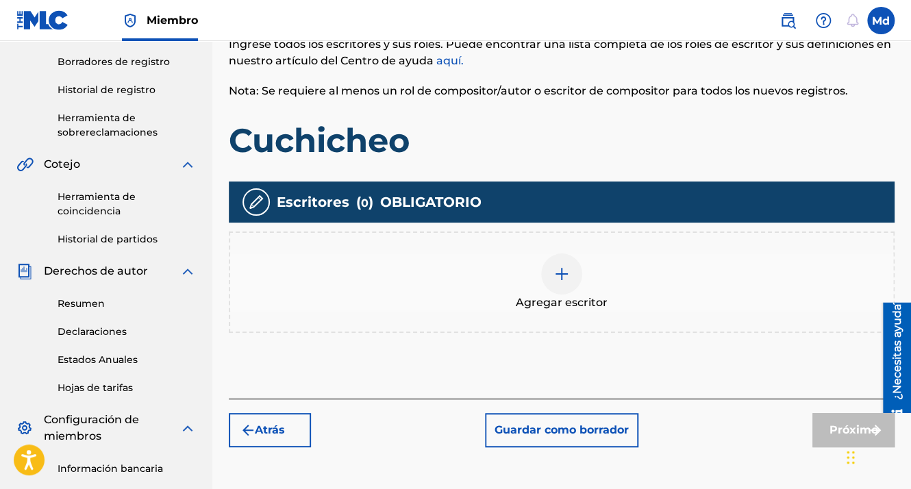
click at [577, 269] on div at bounding box center [561, 273] width 41 height 41
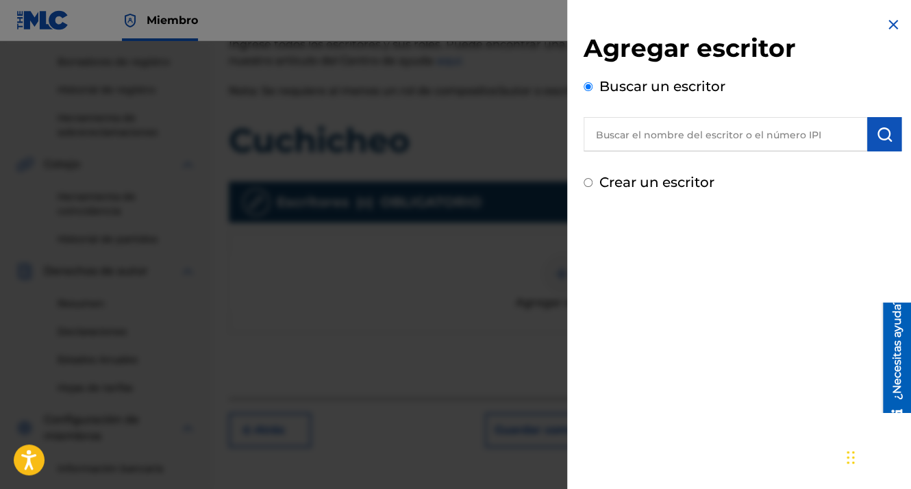
click at [641, 132] on input "text" at bounding box center [726, 134] width 284 height 34
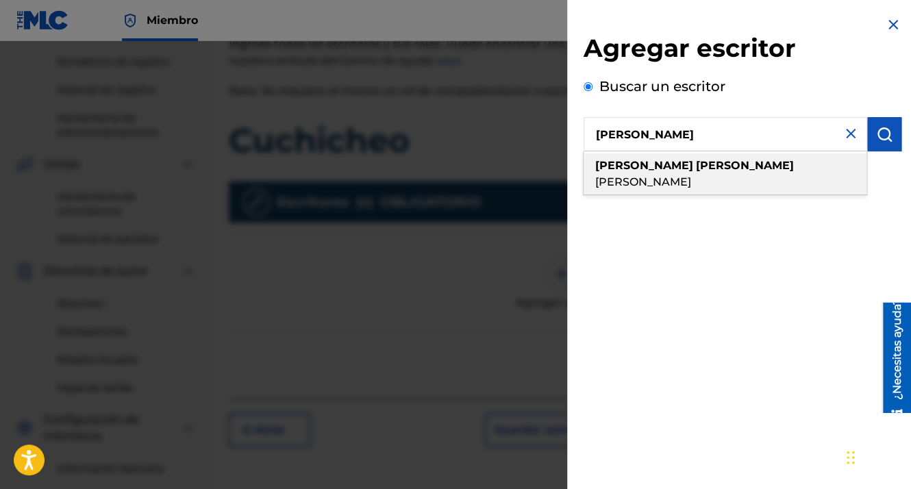
click at [696, 172] on strong "[PERSON_NAME]" at bounding box center [745, 165] width 98 height 13
type input "[PERSON_NAME]"
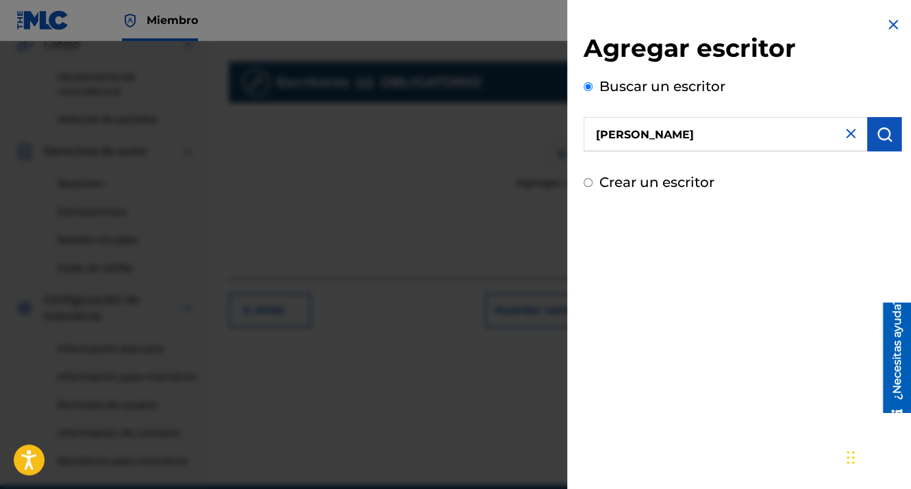
scroll to position [404, 0]
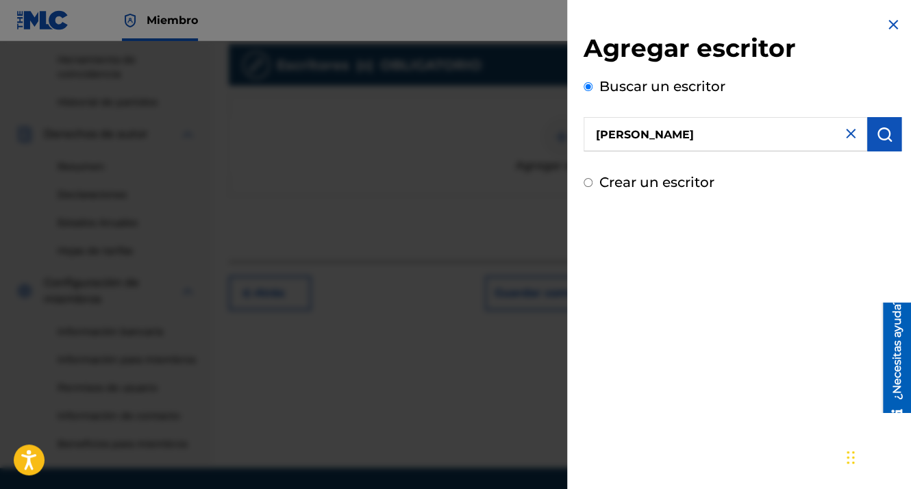
click at [867, 144] on button "submit" at bounding box center [884, 134] width 34 height 34
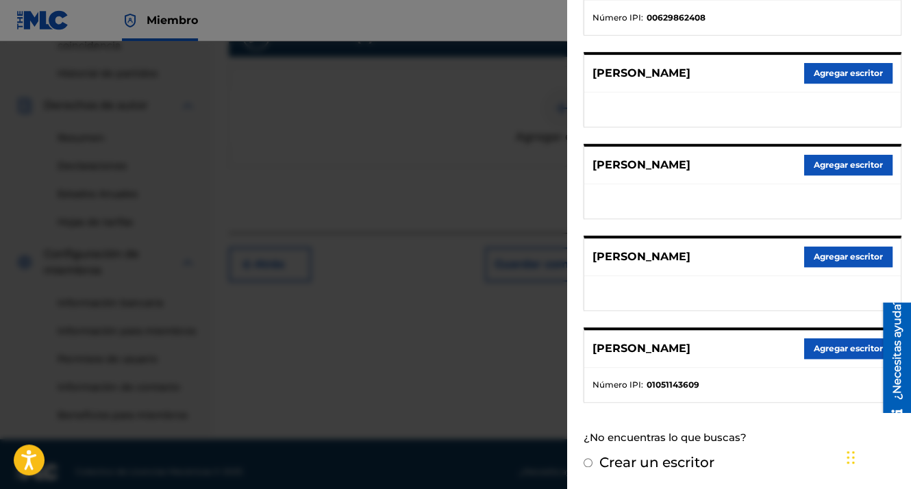
scroll to position [448, 0]
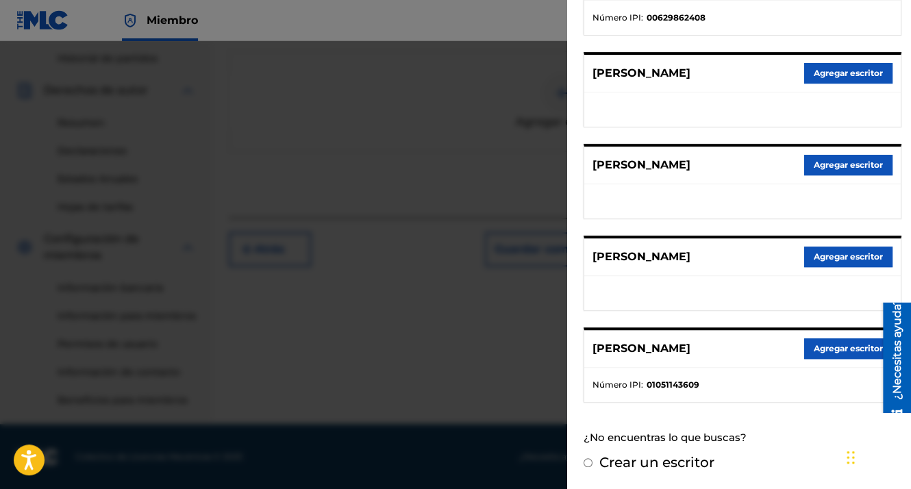
click at [831, 341] on button "Agregar escritor" at bounding box center [848, 348] width 88 height 21
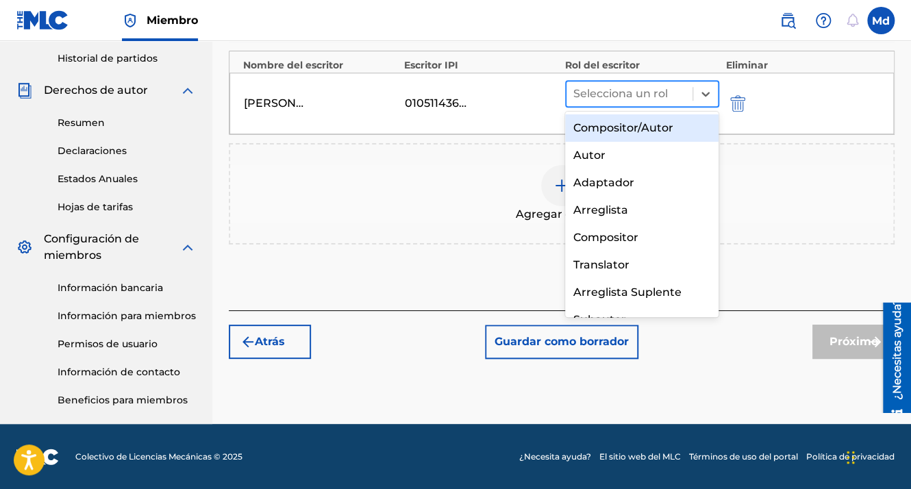
click at [638, 90] on div at bounding box center [629, 93] width 112 height 19
click at [607, 126] on div "Compositor/Autor" at bounding box center [642, 127] width 154 height 27
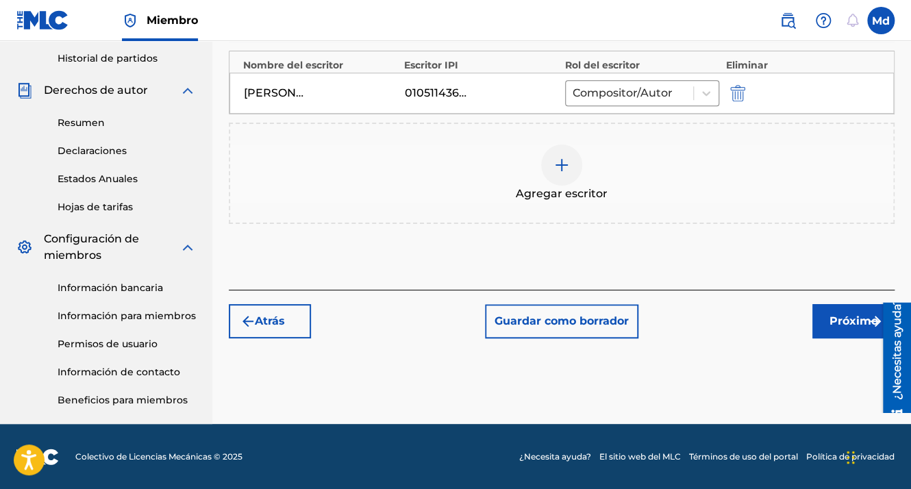
click at [833, 316] on font "Próximo" at bounding box center [854, 321] width 49 height 16
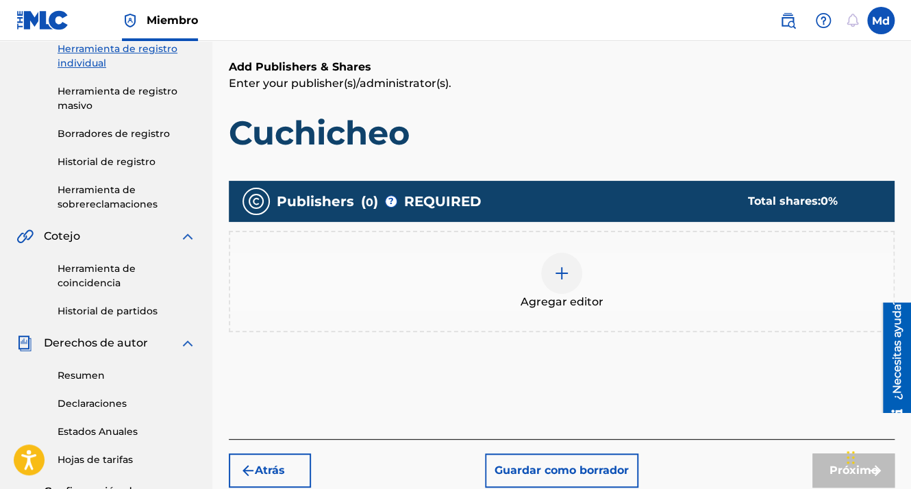
scroll to position [201, 0]
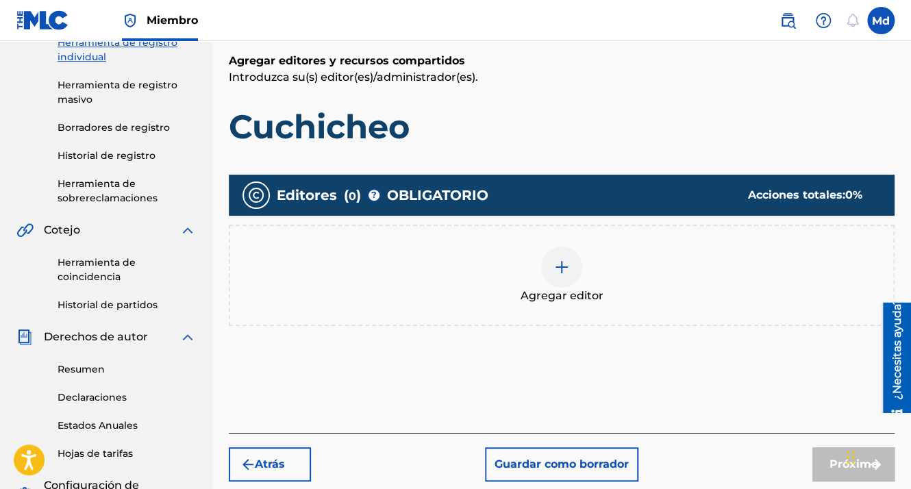
click at [582, 264] on div "Agregar editor" at bounding box center [561, 276] width 663 height 58
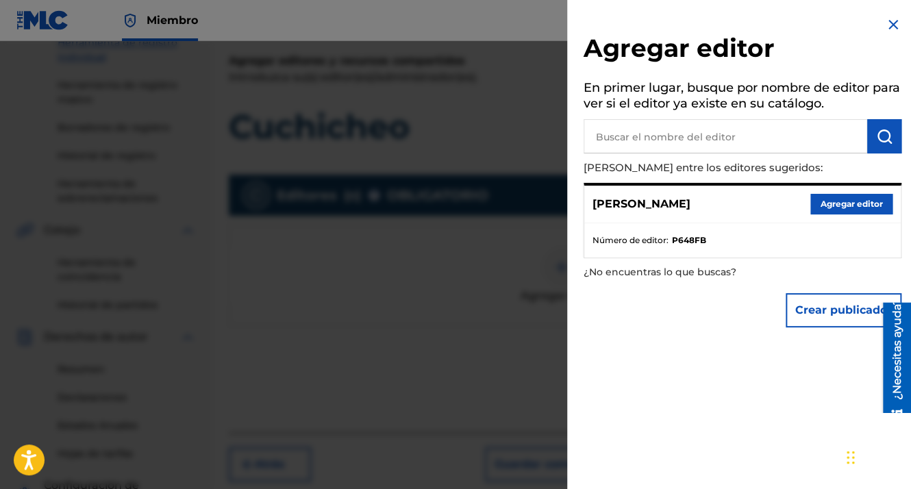
drag, startPoint x: 800, startPoint y: 203, endPoint x: 816, endPoint y: 206, distance: 16.0
click at [810, 206] on div "[PERSON_NAME] editor" at bounding box center [742, 205] width 316 height 38
click at [825, 206] on button "Agregar editor" at bounding box center [851, 204] width 82 height 21
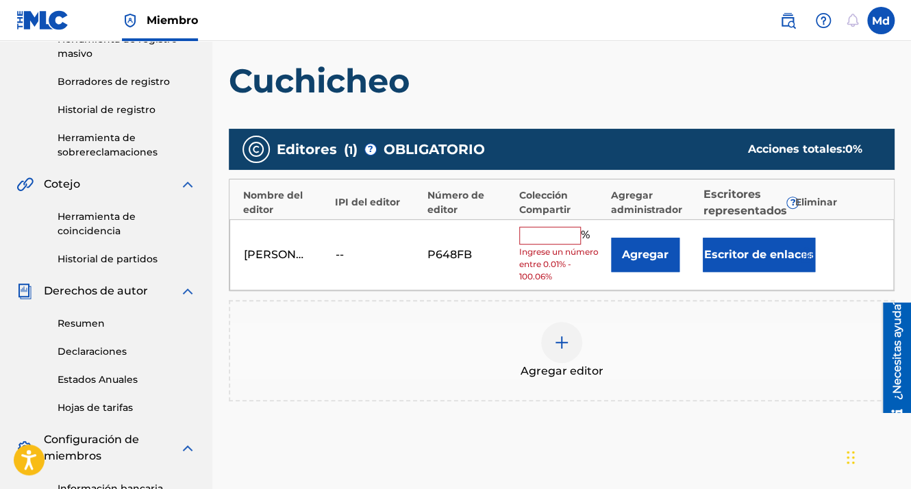
scroll to position [407, 0]
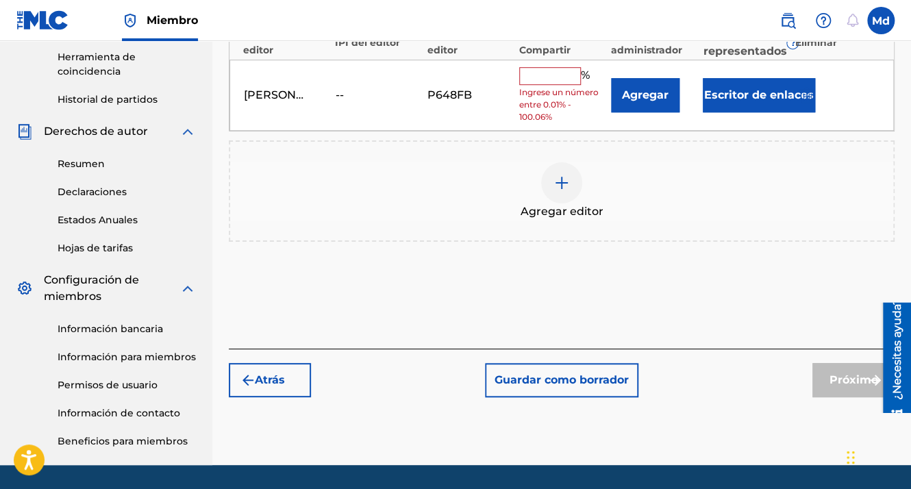
click at [559, 77] on input "text" at bounding box center [550, 76] width 62 height 18
type input "100"
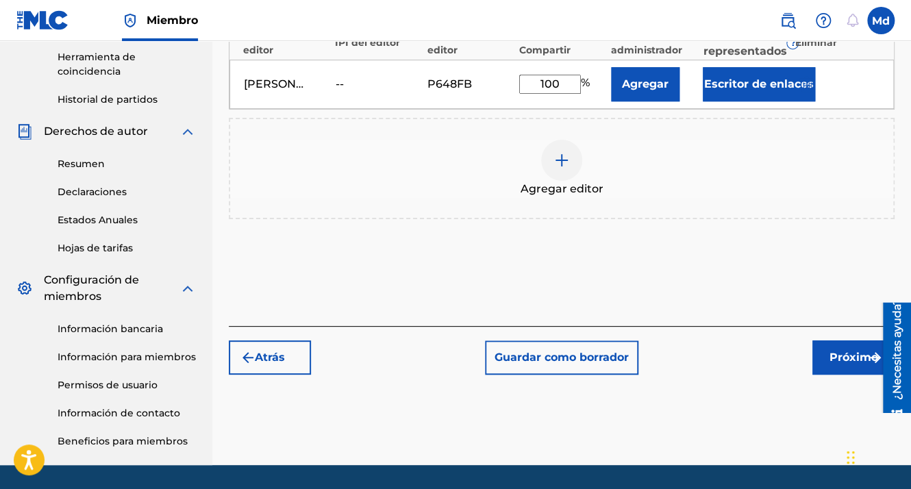
drag, startPoint x: 839, startPoint y: 358, endPoint x: 828, endPoint y: 349, distance: 14.1
click at [840, 358] on font "Próximo" at bounding box center [854, 357] width 49 height 16
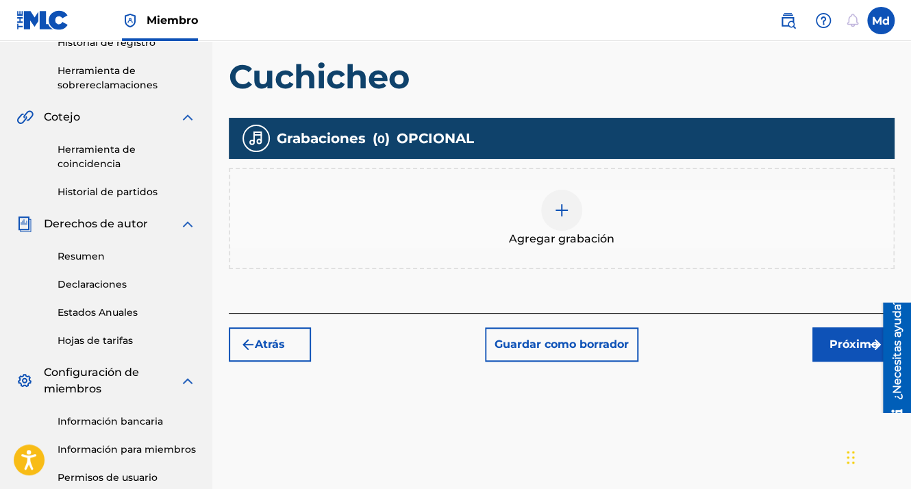
scroll to position [340, 0]
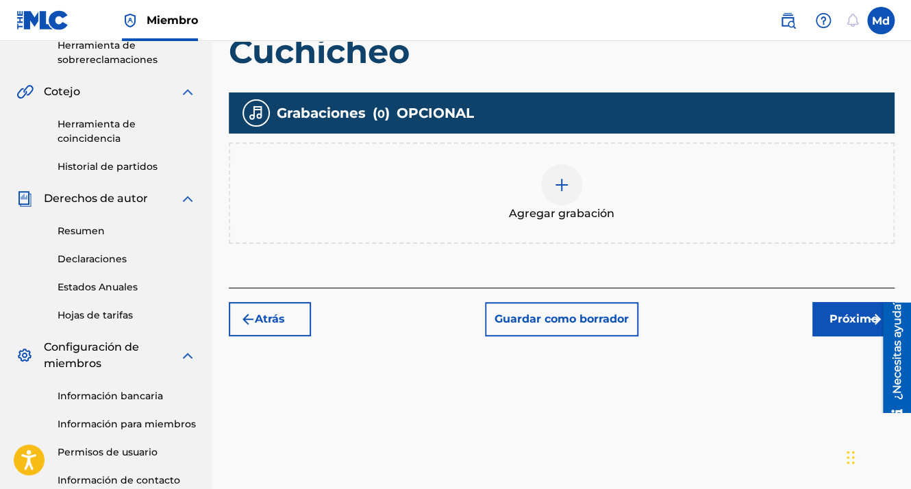
click at [554, 193] on div at bounding box center [561, 184] width 41 height 41
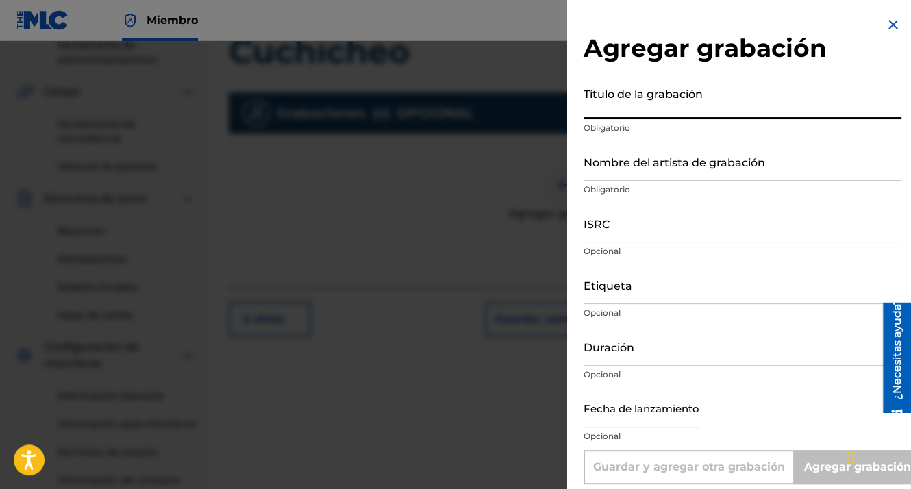
click at [622, 88] on input "Título de la grabación" at bounding box center [743, 99] width 318 height 39
type input "Neon Souls"
type input "MDCMUSIC"
type input "GXHAF2551807"
type input "01:58"
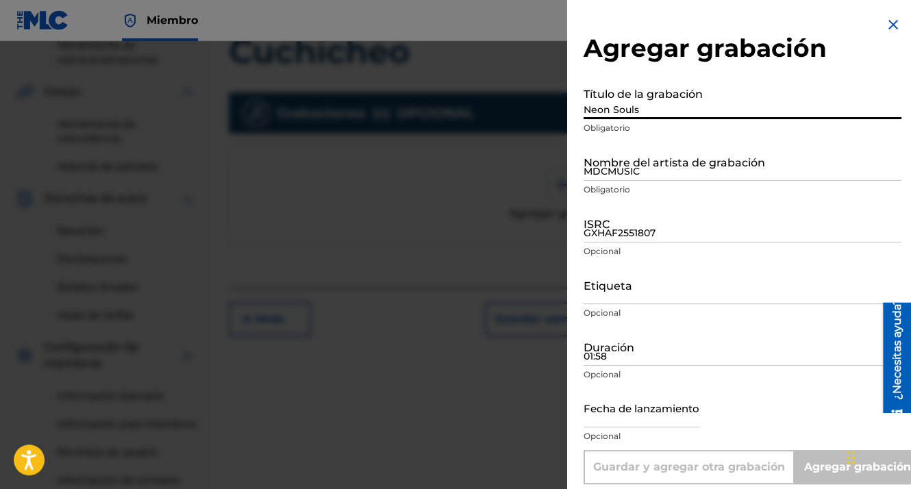
type input "[DATE]"
type input "Add Recording"
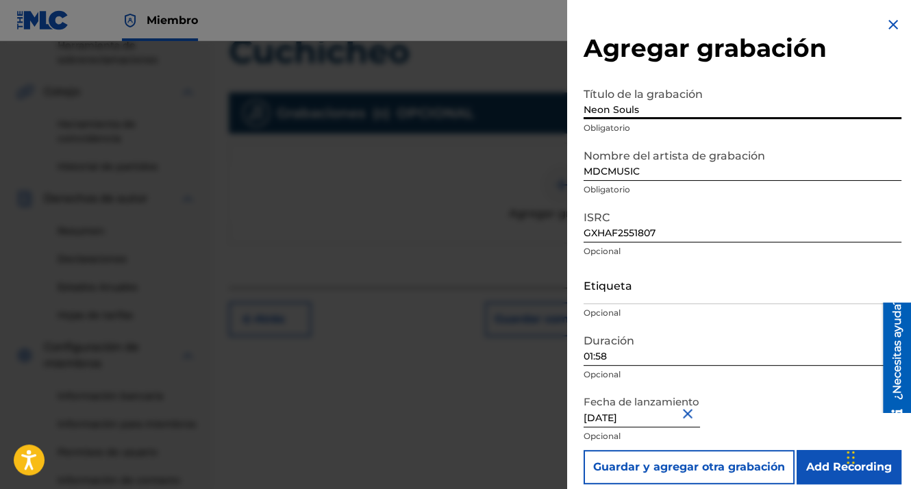
drag, startPoint x: 649, startPoint y: 114, endPoint x: 561, endPoint y: 109, distance: 88.5
click at [561, 109] on div "Agregar grabación Título de la grabación Neon Souls Obligatorio Nombre del arti…" at bounding box center [455, 265] width 911 height 448
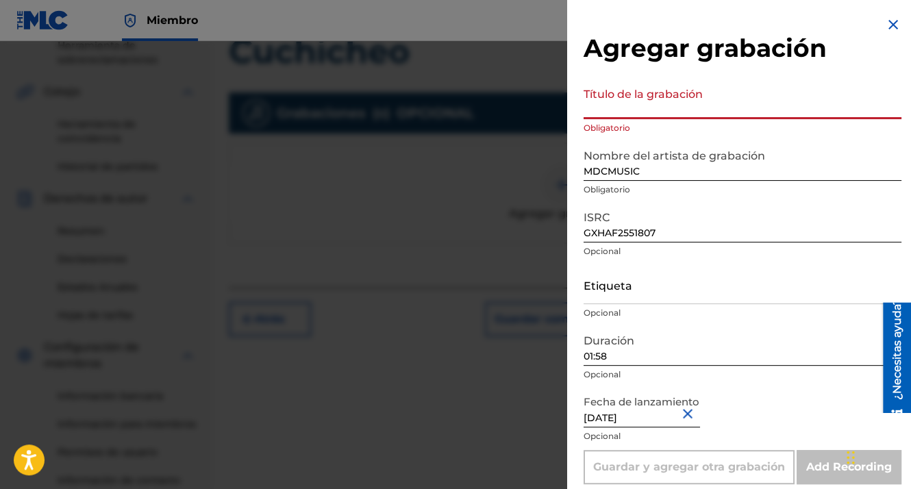
paste input "01:55"
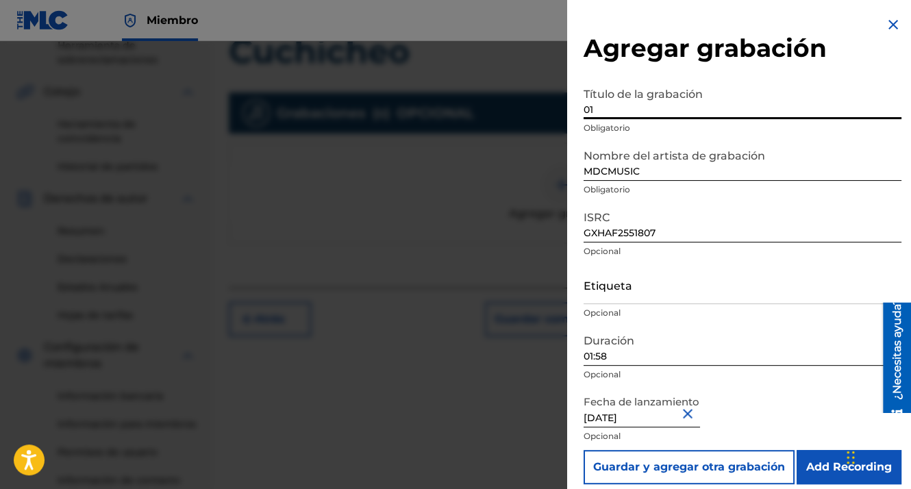
type input "0"
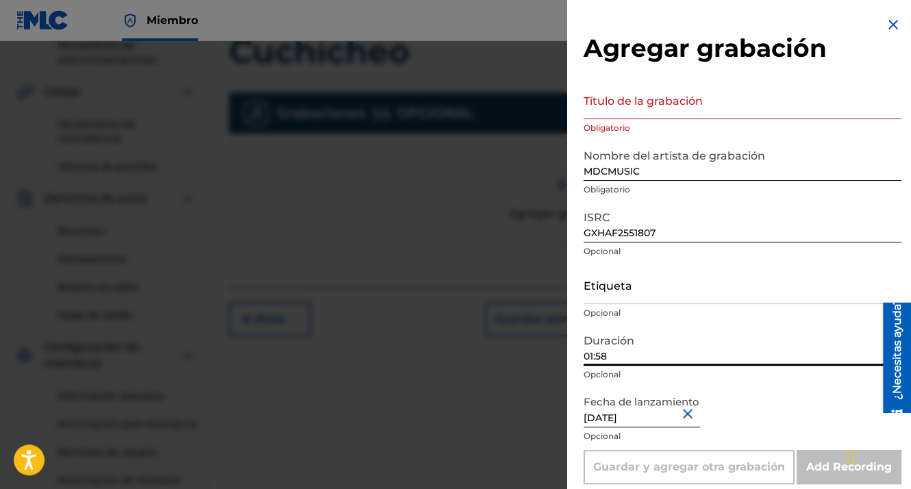
click at [621, 351] on input "01:58" at bounding box center [743, 346] width 318 height 39
drag, startPoint x: 619, startPoint y: 359, endPoint x: 578, endPoint y: 356, distance: 40.5
click at [578, 356] on div "Agregar grabación Título de la grabación Obligatorio Nombre del artista de grab…" at bounding box center [742, 250] width 351 height 501
paste input "01:55"
type input "01:55"
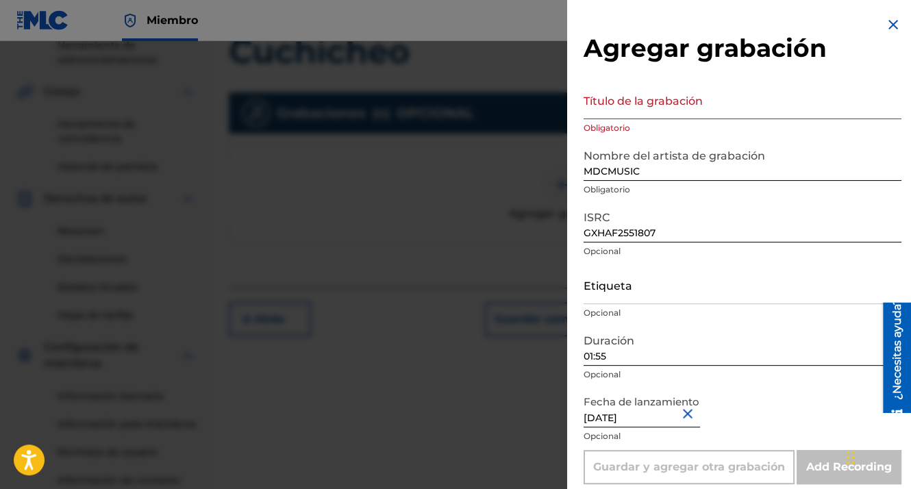
click at [612, 421] on input "[DATE]" at bounding box center [642, 407] width 116 height 39
select select "7"
select select "2025"
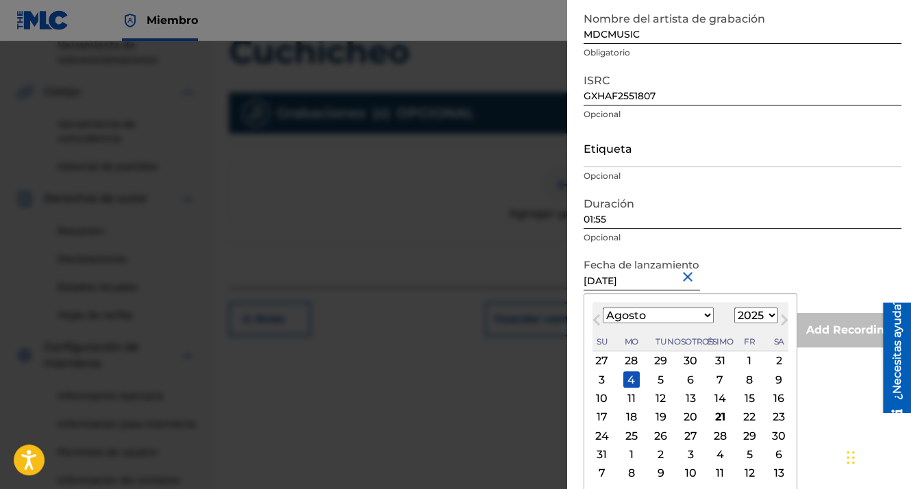
click at [741, 382] on div "8" at bounding box center [749, 379] width 16 height 16
type input "[DATE]"
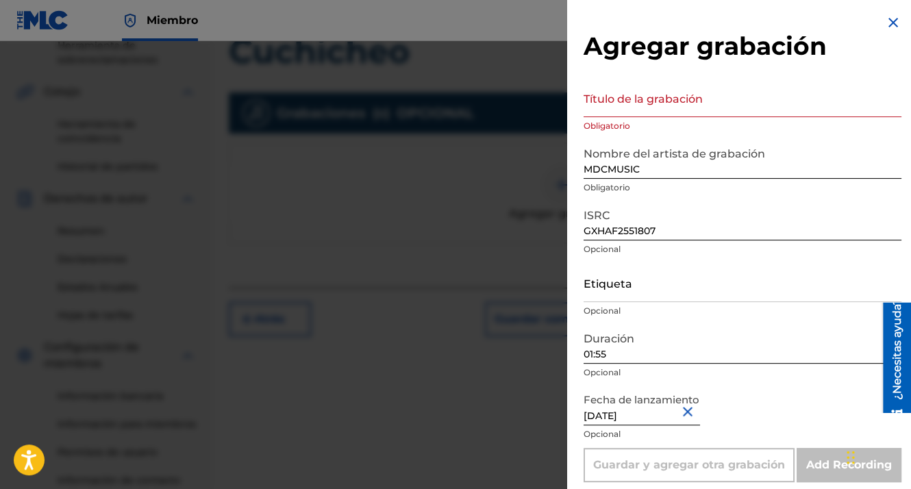
scroll to position [0, 0]
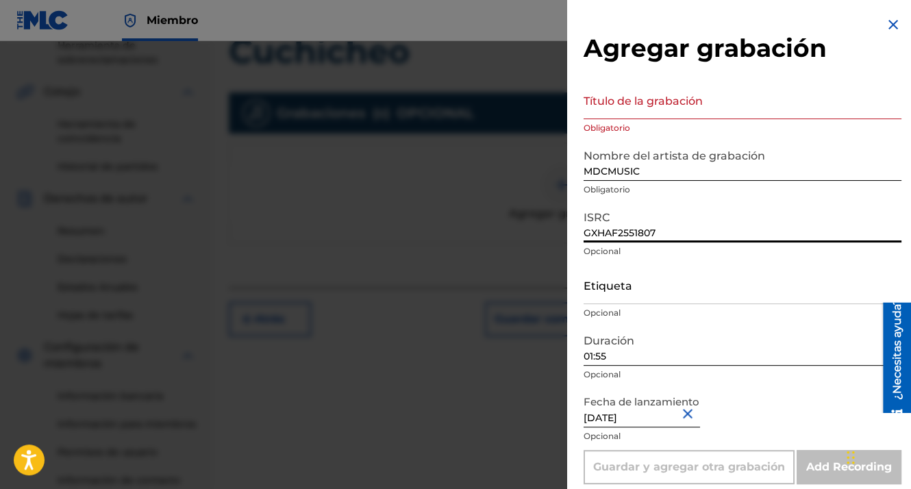
drag, startPoint x: 681, startPoint y: 236, endPoint x: 411, endPoint y: 224, distance: 270.2
click at [411, 224] on div "Agregar grabación Título de la grabación Obligatorio Nombre del artista de grab…" at bounding box center [455, 265] width 911 height 448
paste input "GXHAF2567250"
type input "GXHAF2567250"
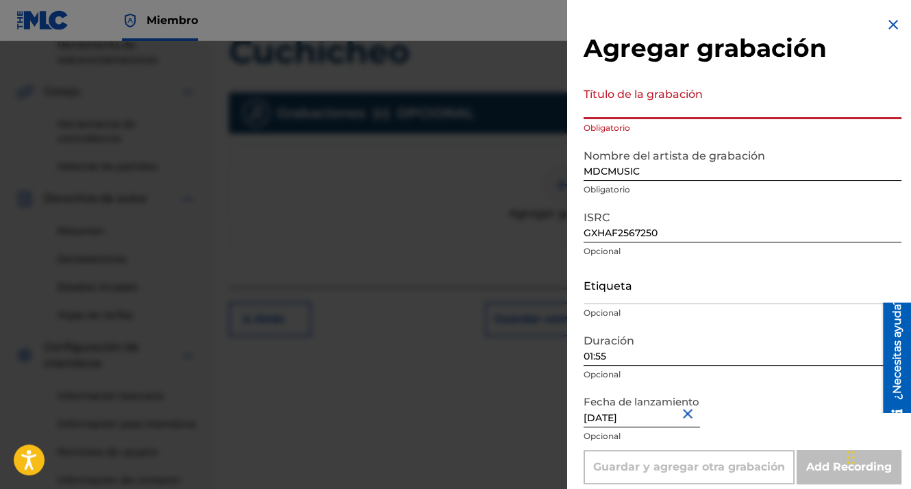
click at [621, 106] on input "Título de la grabación" at bounding box center [743, 99] width 318 height 39
paste input "Cuchicheo"
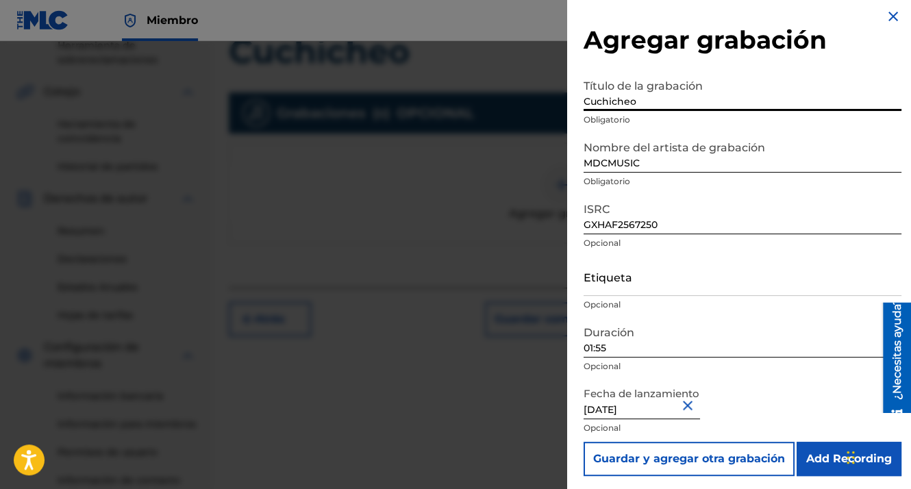
scroll to position [11, 0]
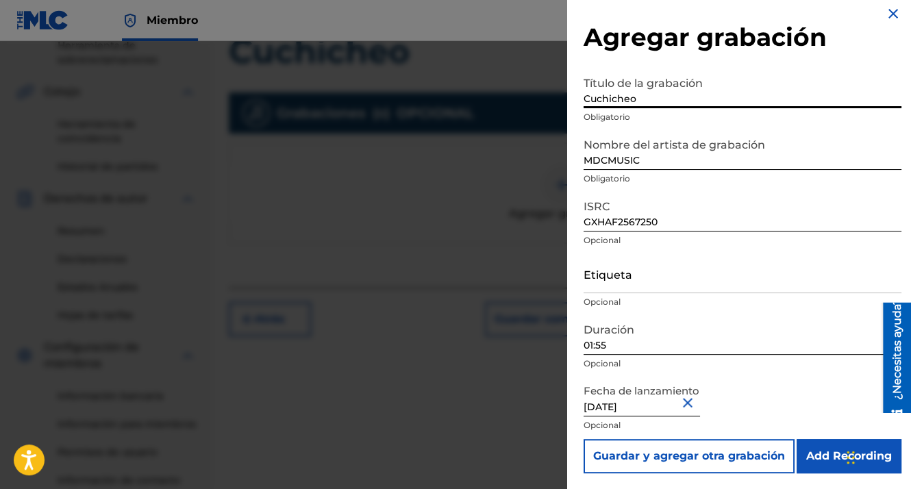
type input "Cuchicheo"
click at [823, 451] on input "Add Recording" at bounding box center [849, 456] width 105 height 34
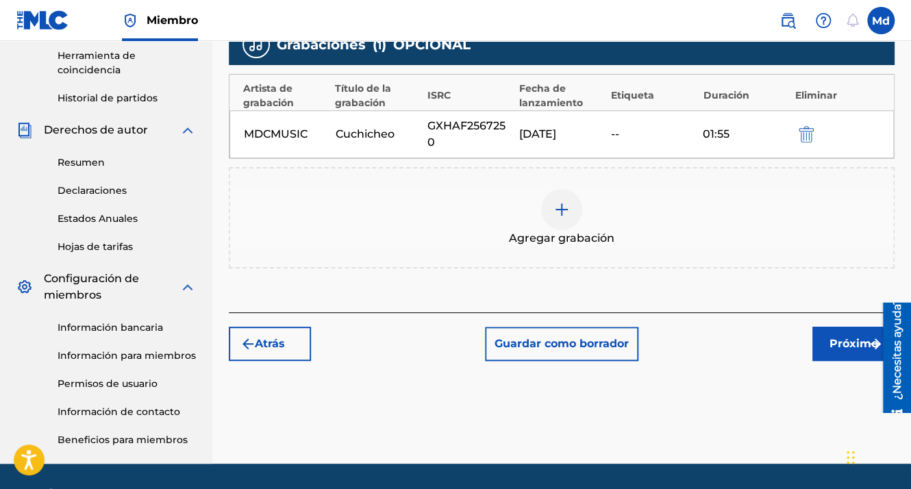
click at [824, 346] on button "Próximo" at bounding box center [853, 344] width 82 height 34
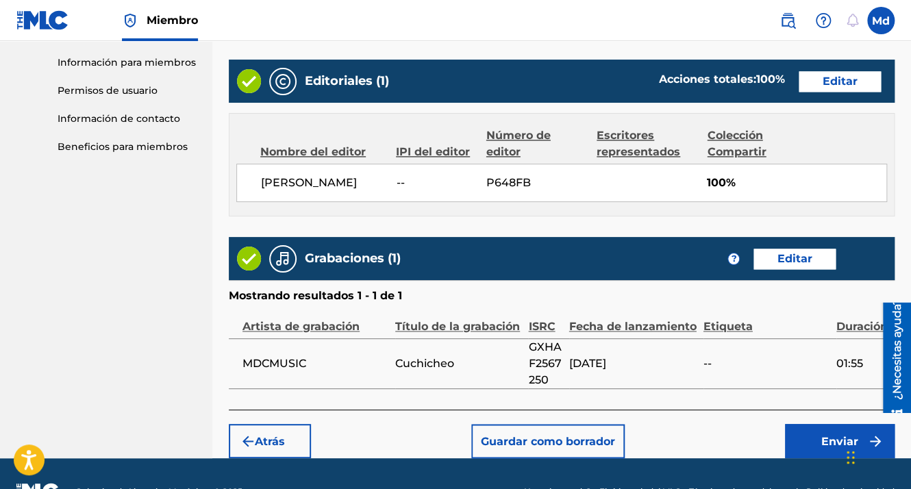
scroll to position [741, 0]
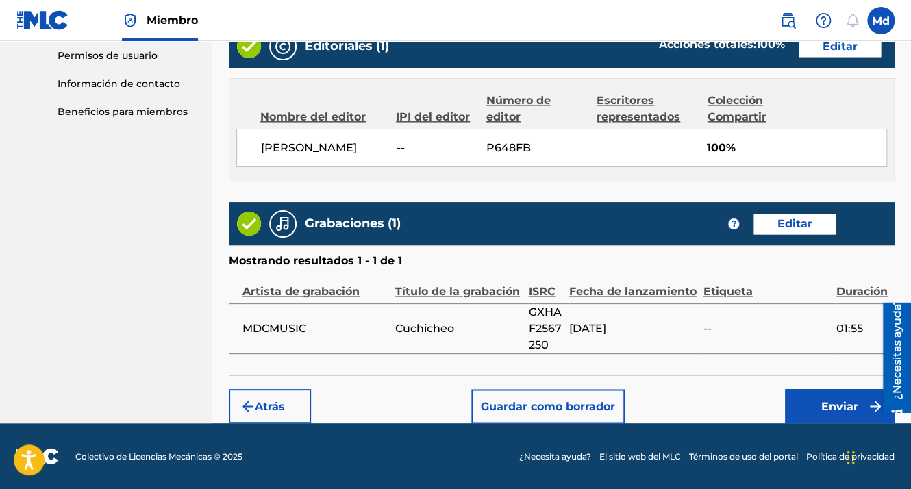
click at [812, 399] on button "Enviar" at bounding box center [840, 406] width 110 height 34
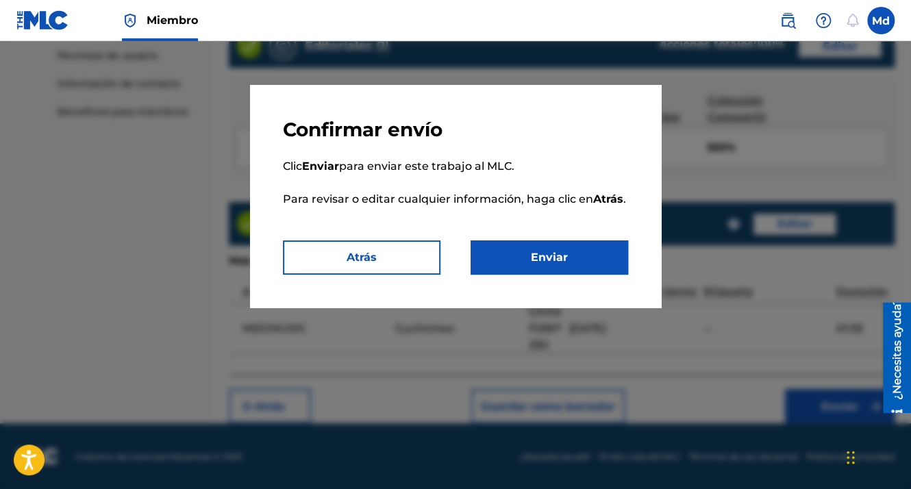
drag, startPoint x: 559, startPoint y: 275, endPoint x: 546, endPoint y: 254, distance: 24.9
click at [554, 266] on div "Confirmar envío Clic Enviar para enviar este trabajo al MLC. Para revisar o edi…" at bounding box center [455, 196] width 411 height 223
click at [546, 254] on button "Enviar" at bounding box center [550, 257] width 158 height 34
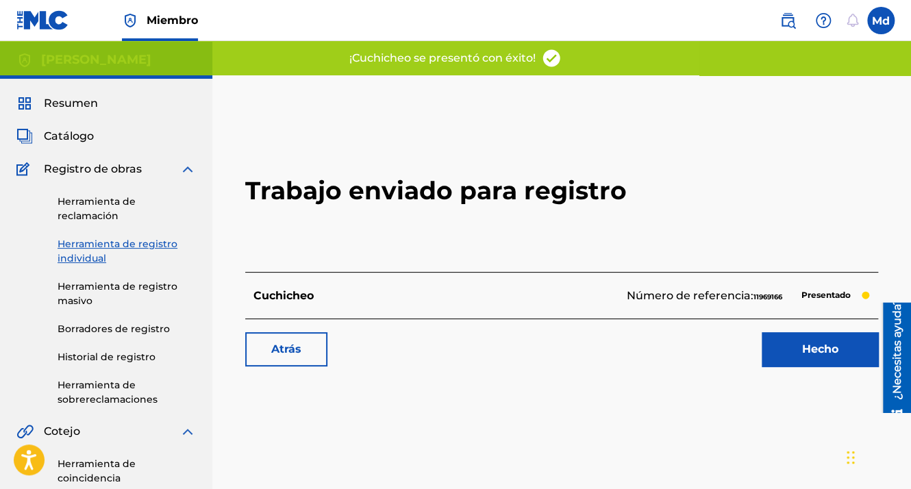
click at [827, 352] on link "Hecho" at bounding box center [820, 349] width 116 height 34
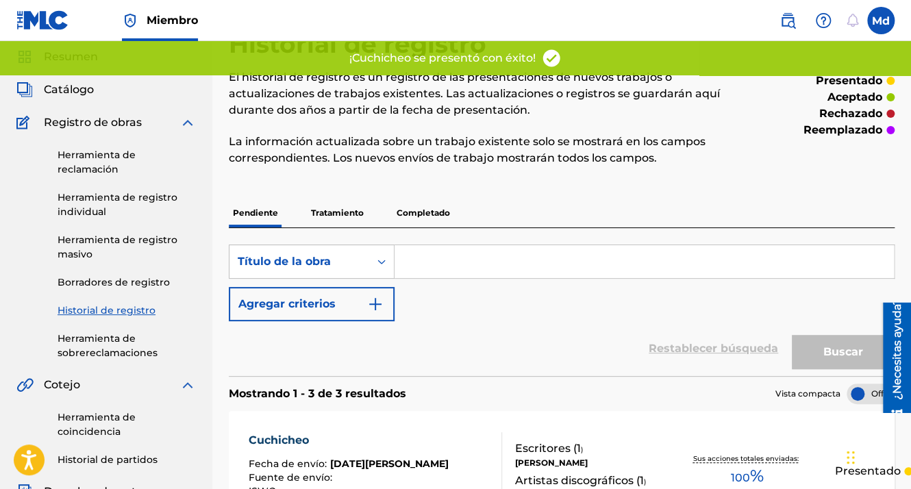
scroll to position [69, 0]
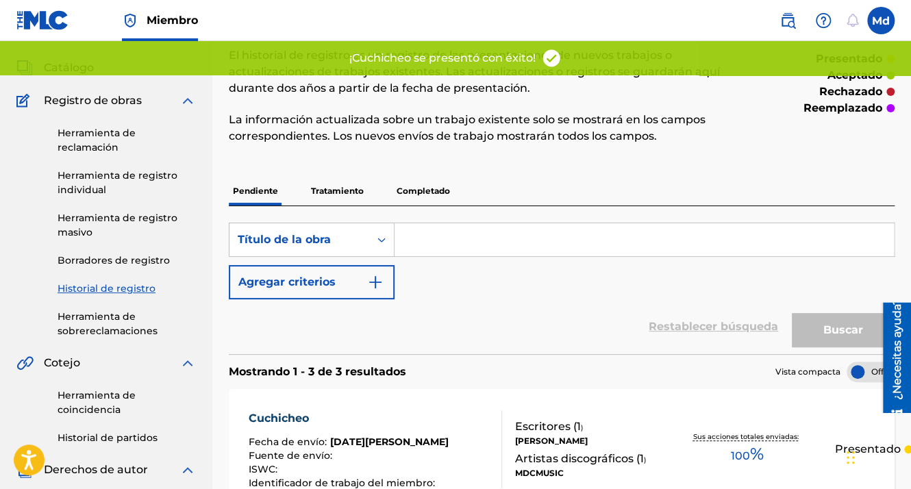
click at [45, 25] on img at bounding box center [42, 20] width 53 height 20
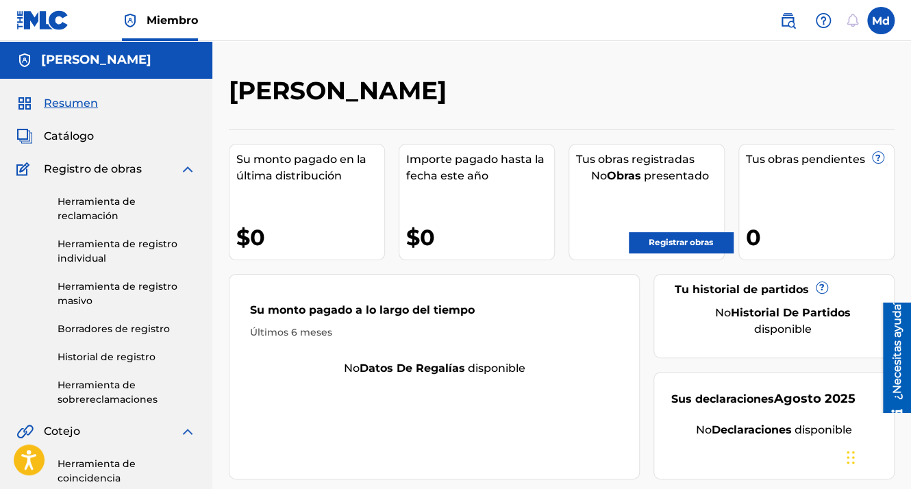
click at [678, 240] on link "Registrar obras" at bounding box center [681, 242] width 104 height 21
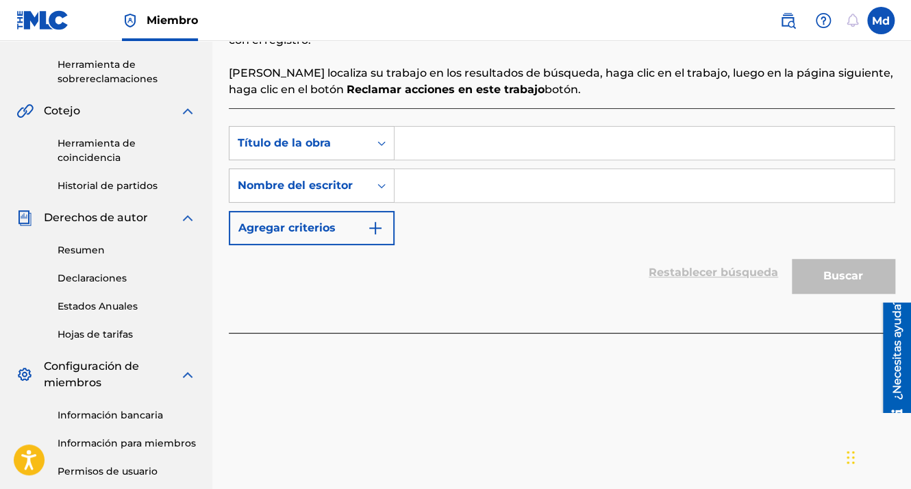
scroll to position [343, 0]
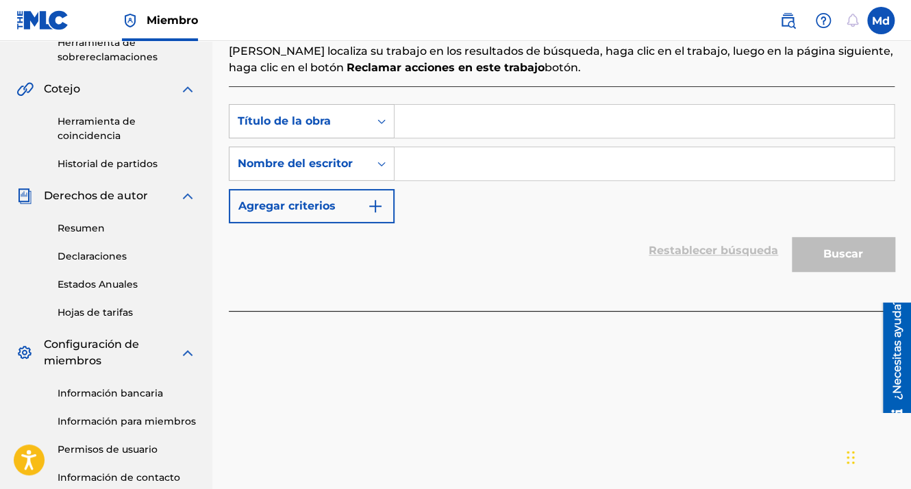
click at [435, 121] on input "Formulario de búsqueda" at bounding box center [644, 121] width 499 height 33
paste input "Eo Eo"
type input "Eo Eo"
click at [432, 168] on input "Formulario de búsqueda" at bounding box center [644, 163] width 499 height 33
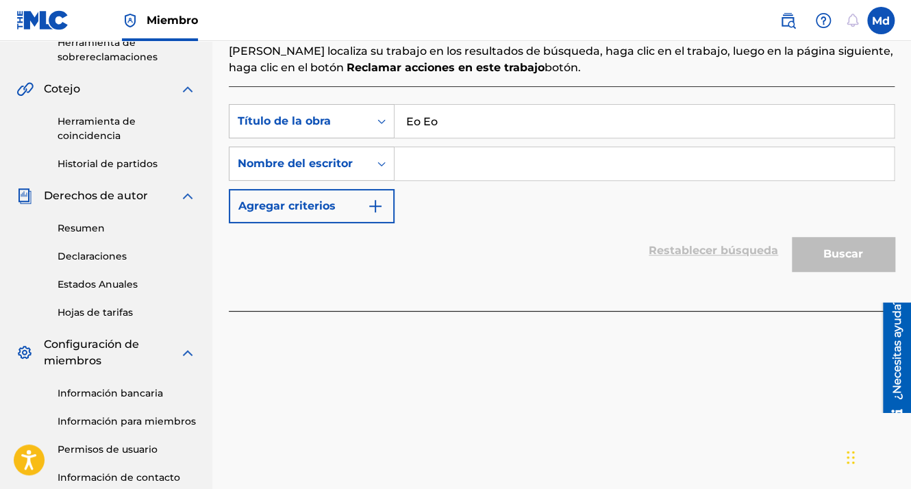
click at [469, 152] on input "Formulario de búsqueda" at bounding box center [644, 163] width 499 height 33
click at [469, 154] on input "Formulario de búsqueda" at bounding box center [644, 163] width 499 height 33
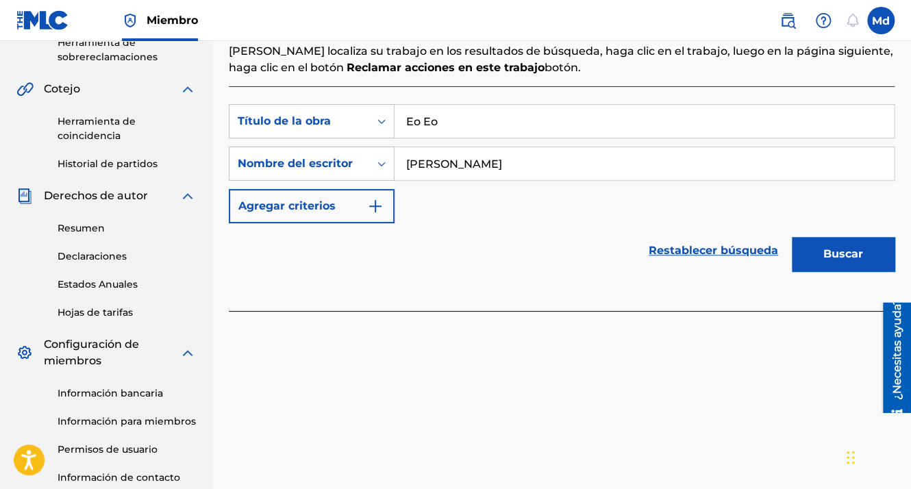
type input "[PERSON_NAME]"
click at [827, 248] on button "Buscar" at bounding box center [843, 254] width 103 height 34
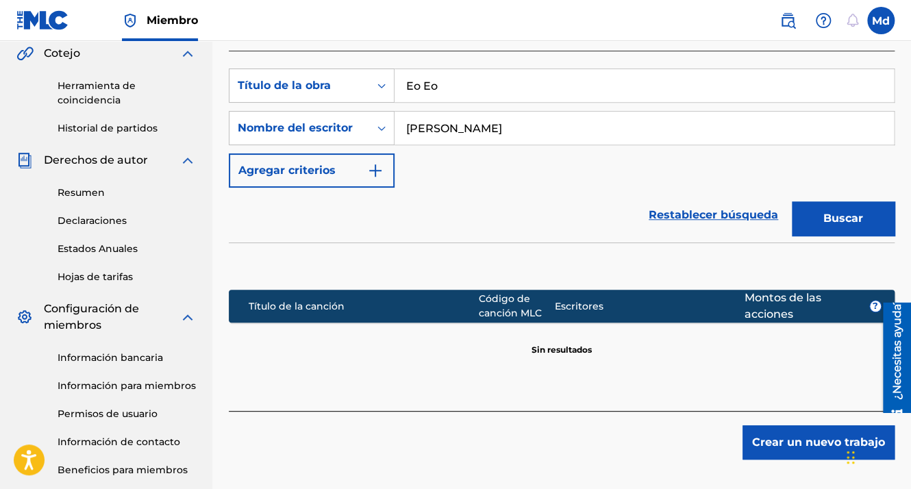
scroll to position [411, 0]
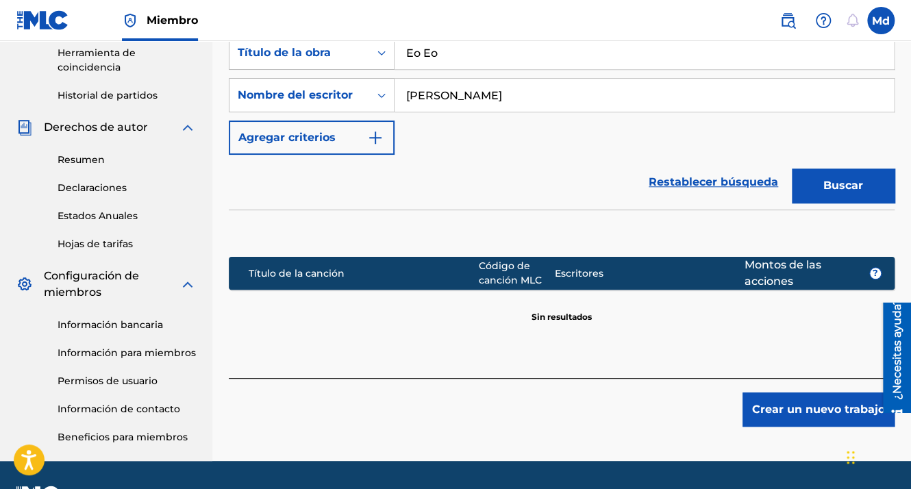
click at [806, 401] on button "Crear un nuevo trabajo" at bounding box center [819, 410] width 152 height 34
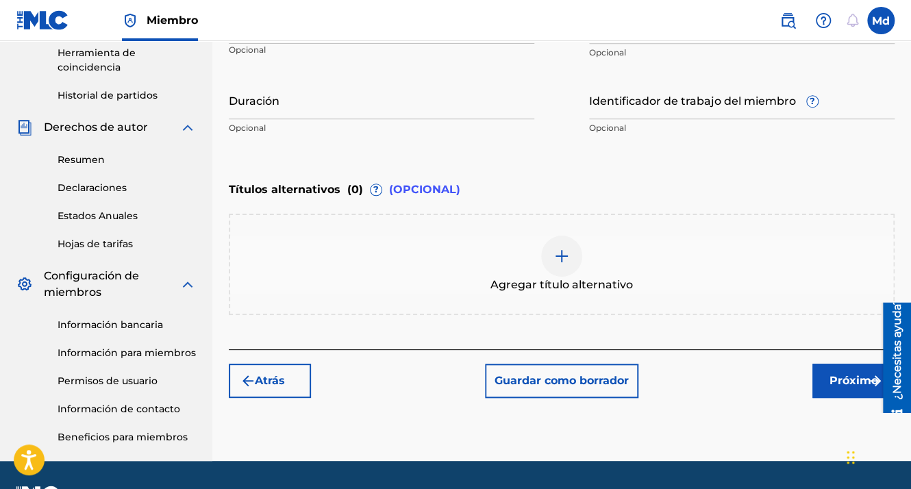
scroll to position [274, 0]
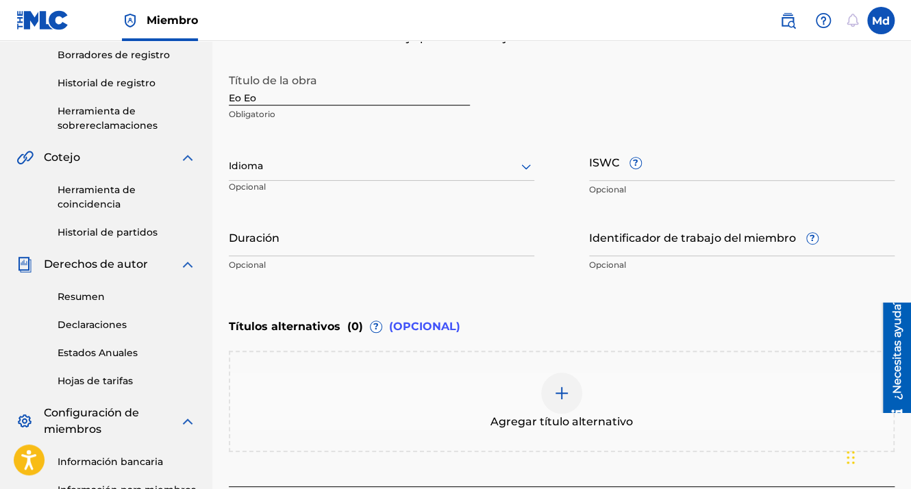
click at [297, 225] on input "Duración" at bounding box center [382, 236] width 306 height 39
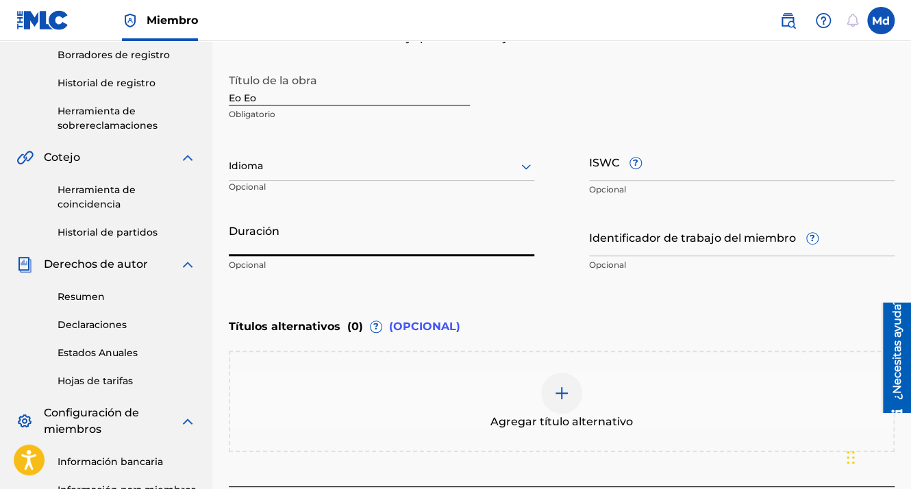
paste input "01:50"
type input "01:50"
click at [274, 168] on div at bounding box center [382, 166] width 306 height 17
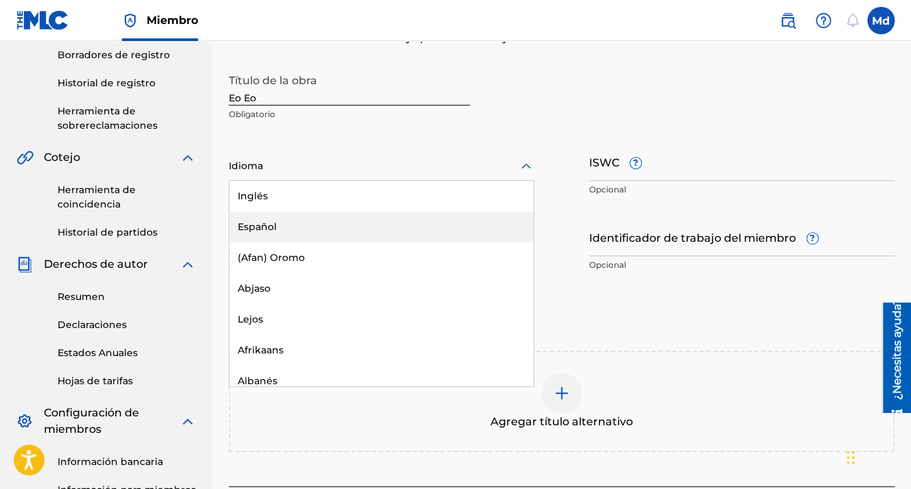
click at [259, 225] on div "Español" at bounding box center [381, 227] width 304 height 31
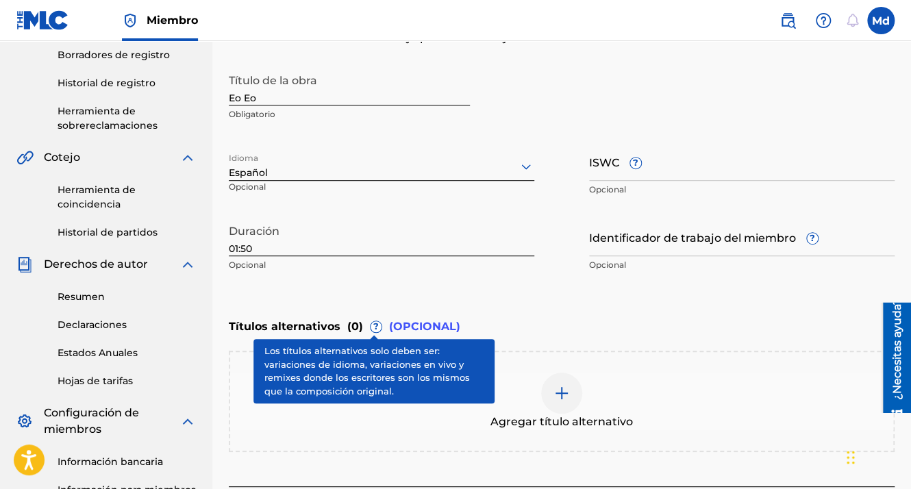
scroll to position [448, 0]
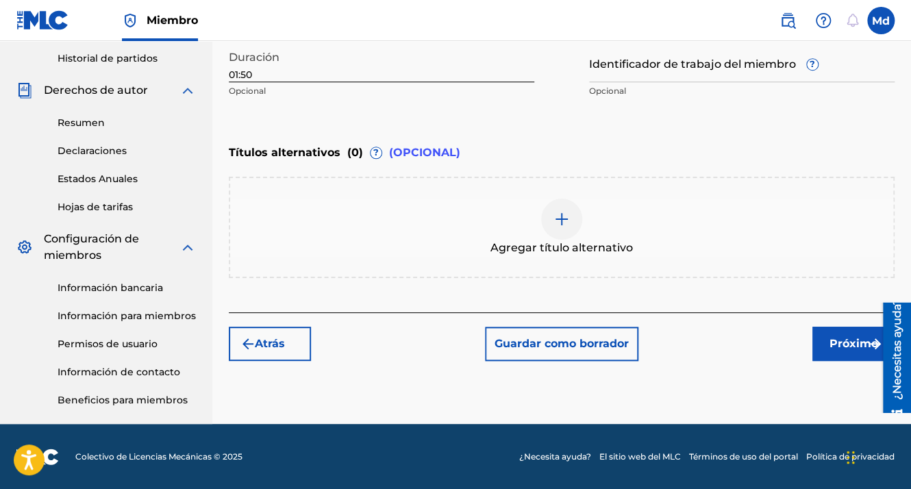
click at [838, 341] on font "Próximo" at bounding box center [854, 344] width 49 height 16
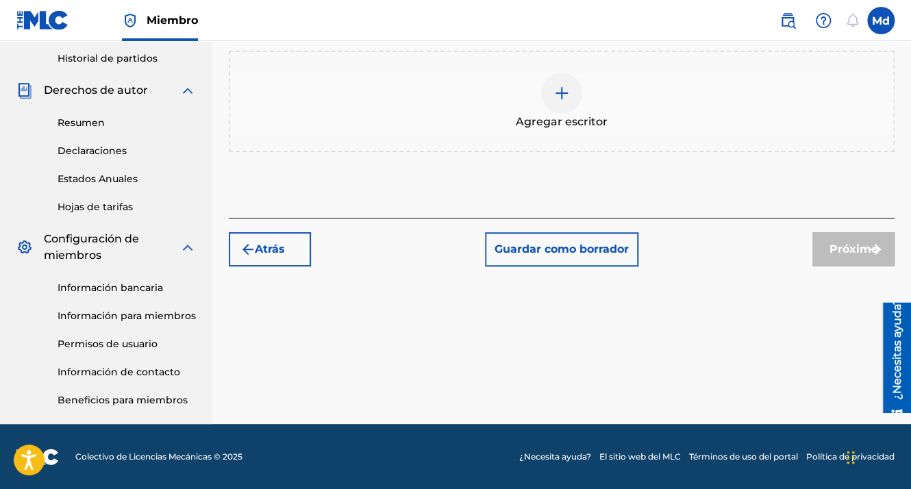
click at [560, 69] on div "Agregar escritor" at bounding box center [562, 101] width 666 height 101
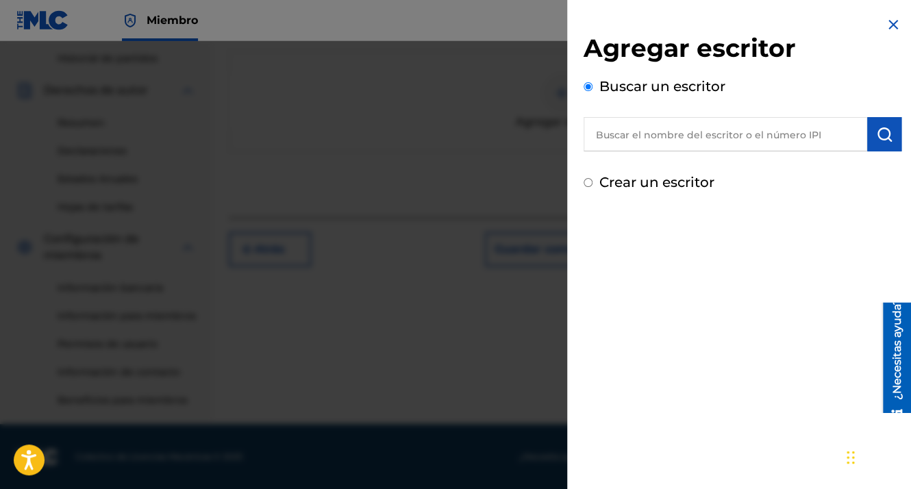
click at [723, 132] on input "text" at bounding box center [726, 134] width 284 height 34
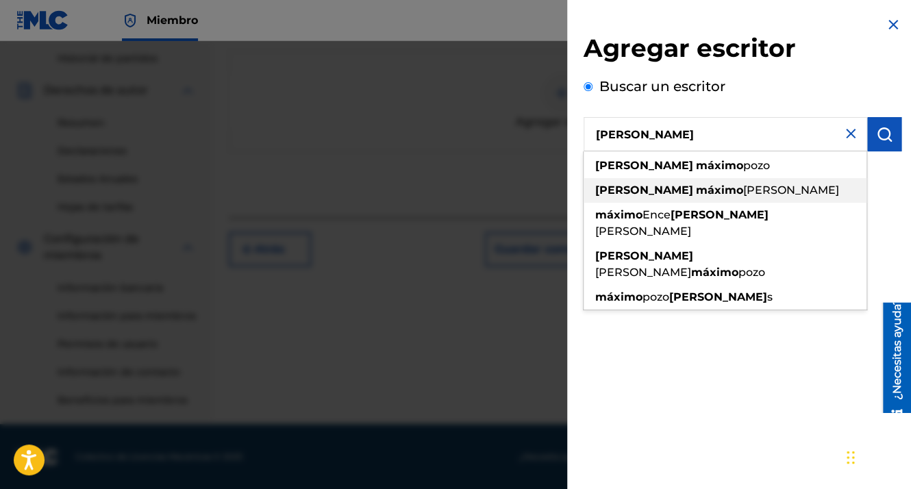
click at [743, 186] on span "[PERSON_NAME]" at bounding box center [791, 190] width 96 height 13
type input "[PERSON_NAME]"
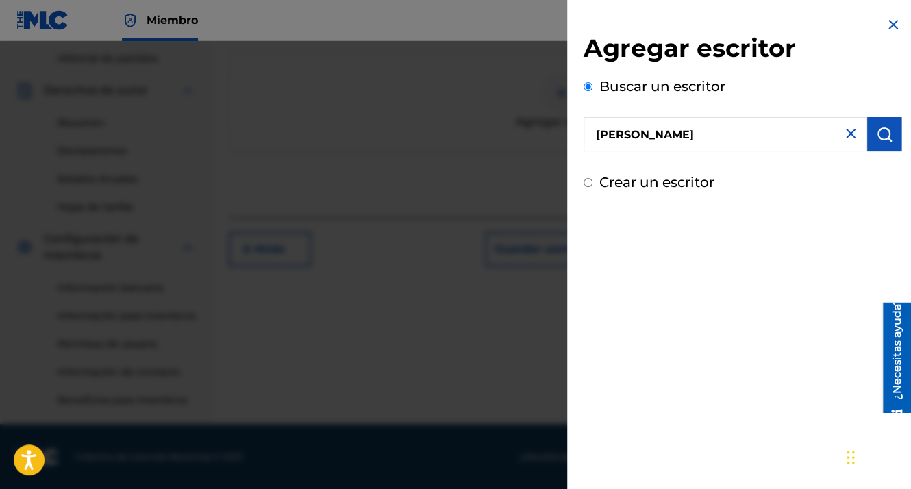
click at [880, 144] on button "submit" at bounding box center [884, 134] width 34 height 34
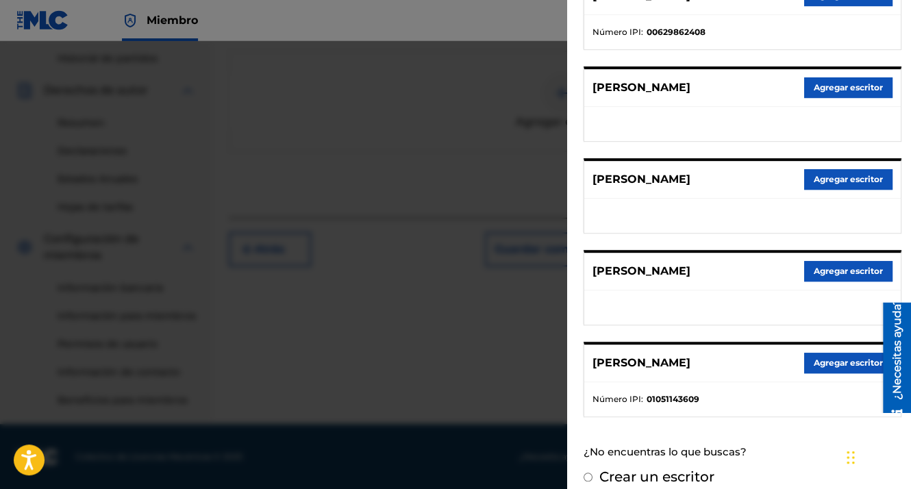
scroll to position [231, 0]
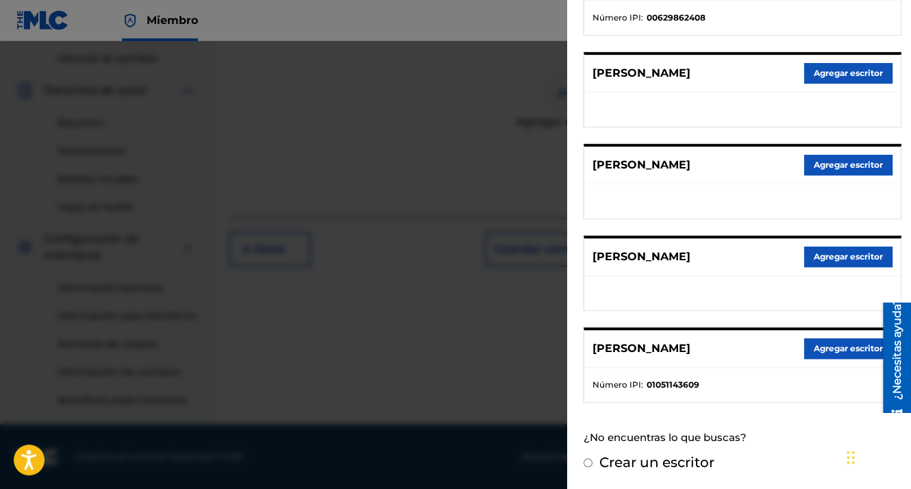
click at [808, 348] on button "Agregar escritor" at bounding box center [848, 348] width 88 height 21
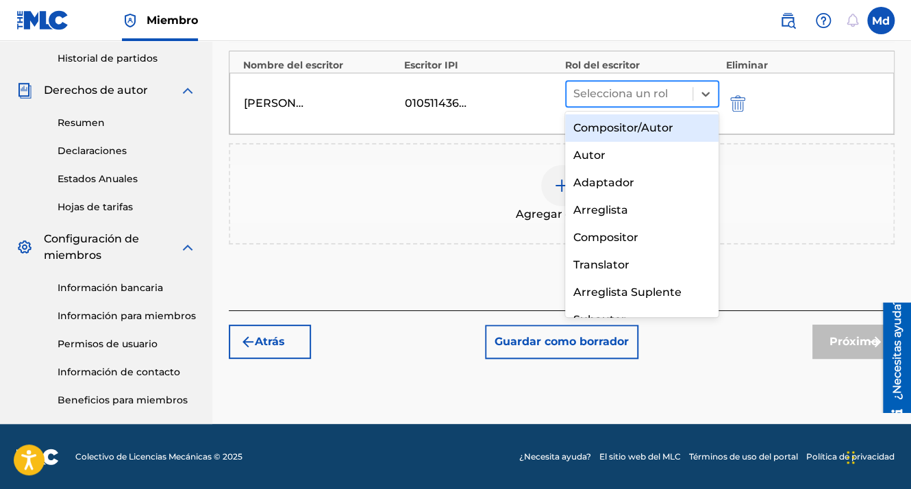
click at [625, 94] on div at bounding box center [629, 93] width 112 height 19
click at [593, 133] on div "Compositor/Autor" at bounding box center [642, 127] width 154 height 27
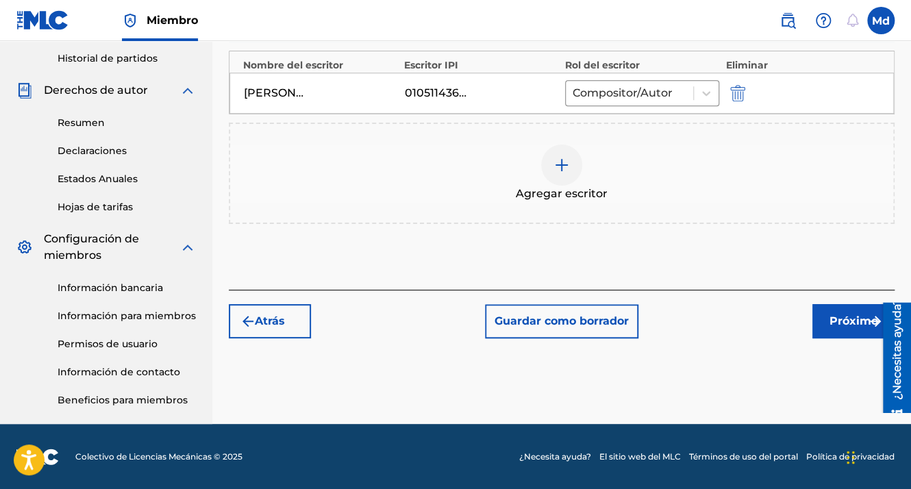
click at [836, 325] on font "Próximo" at bounding box center [854, 321] width 49 height 16
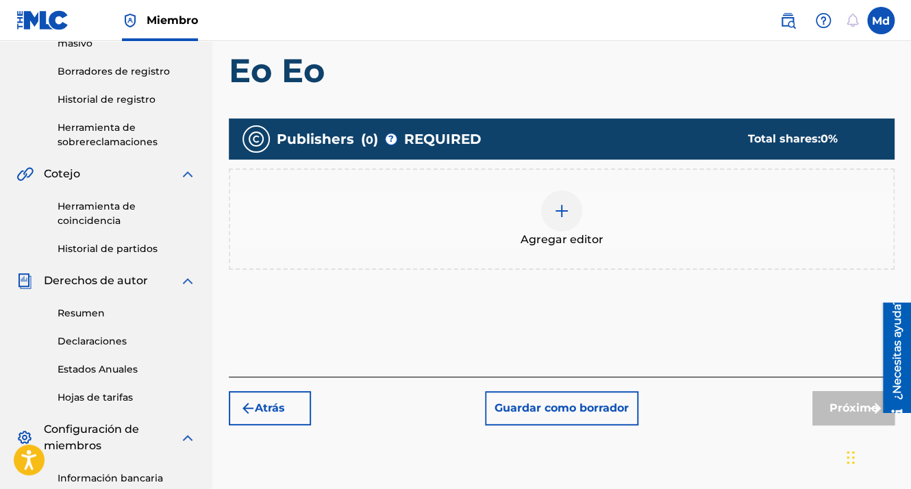
scroll to position [281, 0]
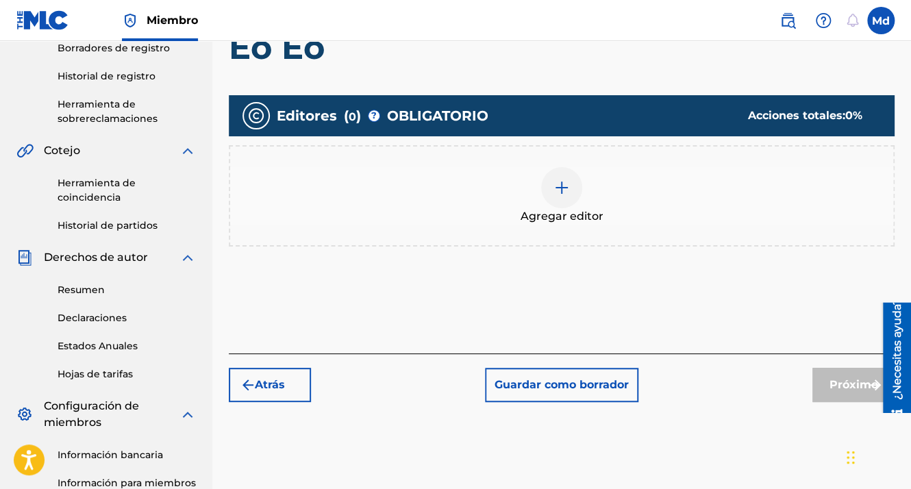
click at [558, 193] on img at bounding box center [562, 187] width 16 height 16
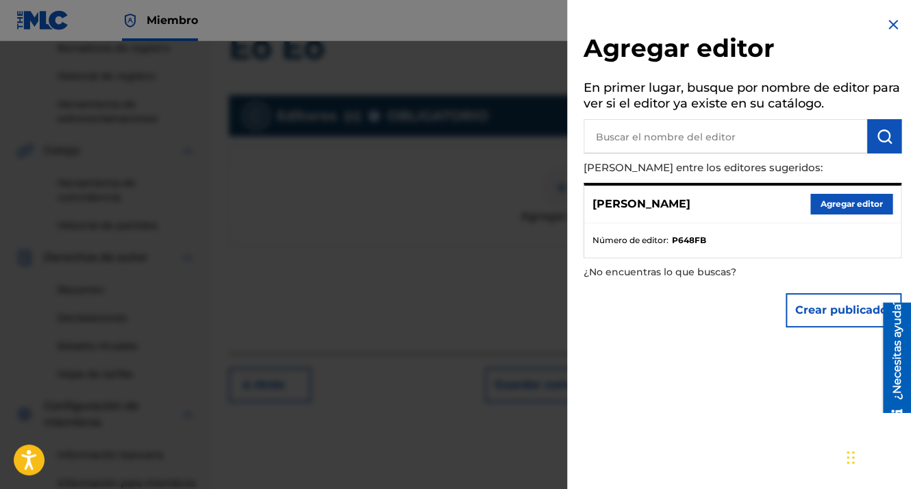
click at [834, 212] on button "Agregar editor" at bounding box center [851, 204] width 82 height 21
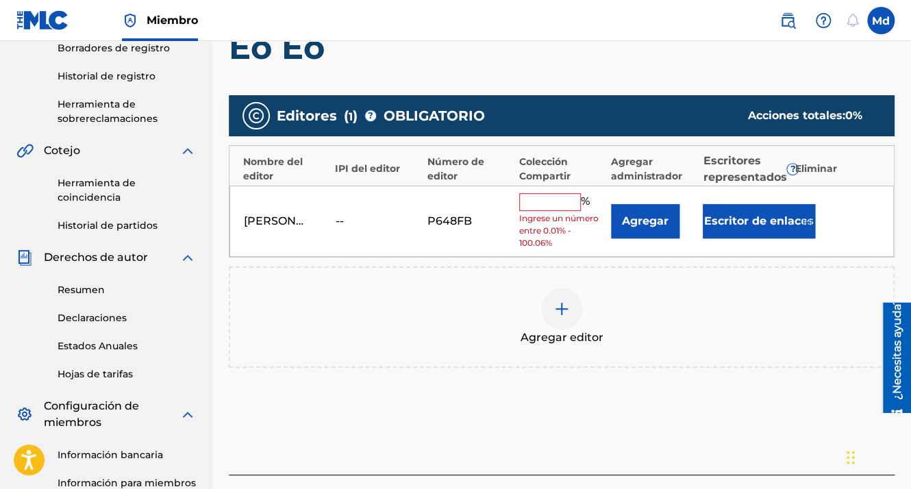
click at [533, 206] on input "text" at bounding box center [550, 202] width 62 height 18
type input "100"
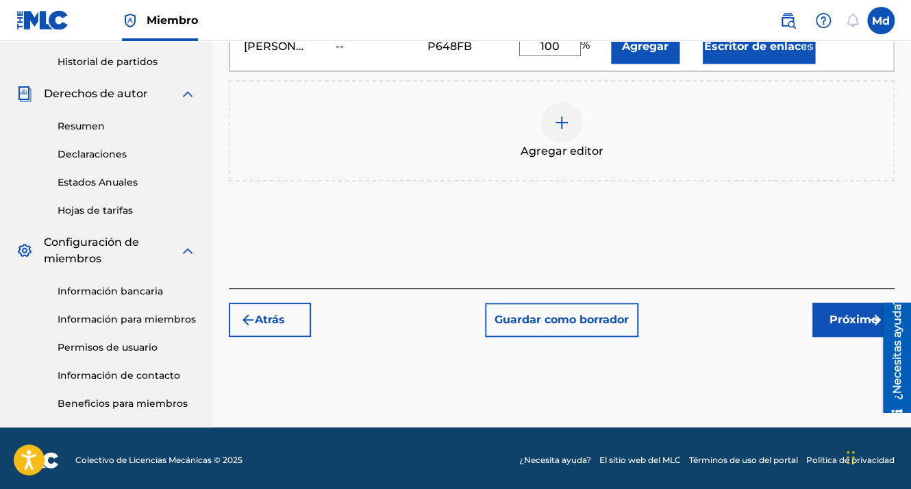
scroll to position [448, 0]
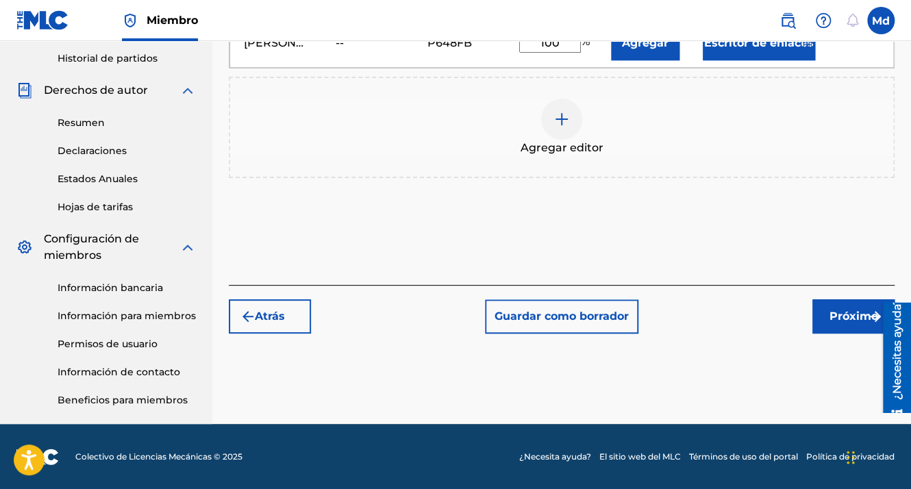
drag, startPoint x: 807, startPoint y: 312, endPoint x: 814, endPoint y: 314, distance: 7.2
click at [811, 314] on div "Atrás Guardar como borrador Próximo" at bounding box center [562, 309] width 666 height 49
click at [832, 321] on font "Próximo" at bounding box center [854, 316] width 49 height 16
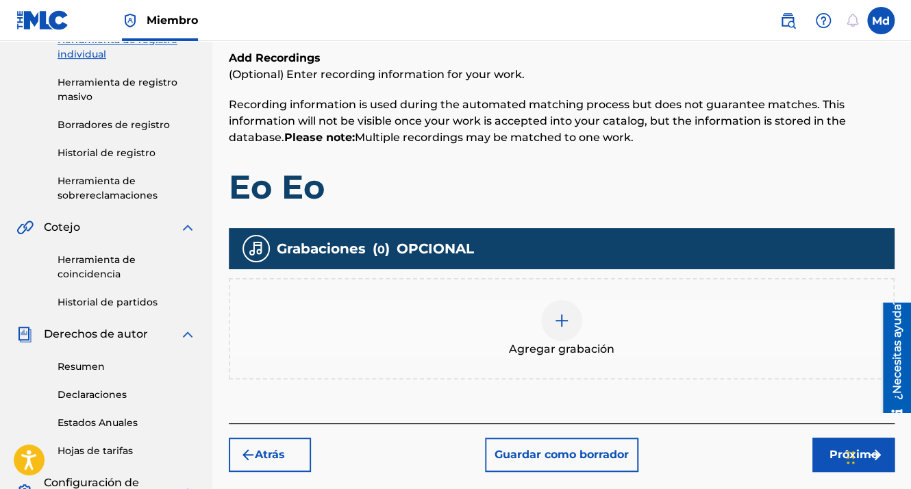
scroll to position [267, 0]
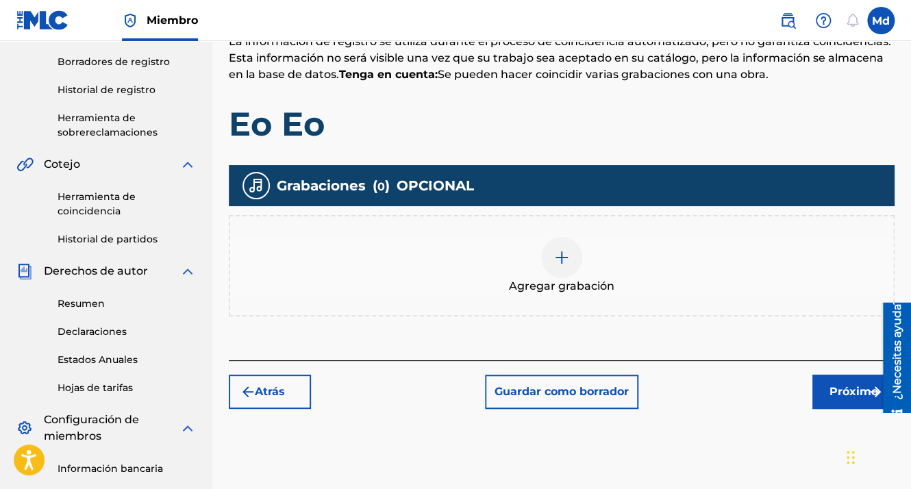
click at [548, 254] on div at bounding box center [561, 257] width 41 height 41
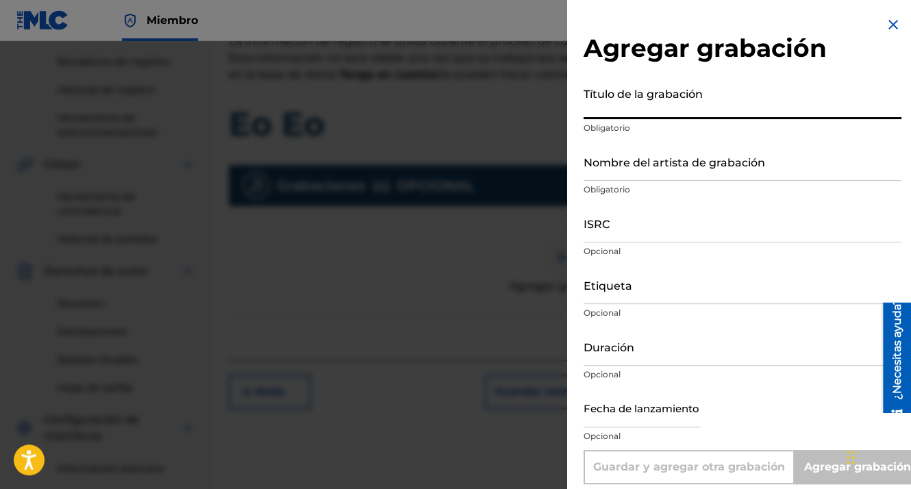
click at [610, 87] on input "Título de la grabación" at bounding box center [743, 99] width 318 height 39
type input "Cuchicheo"
type input "MDCMUSIC"
type input "GXHAF2567250"
type input "01:55"
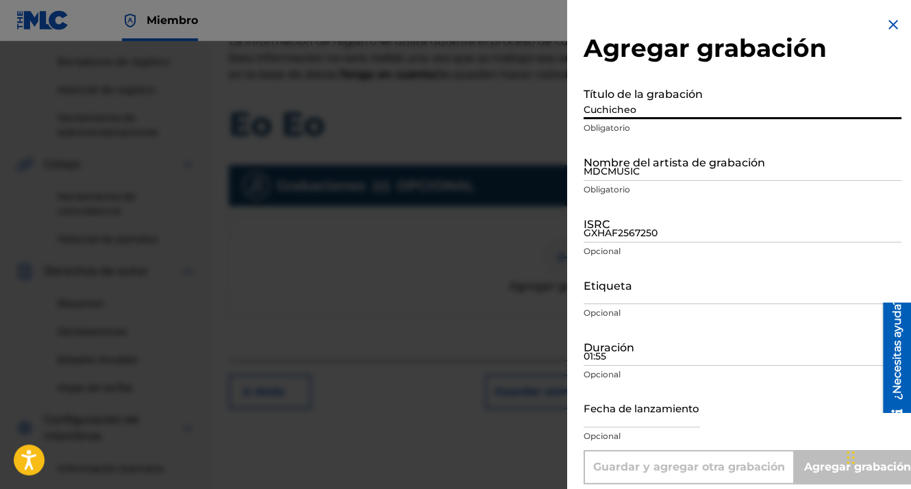
type input "[DATE]"
type input "Add Recording"
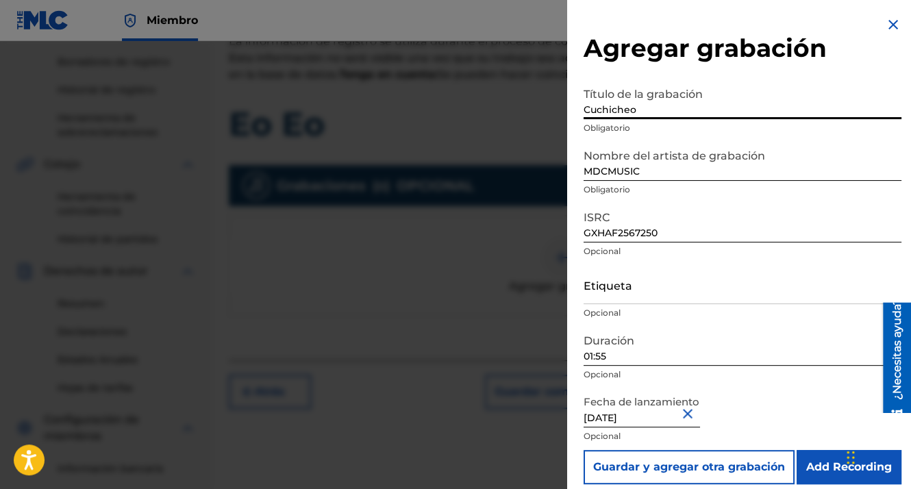
drag, startPoint x: 663, startPoint y: 115, endPoint x: 560, endPoint y: 114, distance: 103.5
click at [560, 114] on div "Agregar grabación Título de la grabación Cuchicheo Obligatorio Nombre del artis…" at bounding box center [455, 265] width 911 height 448
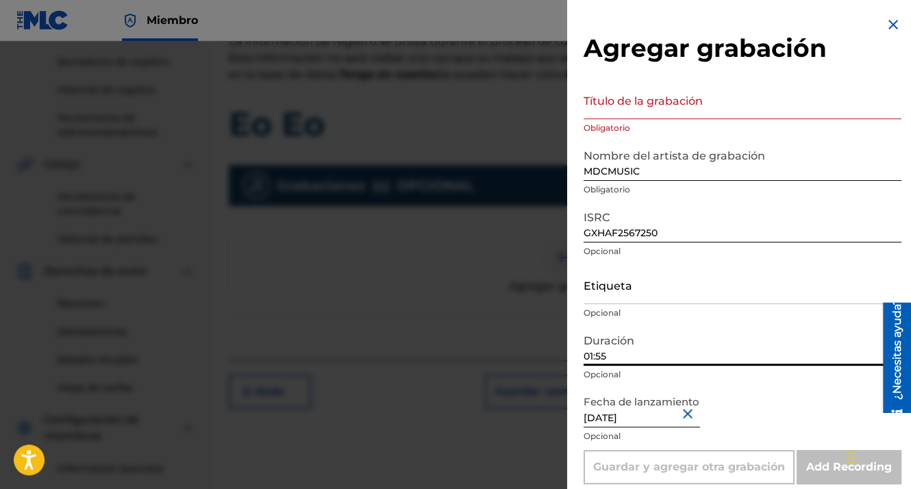
click at [647, 347] on input "01:55" at bounding box center [743, 346] width 318 height 39
type input "0"
paste input "01:50"
type input "01:50"
drag, startPoint x: 688, startPoint y: 243, endPoint x: 566, endPoint y: 232, distance: 122.4
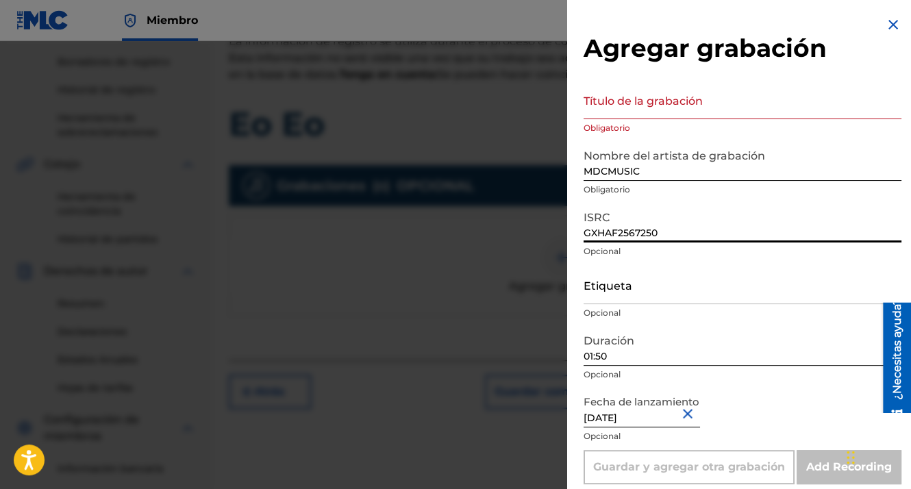
click at [562, 232] on div "Agregar grabación Título de la grabación Obligatorio Nombre del artista de grab…" at bounding box center [455, 265] width 911 height 448
paste input "GXHAF2567251"
type input "GXHAF2567251"
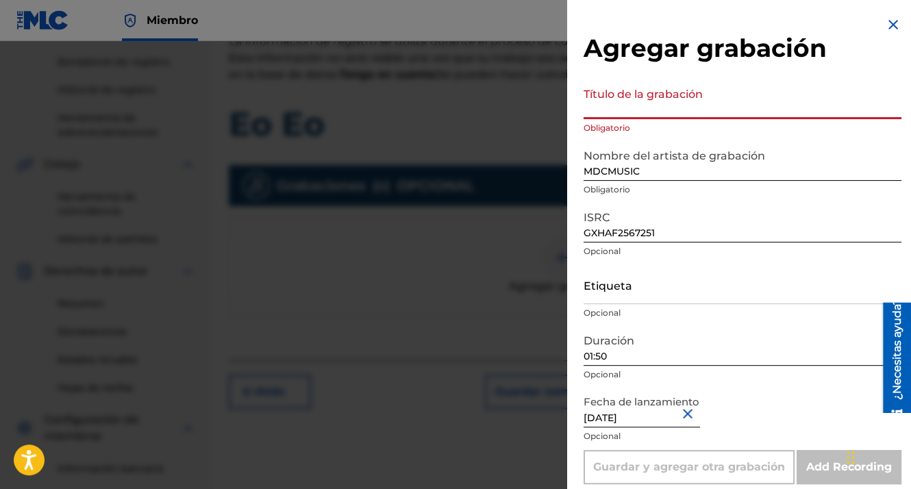
paste input "Eo Eo"
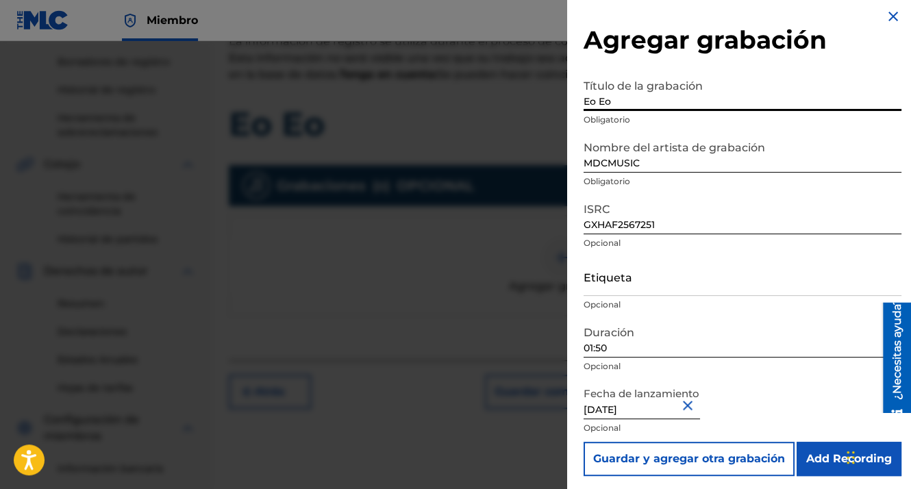
scroll to position [11, 0]
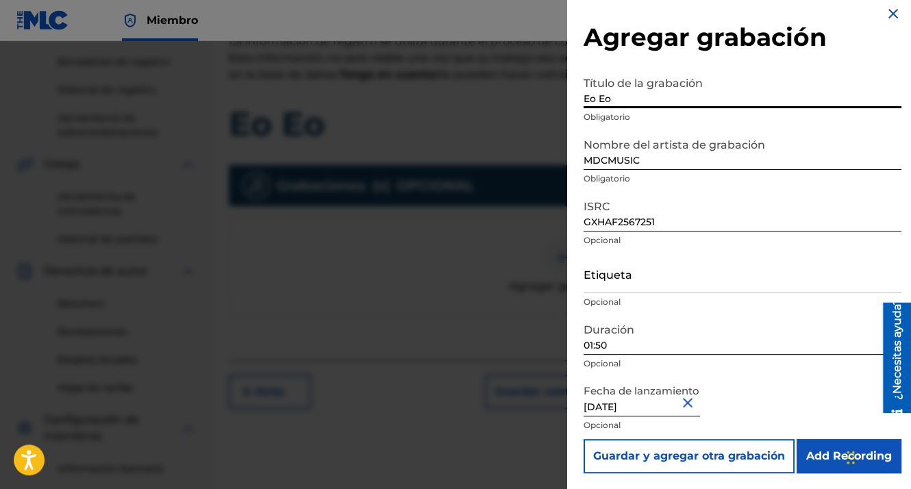
type input "Eo Eo"
click at [803, 459] on input "Add Recording" at bounding box center [849, 456] width 105 height 34
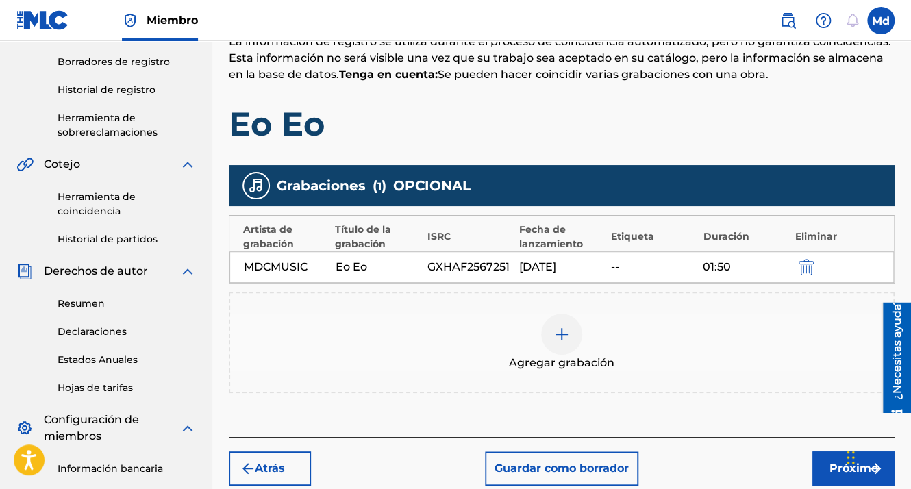
click at [838, 465] on font "Próximo" at bounding box center [854, 468] width 49 height 16
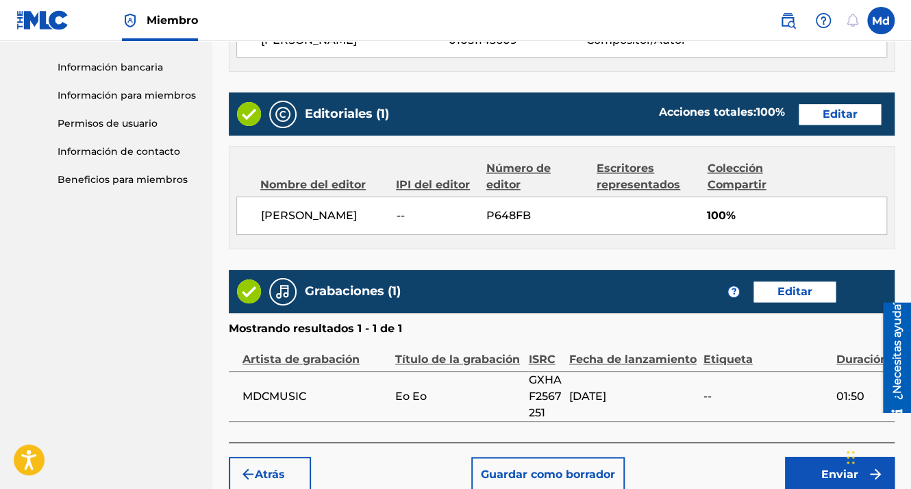
scroll to position [741, 0]
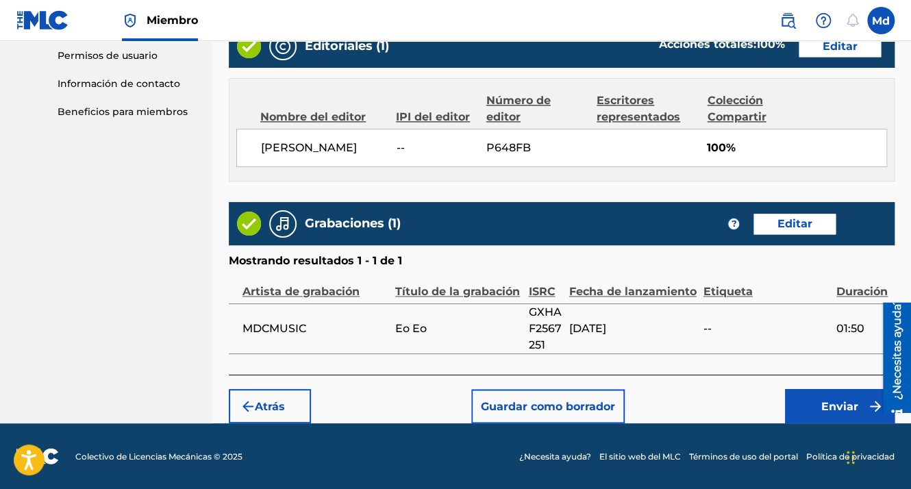
click at [807, 400] on button "Enviar" at bounding box center [840, 406] width 110 height 34
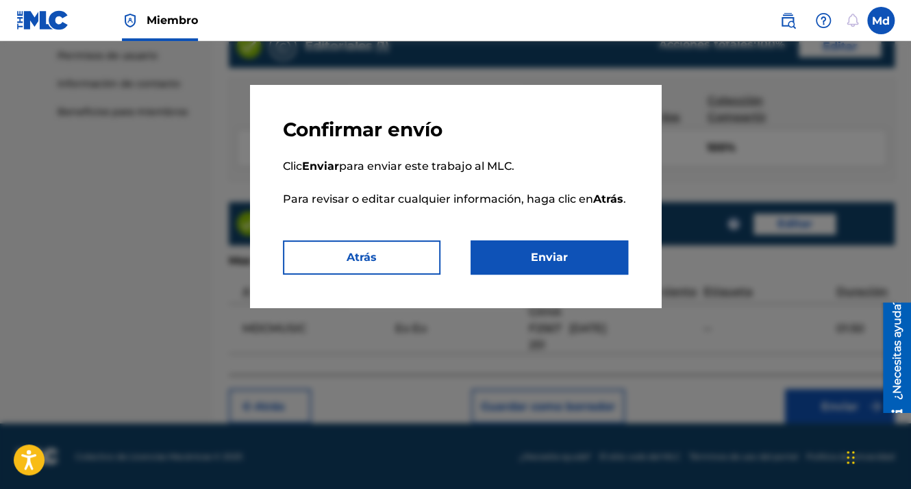
click at [551, 251] on button "Enviar" at bounding box center [550, 257] width 158 height 34
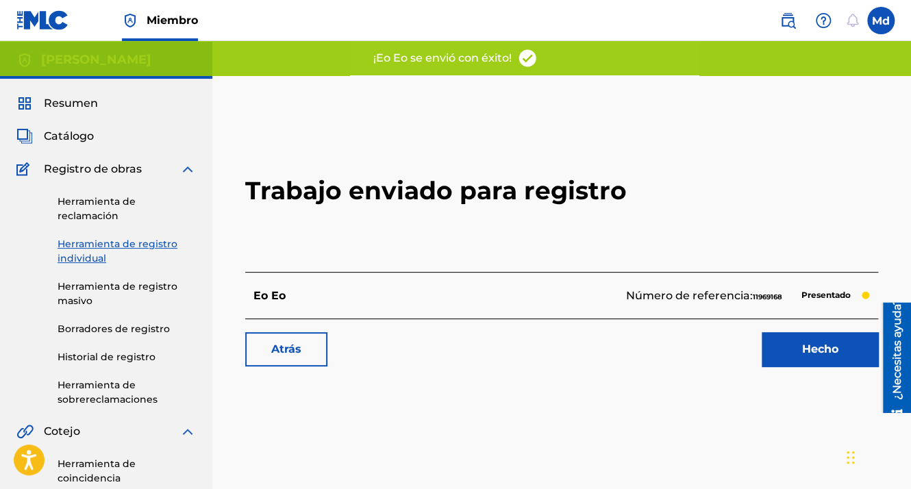
click at [791, 359] on link "Hecho" at bounding box center [820, 349] width 116 height 34
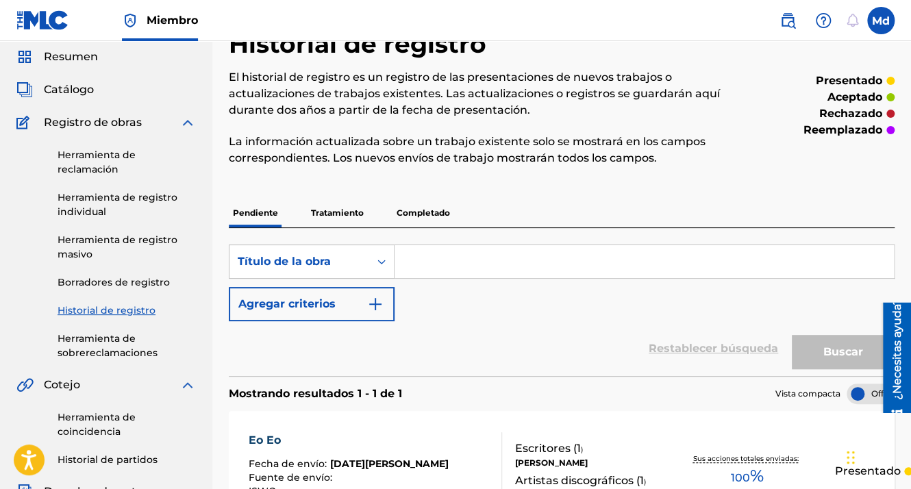
scroll to position [69, 0]
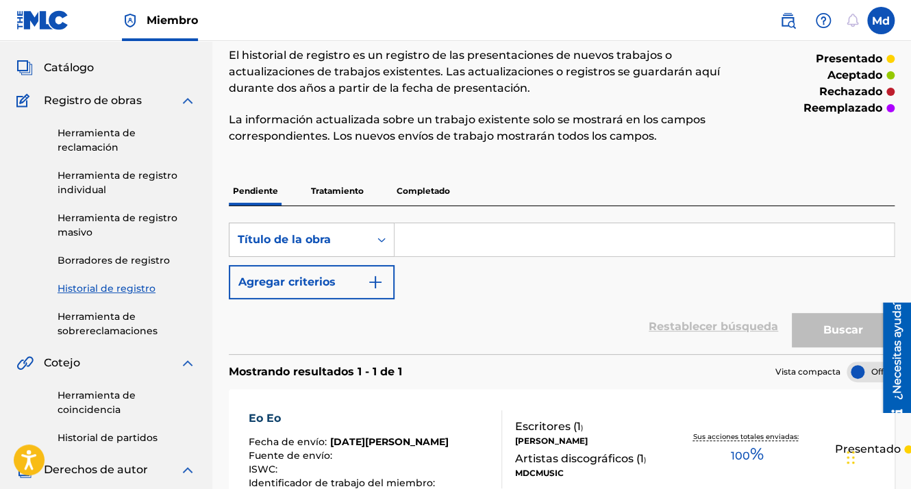
click at [436, 232] on input "Formulario de búsqueda" at bounding box center [644, 239] width 499 height 33
click at [438, 232] on input "Formulario de búsqueda" at bounding box center [644, 239] width 499 height 33
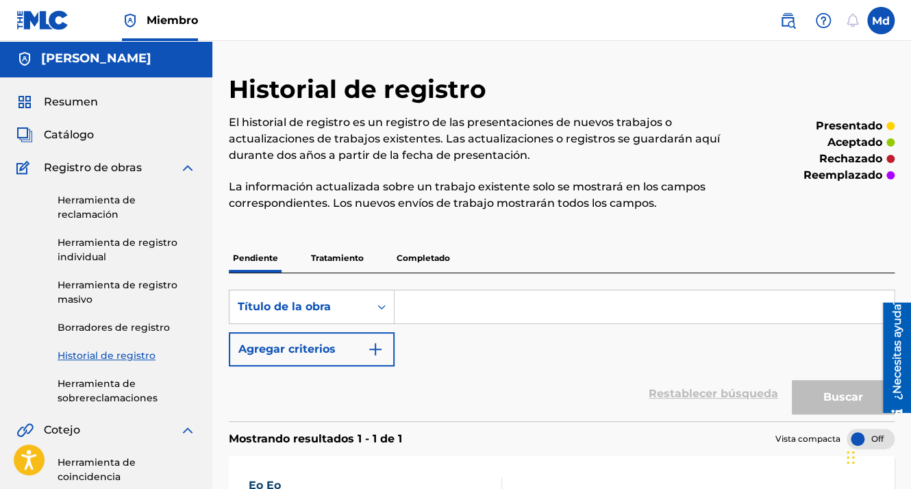
scroll to position [0, 0]
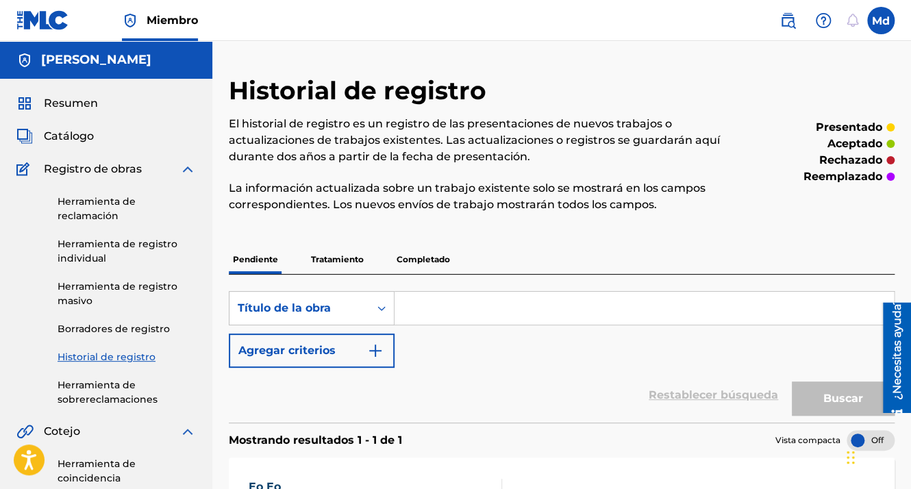
click at [85, 97] on span "Resumen" at bounding box center [71, 103] width 54 height 16
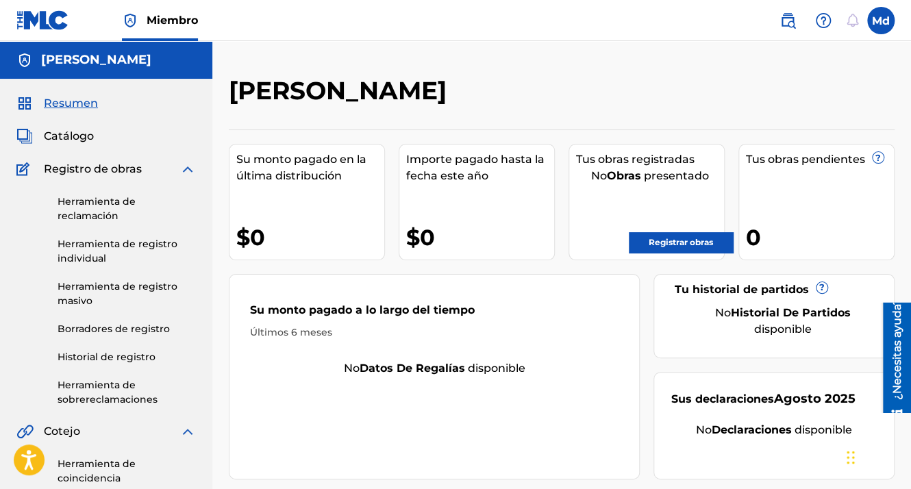
click at [715, 236] on link "Registrar obras" at bounding box center [681, 242] width 104 height 21
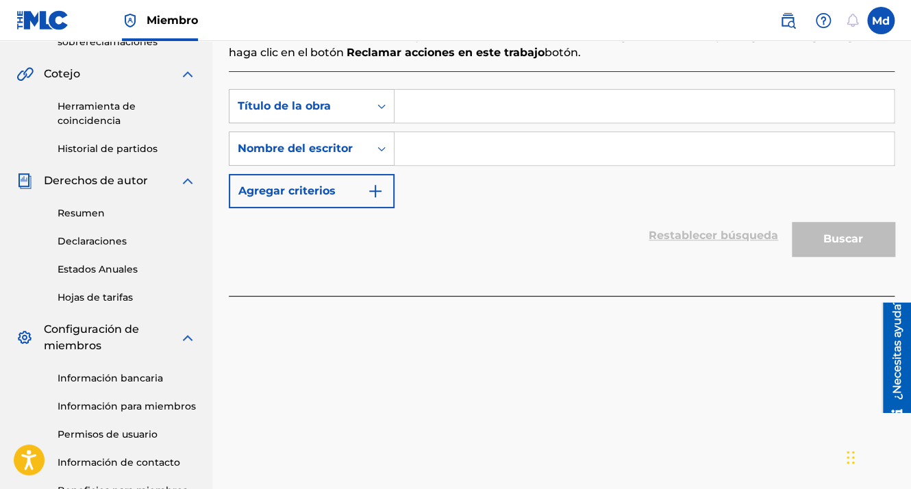
scroll to position [274, 0]
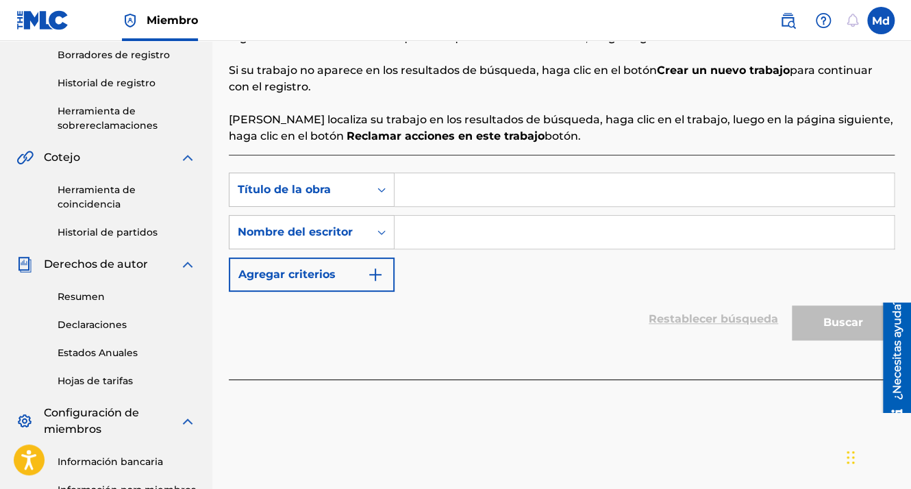
click at [427, 192] on input "Formulario de búsqueda" at bounding box center [644, 189] width 499 height 33
paste input "La Dictadura"
type input "La Dictadura"
drag, startPoint x: 447, startPoint y: 251, endPoint x: 439, endPoint y: 241, distance: 12.6
click at [447, 251] on div "SearchWithCriteriad37e4c34-50e8-4db5-97af-c97c6f67c6e3 Título de la obra La Dic…" at bounding box center [562, 232] width 666 height 119
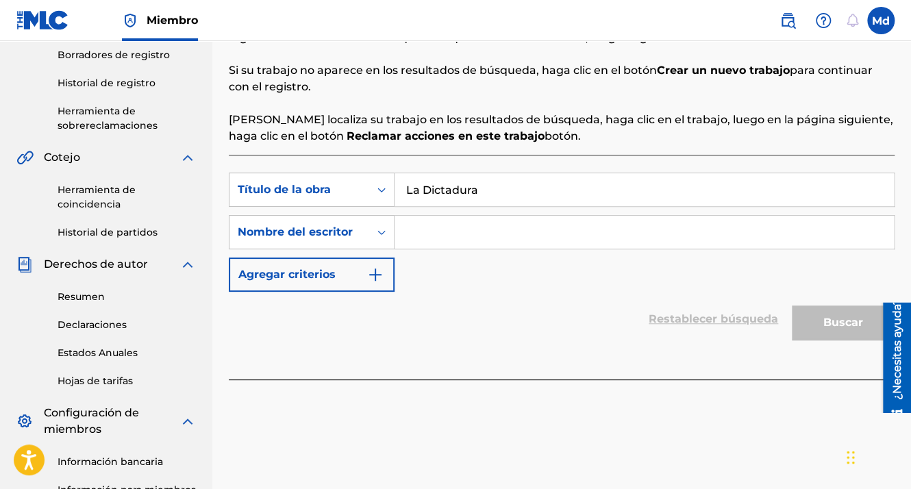
click at [439, 241] on input "Formulario de búsqueda" at bounding box center [644, 232] width 499 height 33
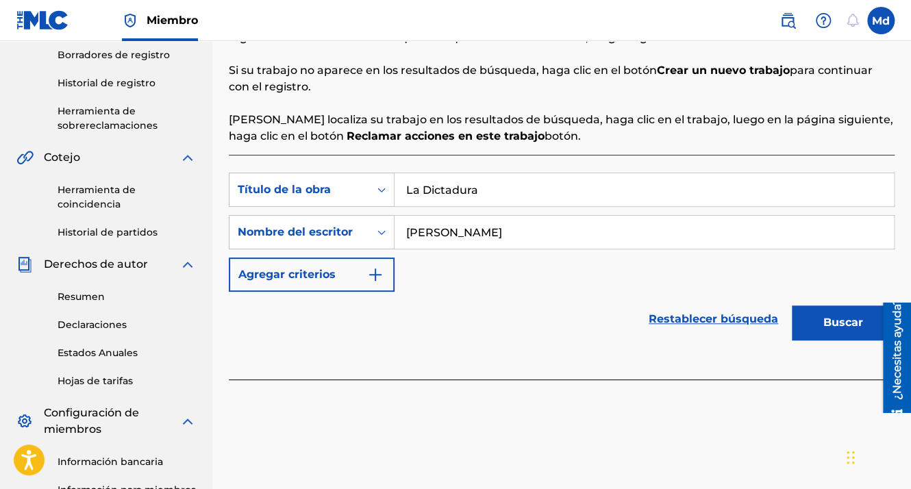
click at [833, 323] on button "Buscar" at bounding box center [843, 323] width 103 height 34
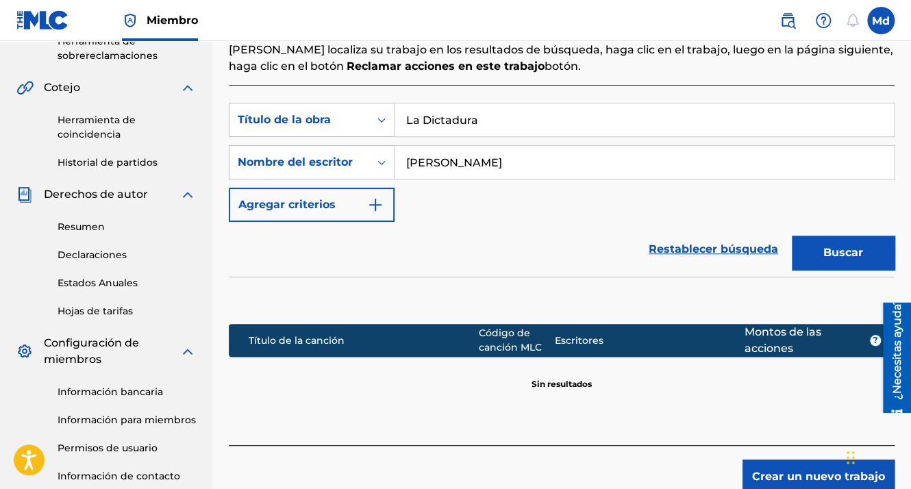
scroll to position [448, 0]
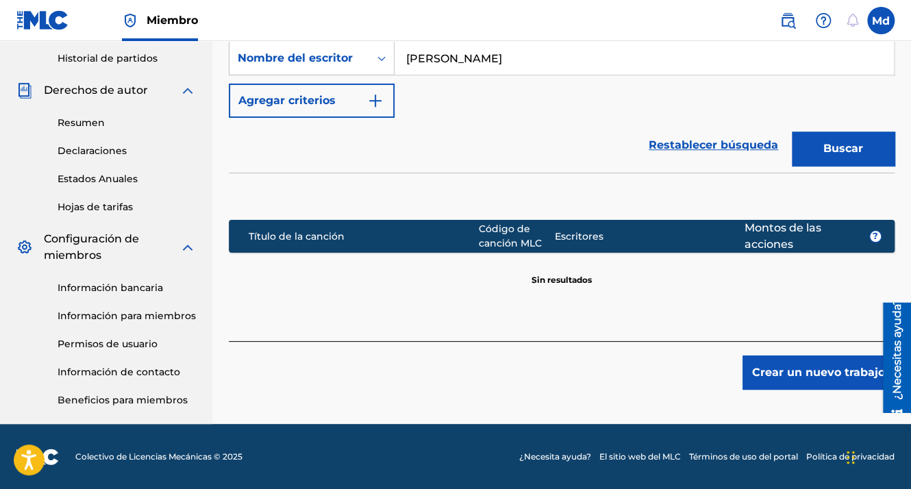
click at [800, 358] on button "Crear un nuevo trabajo" at bounding box center [819, 373] width 152 height 34
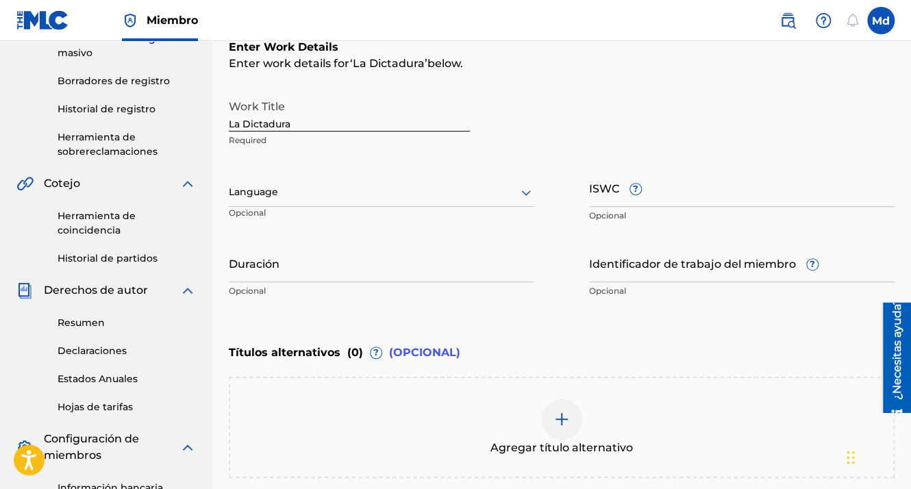
scroll to position [243, 0]
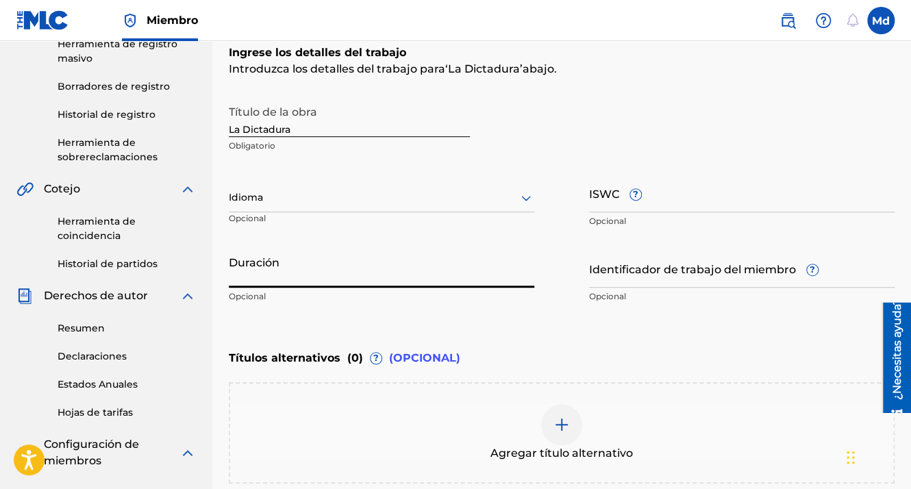
click at [262, 281] on input "Duración" at bounding box center [382, 268] width 306 height 39
click at [255, 179] on div "Idioma Opcional" at bounding box center [382, 204] width 306 height 62
click at [259, 201] on div at bounding box center [382, 197] width 306 height 17
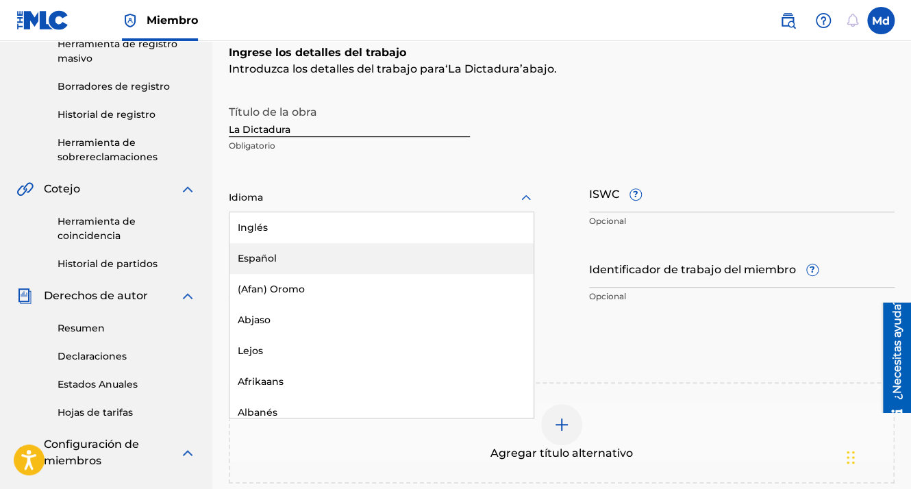
click at [262, 247] on div "Español" at bounding box center [381, 258] width 304 height 31
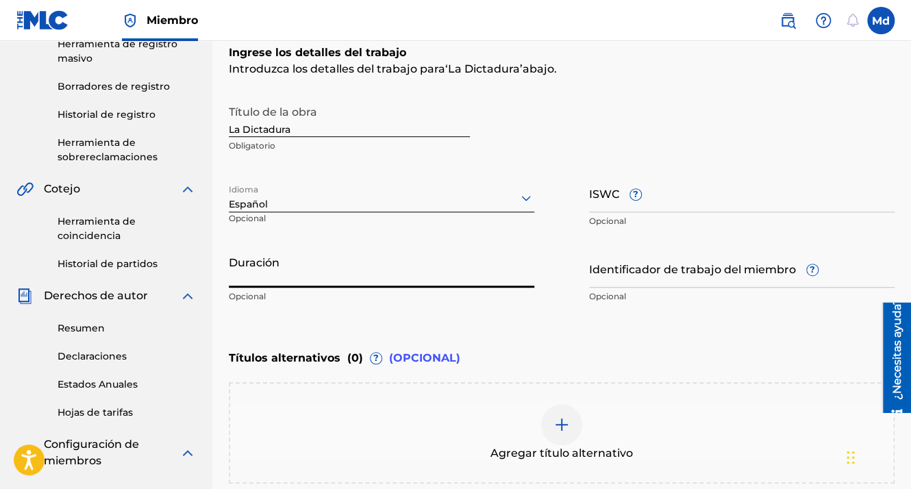
paste input "01:59"
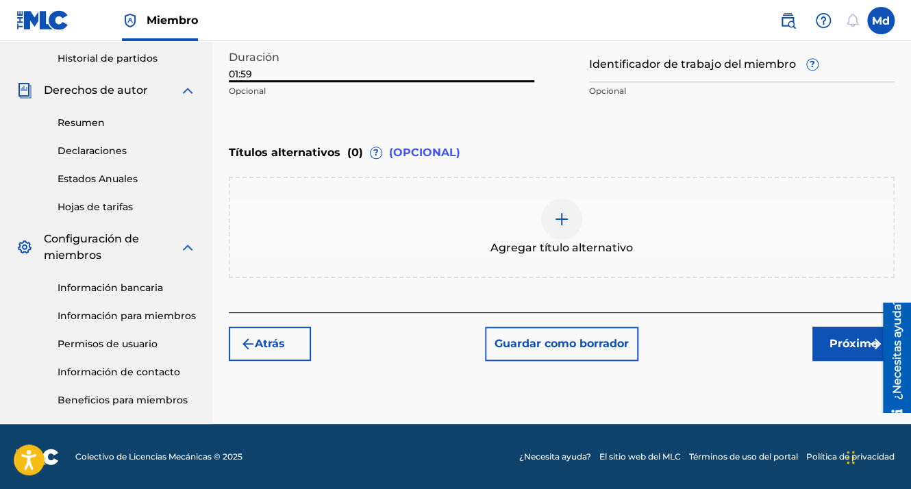
click at [831, 341] on font "Próximo" at bounding box center [854, 344] width 49 height 16
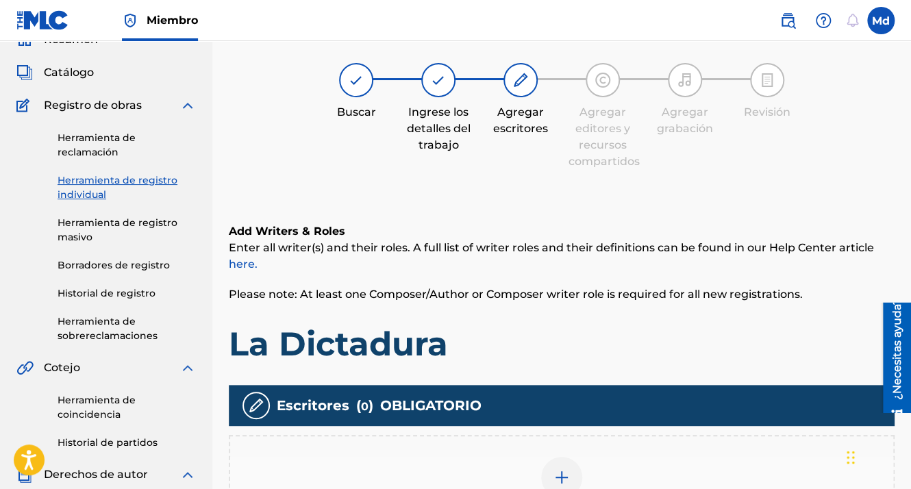
scroll to position [62, 0]
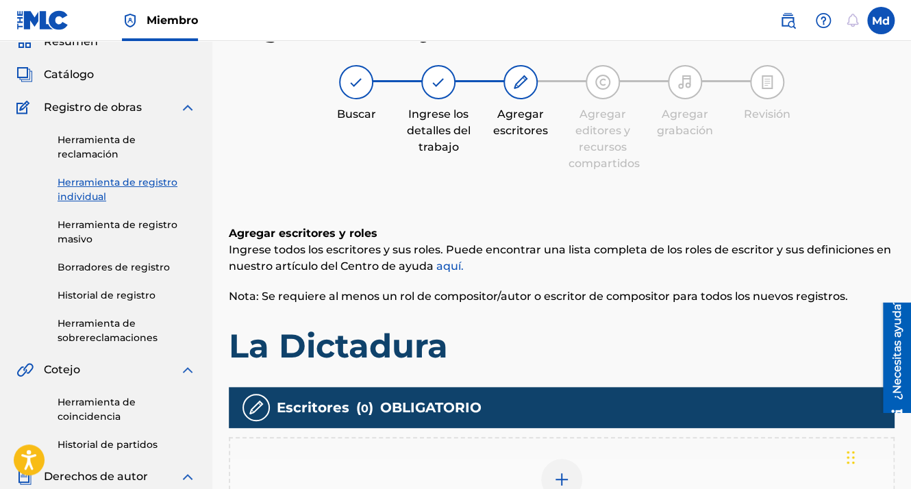
click at [562, 464] on div at bounding box center [561, 479] width 41 height 41
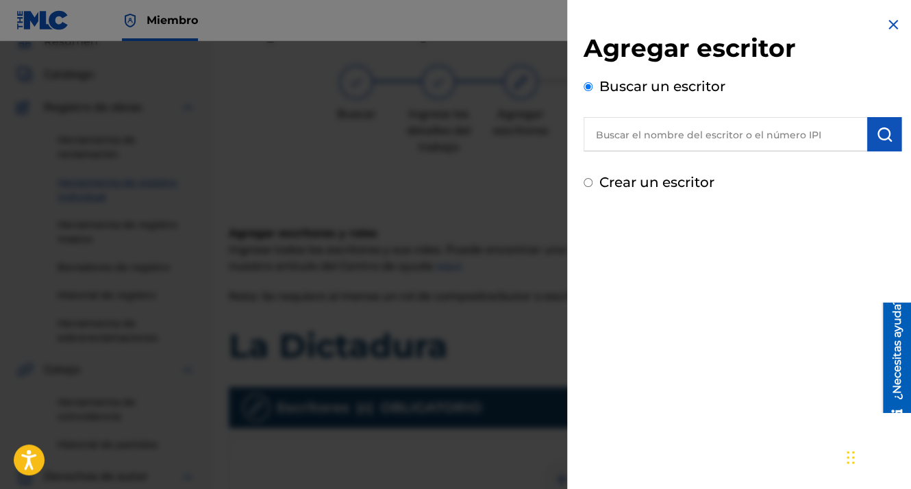
click at [669, 138] on input "text" at bounding box center [726, 134] width 284 height 34
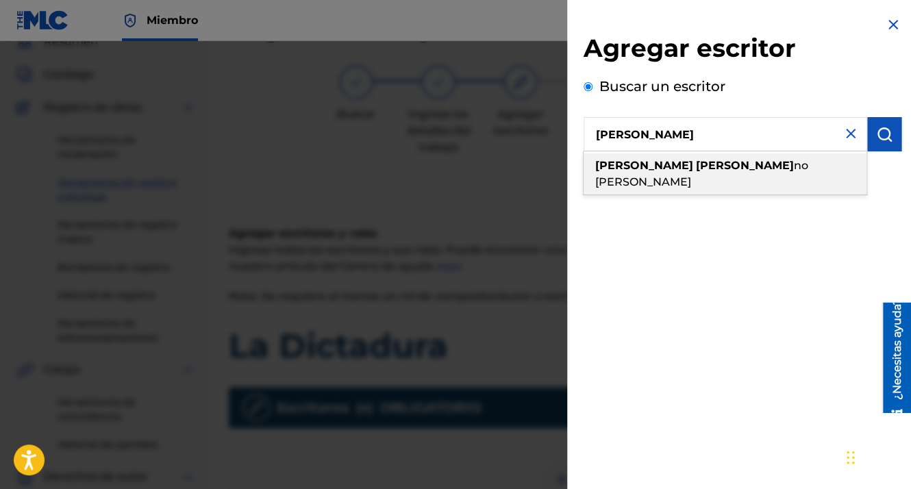
click at [673, 158] on div "[PERSON_NAME] no [PERSON_NAME]" at bounding box center [725, 173] width 283 height 41
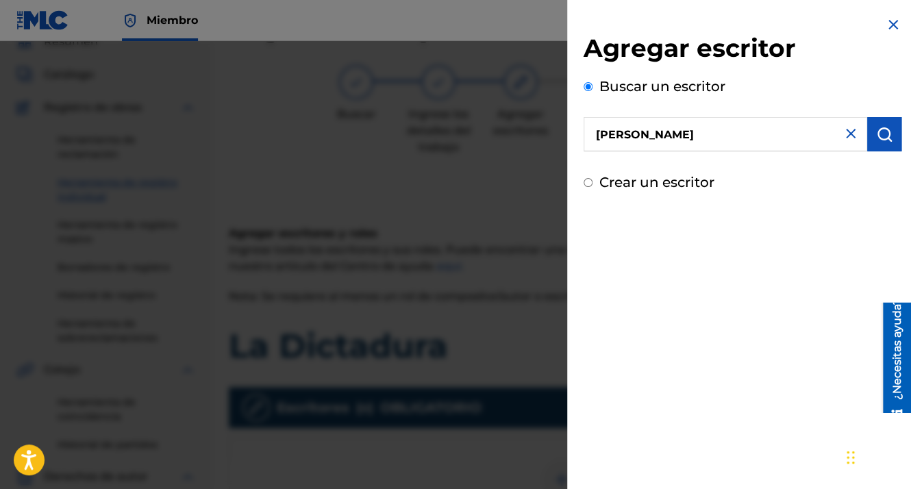
click at [876, 130] on img "submit" at bounding box center [884, 134] width 16 height 16
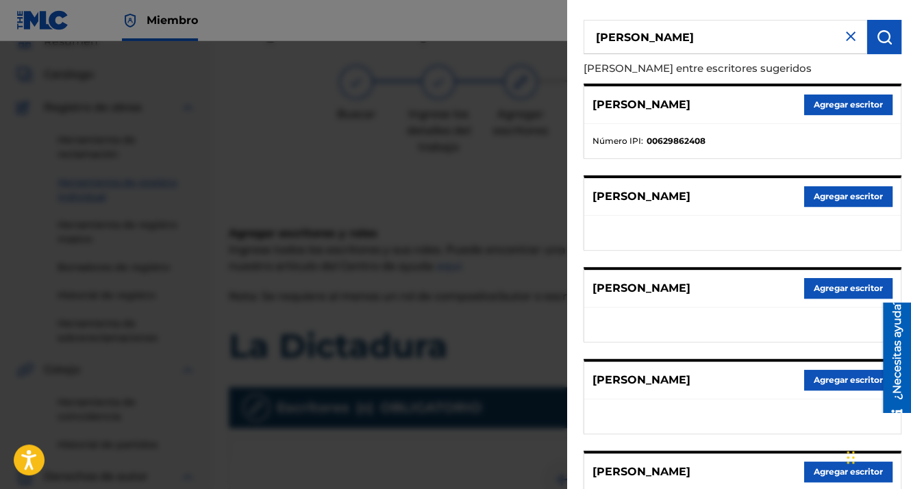
scroll to position [231, 0]
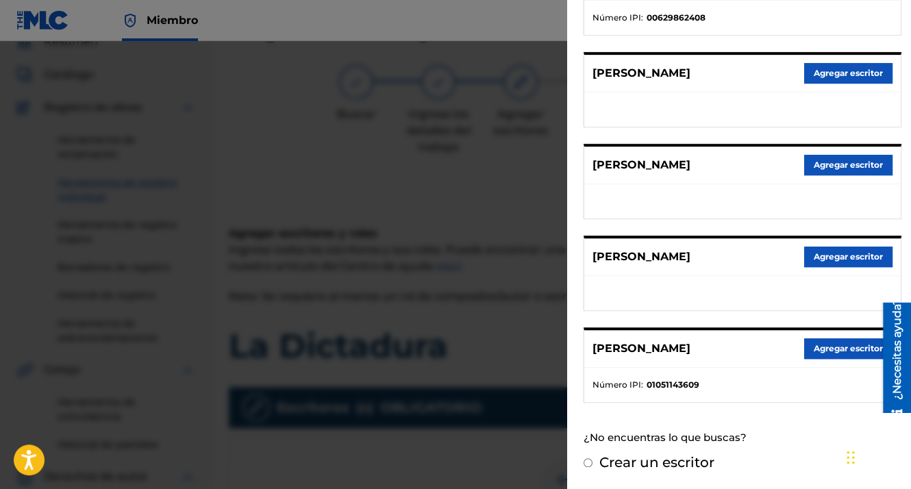
click at [823, 341] on button "Agregar escritor" at bounding box center [848, 348] width 88 height 21
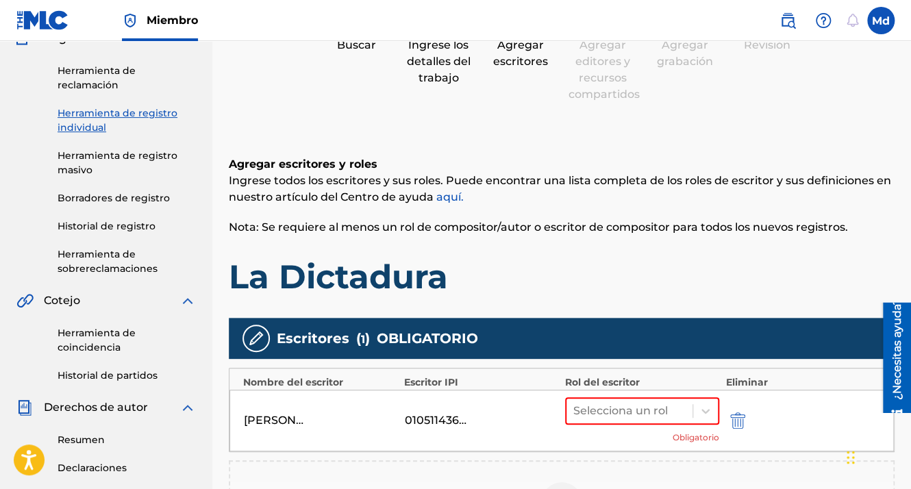
scroll to position [267, 0]
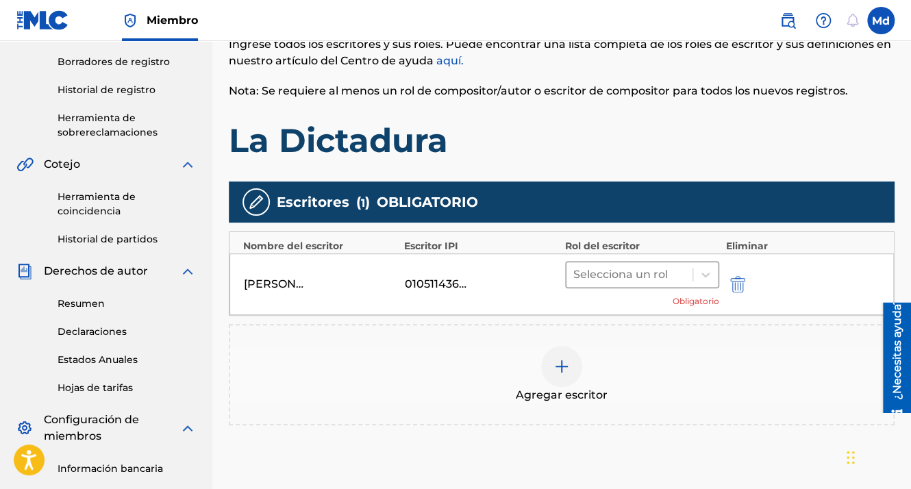
click at [595, 268] on div at bounding box center [629, 274] width 112 height 19
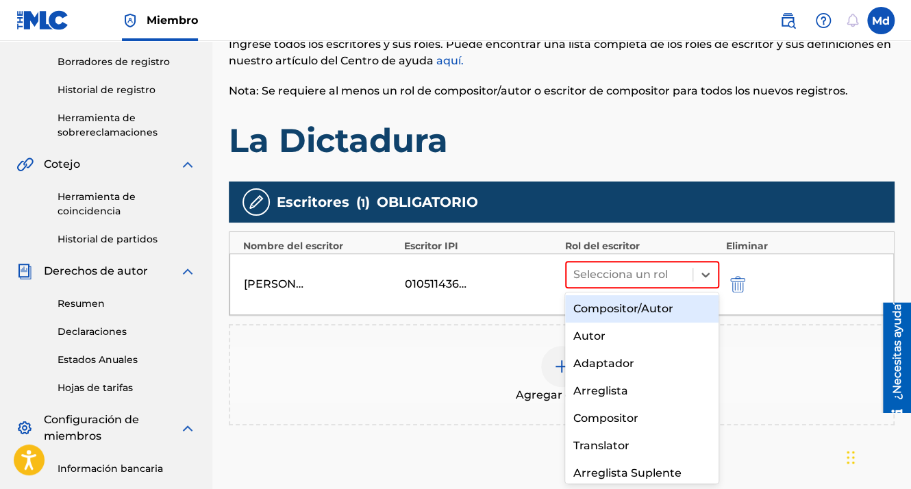
click at [583, 301] on div "Compositor/Autor" at bounding box center [642, 308] width 154 height 27
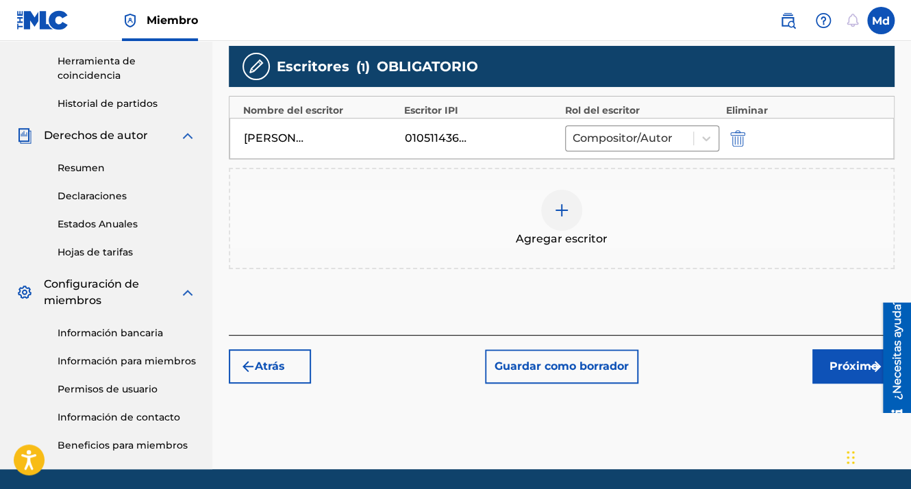
scroll to position [448, 0]
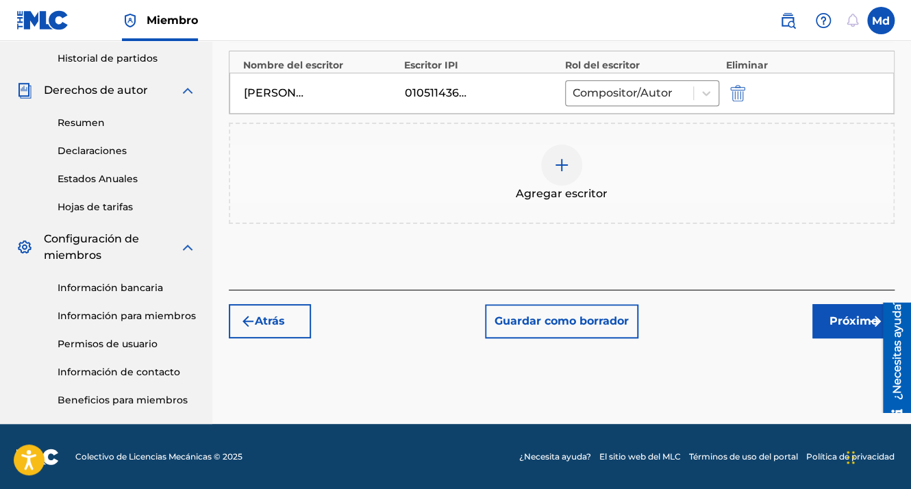
click at [830, 316] on font "Próximo" at bounding box center [854, 321] width 49 height 16
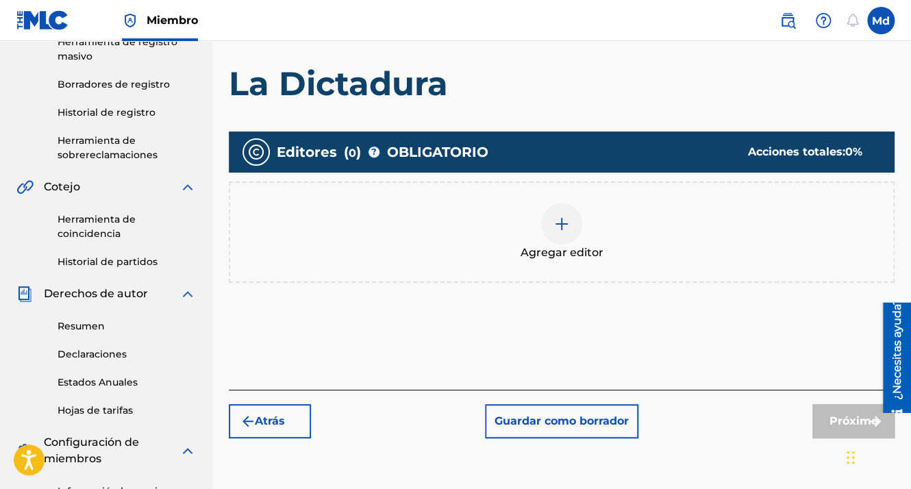
scroll to position [267, 0]
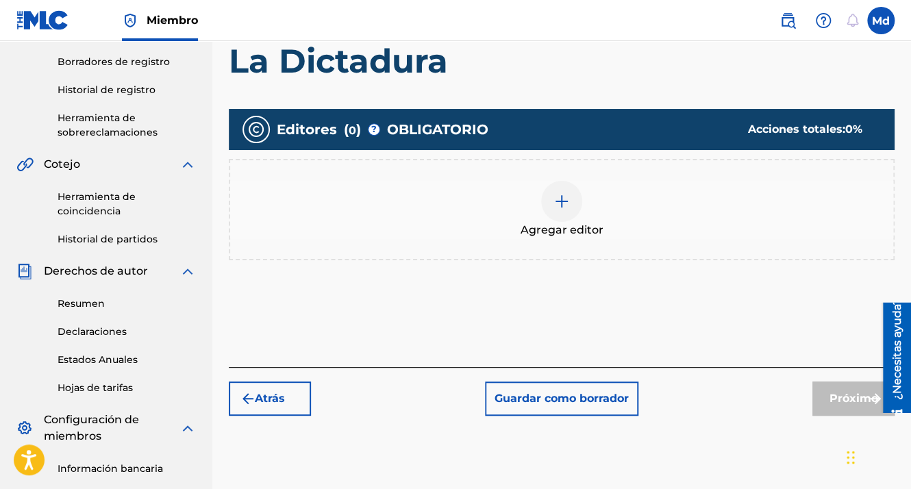
click at [552, 199] on div at bounding box center [561, 201] width 41 height 41
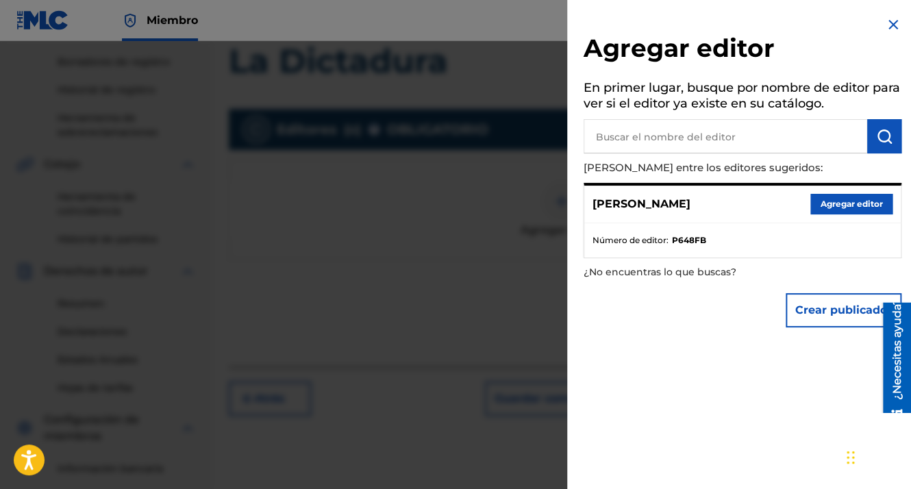
click at [852, 203] on button "Agregar editor" at bounding box center [851, 204] width 82 height 21
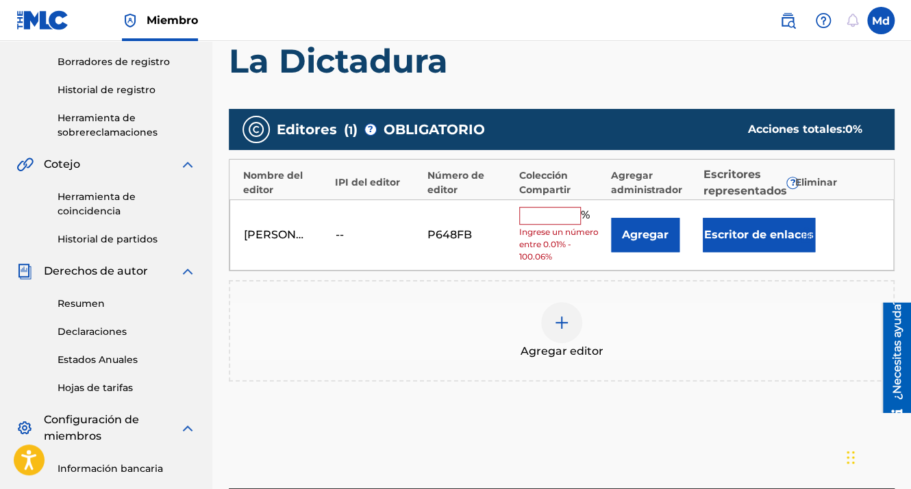
click at [556, 210] on input "text" at bounding box center [550, 216] width 62 height 18
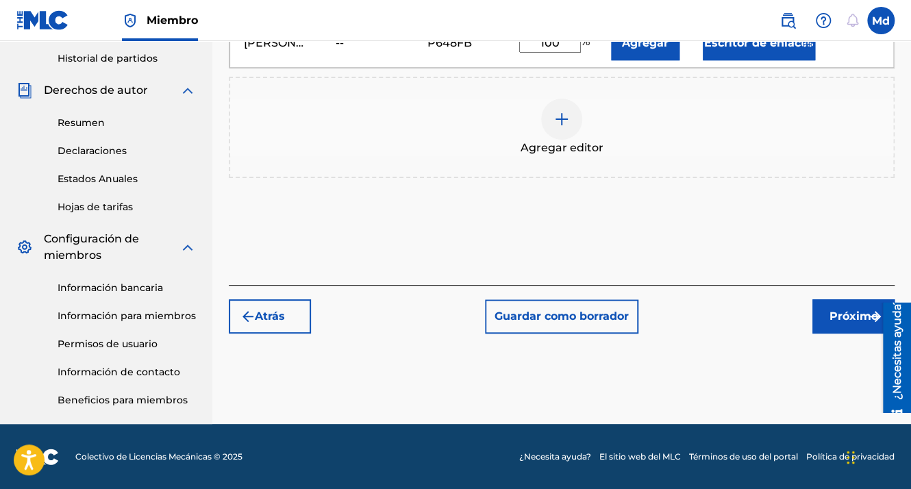
click at [836, 312] on font "Próximo" at bounding box center [854, 316] width 49 height 16
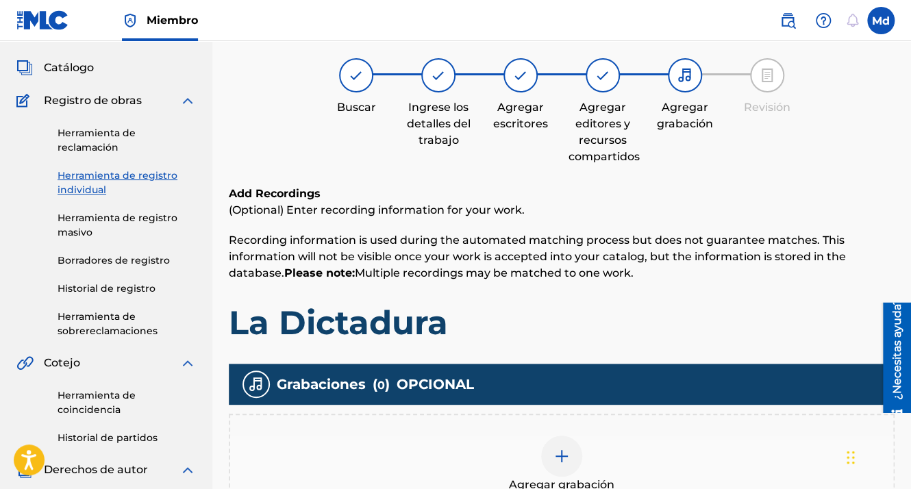
scroll to position [62, 0]
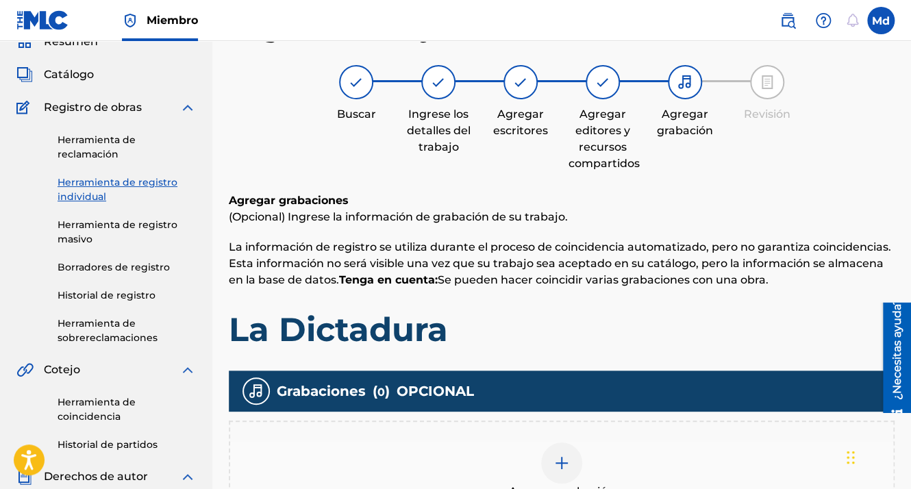
click at [554, 460] on img at bounding box center [562, 463] width 16 height 16
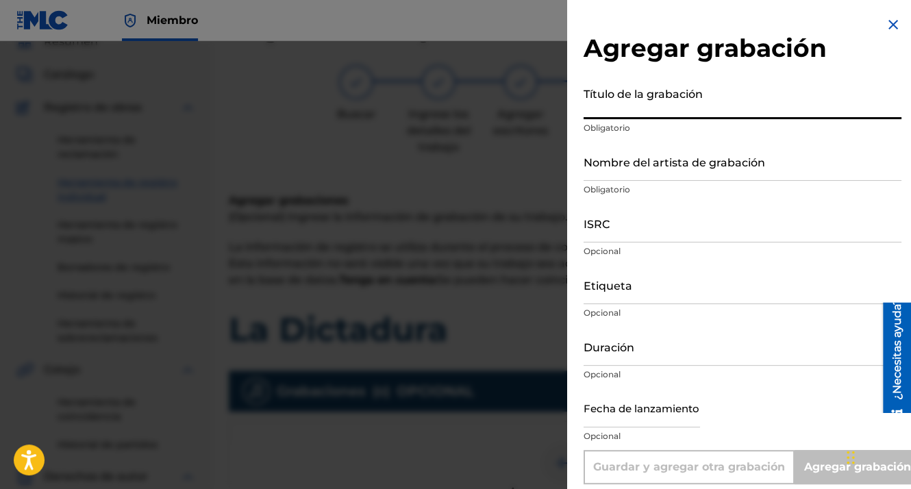
click at [617, 116] on input "Título de la grabación" at bounding box center [743, 99] width 318 height 39
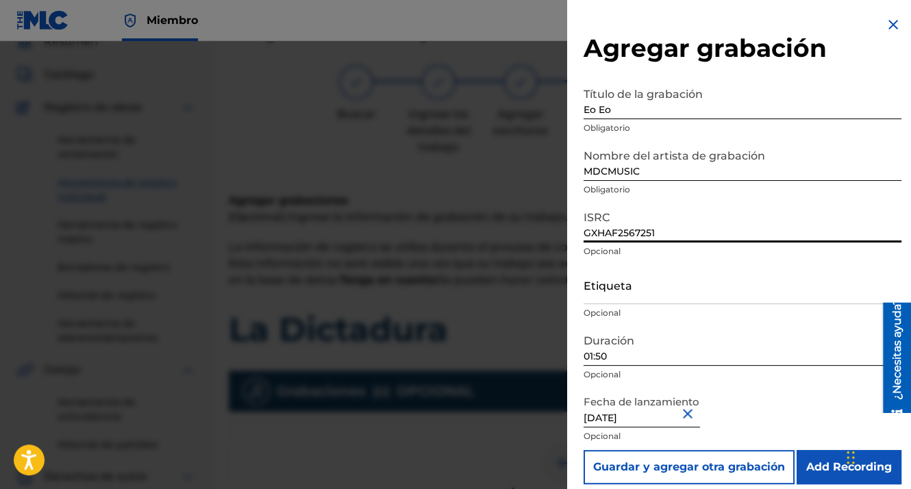
drag, startPoint x: 684, startPoint y: 231, endPoint x: 564, endPoint y: 223, distance: 119.5
click at [565, 225] on div "Agregar grabación Título de la grabación Eo Eo Obligatorio Nombre del artista d…" at bounding box center [455, 265] width 911 height 448
drag, startPoint x: 632, startPoint y: 365, endPoint x: 597, endPoint y: 343, distance: 41.6
click at [588, 347] on div "Duración 01:50 Opcional" at bounding box center [743, 358] width 318 height 62
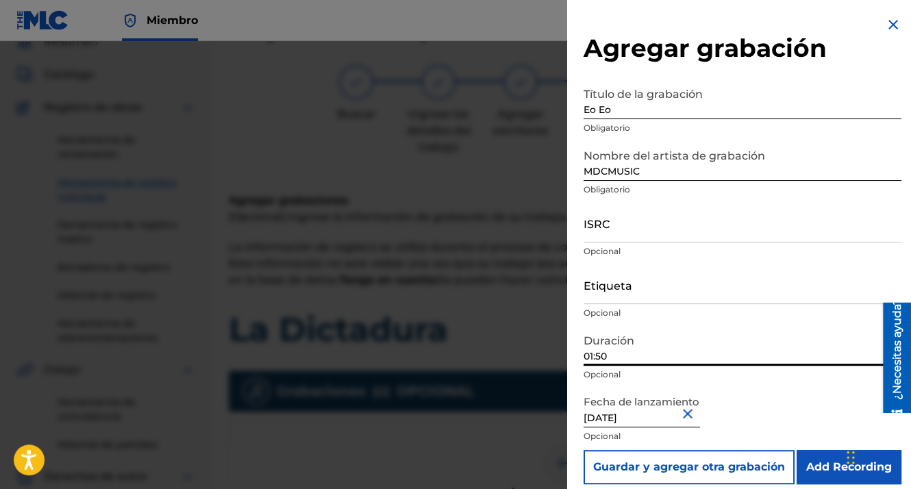
drag, startPoint x: 620, startPoint y: 350, endPoint x: 577, endPoint y: 343, distance: 43.0
click at [577, 343] on div "Agregar grabación Título de la grabación Eo Eo Obligatorio Nombre del artista d…" at bounding box center [742, 250] width 351 height 501
paste input "01:59"
drag, startPoint x: 629, startPoint y: 114, endPoint x: 568, endPoint y: 106, distance: 61.5
click at [568, 106] on div "Agregar grabación Título de la grabación Eo Eo Obligatorio Nombre del artista d…" at bounding box center [742, 250] width 351 height 501
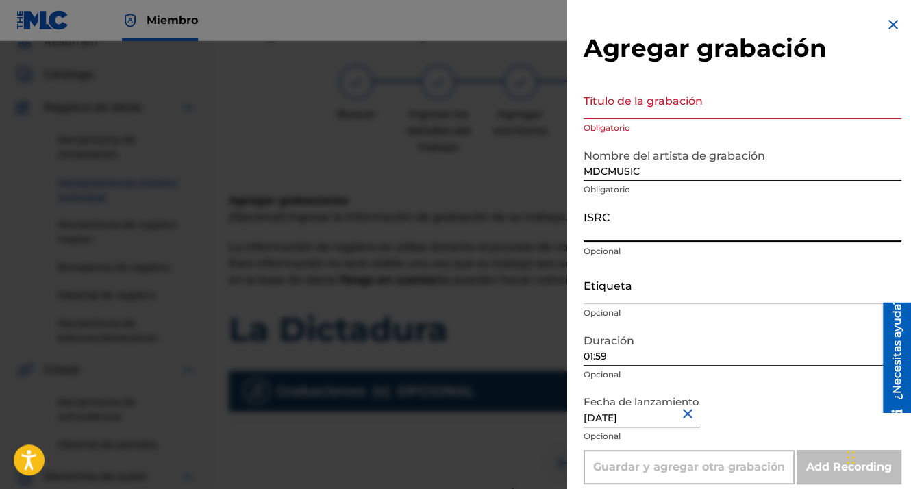
paste input "GXHAF2567252"
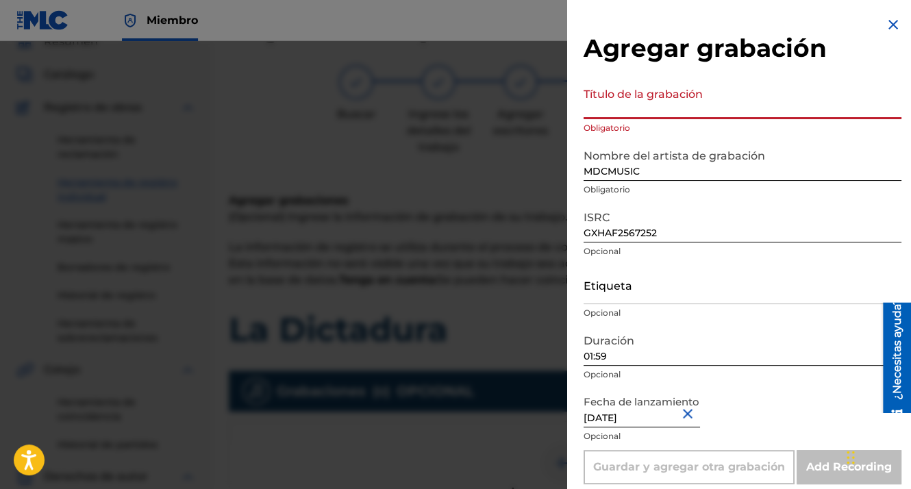
click at [643, 114] on input "Título de la grabación" at bounding box center [743, 99] width 318 height 39
paste input "La Dictadura"
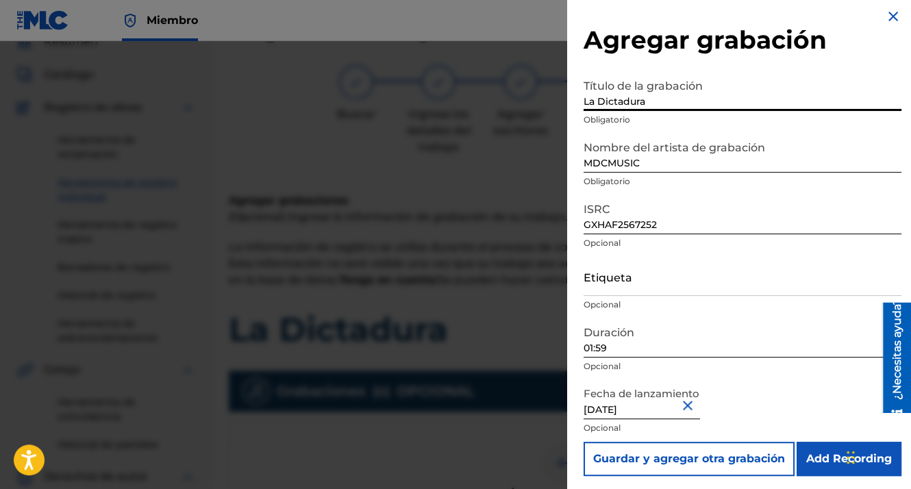
scroll to position [11, 0]
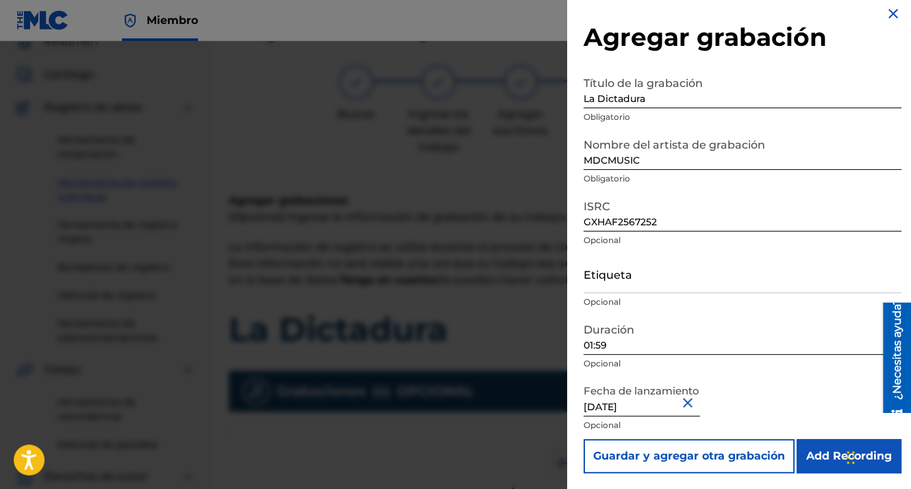
click at [839, 456] on input "Add Recording" at bounding box center [849, 456] width 105 height 34
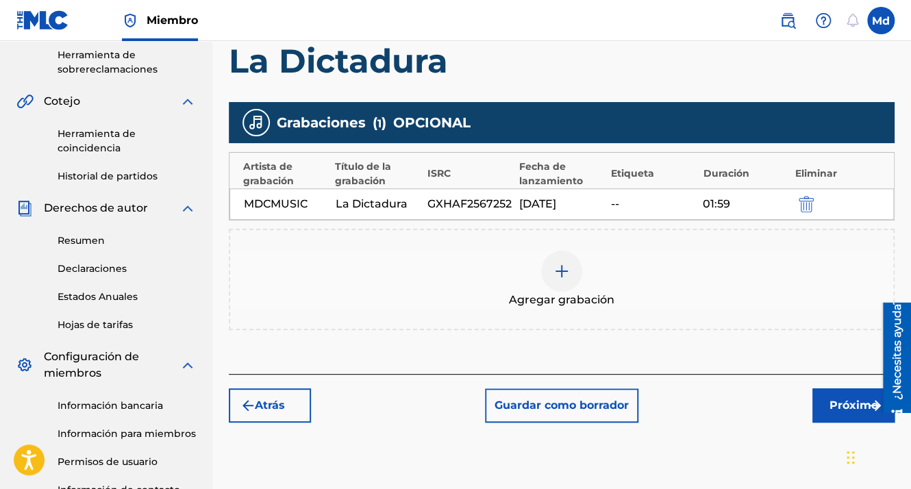
scroll to position [448, 0]
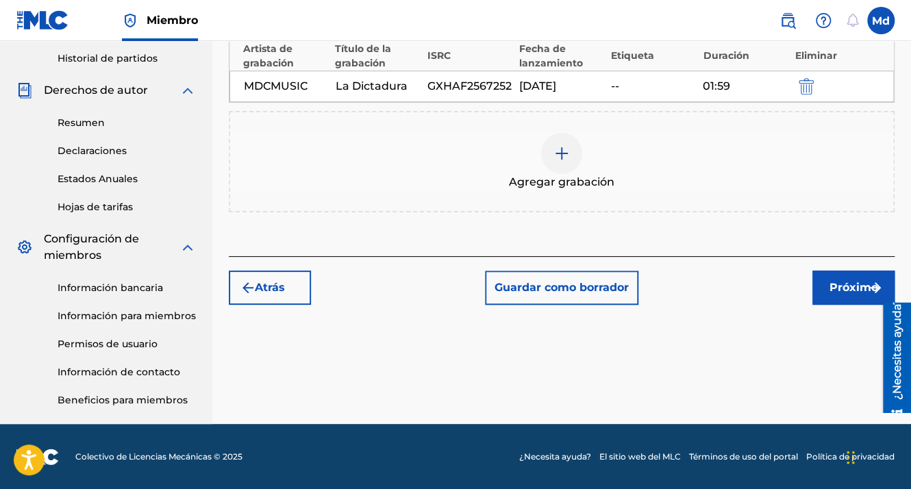
click at [832, 284] on font "Próximo" at bounding box center [854, 287] width 49 height 16
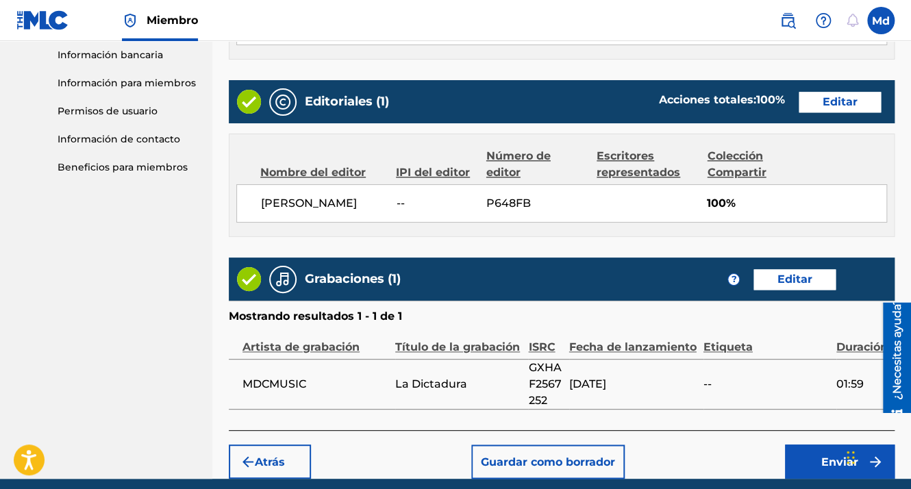
scroll to position [741, 0]
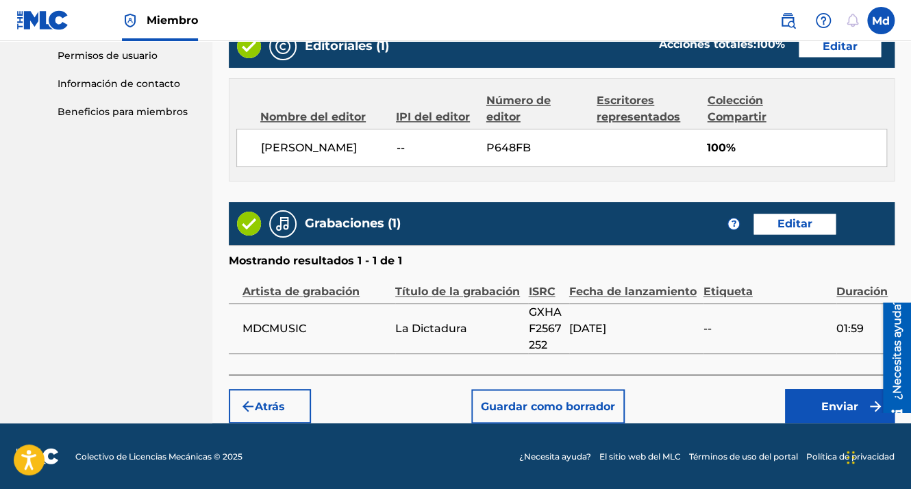
click at [796, 399] on button "Enviar" at bounding box center [840, 406] width 110 height 34
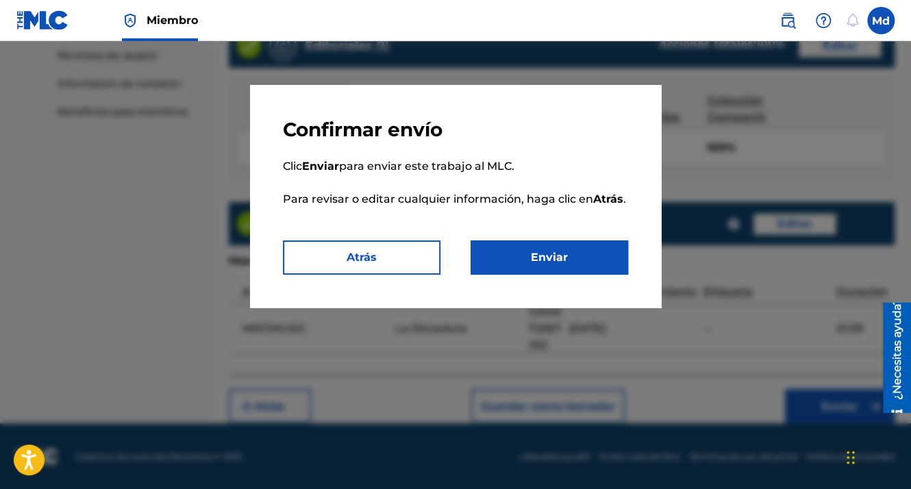
click at [545, 262] on button "Enviar" at bounding box center [550, 257] width 158 height 34
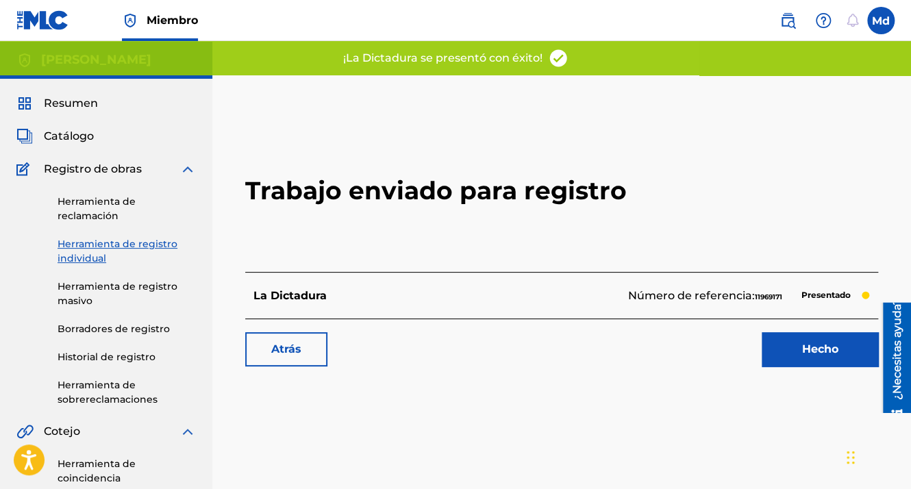
click at [814, 340] on link "Hecho" at bounding box center [820, 349] width 116 height 34
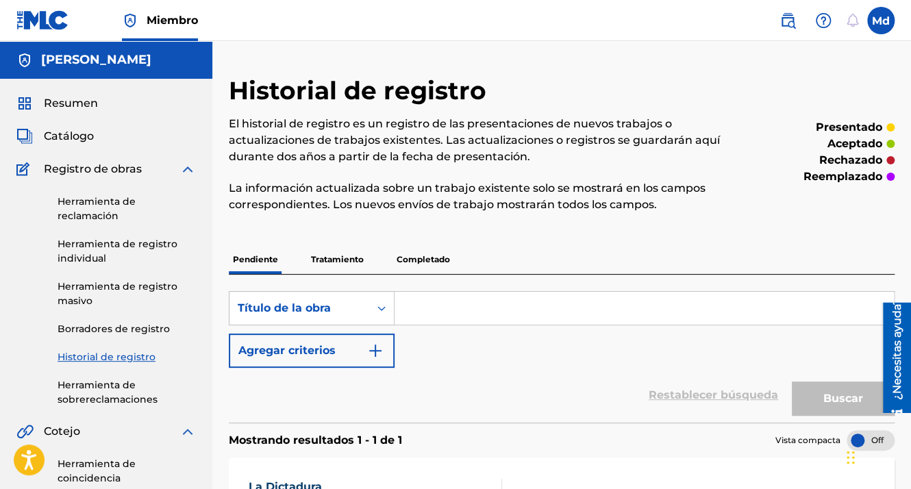
click at [71, 101] on span "Resumen" at bounding box center [71, 103] width 54 height 16
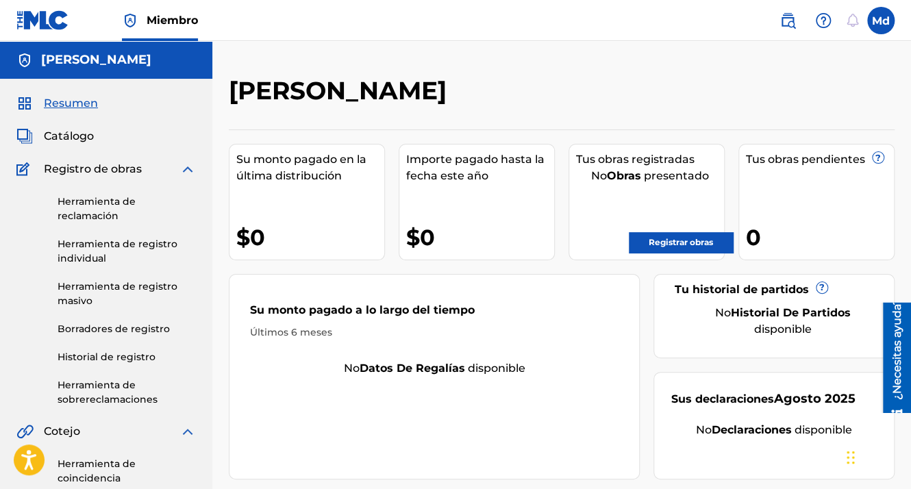
click at [674, 245] on link "Registrar obras" at bounding box center [681, 242] width 104 height 21
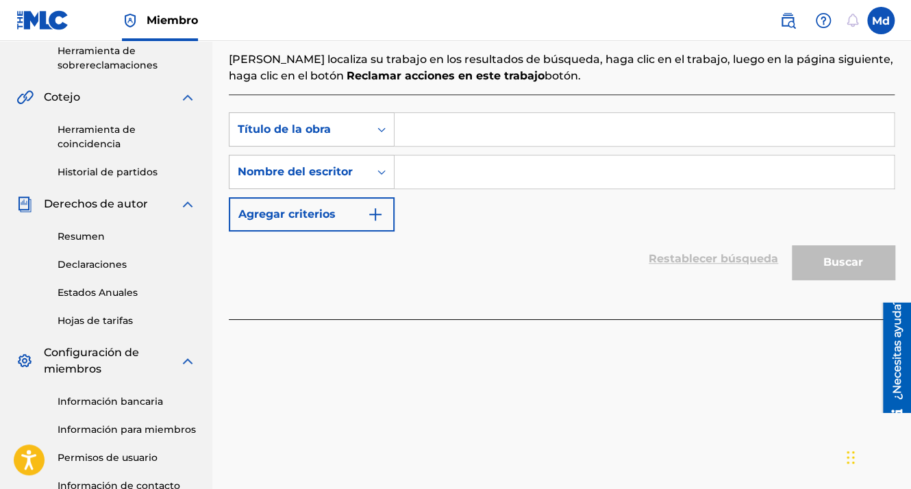
scroll to position [343, 0]
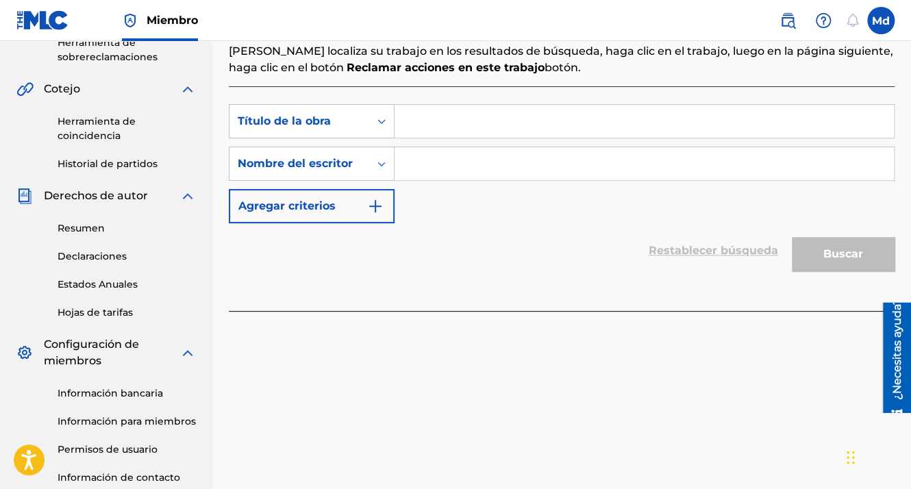
click at [416, 129] on input "Formulario de búsqueda" at bounding box center [644, 121] width 499 height 33
paste input "no hay forma"
click at [441, 169] on input "Formulario de búsqueda" at bounding box center [644, 163] width 499 height 33
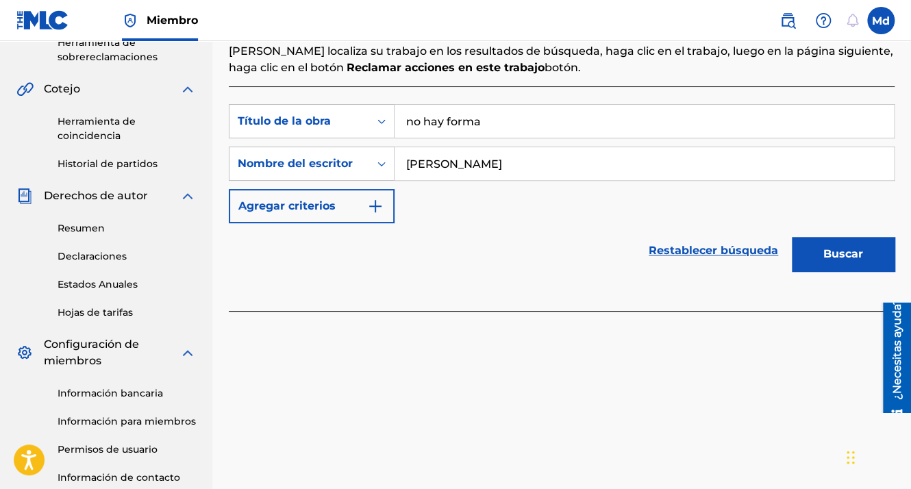
click at [792, 237] on button "Buscar" at bounding box center [843, 254] width 103 height 34
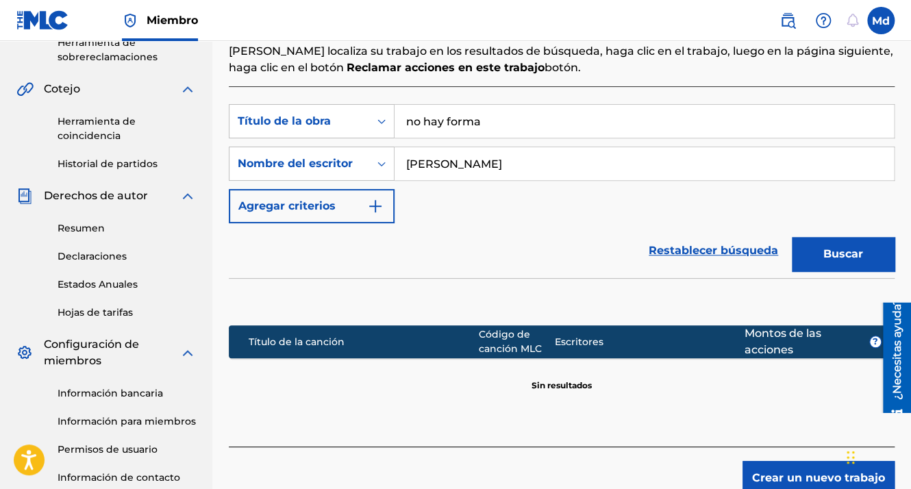
click at [394, 217] on button "Agregar criterios" at bounding box center [312, 206] width 166 height 34
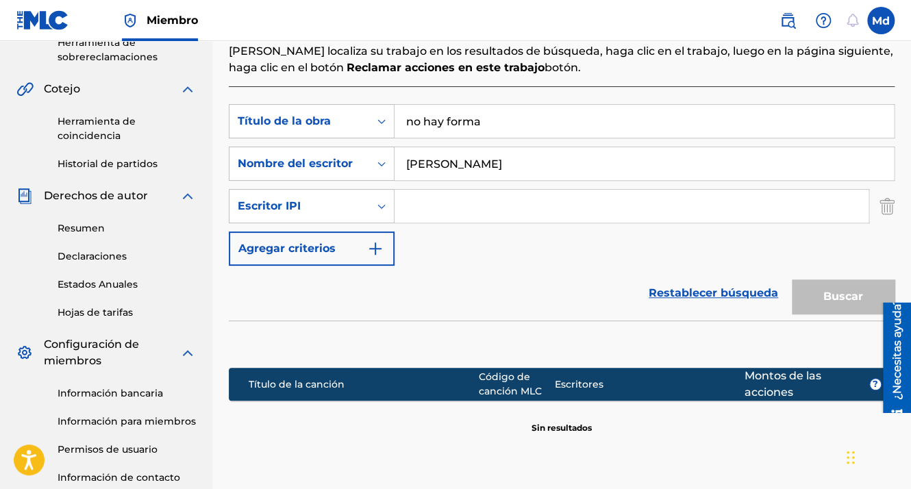
click at [417, 216] on input "Formulario de búsqueda" at bounding box center [632, 206] width 474 height 33
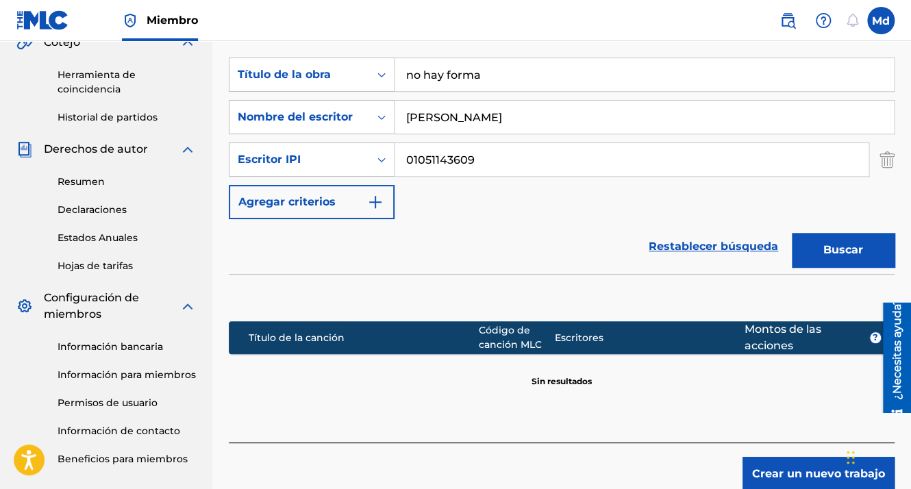
scroll to position [456, 0]
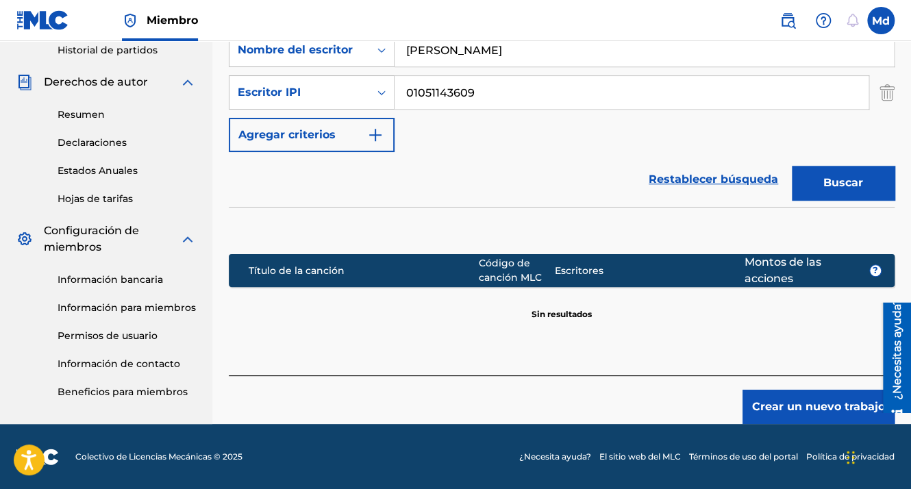
click at [797, 400] on button "Crear un nuevo trabajo" at bounding box center [819, 407] width 152 height 34
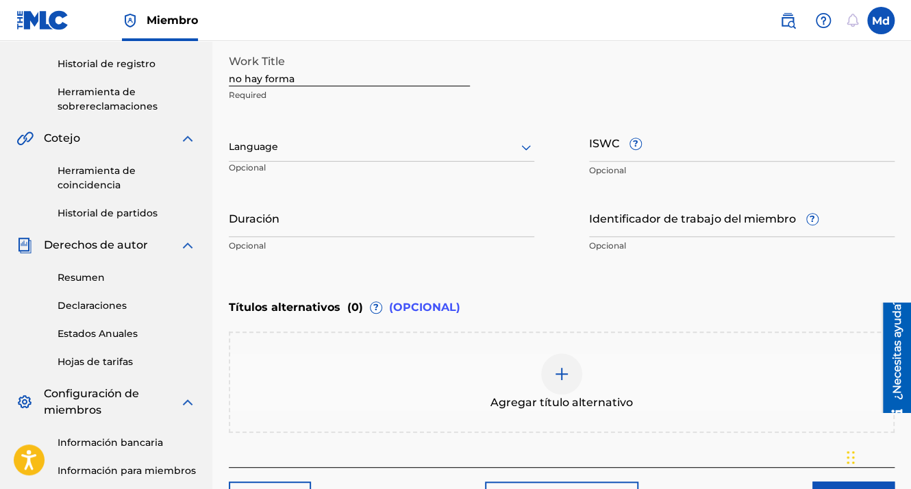
scroll to position [243, 0]
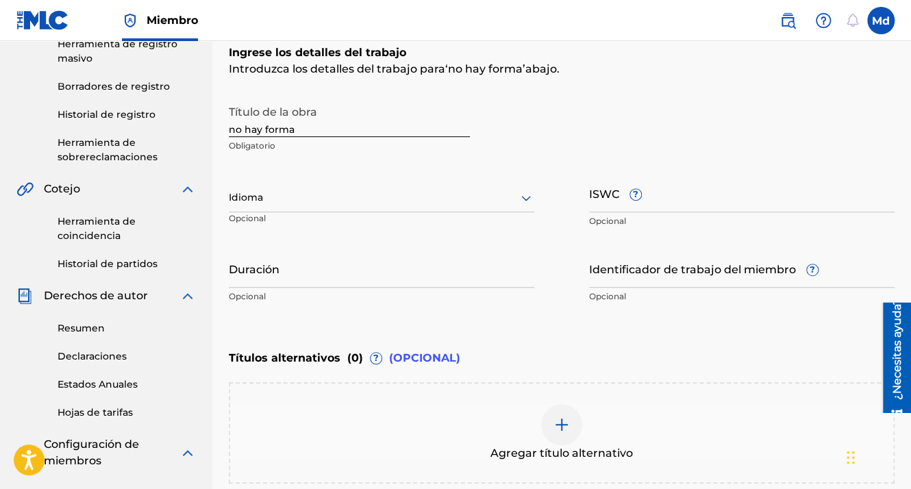
click at [264, 270] on input "Duración" at bounding box center [382, 268] width 306 height 39
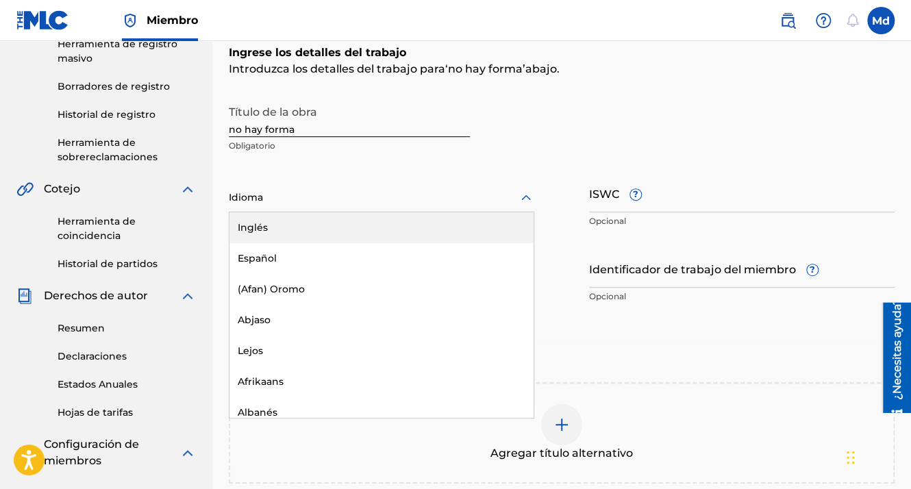
click at [285, 201] on div at bounding box center [382, 197] width 306 height 17
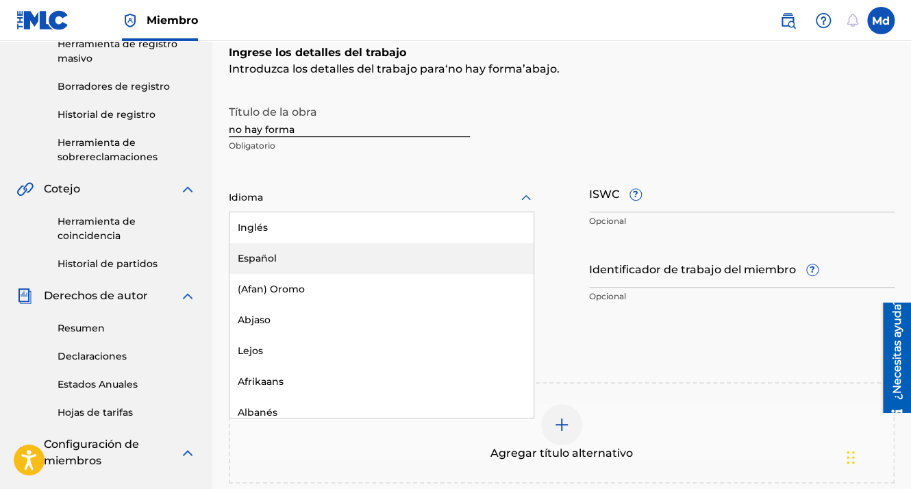
click at [275, 253] on div "Español" at bounding box center [381, 258] width 304 height 31
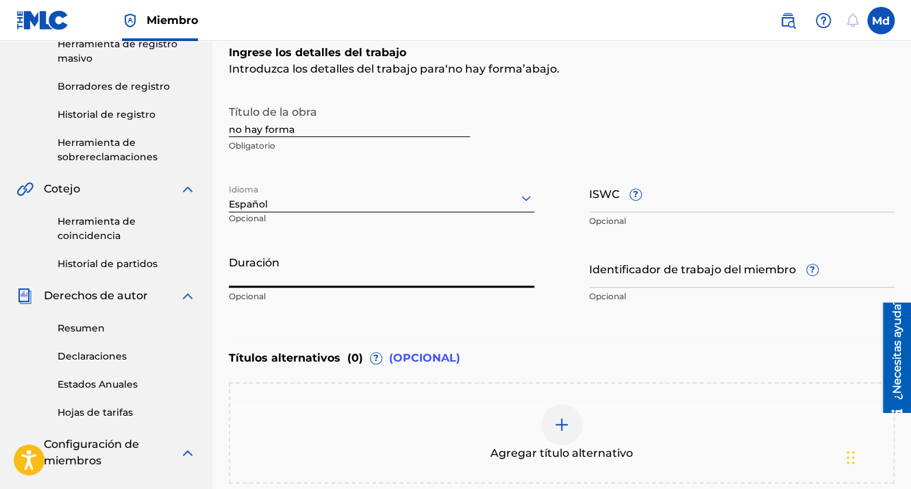
click at [271, 252] on input "Duración" at bounding box center [382, 268] width 306 height 39
paste input "01:57"
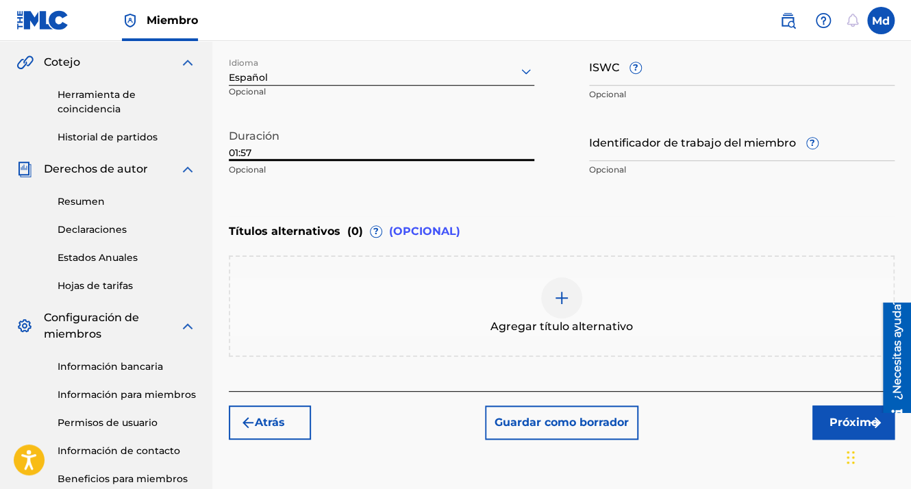
scroll to position [448, 0]
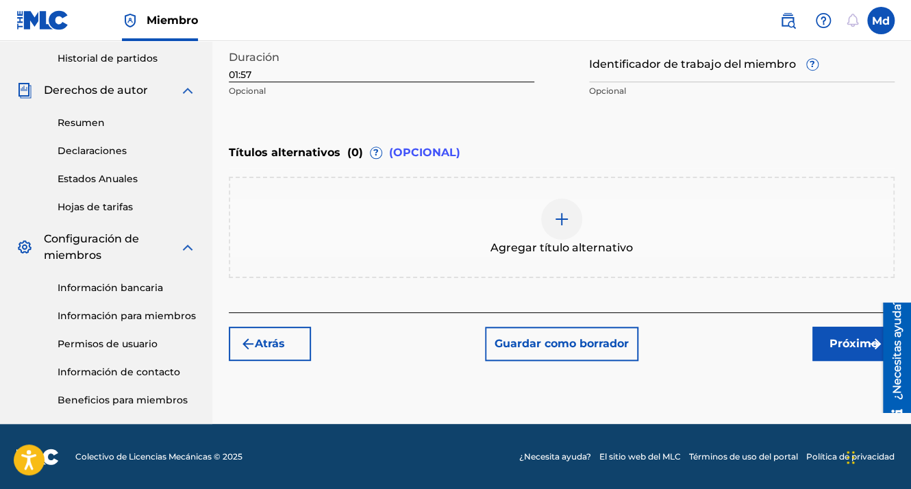
click at [825, 340] on button "Próximo" at bounding box center [853, 344] width 82 height 34
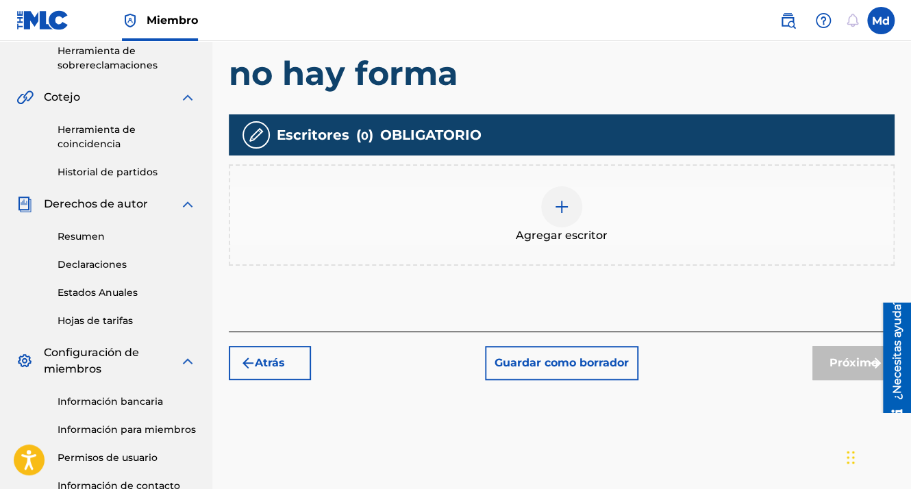
scroll to position [336, 0]
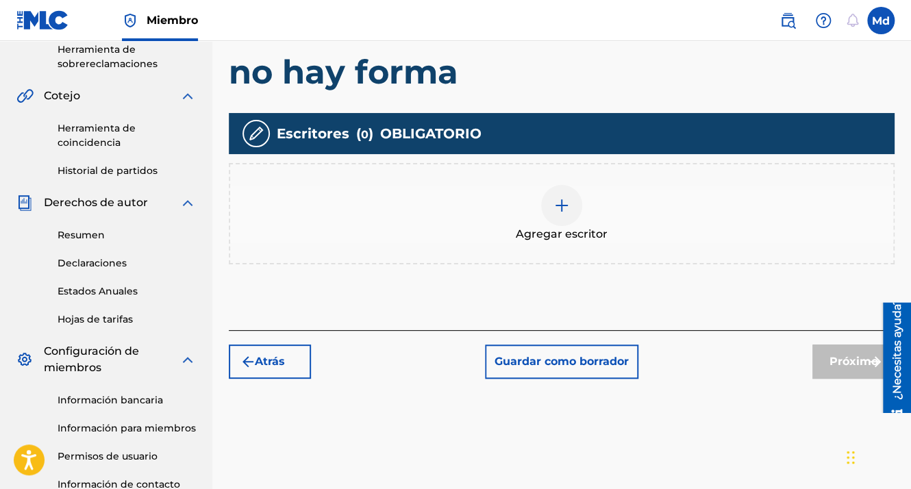
click at [565, 219] on div at bounding box center [561, 205] width 41 height 41
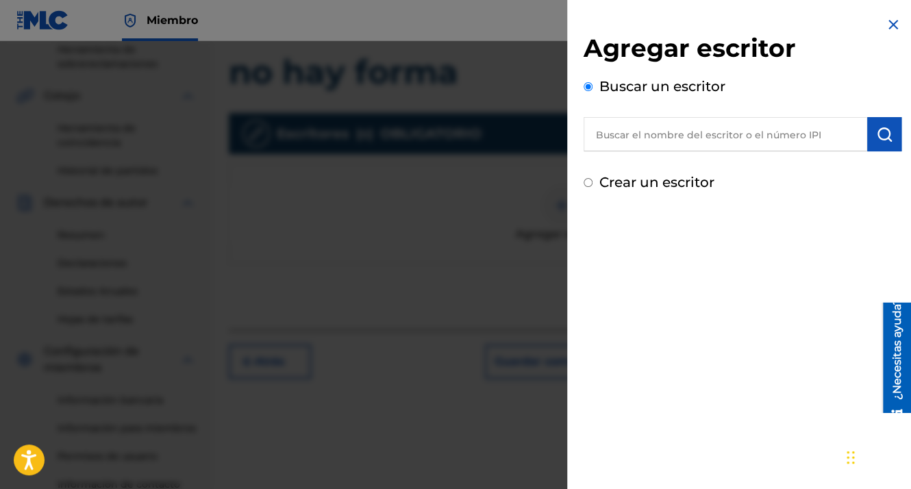
click at [698, 147] on input "text" at bounding box center [726, 134] width 284 height 34
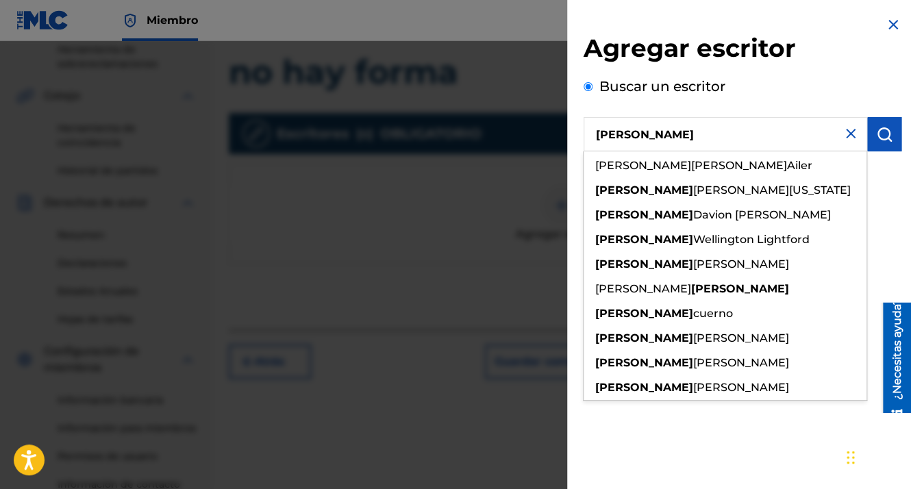
scroll to position [34, 0]
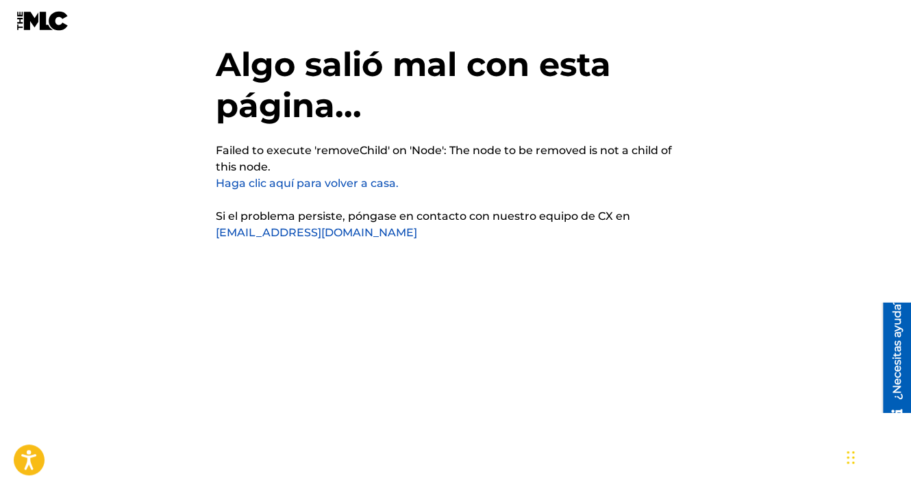
click at [236, 185] on link "Haga clic aquí para volver a casa." at bounding box center [307, 183] width 183 height 13
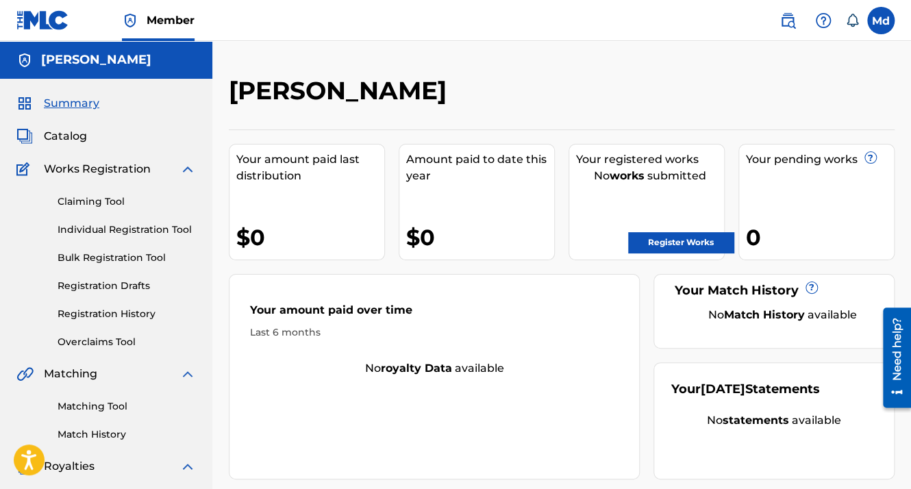
click at [662, 237] on link "Register Works" at bounding box center [680, 242] width 105 height 21
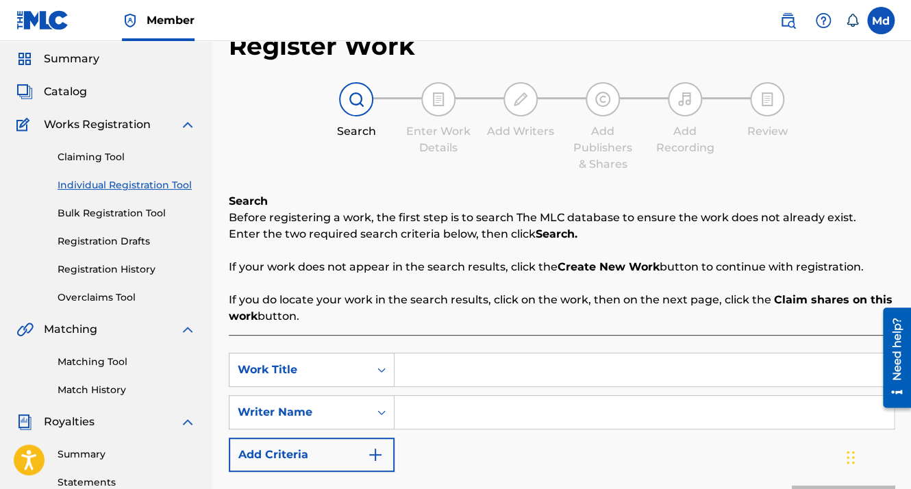
scroll to position [69, 0]
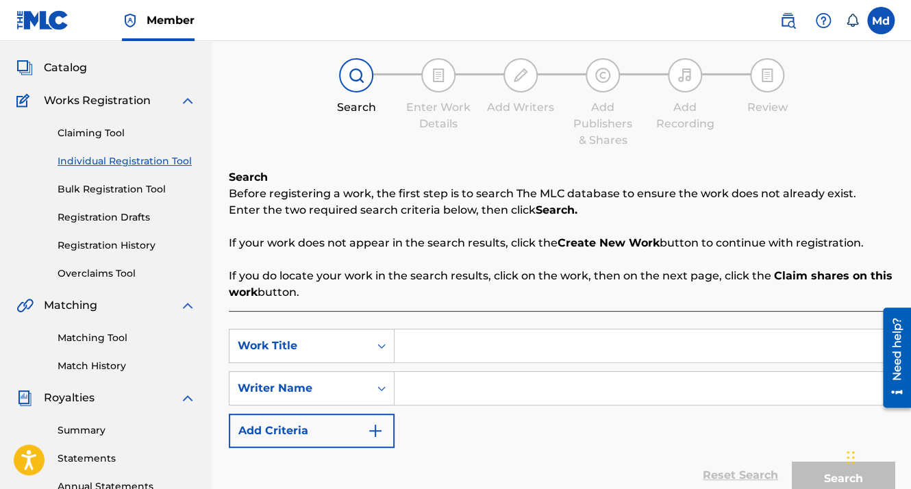
click at [420, 358] on input "Search Form" at bounding box center [644, 346] width 499 height 33
type input "m"
paste input "no hay forma"
type input "no hay forma"
click at [405, 397] on input "Search Form" at bounding box center [644, 388] width 499 height 33
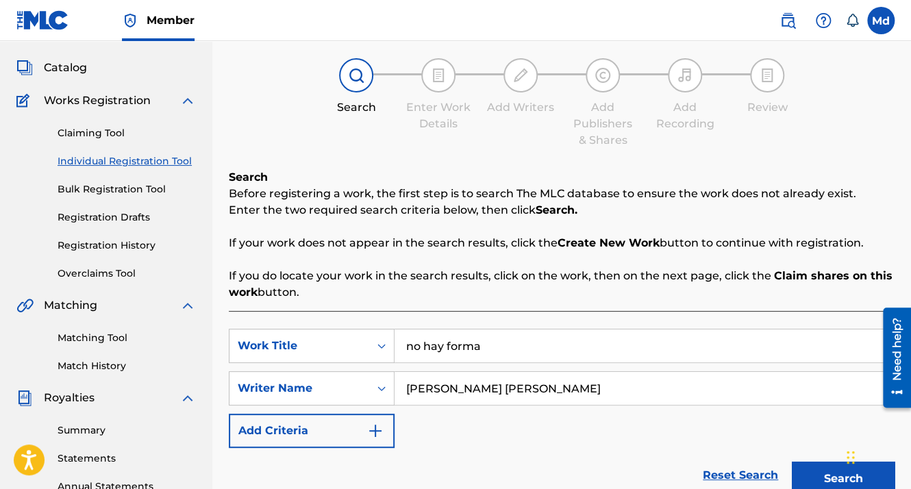
type input "[PERSON_NAME]"
click at [375, 436] on img "Search Form" at bounding box center [375, 431] width 16 height 16
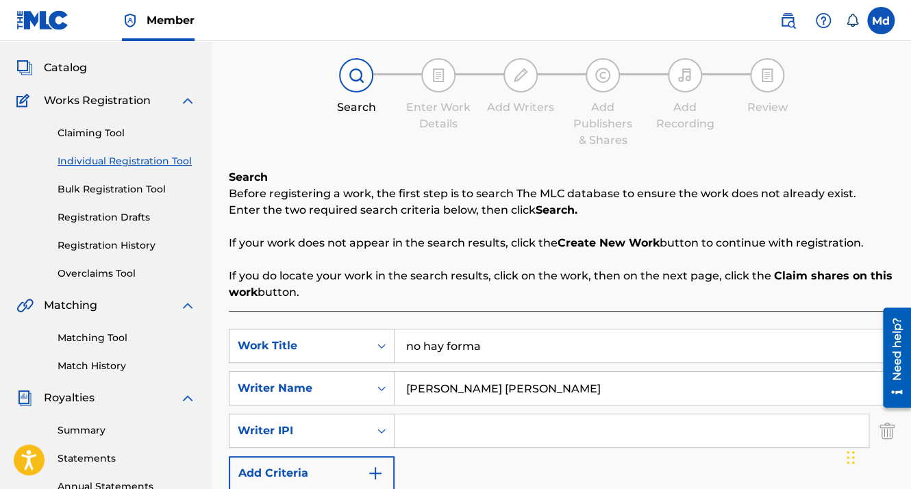
click at [440, 429] on input "Search Form" at bounding box center [632, 430] width 474 height 33
type input "01051143609"
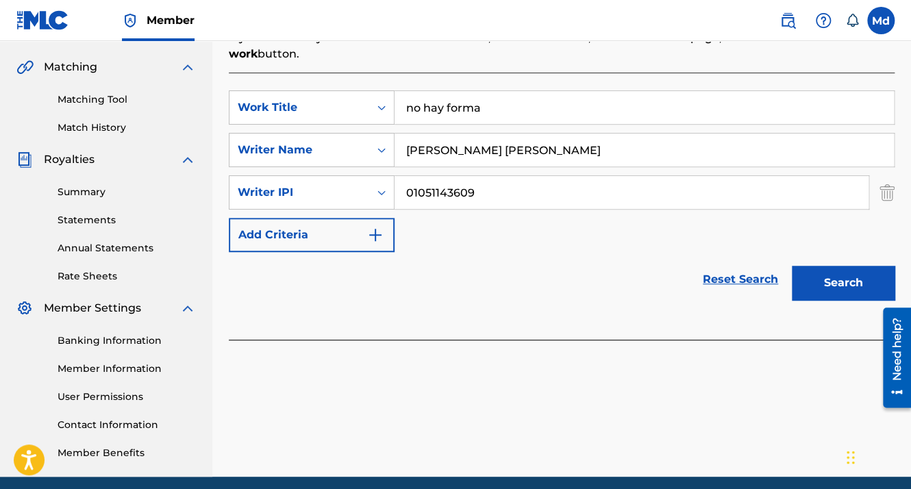
scroll to position [360, 0]
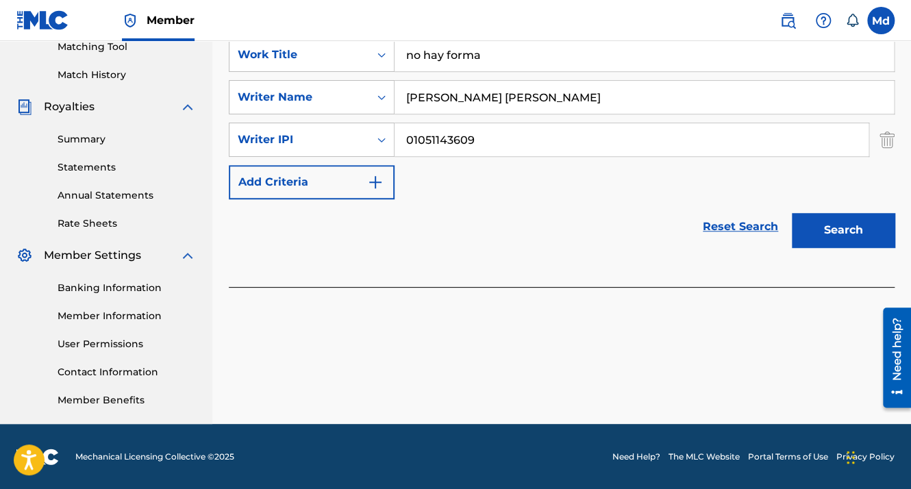
click at [837, 232] on button "Search" at bounding box center [843, 230] width 103 height 34
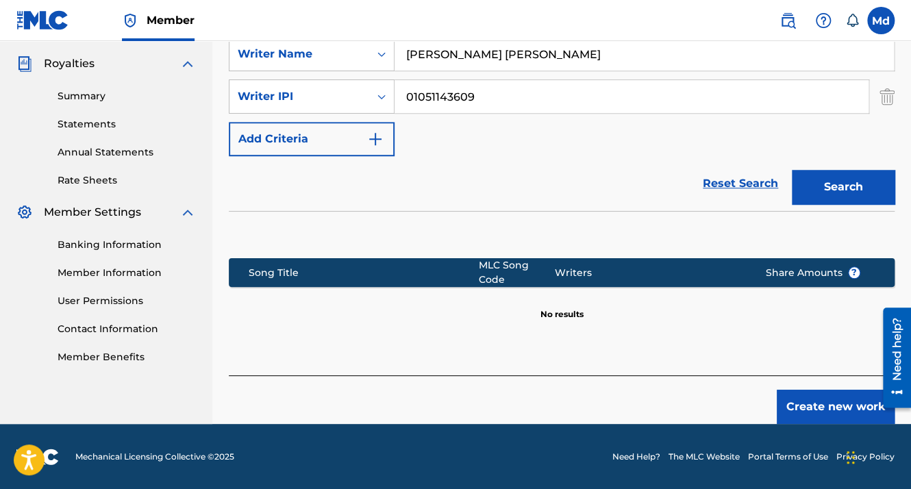
click at [797, 401] on button "Create new work" at bounding box center [836, 407] width 118 height 34
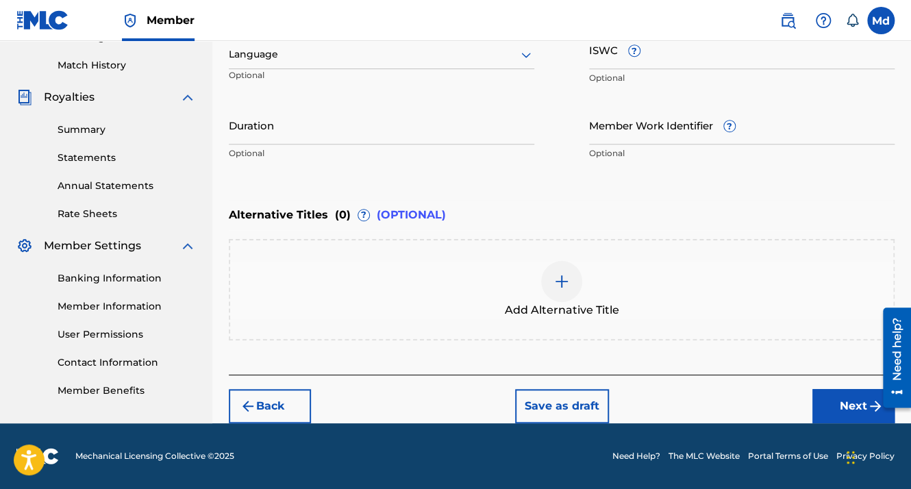
scroll to position [367, 0]
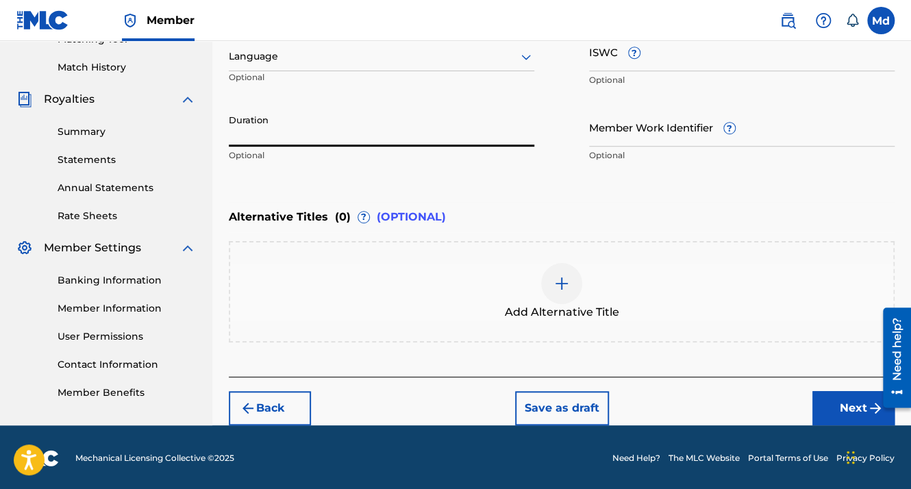
click at [273, 127] on input "Duration" at bounding box center [382, 127] width 306 height 39
paste input "01:57"
type input "01:57"
click at [274, 64] on div at bounding box center [382, 56] width 306 height 17
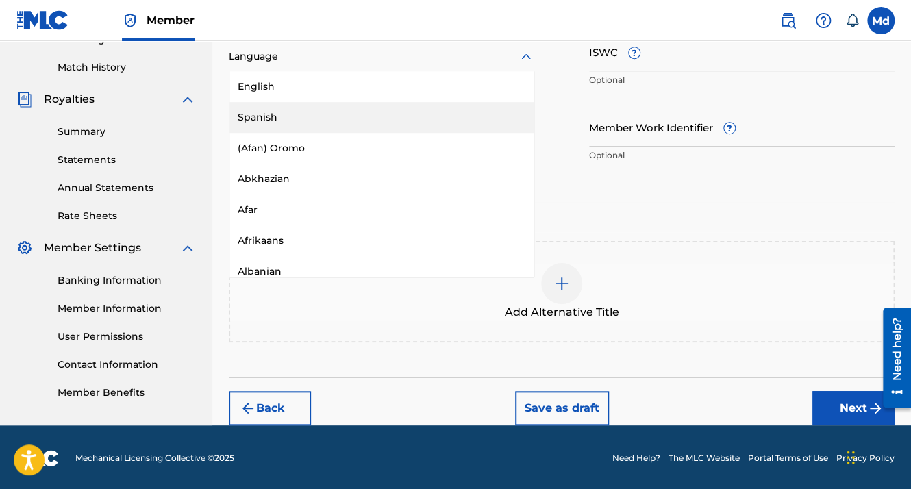
click at [273, 119] on div "Spanish" at bounding box center [381, 117] width 304 height 31
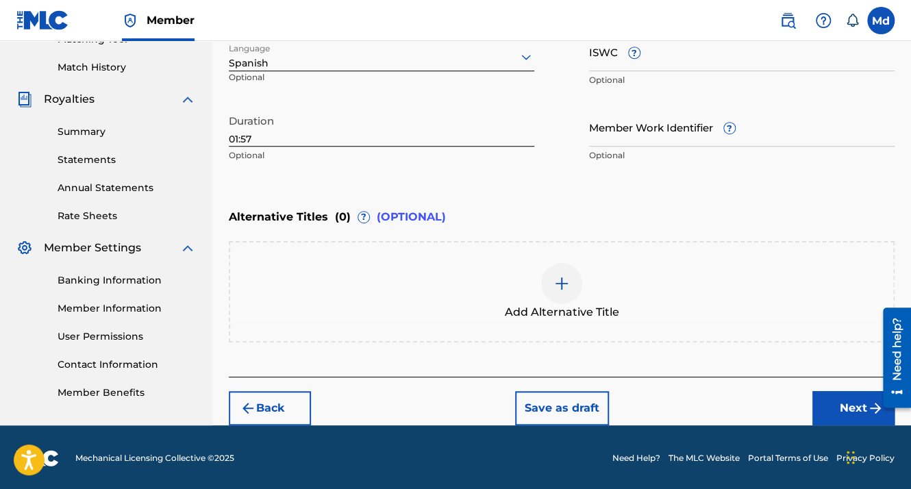
click at [838, 404] on button "Next" at bounding box center [853, 408] width 82 height 34
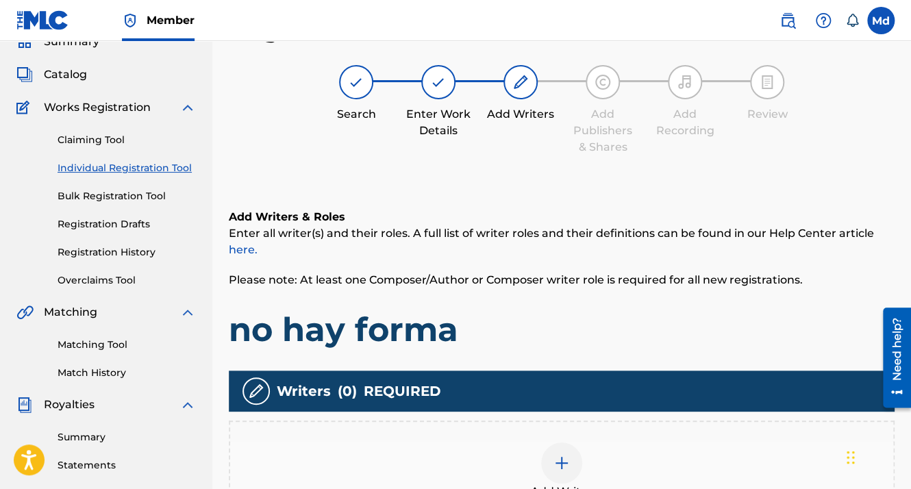
scroll to position [199, 0]
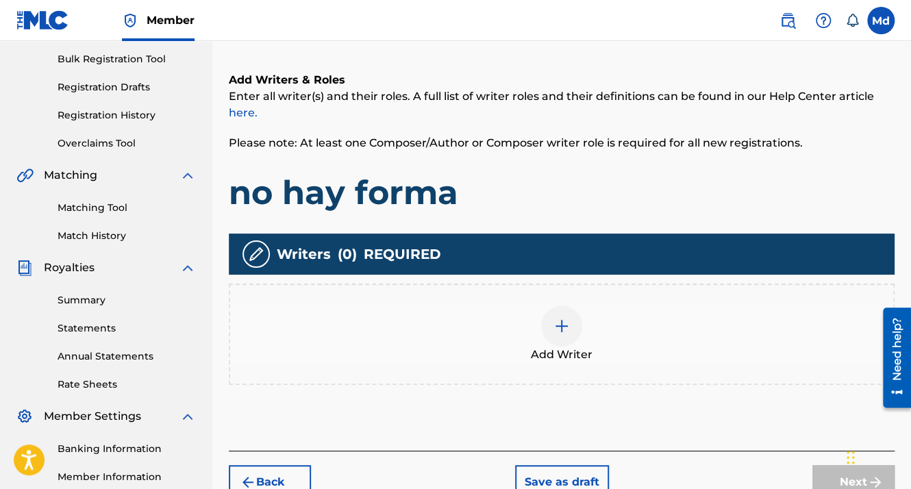
click at [563, 331] on img at bounding box center [562, 326] width 16 height 16
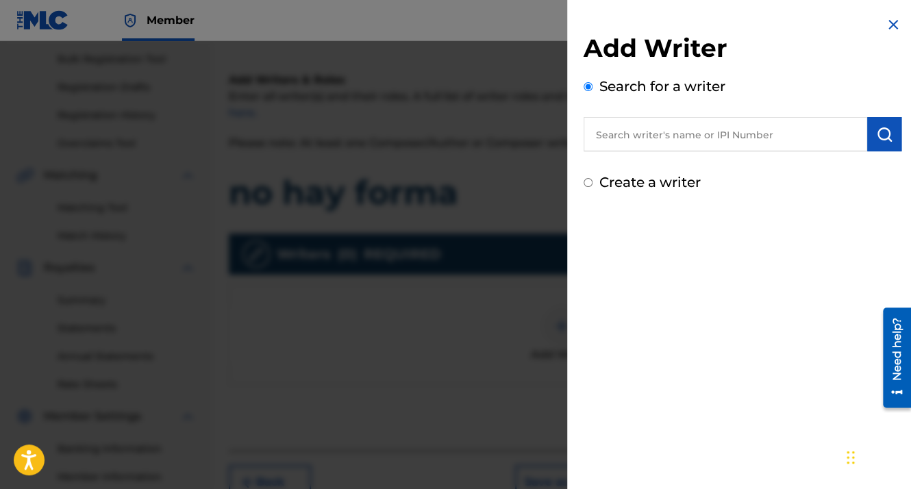
click at [660, 145] on input "text" at bounding box center [726, 134] width 284 height 34
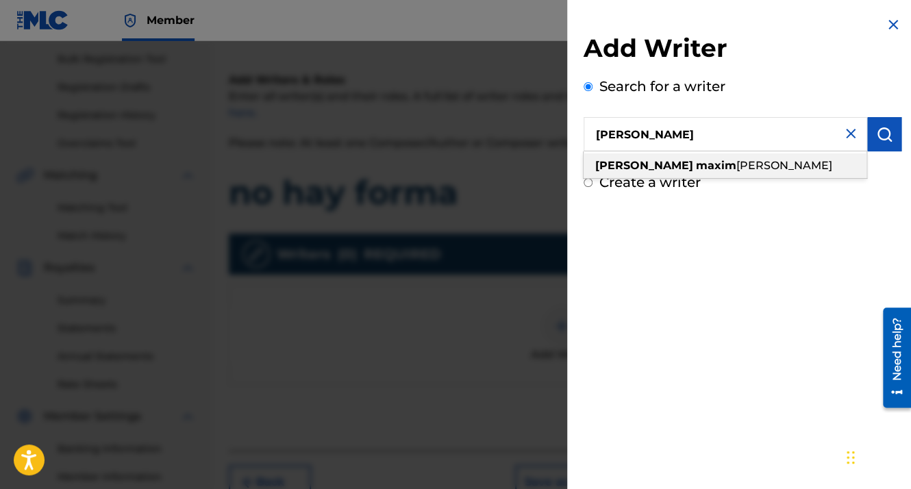
click at [696, 164] on strong "maxim" at bounding box center [716, 165] width 40 height 13
type input "[PERSON_NAME]"
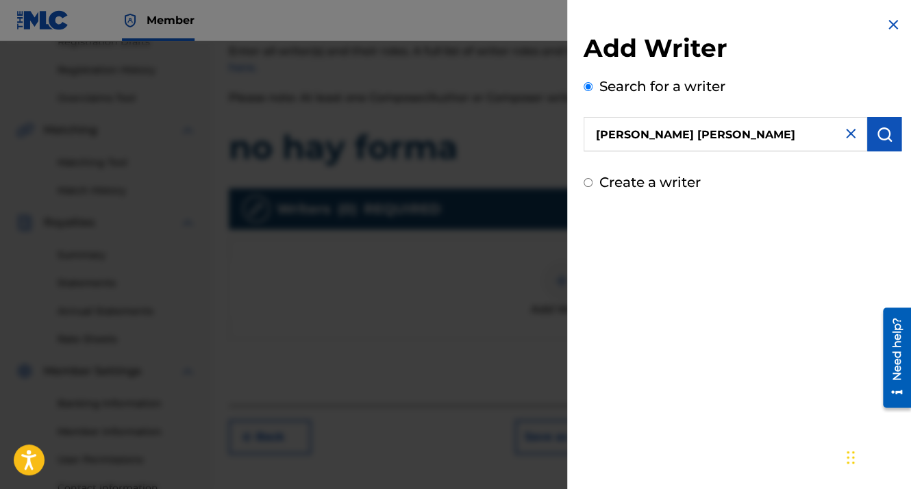
scroll to position [267, 0]
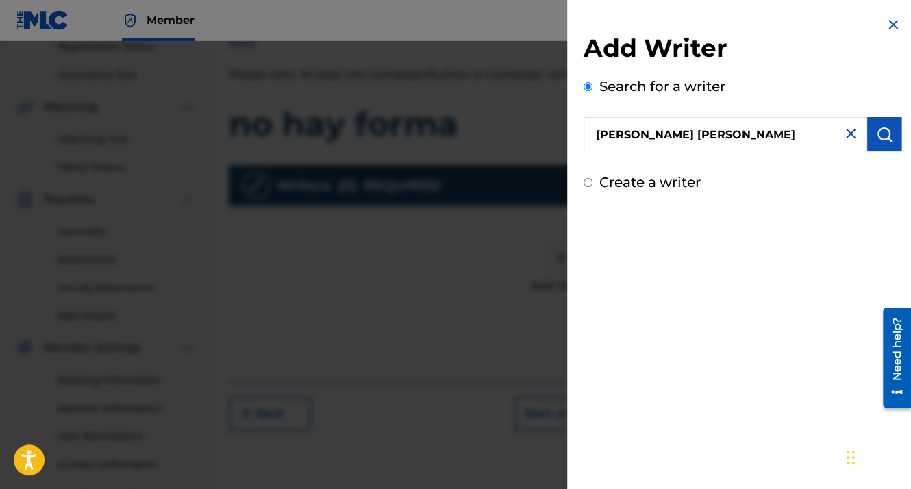
click at [884, 144] on button "submit" at bounding box center [884, 134] width 34 height 34
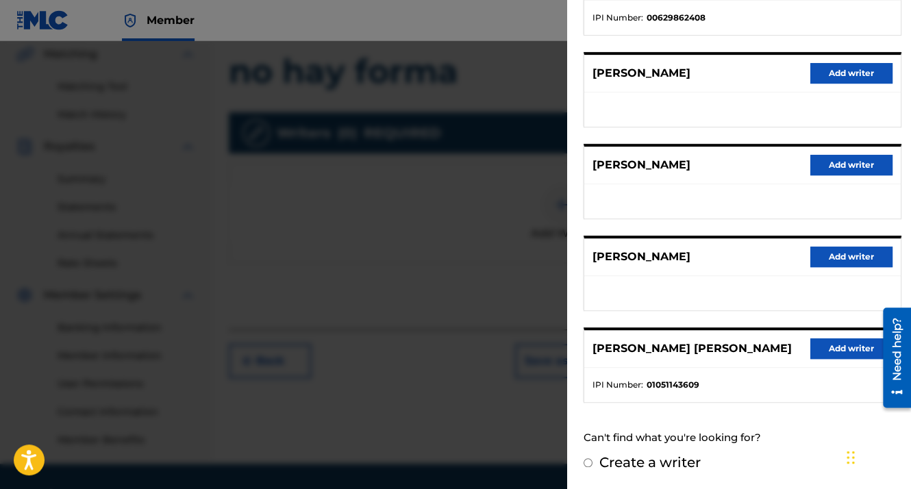
scroll to position [360, 0]
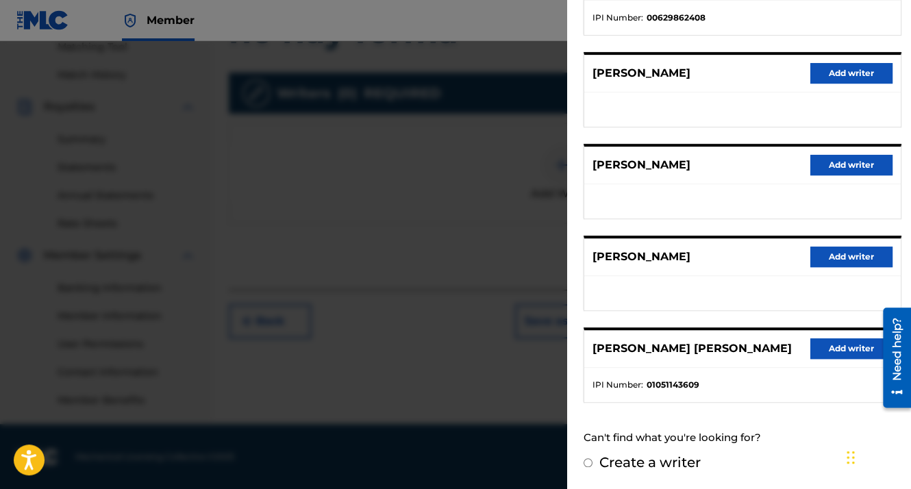
click at [834, 338] on button "Add writer" at bounding box center [851, 348] width 82 height 21
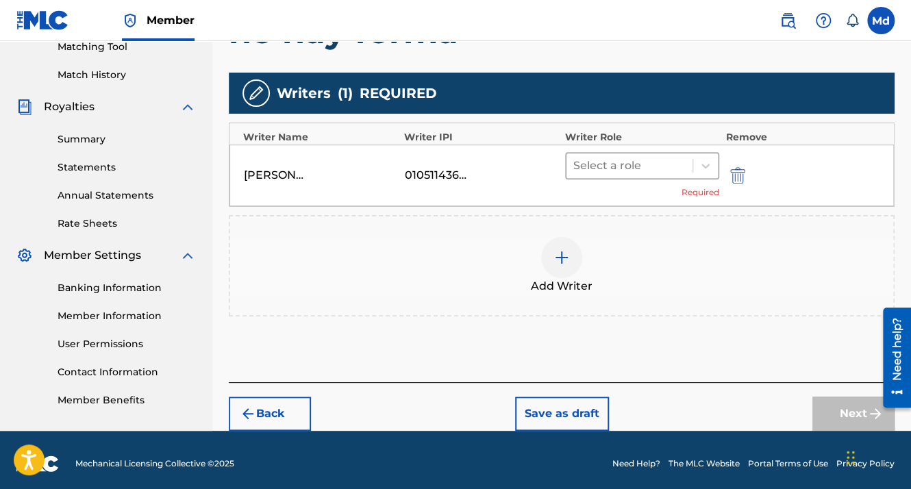
click at [657, 170] on div at bounding box center [629, 165] width 112 height 19
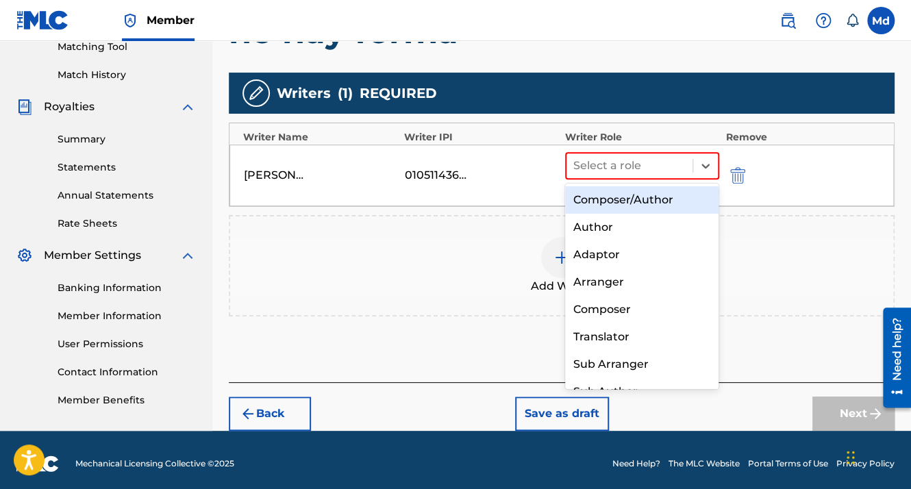
click at [638, 199] on div "Composer/Author" at bounding box center [642, 199] width 154 height 27
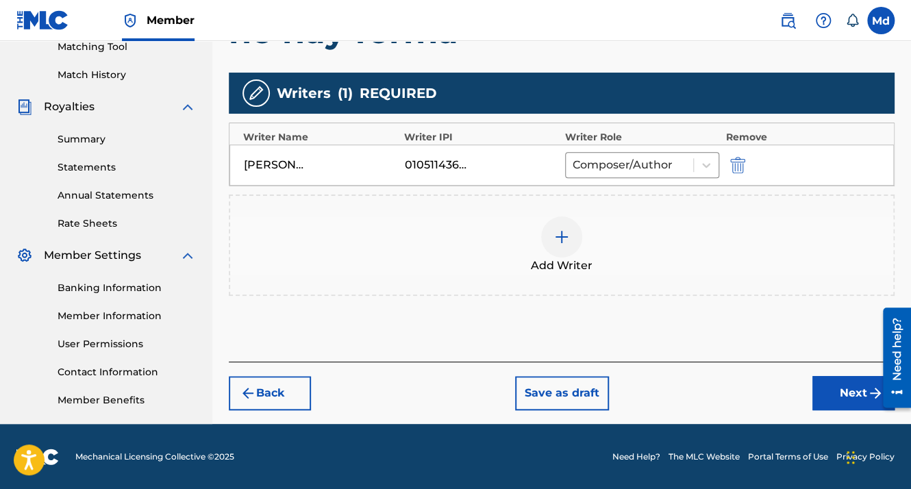
click at [638, 199] on div "Add Writer" at bounding box center [562, 245] width 666 height 101
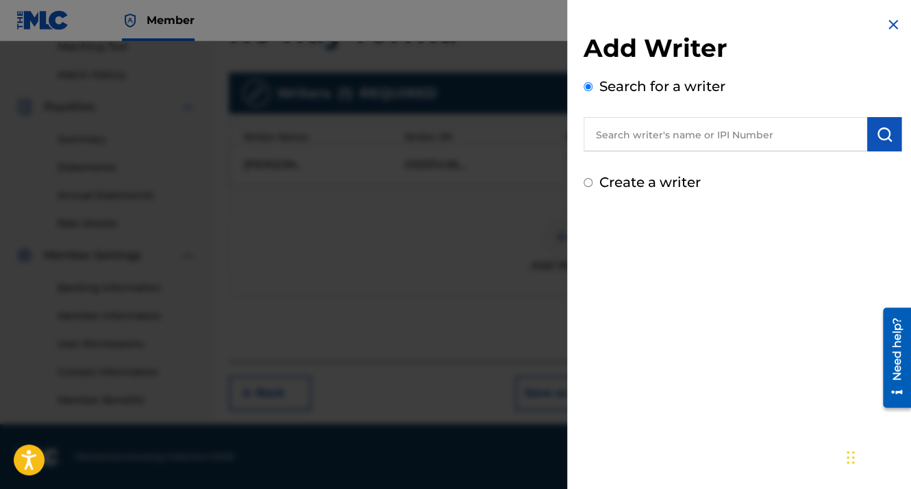
click at [675, 141] on input "text" at bounding box center [726, 134] width 284 height 34
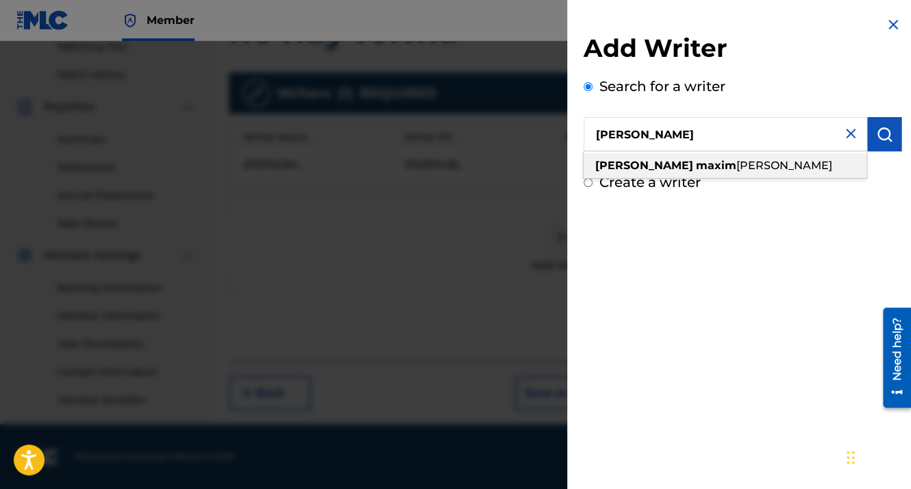
click at [736, 169] on span "[PERSON_NAME]" at bounding box center [784, 165] width 96 height 13
type input "[PERSON_NAME]"
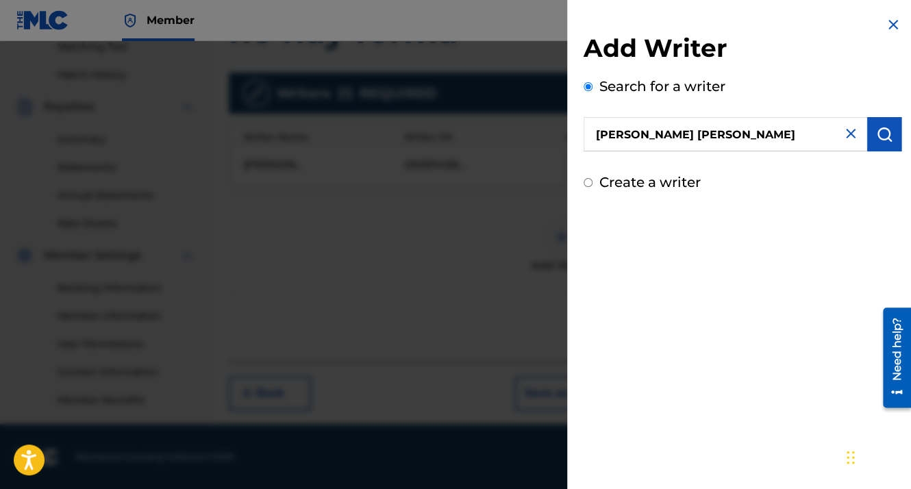
click at [875, 126] on button "submit" at bounding box center [884, 134] width 34 height 34
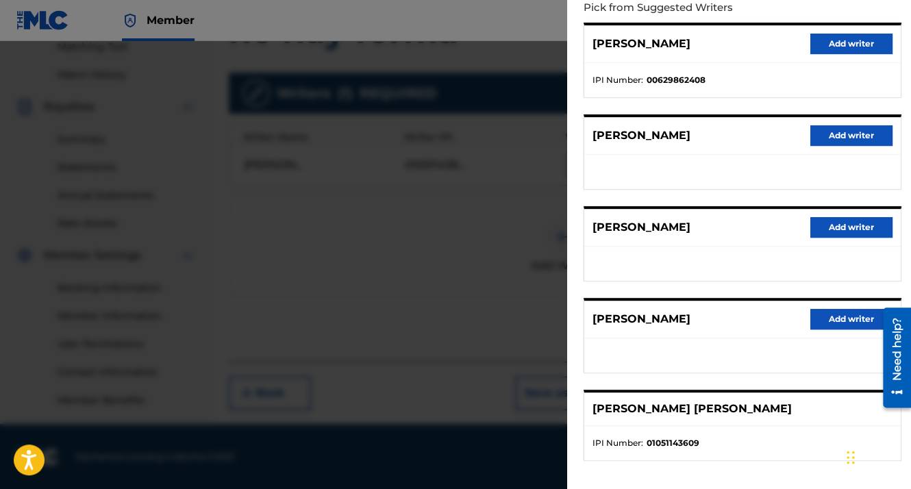
scroll to position [214, 0]
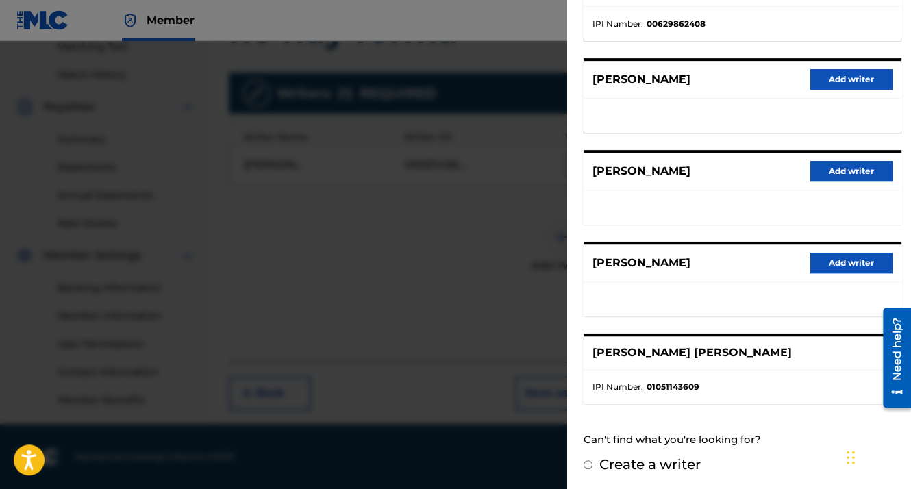
click at [767, 376] on ul "IPI Number : 01051143609" at bounding box center [742, 387] width 316 height 34
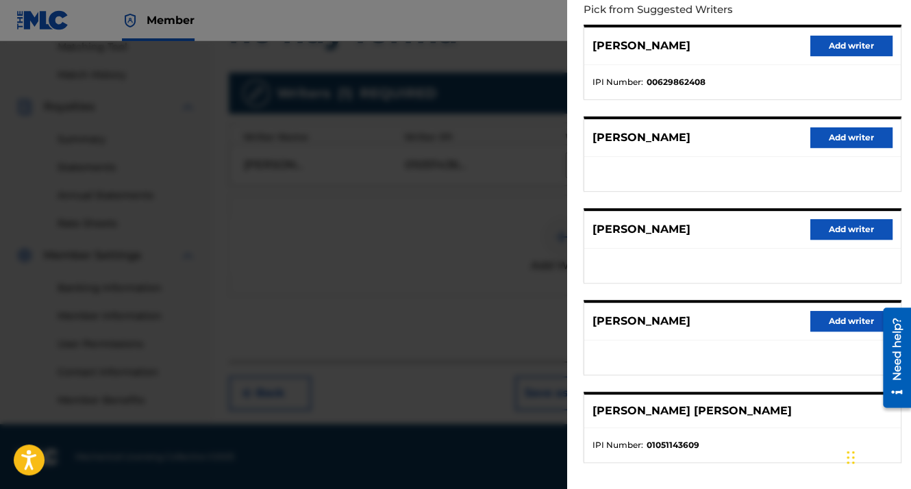
scroll to position [0, 0]
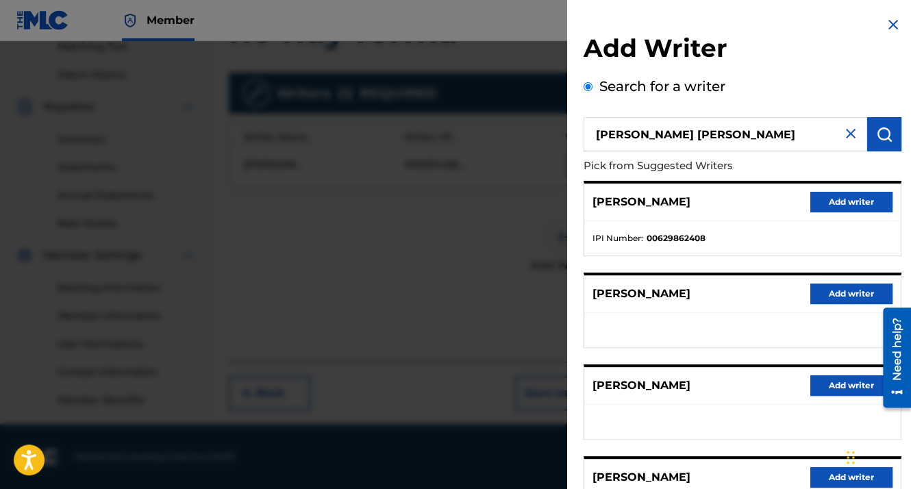
click at [888, 16] on img at bounding box center [893, 24] width 16 height 16
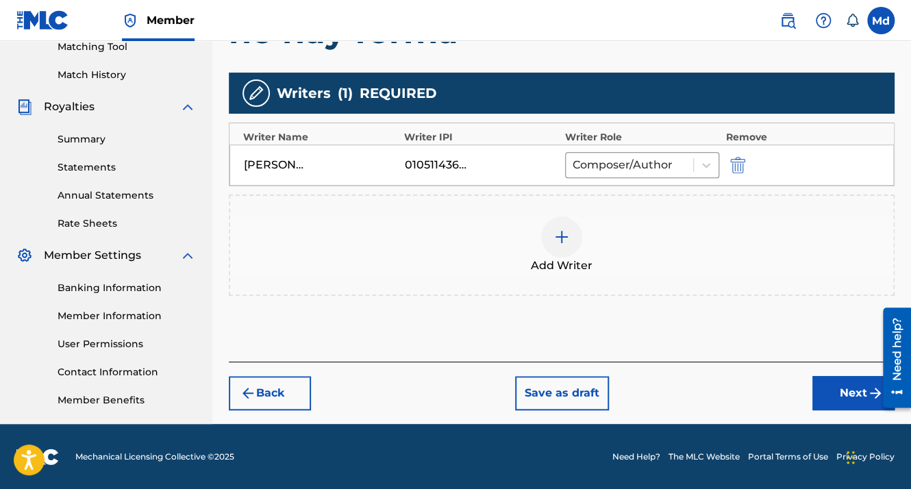
click at [850, 396] on button "Next" at bounding box center [853, 393] width 82 height 34
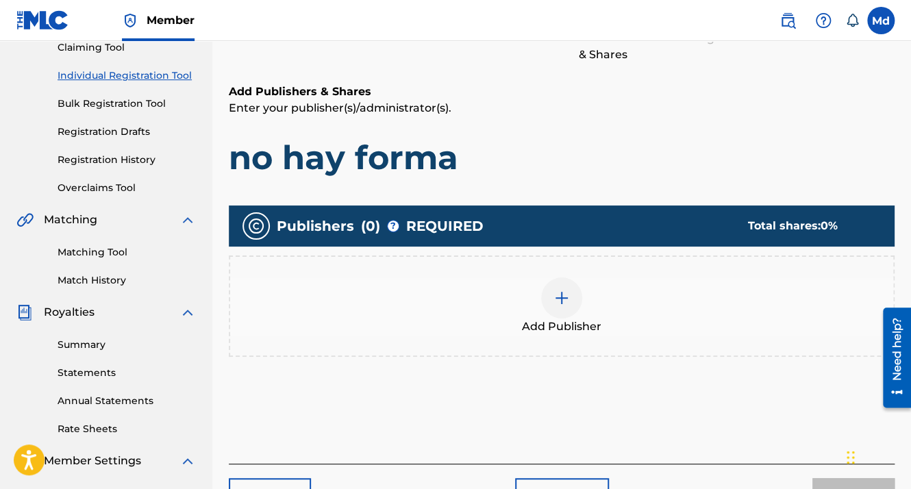
scroll to position [267, 0]
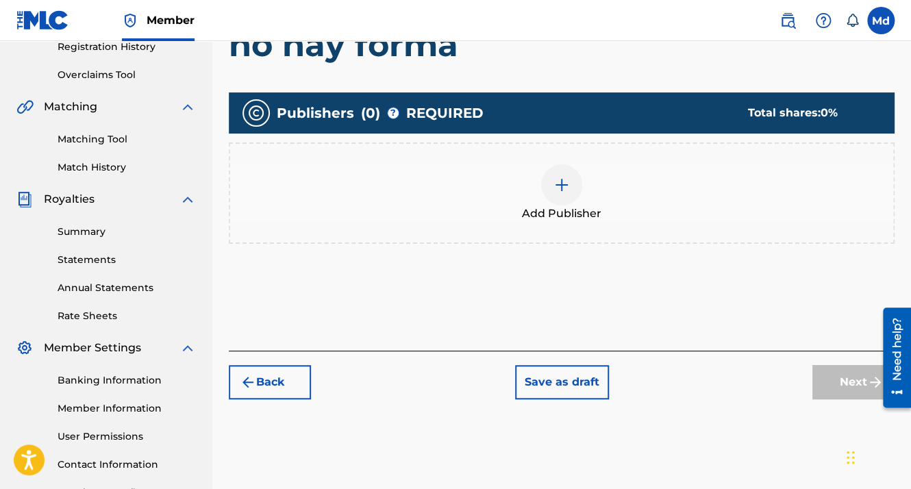
click at [551, 210] on span "Add Publisher" at bounding box center [561, 214] width 79 height 16
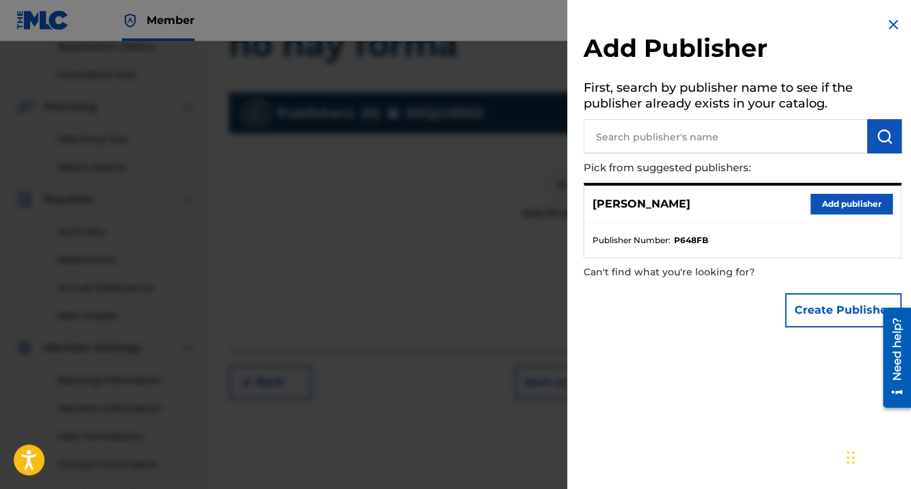
click at [853, 198] on button "Add publisher" at bounding box center [851, 204] width 82 height 21
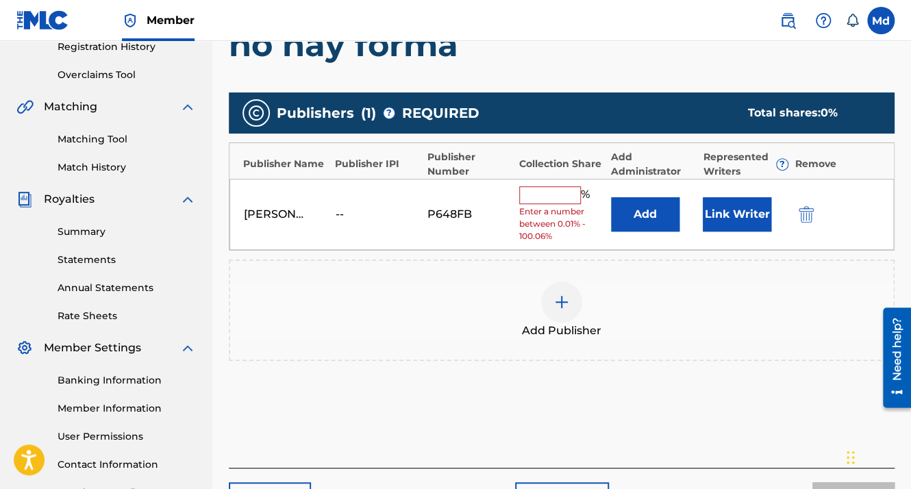
click at [574, 188] on input "text" at bounding box center [550, 195] width 62 height 18
type input "100"
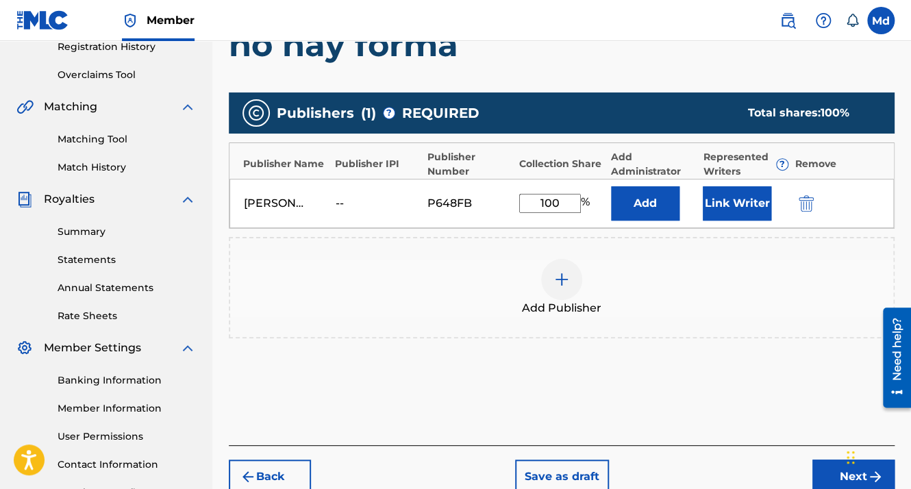
click at [838, 478] on button "Next" at bounding box center [853, 477] width 82 height 34
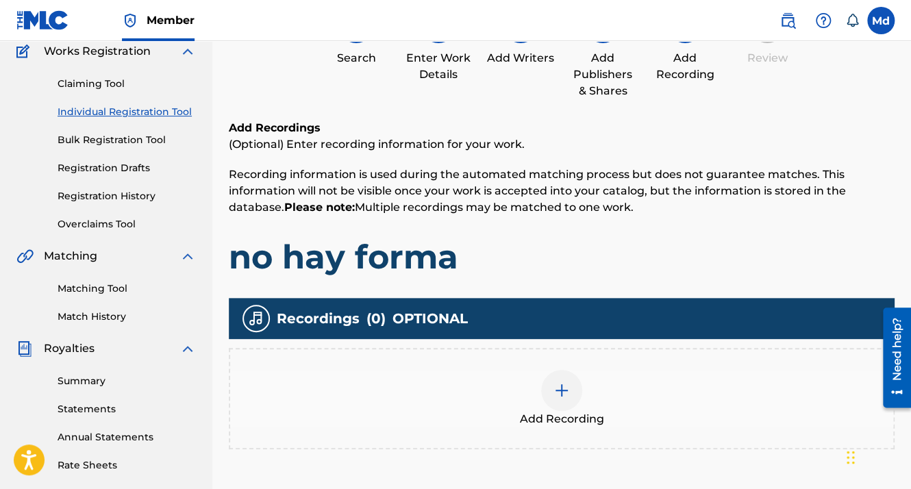
scroll to position [360, 0]
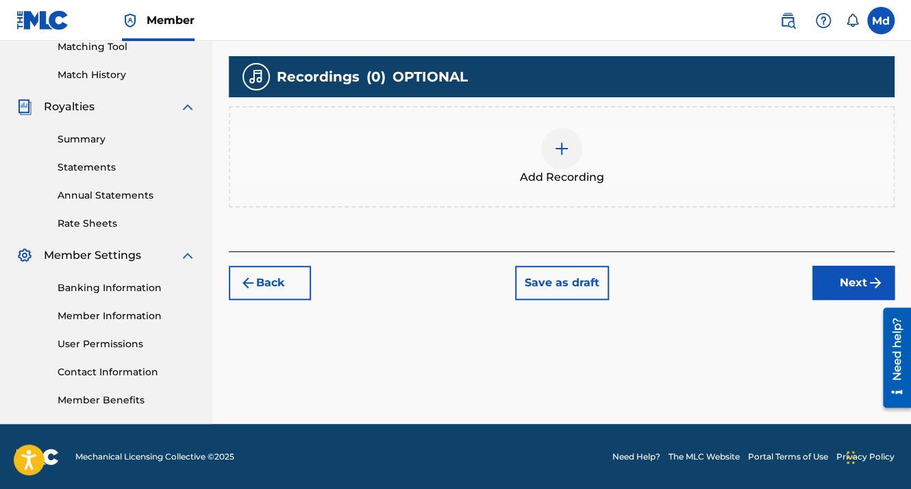
click at [569, 175] on span "Add Recording" at bounding box center [562, 177] width 84 height 16
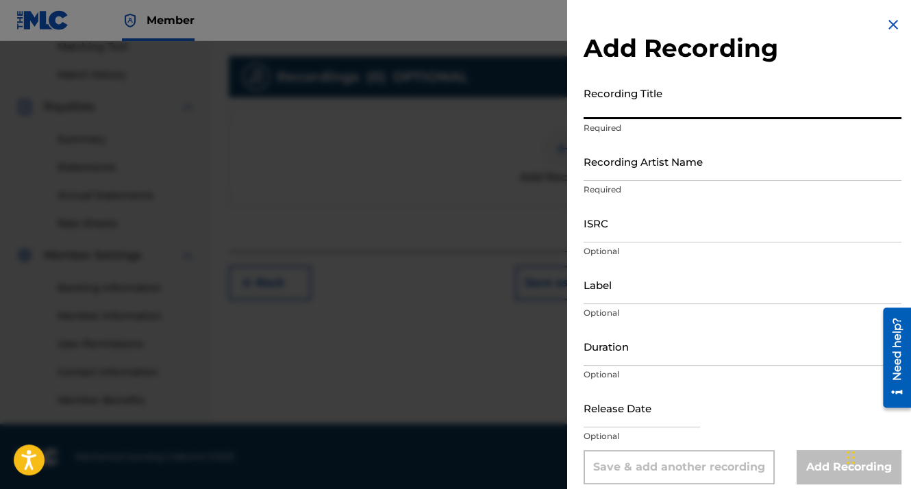
click at [641, 81] on input "Recording Title" at bounding box center [743, 99] width 318 height 39
click at [638, 98] on input "Recording Title" at bounding box center [743, 99] width 318 height 39
paste input "01:57"
type input "01:57"
click at [595, 141] on div "Recording Title 01:57 Required" at bounding box center [743, 111] width 318 height 62
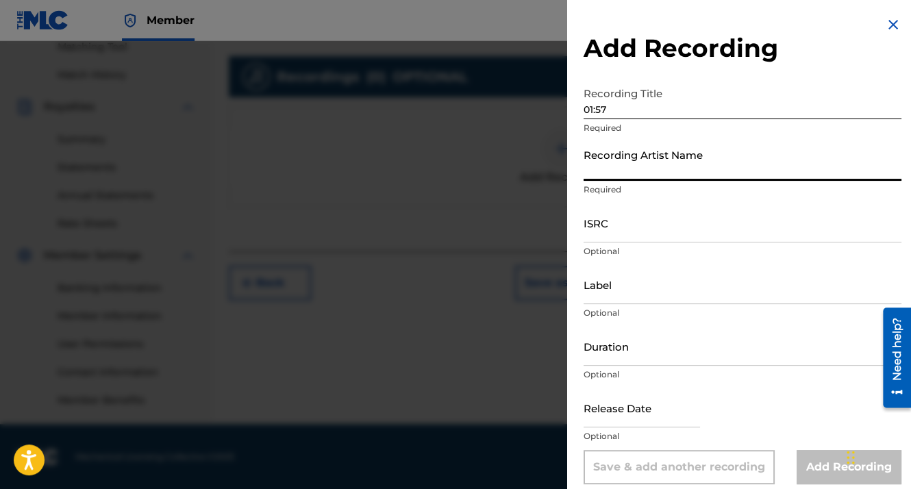
click at [606, 165] on input "Recording Artist Name" at bounding box center [743, 161] width 318 height 39
type input "MDCMUSIC"
type input "01:48"
type input "[DATE]"
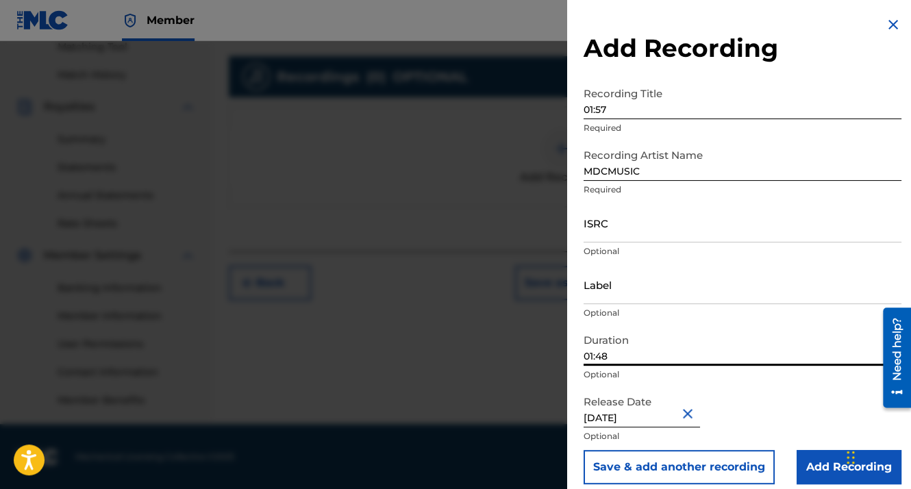
drag, startPoint x: 621, startPoint y: 357, endPoint x: 546, endPoint y: 363, distance: 75.6
click at [546, 363] on div "Add Recording Recording Title 01:57 Required Recording Artist Name MDCMUSIC Req…" at bounding box center [455, 265] width 911 height 448
paste input "01:57"
type input "01:57"
select select "7"
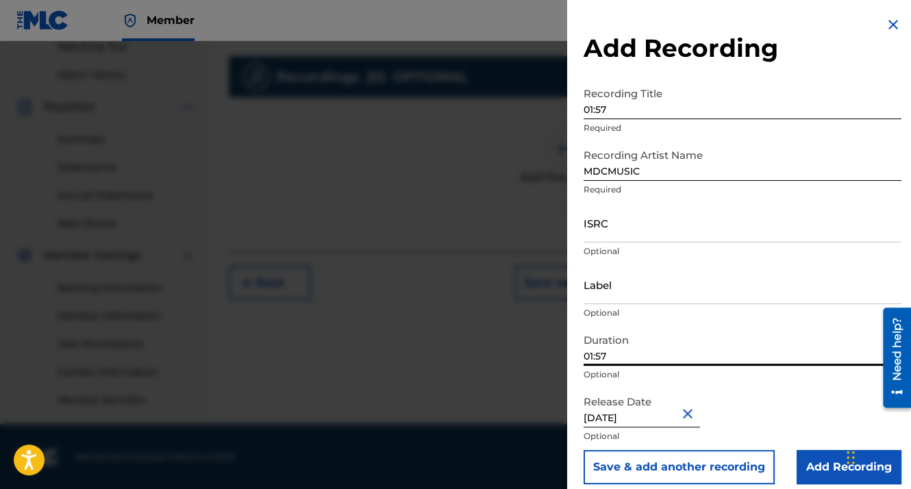
select select "2025"
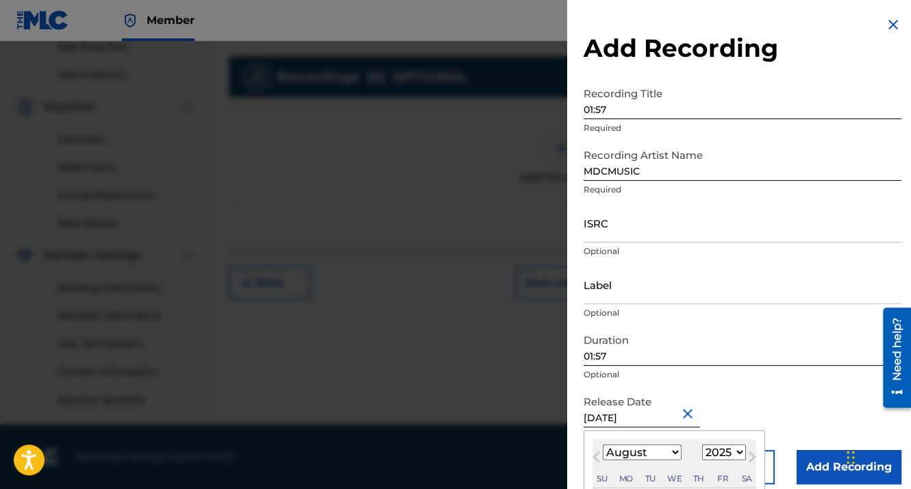
click at [623, 417] on input "[DATE]" at bounding box center [642, 407] width 116 height 39
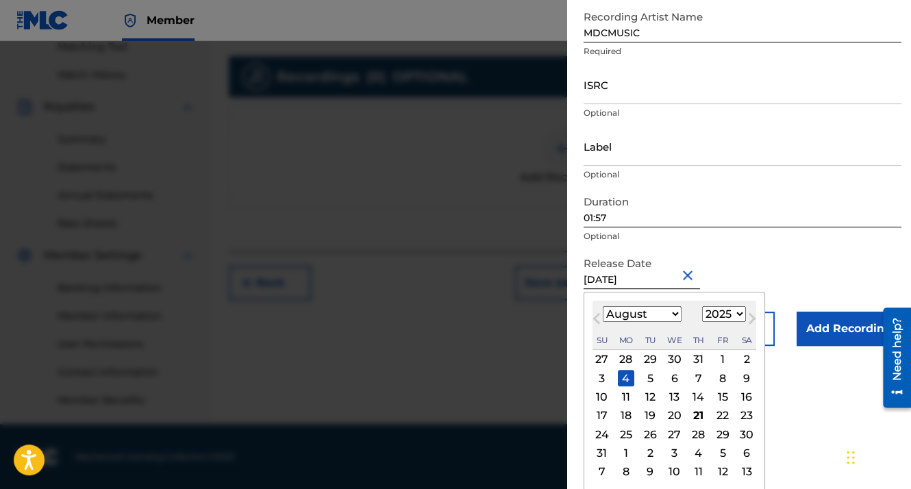
scroll to position [70, 0]
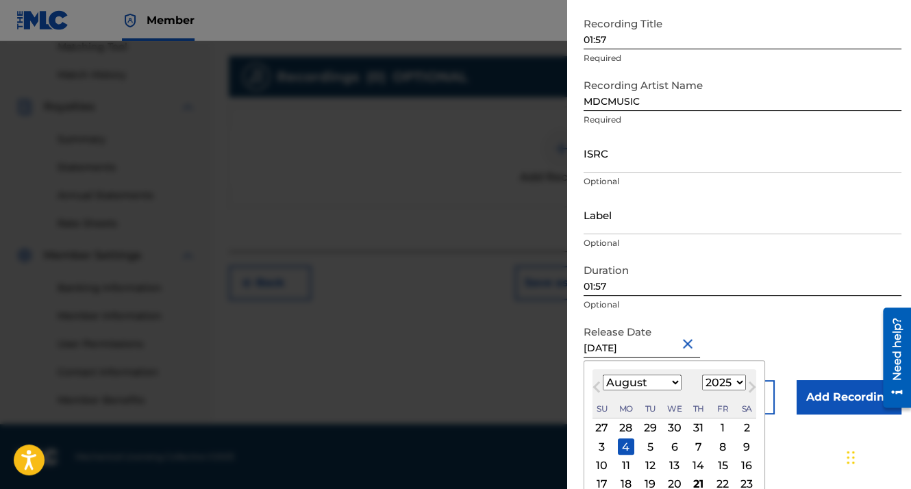
click at [725, 454] on div "3 4 5 6 7 8 9" at bounding box center [675, 447] width 164 height 18
click at [721, 448] on div "8" at bounding box center [723, 446] width 16 height 16
type input "[DATE]"
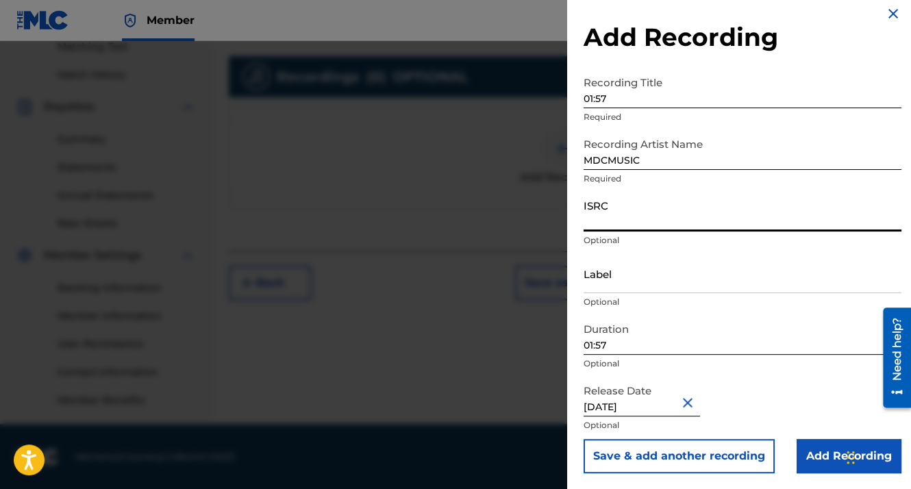
click at [614, 200] on input "ISRC" at bounding box center [743, 211] width 318 height 39
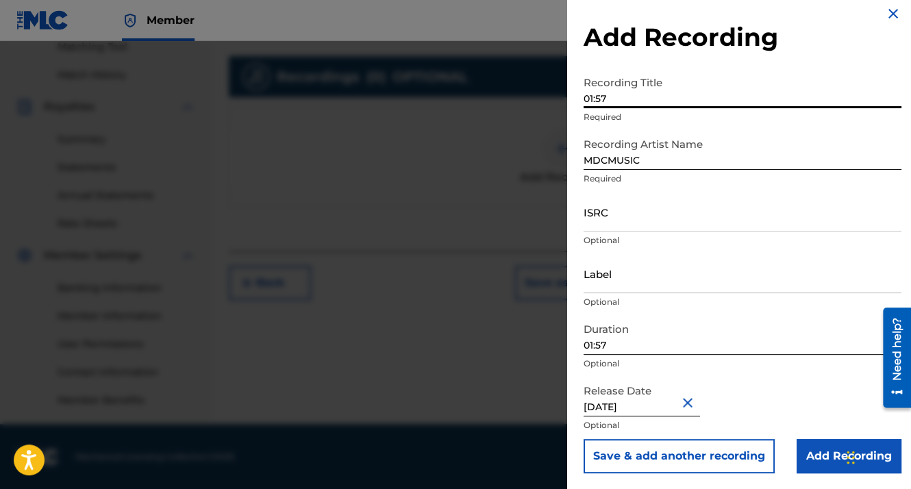
drag, startPoint x: 612, startPoint y: 89, endPoint x: 532, endPoint y: 92, distance: 79.5
click at [532, 92] on div "Add Recording Recording Title 01:57 Required Recording Artist Name MDCMUSIC Req…" at bounding box center [455, 265] width 911 height 448
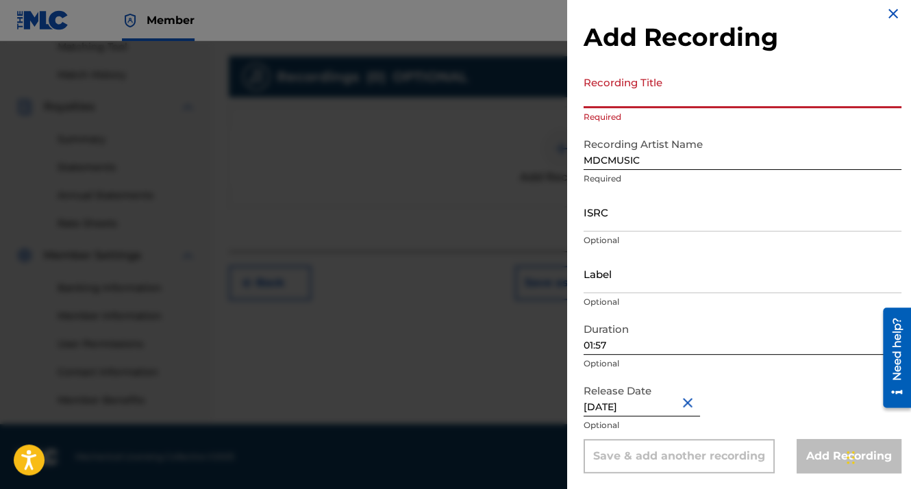
paste input "GXHAF2567253"
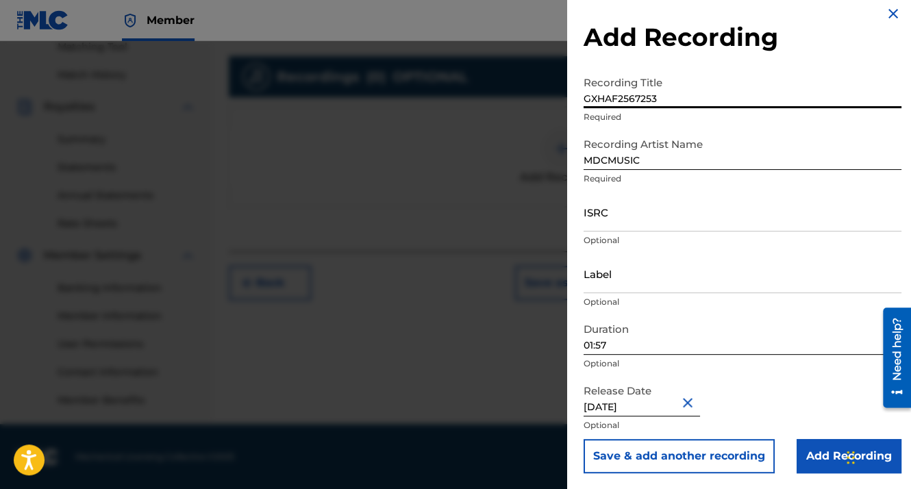
type input "GXHAF2567253"
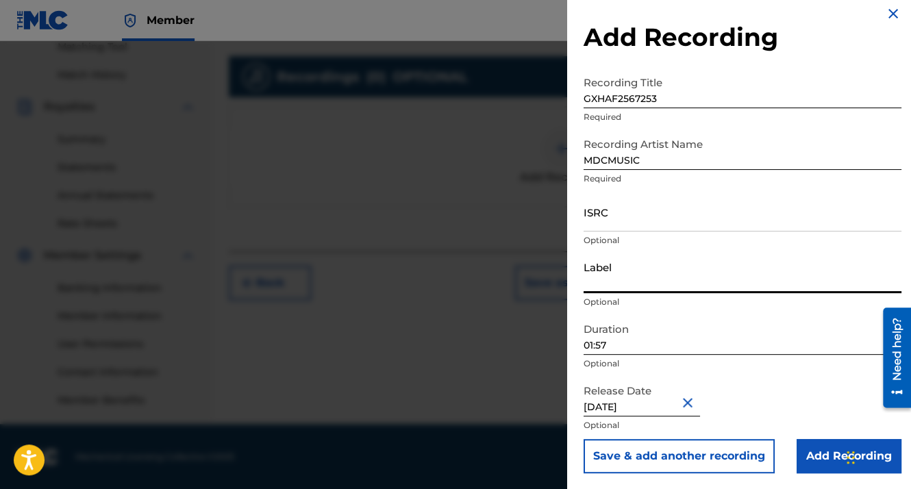
drag, startPoint x: 621, startPoint y: 265, endPoint x: 581, endPoint y: 262, distance: 39.8
click at [578, 263] on div "Add Recording Recording Title GXHAF2567253 Required Recording Artist Name MDCMU…" at bounding box center [742, 239] width 351 height 501
click at [619, 210] on input "ISRC" at bounding box center [743, 211] width 318 height 39
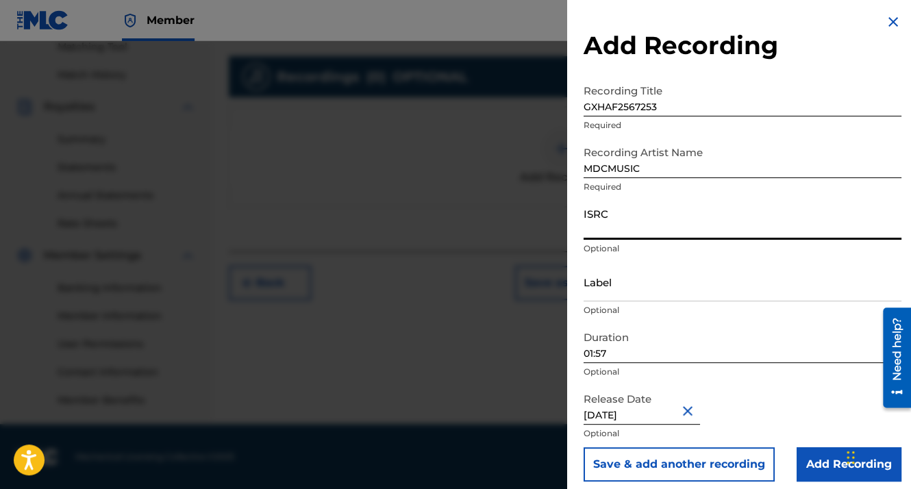
scroll to position [0, 0]
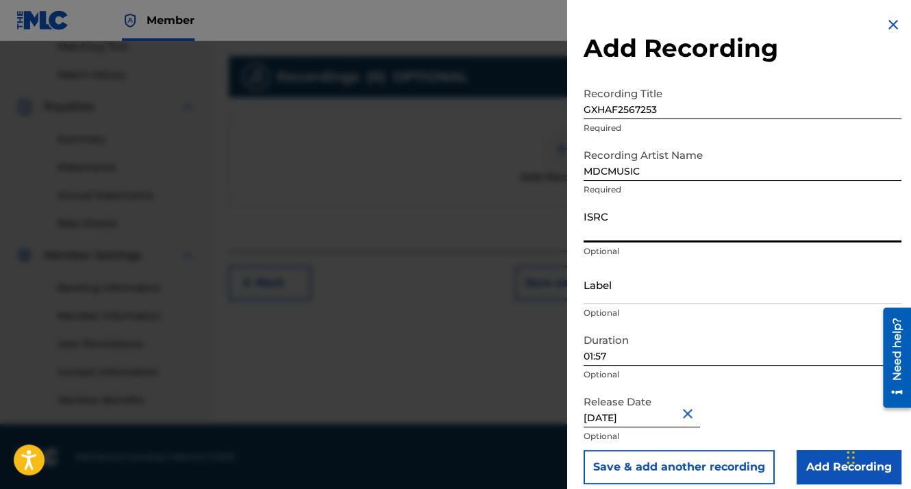
paste input "GXHAF2567253"
type input "GXHAF2567253"
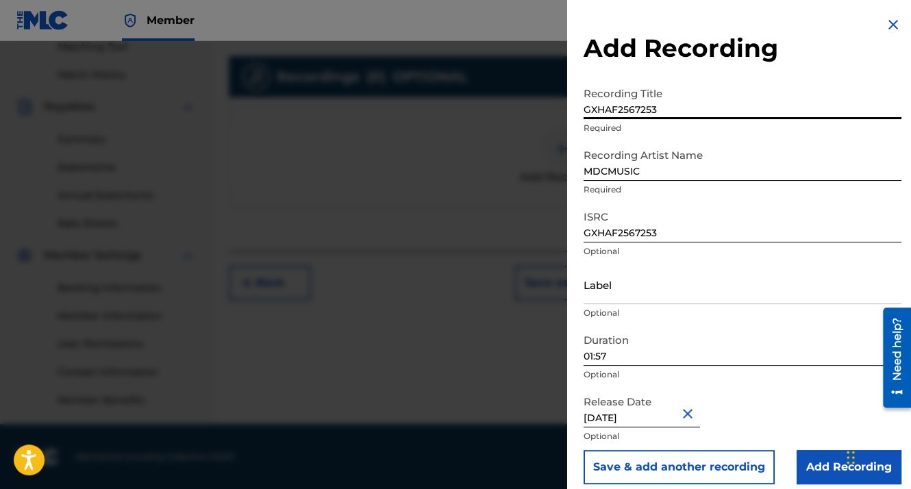
drag, startPoint x: 664, startPoint y: 110, endPoint x: 566, endPoint y: 112, distance: 98.0
click at [554, 112] on div "Add Recording Recording Title GXHAF2567253 Required Recording Artist Name MDCMU…" at bounding box center [455, 265] width 911 height 448
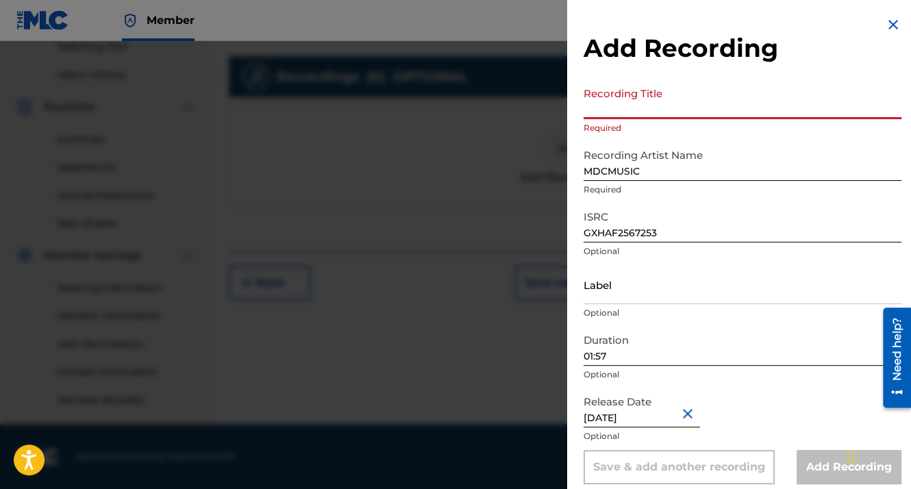
paste input "no hay forma"
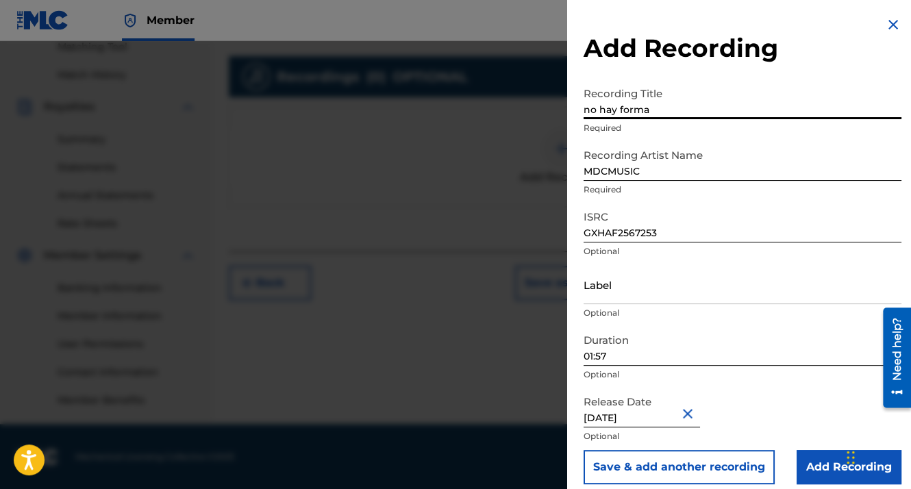
type input "no hay forma"
click at [829, 456] on input "Add Recording" at bounding box center [849, 467] width 105 height 34
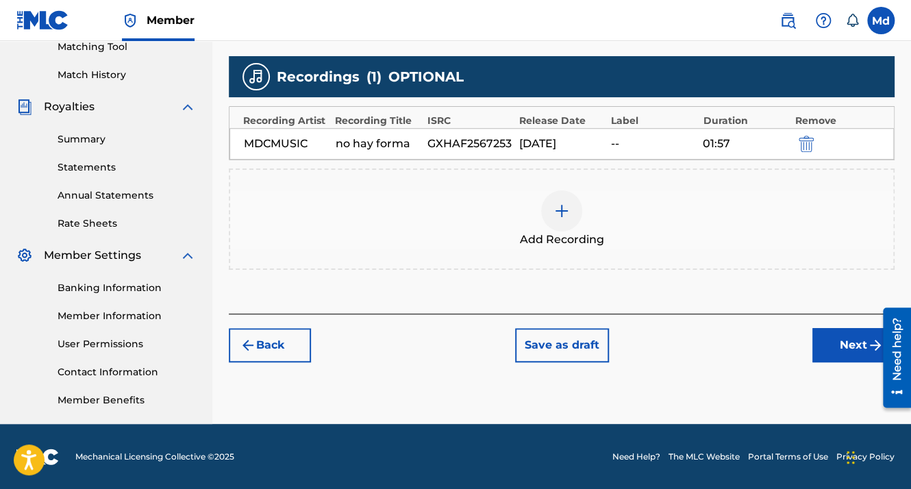
click at [827, 345] on button "Next" at bounding box center [853, 345] width 82 height 34
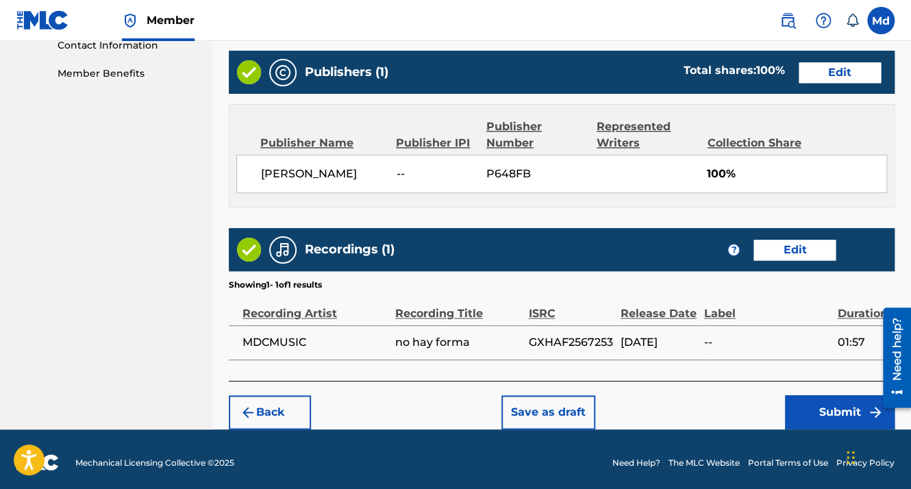
scroll to position [691, 0]
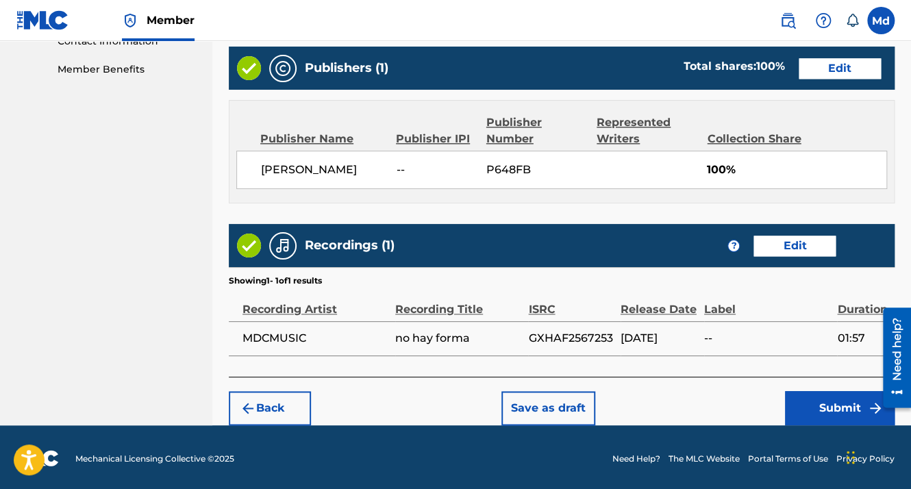
click at [822, 409] on button "Submit" at bounding box center [840, 408] width 110 height 34
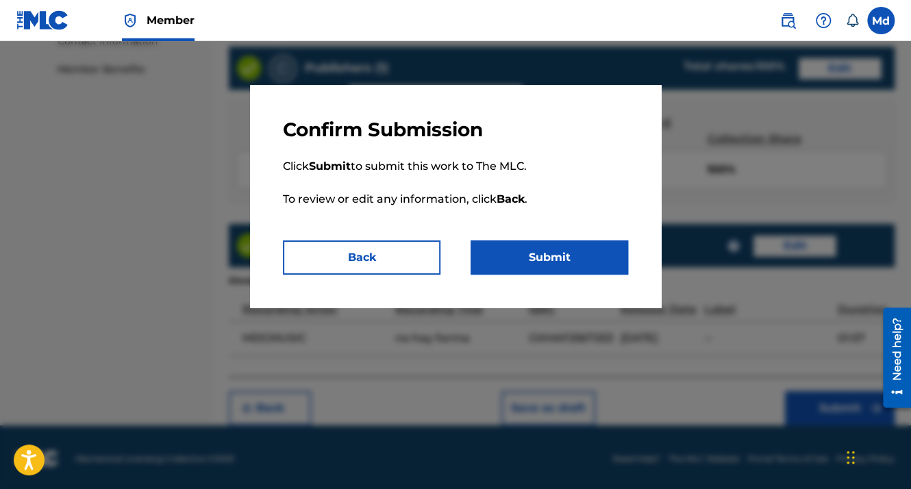
click at [519, 258] on button "Submit" at bounding box center [550, 257] width 158 height 34
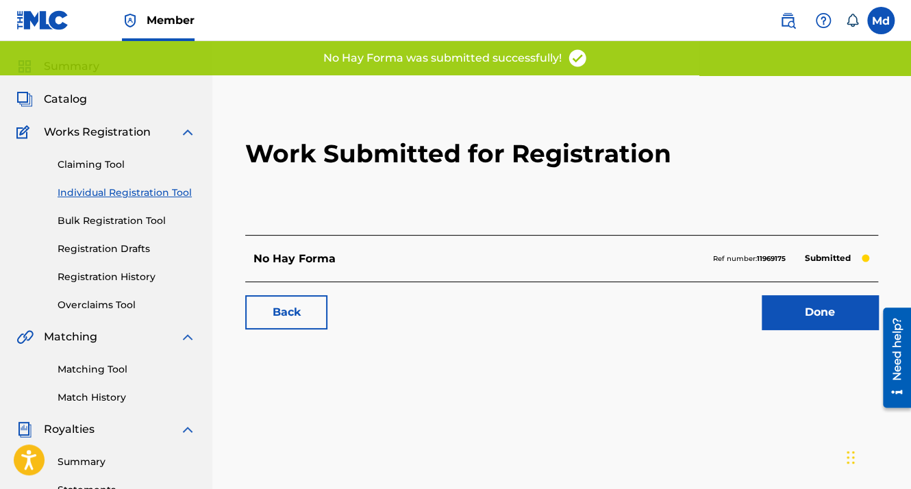
scroll to position [69, 0]
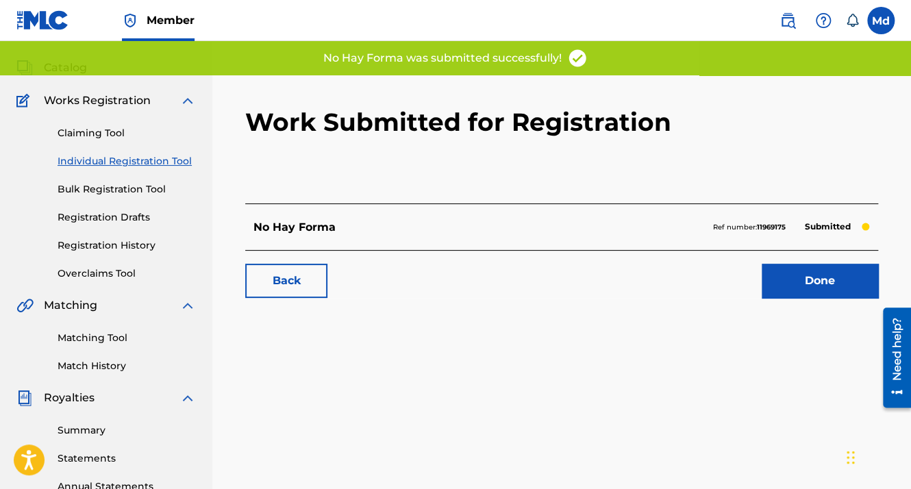
click at [793, 291] on link "Done" at bounding box center [820, 281] width 116 height 34
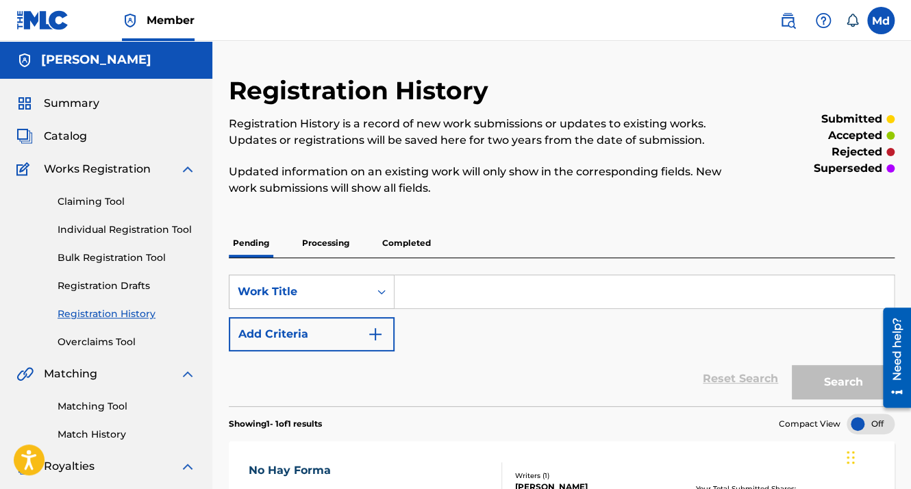
click at [78, 107] on span "Summary" at bounding box center [71, 103] width 55 height 16
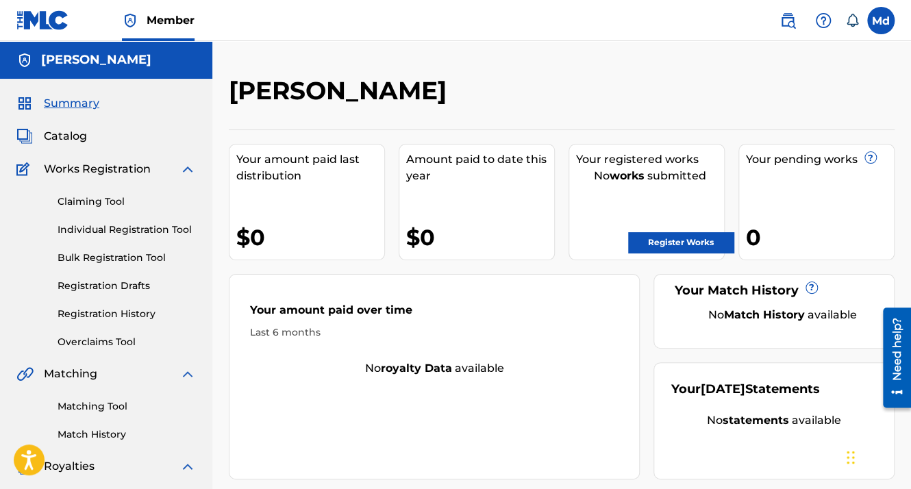
click at [647, 251] on link "Register Works" at bounding box center [680, 242] width 105 height 21
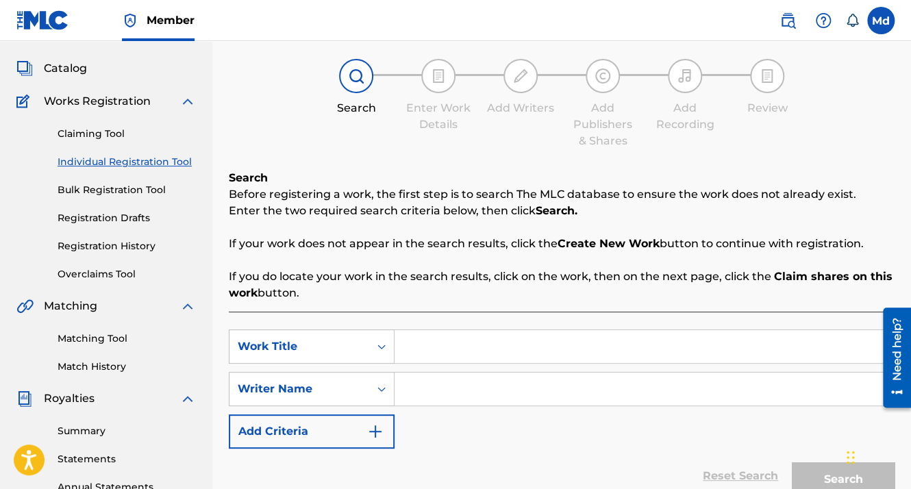
scroll to position [69, 0]
click at [443, 346] on input "Search Form" at bounding box center [644, 346] width 499 height 33
paste input "Pure Cocaine"
type input "Pure Cocaine"
click at [441, 377] on input "Search Form" at bounding box center [644, 388] width 499 height 33
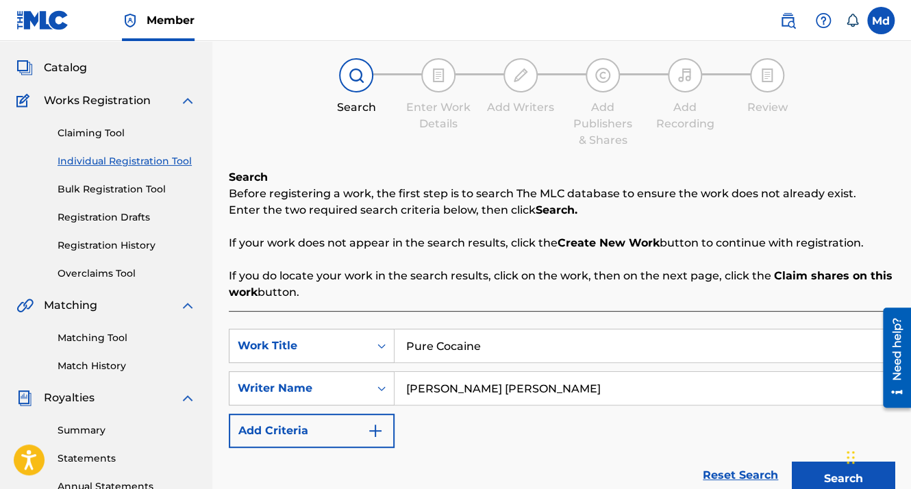
type input "[PERSON_NAME]"
click at [390, 433] on button "Add Criteria" at bounding box center [312, 431] width 166 height 34
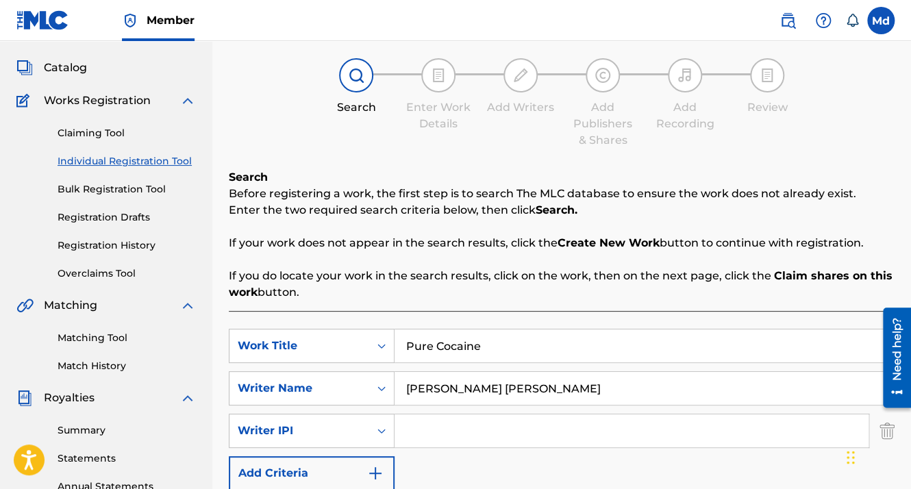
click at [420, 455] on div "SearchWithCriteria4b7004c6-75c9-4fb4-81b9-c1032eedfd82 Work Title Pure Cocaine …" at bounding box center [562, 410] width 666 height 162
click at [414, 440] on input "Search Form" at bounding box center [632, 430] width 474 height 33
type input "01051143609"
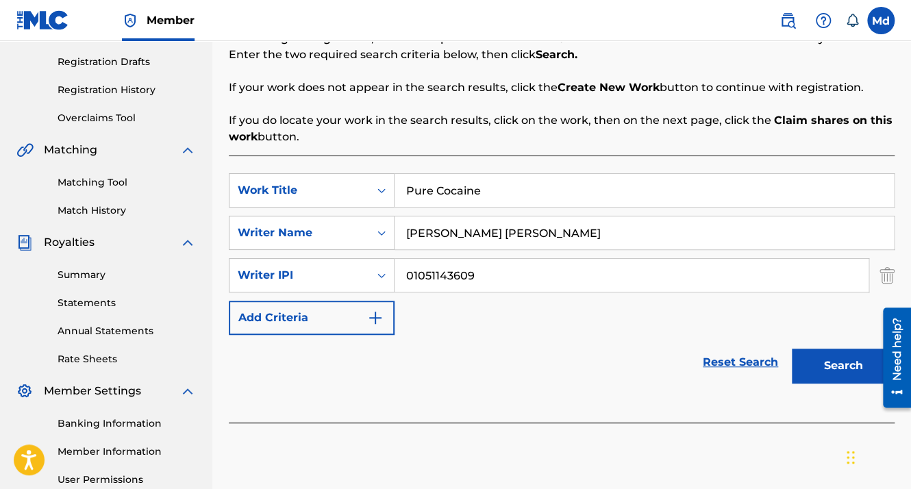
scroll to position [360, 0]
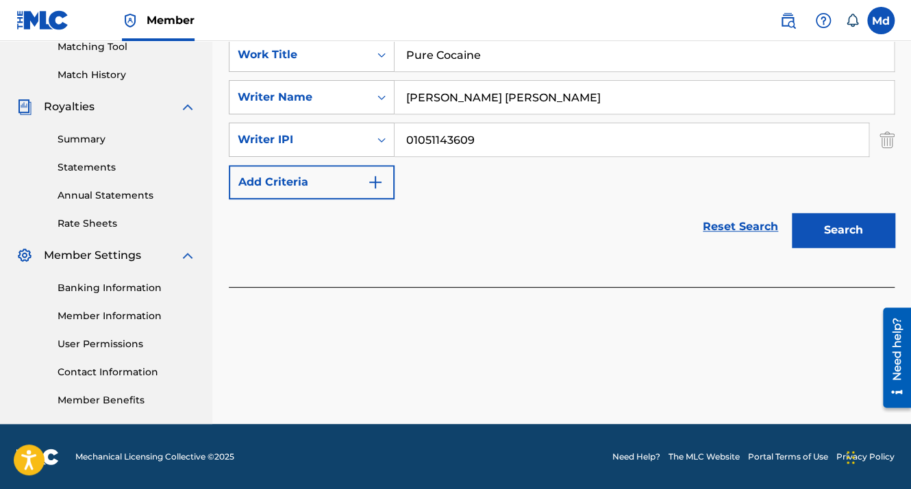
click at [863, 218] on button "Search" at bounding box center [843, 230] width 103 height 34
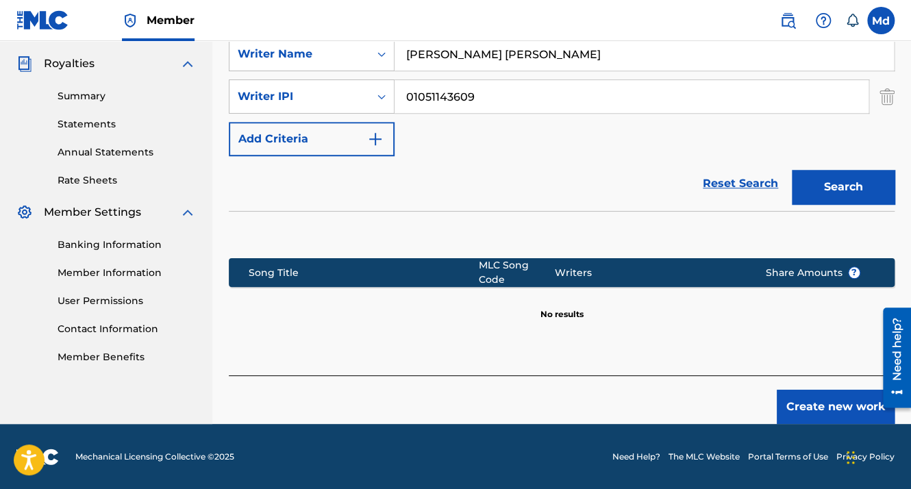
click at [832, 403] on button "Create new work" at bounding box center [836, 407] width 118 height 34
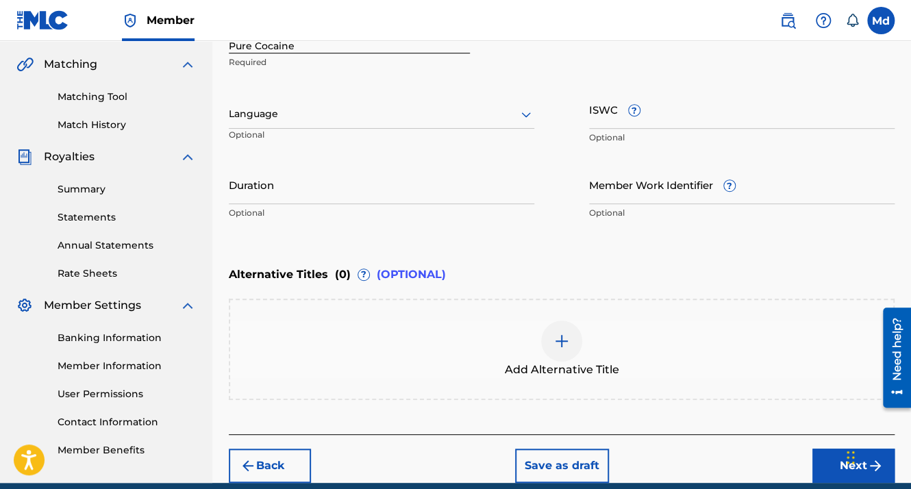
scroll to position [230, 0]
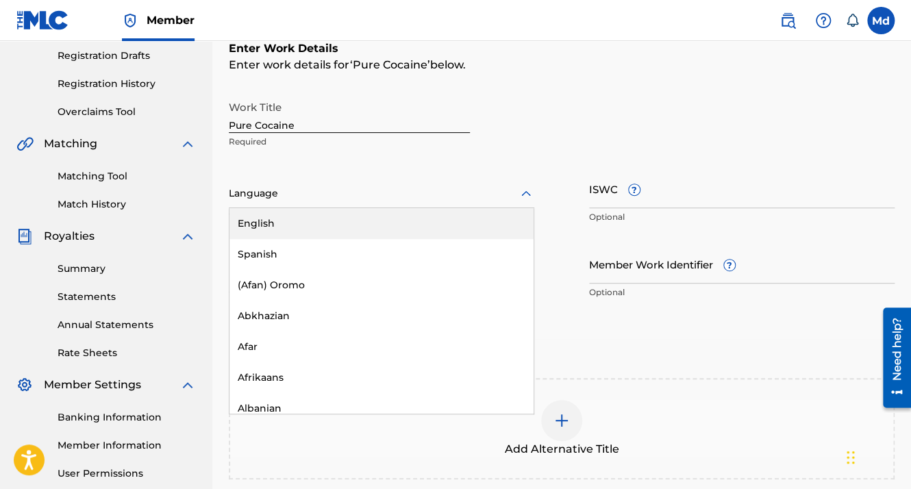
click at [312, 199] on div at bounding box center [382, 193] width 306 height 17
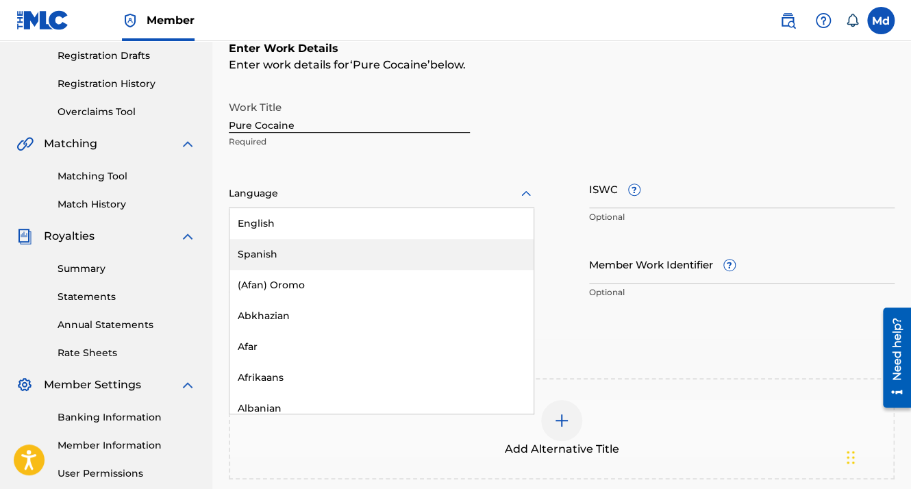
click at [257, 262] on div "Spanish" at bounding box center [381, 254] width 304 height 31
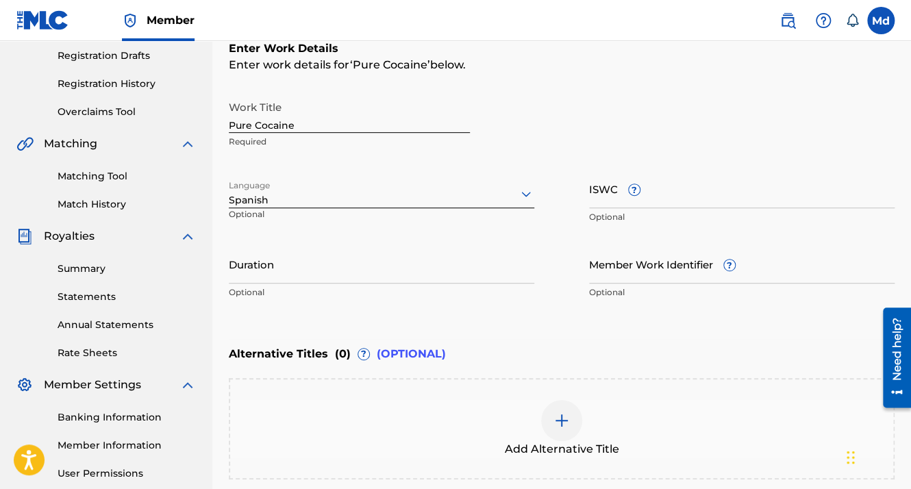
click at [259, 264] on input "Duration" at bounding box center [382, 264] width 306 height 39
paste input "01:59"
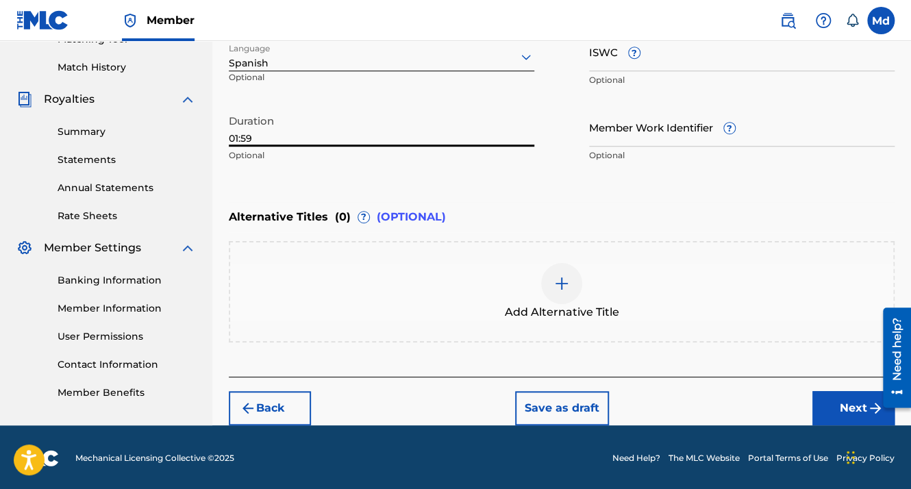
type input "01:59"
click at [860, 401] on button "Next" at bounding box center [853, 408] width 82 height 34
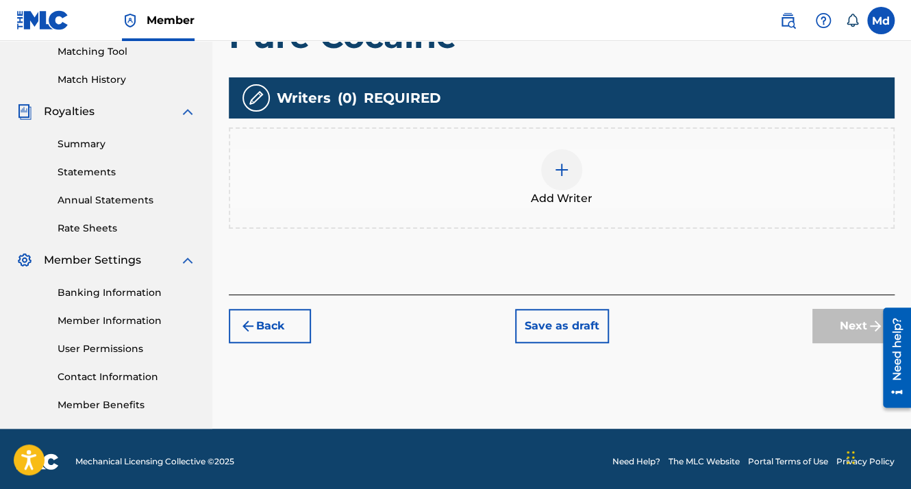
scroll to position [360, 0]
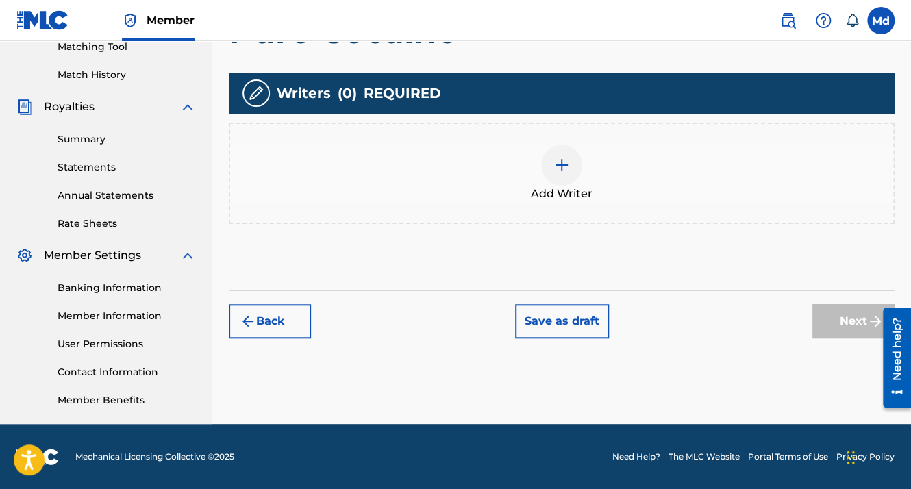
click at [562, 167] on img at bounding box center [562, 165] width 16 height 16
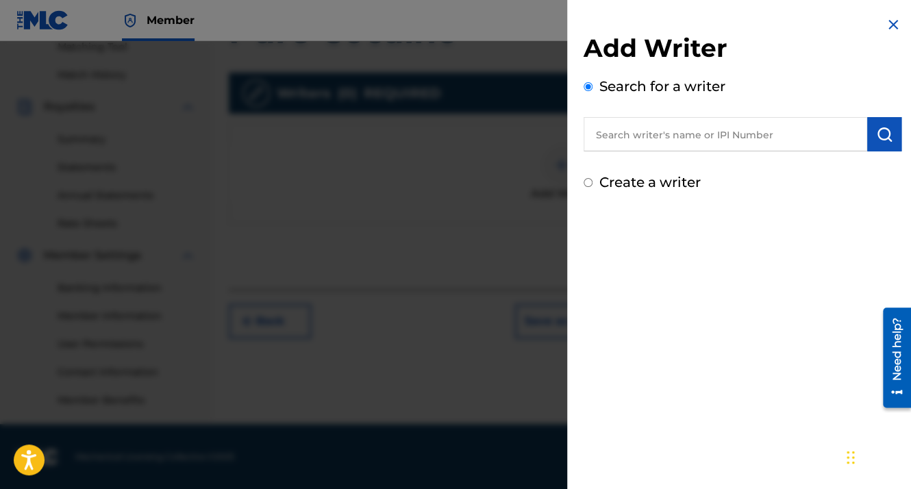
drag, startPoint x: 697, startPoint y: 151, endPoint x: 684, endPoint y: 137, distance: 19.4
click at [697, 149] on input "text" at bounding box center [726, 134] width 284 height 34
click at [684, 137] on input "text" at bounding box center [726, 134] width 284 height 34
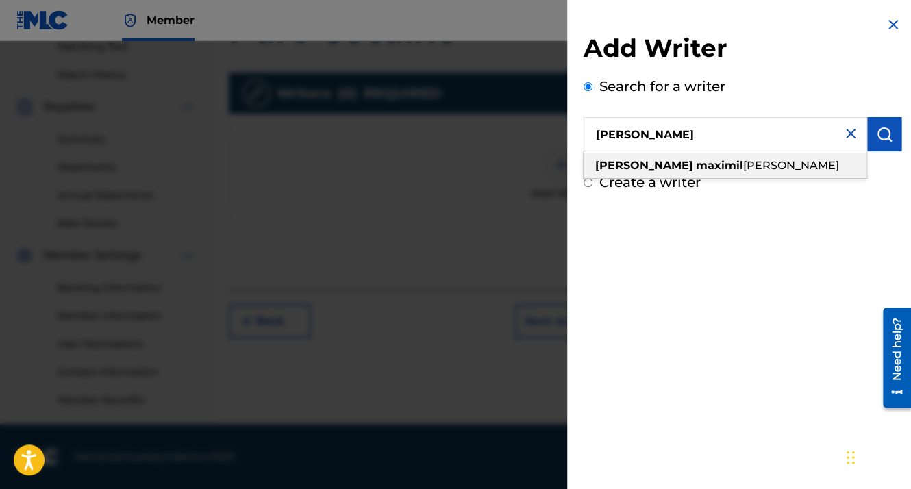
click at [696, 164] on strong "maximil" at bounding box center [719, 165] width 47 height 13
type input "[PERSON_NAME]"
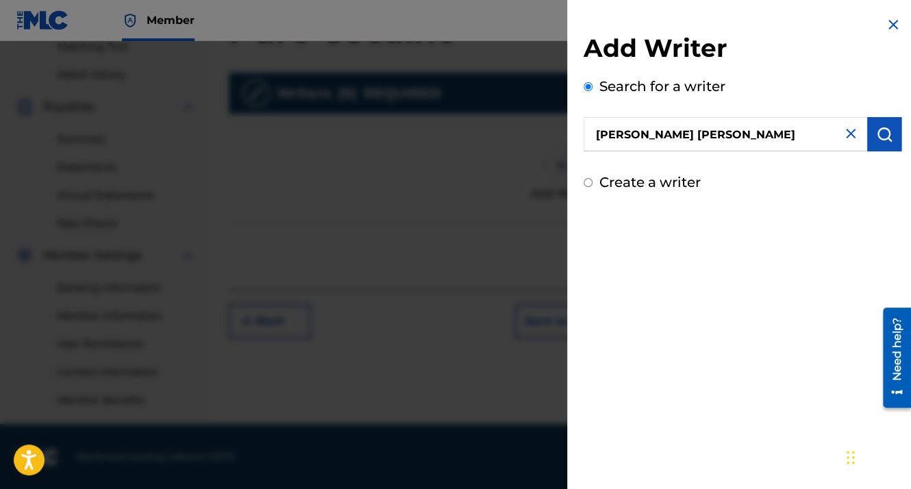
click at [877, 127] on img "submit" at bounding box center [884, 134] width 16 height 16
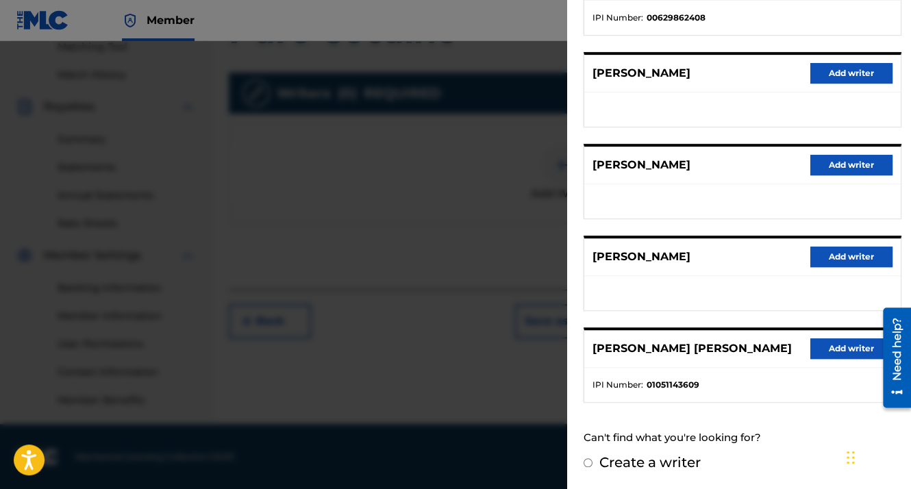
scroll to position [231, 0]
click at [825, 340] on button "Add writer" at bounding box center [851, 348] width 82 height 21
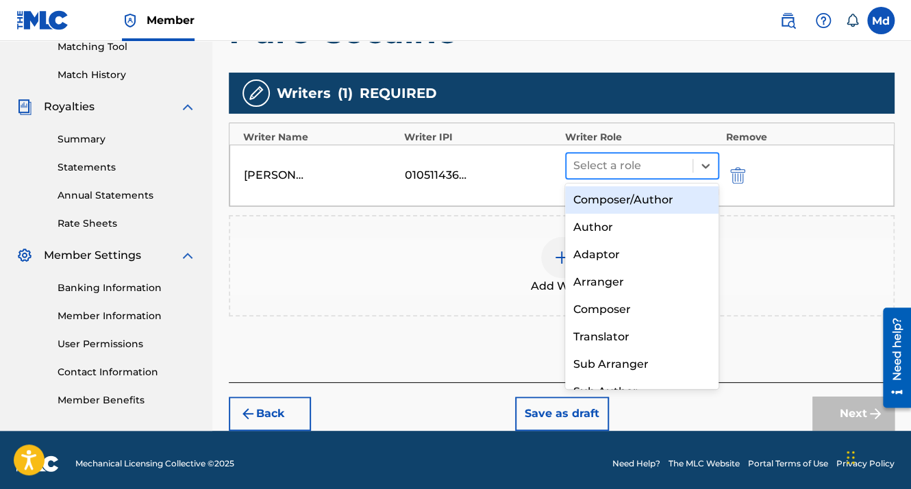
click at [614, 160] on div at bounding box center [629, 165] width 112 height 19
click at [618, 199] on div "Composer/Author" at bounding box center [642, 199] width 154 height 27
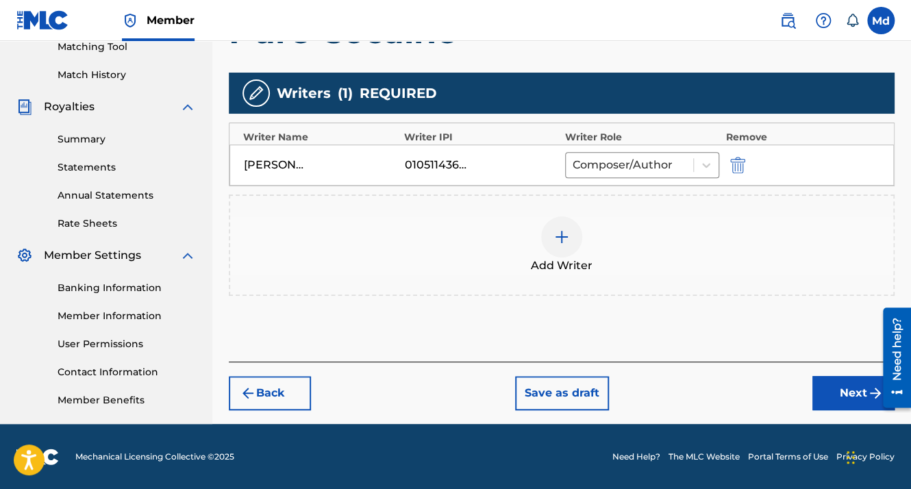
click at [827, 390] on button "Next" at bounding box center [853, 393] width 82 height 34
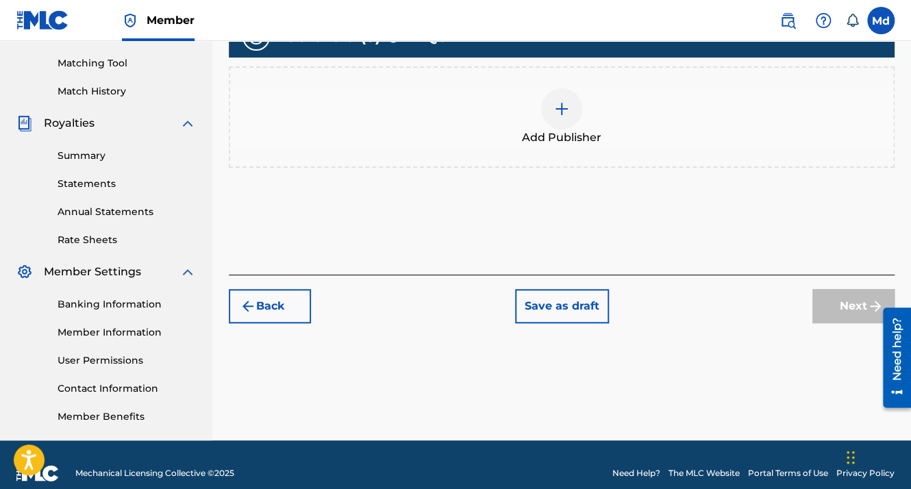
scroll to position [360, 0]
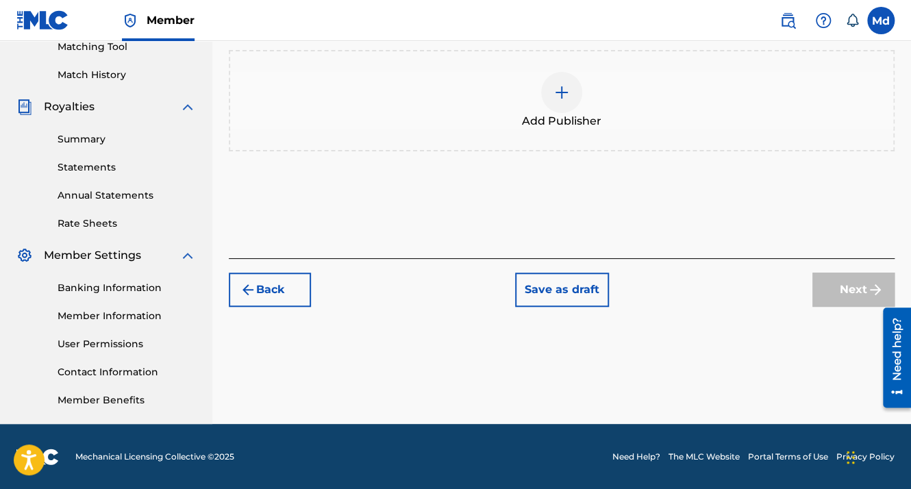
click at [561, 106] on div at bounding box center [561, 92] width 41 height 41
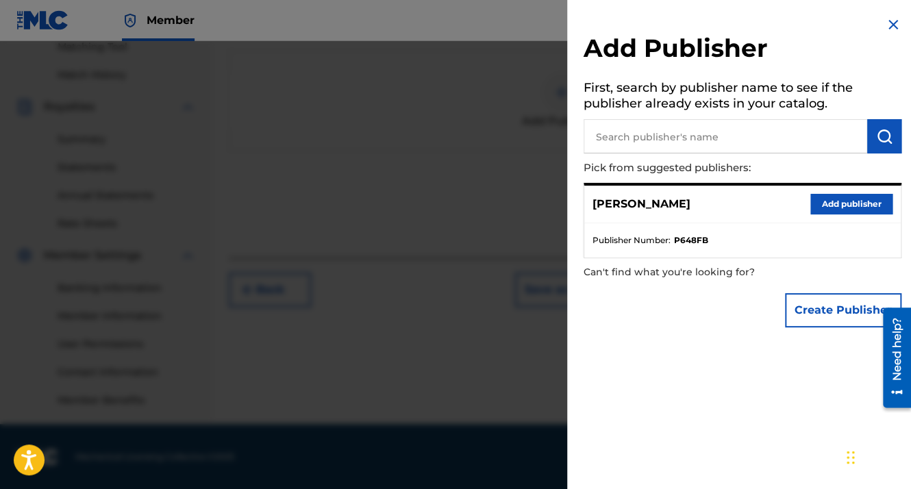
click at [825, 204] on button "Add publisher" at bounding box center [851, 204] width 82 height 21
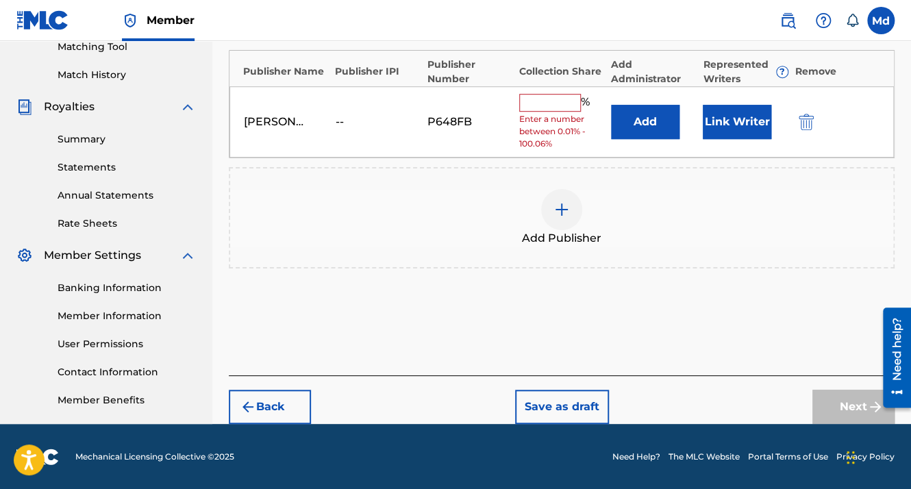
drag, startPoint x: 580, startPoint y: 101, endPoint x: 571, endPoint y: 101, distance: 8.2
click at [580, 101] on input "text" at bounding box center [550, 103] width 62 height 18
type input "100"
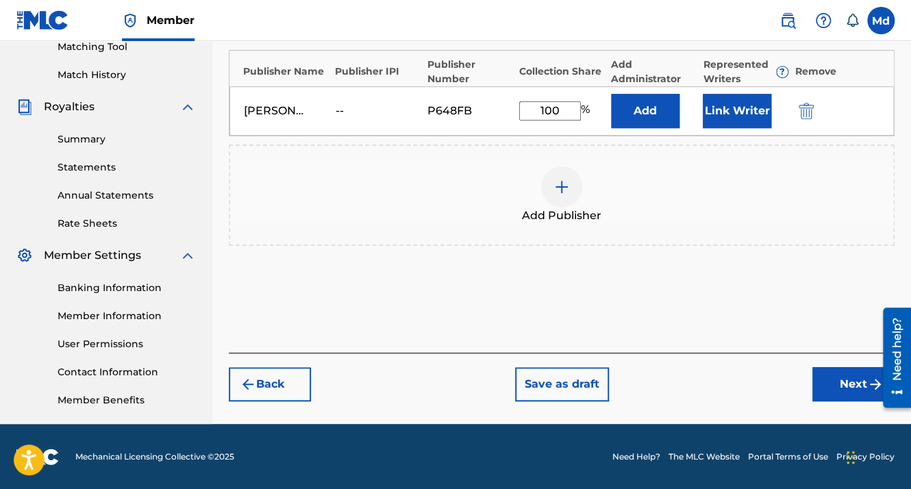
click at [834, 378] on button "Next" at bounding box center [853, 384] width 82 height 34
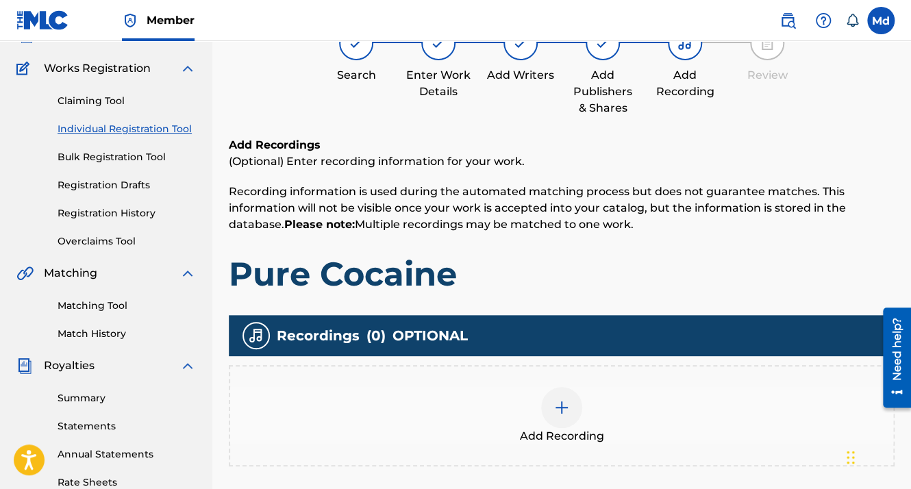
scroll to position [199, 0]
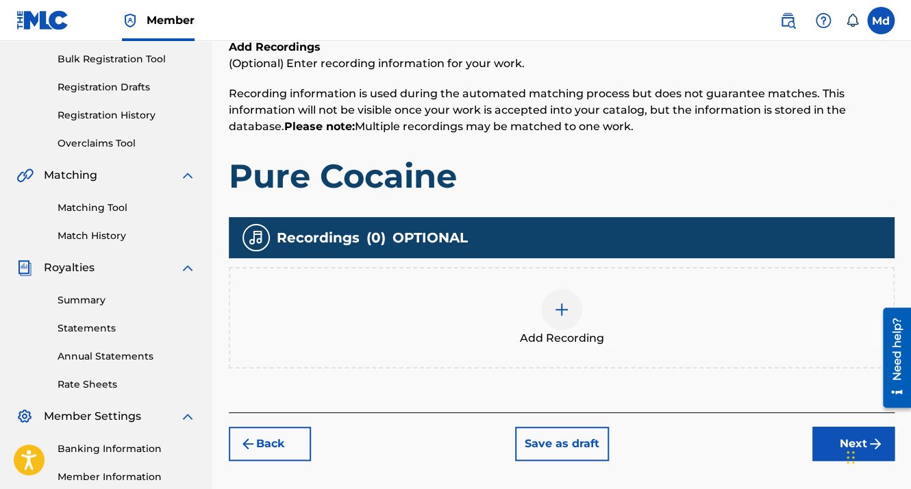
click at [560, 306] on img at bounding box center [562, 309] width 16 height 16
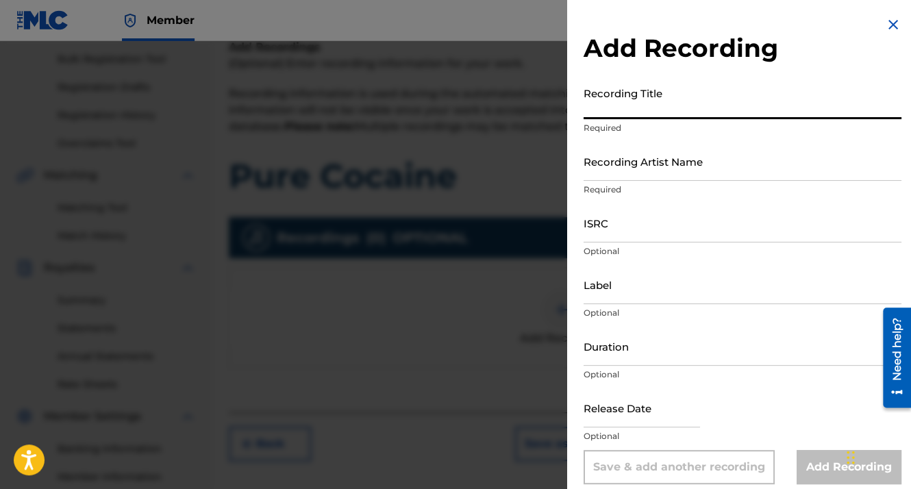
click at [596, 107] on input "Recording Title" at bounding box center [743, 99] width 318 height 39
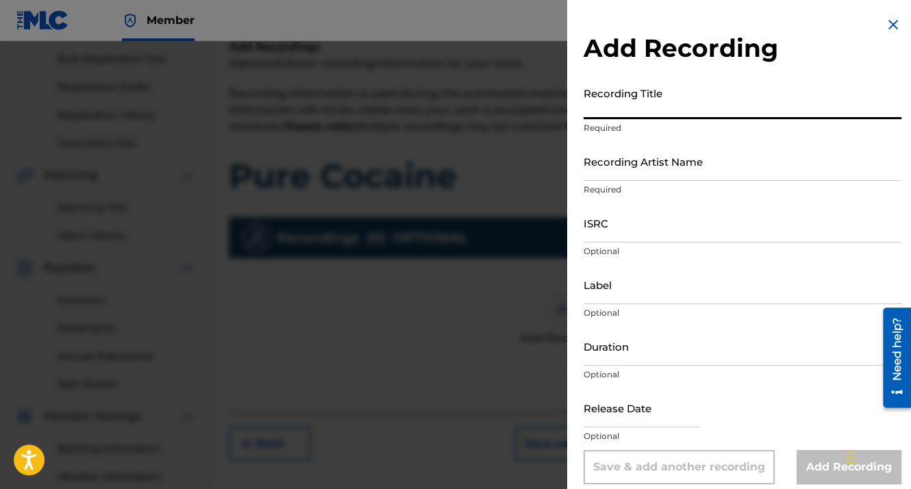
click at [596, 107] on input "Recording Title" at bounding box center [743, 99] width 318 height 39
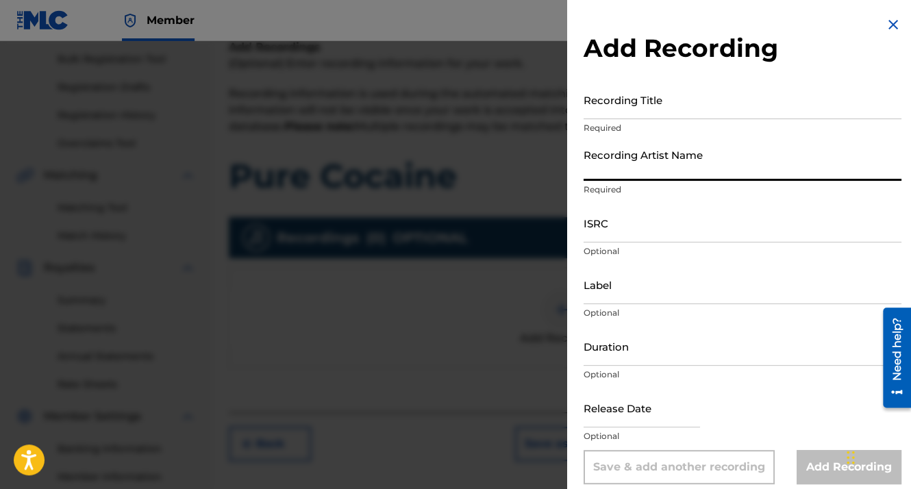
drag, startPoint x: 596, startPoint y: 107, endPoint x: 586, endPoint y: 170, distance: 63.9
click at [586, 170] on input "Recording Artist Name" at bounding box center [743, 161] width 318 height 39
type input "MDCMUSIC"
type input "01:57"
type input "[DATE]"
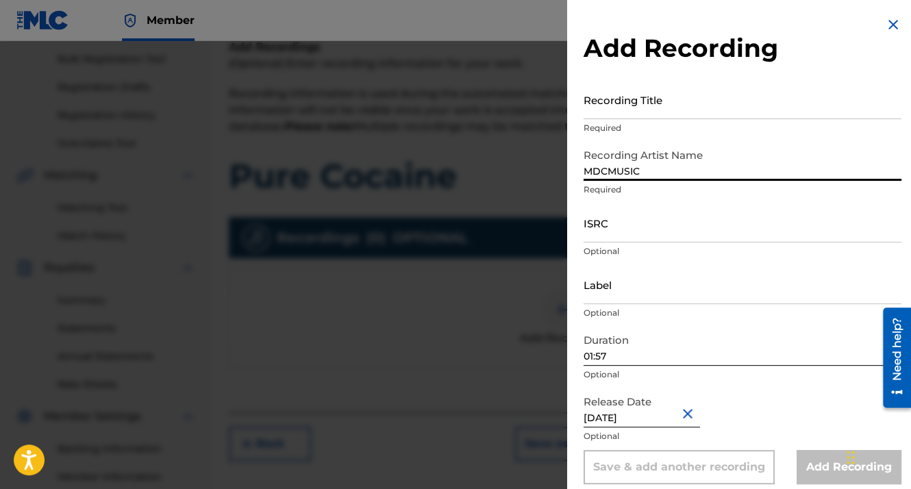
drag, startPoint x: 616, startPoint y: 338, endPoint x: 620, endPoint y: 345, distance: 7.4
click at [617, 341] on input "01:57" at bounding box center [743, 346] width 318 height 39
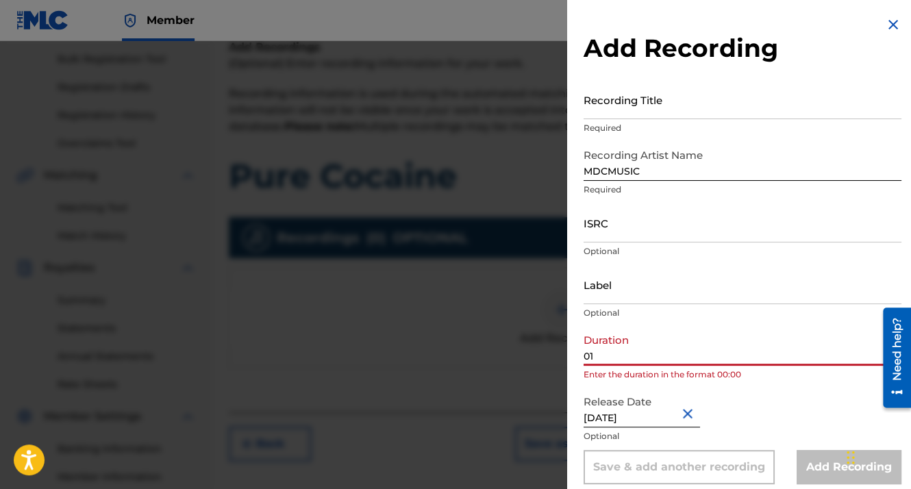
type input "0"
paste input "01:59"
type input "01:59"
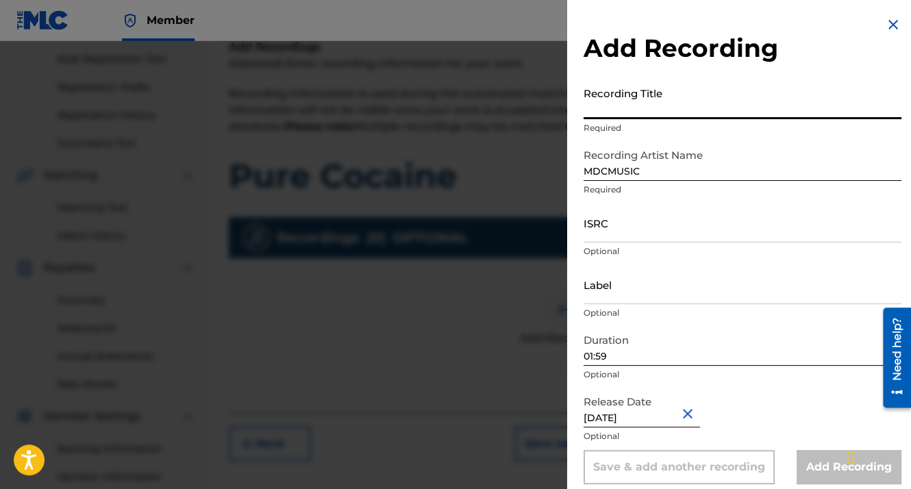
click at [599, 97] on input "Recording Title" at bounding box center [743, 99] width 318 height 39
click at [589, 228] on input "ISRC" at bounding box center [743, 222] width 318 height 39
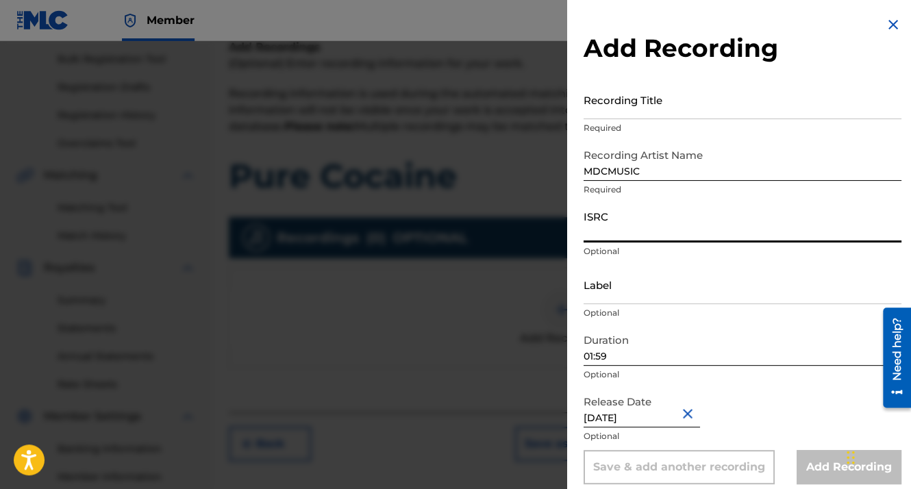
paste input "GXHAF2567254"
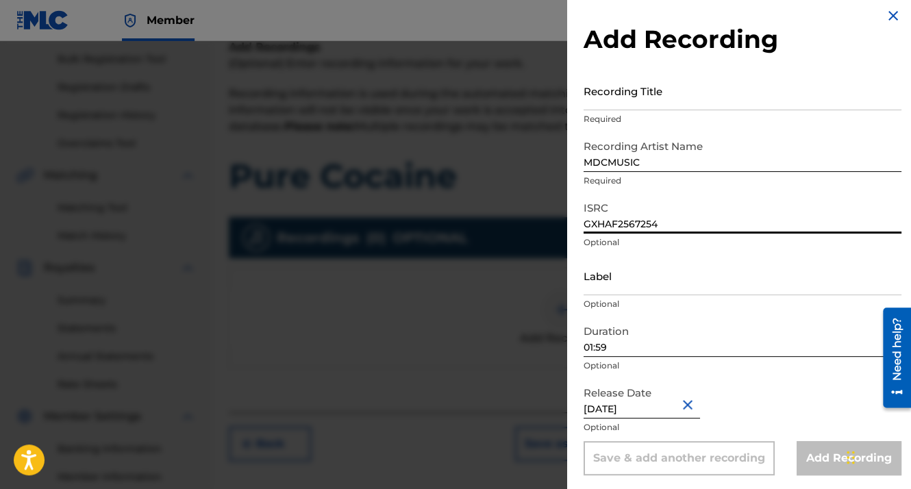
scroll to position [11, 0]
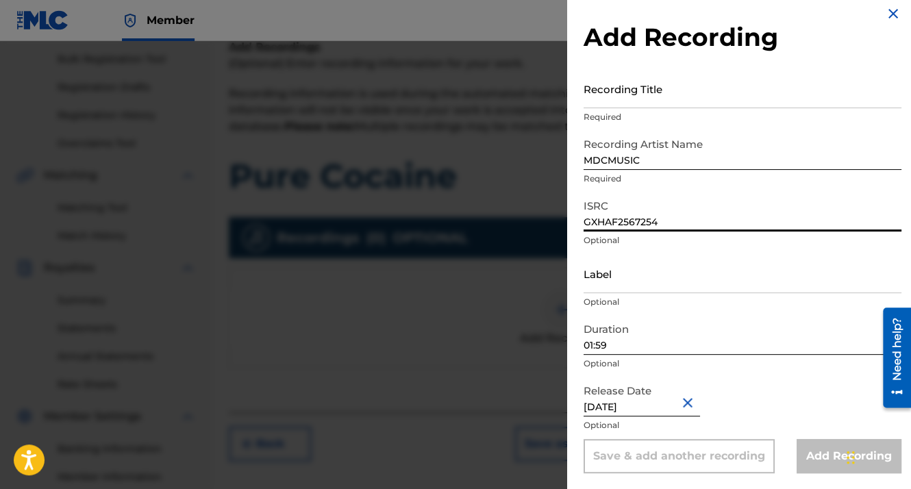
type input "GXHAF2567254"
click at [614, 100] on input "Recording Title" at bounding box center [743, 88] width 318 height 39
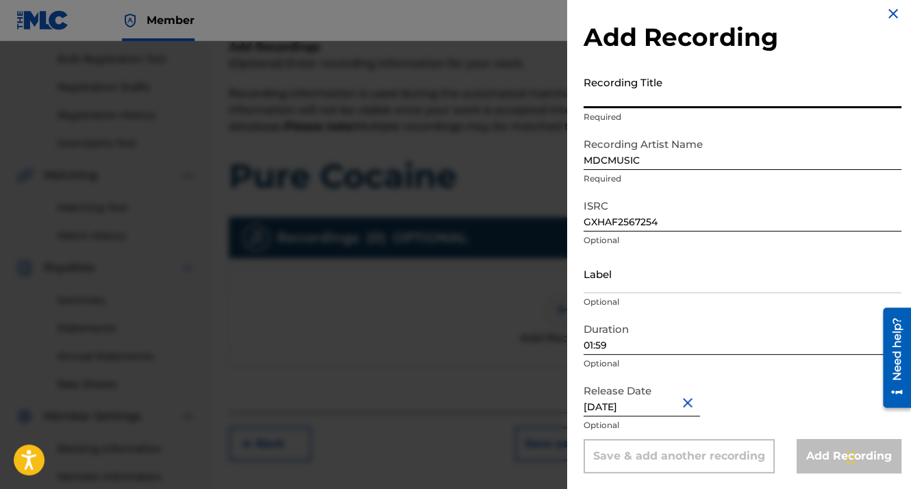
paste input "Pure Cocaine"
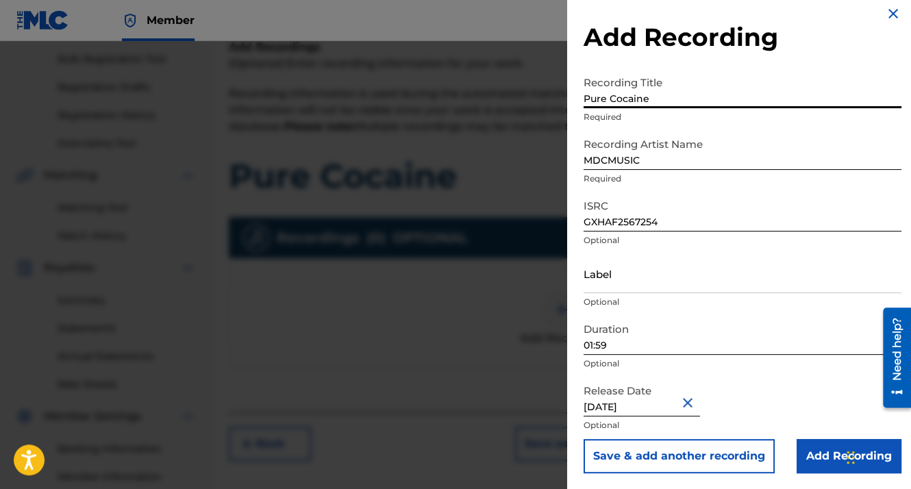
type input "Pure Cocaine"
click at [836, 458] on input "Add Recording" at bounding box center [849, 456] width 105 height 34
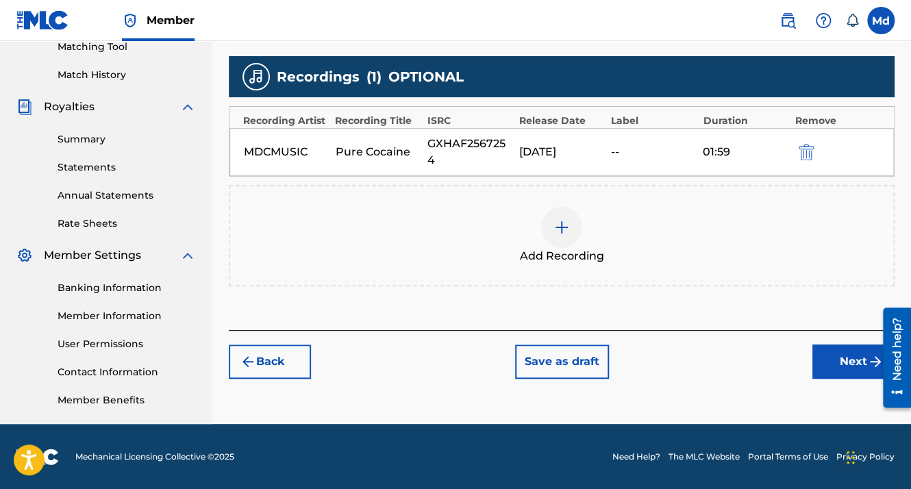
click at [855, 360] on button "Next" at bounding box center [853, 362] width 82 height 34
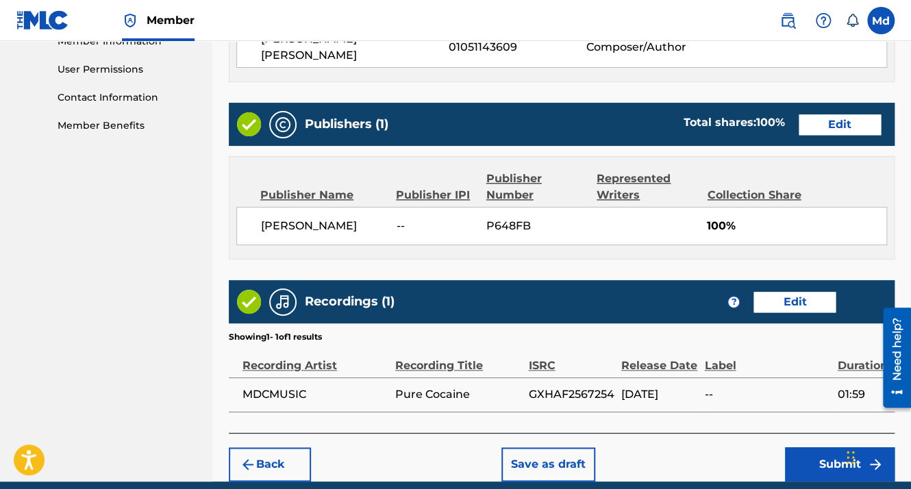
scroll to position [691, 0]
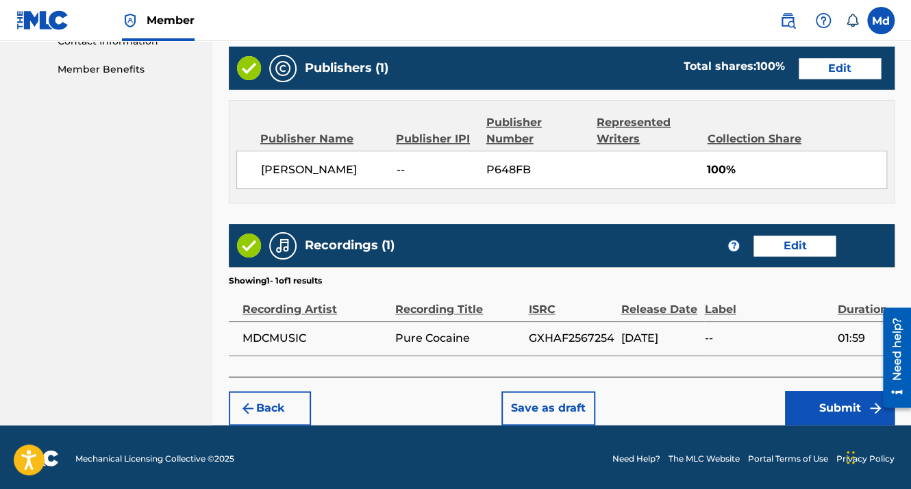
click at [819, 407] on button "Submit" at bounding box center [840, 408] width 110 height 34
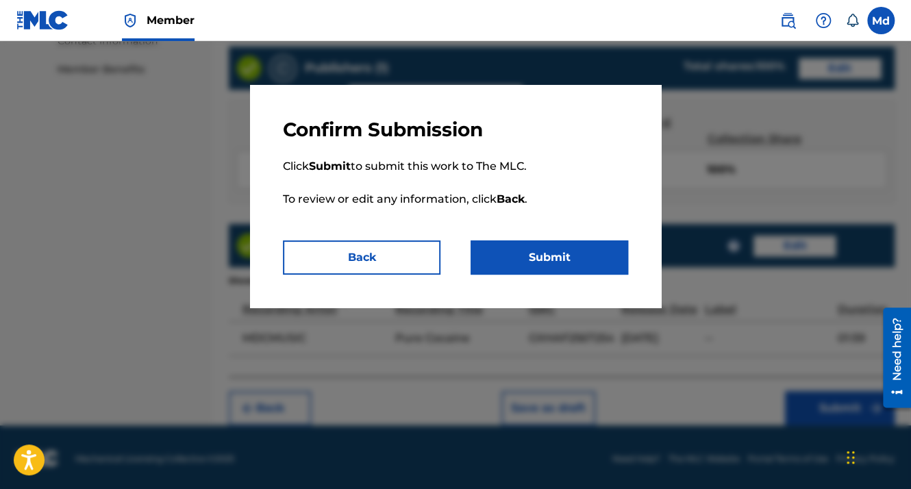
click at [604, 262] on button "Submit" at bounding box center [550, 257] width 158 height 34
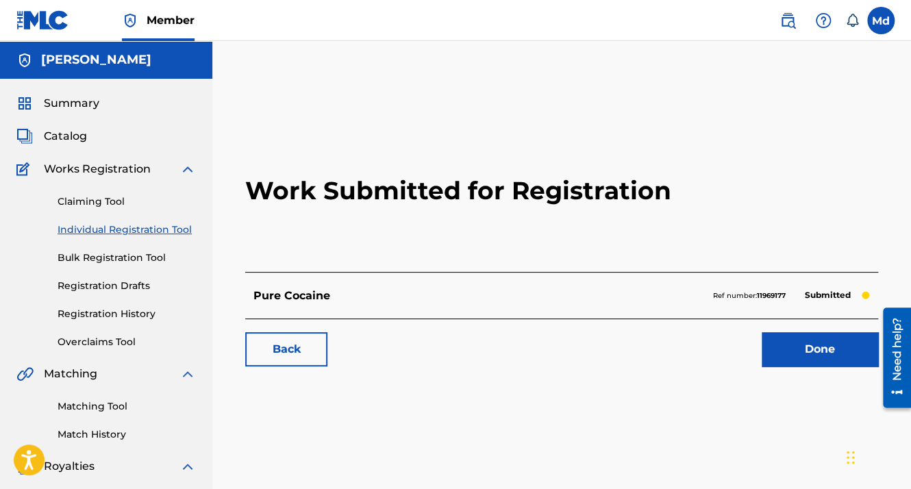
click at [830, 340] on link "Done" at bounding box center [820, 349] width 116 height 34
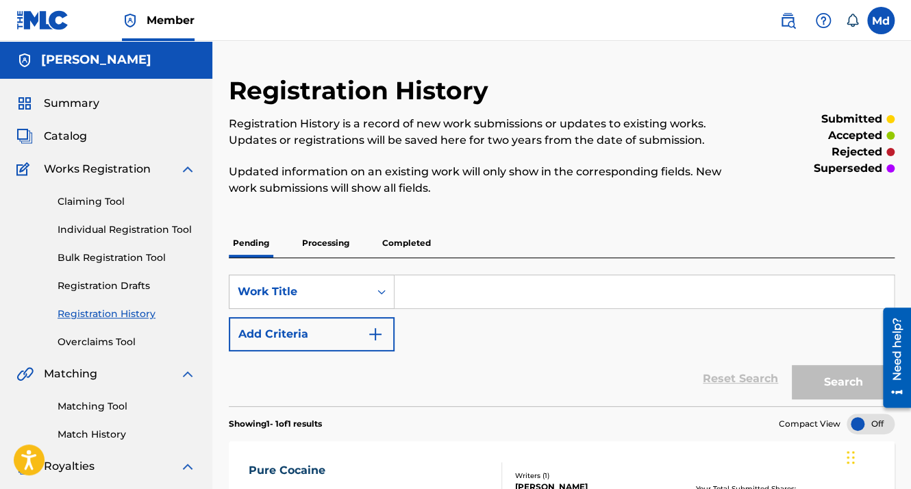
click at [79, 95] on div "Summary Catalog Works Registration Claiming Tool Individual Registration Tool B…" at bounding box center [106, 431] width 212 height 705
click at [82, 97] on span "Summary" at bounding box center [71, 103] width 55 height 16
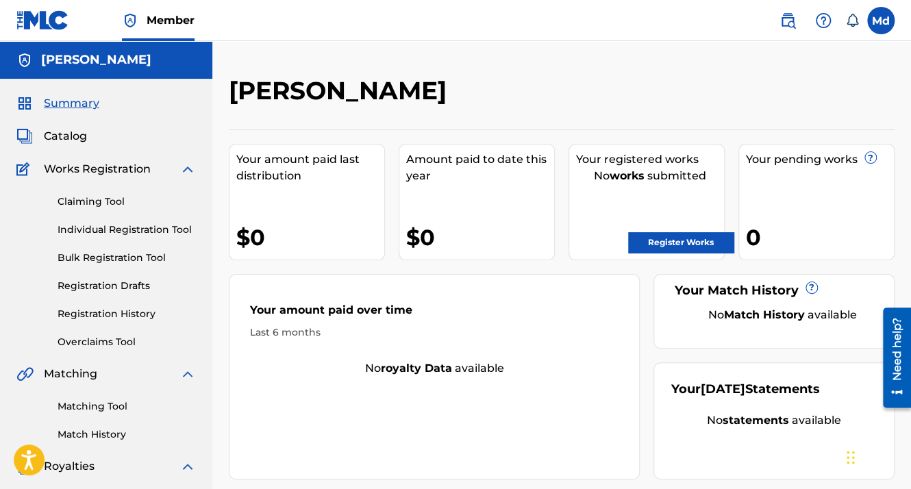
click at [58, 22] on img at bounding box center [42, 20] width 53 height 20
click at [73, 136] on span "Catalog" at bounding box center [65, 136] width 43 height 16
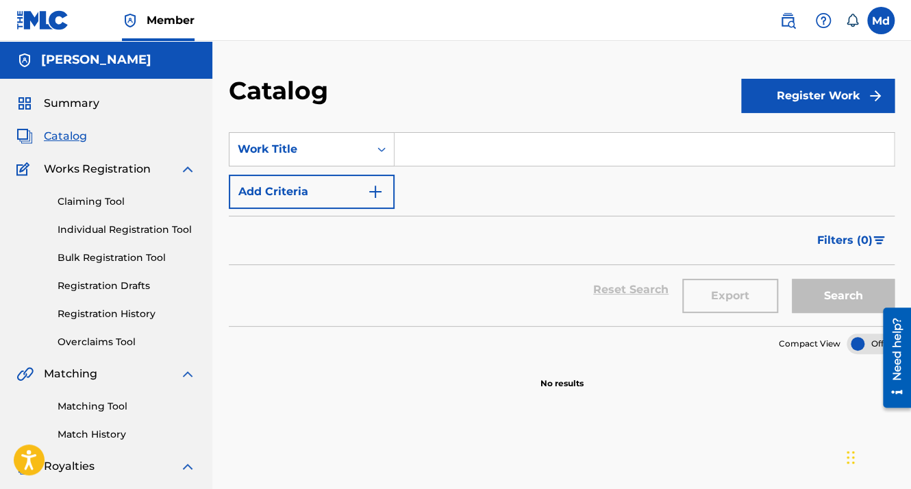
click at [811, 94] on button "Register Work" at bounding box center [817, 96] width 153 height 34
click at [781, 136] on link "Individual" at bounding box center [817, 140] width 153 height 33
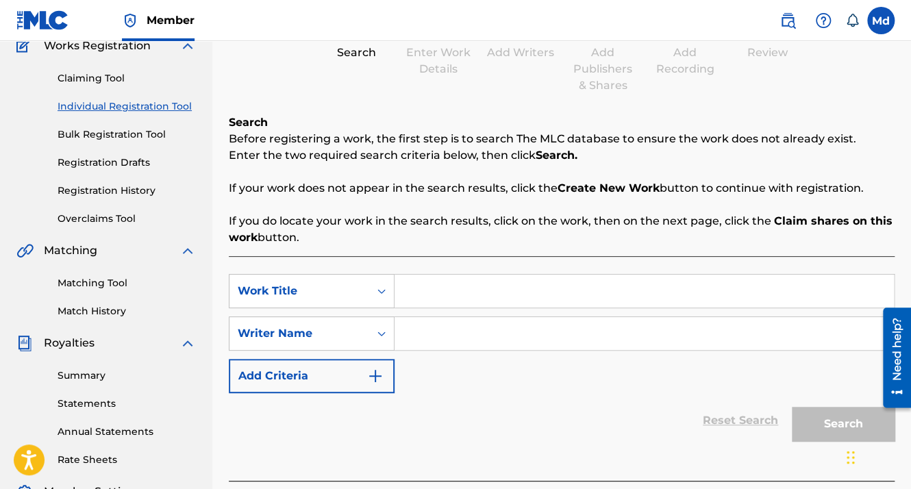
scroll to position [274, 0]
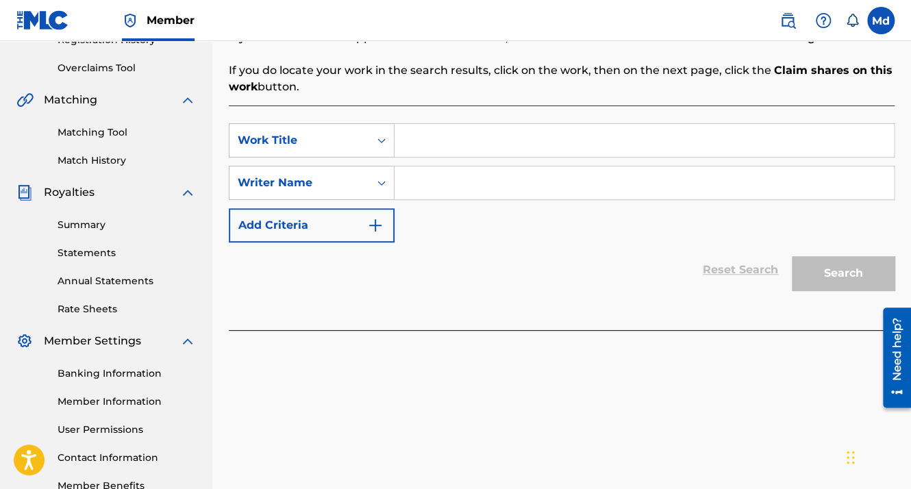
click at [444, 134] on input "Search Form" at bounding box center [644, 140] width 499 height 33
